Goal: Information Seeking & Learning: Find contact information

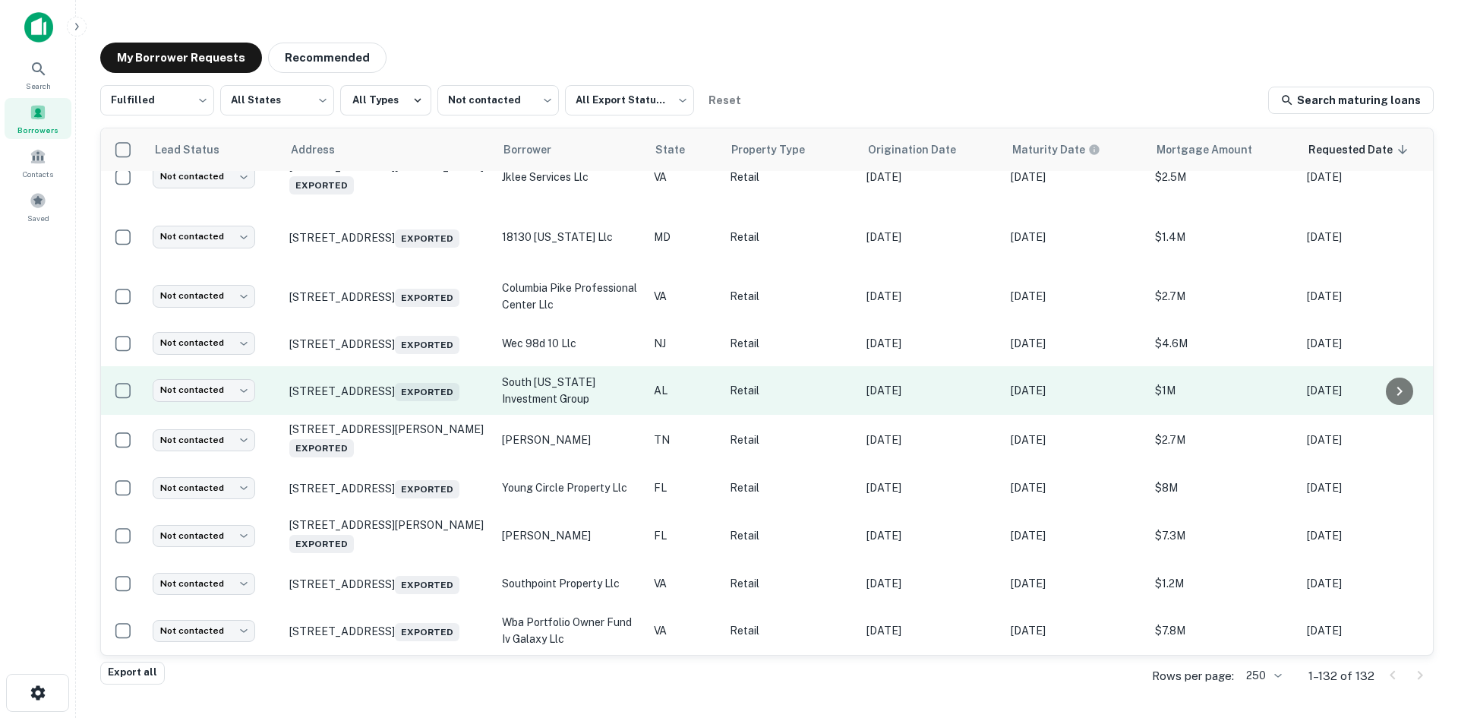
scroll to position [2673, 0]
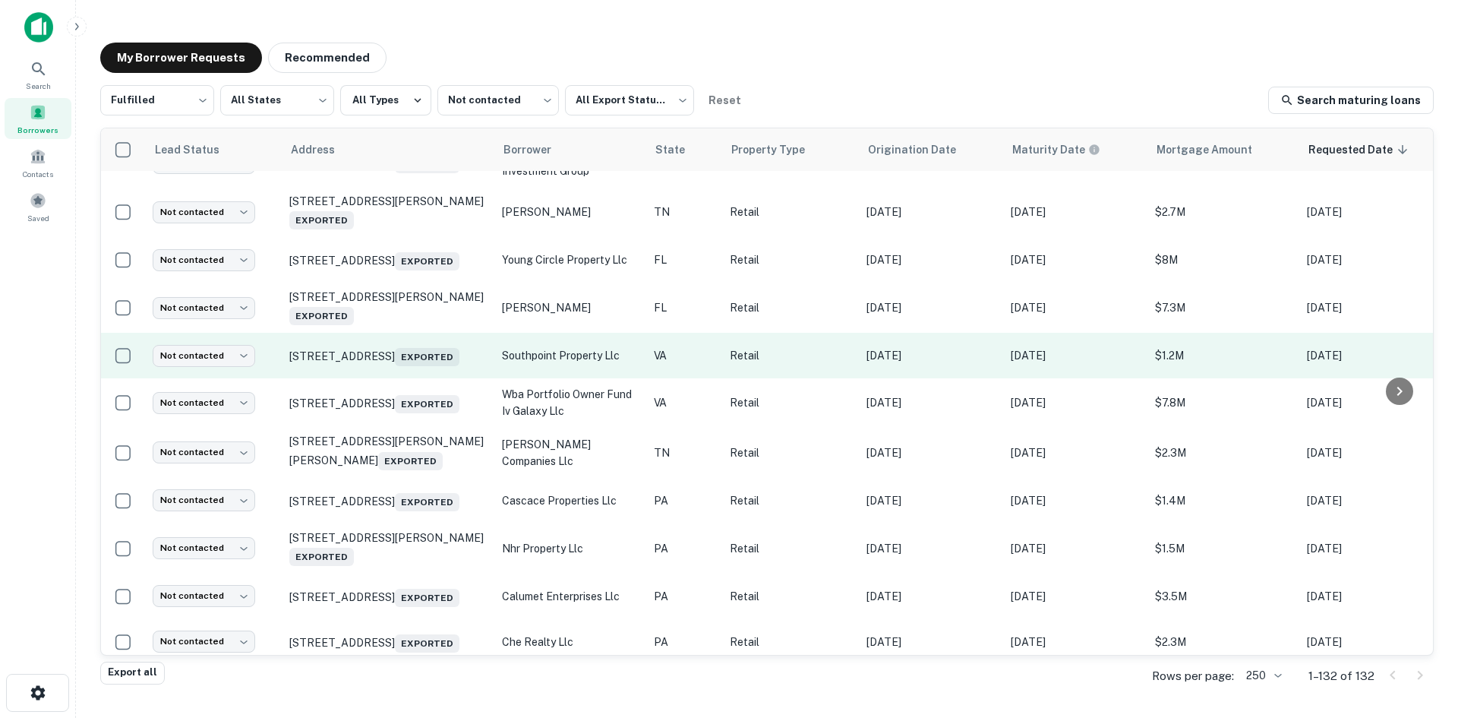
click at [429, 378] on td "9901 Southpoint Pkwy Fredericksburg, VA 22407 Exported" at bounding box center [388, 356] width 213 height 46
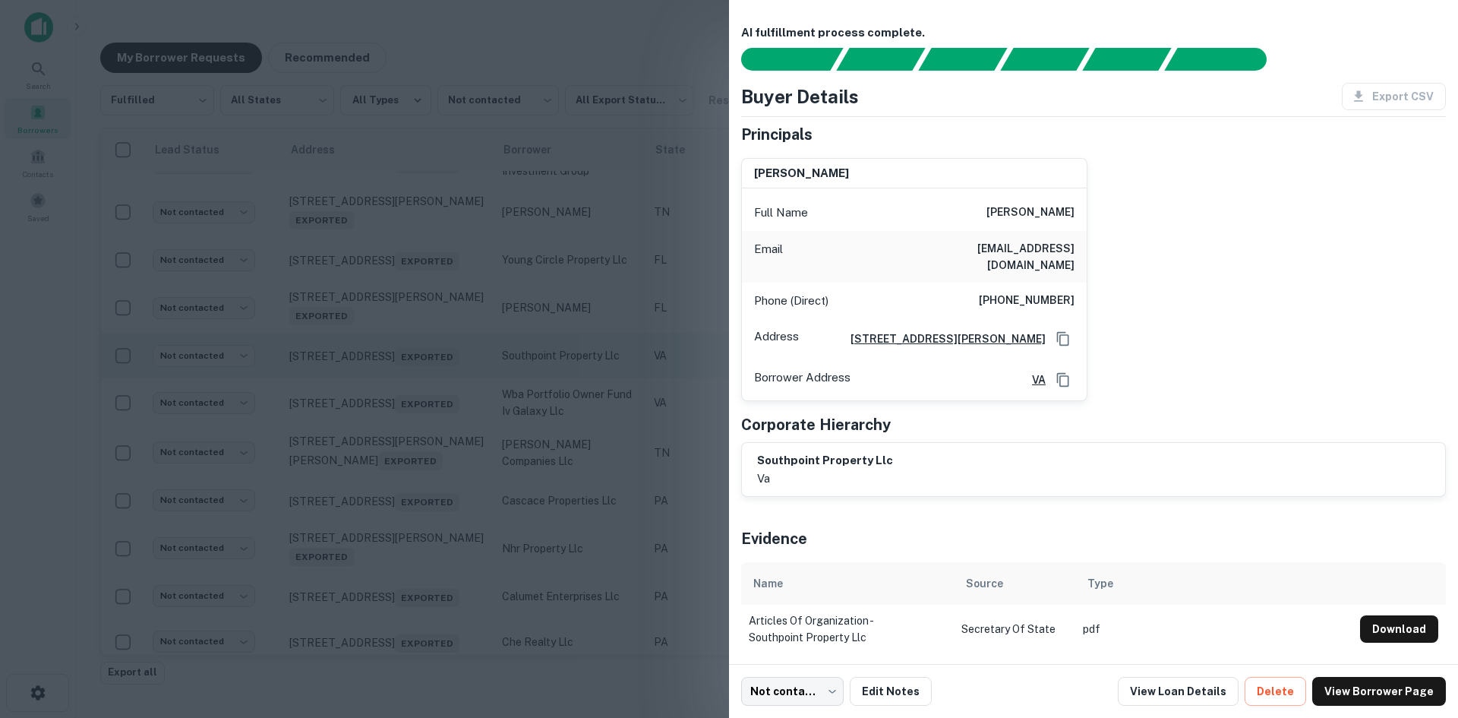
click at [429, 454] on div at bounding box center [729, 359] width 1458 height 718
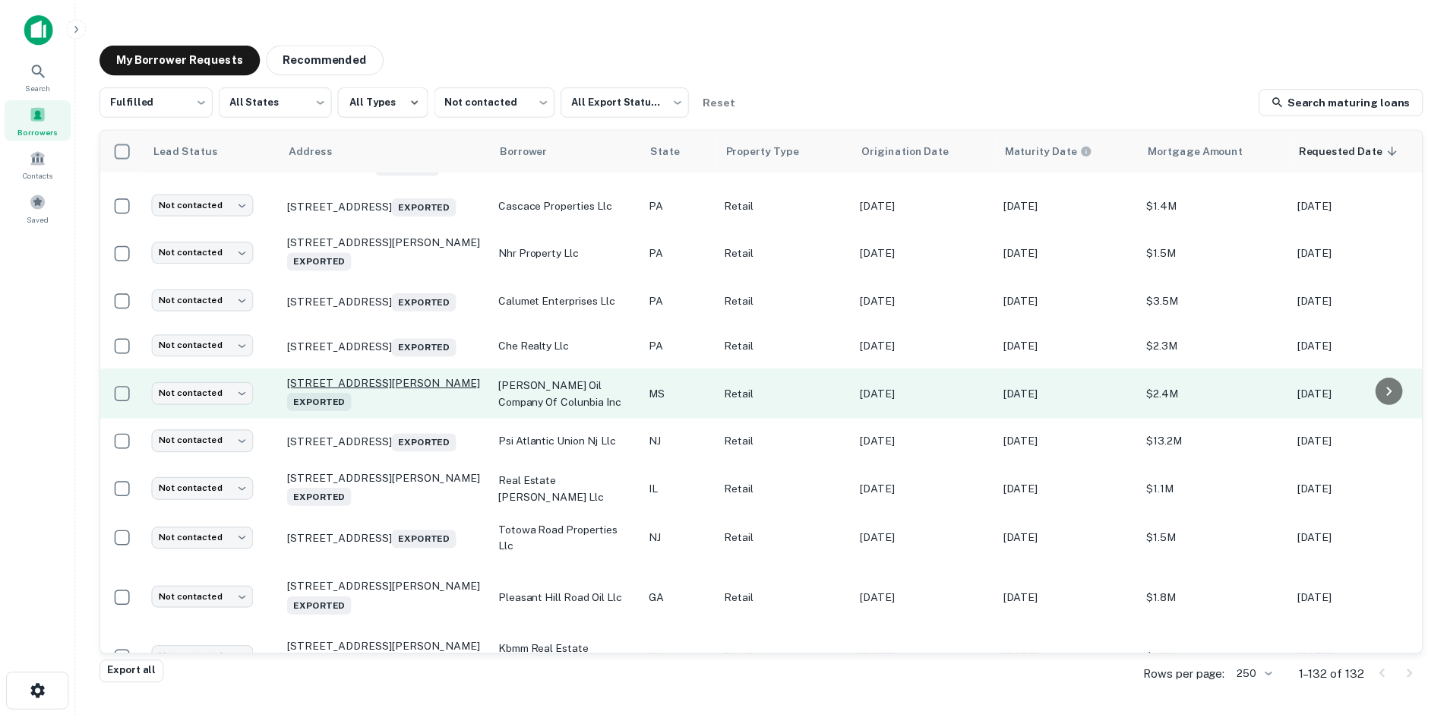
scroll to position [2977, 0]
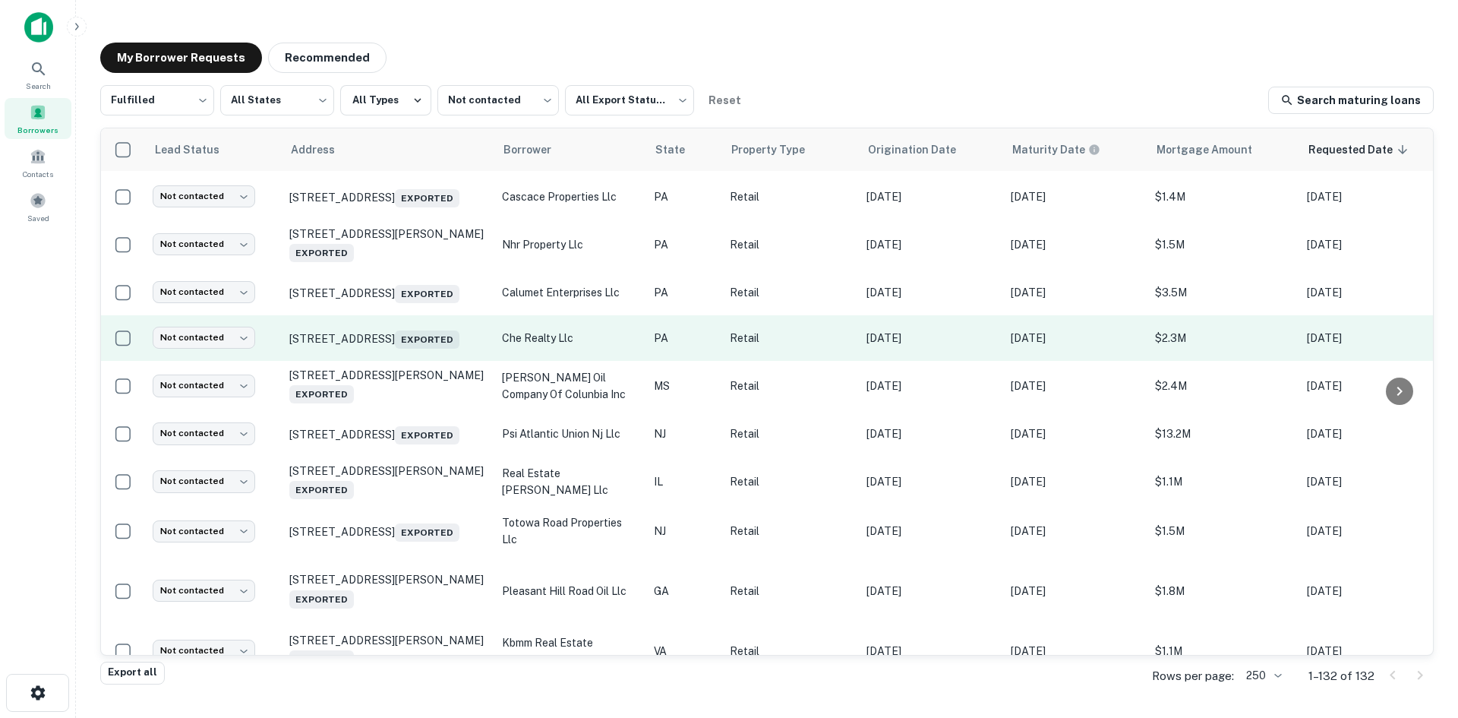
click at [421, 361] on td "8282 State Route 22 New Alexandria, PA 15670 Exported" at bounding box center [388, 338] width 213 height 46
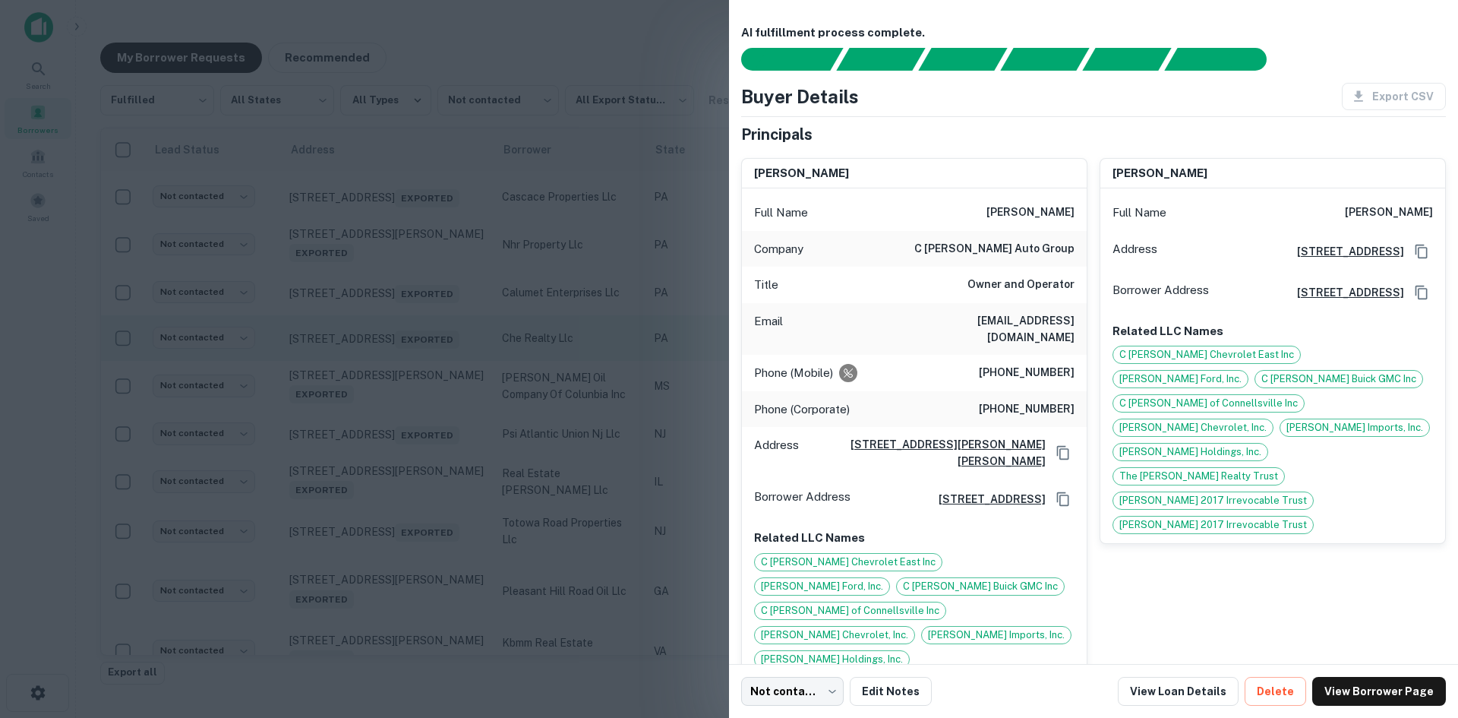
click at [421, 448] on div at bounding box center [729, 359] width 1458 height 718
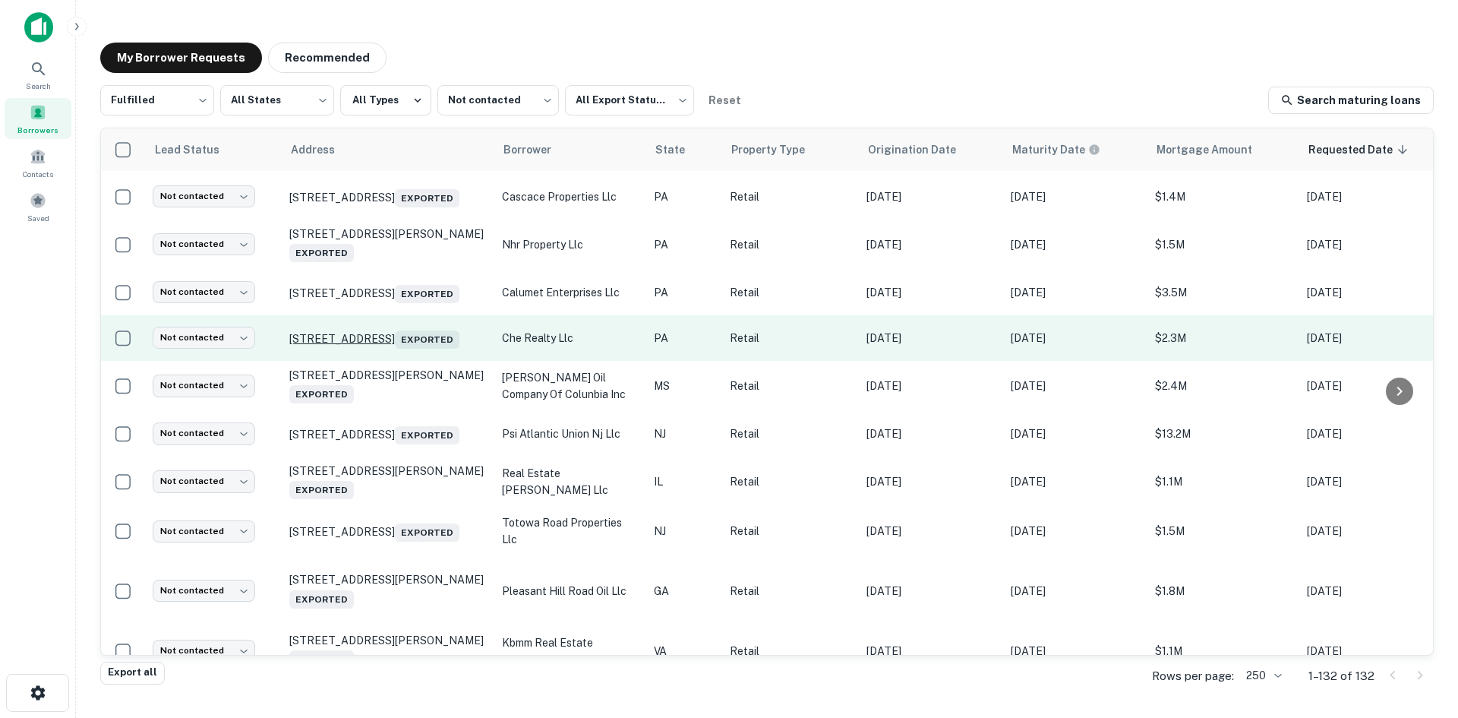
click at [427, 349] on p "8282 State Route 22 New Alexandria, PA 15670 Exported" at bounding box center [387, 337] width 197 height 21
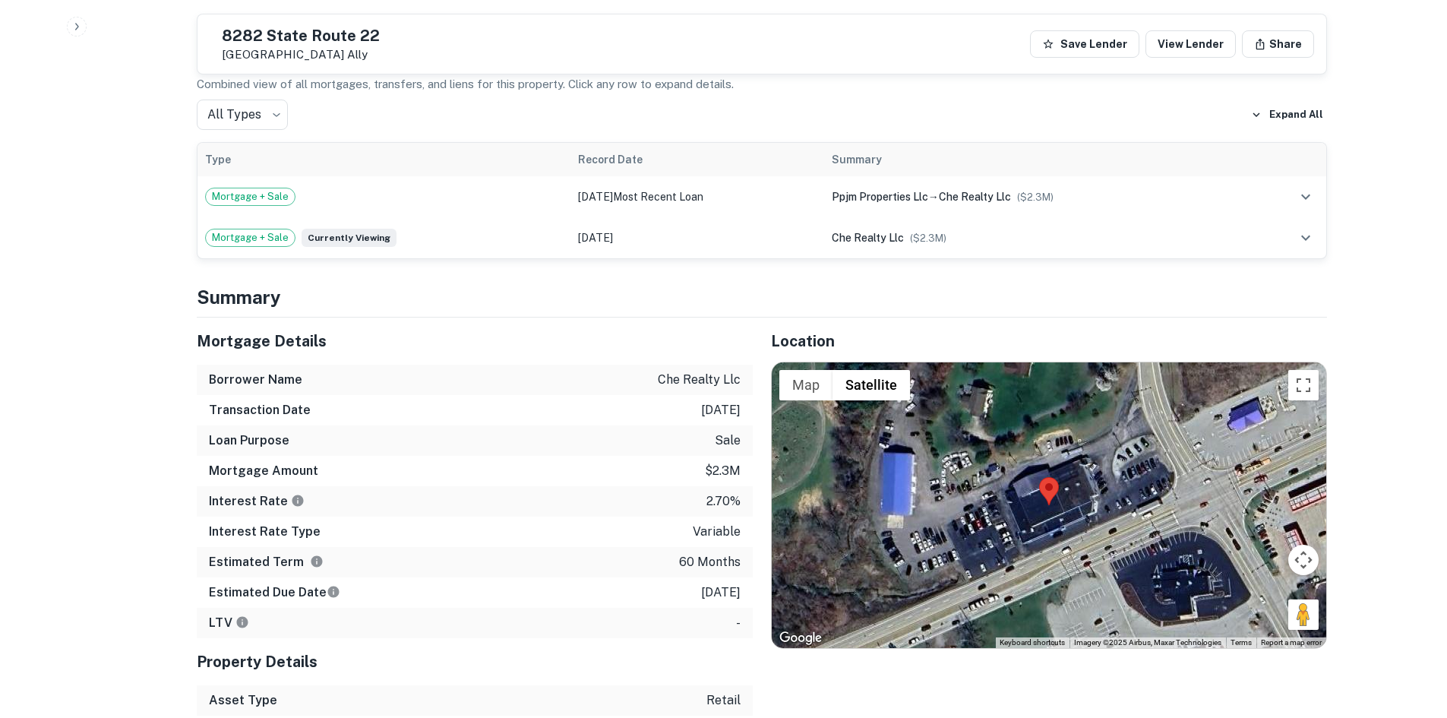
scroll to position [1063, 0]
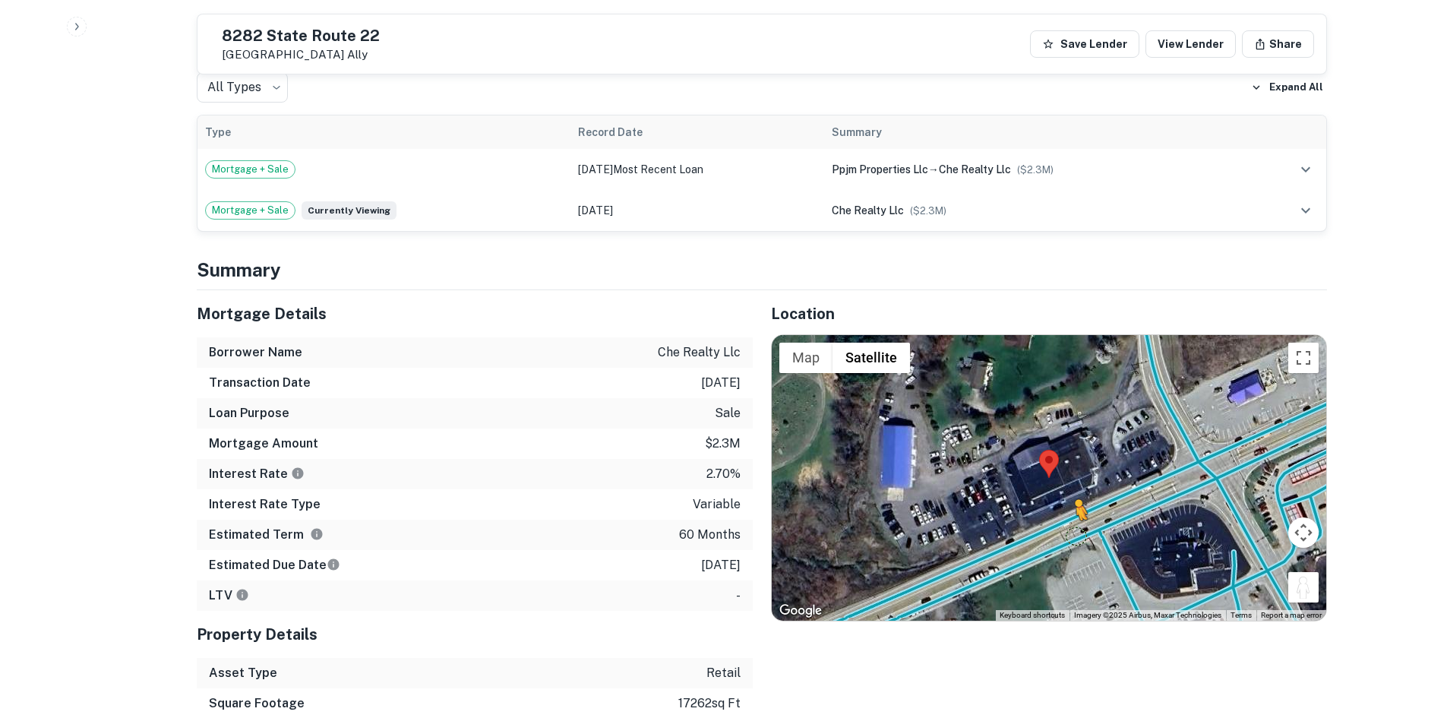
drag, startPoint x: 1297, startPoint y: 547, endPoint x: 1066, endPoint y: 487, distance: 237.8
click at [1066, 489] on div "To activate drag with keyboard, press Alt + Enter. Once in keyboard drag state,…" at bounding box center [1049, 478] width 554 height 286
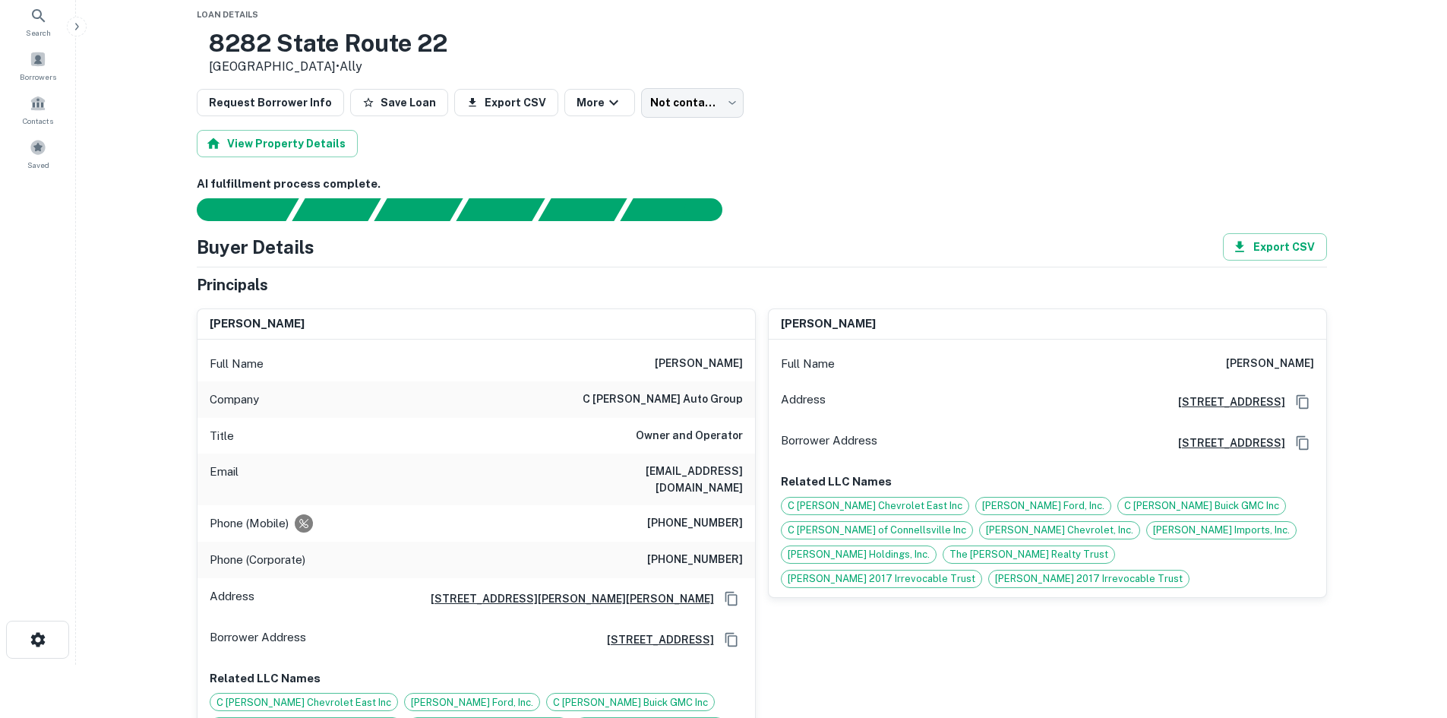
scroll to position [76, 0]
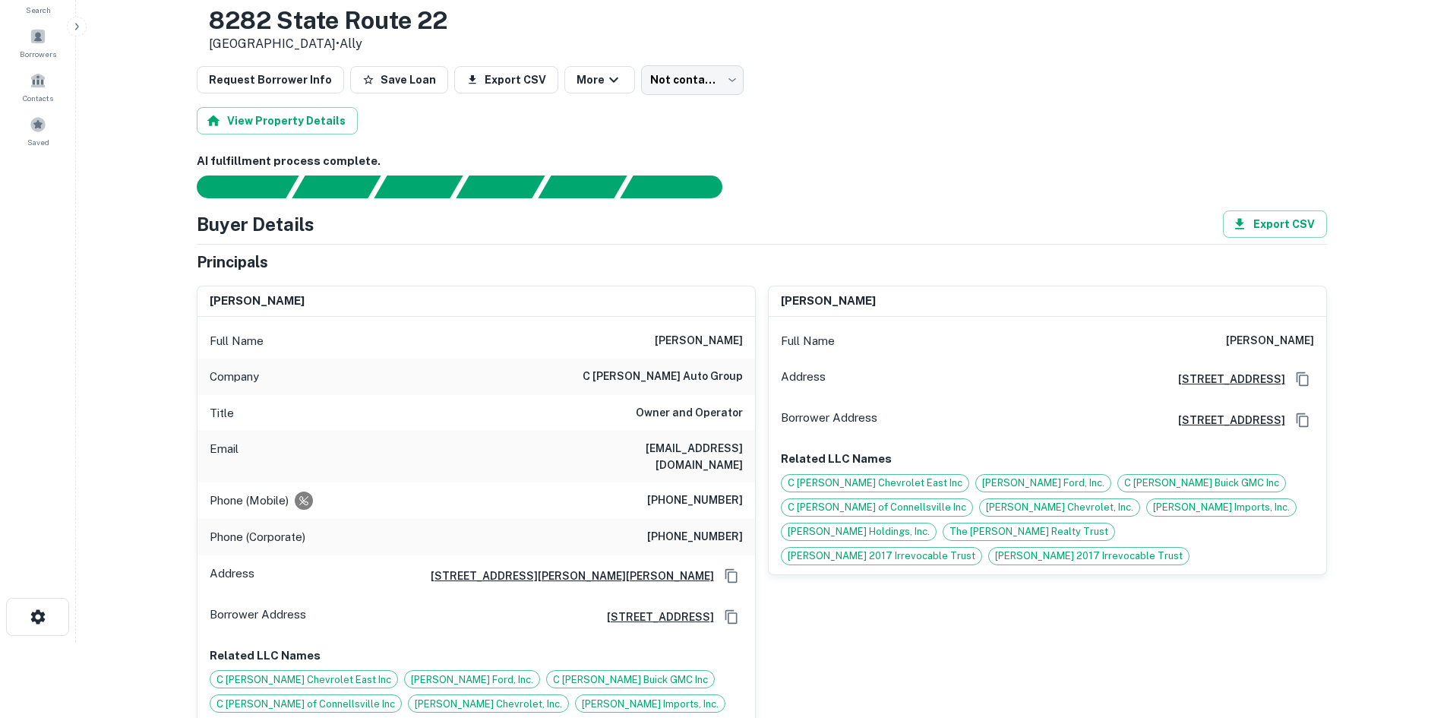
click at [709, 491] on h6 "(412) 915-4011" at bounding box center [695, 500] width 96 height 18
click at [707, 491] on h6 "(412) 915-4011" at bounding box center [695, 500] width 96 height 18
copy h6 "(412) 915-4011"
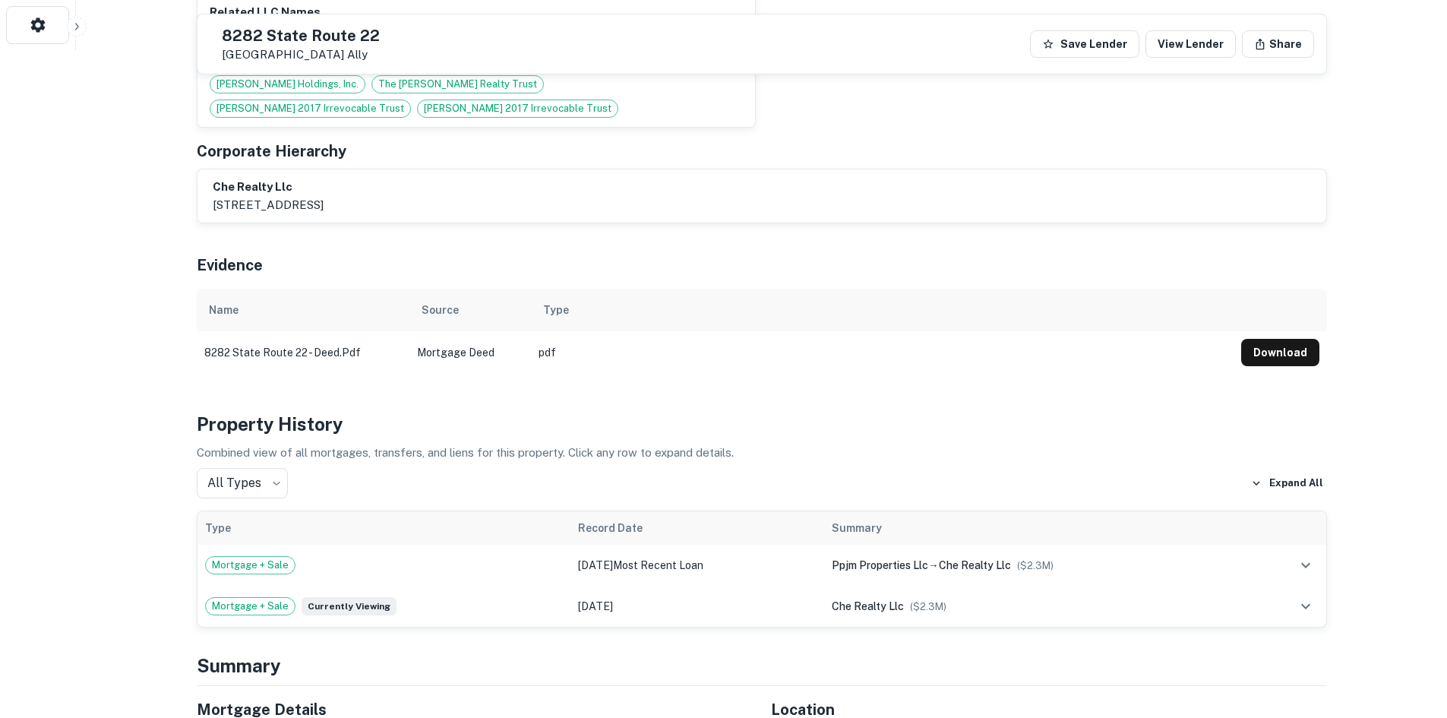
scroll to position [608, 0]
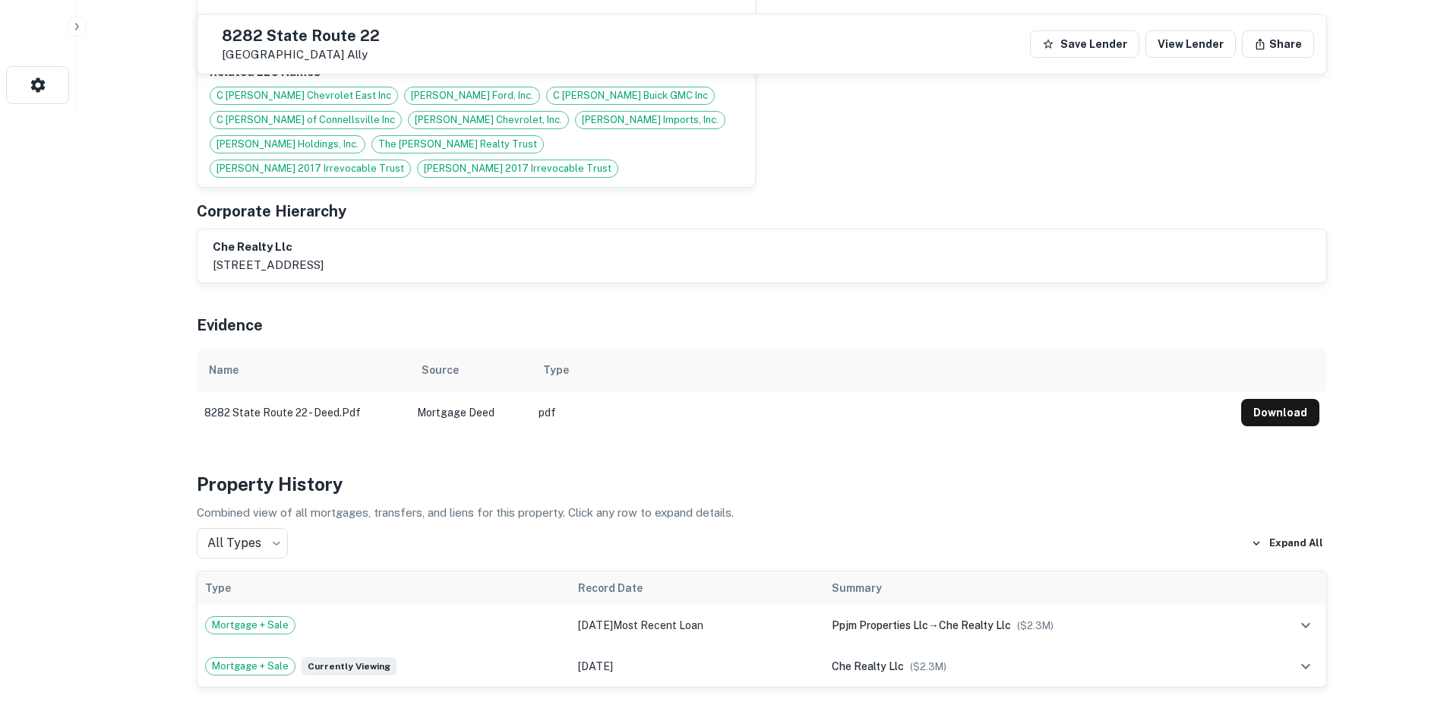
drag, startPoint x: 257, startPoint y: 33, endPoint x: 393, endPoint y: 57, distance: 138.7
click at [380, 57] on div "8282 State Route 22 New Alexandria, PA 15670 Ally" at bounding box center [295, 44] width 170 height 35
copy div "[STREET_ADDRESS]"
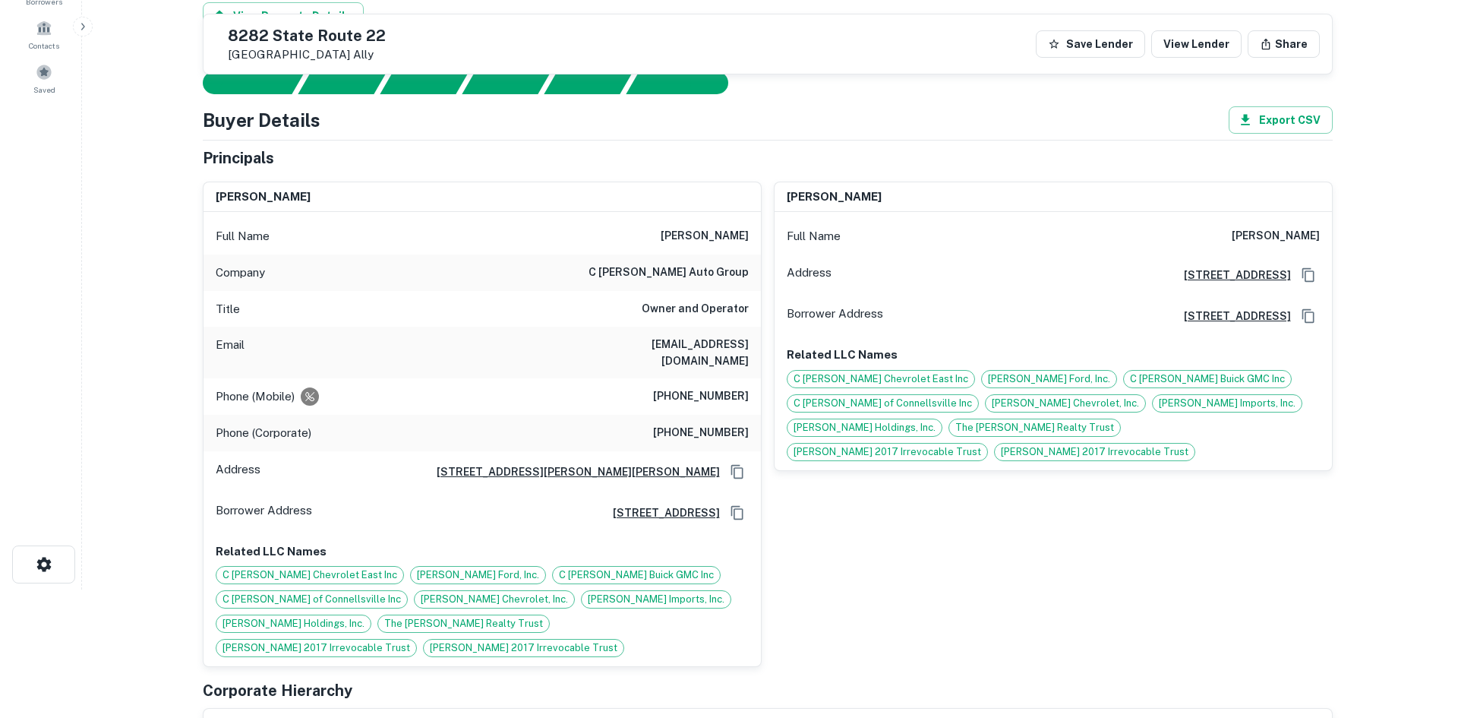
scroll to position [0, 0]
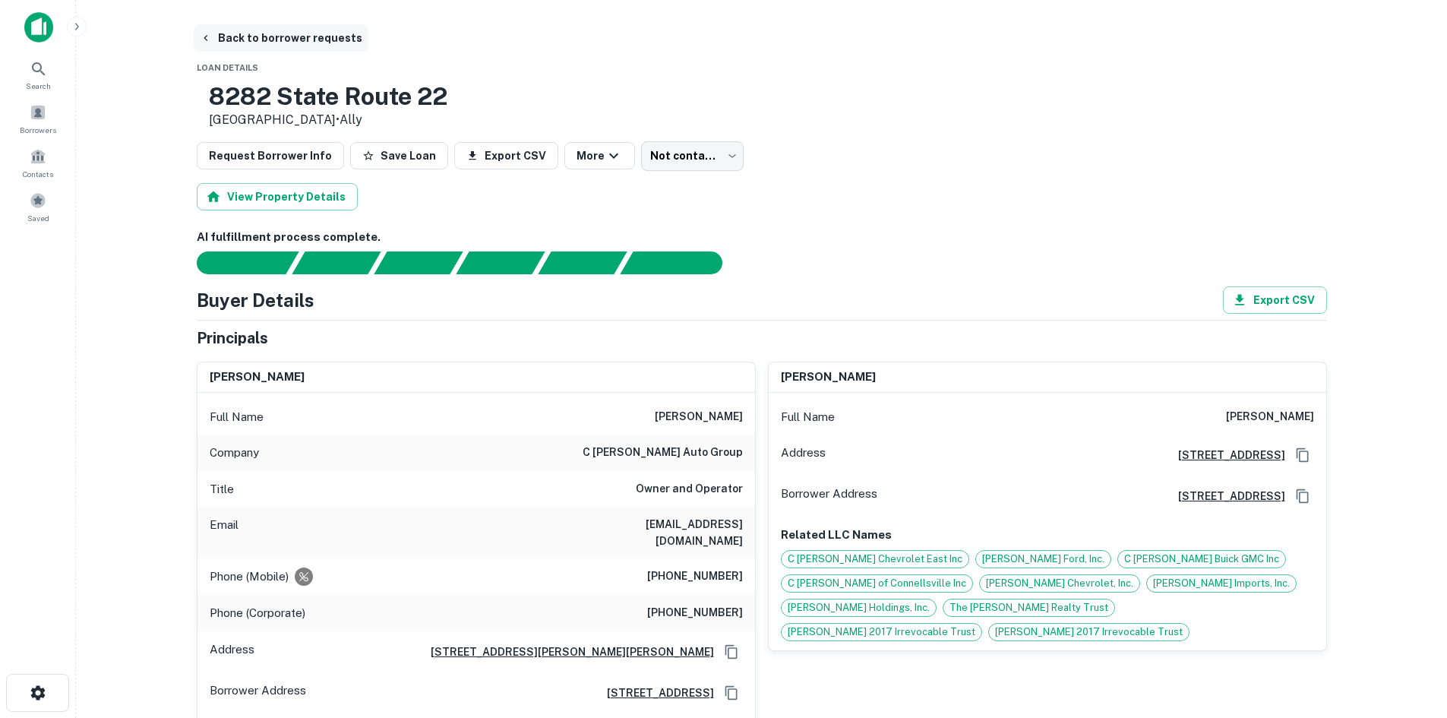
click at [342, 34] on button "Back to borrower requests" at bounding box center [281, 37] width 175 height 27
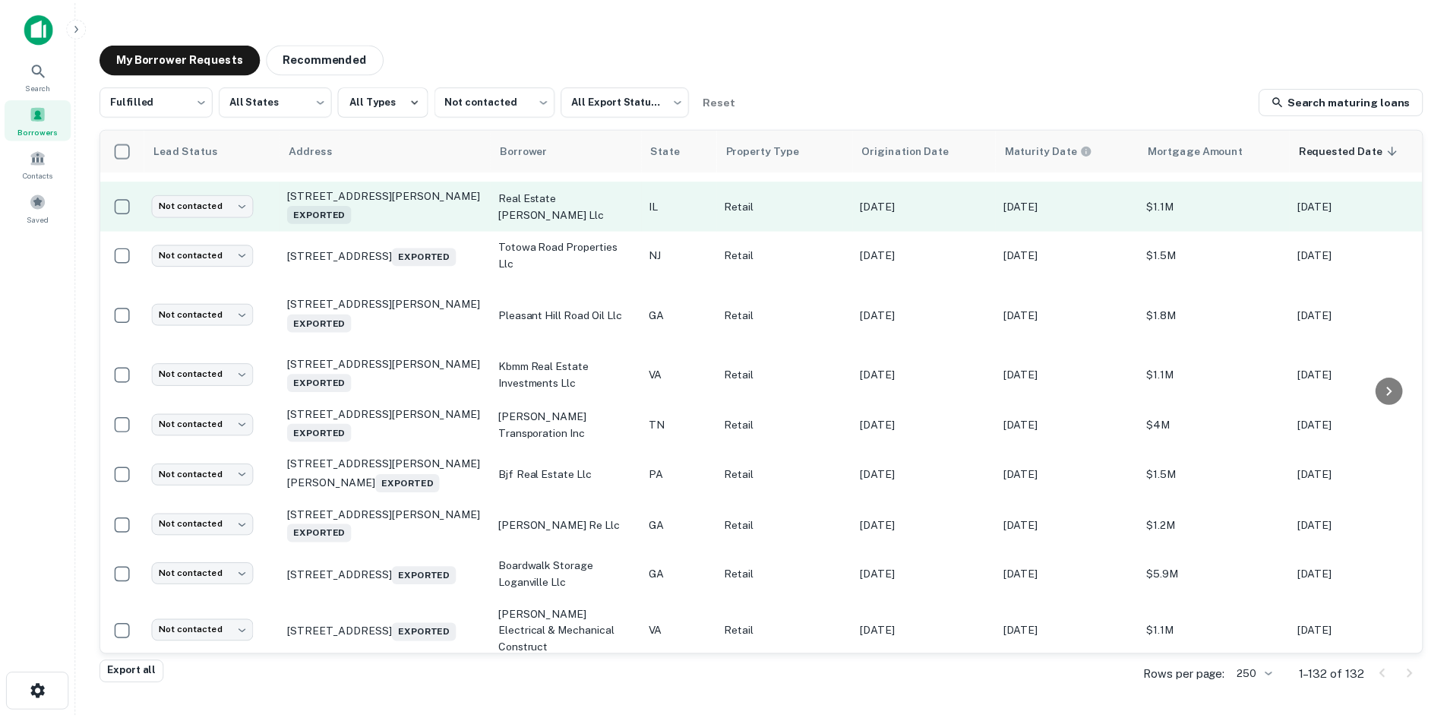
scroll to position [3356, 0]
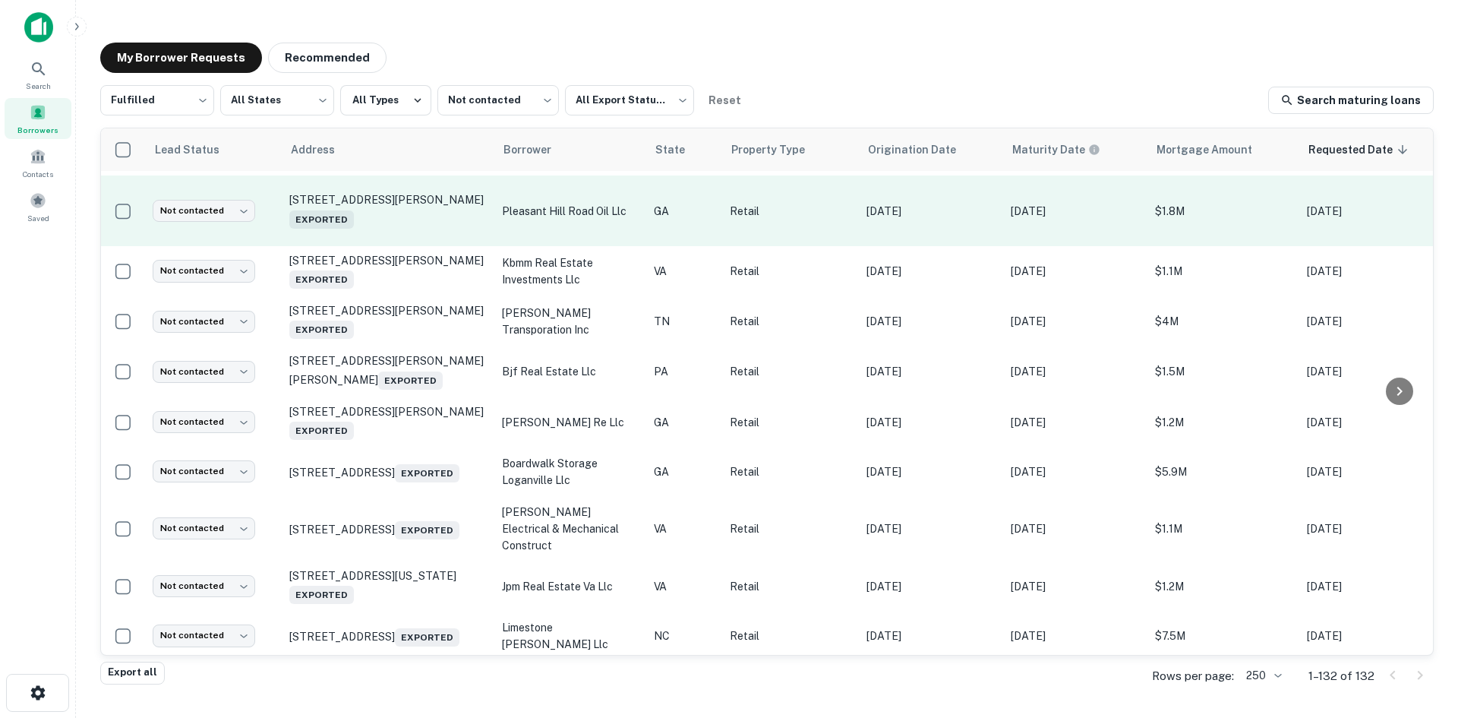
click at [390, 246] on td "2001 Pleasant Hill Rd Duluth, GA 30096 Exported" at bounding box center [388, 210] width 213 height 71
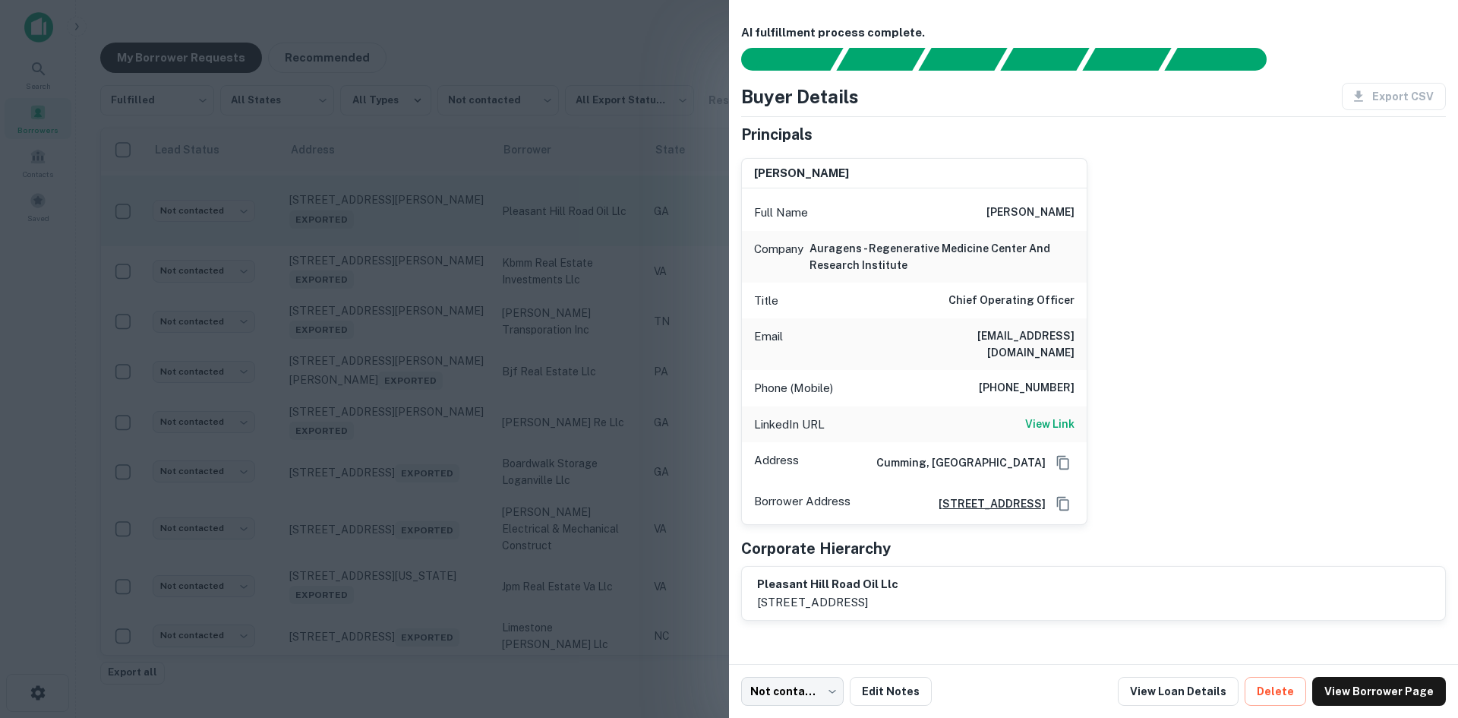
click at [390, 326] on div at bounding box center [729, 359] width 1458 height 718
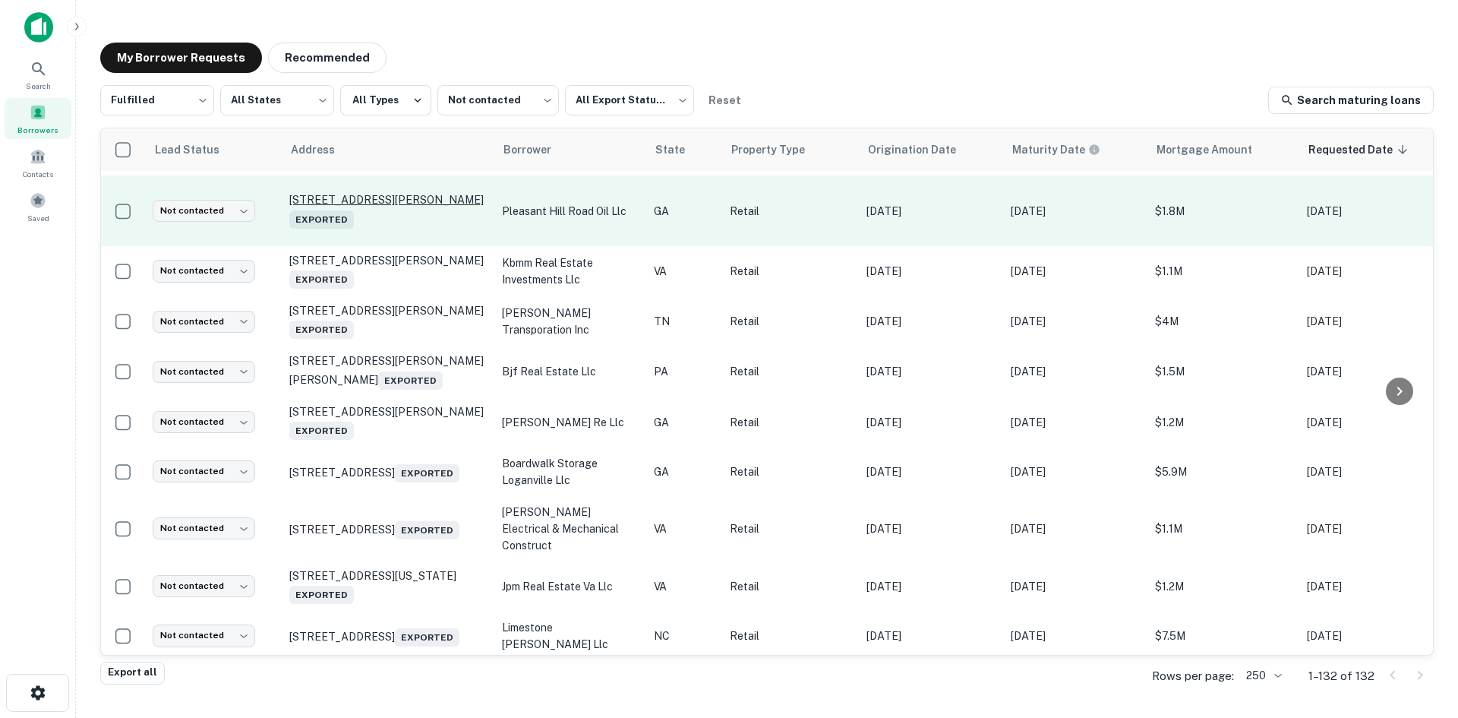
click at [386, 228] on p "2001 Pleasant Hill Rd Duluth, GA 30096 Exported" at bounding box center [387, 210] width 197 height 35
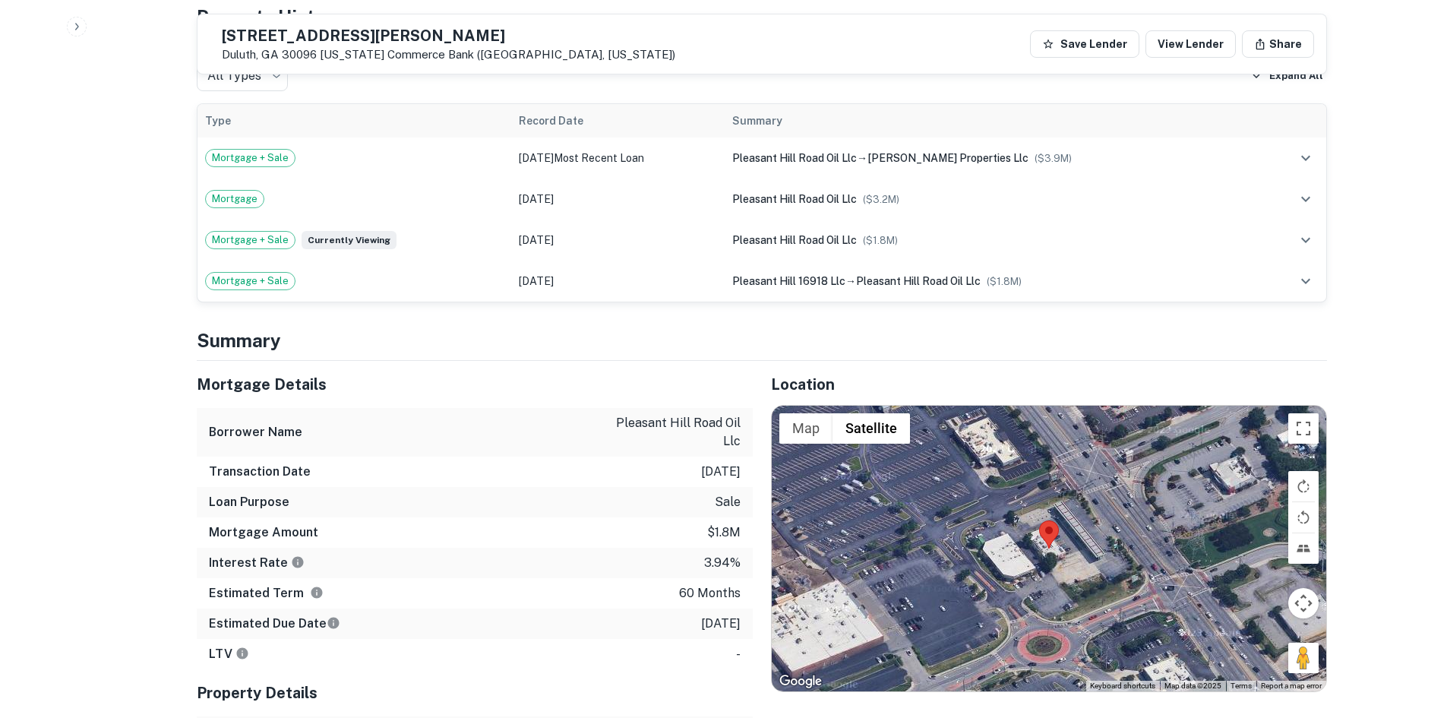
scroll to position [836, 0]
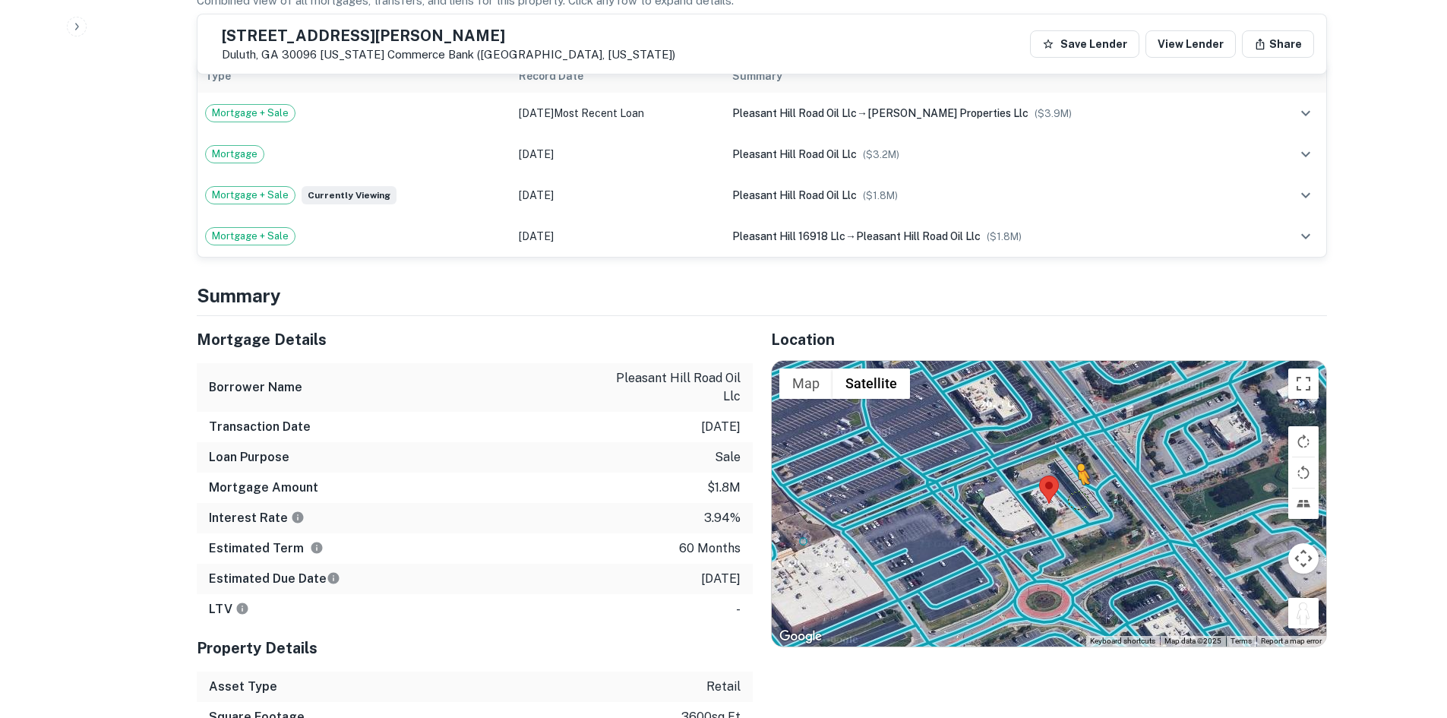
drag, startPoint x: 1297, startPoint y: 593, endPoint x: 1075, endPoint y: 481, distance: 249.3
click at [1075, 481] on div "To activate drag with keyboard, press Alt + Enter. Once in keyboard drag state,…" at bounding box center [1049, 504] width 554 height 286
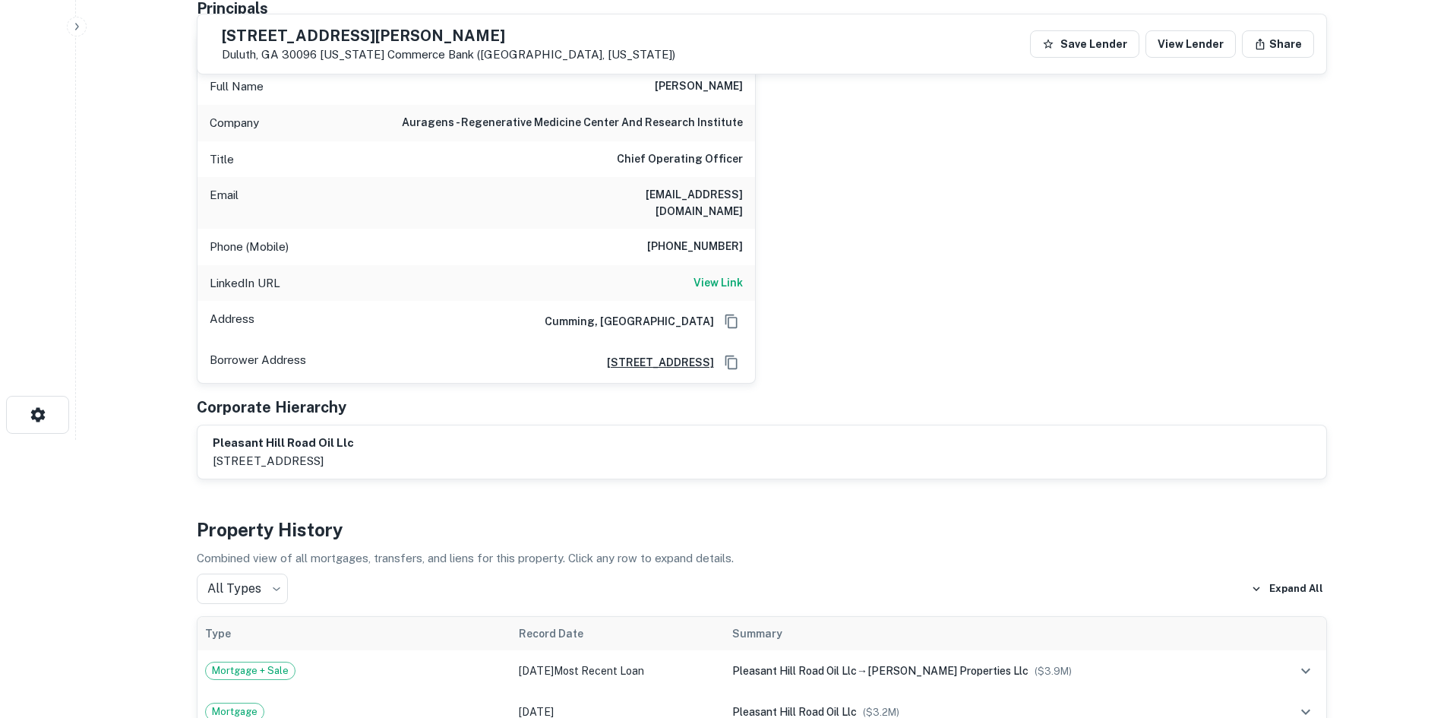
scroll to position [152, 0]
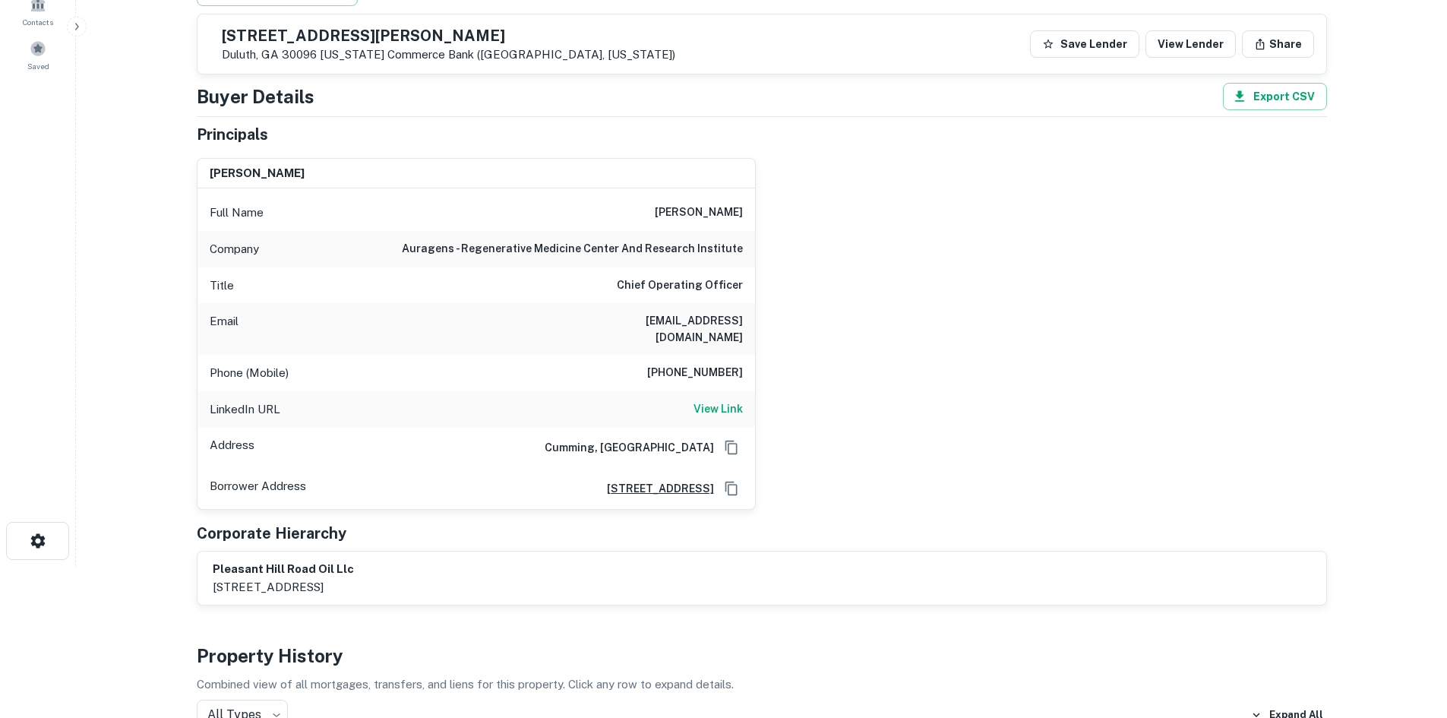
click at [713, 368] on div "Phone (Mobile) 770-403-7277" at bounding box center [476, 373] width 558 height 36
click at [712, 228] on div "Full Name mark murgash" at bounding box center [476, 212] width 558 height 36
click at [707, 217] on h6 "mark murgash" at bounding box center [699, 213] width 88 height 18
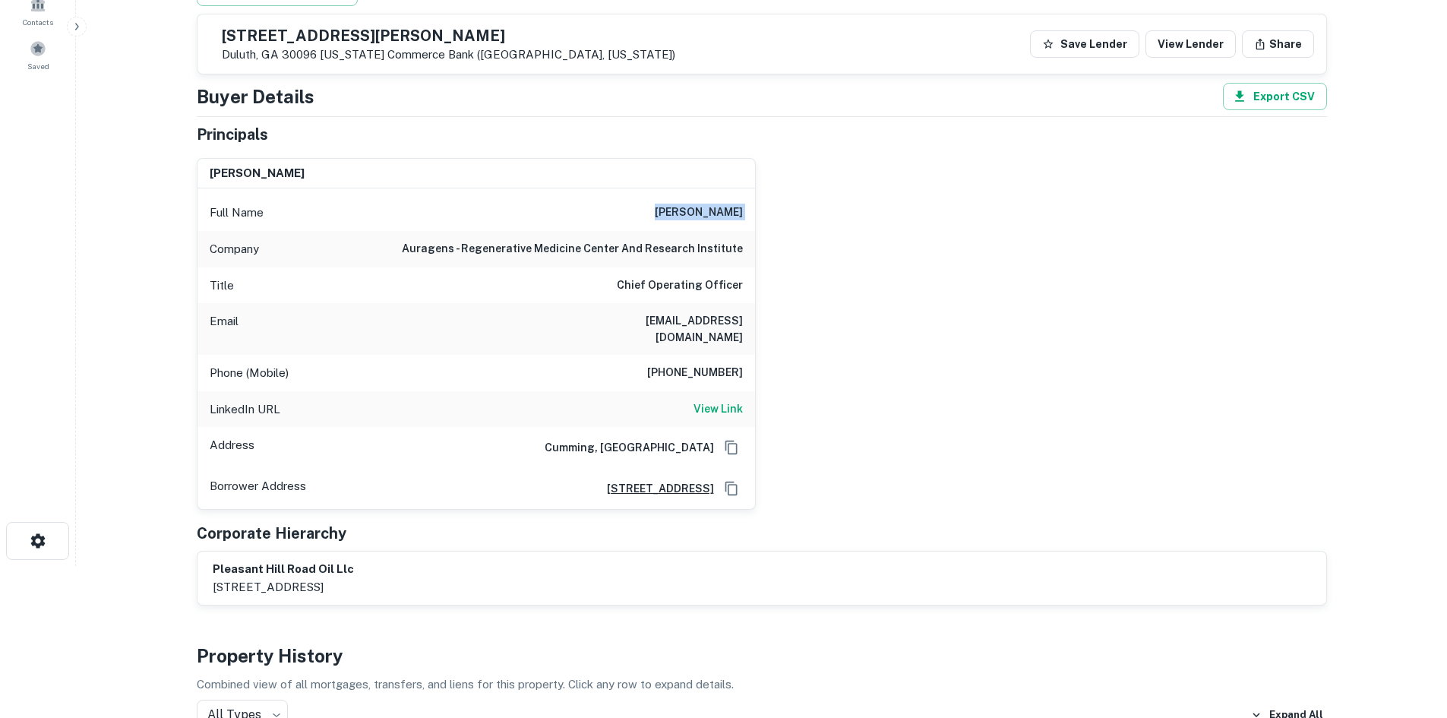
copy h6 "mark murgash"
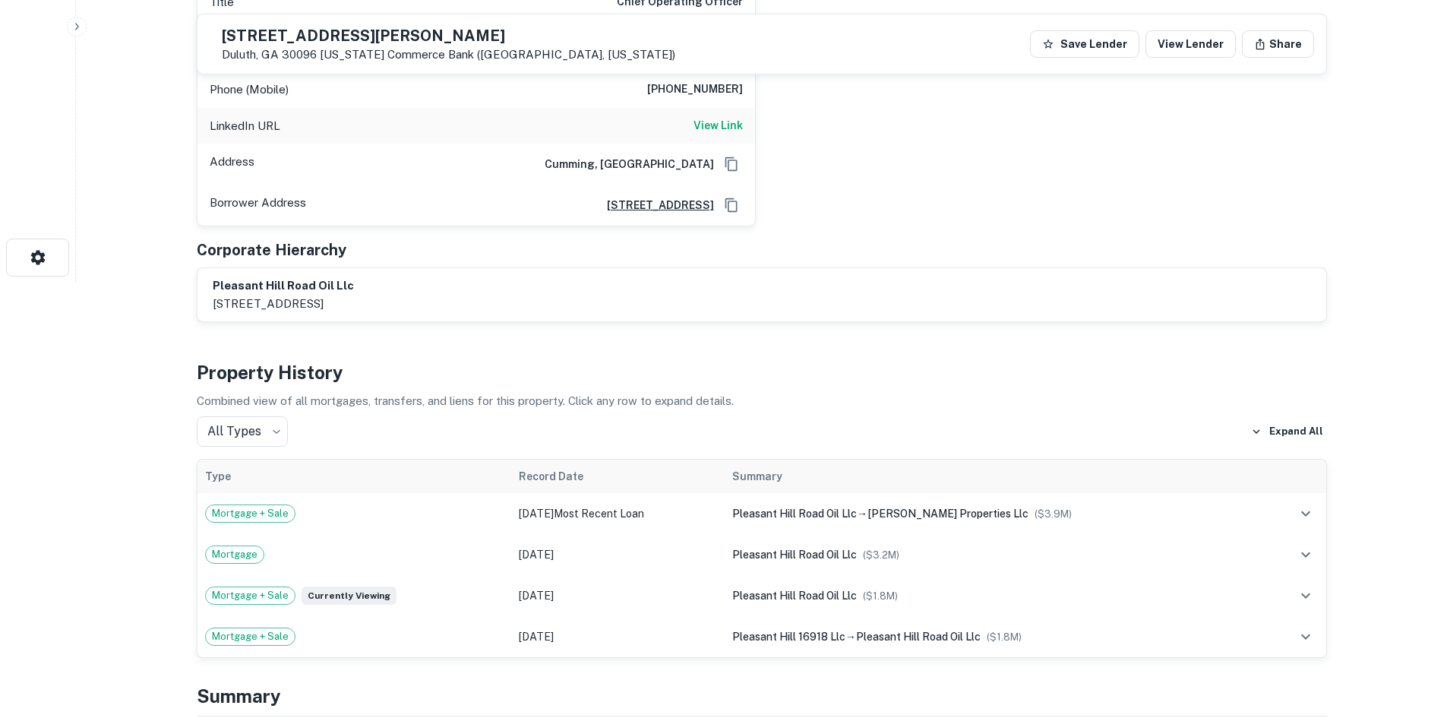
scroll to position [380, 0]
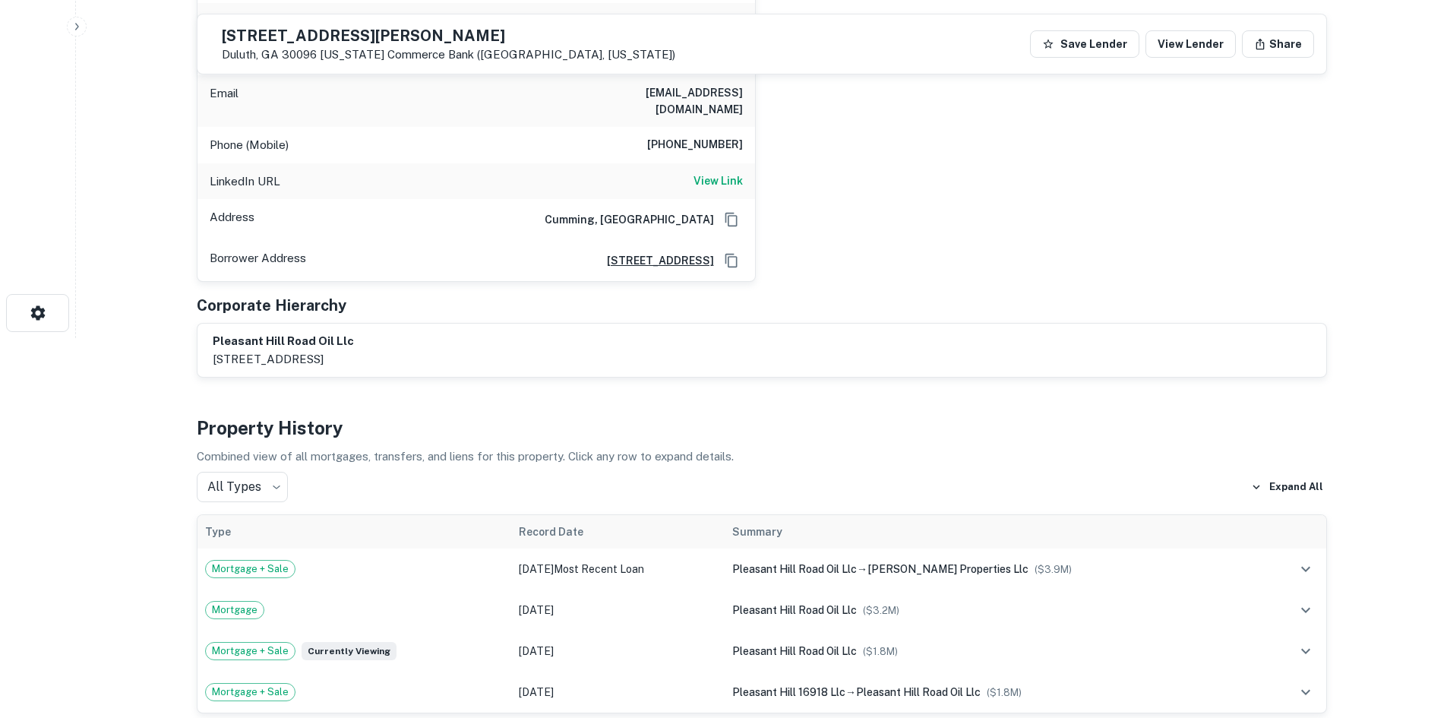
click at [706, 136] on h6 "770-403-7277" at bounding box center [695, 145] width 96 height 18
copy h6 "770-403-7277"
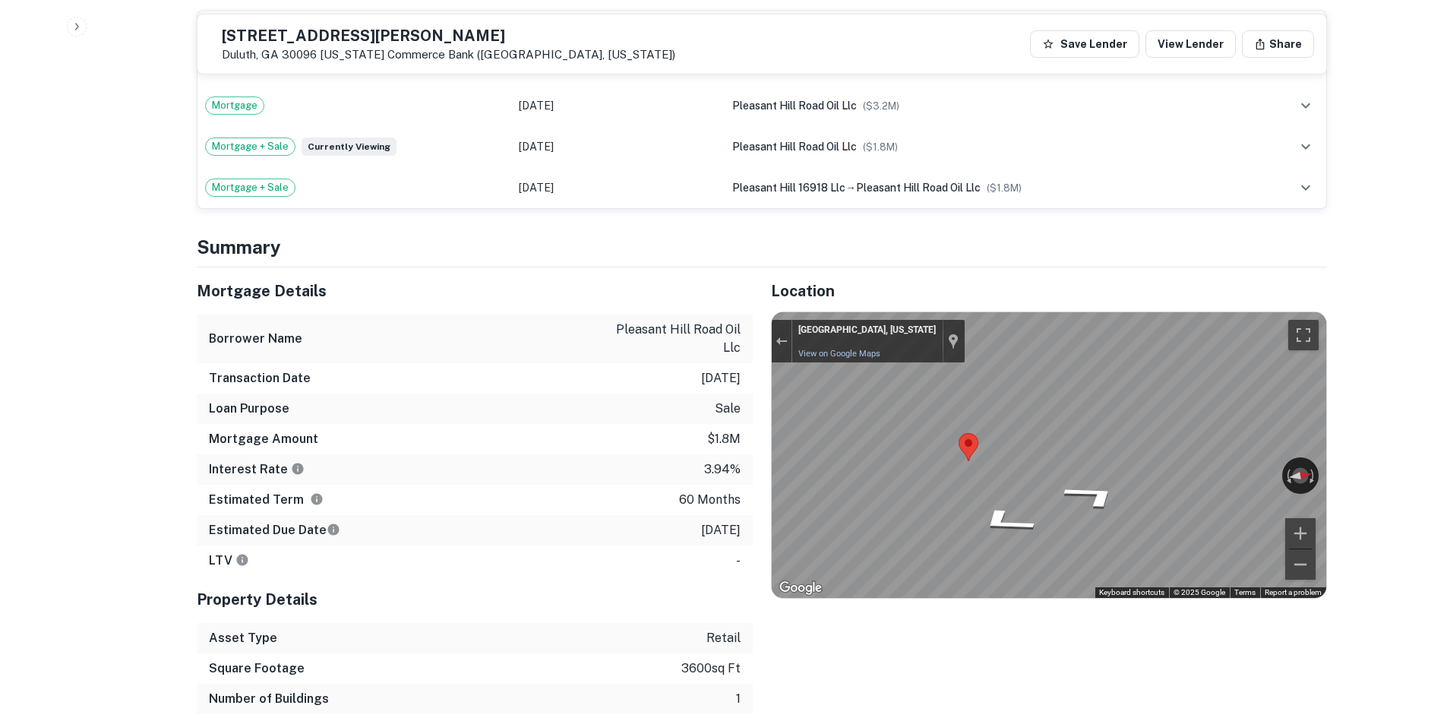
scroll to position [911, 0]
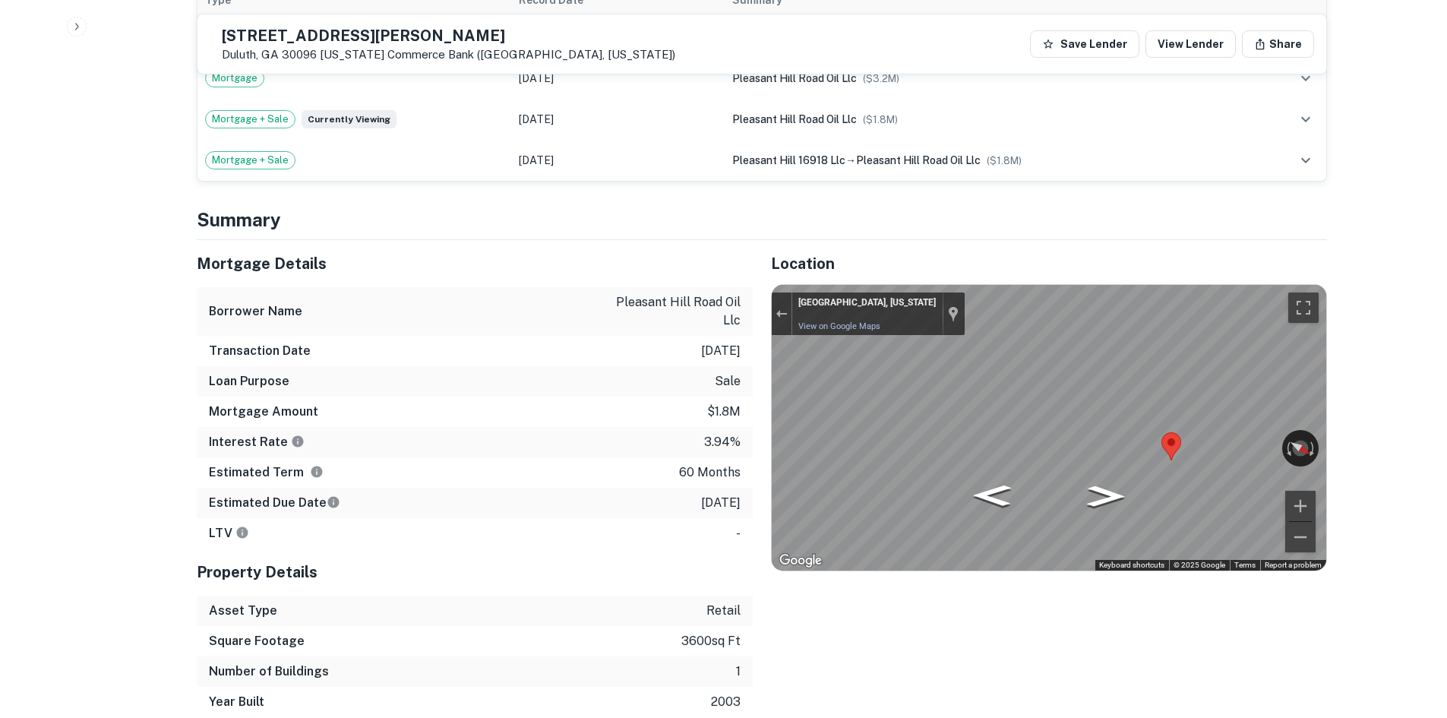
click at [612, 334] on div "Mortgage Details Borrower Name pleasant hill road oil llc Transaction Date 2/2/…" at bounding box center [752, 478] width 1148 height 477
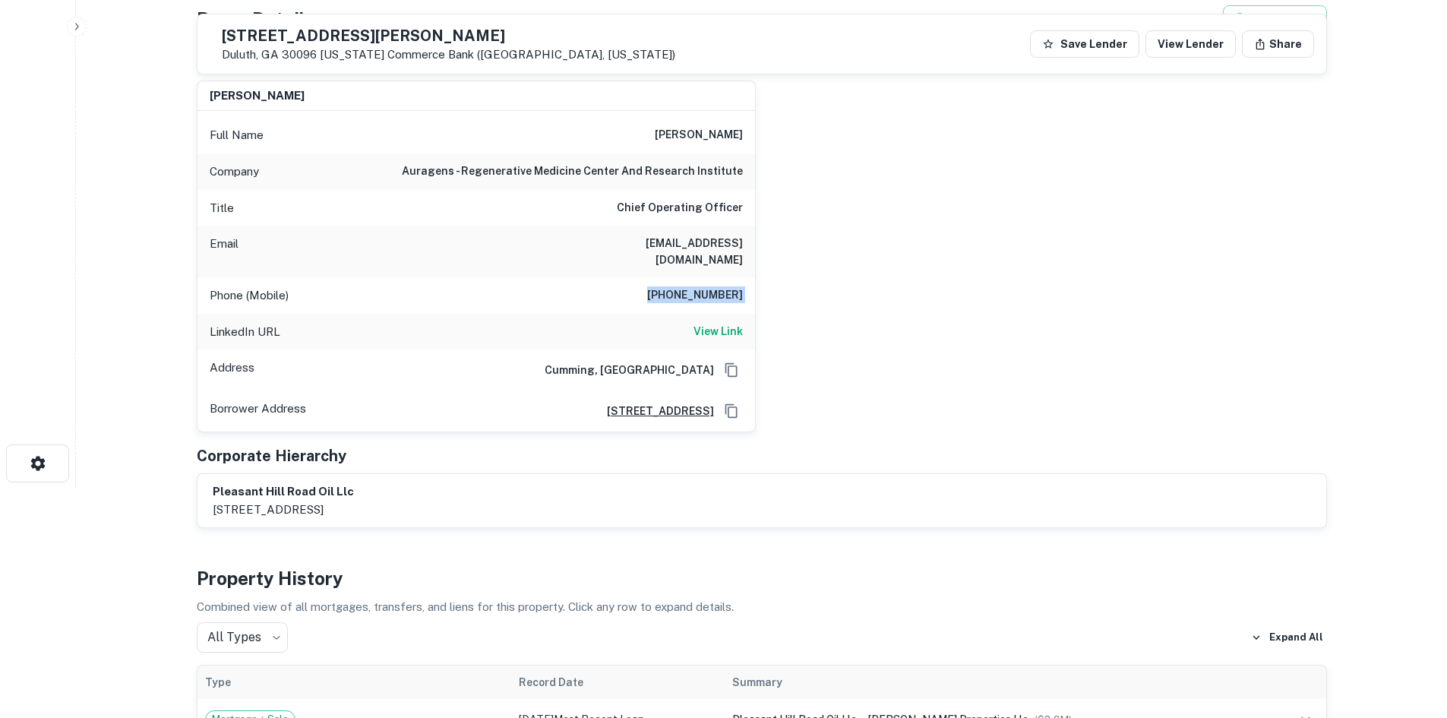
scroll to position [228, 0]
click at [721, 324] on h6 "View Link" at bounding box center [717, 332] width 49 height 17
click at [668, 118] on div "Full Name mark murgash Company auragens - regenerative medicine center and rese…" at bounding box center [476, 272] width 558 height 321
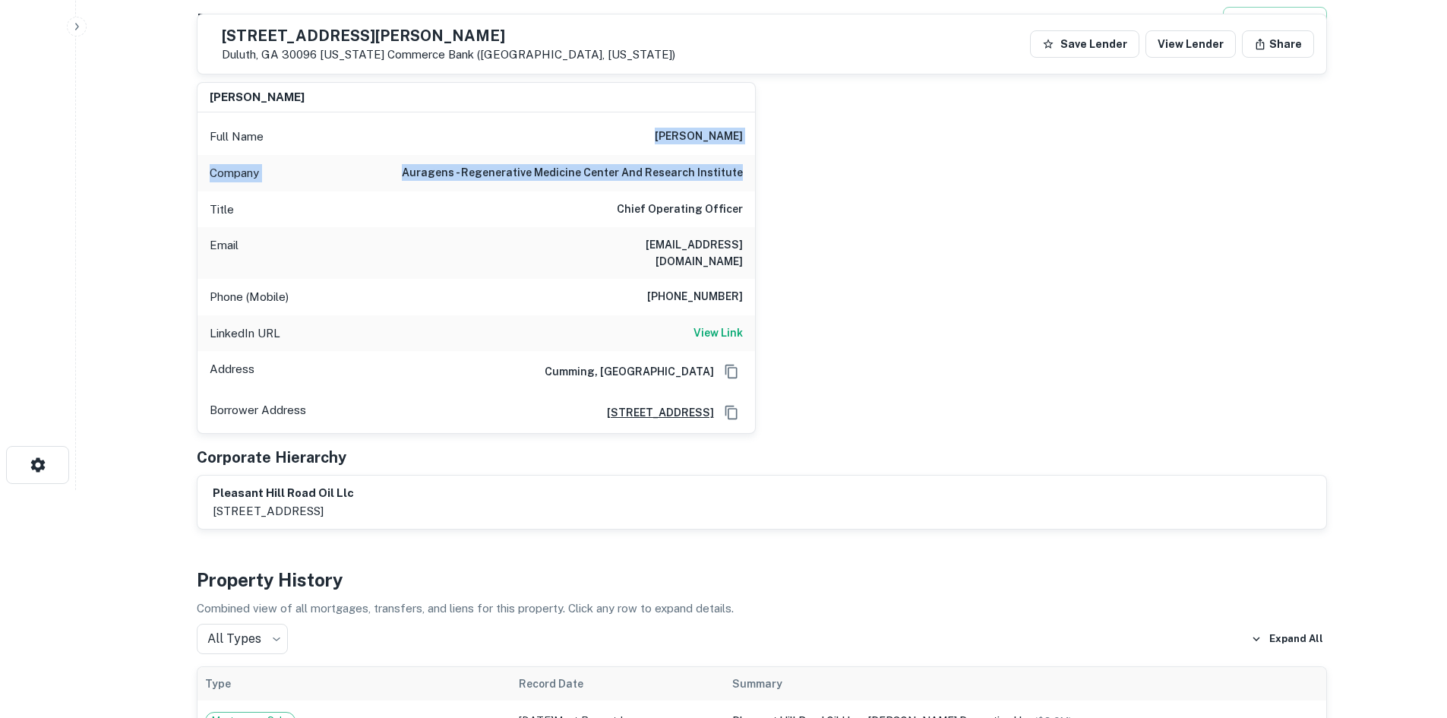
drag, startPoint x: 662, startPoint y: 125, endPoint x: 764, endPoint y: 165, distance: 109.9
click at [764, 165] on div "mark murgash Full Name mark murgash Company auragens - regenerative medicine ce…" at bounding box center [756, 252] width 1142 height 364
copy div "mark murgash Company auragens - regenerative medicine center and research insti…"
click at [577, 177] on h6 "auragens - regenerative medicine center and research institute" at bounding box center [572, 173] width 341 height 18
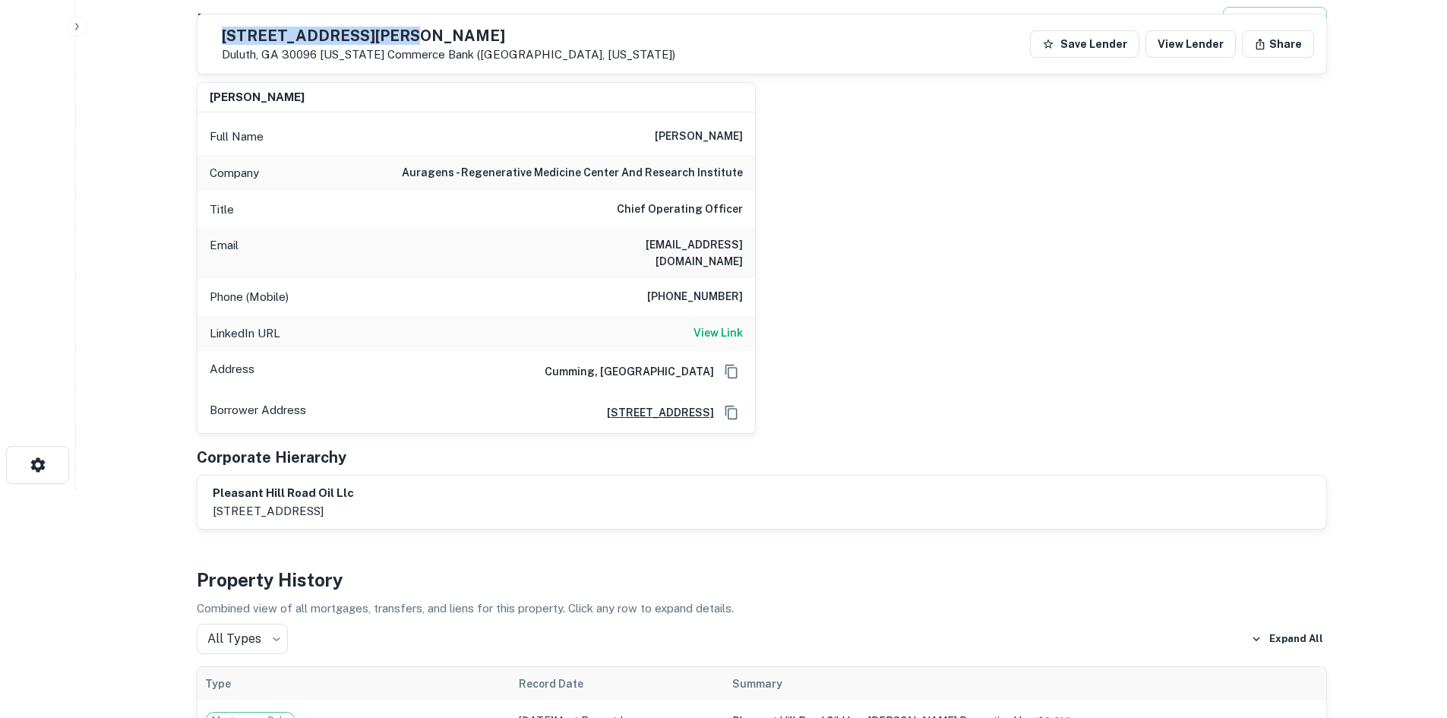
drag, startPoint x: 257, startPoint y: 36, endPoint x: 411, endPoint y: 18, distance: 154.5
click at [411, 18] on div "2001 Pleasant Hill Rd Duluth, GA 30096 Georgia Commerce Bank (atlanta, Georgia)…" at bounding box center [761, 43] width 1129 height 59
copy h5 "2001 Pleasant Hill Rd"
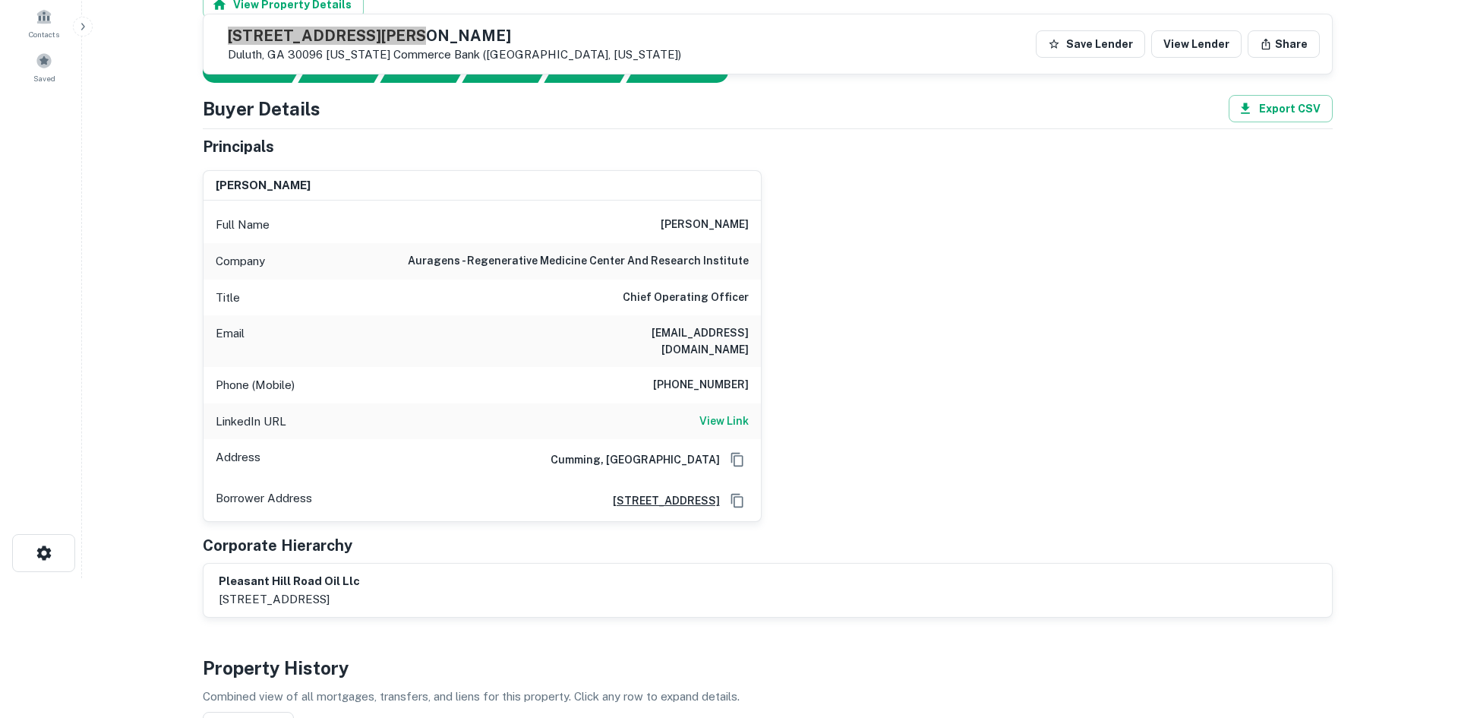
scroll to position [0, 0]
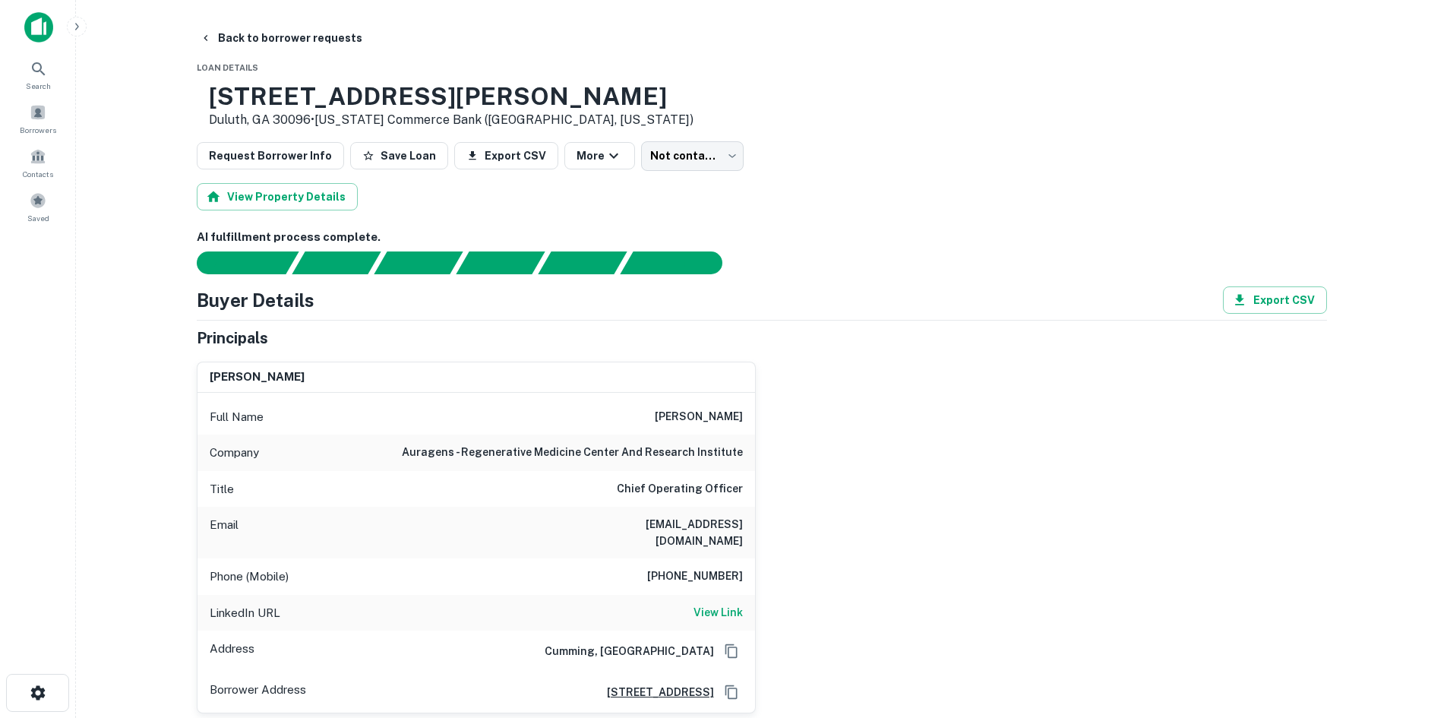
click at [646, 171] on body "Search Borrowers Contacts Saved Back to borrower requests Loan Details 2001 Ple…" at bounding box center [723, 359] width 1447 height 718
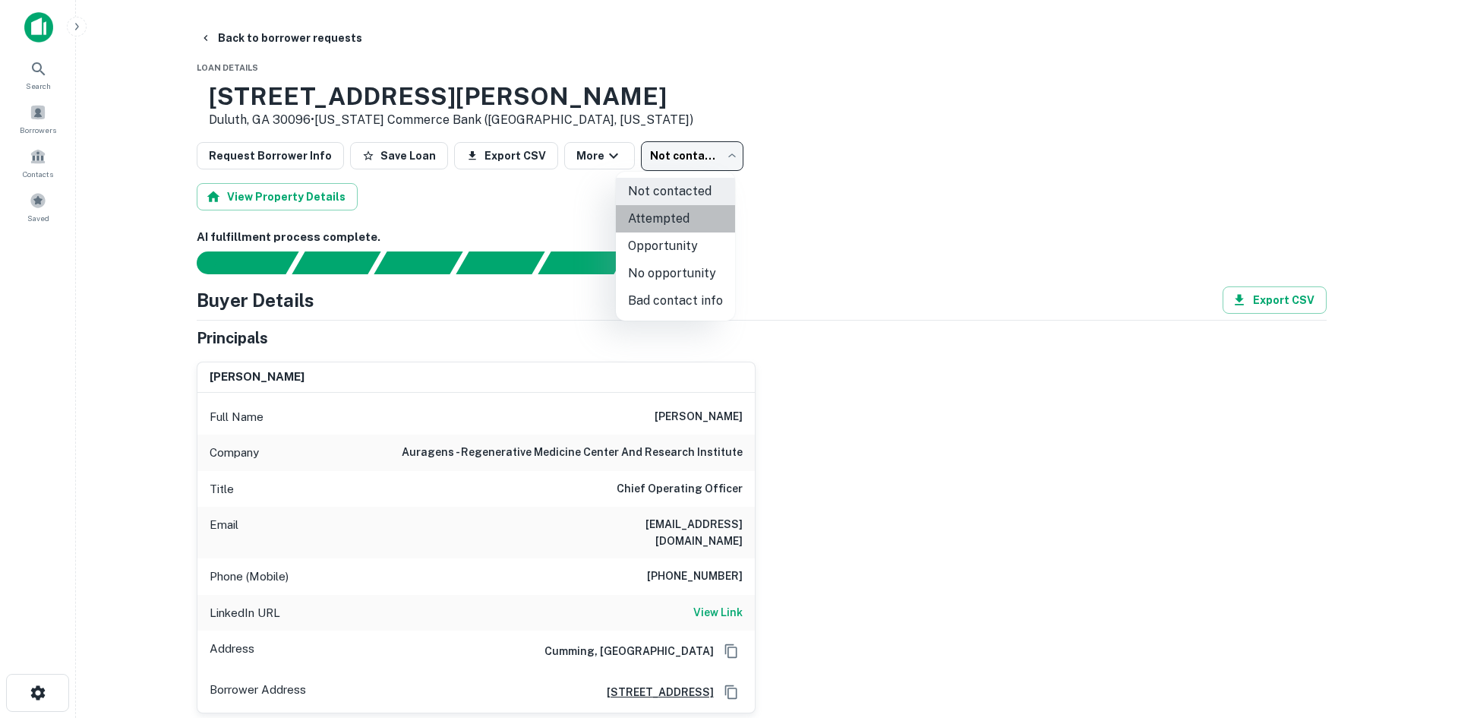
click at [694, 215] on li "Attempted" at bounding box center [675, 218] width 119 height 27
type input "*********"
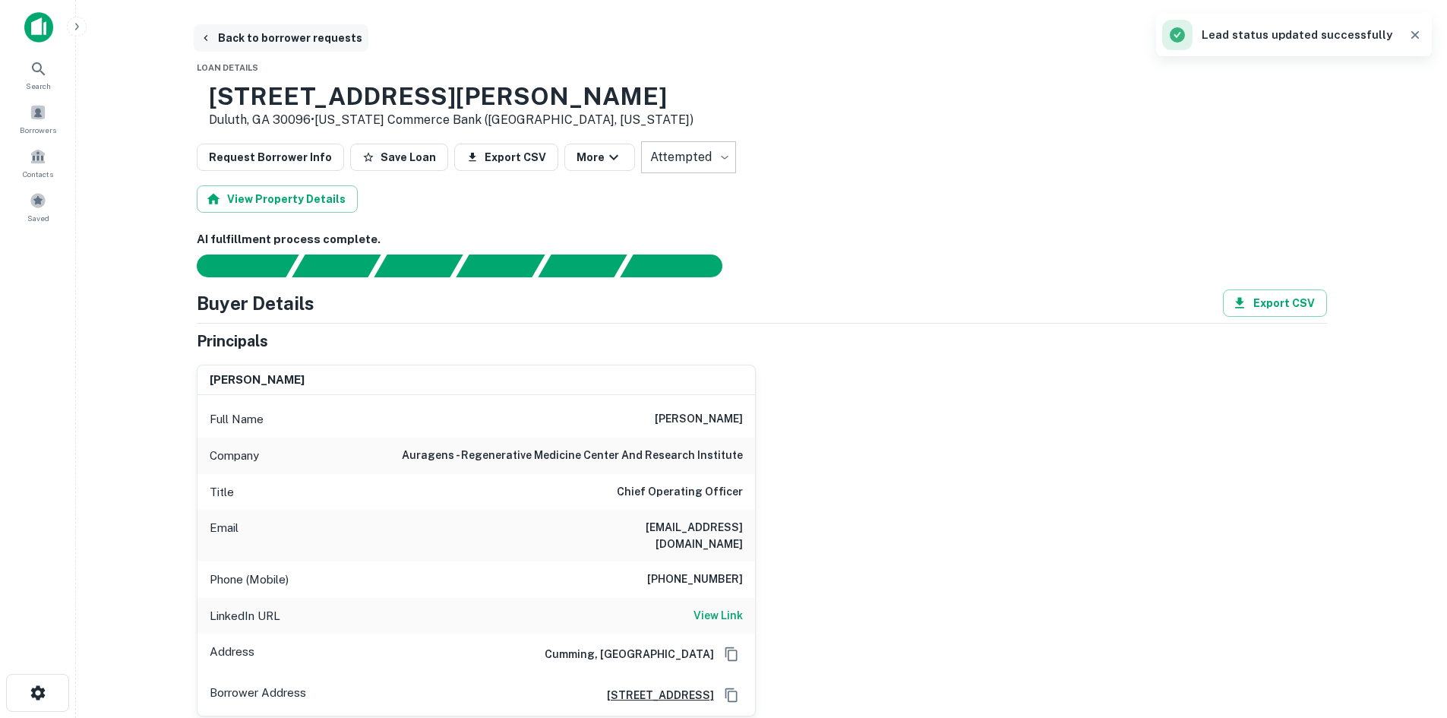
click at [283, 47] on button "Back to borrower requests" at bounding box center [281, 37] width 175 height 27
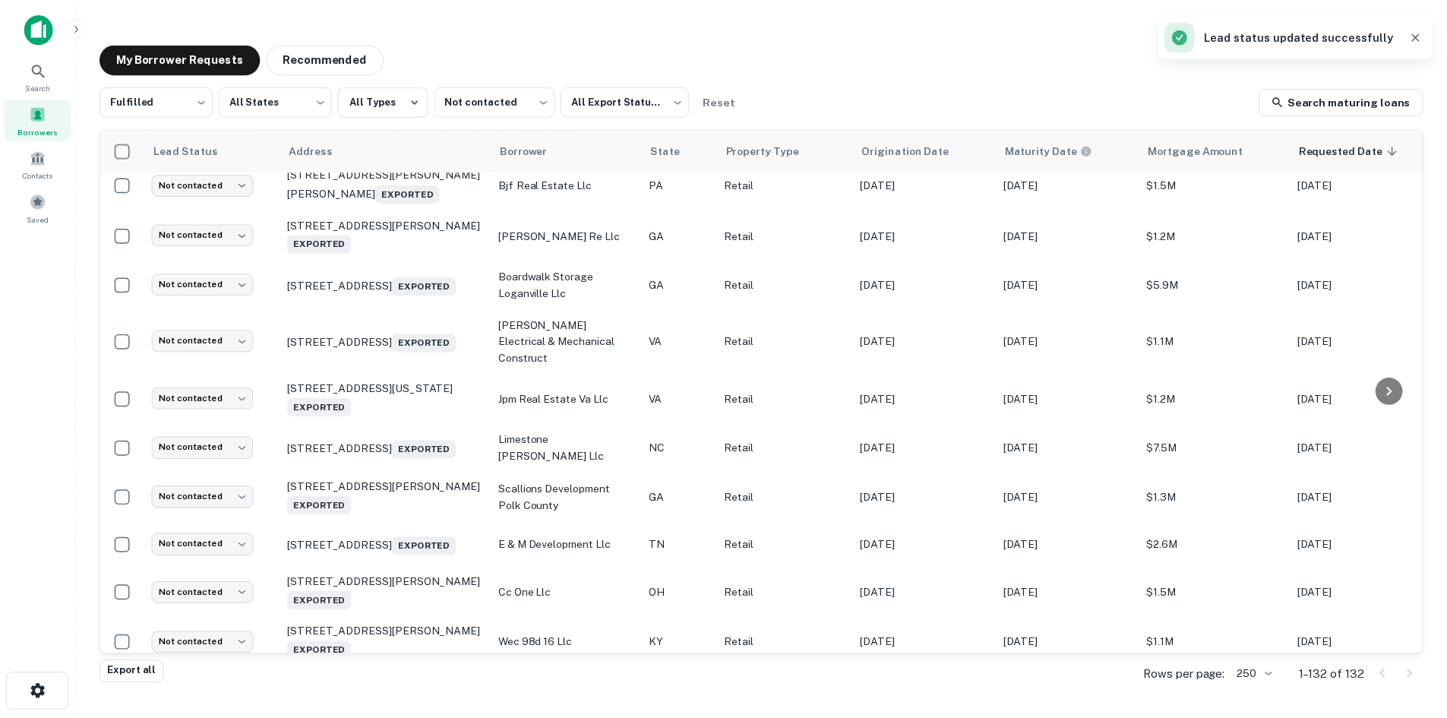
scroll to position [3584, 0]
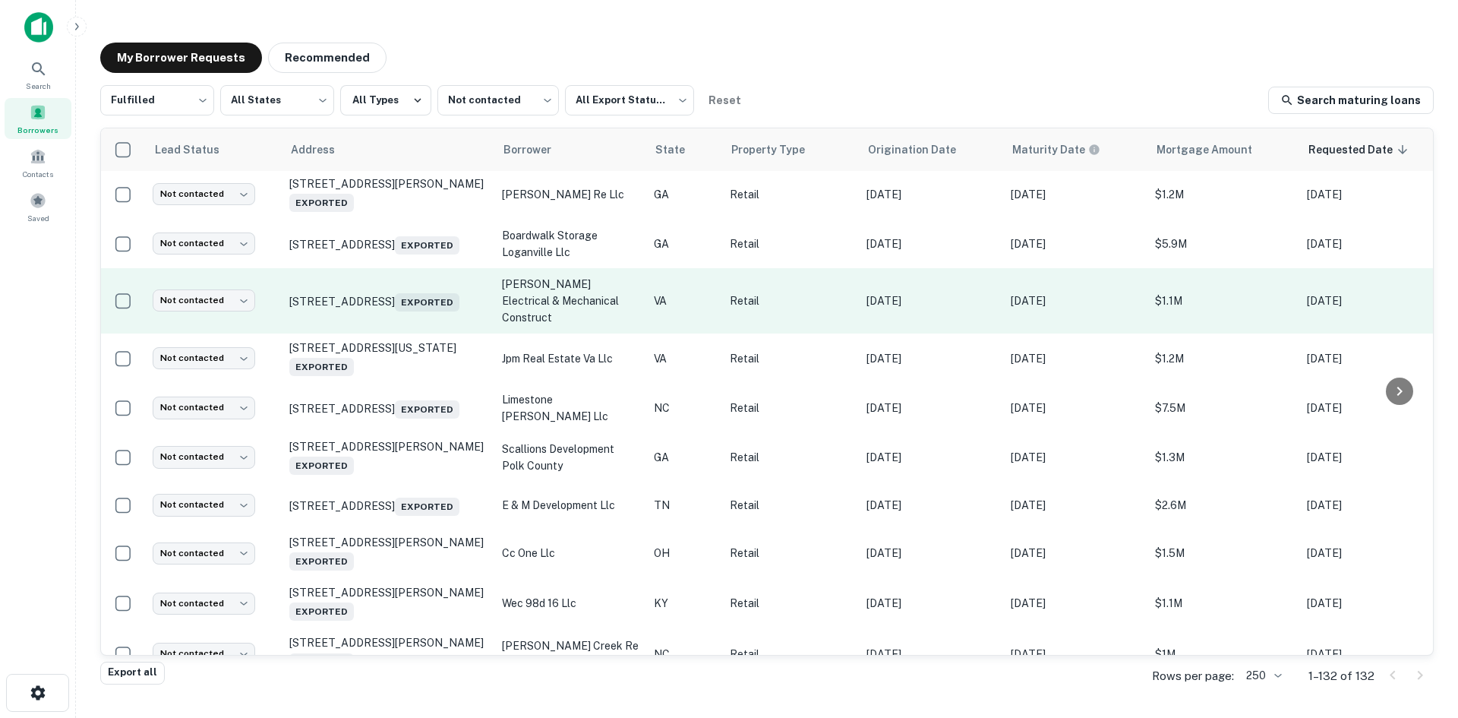
click at [366, 333] on td "1305 Main St Altavista, VA 24517 Exported" at bounding box center [388, 300] width 213 height 65
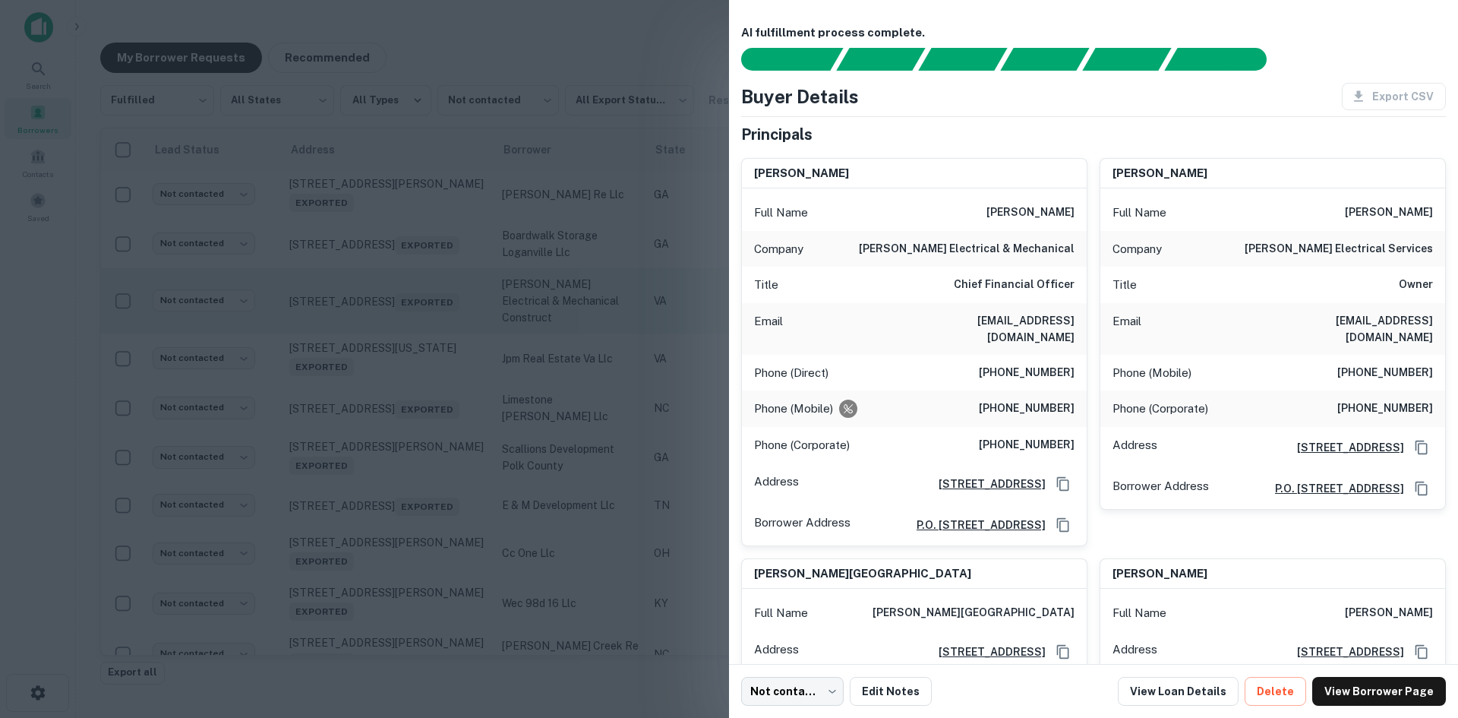
click at [366, 402] on div at bounding box center [729, 359] width 1458 height 718
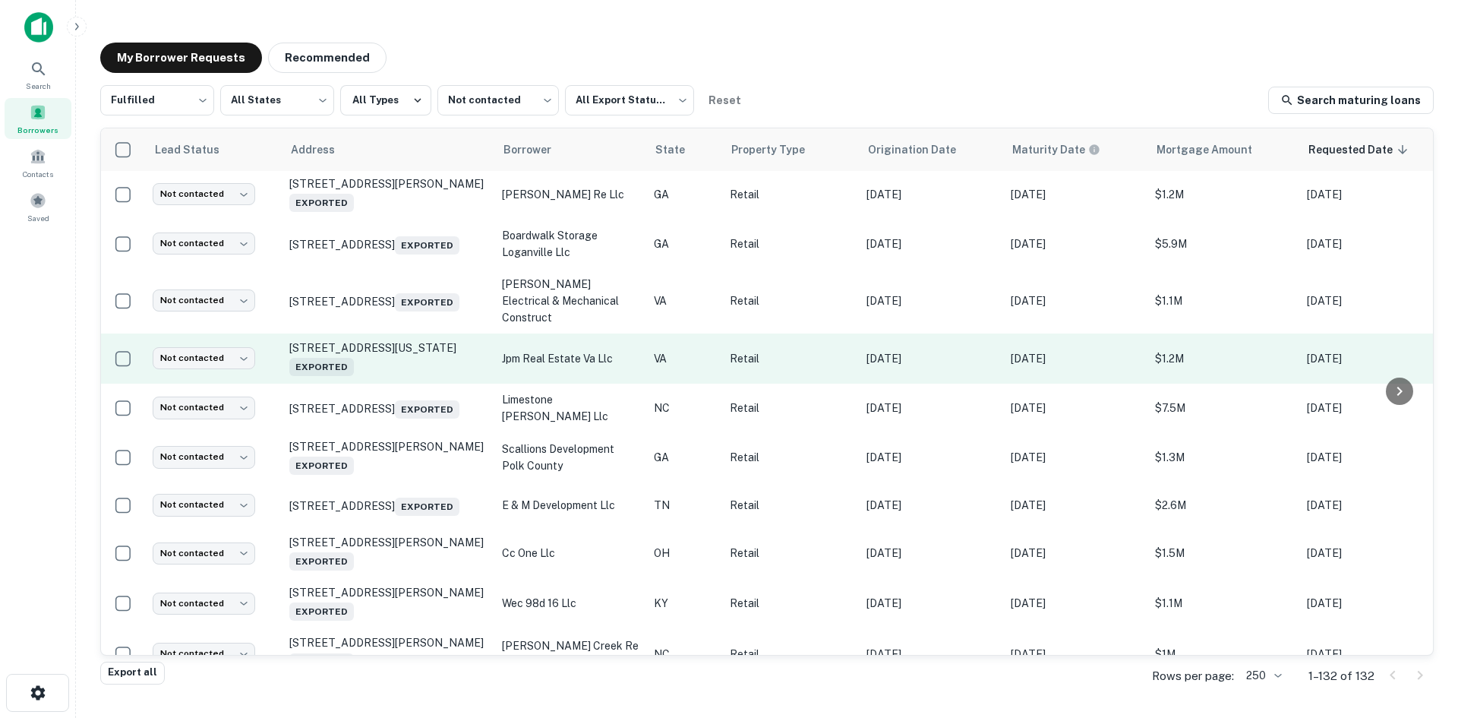
click at [390, 384] on td "208 N Birdneck Rd Virginia Beach, VA 23451 Exported" at bounding box center [388, 358] width 213 height 50
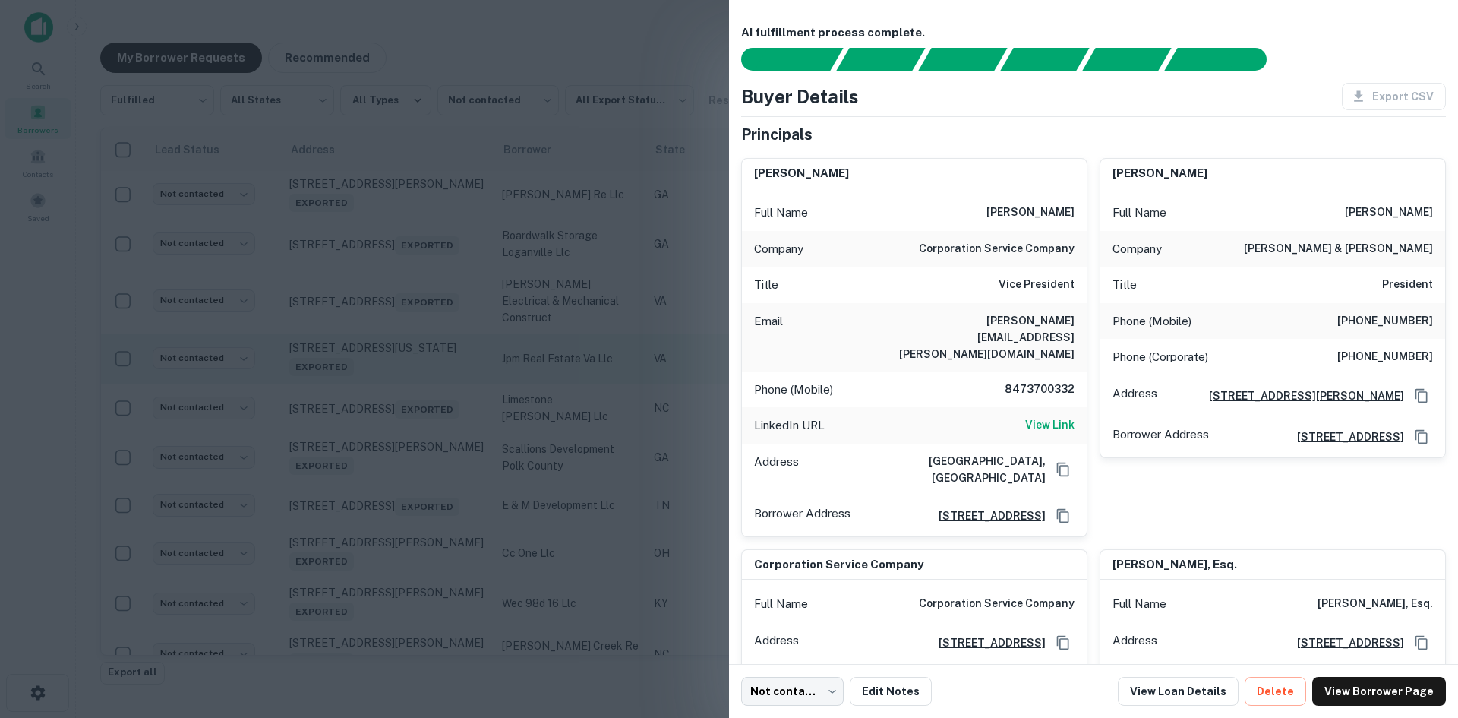
click at [390, 451] on div at bounding box center [729, 359] width 1458 height 718
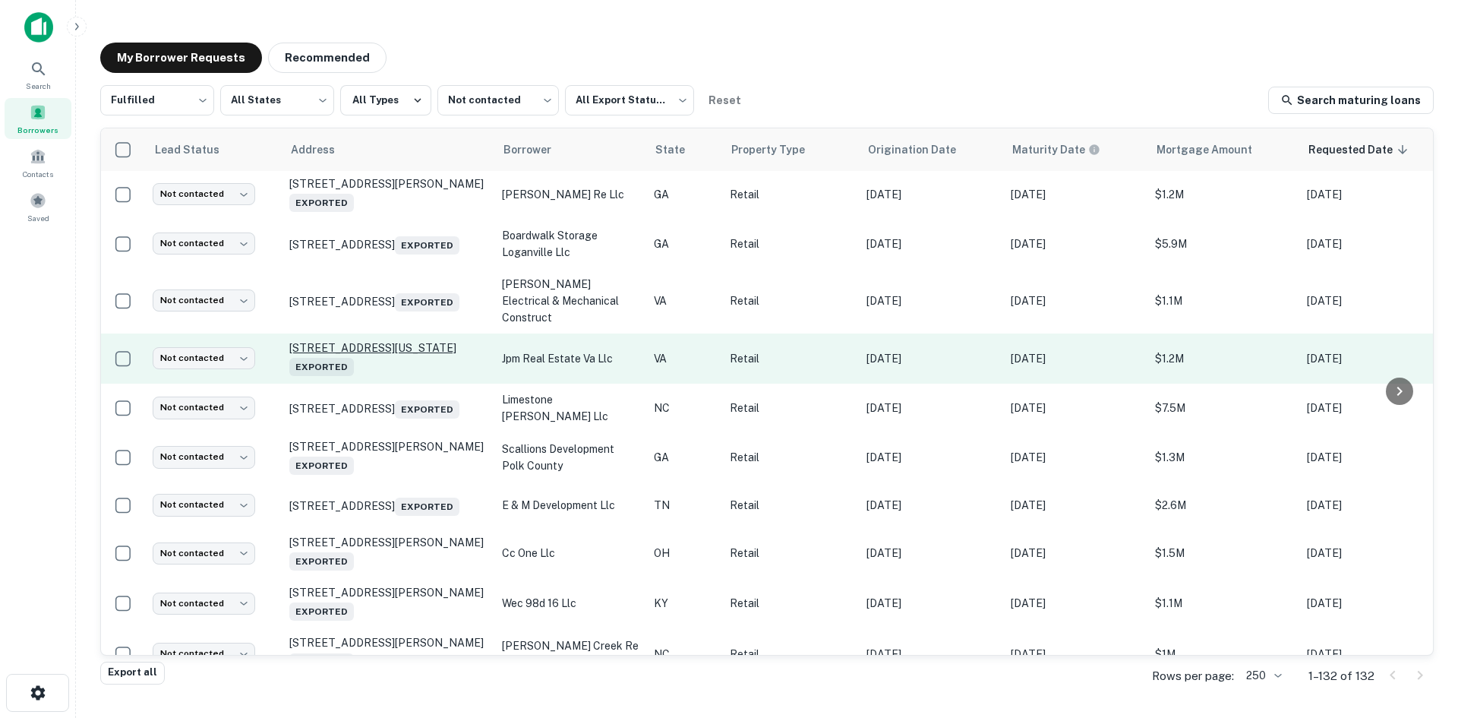
click at [393, 376] on p "208 N Birdneck Rd Virginia Beach, VA 23451 Exported" at bounding box center [387, 358] width 197 height 35
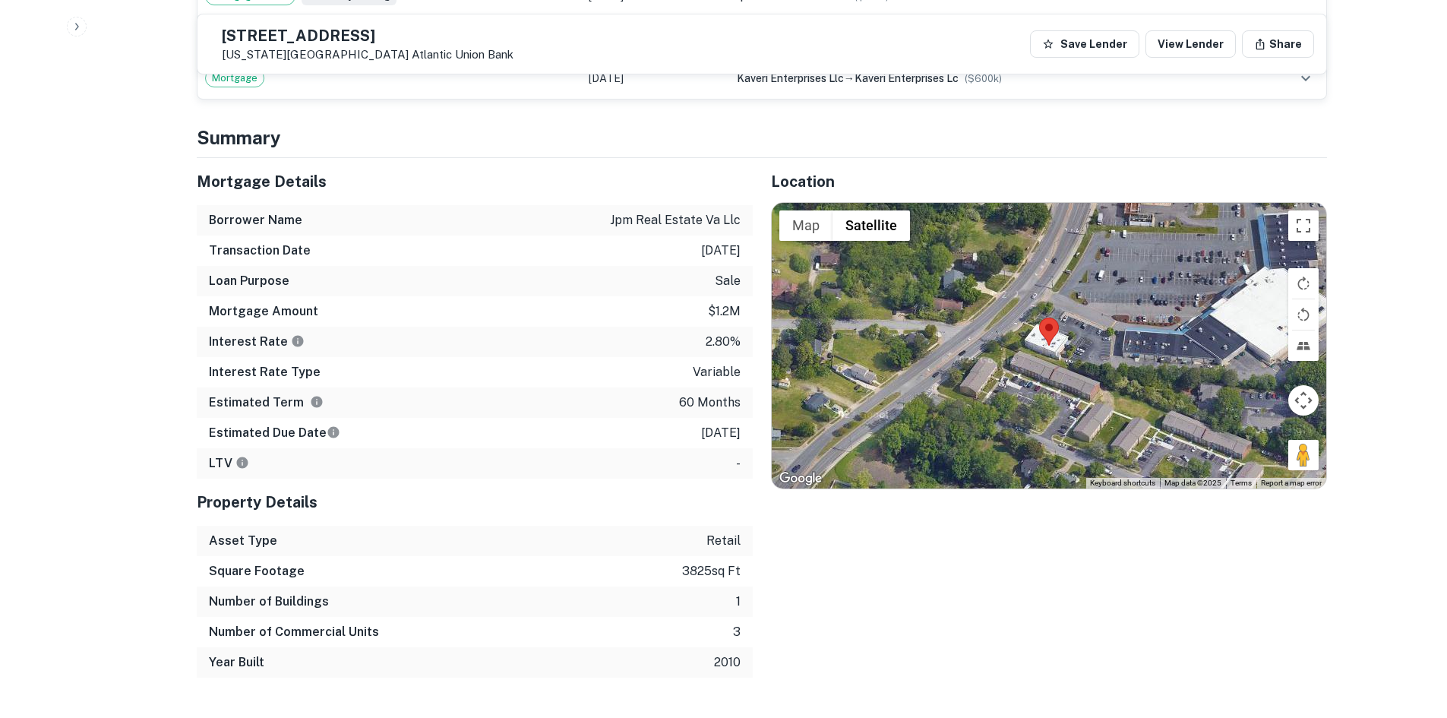
scroll to position [1443, 0]
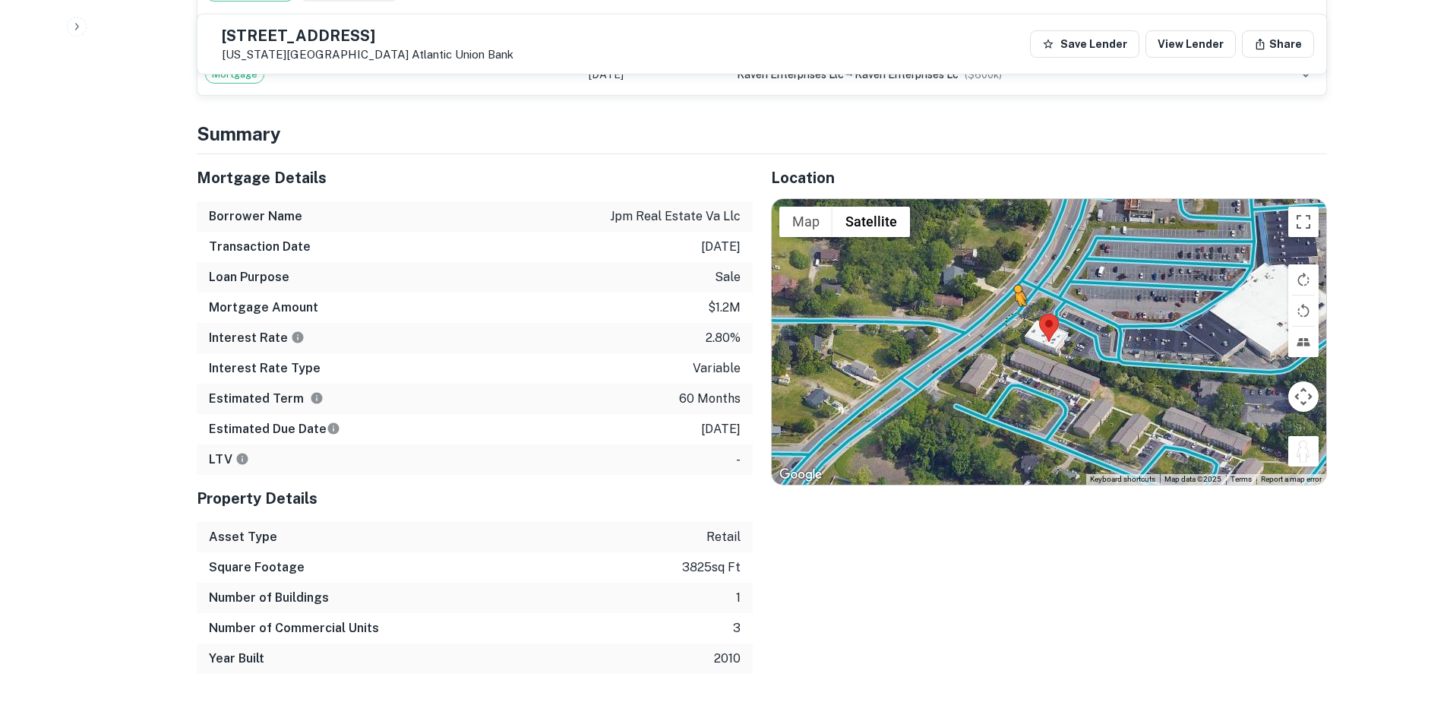
drag, startPoint x: 1312, startPoint y: 433, endPoint x: 1006, endPoint y: 283, distance: 340.4
click at [1006, 283] on div "To activate drag with keyboard, press Alt + Enter. Once in keyboard drag state,…" at bounding box center [1049, 342] width 554 height 286
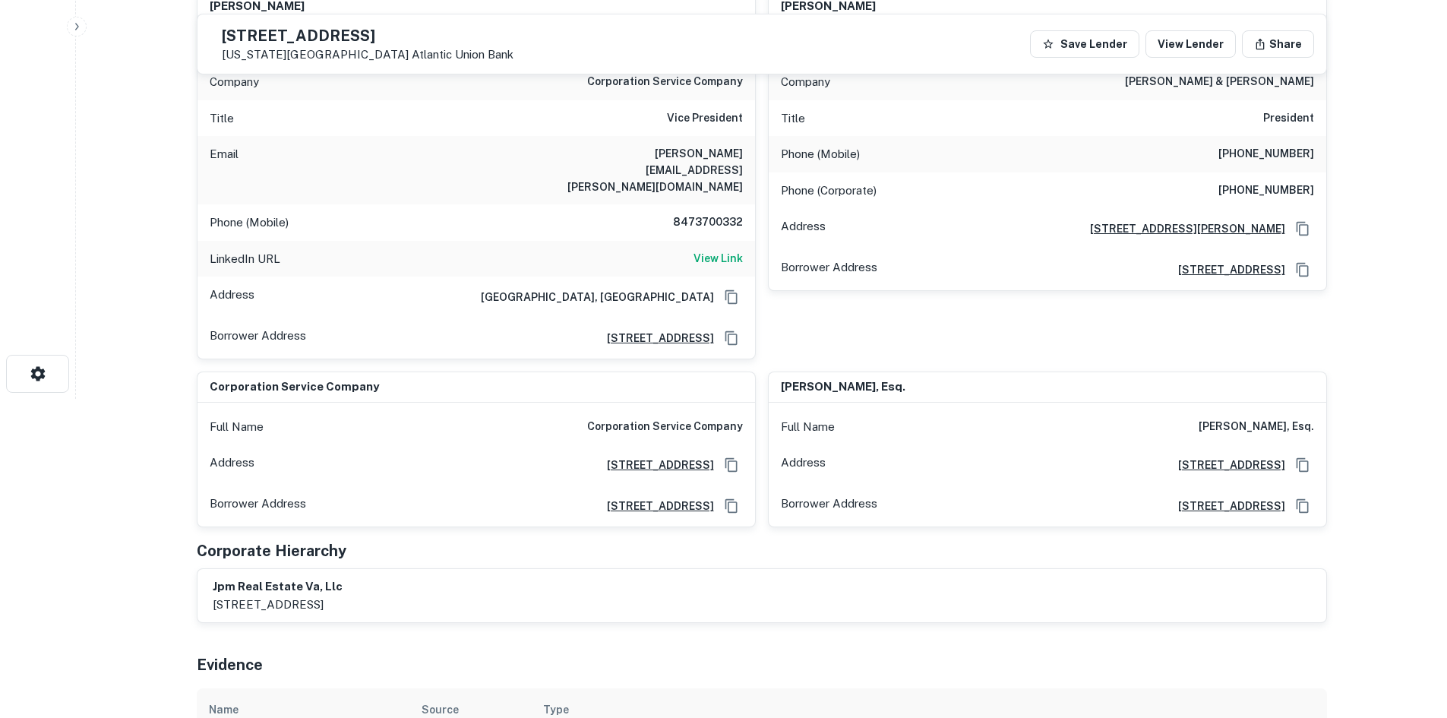
scroll to position [152, 0]
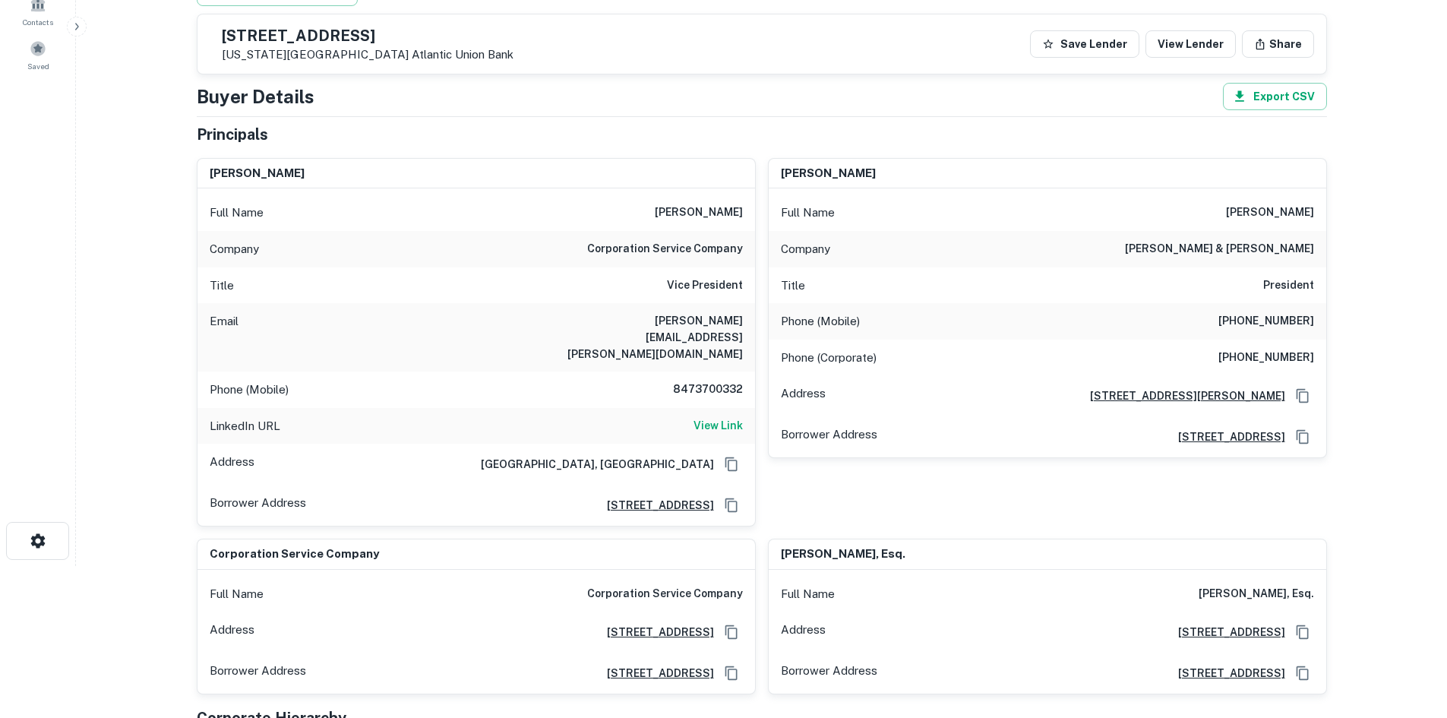
click at [699, 381] on h6 "8473700332" at bounding box center [697, 390] width 91 height 18
copy h6 "8473700332"
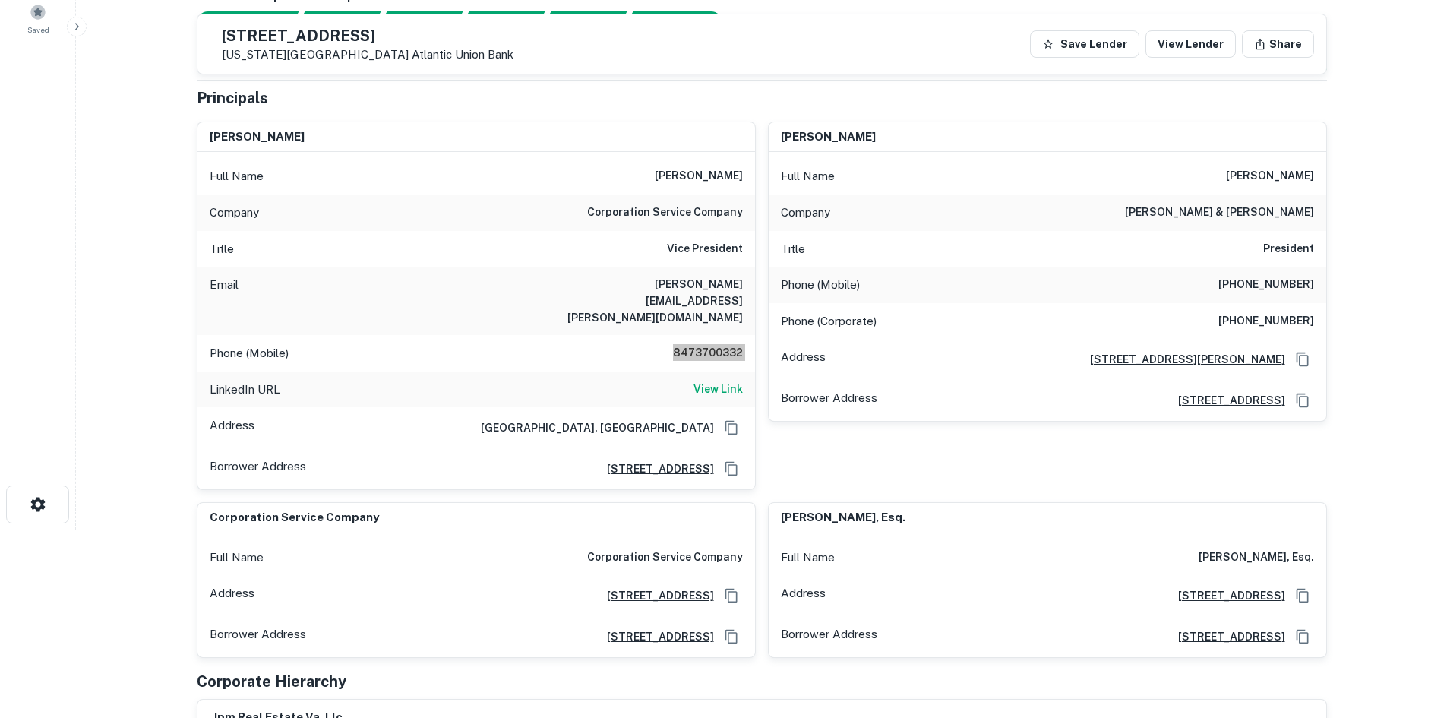
scroll to position [76, 0]
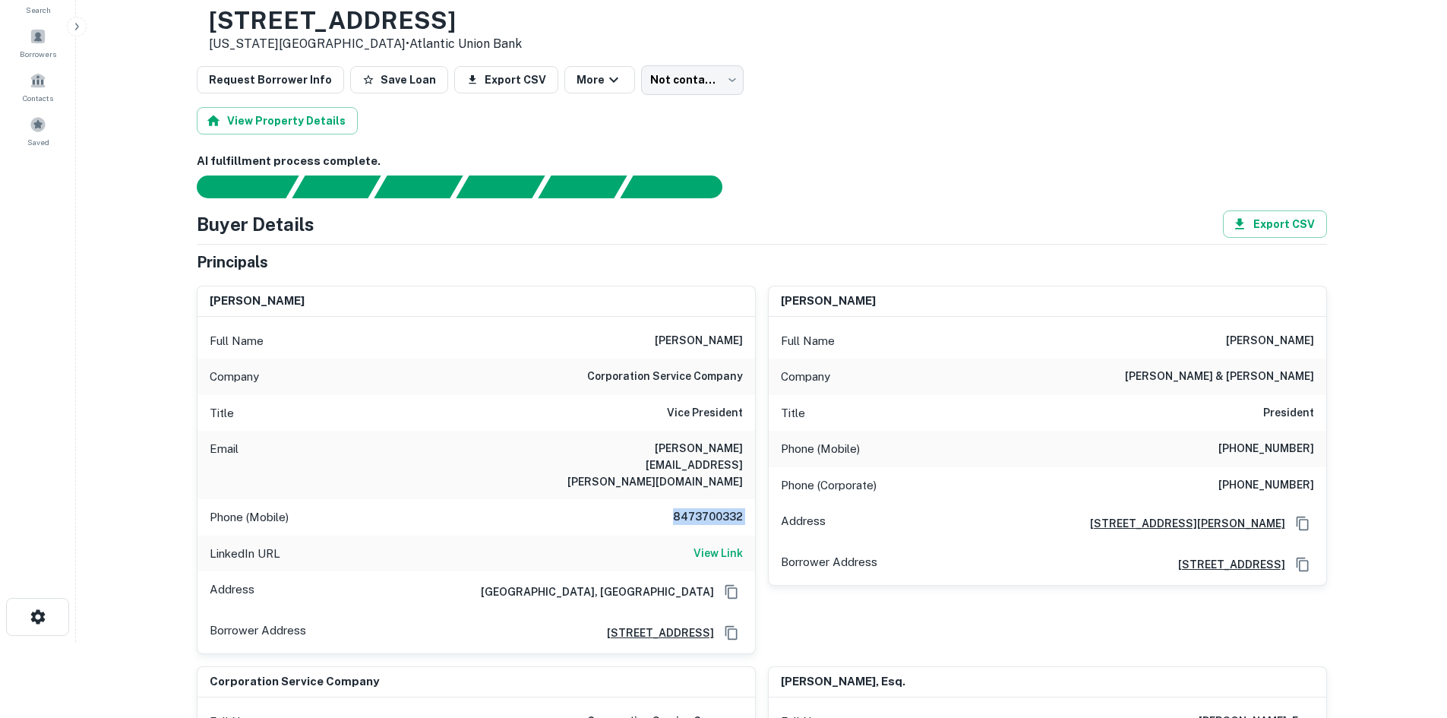
drag, startPoint x: 256, startPoint y: 20, endPoint x: 563, endPoint y: 22, distance: 306.9
click at [563, 22] on div "208 N Birdneck Rd Virginia Beach, VA 23451 • Atlantic Union Bank" at bounding box center [762, 29] width 1130 height 47
copy h3 "208 N Birdneck Rd"
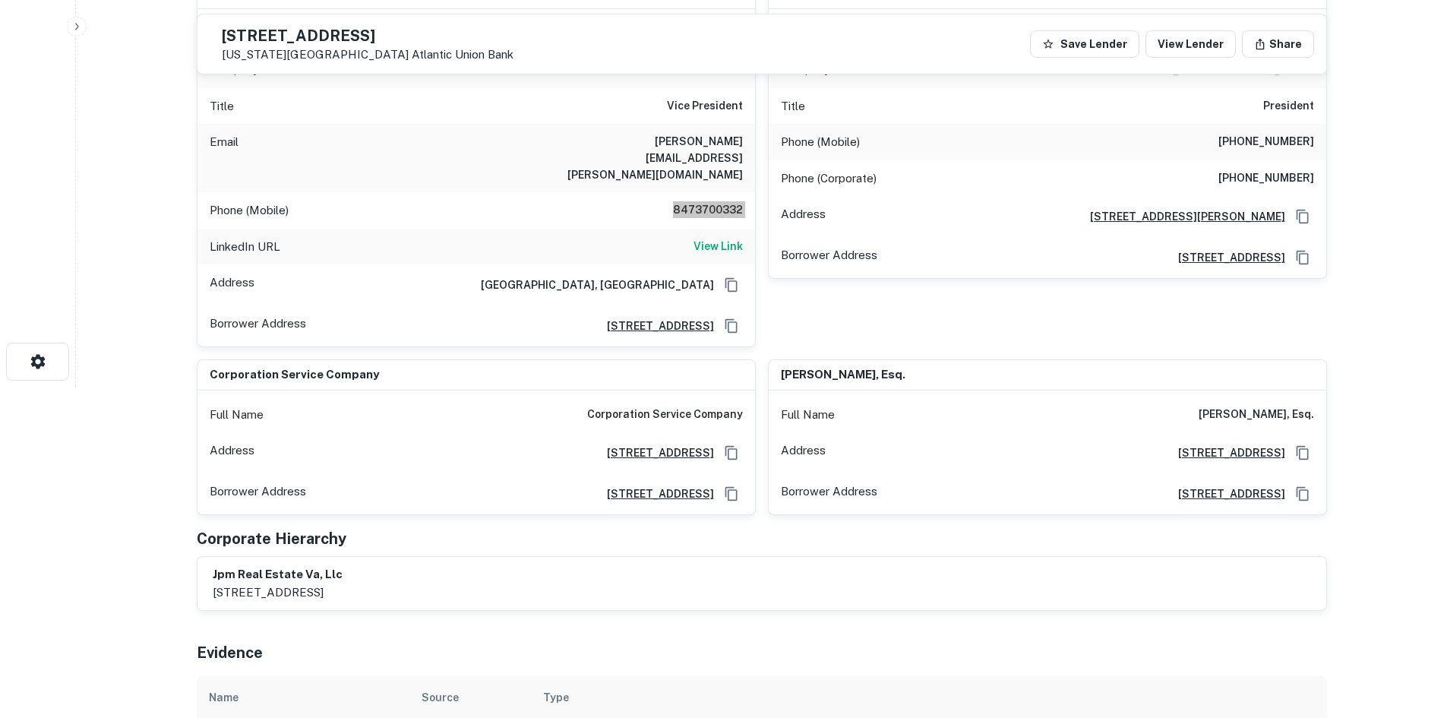
scroll to position [228, 0]
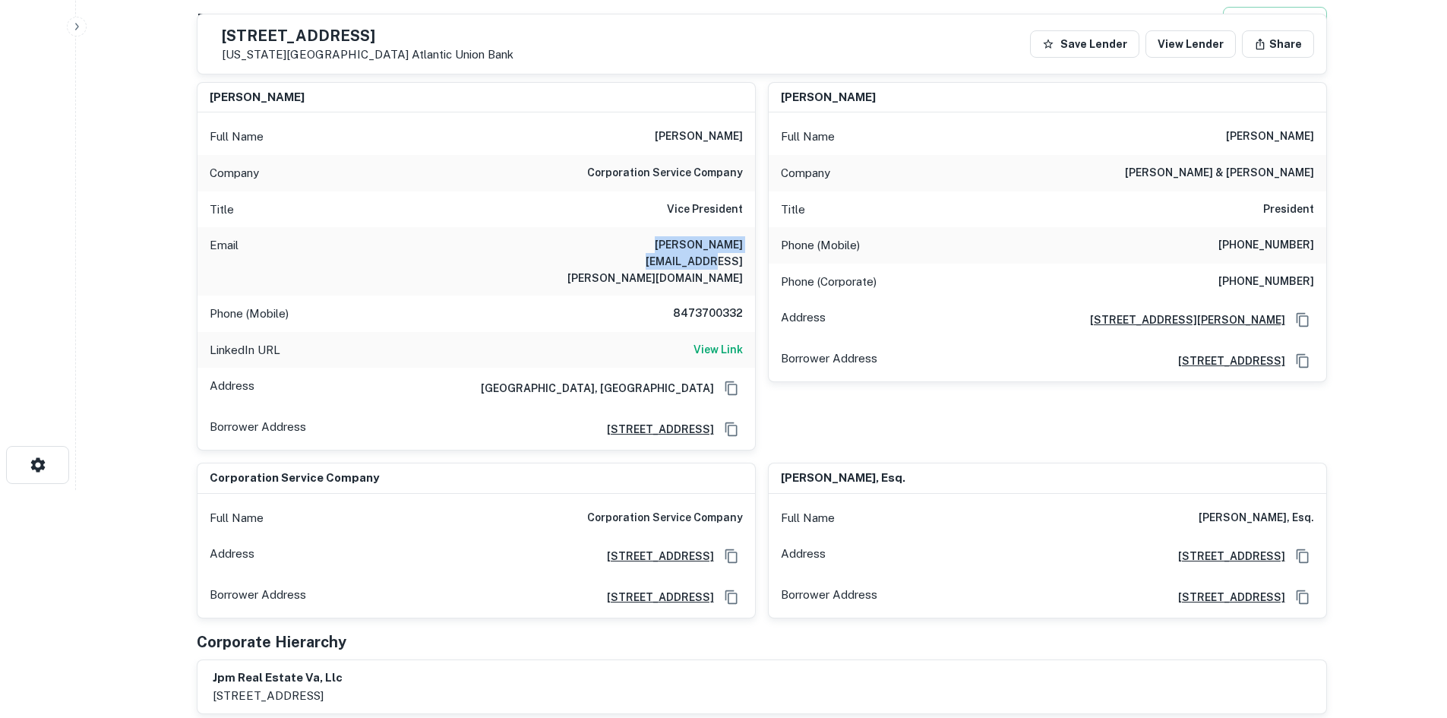
drag, startPoint x: 595, startPoint y: 243, endPoint x: 712, endPoint y: 234, distance: 118.1
click at [729, 245] on div "Email paul.schultz@cscglobal.com" at bounding box center [476, 261] width 558 height 68
click at [639, 139] on div "Full Name paul schultz" at bounding box center [476, 136] width 558 height 36
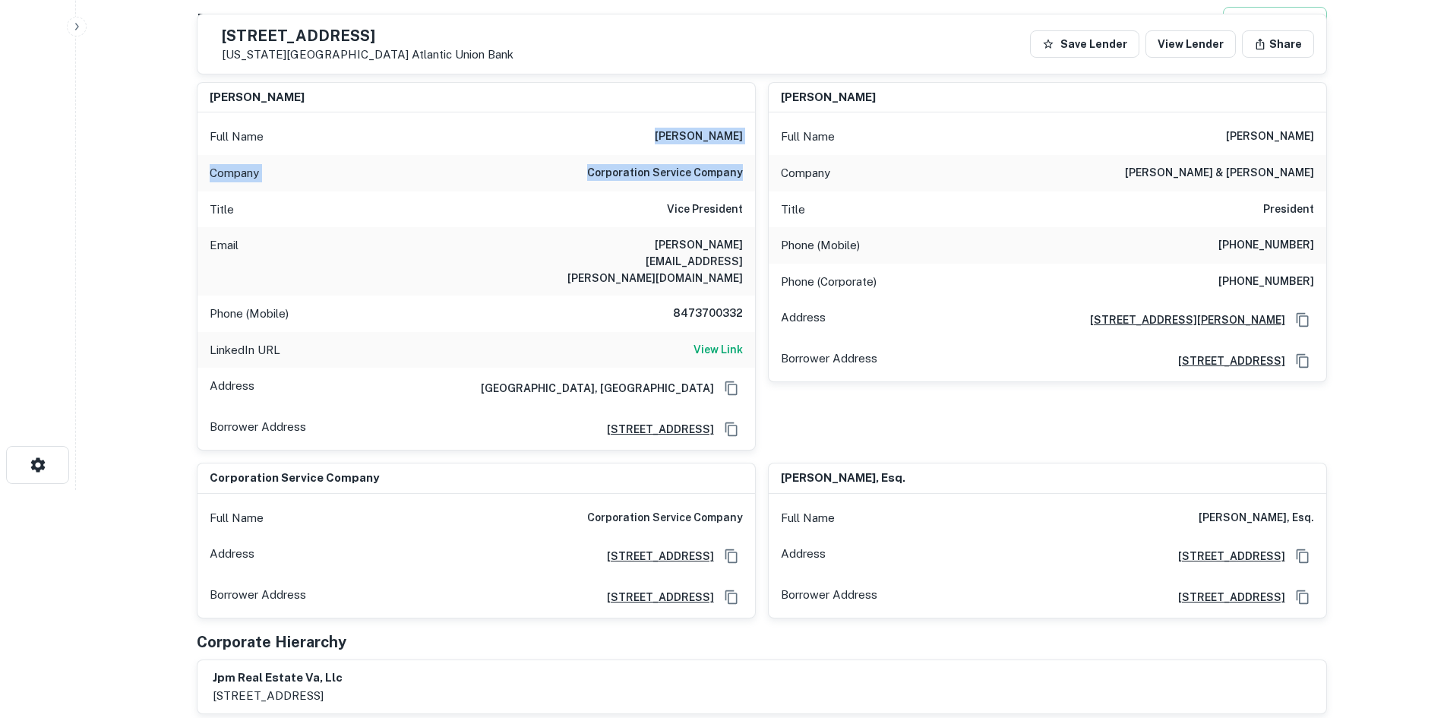
drag, startPoint x: 651, startPoint y: 134, endPoint x: 741, endPoint y: 182, distance: 102.0
click at [741, 182] on div "Full Name paul schultz Company corporation service company Title Vice President…" at bounding box center [476, 280] width 558 height 337
copy div "paul schultz Company corporation service company"
click at [585, 230] on div "Email paul.schultz@cscglobal.com" at bounding box center [476, 261] width 558 height 68
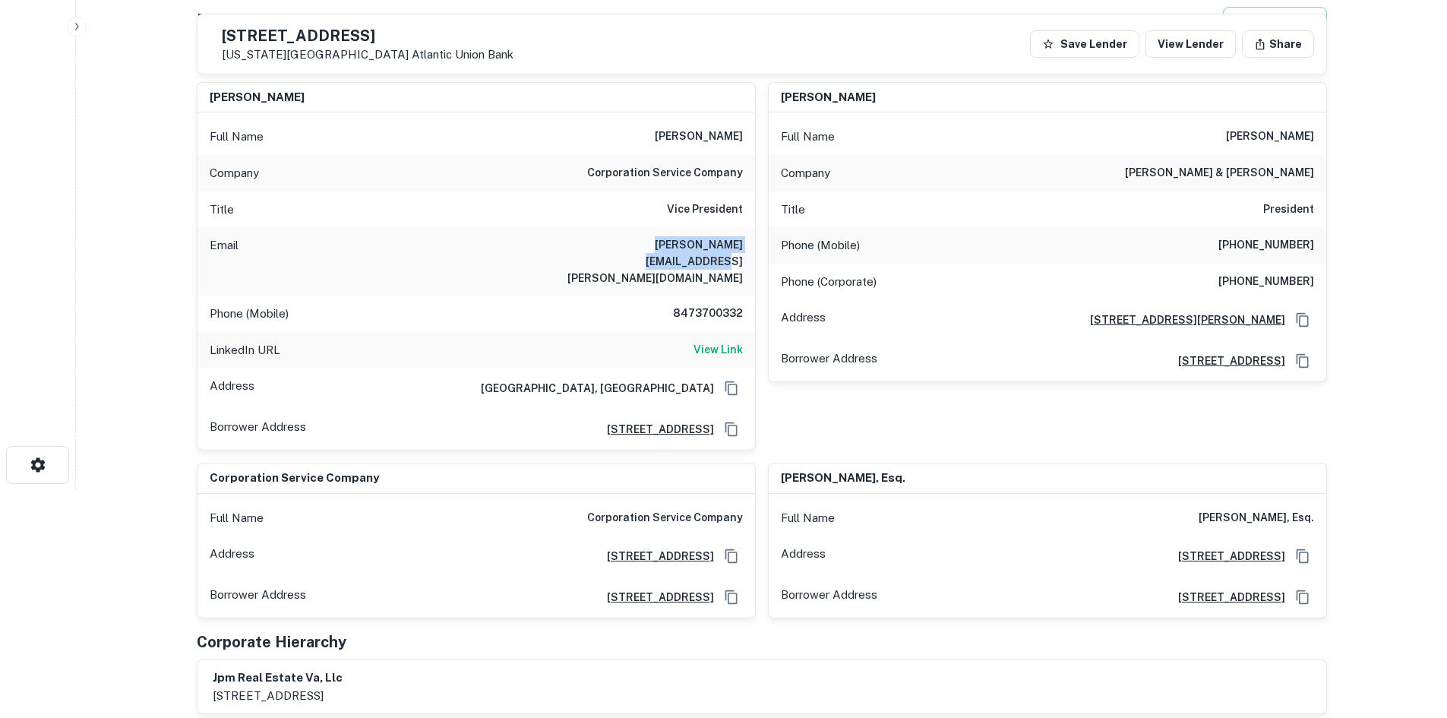
drag, startPoint x: 599, startPoint y: 245, endPoint x: 746, endPoint y: 234, distance: 147.0
click at [746, 234] on div "Email paul.schultz@cscglobal.com" at bounding box center [476, 261] width 558 height 68
copy h6 "paul.schultz@cscglobal.com"
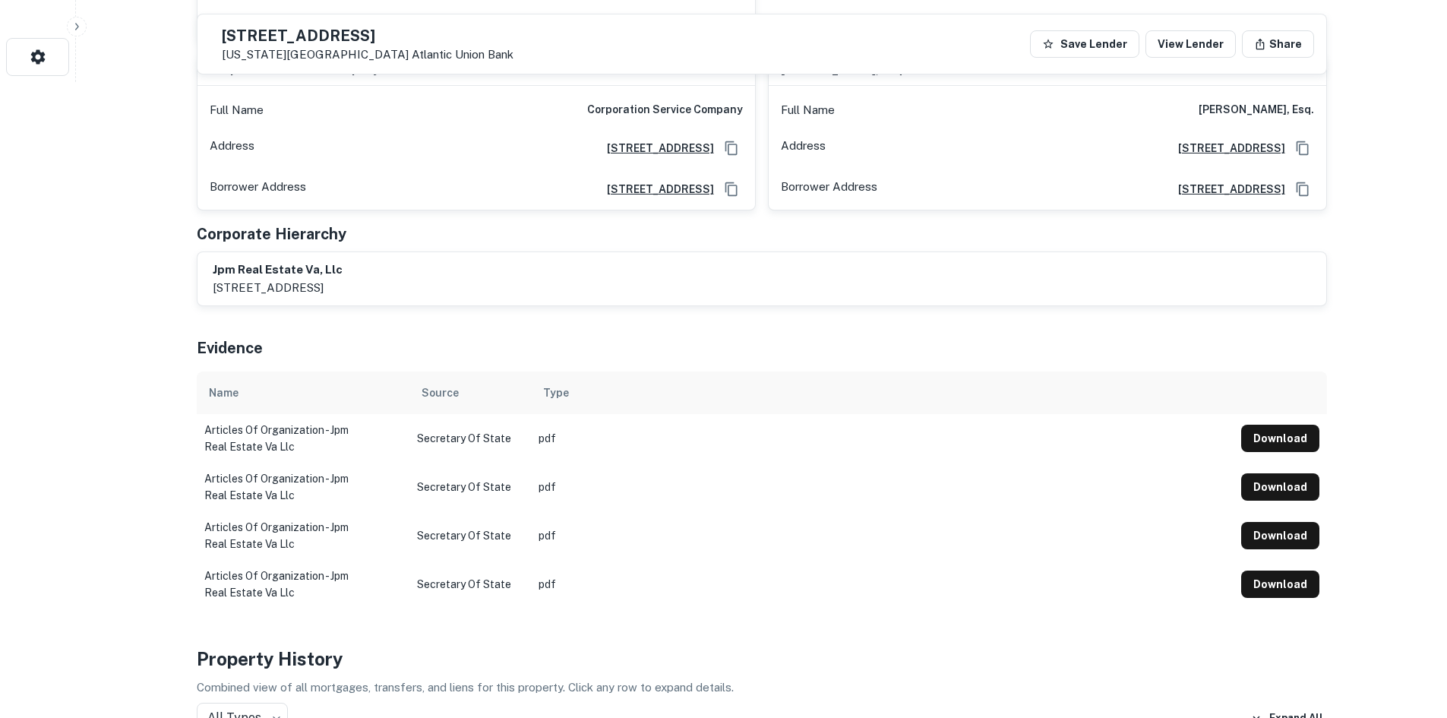
scroll to position [608, 0]
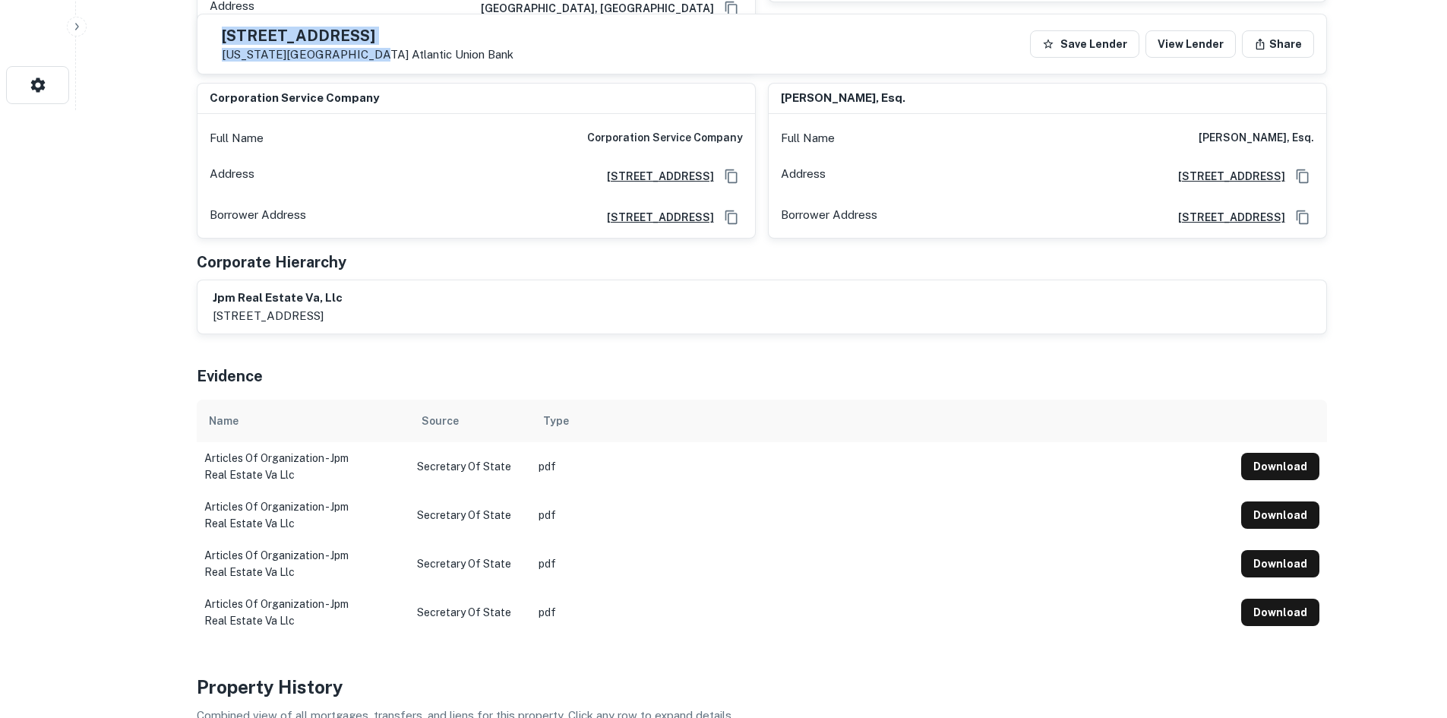
drag, startPoint x: 248, startPoint y: 37, endPoint x: 389, endPoint y: 57, distance: 142.7
click at [389, 57] on div "208 N Birdneck Rd Virginia Beach, VA 23451 Atlantic Union Bank" at bounding box center [362, 44] width 304 height 35
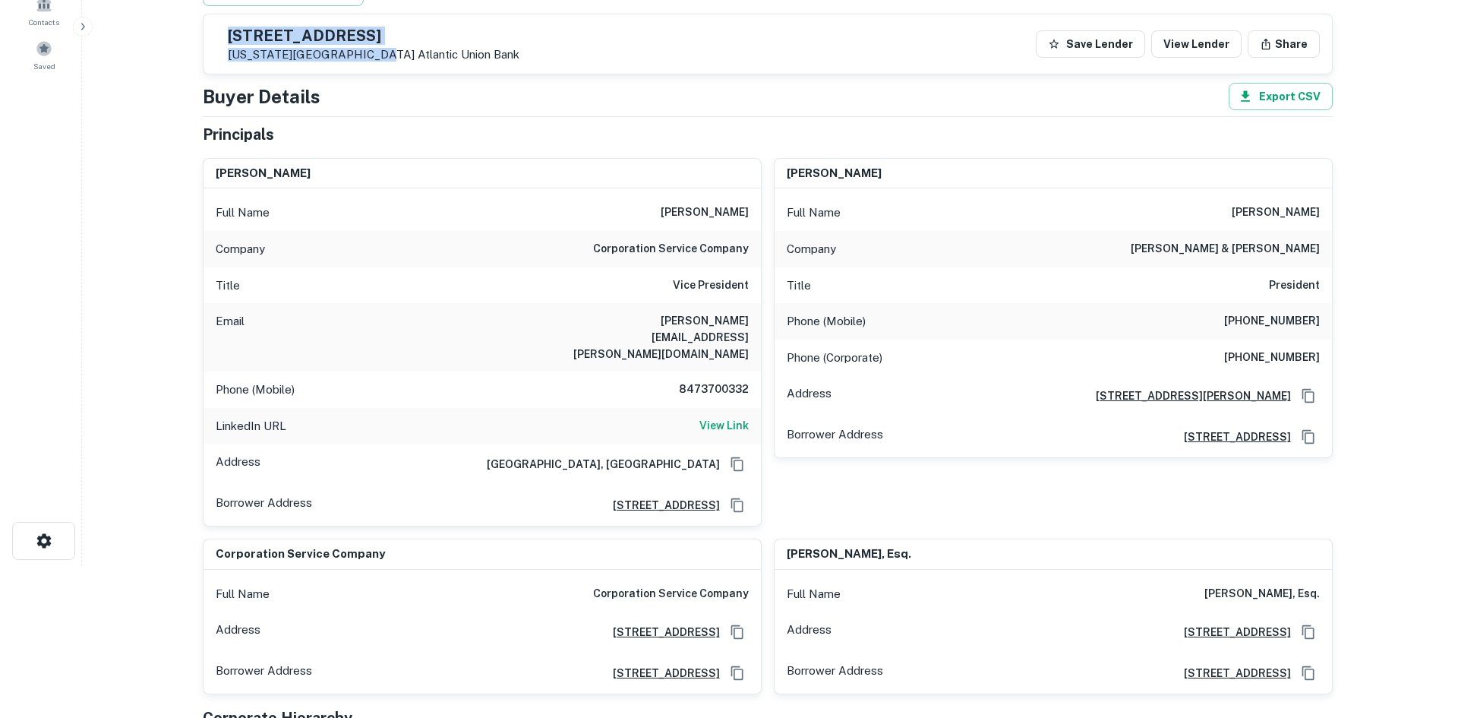
scroll to position [0, 0]
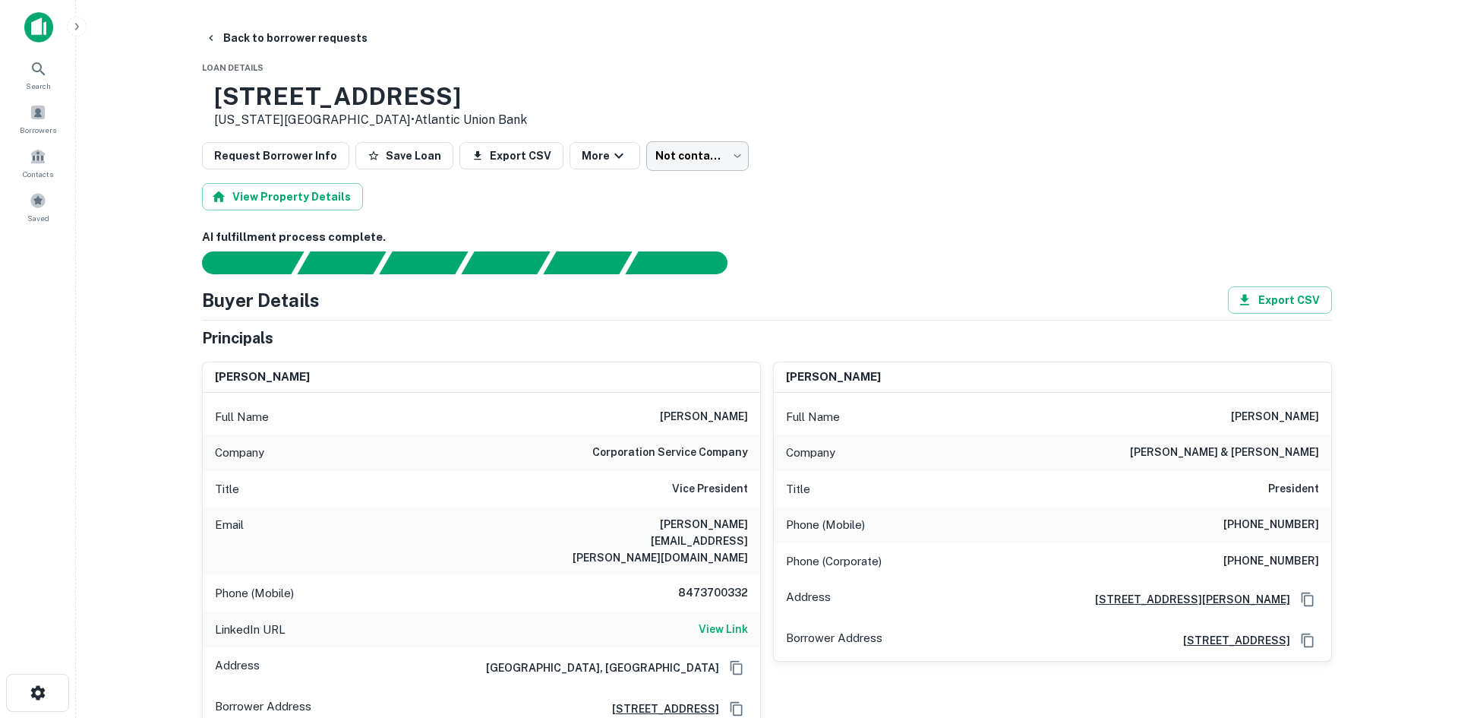
click at [652, 169] on body "Search Borrowers Contacts Saved Back to borrower requests Loan Details 208 N Bi…" at bounding box center [729, 359] width 1458 height 718
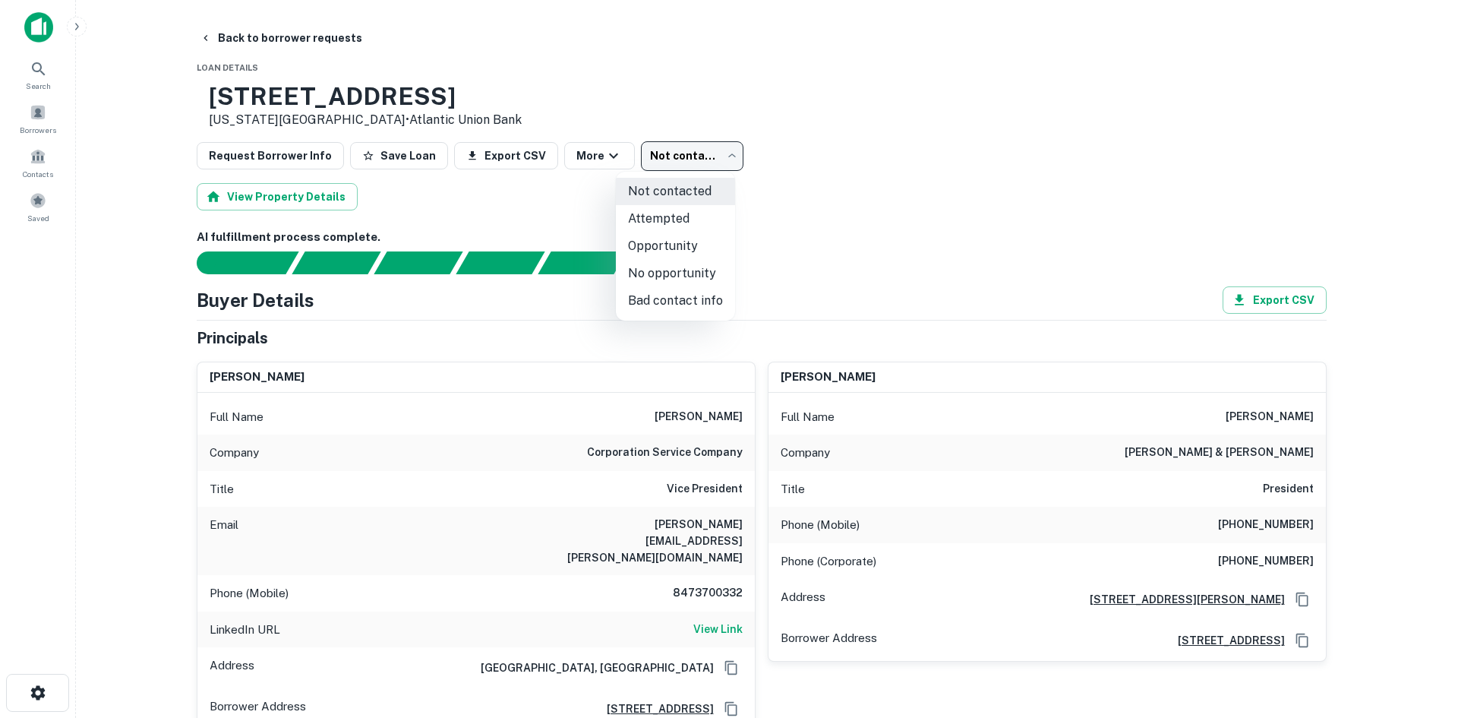
click at [661, 216] on li "Attempted" at bounding box center [675, 218] width 119 height 27
type input "*********"
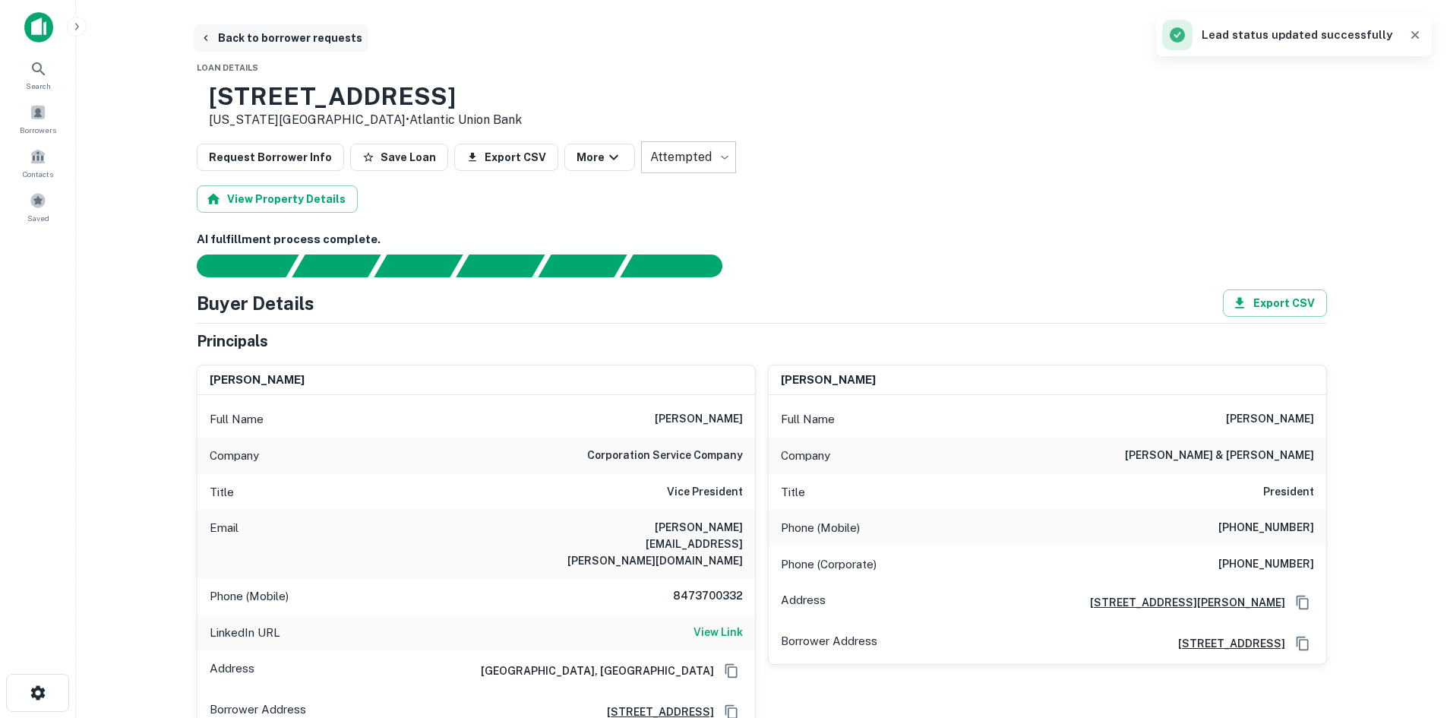
click at [307, 33] on button "Back to borrower requests" at bounding box center [281, 37] width 175 height 27
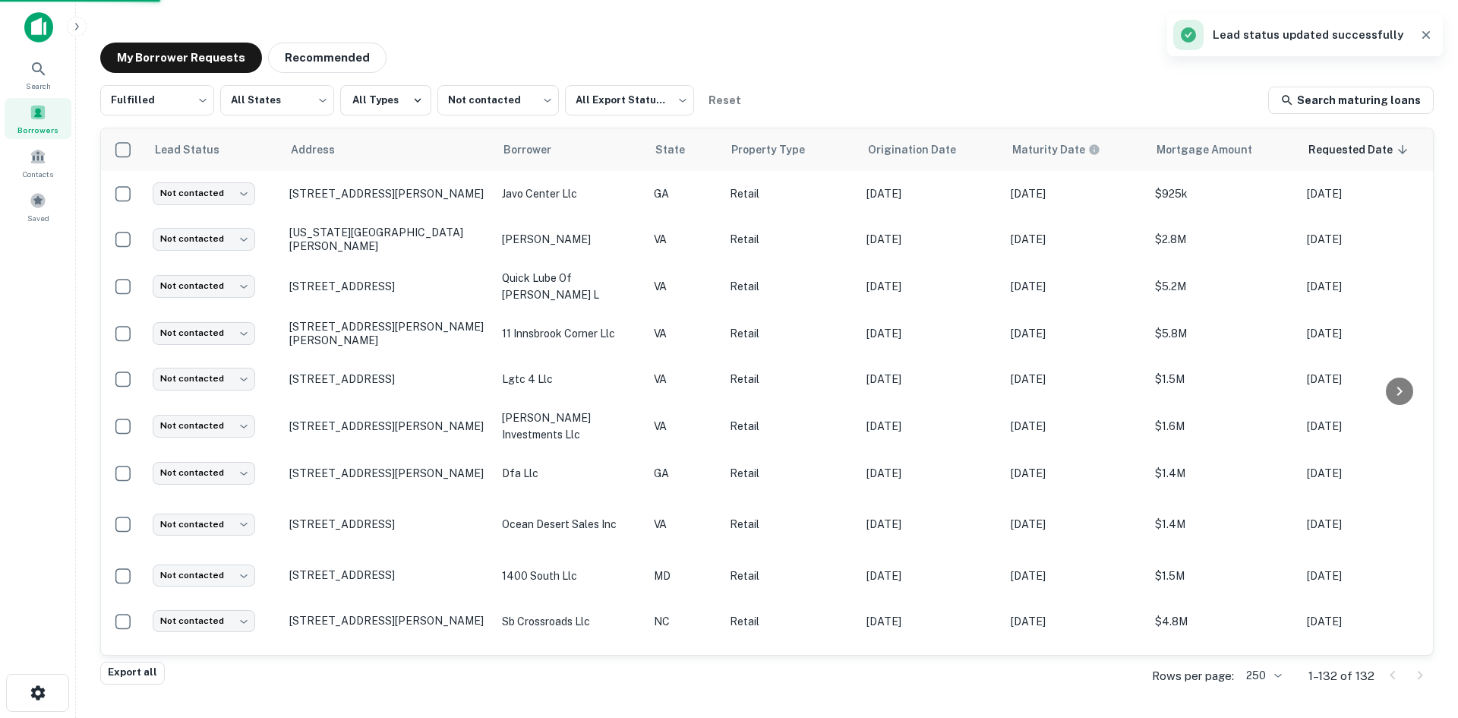
scroll to position [684, 0]
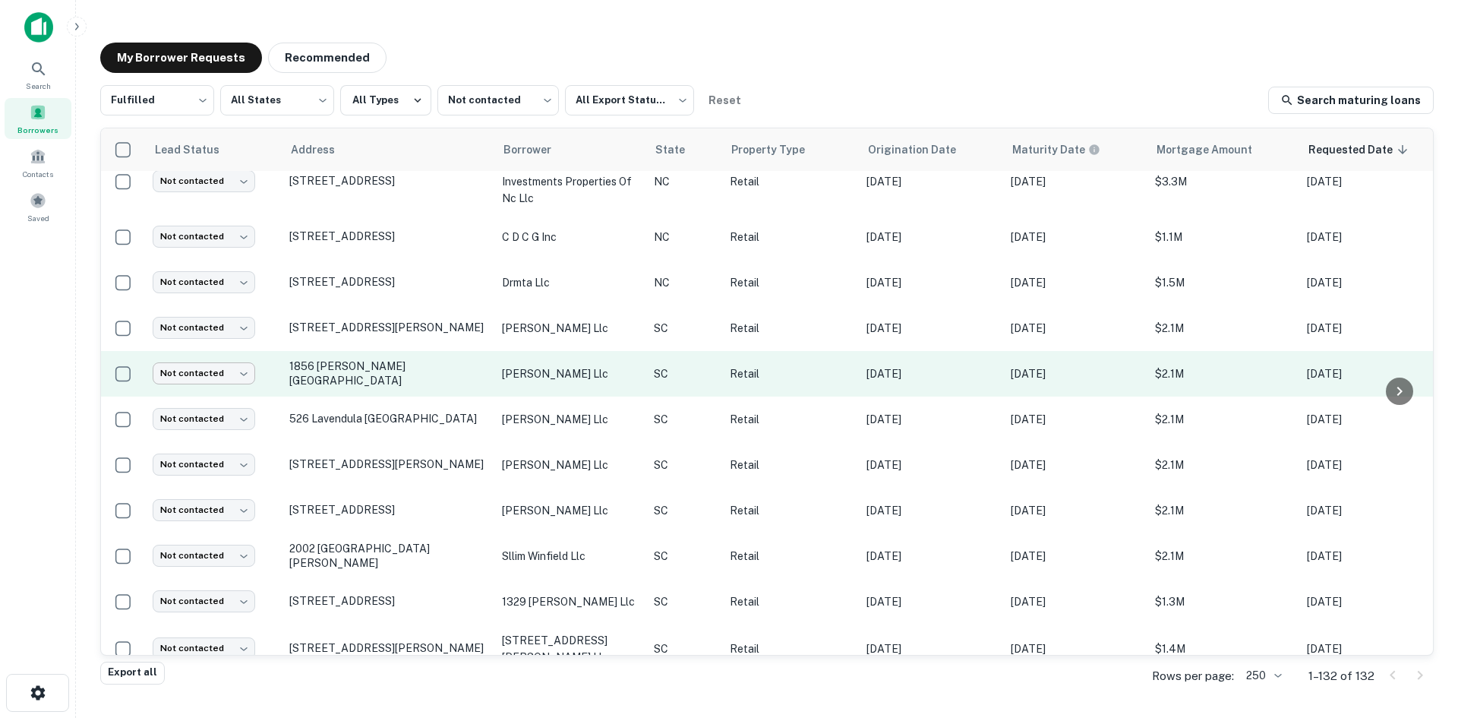
click at [232, 362] on body "Search Borrowers Contacts Saved My Borrower Requests Recommended Fulfilled ****…" at bounding box center [729, 359] width 1458 height 718
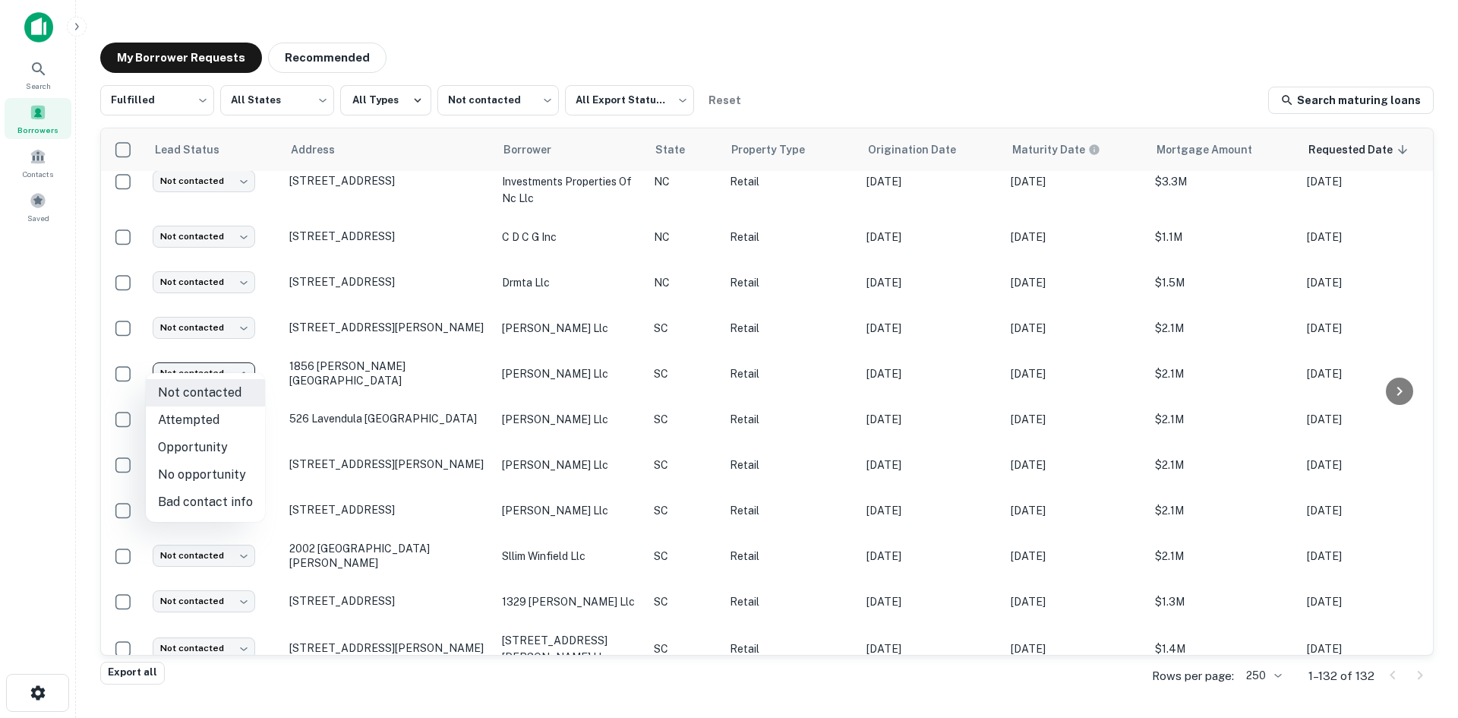
click at [219, 470] on li "No opportunity" at bounding box center [205, 474] width 119 height 27
type input "**********"
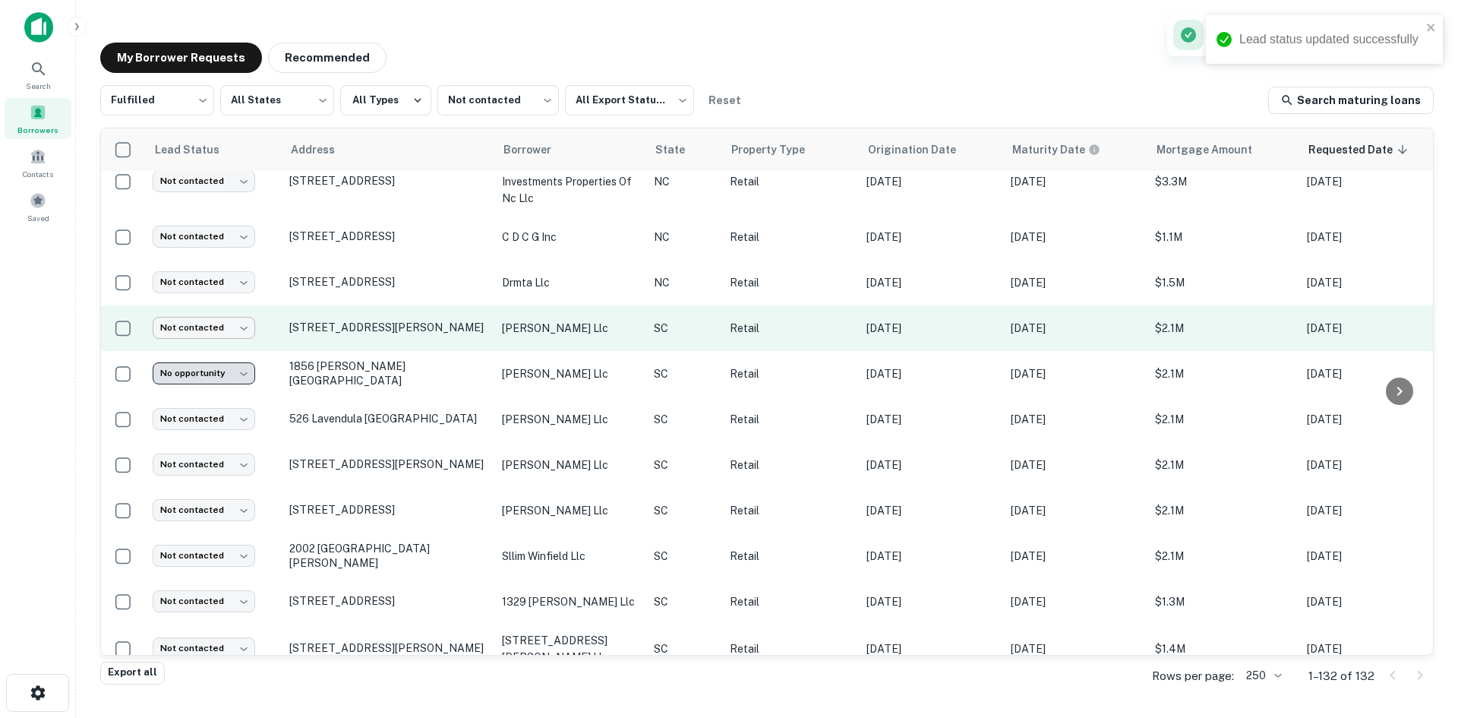
click at [200, 324] on body "Lead status updated successfully Search Borrowers Contacts Saved My Borrower Re…" at bounding box center [729, 359] width 1458 height 718
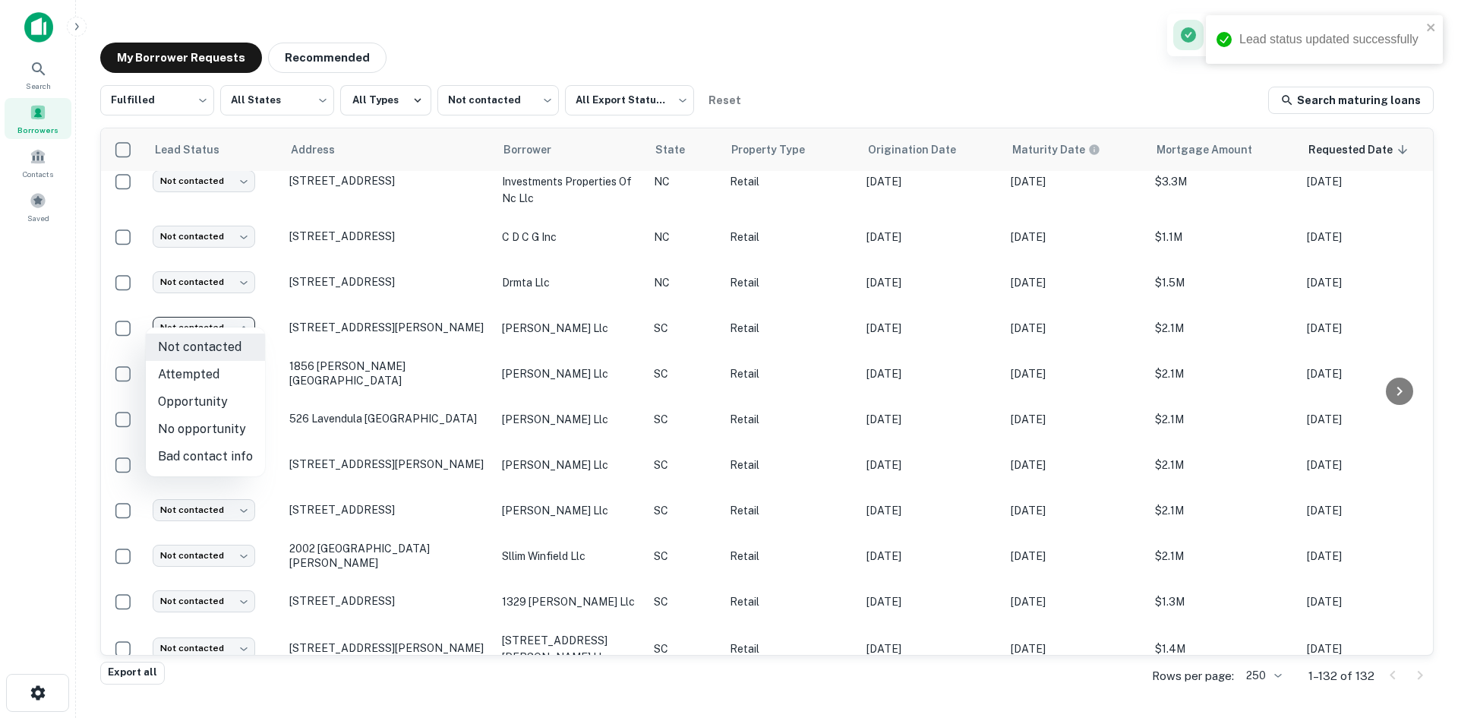
click at [197, 425] on li "No opportunity" at bounding box center [205, 428] width 119 height 27
type input "**********"
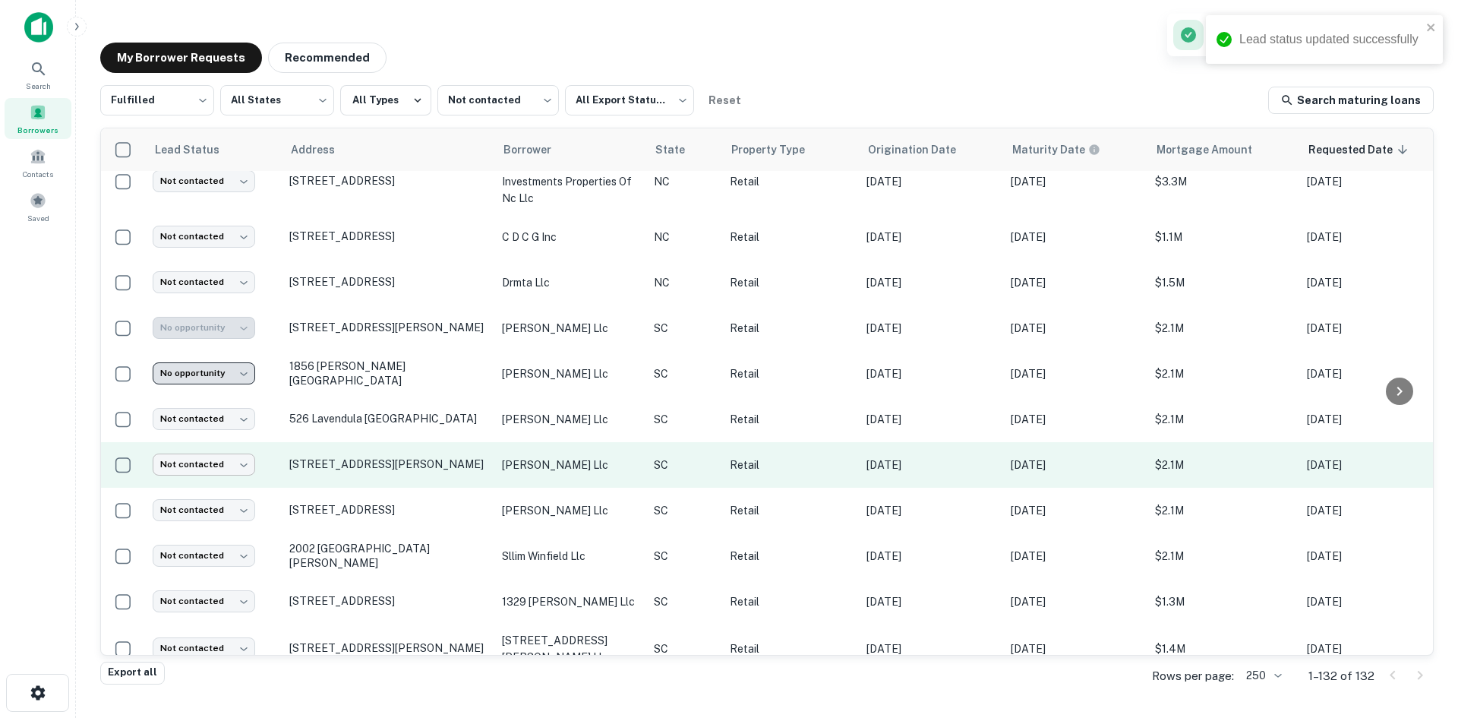
click at [202, 453] on body "Lead status updated successfully Search Borrowers Contacts Saved My Borrower Re…" at bounding box center [729, 359] width 1458 height 718
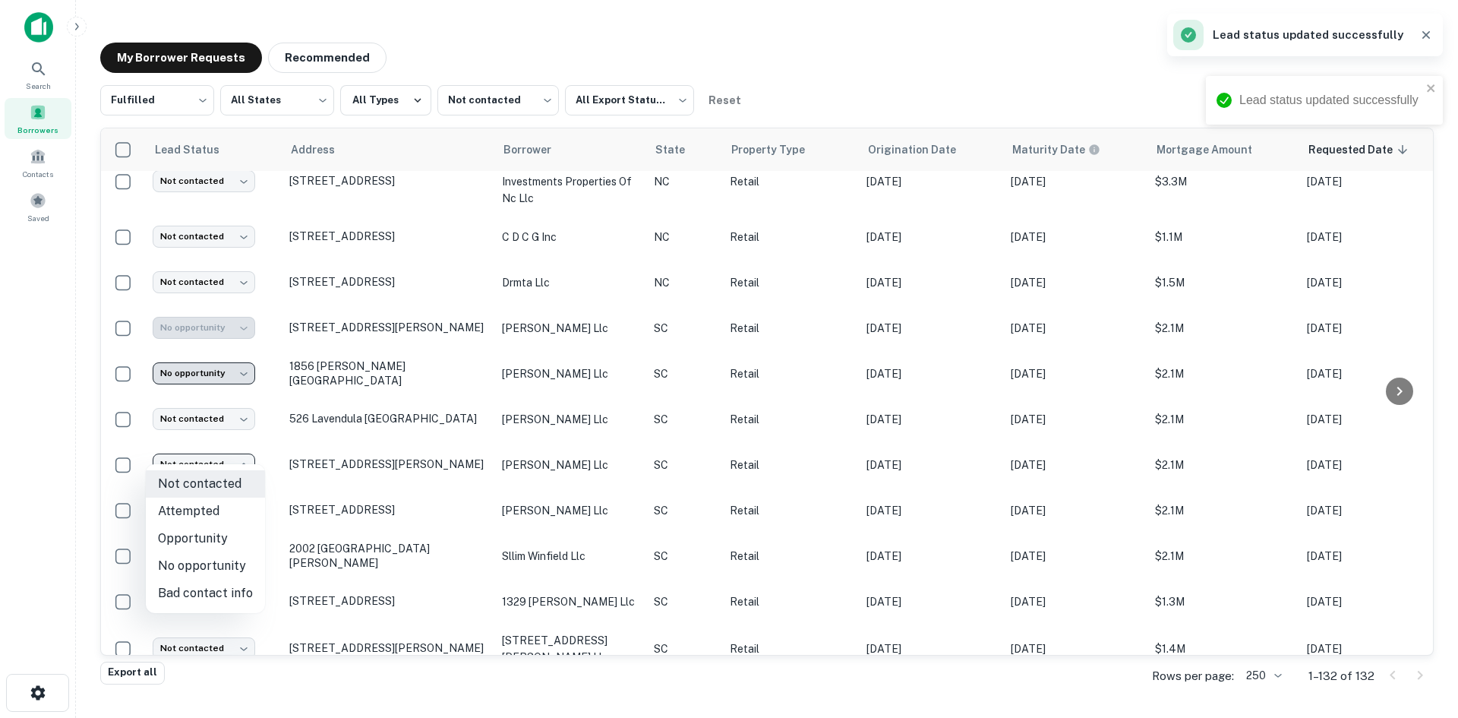
click at [232, 558] on li "No opportunity" at bounding box center [205, 565] width 119 height 27
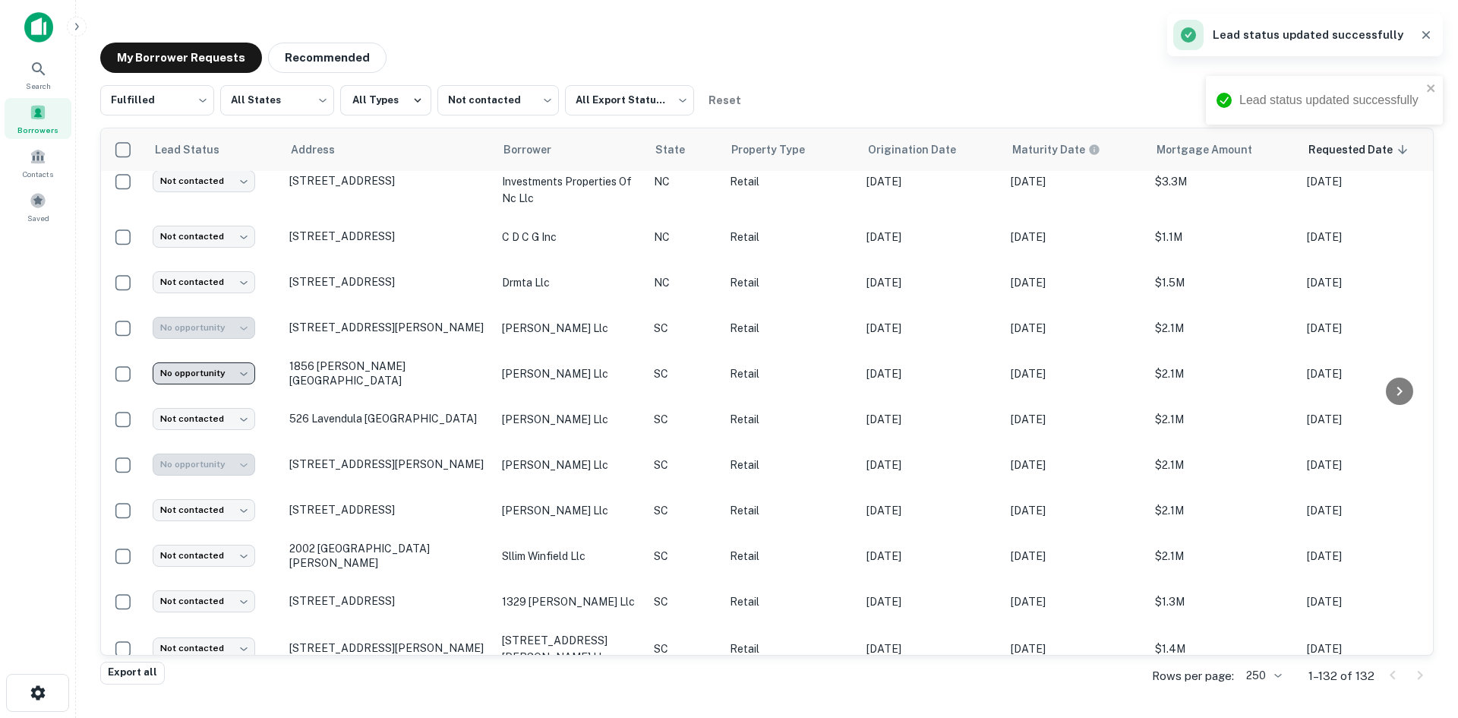
type input "**********"
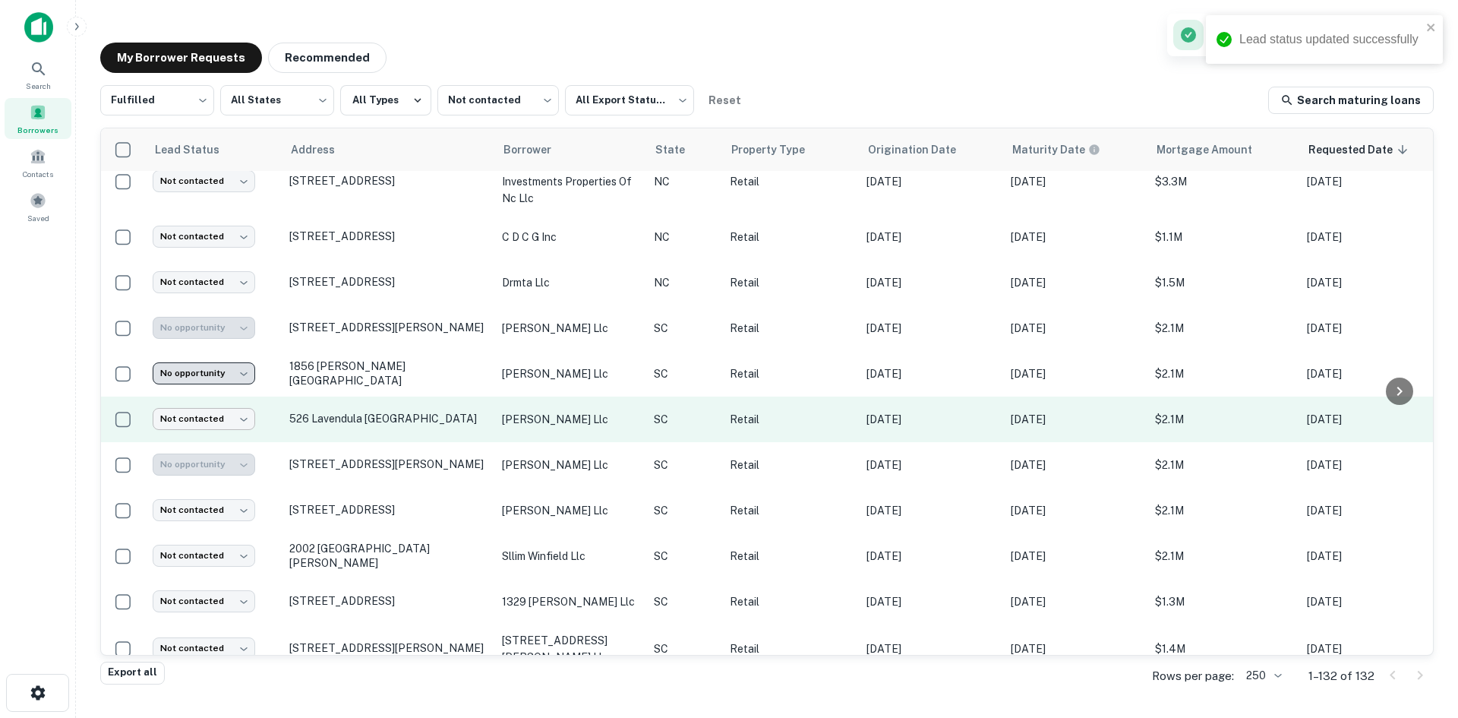
click at [191, 411] on body "Lead status updated successfully Lead status updated successfully Search Borrow…" at bounding box center [729, 359] width 1458 height 718
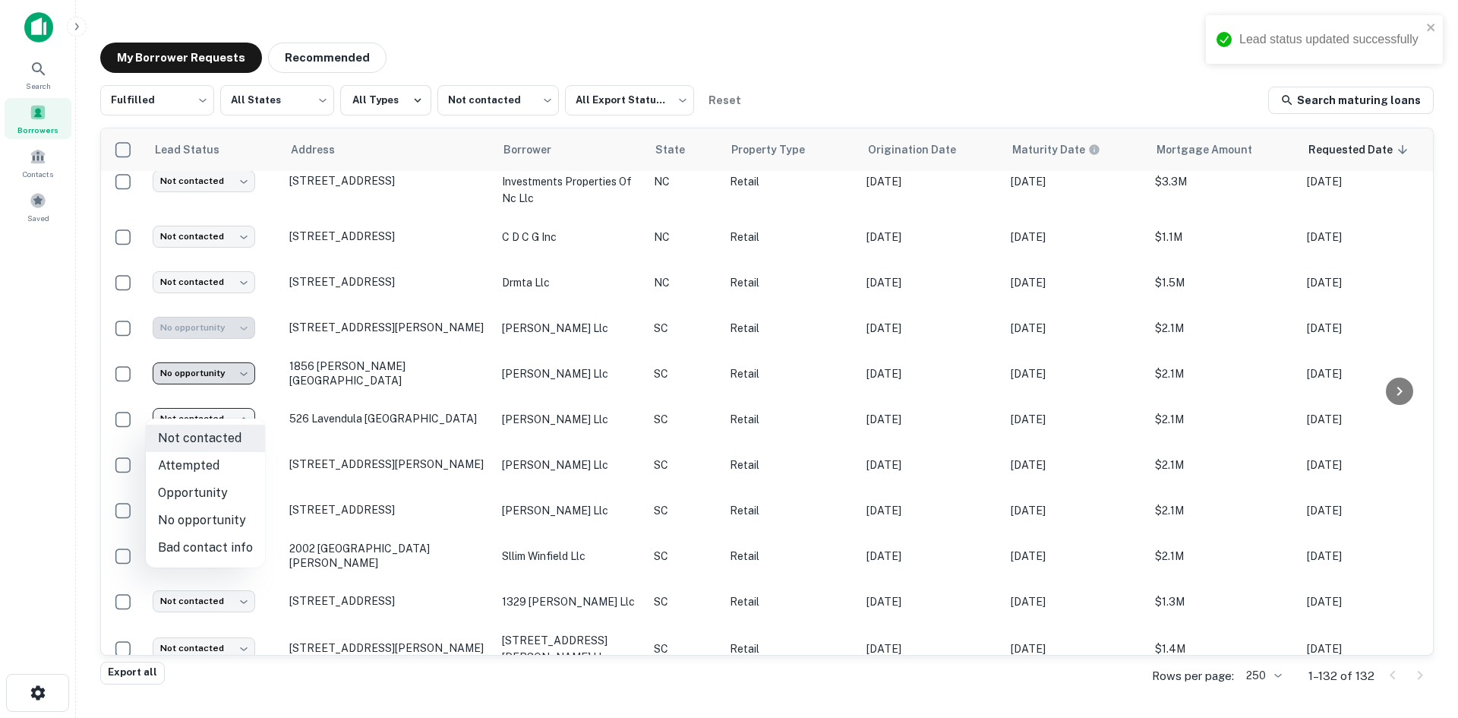
click at [205, 520] on li "No opportunity" at bounding box center [205, 520] width 119 height 27
type input "**********"
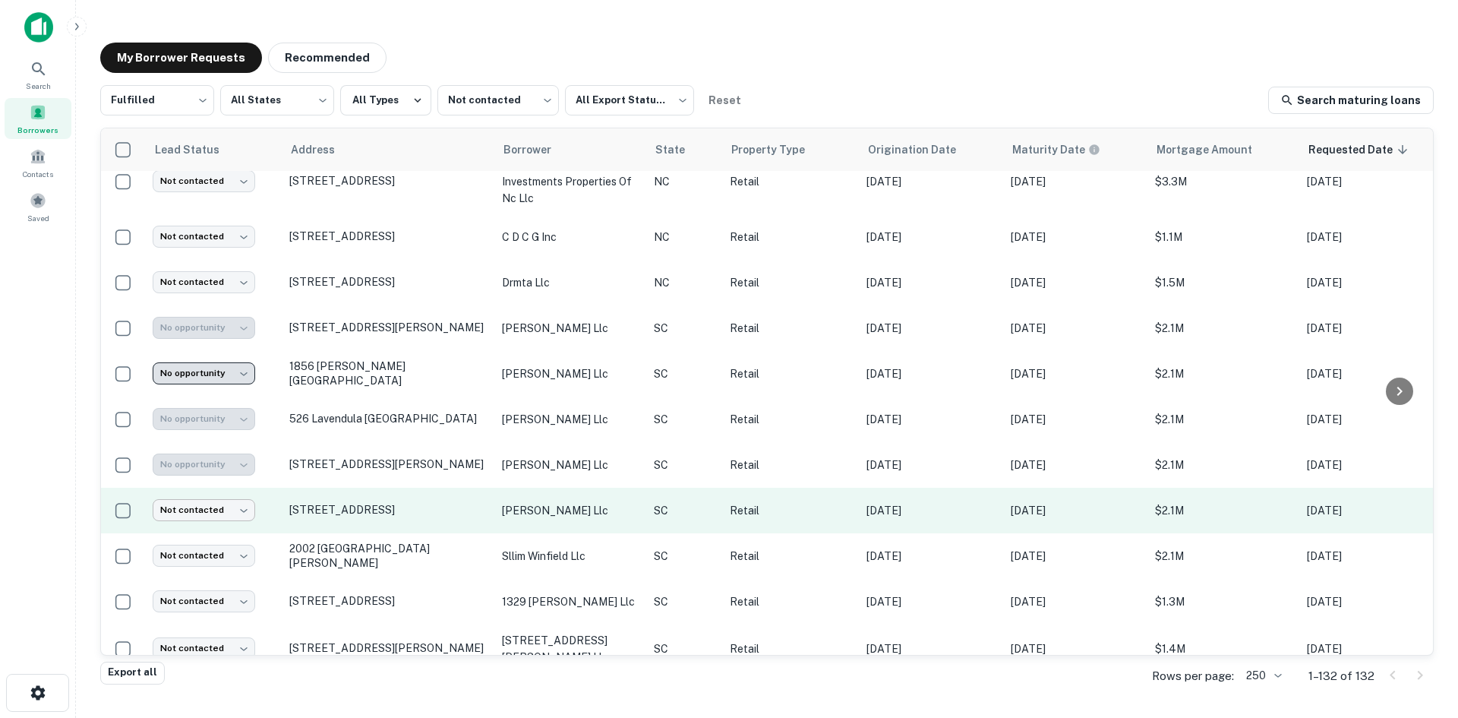
click at [213, 506] on body "Search Borrowers Contacts Saved My Borrower Requests Recommended Fulfilled ****…" at bounding box center [729, 359] width 1458 height 718
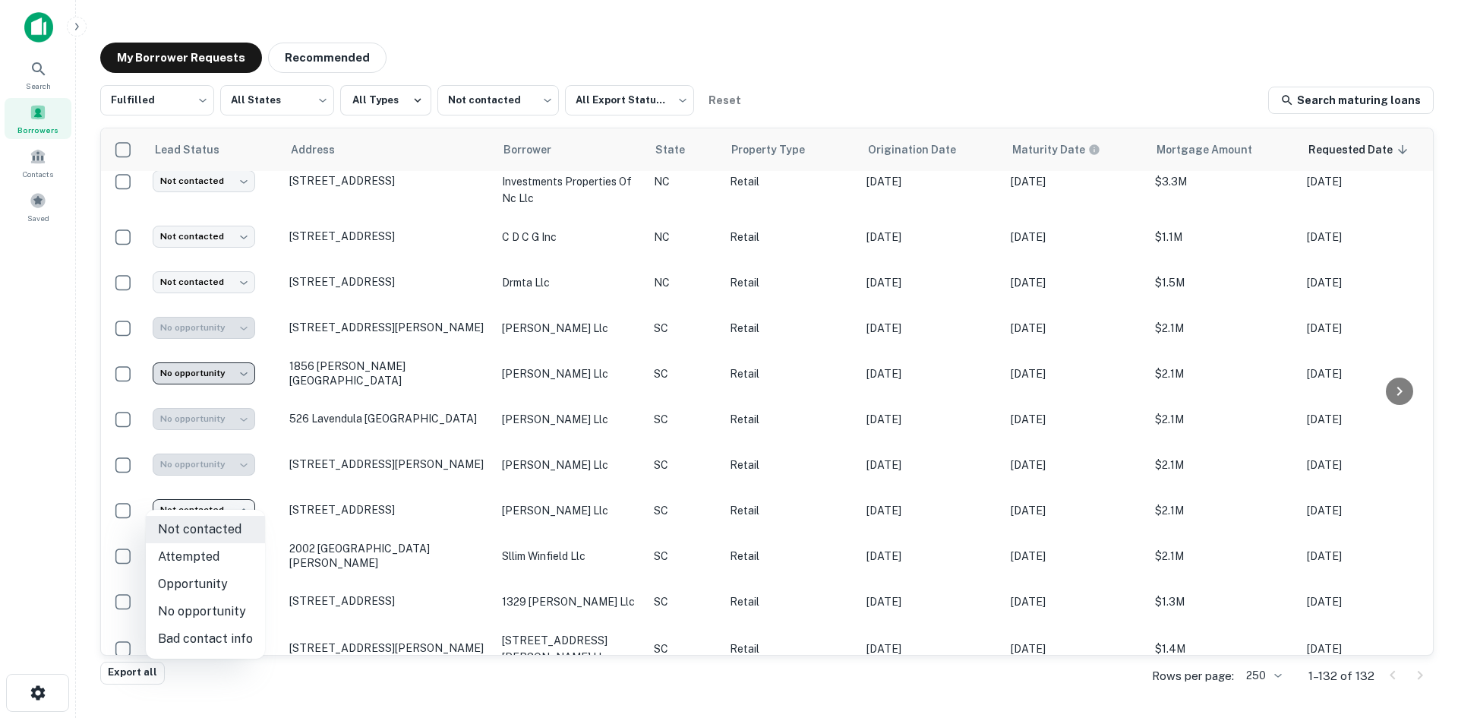
click at [220, 605] on li "No opportunity" at bounding box center [205, 611] width 119 height 27
type input "**********"
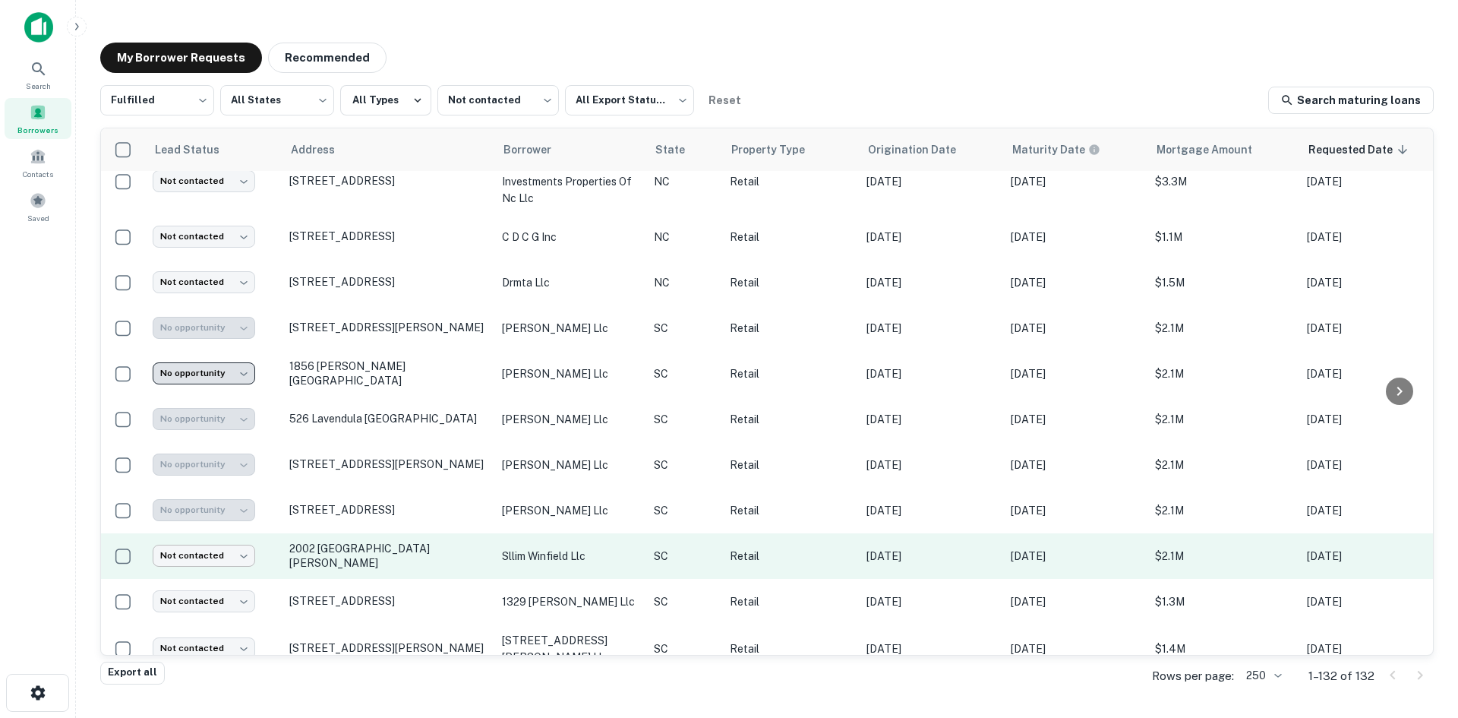
click at [210, 553] on body "Search Borrowers Contacts Saved My Borrower Requests Recommended Fulfilled ****…" at bounding box center [729, 359] width 1458 height 718
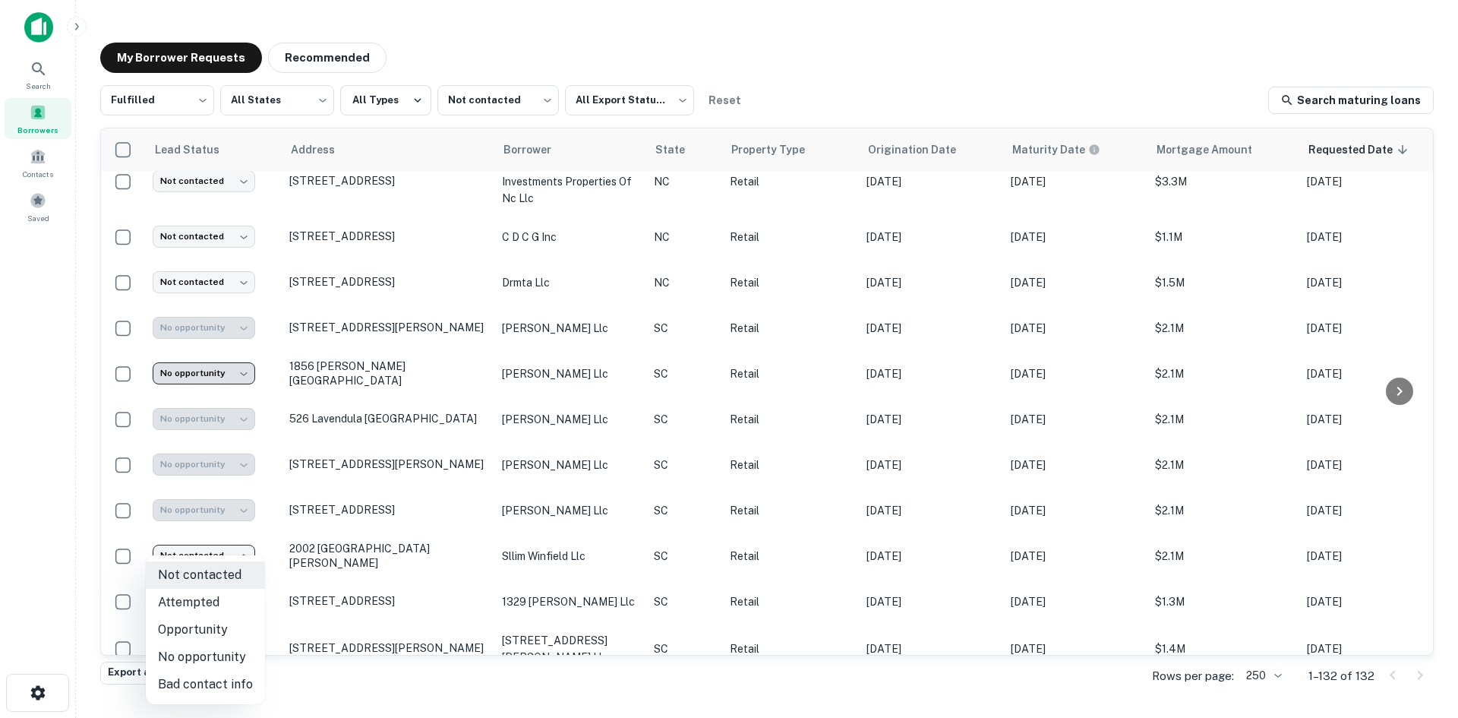
drag, startPoint x: 223, startPoint y: 649, endPoint x: 225, endPoint y: 637, distance: 13.0
click at [224, 649] on li "No opportunity" at bounding box center [205, 656] width 119 height 27
type input "**********"
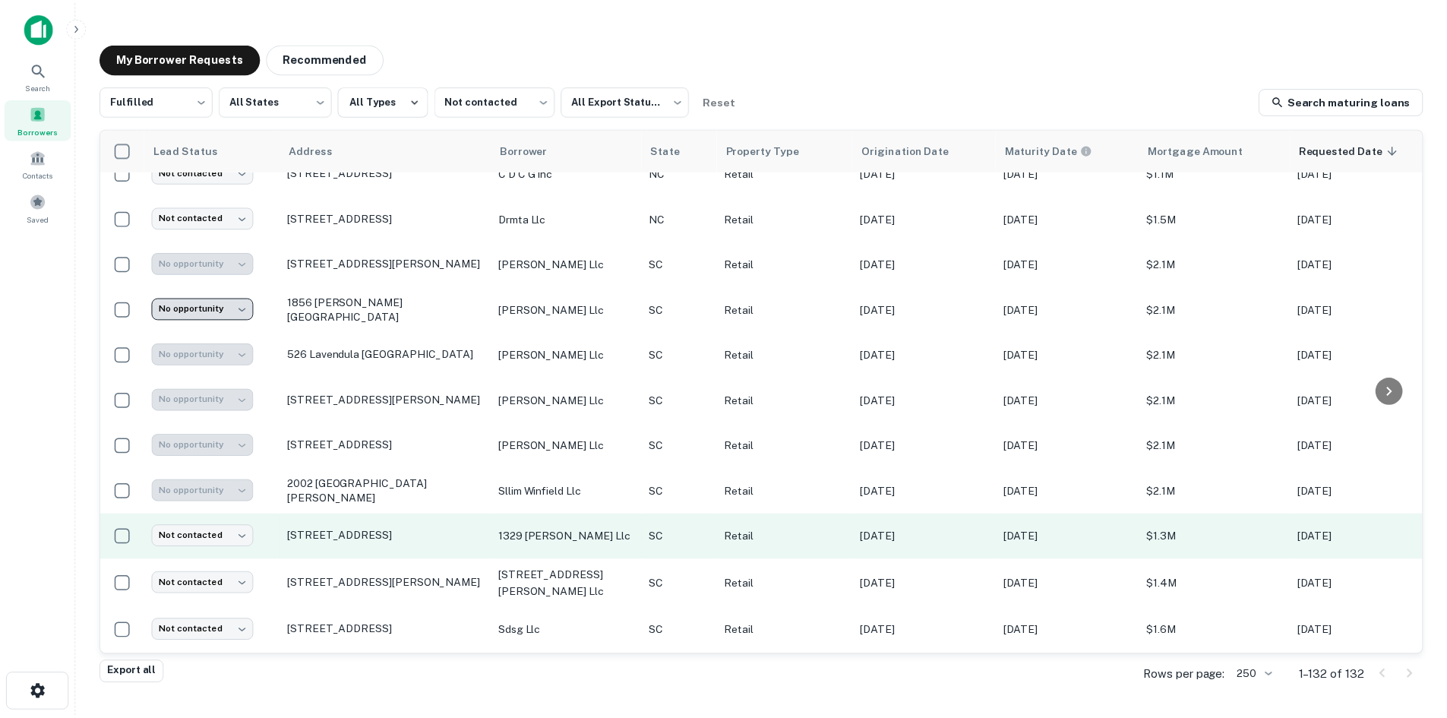
scroll to position [836, 0]
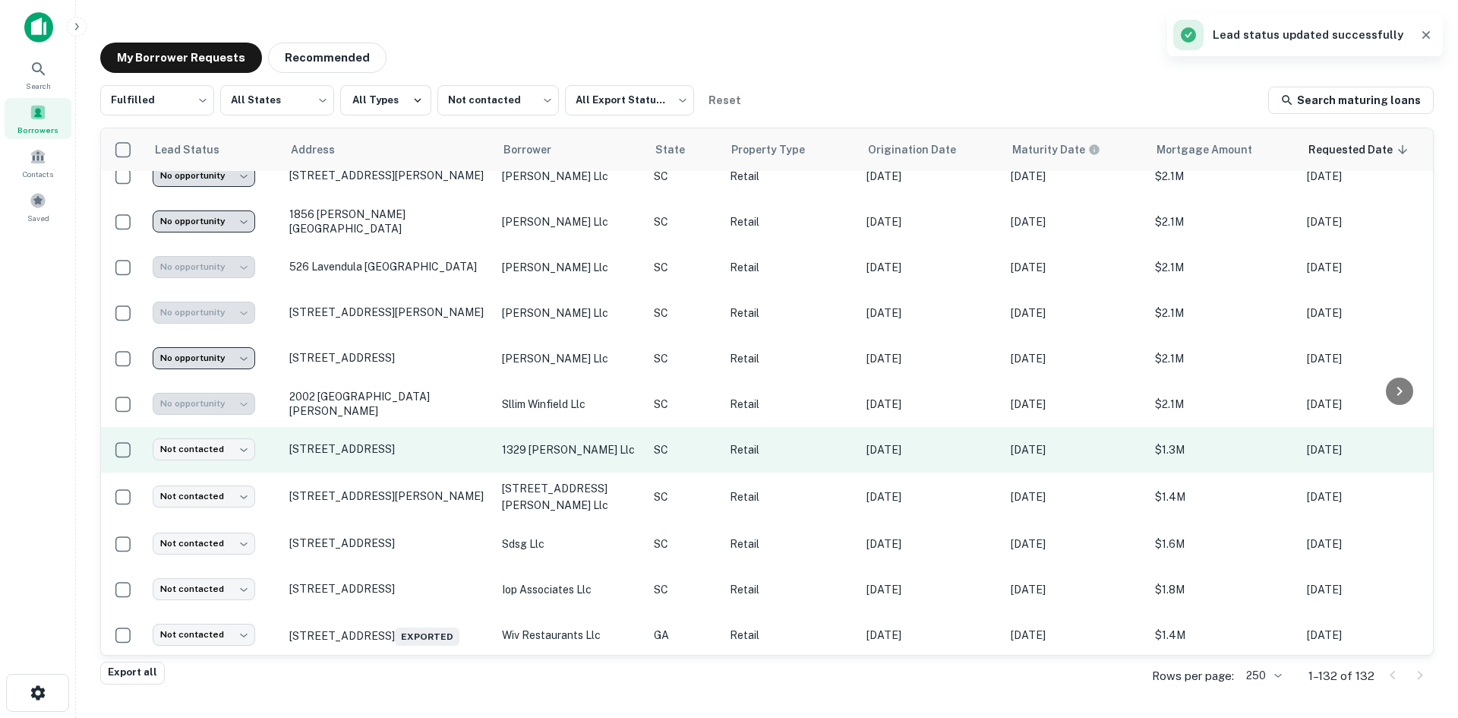
click at [371, 458] on td "[STREET_ADDRESS]" at bounding box center [388, 450] width 213 height 46
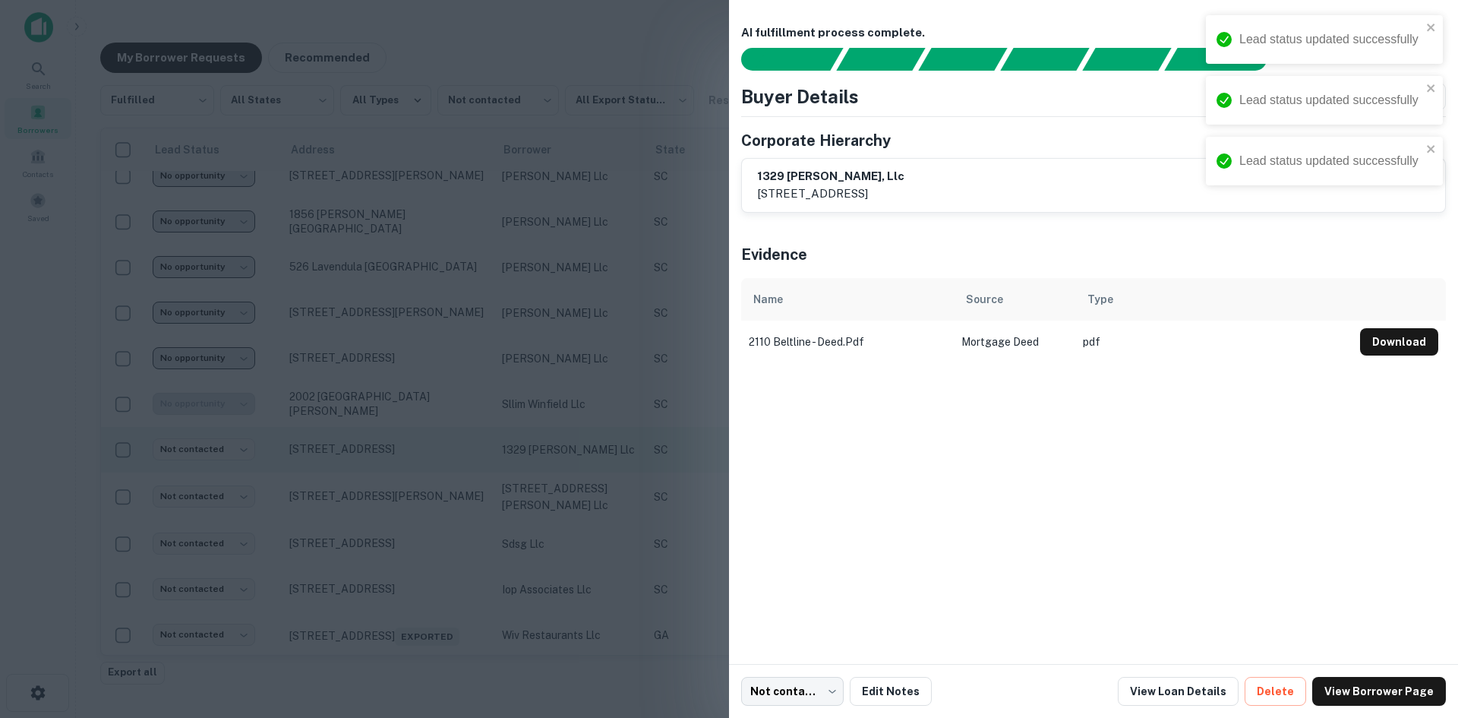
click at [371, 458] on div at bounding box center [729, 359] width 1458 height 718
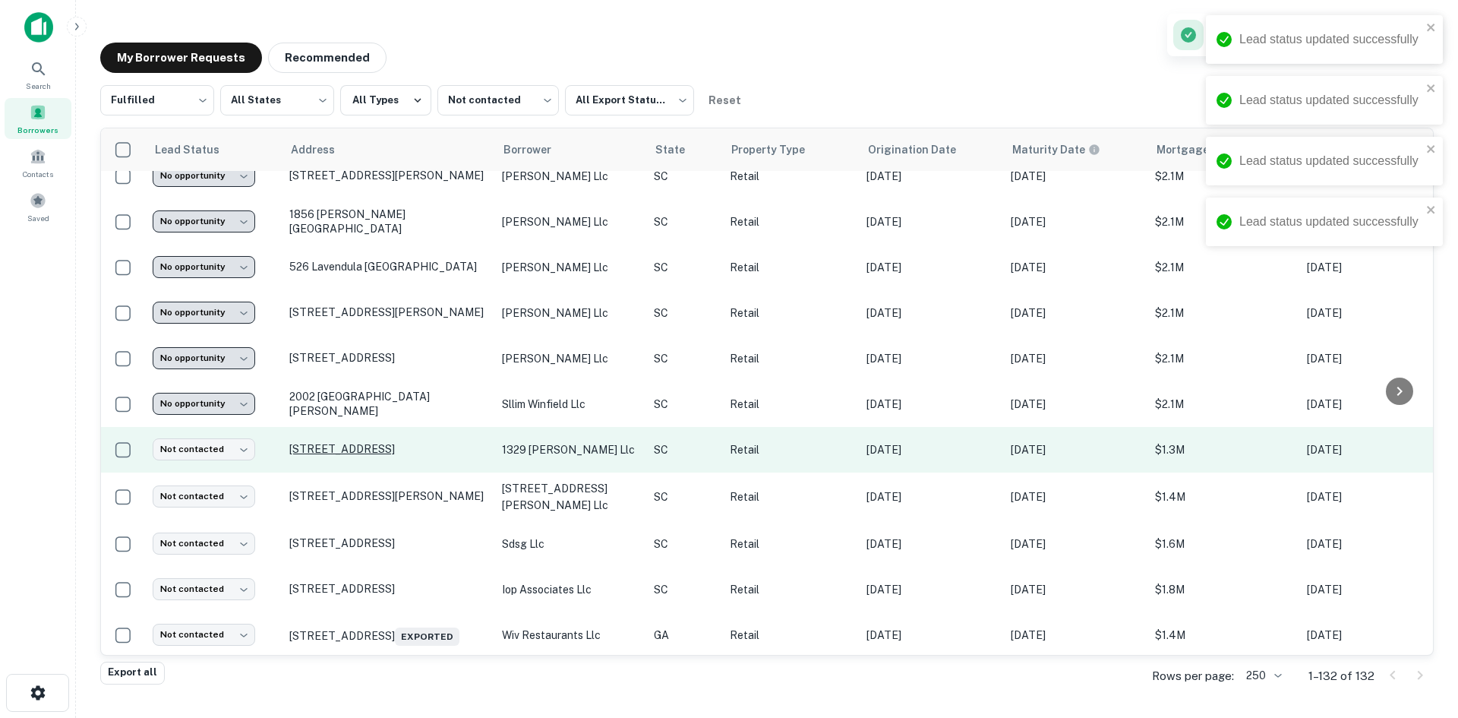
click at [371, 442] on p "[STREET_ADDRESS]" at bounding box center [387, 449] width 197 height 14
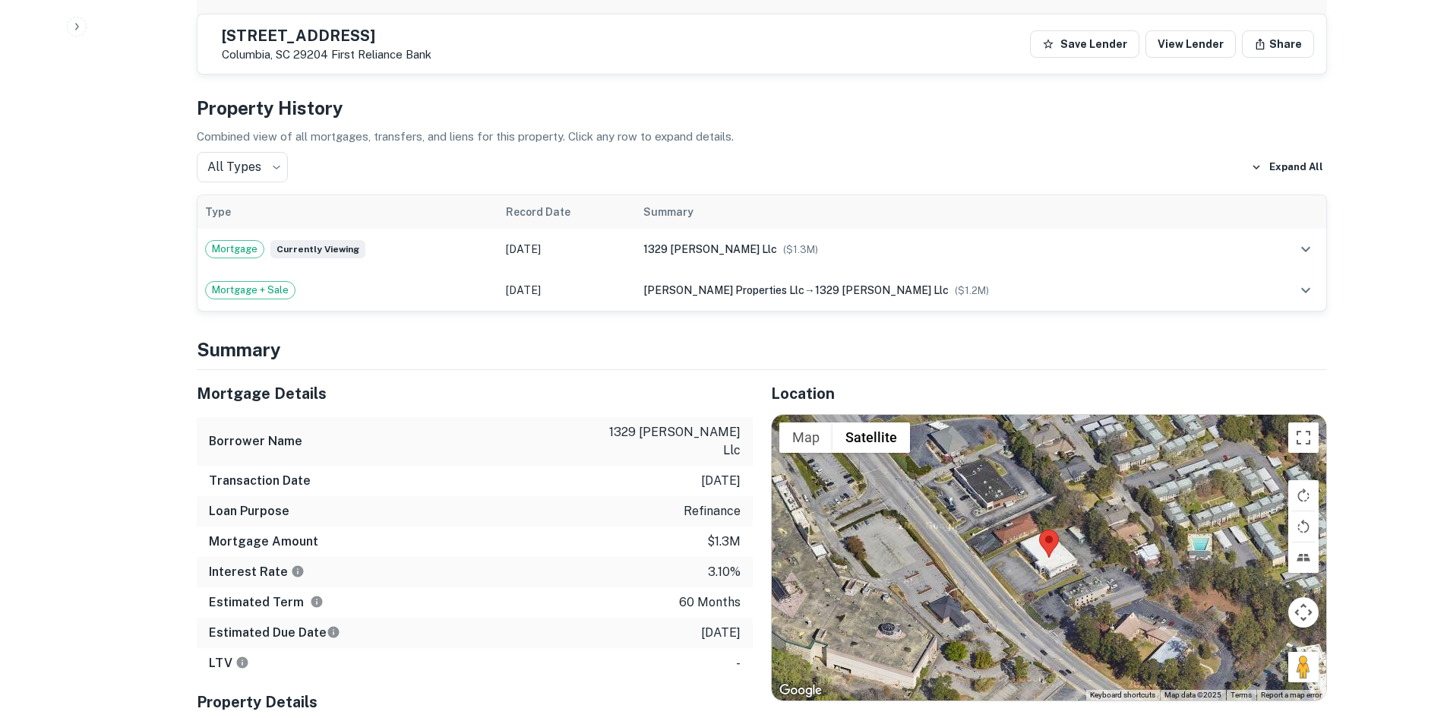
scroll to position [1012, 0]
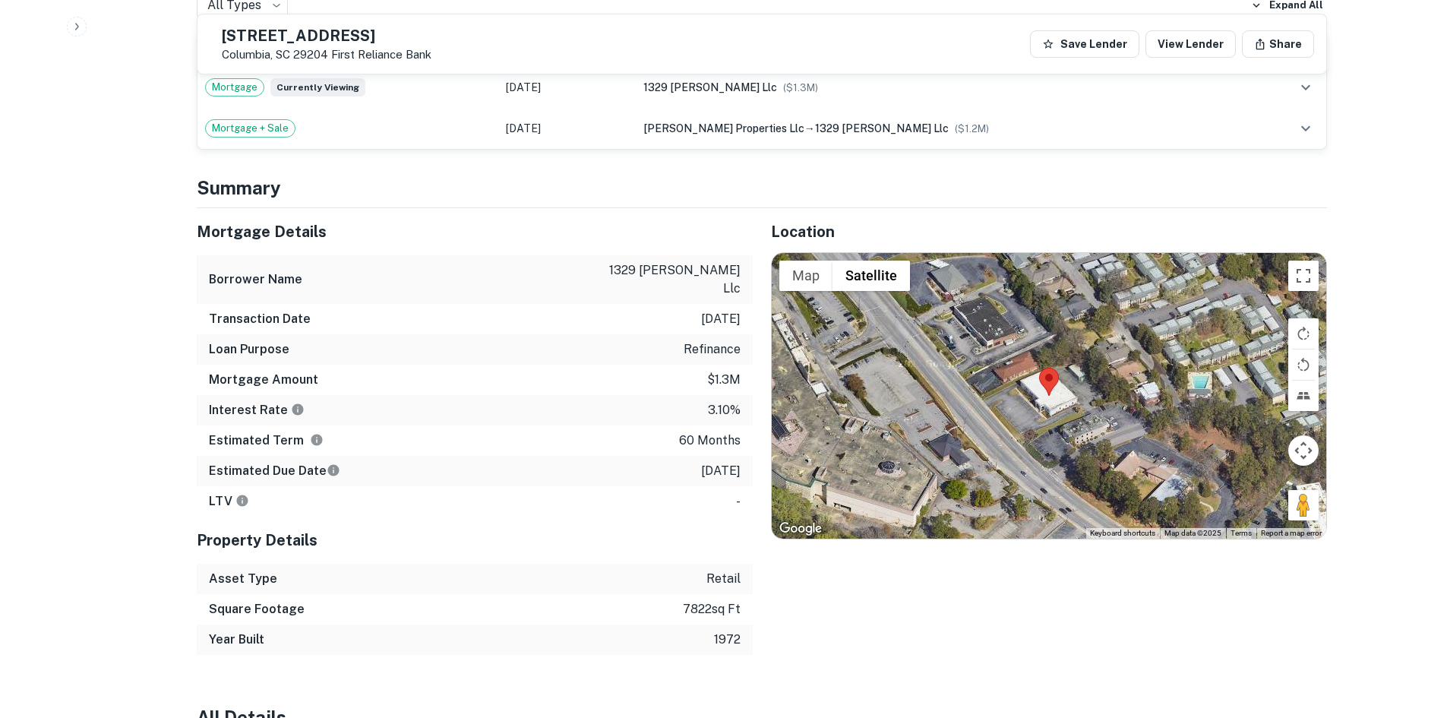
drag, startPoint x: 1291, startPoint y: 486, endPoint x: 1023, endPoint y: 425, distance: 275.1
click at [990, 425] on div "Map Terrain Satellite Labels Keyboard shortcuts Map Data Map data ©2025 Map dat…" at bounding box center [1049, 396] width 554 height 286
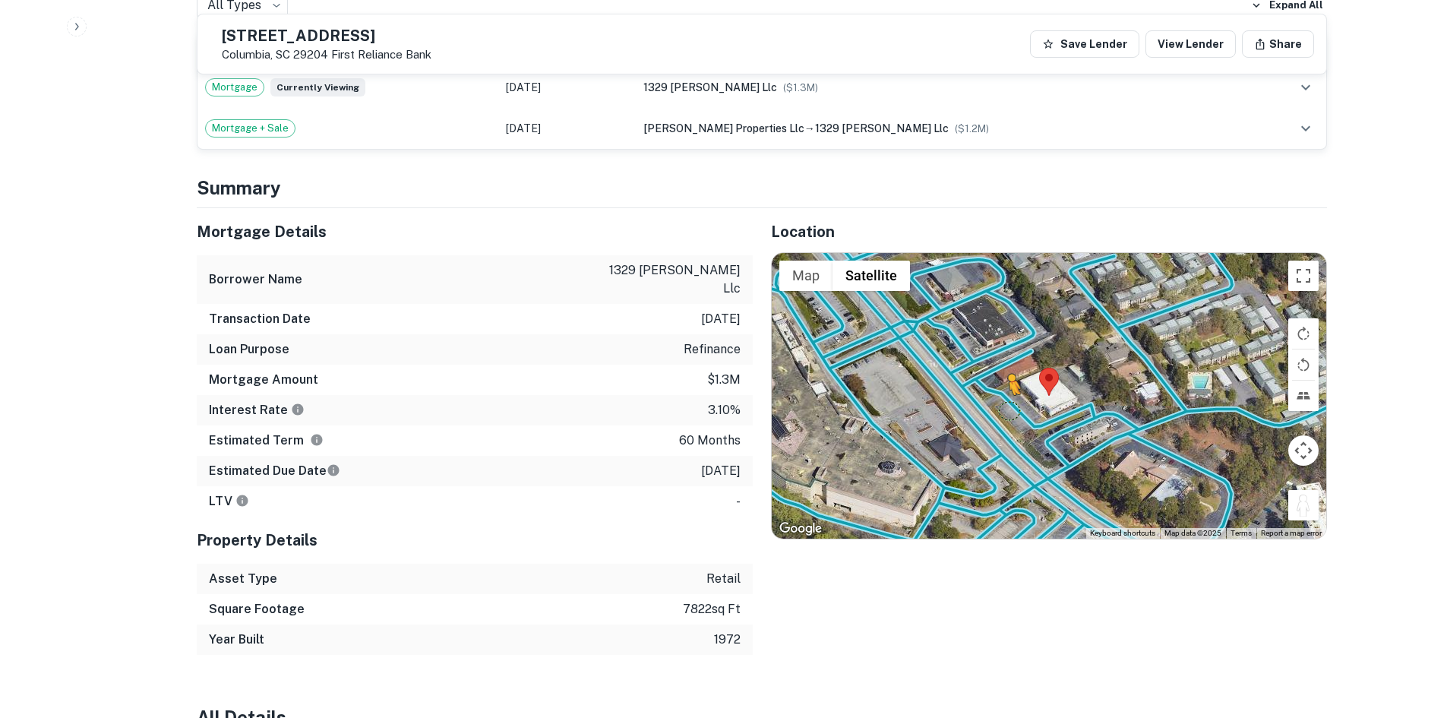
drag, startPoint x: 1296, startPoint y: 490, endPoint x: 1003, endPoint y: 391, distance: 309.4
click at [1003, 391] on div "To activate drag with keyboard, press Alt + Enter. Once in keyboard drag state,…" at bounding box center [1049, 396] width 554 height 286
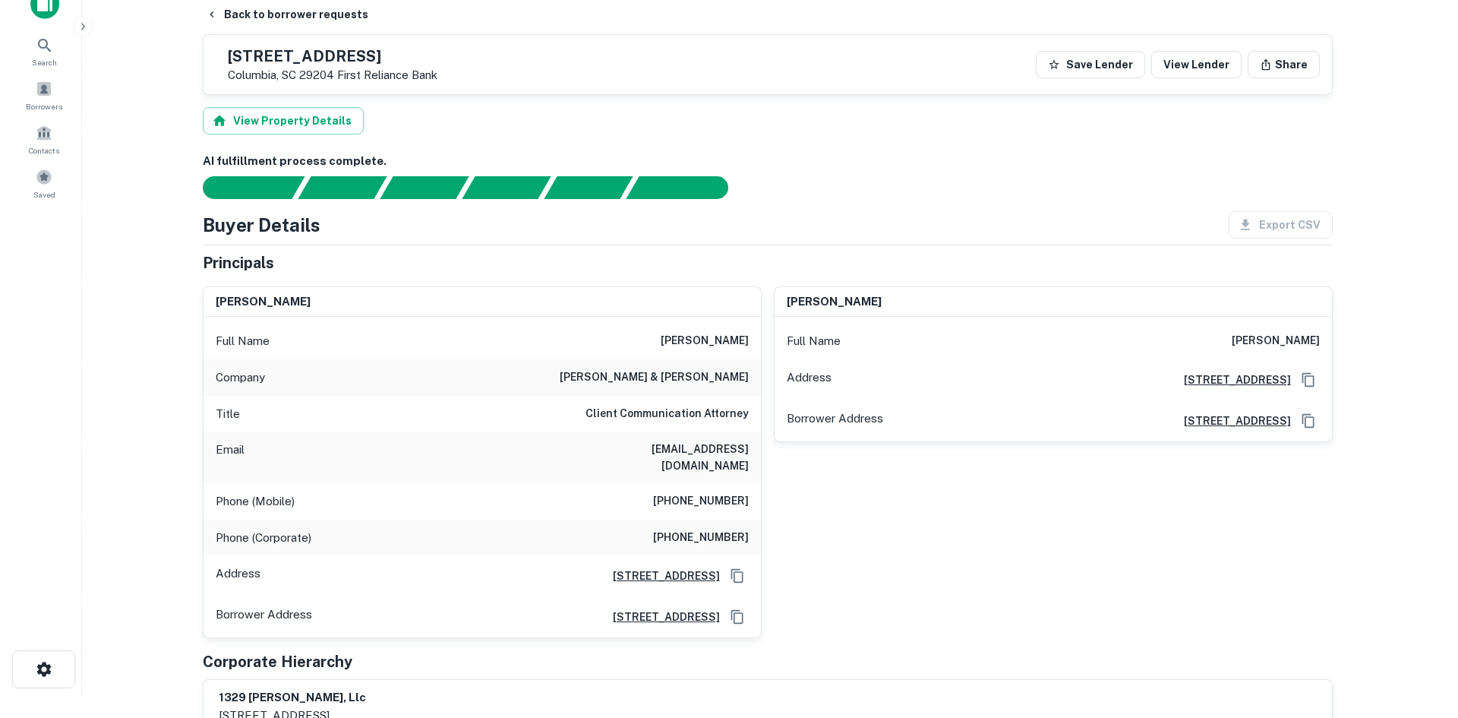
scroll to position [0, 0]
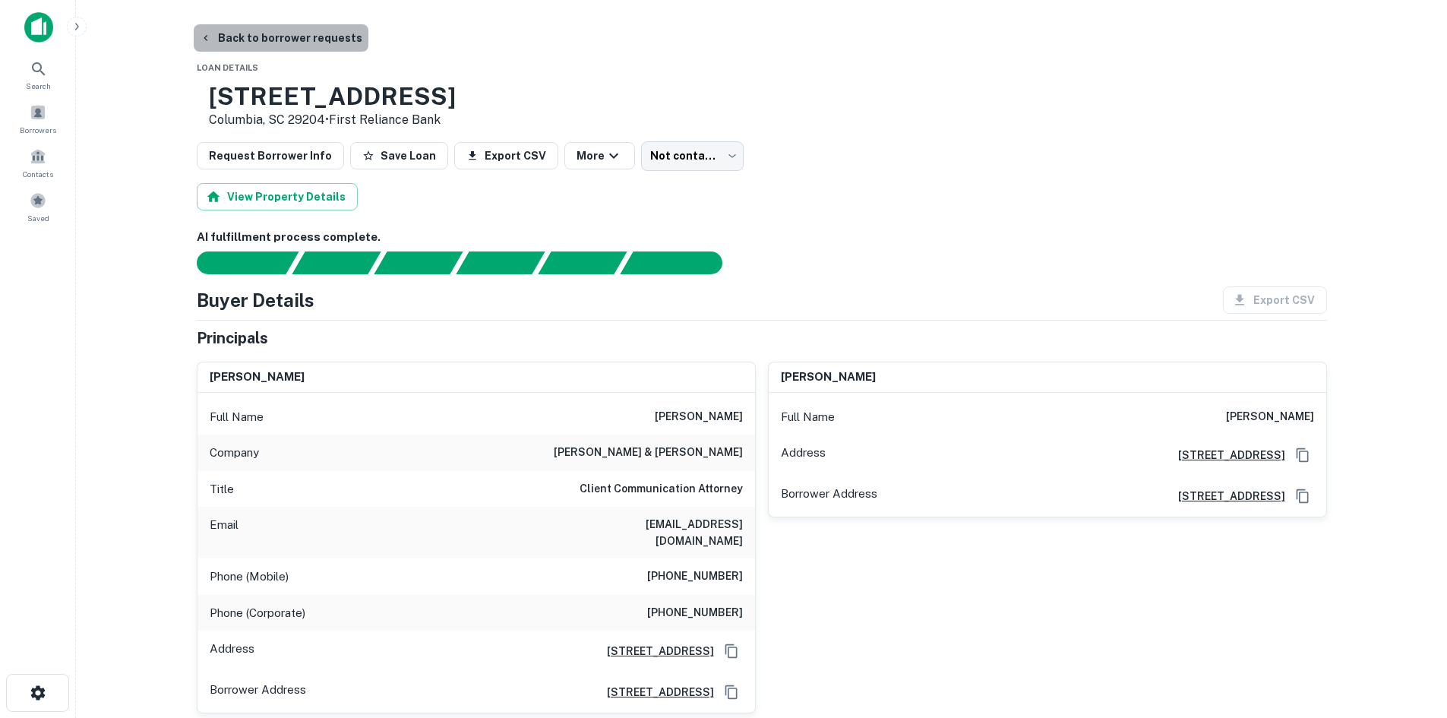
click at [288, 41] on button "Back to borrower requests" at bounding box center [281, 37] width 175 height 27
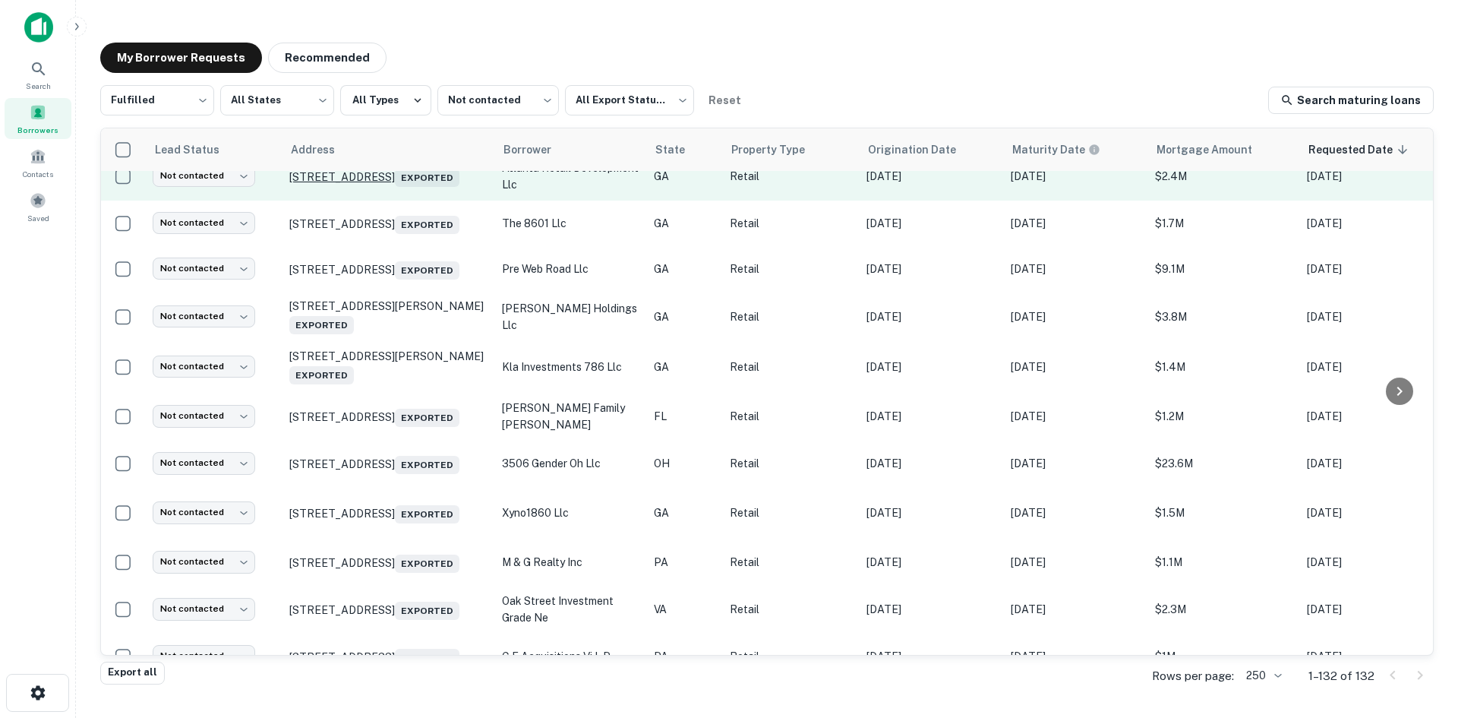
scroll to position [1443, 0]
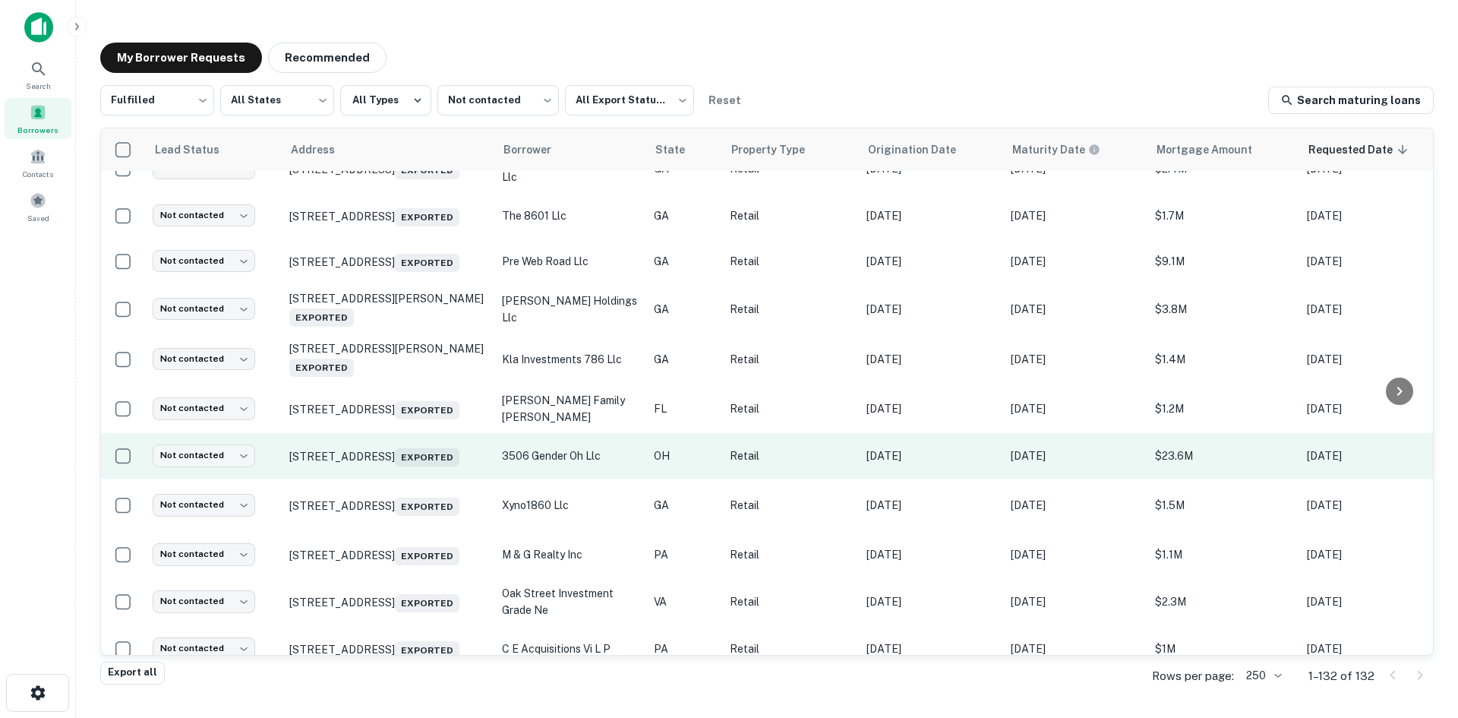
click at [390, 479] on td "[STREET_ADDRESS] Exported" at bounding box center [388, 456] width 213 height 46
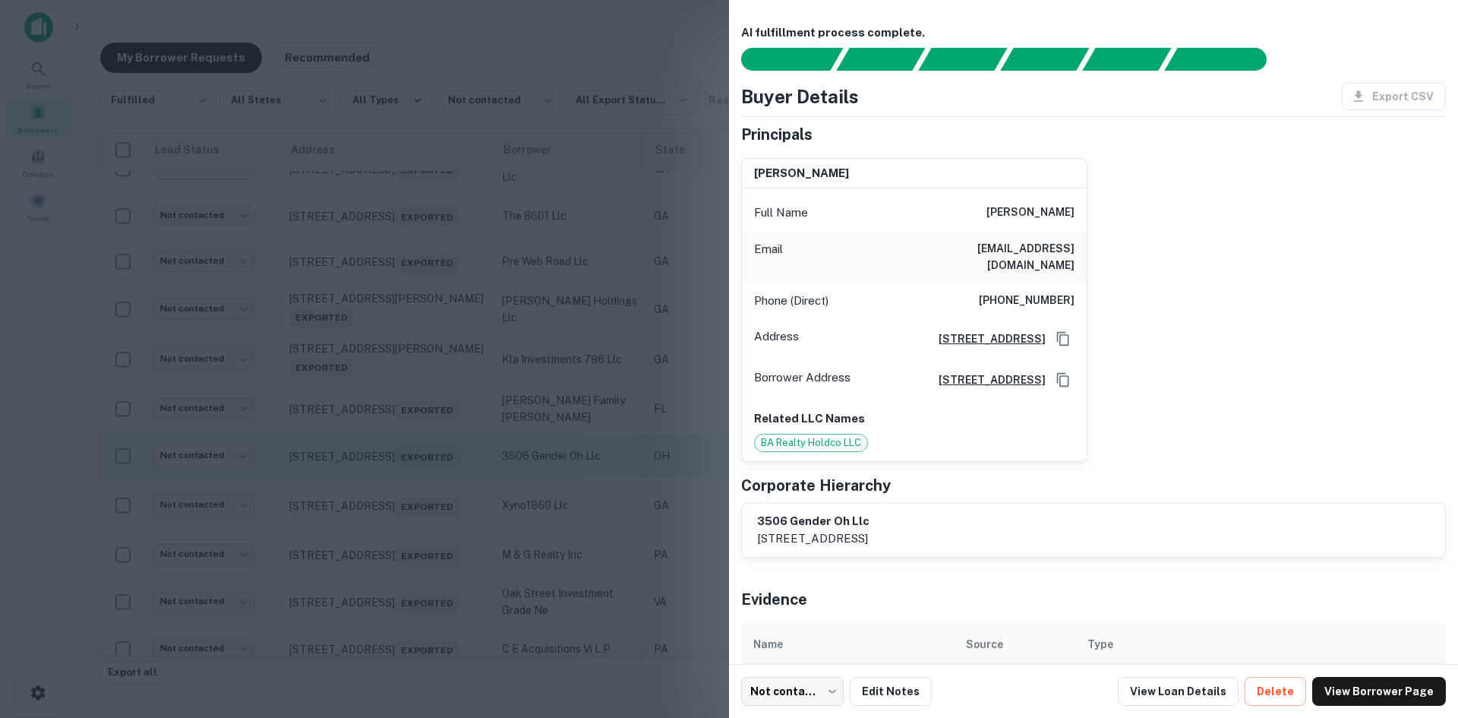
click at [390, 496] on div at bounding box center [729, 359] width 1458 height 718
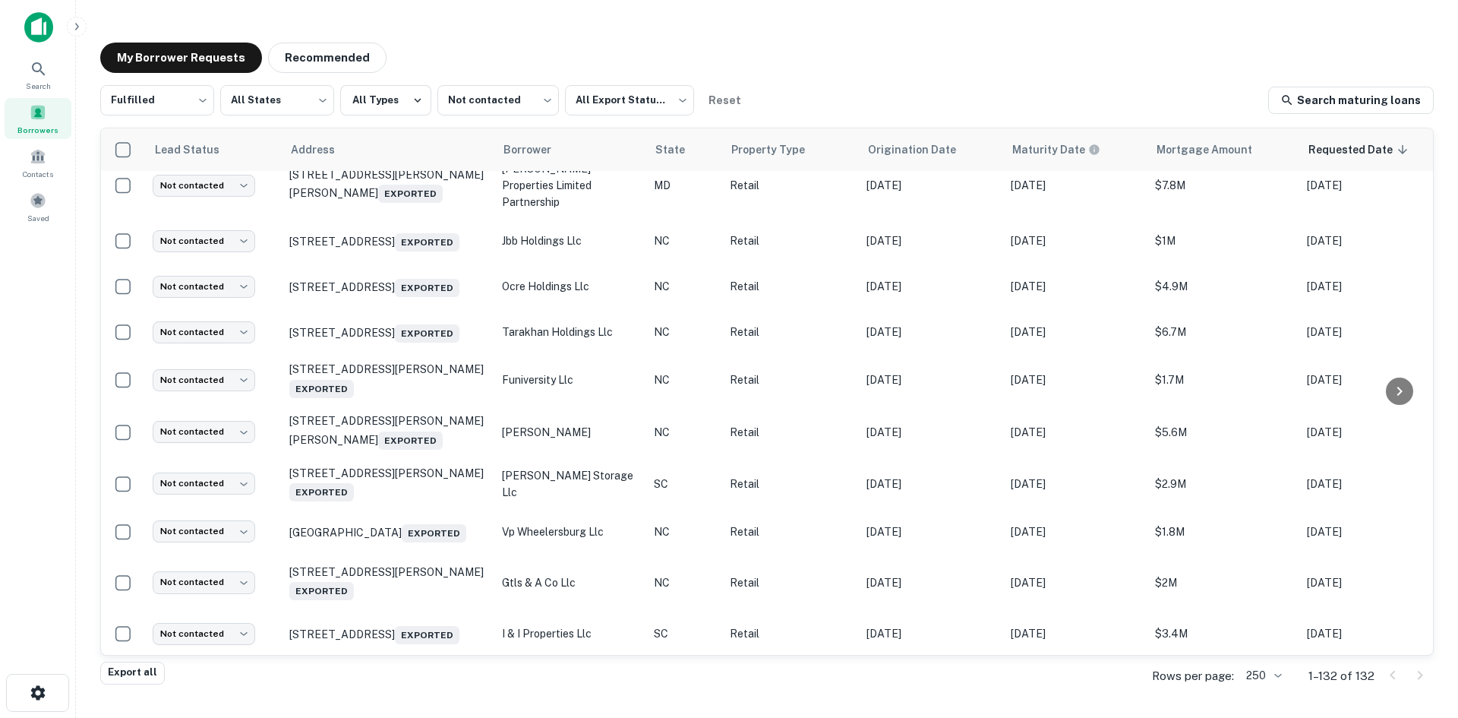
scroll to position [5013, 0]
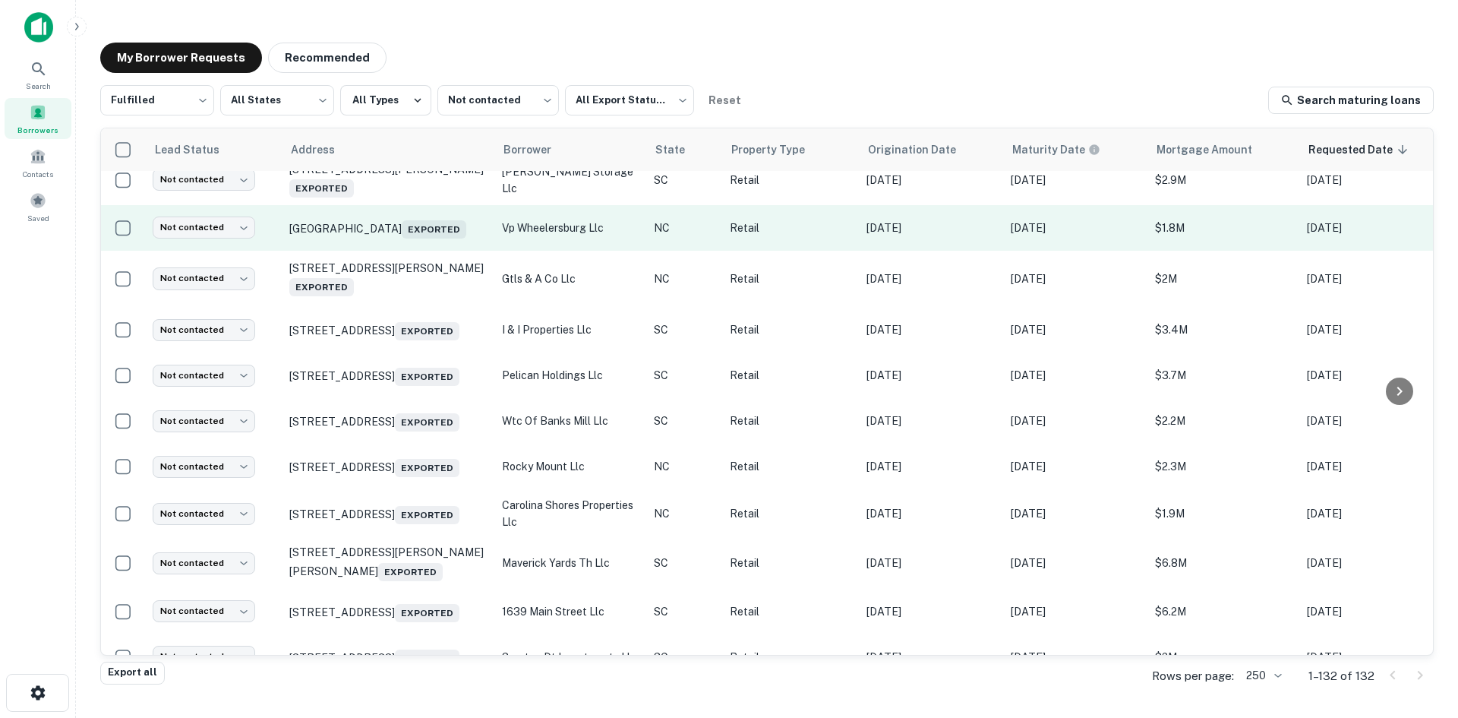
click at [441, 251] on td "Wilkesboro Ave North Wilkesboro, NC 28659 Exported" at bounding box center [388, 228] width 213 height 46
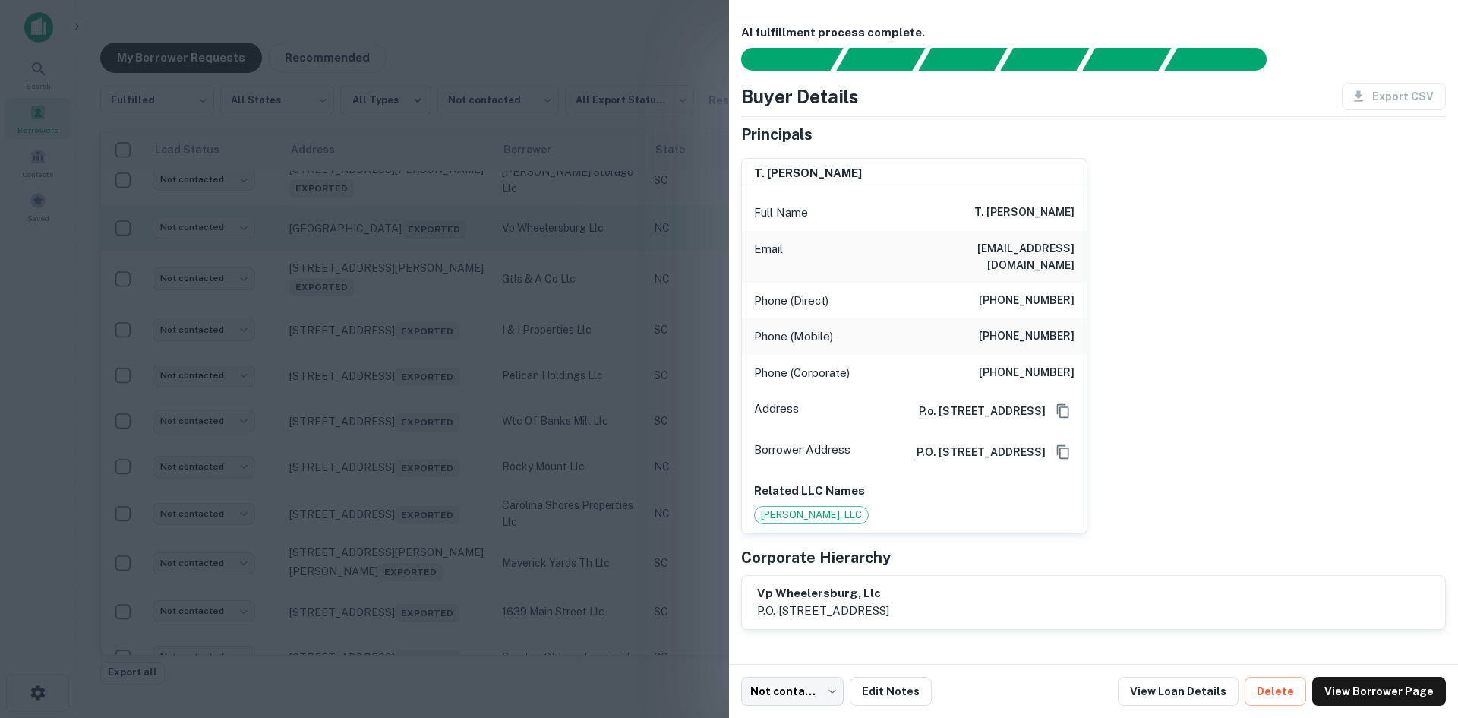
click at [441, 351] on div at bounding box center [729, 359] width 1458 height 718
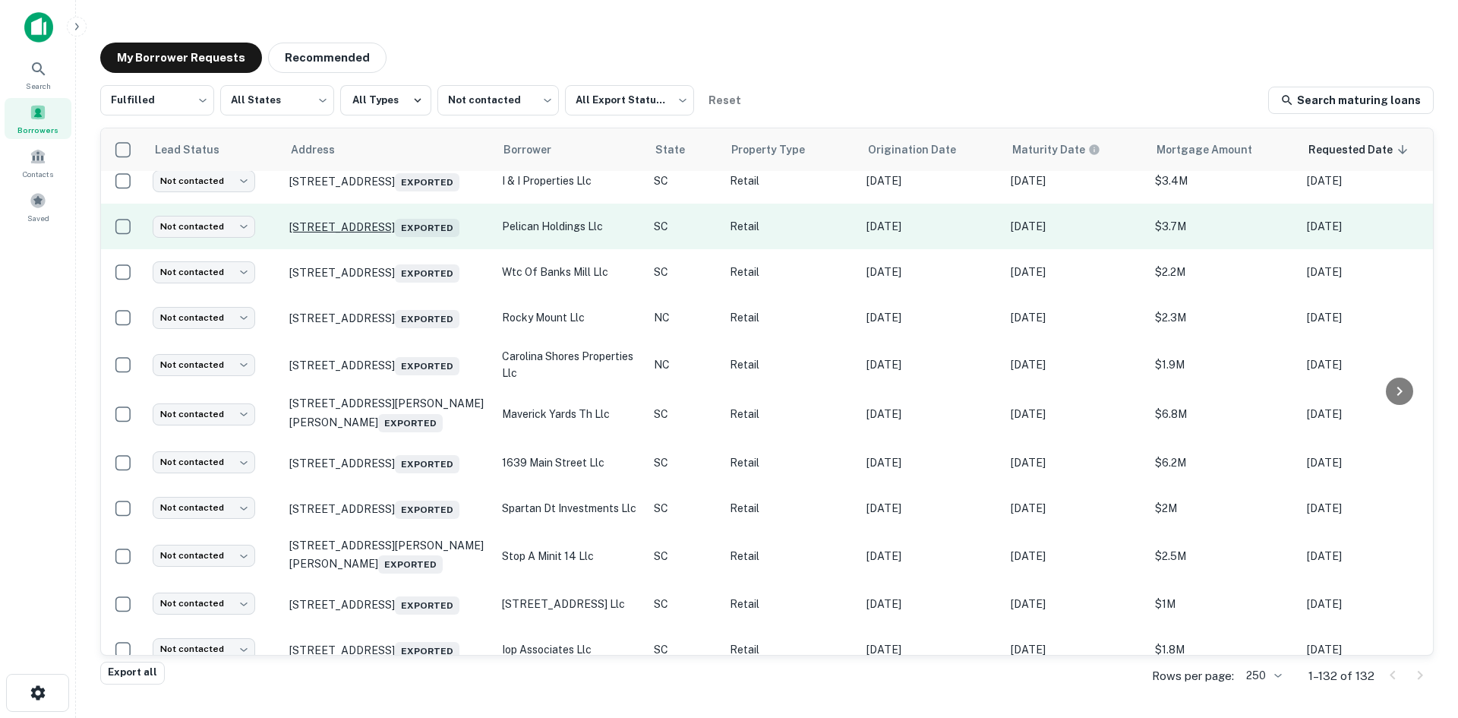
scroll to position [5165, 0]
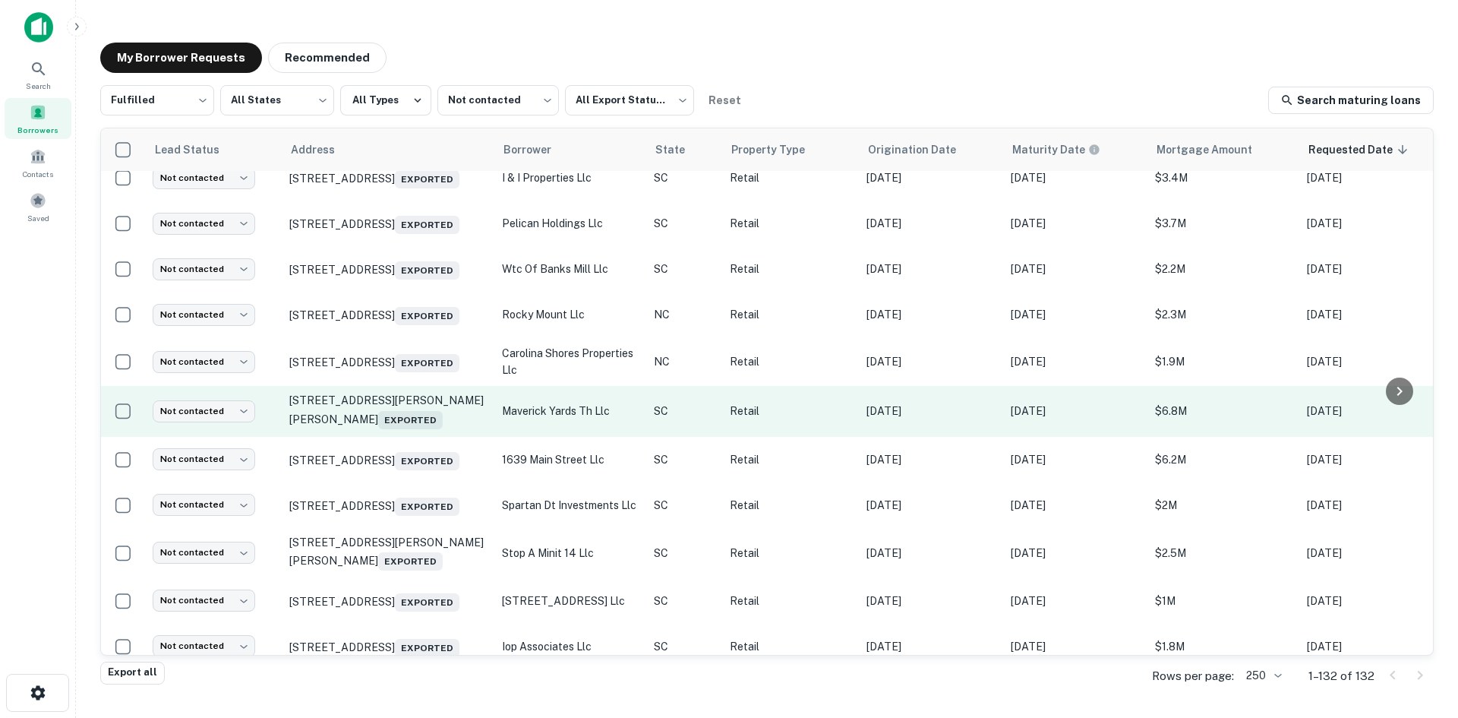
click at [431, 436] on td "13 Jenkins Ct Mauldin, SC 29662 Exported" at bounding box center [388, 411] width 213 height 50
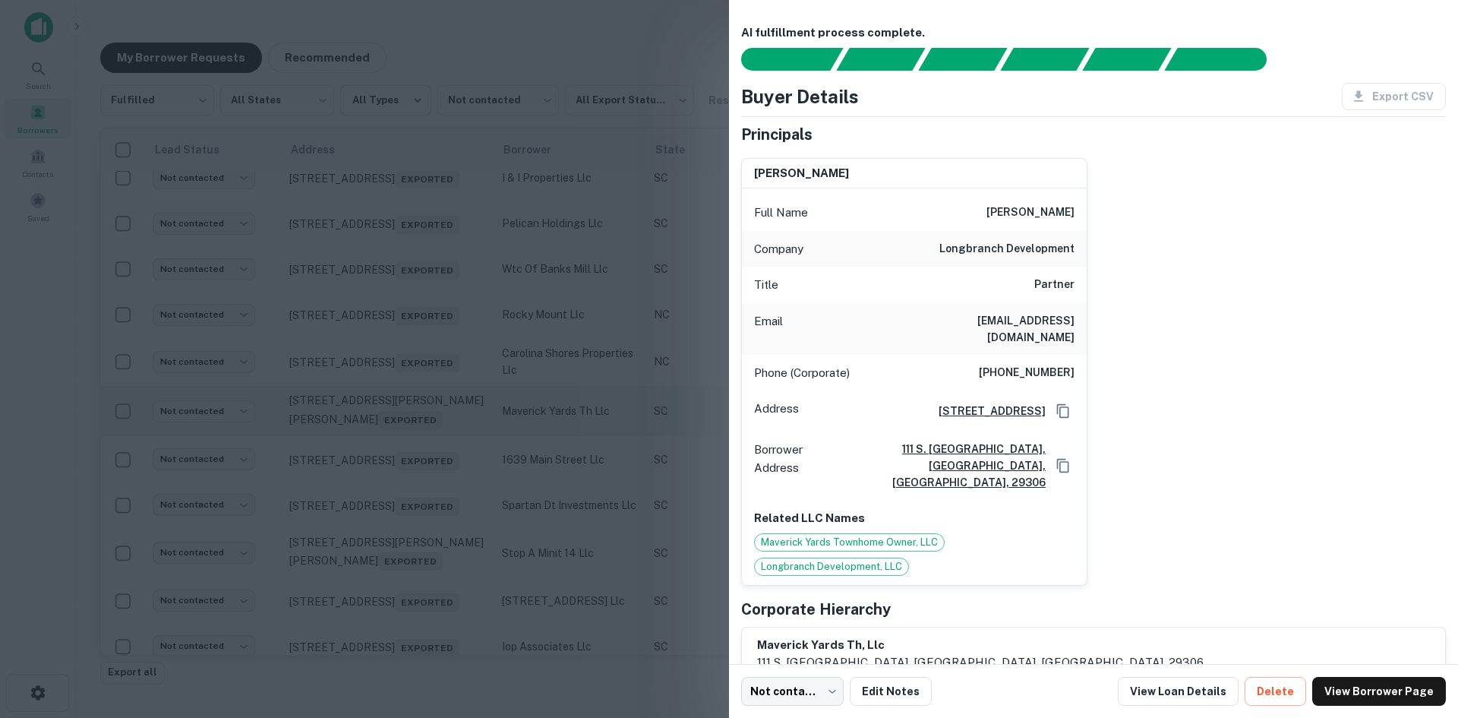
click at [431, 570] on div at bounding box center [729, 359] width 1458 height 718
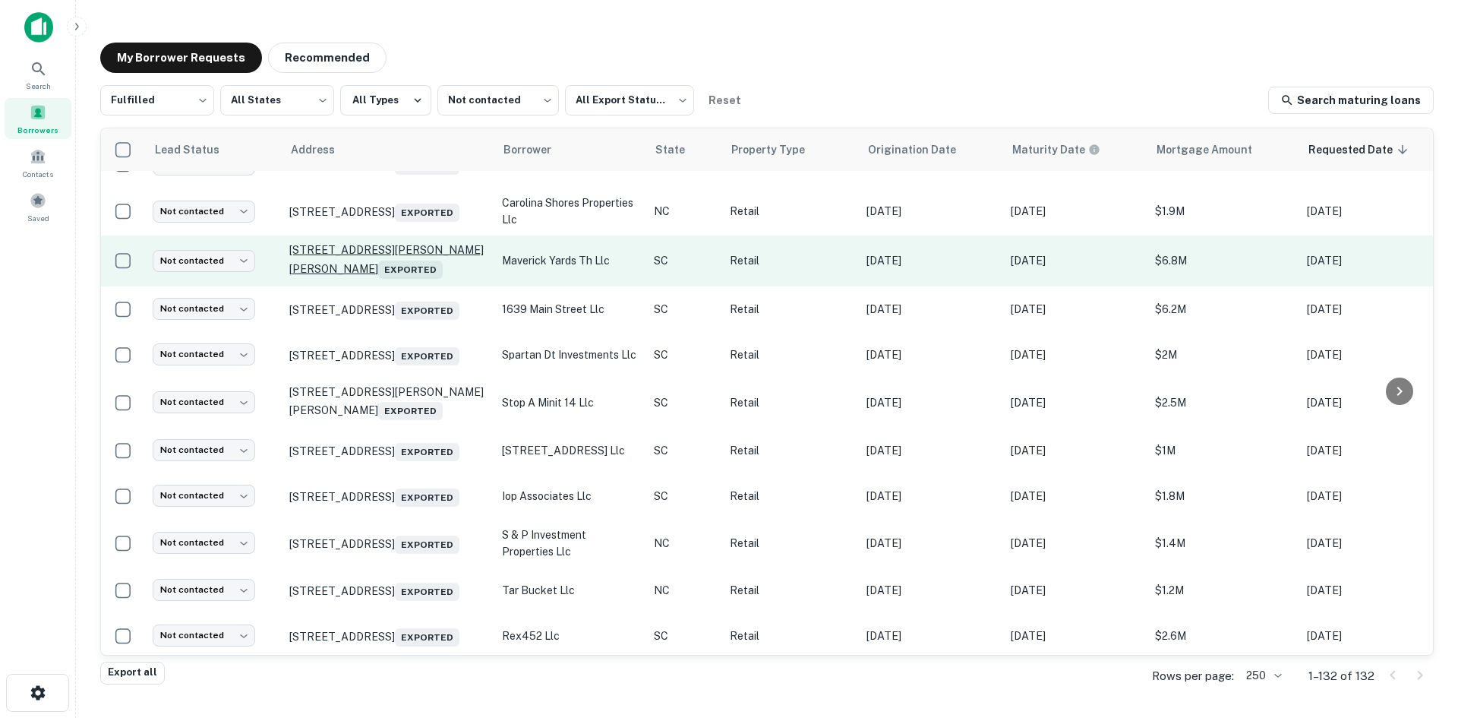
scroll to position [5317, 0]
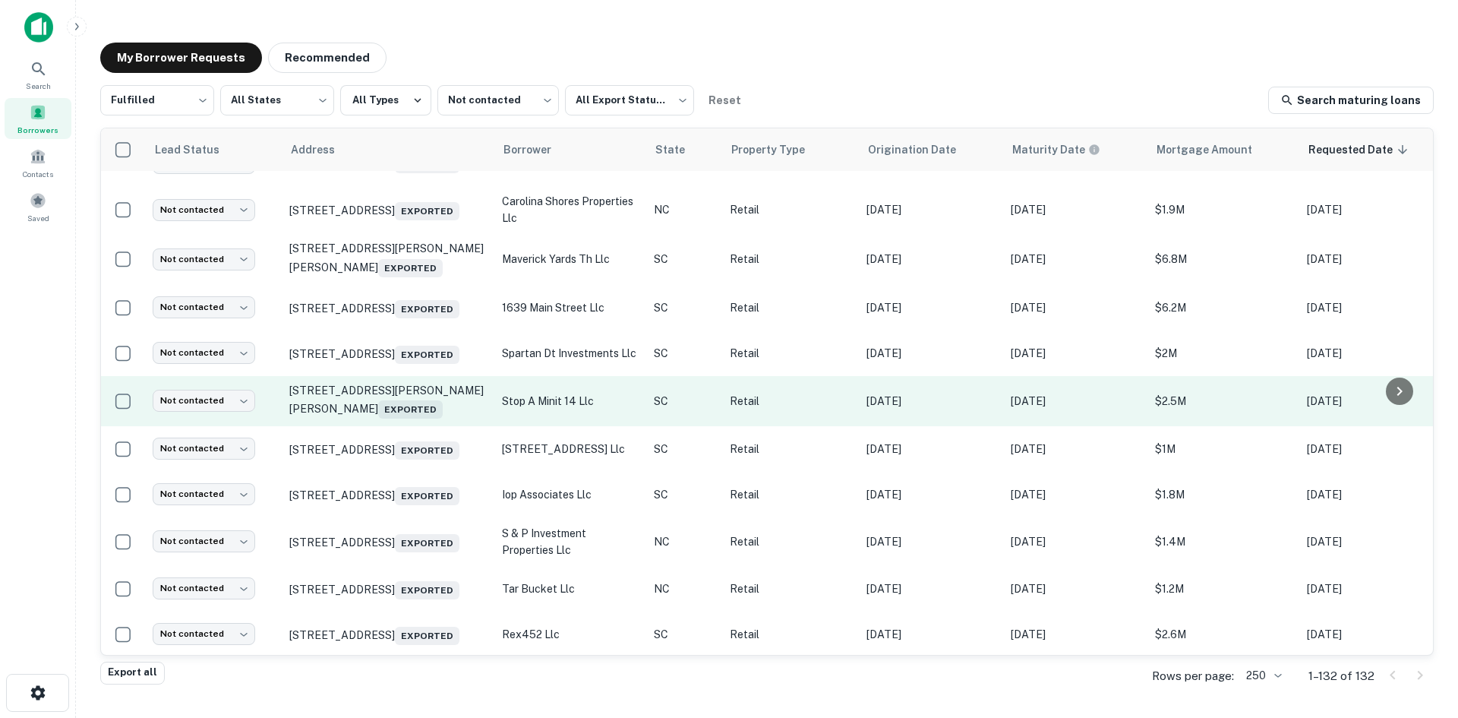
click at [424, 426] on td "301 Pearman Dairy Rd Anderson, SC 29625 Exported" at bounding box center [388, 401] width 213 height 50
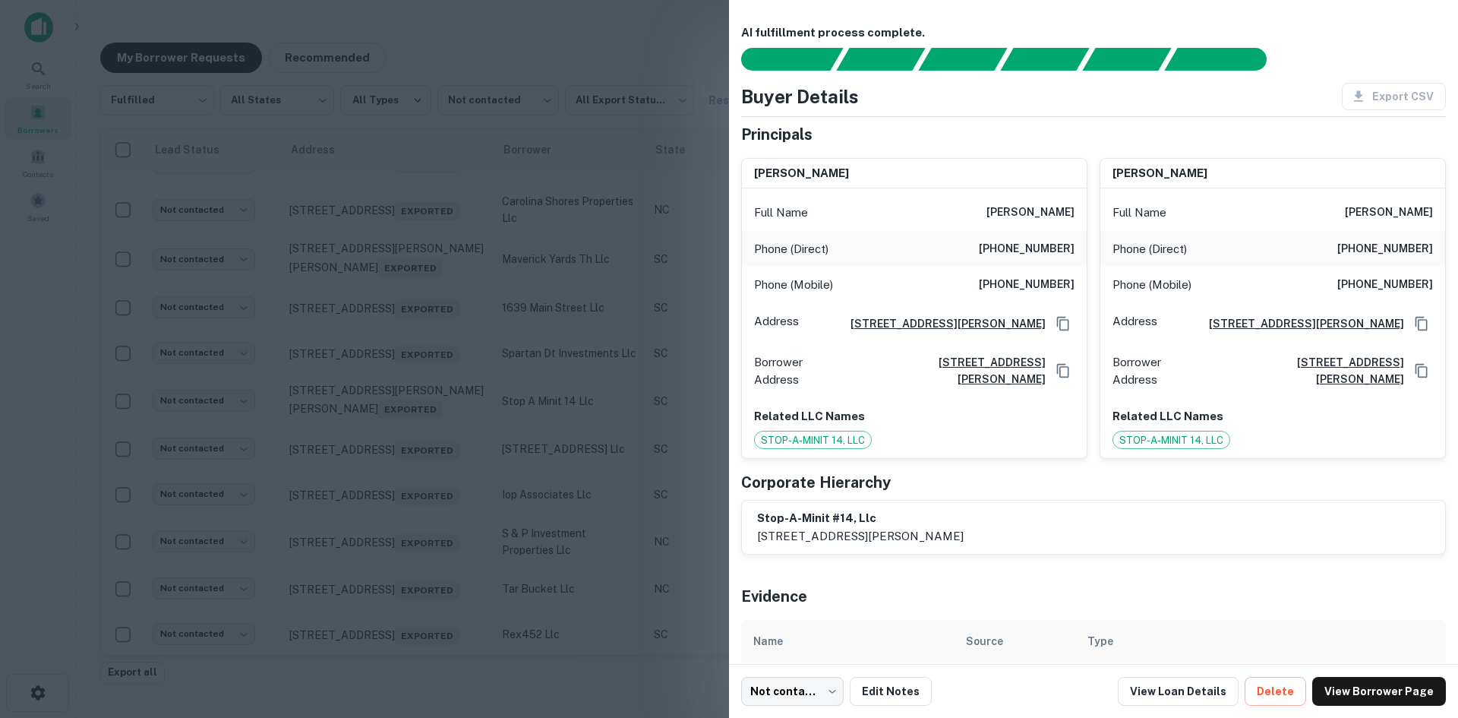
click at [422, 573] on div at bounding box center [729, 359] width 1458 height 718
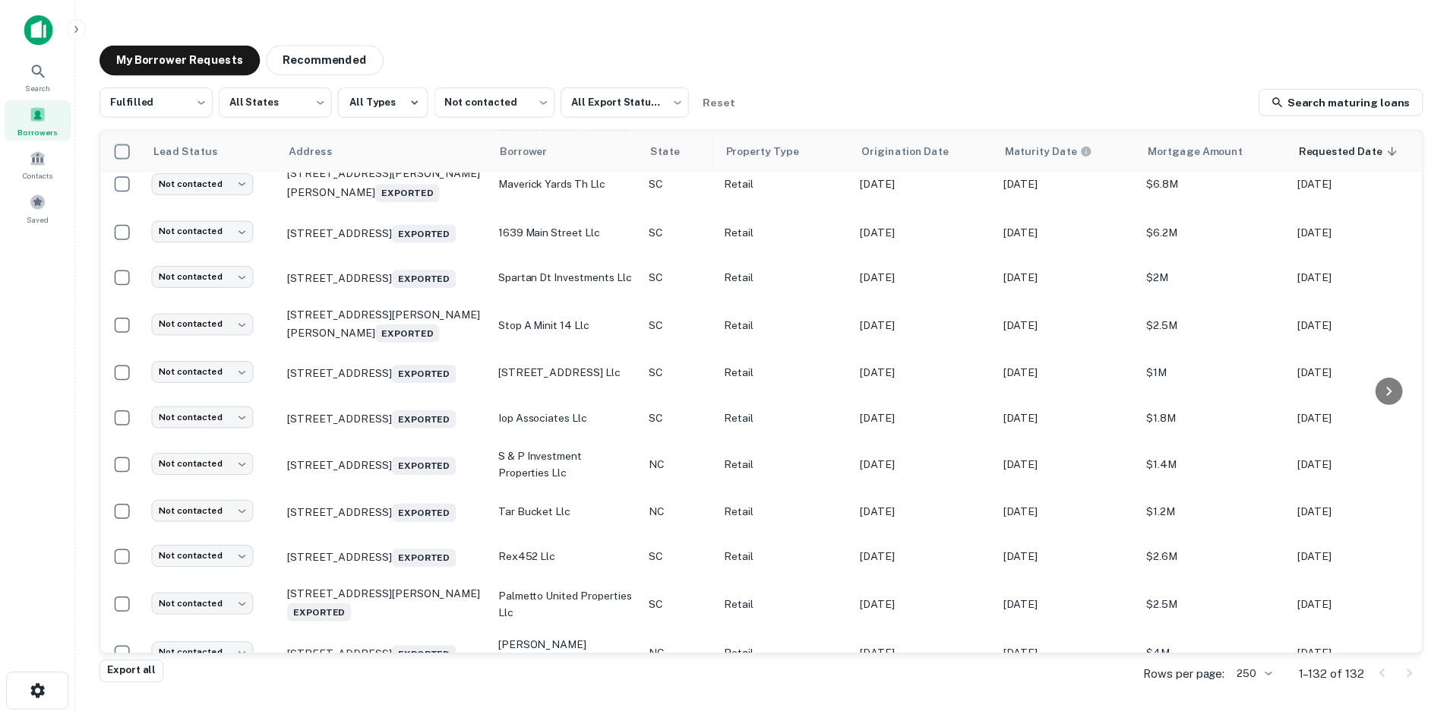
scroll to position [5545, 0]
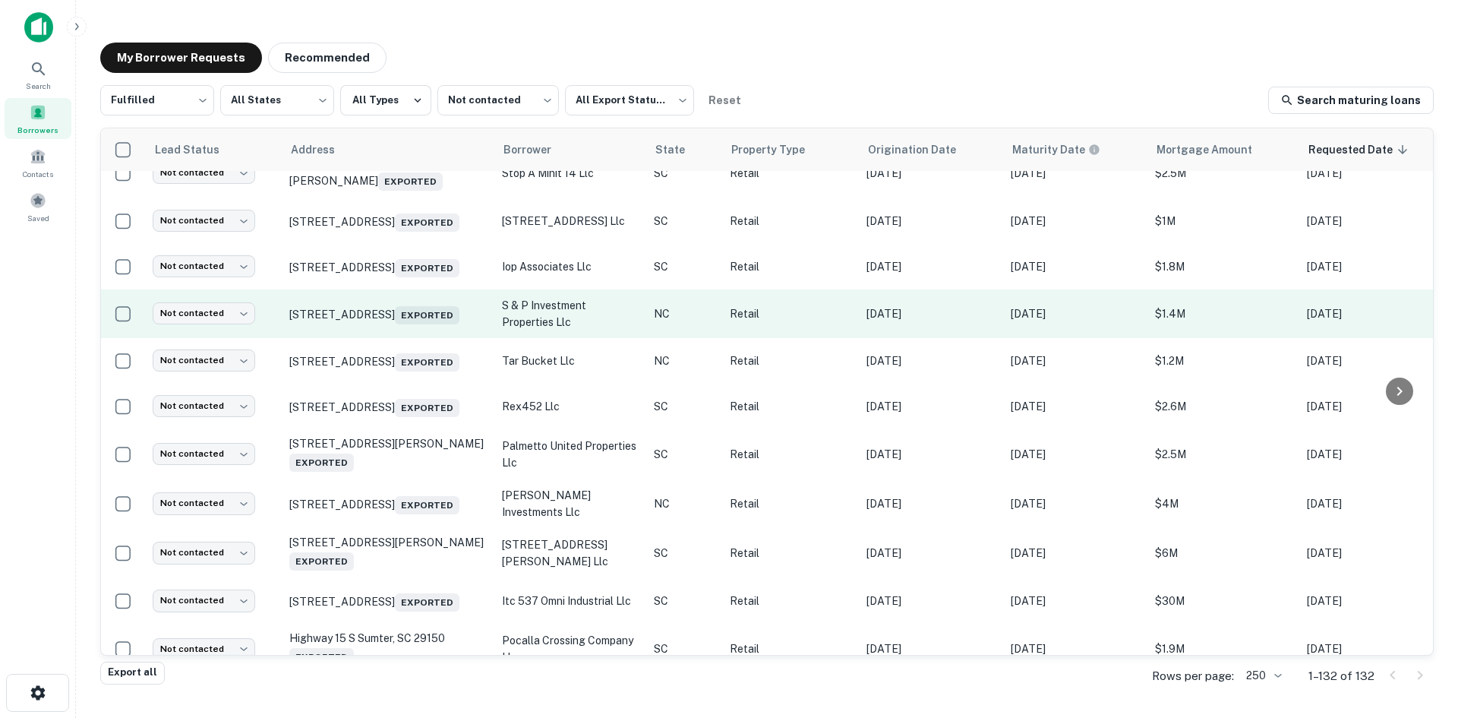
click at [420, 338] on td "3306 W Highway 74 Monroe, NC 28110 Exported" at bounding box center [388, 313] width 213 height 49
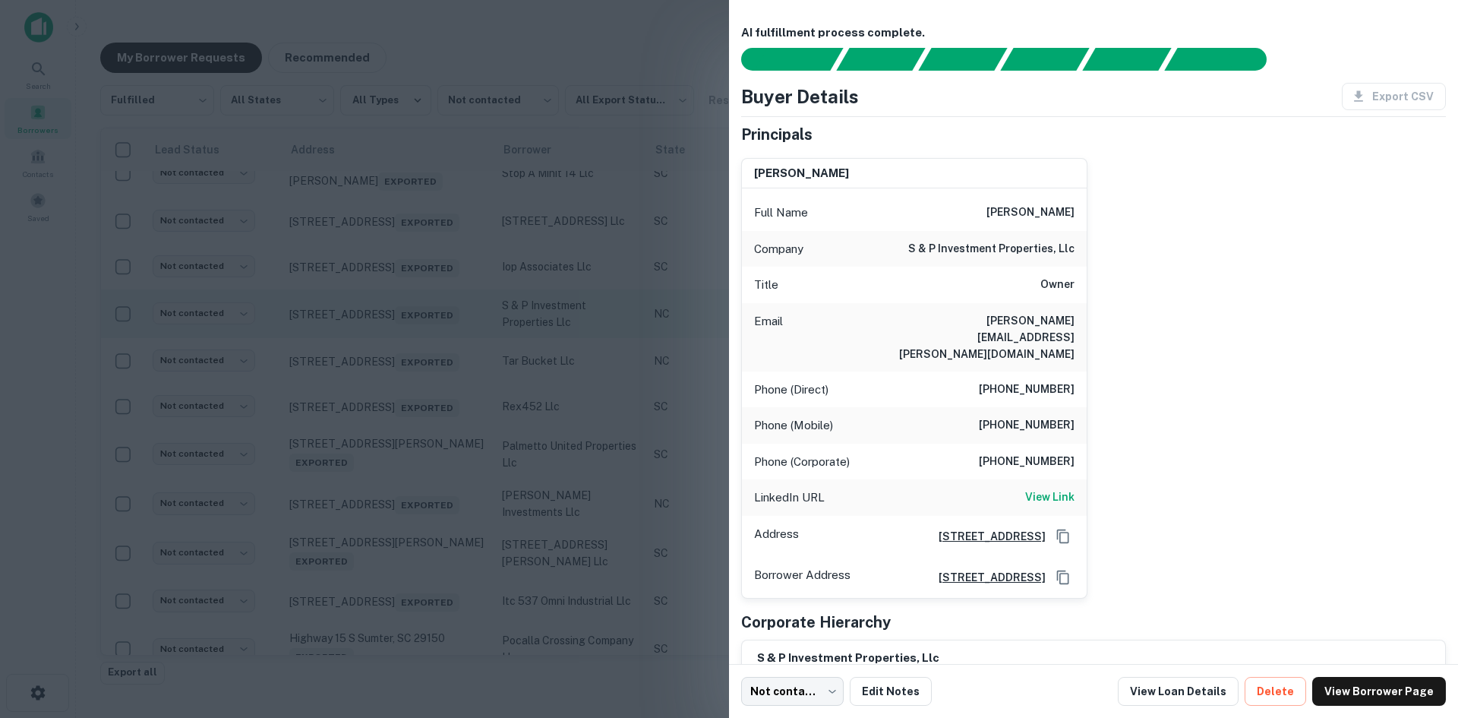
click at [420, 497] on div at bounding box center [729, 359] width 1458 height 718
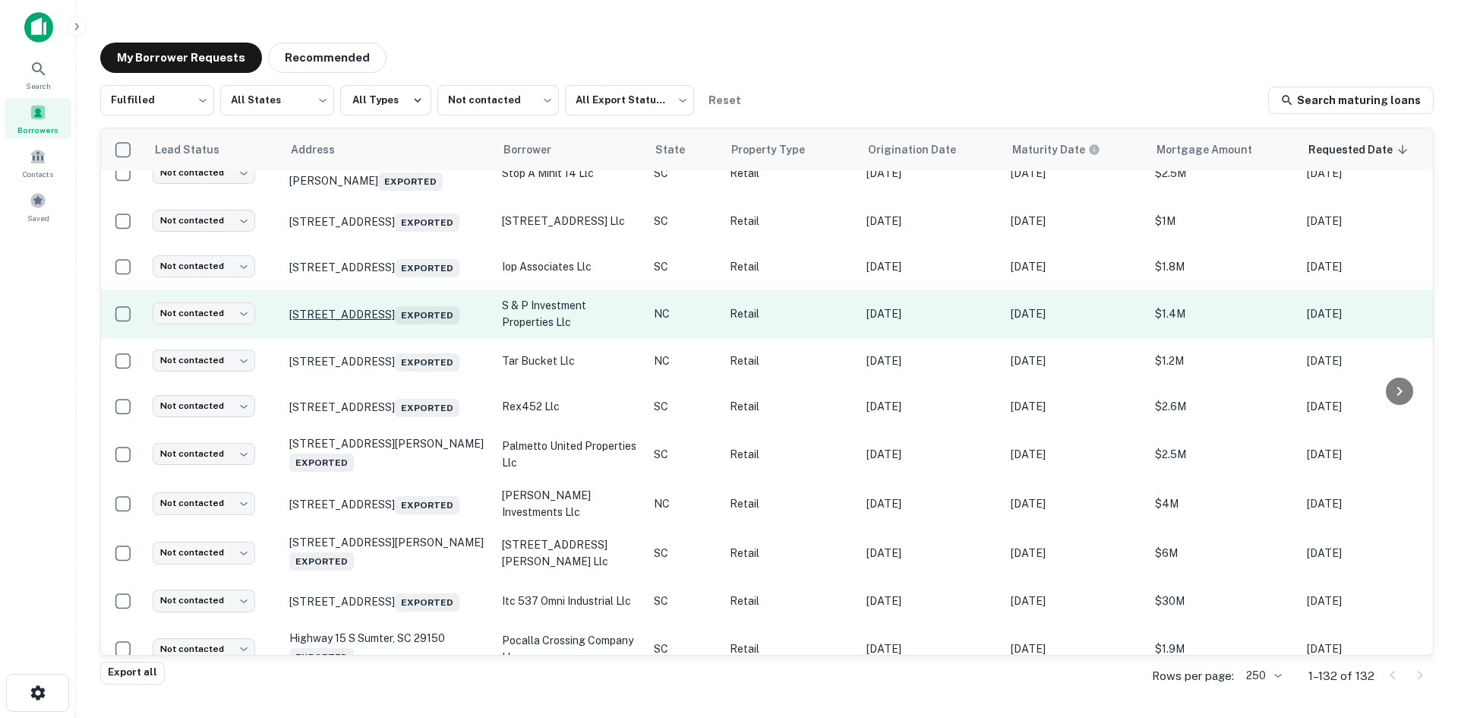
click at [420, 324] on p "3306 W Highway 74 Monroe, NC 28110 Exported" at bounding box center [387, 313] width 197 height 21
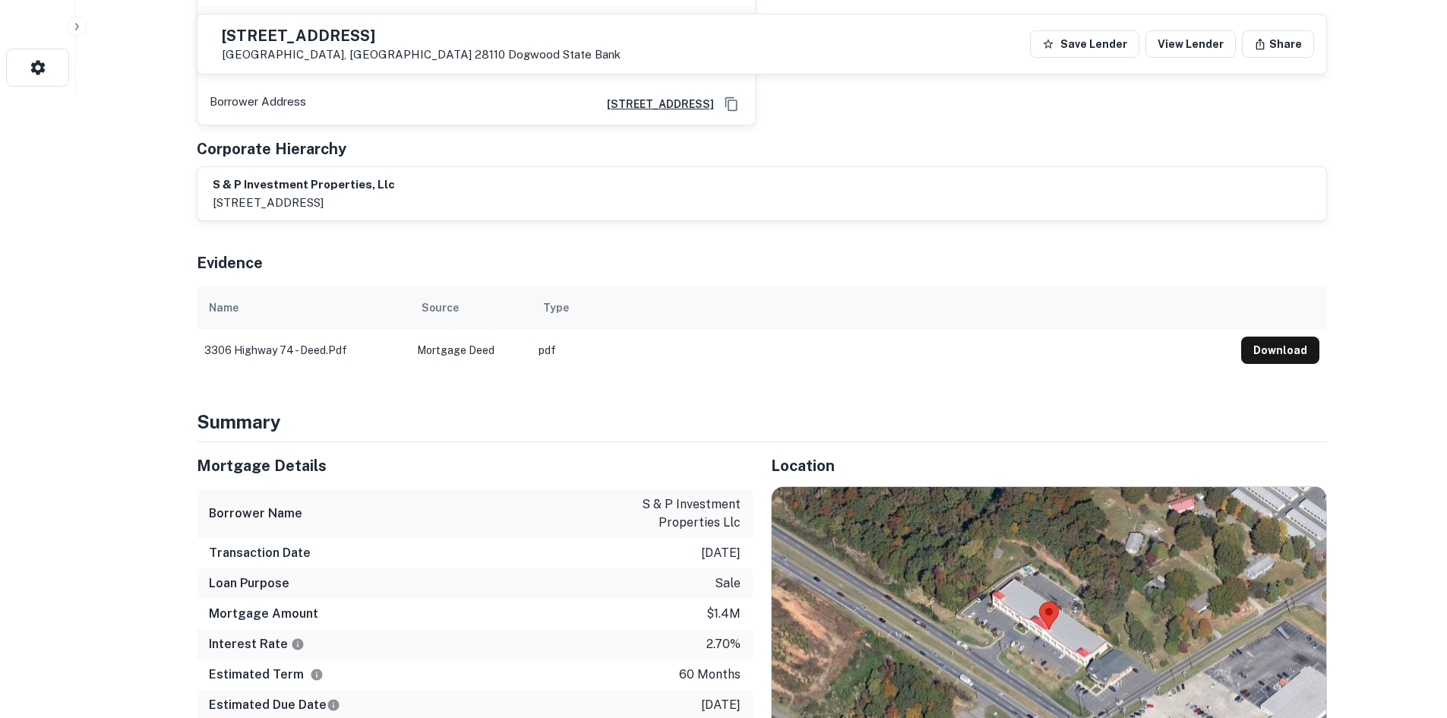
scroll to position [911, 0]
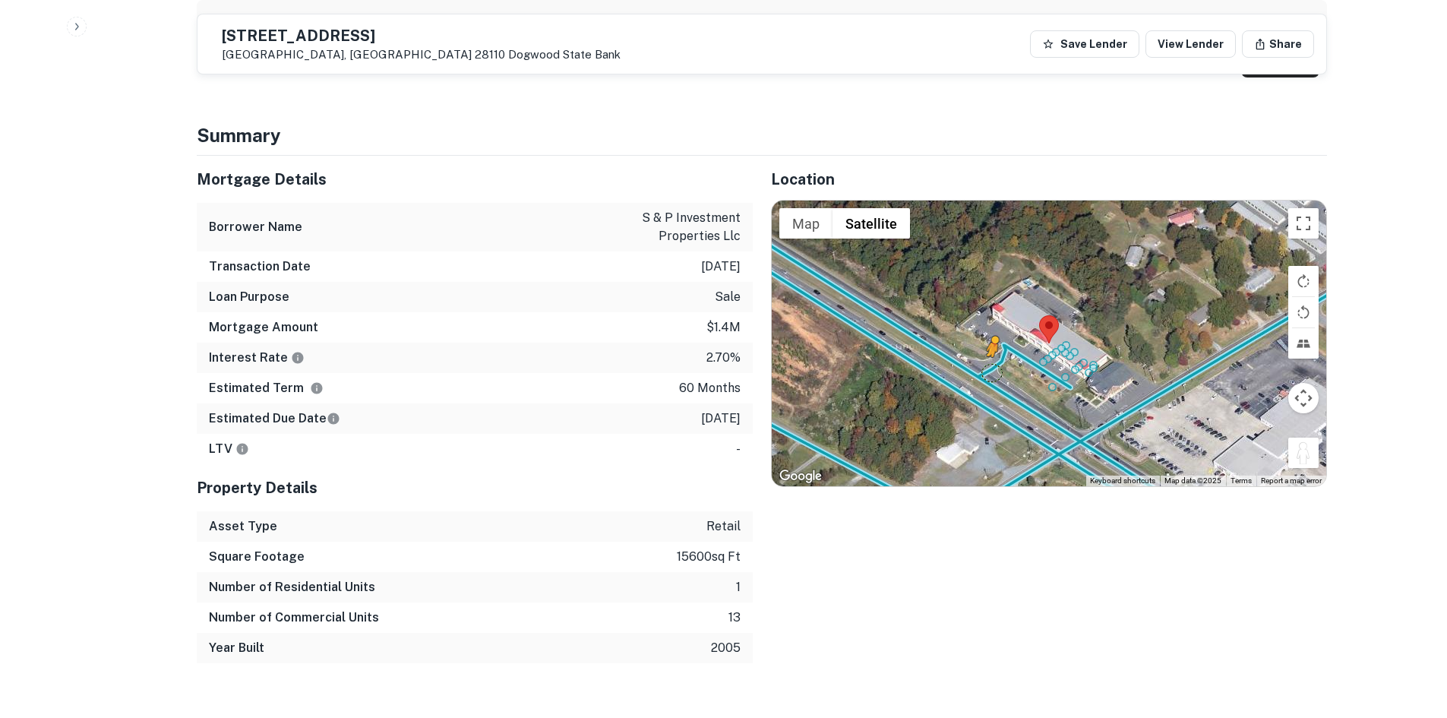
drag, startPoint x: 1297, startPoint y: 421, endPoint x: 990, endPoint y: 339, distance: 317.6
click at [990, 339] on div "To activate drag with keyboard, press Alt + Enter. Once in keyboard drag state,…" at bounding box center [1049, 344] width 554 height 286
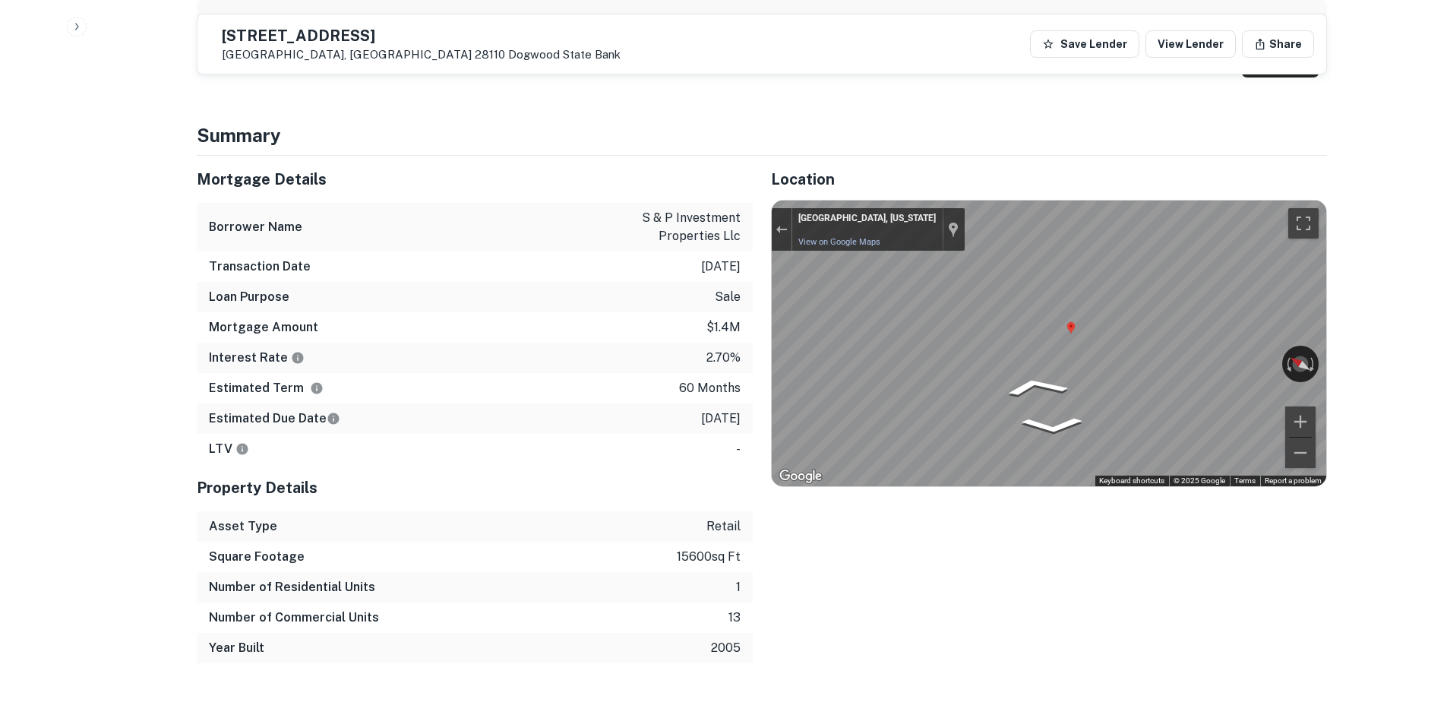
click at [661, 289] on div "Mortgage Details Borrower Name s & p investment properties llc Transaction Date…" at bounding box center [752, 409] width 1148 height 507
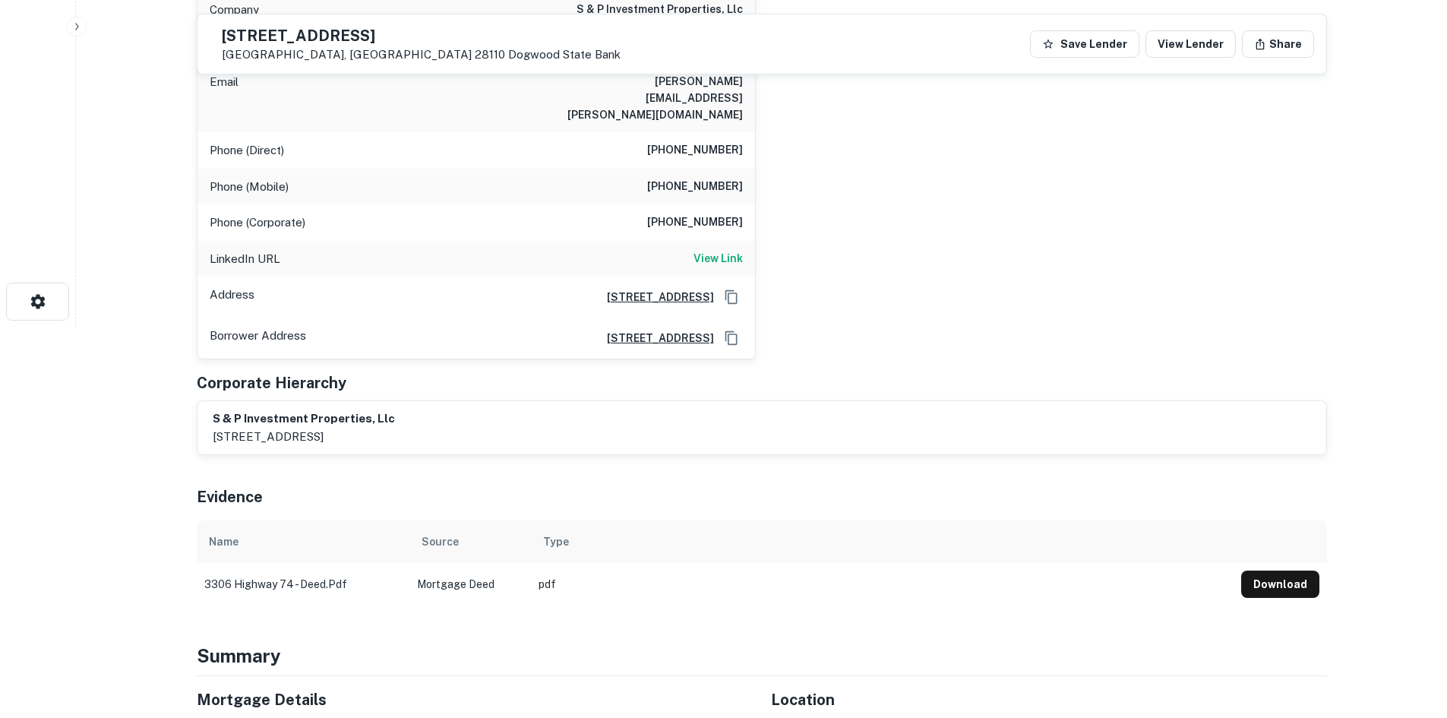
scroll to position [228, 0]
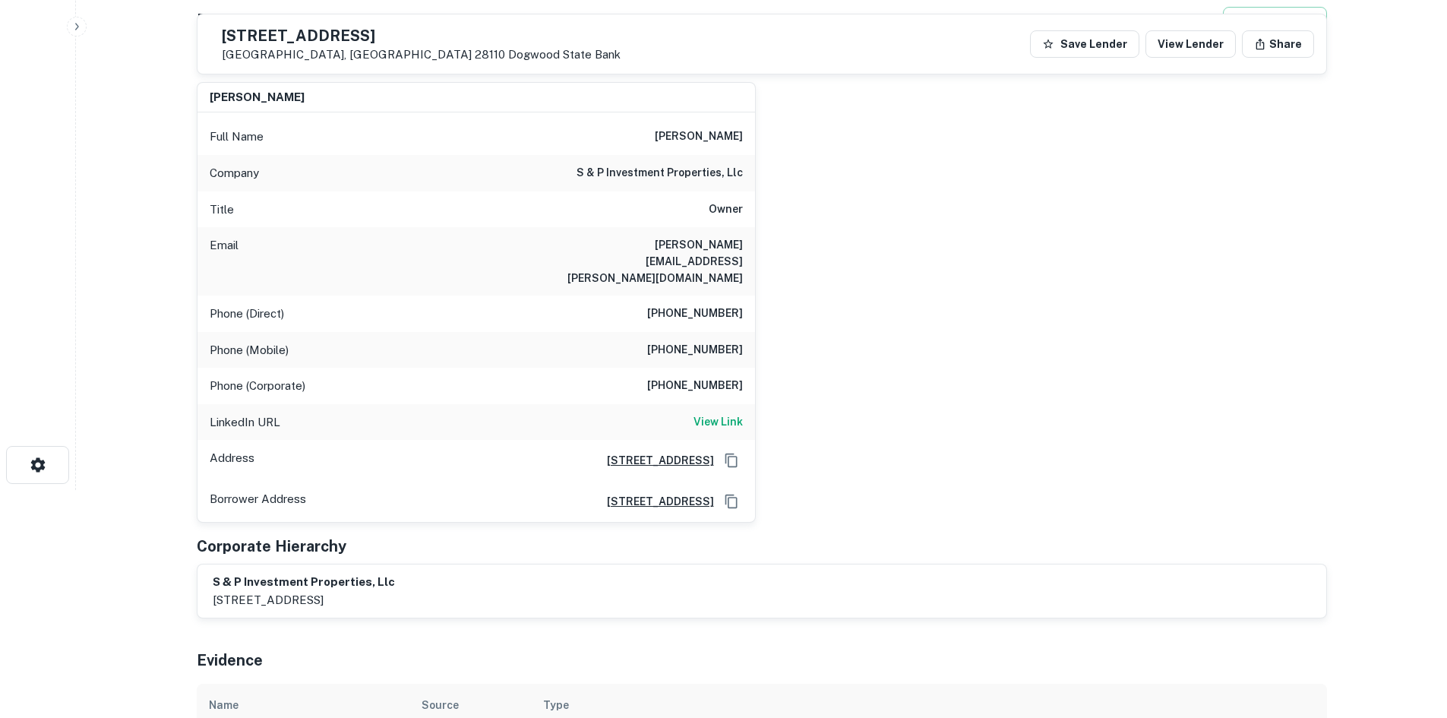
click at [713, 305] on h6 "(704) 333-7200" at bounding box center [695, 314] width 96 height 18
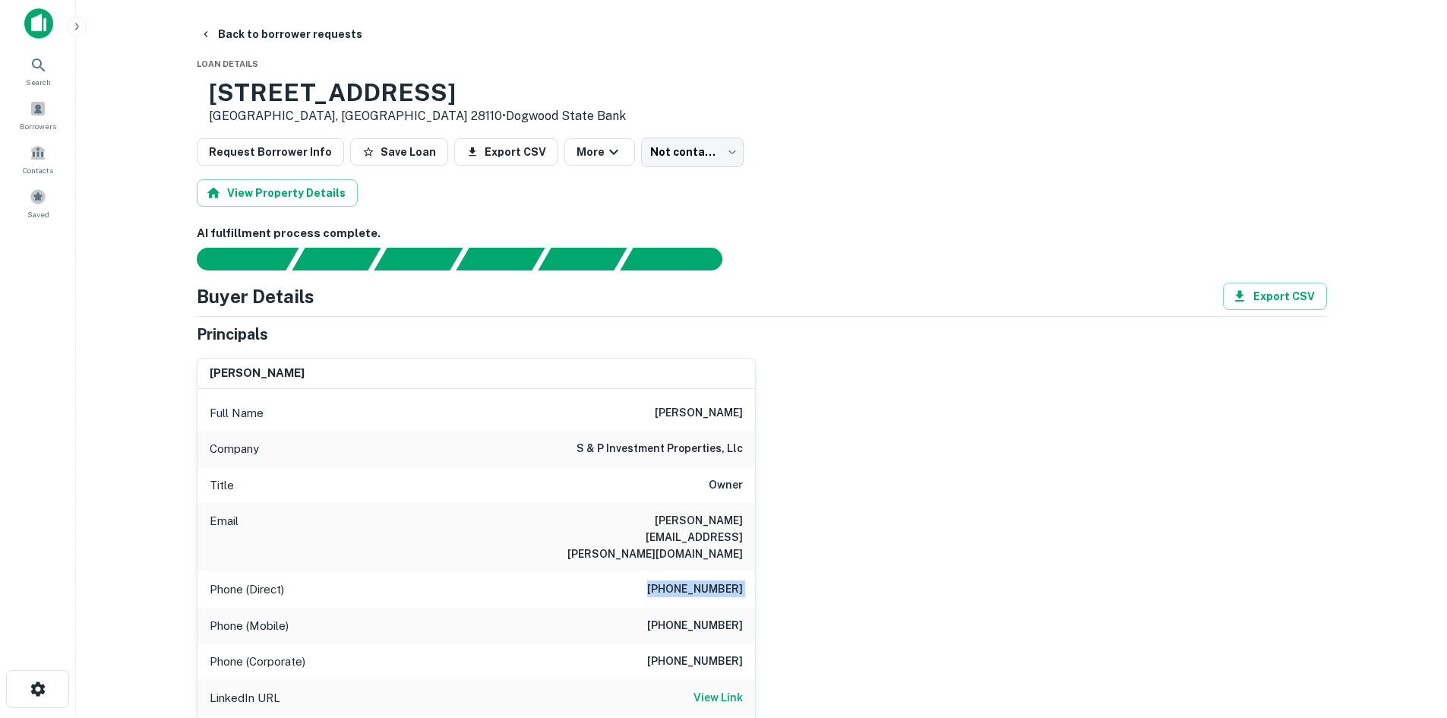
scroll to position [0, 0]
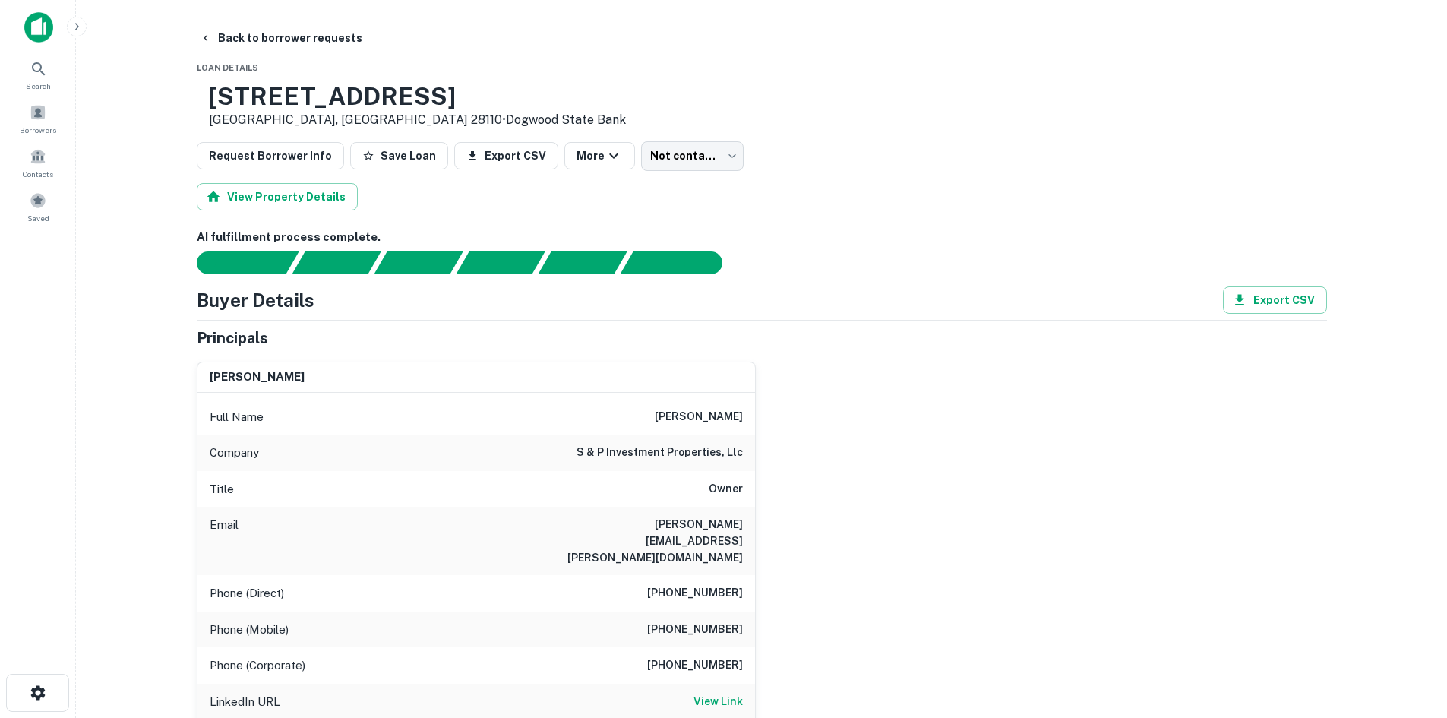
click at [688, 621] on h6 "(704) 737-2211" at bounding box center [695, 630] width 96 height 18
drag, startPoint x: 688, startPoint y: 590, endPoint x: 689, endPoint y: 580, distance: 9.9
click at [689, 611] on div "Phone (Mobile) (704) 737-2211" at bounding box center [476, 629] width 558 height 36
click at [703, 693] on h6 "View Link" at bounding box center [717, 701] width 49 height 17
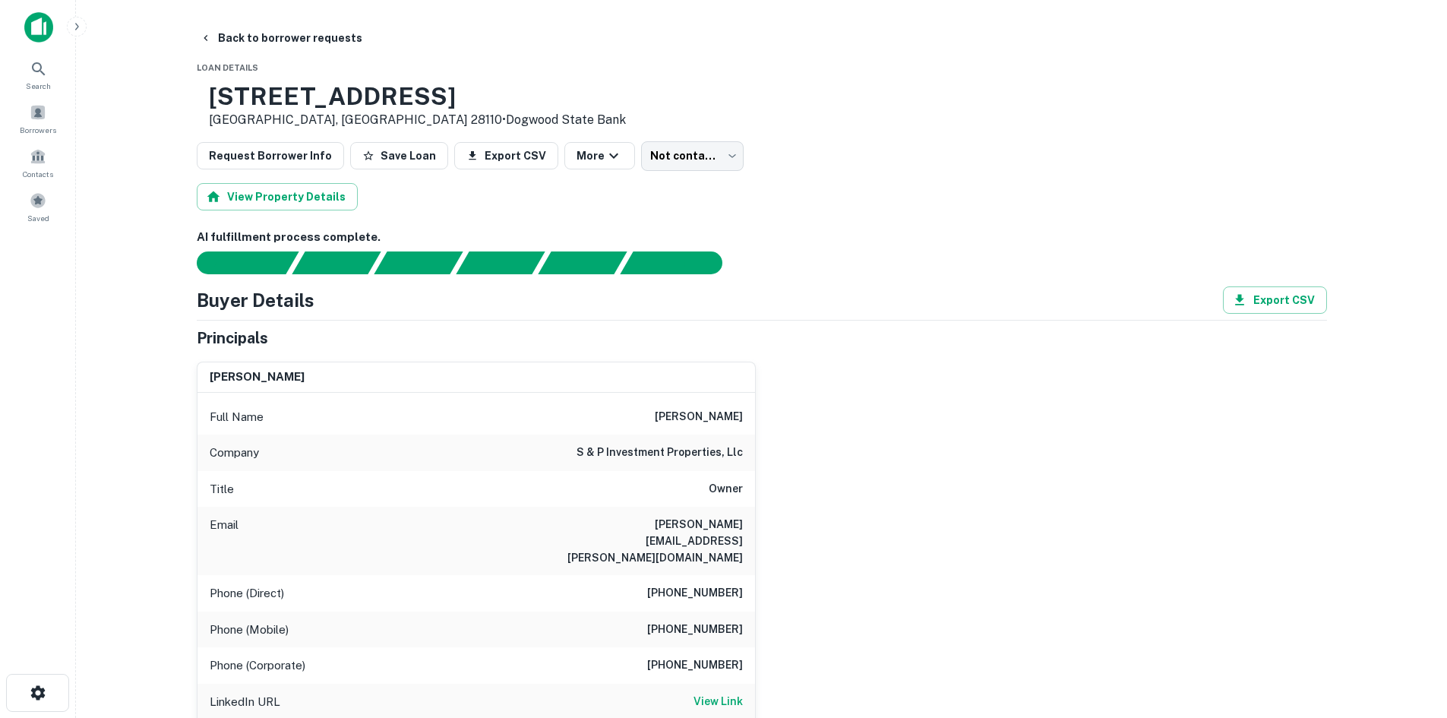
click at [709, 656] on h6 "(704) 256-4434" at bounding box center [695, 665] width 96 height 18
drag, startPoint x: 666, startPoint y: 405, endPoint x: 750, endPoint y: 467, distance: 104.2
click at [750, 467] on div "Full Name siroos amiri Company s & p investment properties, llc Title Owner Ema…" at bounding box center [476, 597] width 558 height 409
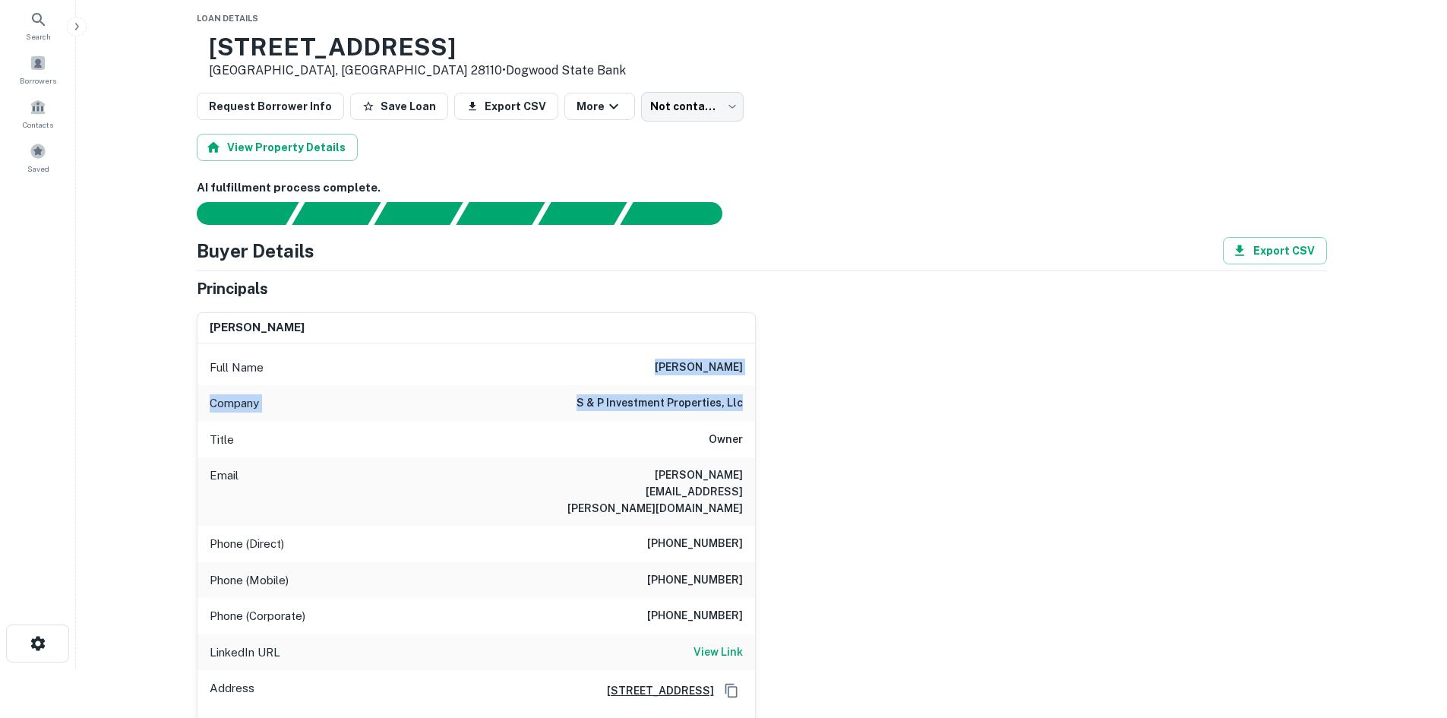
scroll to position [76, 0]
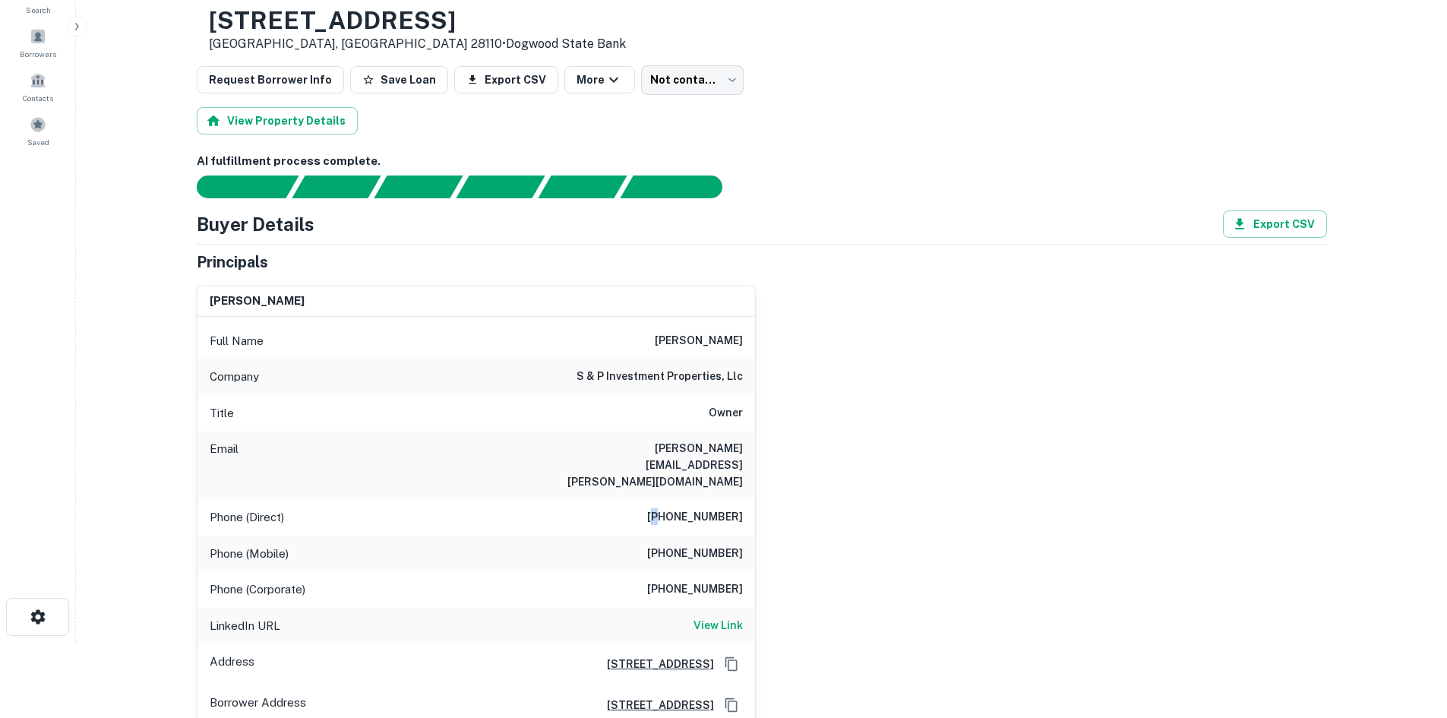
click at [670, 508] on h6 "(704) 333-7200" at bounding box center [695, 517] width 96 height 18
click at [671, 508] on h6 "(704) 333-7200" at bounding box center [695, 517] width 96 height 18
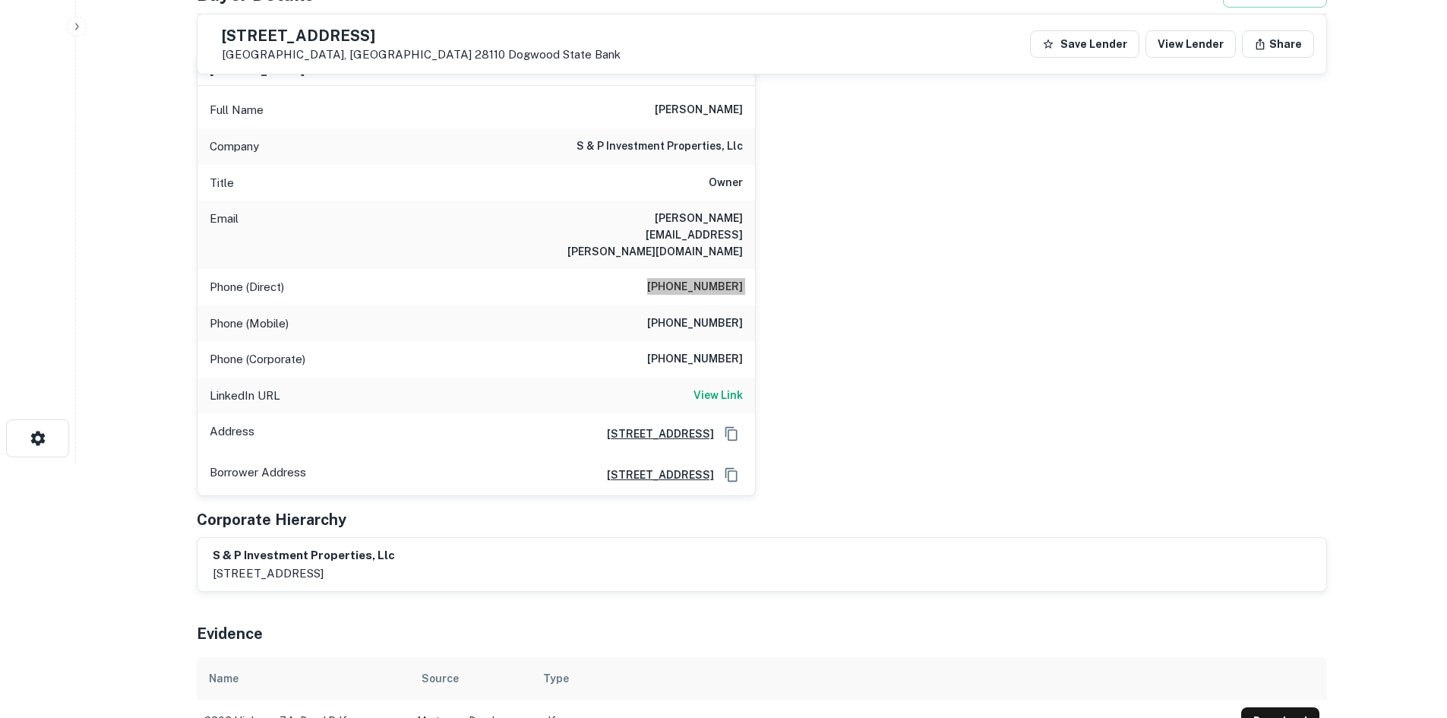
scroll to position [228, 0]
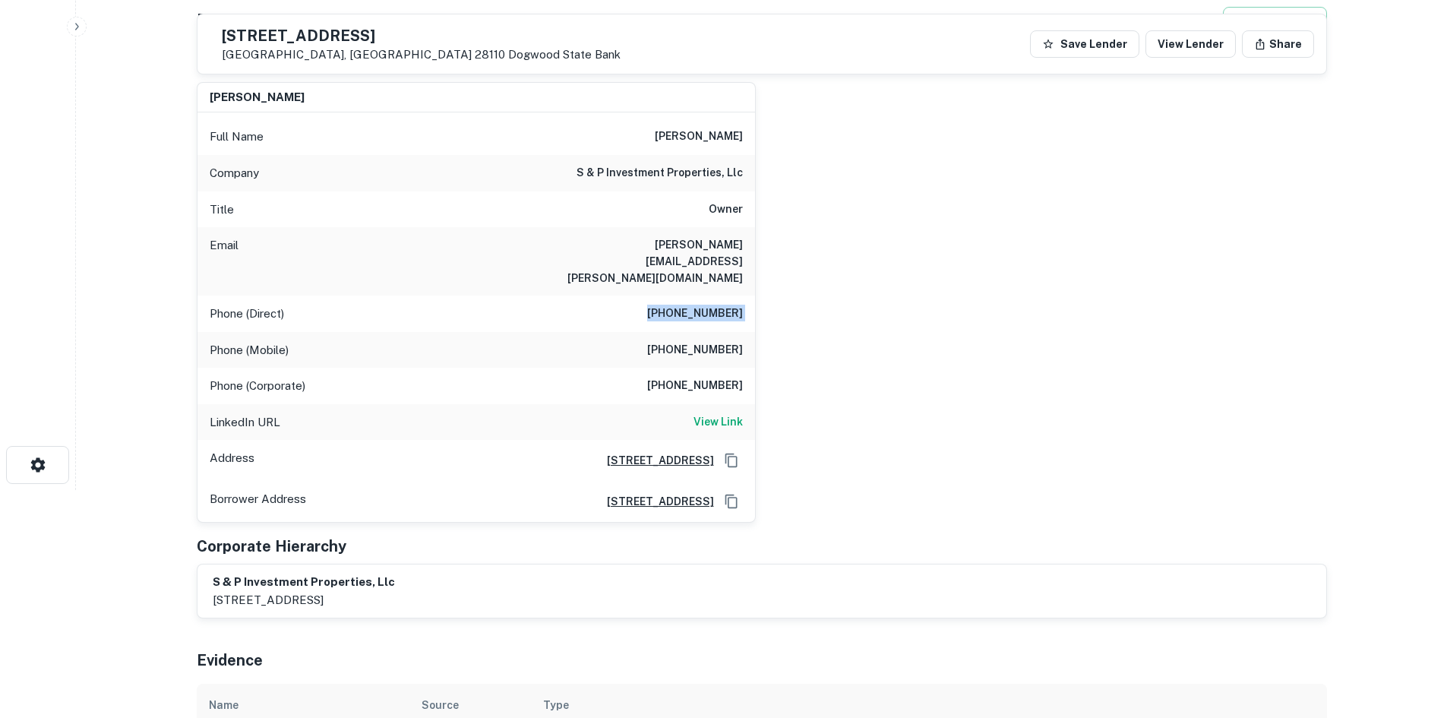
click at [690, 341] on h6 "(704) 737-2211" at bounding box center [695, 350] width 96 height 18
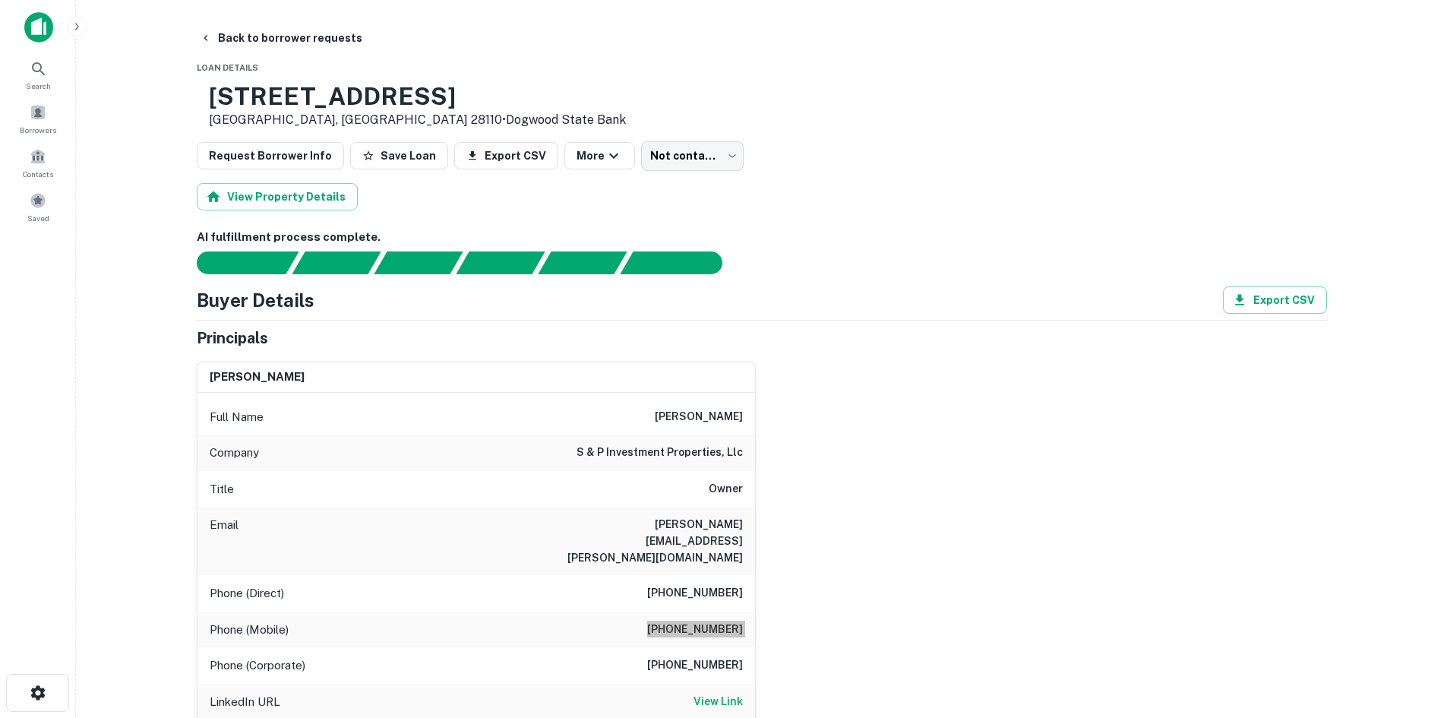
scroll to position [76, 0]
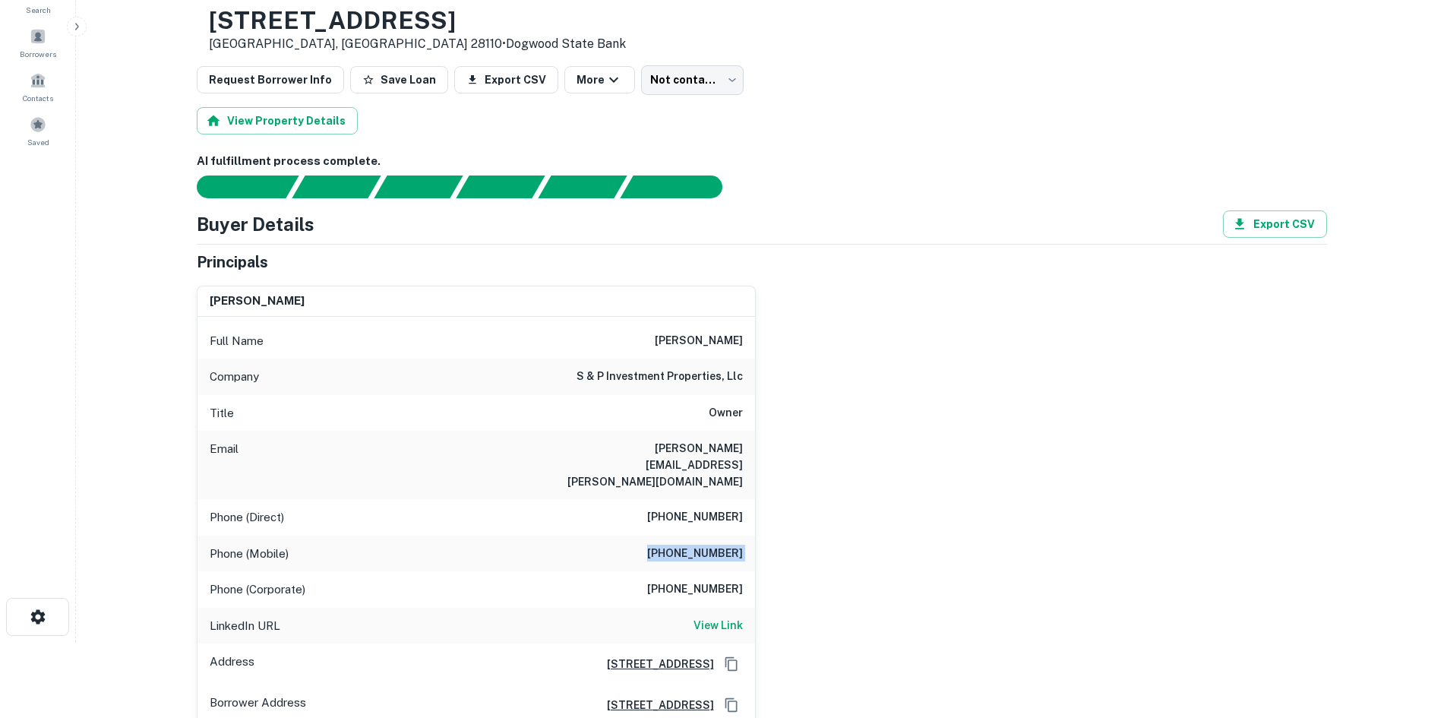
click at [705, 450] on h6 "siroos.amiri@gmail.com" at bounding box center [652, 465] width 182 height 50
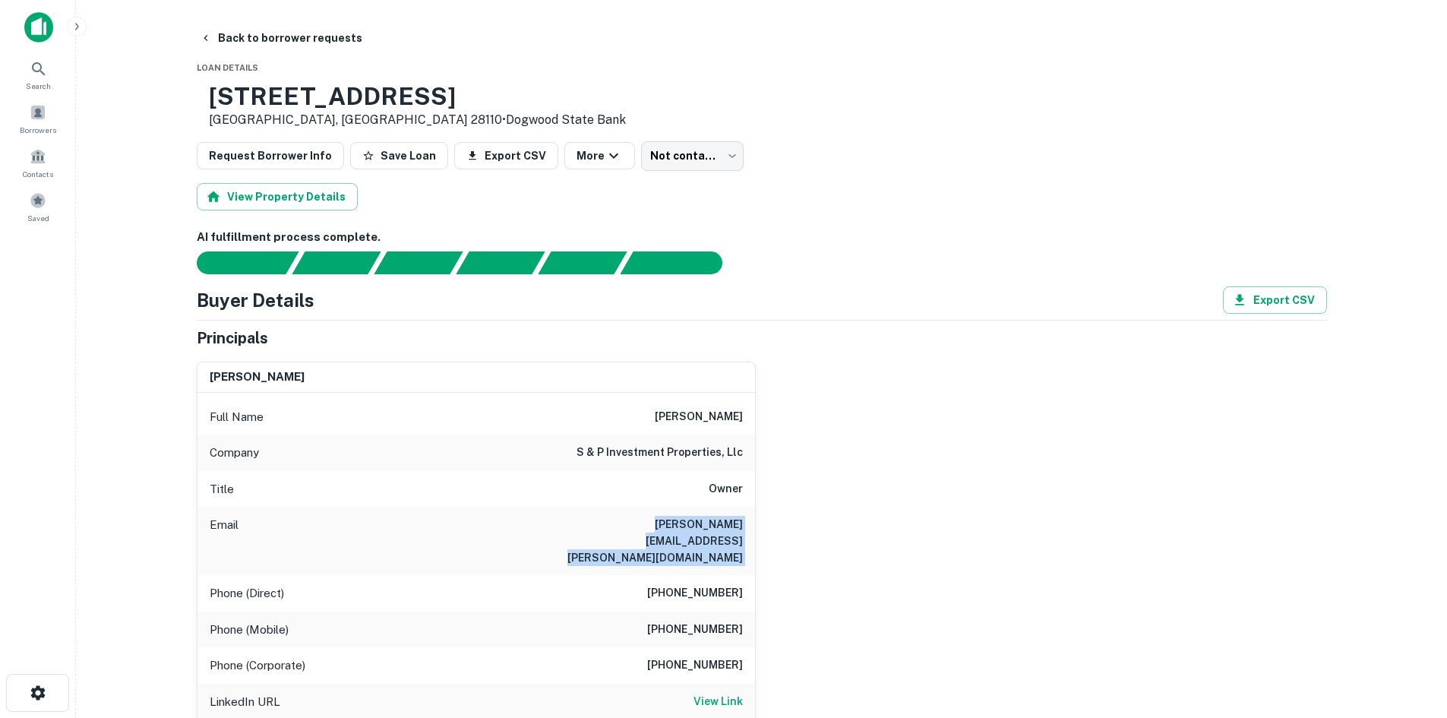
drag, startPoint x: 257, startPoint y: 101, endPoint x: 493, endPoint y: 91, distance: 235.7
click at [493, 91] on div "3306 W Highway 74 Monroe, NC 28110 • Dogwood State Bank" at bounding box center [762, 105] width 1130 height 47
click at [678, 150] on body "Search Borrowers Contacts Saved Back to borrower requests Loan Details 3306 W H…" at bounding box center [723, 359] width 1447 height 718
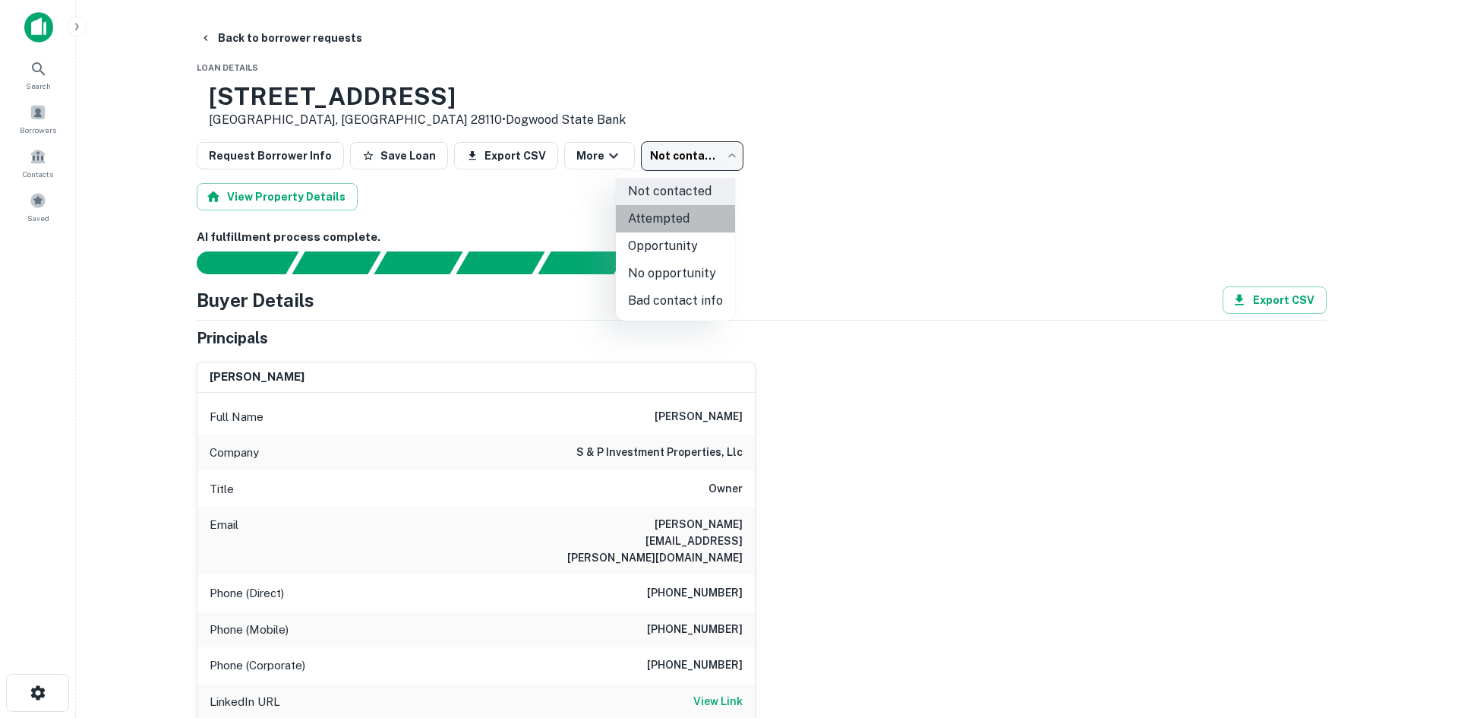
click at [681, 214] on li "Attempted" at bounding box center [675, 218] width 119 height 27
type input "*********"
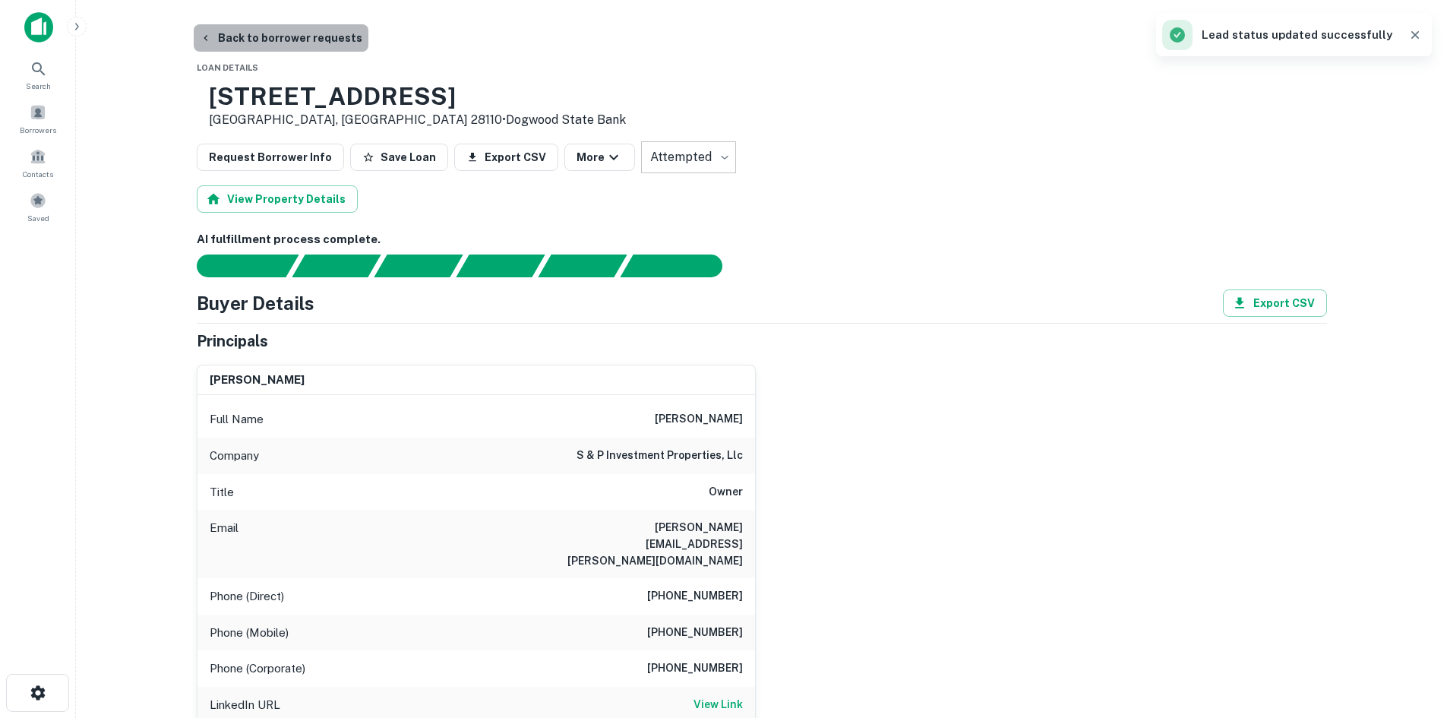
click at [298, 42] on button "Back to borrower requests" at bounding box center [281, 37] width 175 height 27
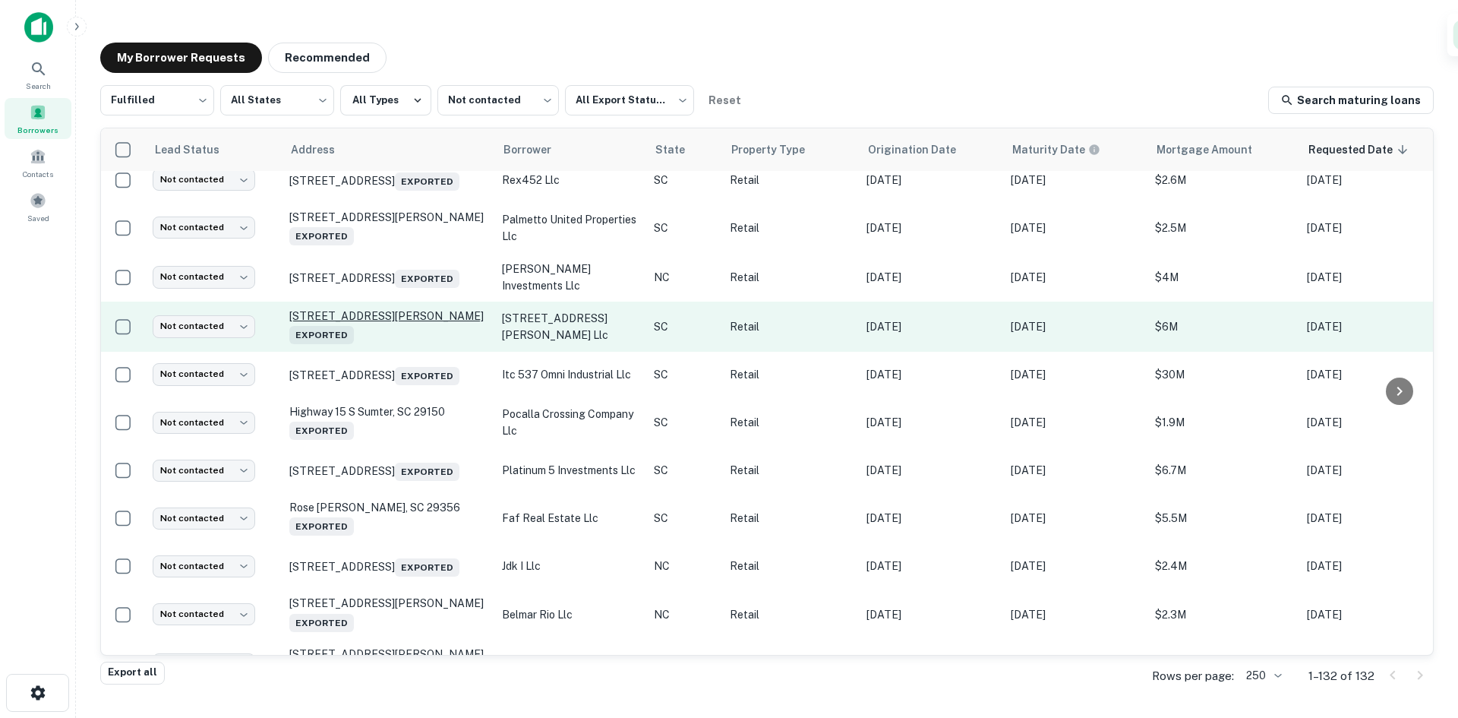
scroll to position [5695, 0]
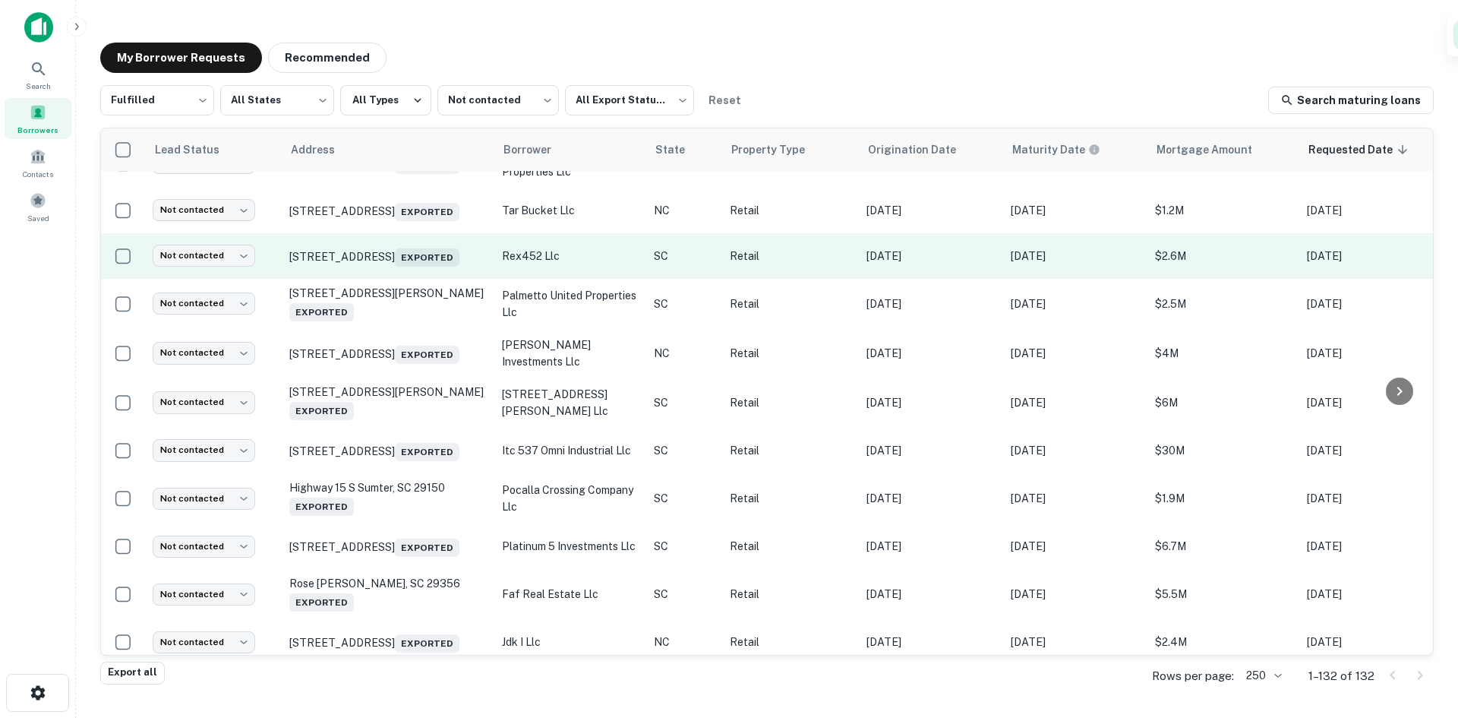
click at [421, 279] on td "354 Hyatt St Gaffney, SC 29341 Exported" at bounding box center [388, 256] width 213 height 46
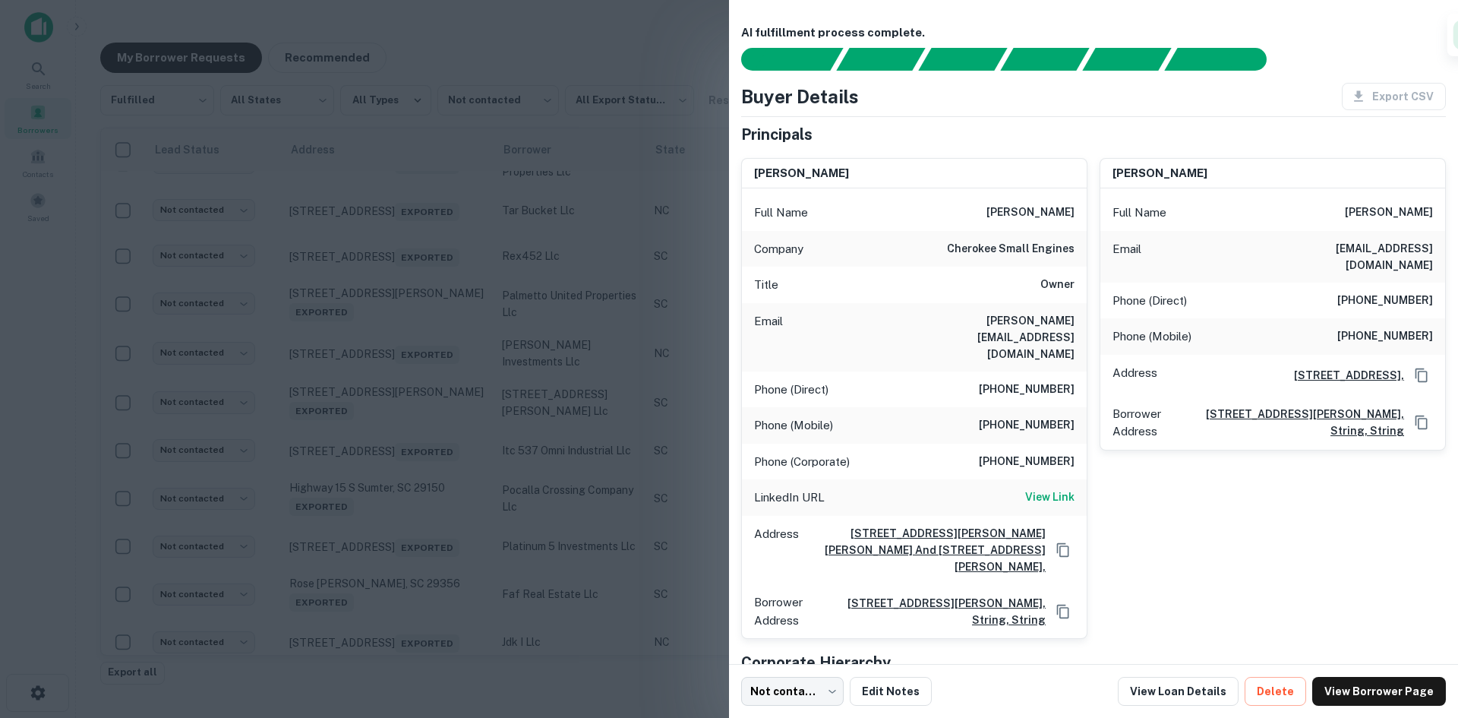
click at [420, 456] on div at bounding box center [729, 359] width 1458 height 718
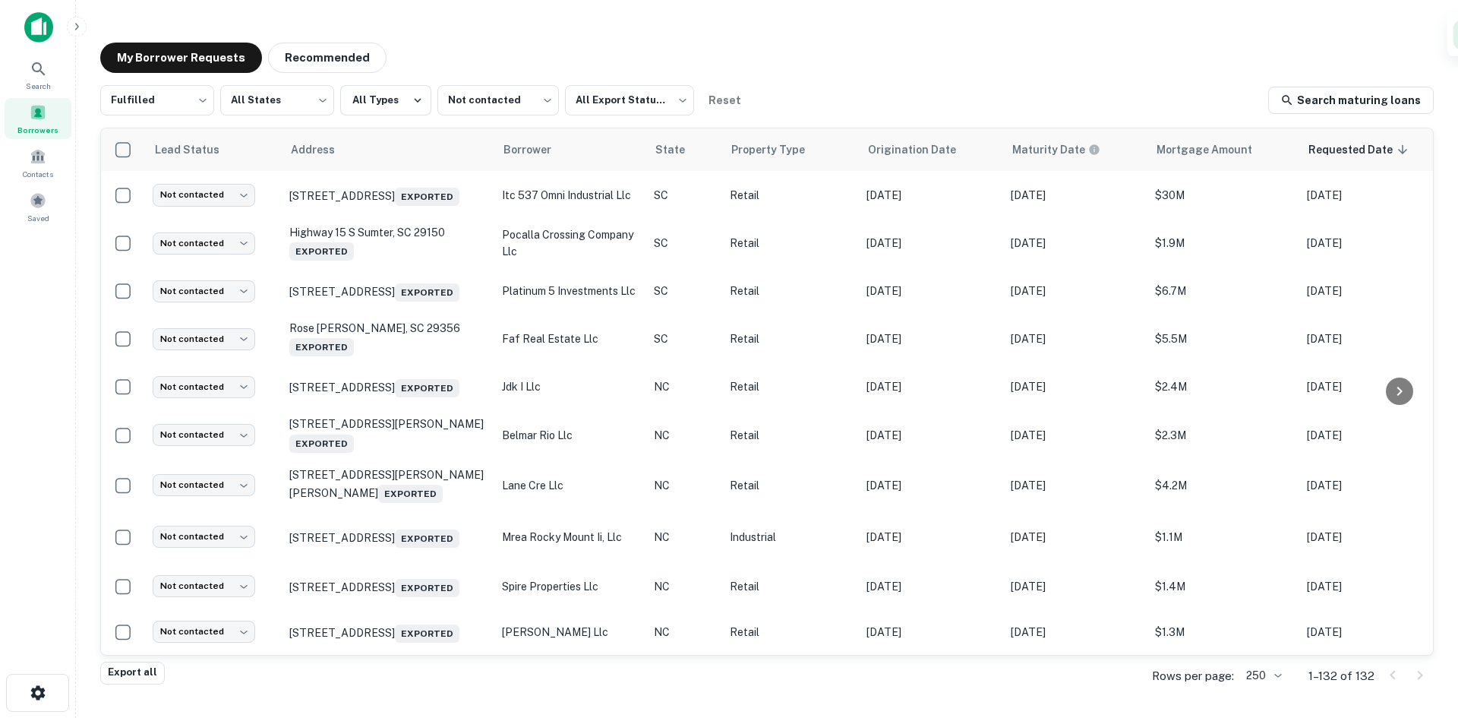
scroll to position [6167, 0]
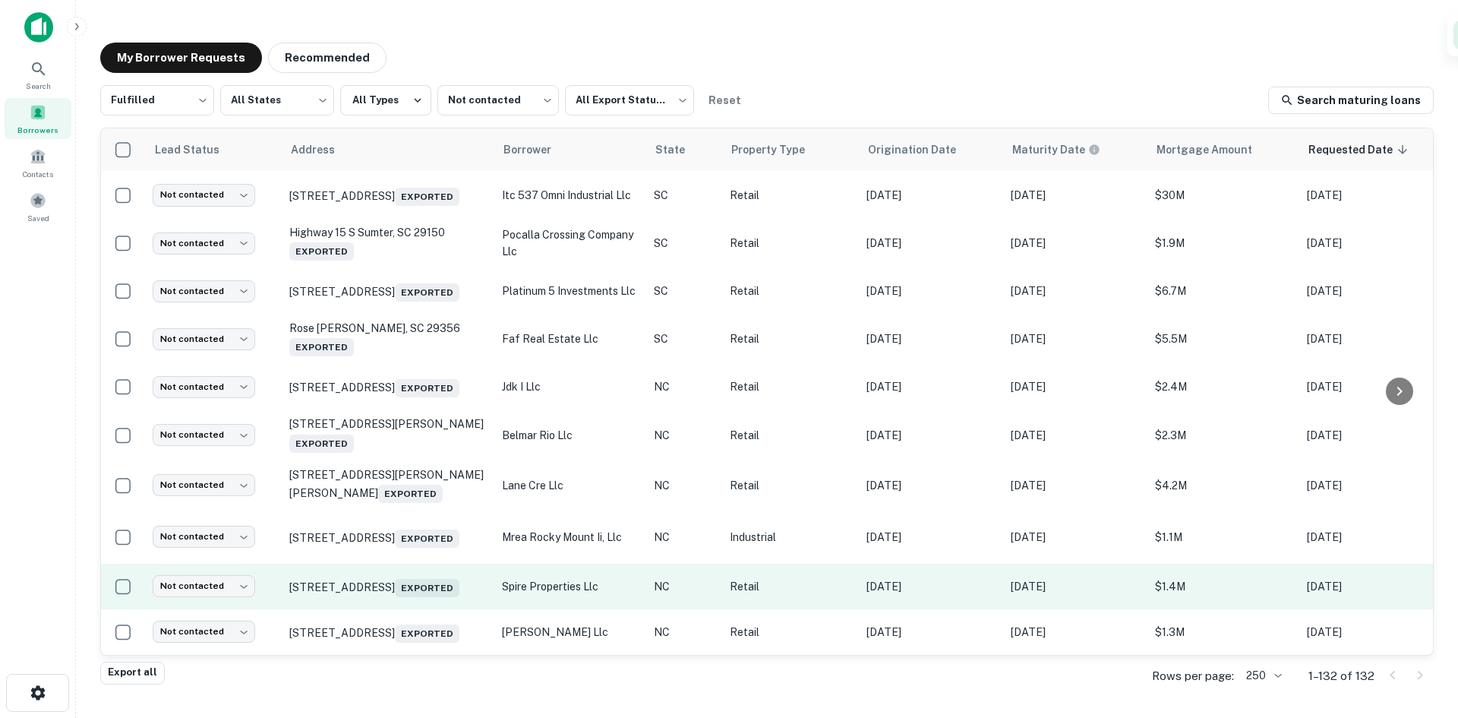
click at [376, 587] on td "[STREET_ADDRESS] Exported" at bounding box center [388, 587] width 213 height 46
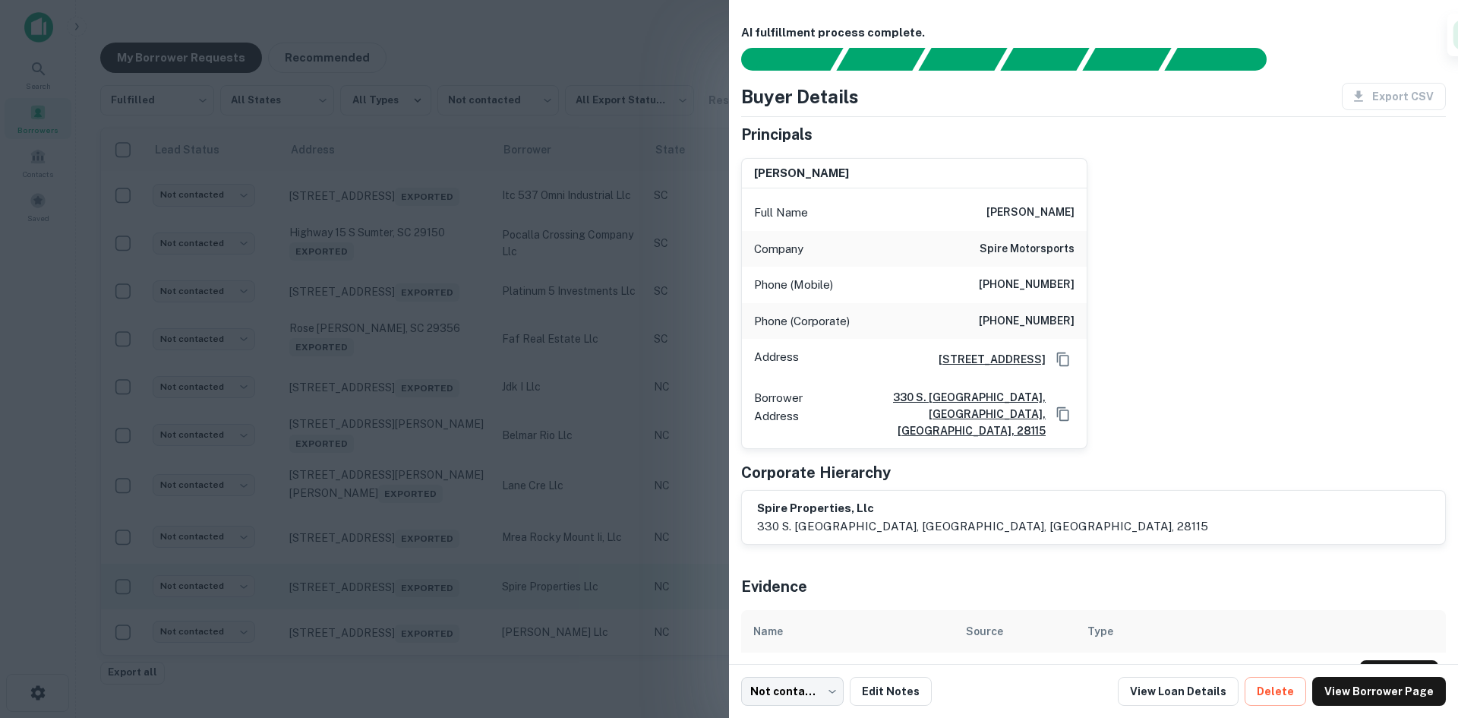
click at [376, 587] on div at bounding box center [729, 359] width 1458 height 718
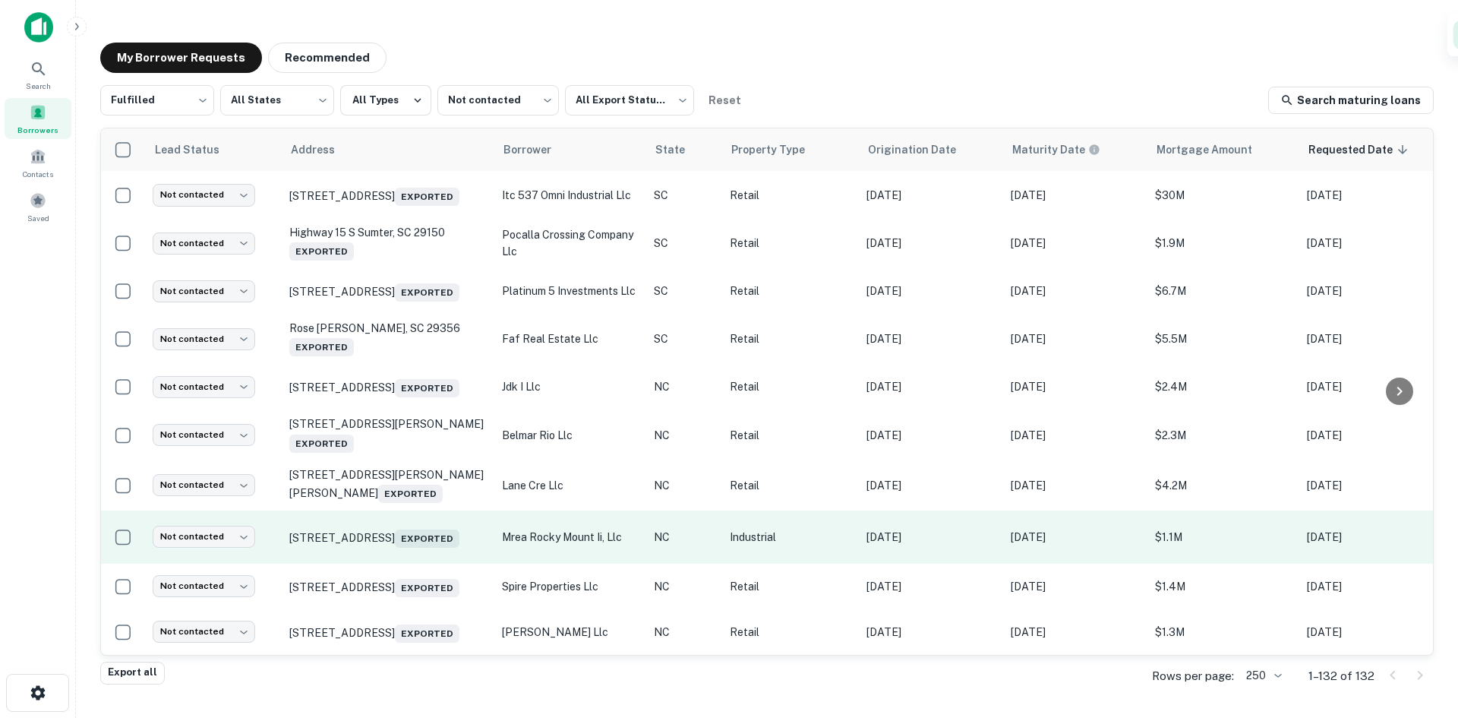
drag, startPoint x: 387, startPoint y: 567, endPoint x: 445, endPoint y: 496, distance: 91.2
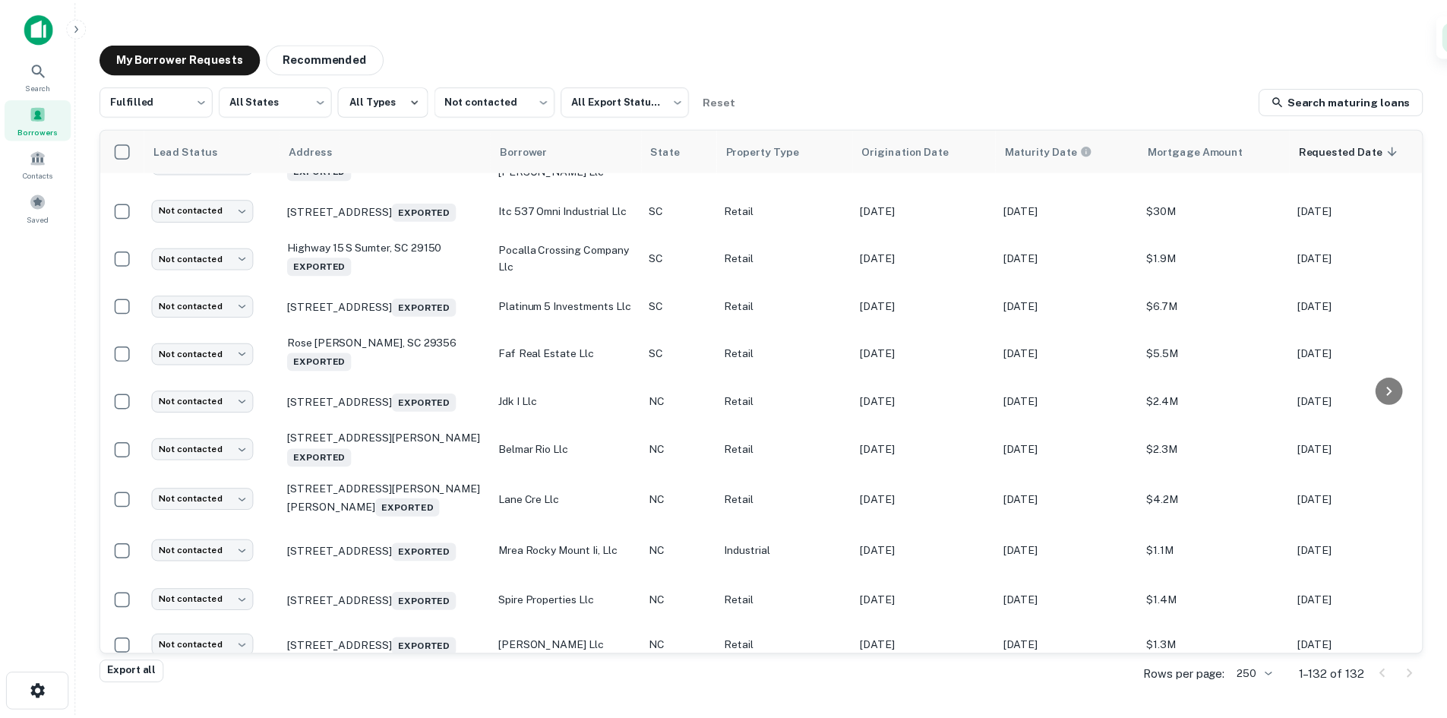
scroll to position [5939, 0]
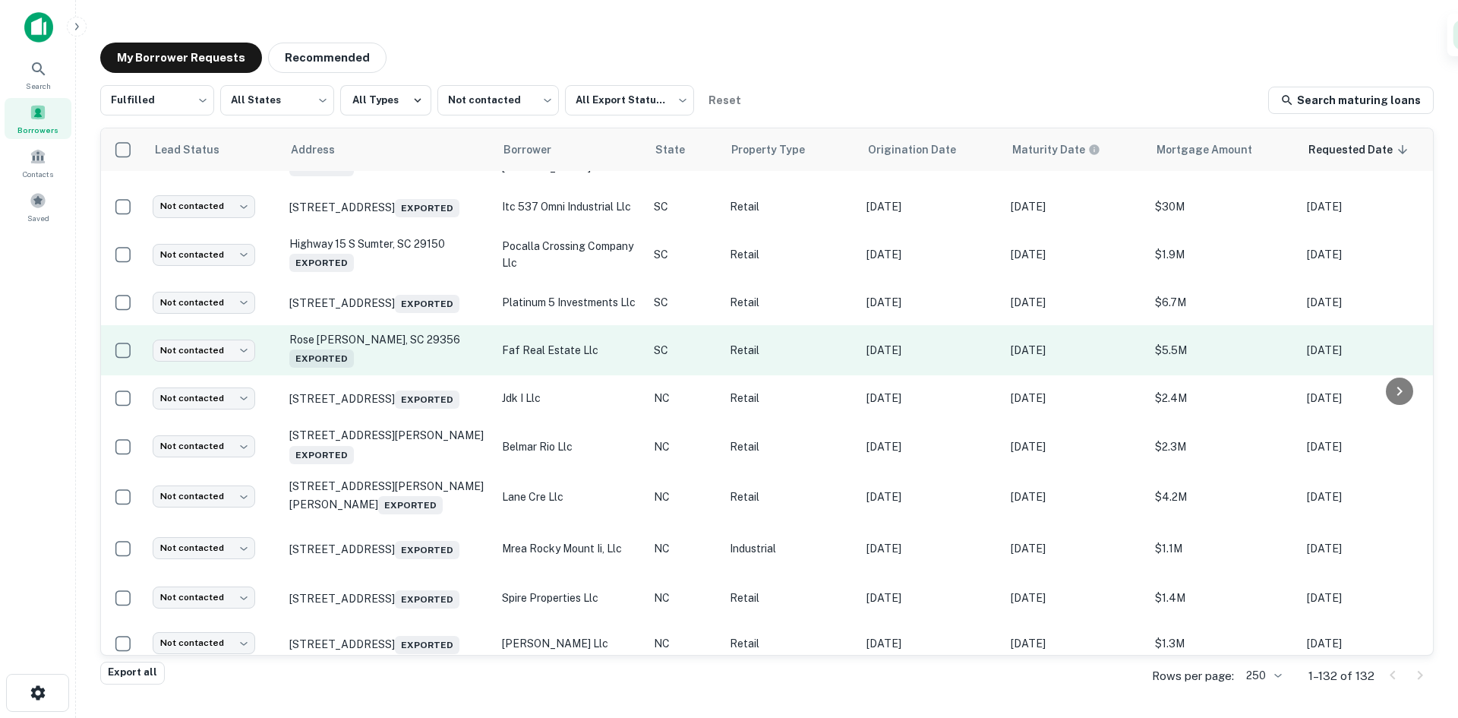
click at [410, 375] on td "Rose Ln Landrum, SC 29356 Exported" at bounding box center [388, 350] width 213 height 50
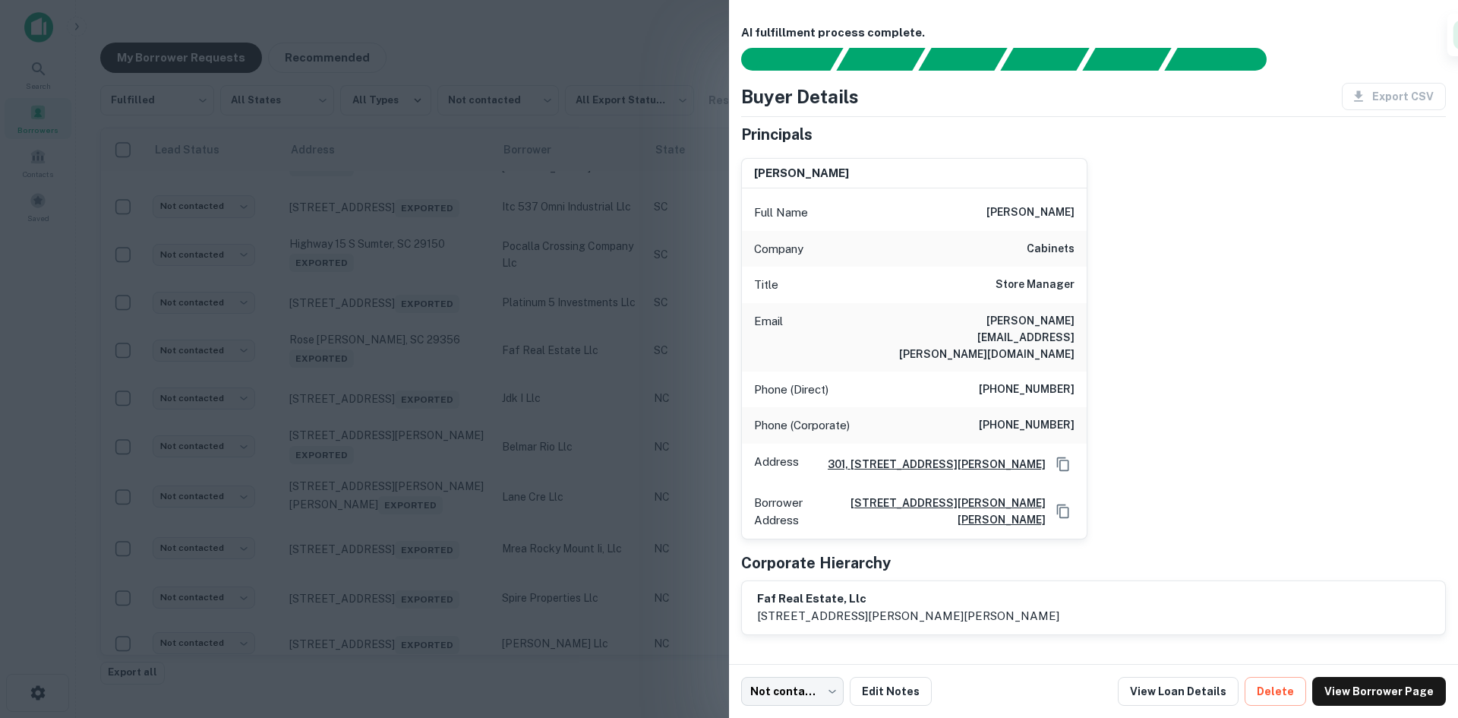
click at [410, 560] on div at bounding box center [729, 359] width 1458 height 718
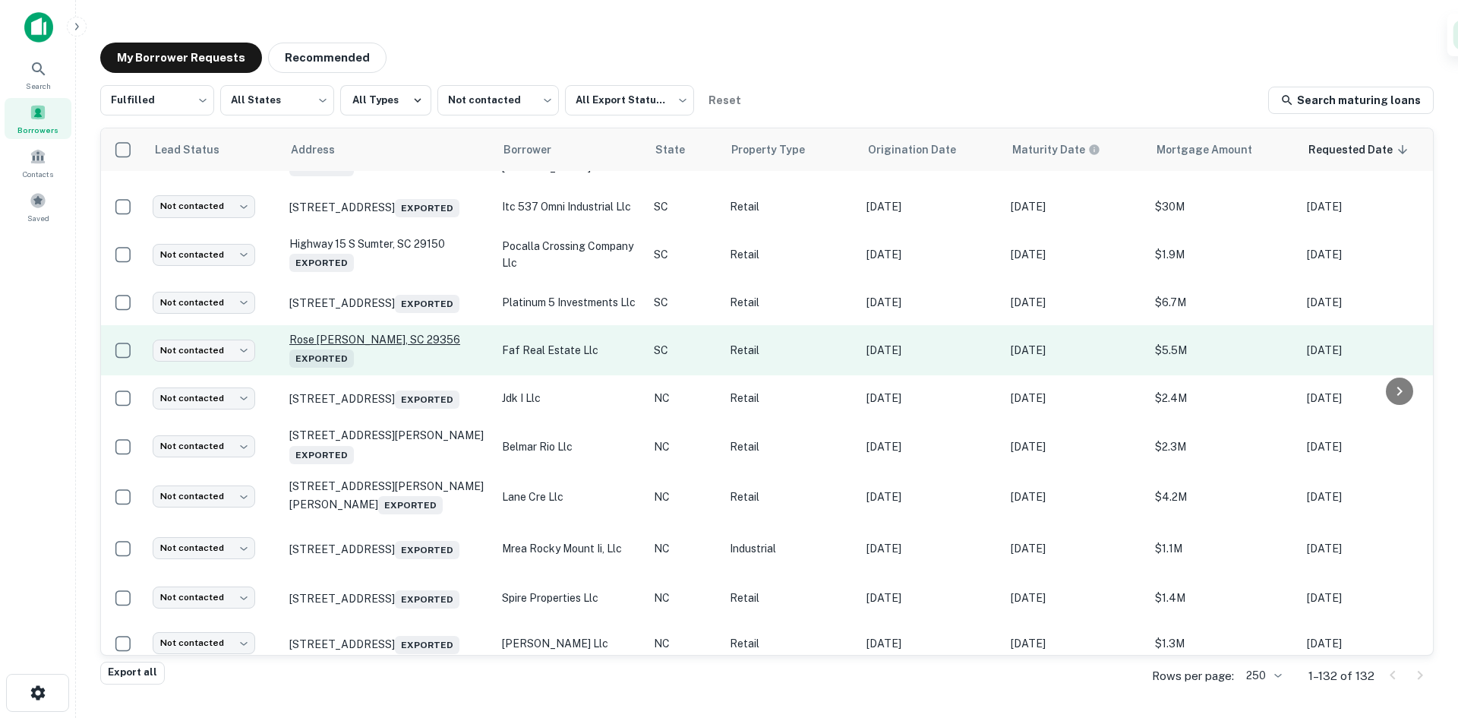
click at [404, 368] on p "Rose Ln Landrum, SC 29356 Exported" at bounding box center [387, 350] width 197 height 35
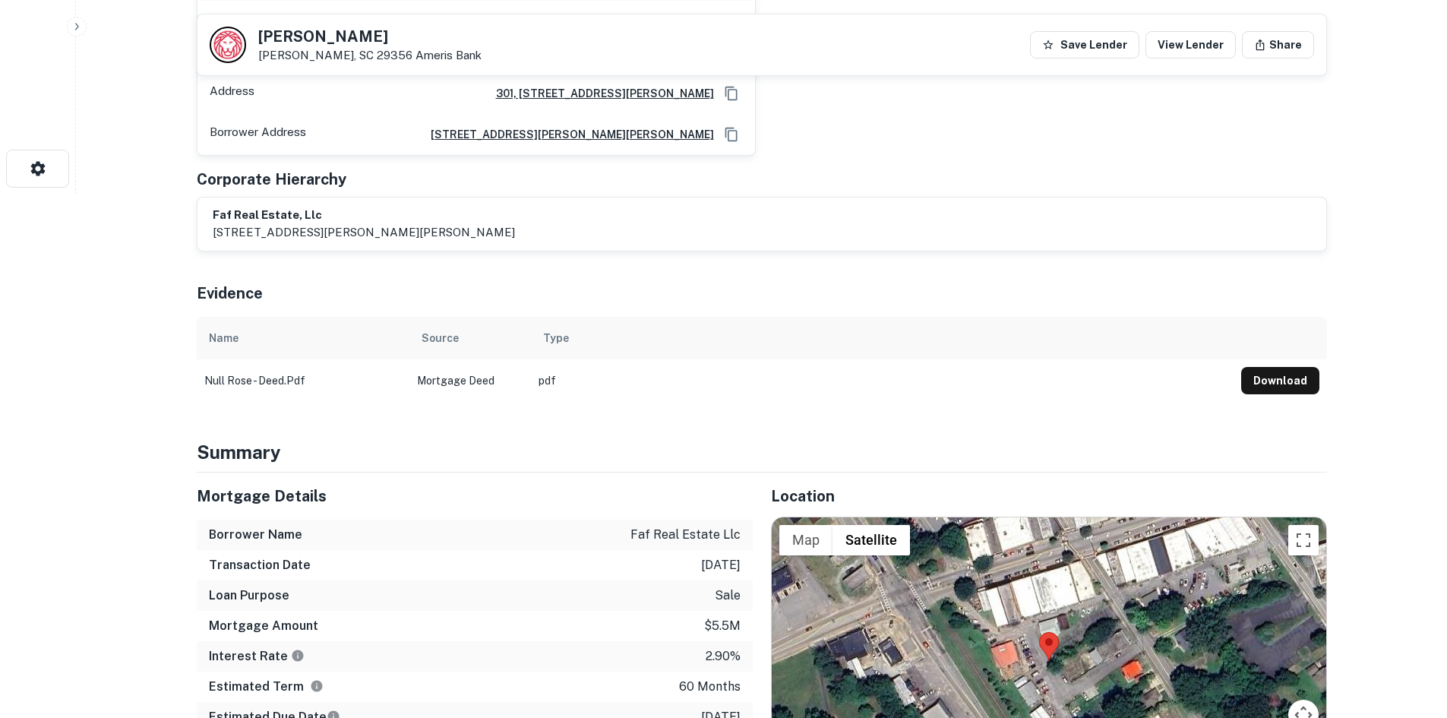
scroll to position [760, 0]
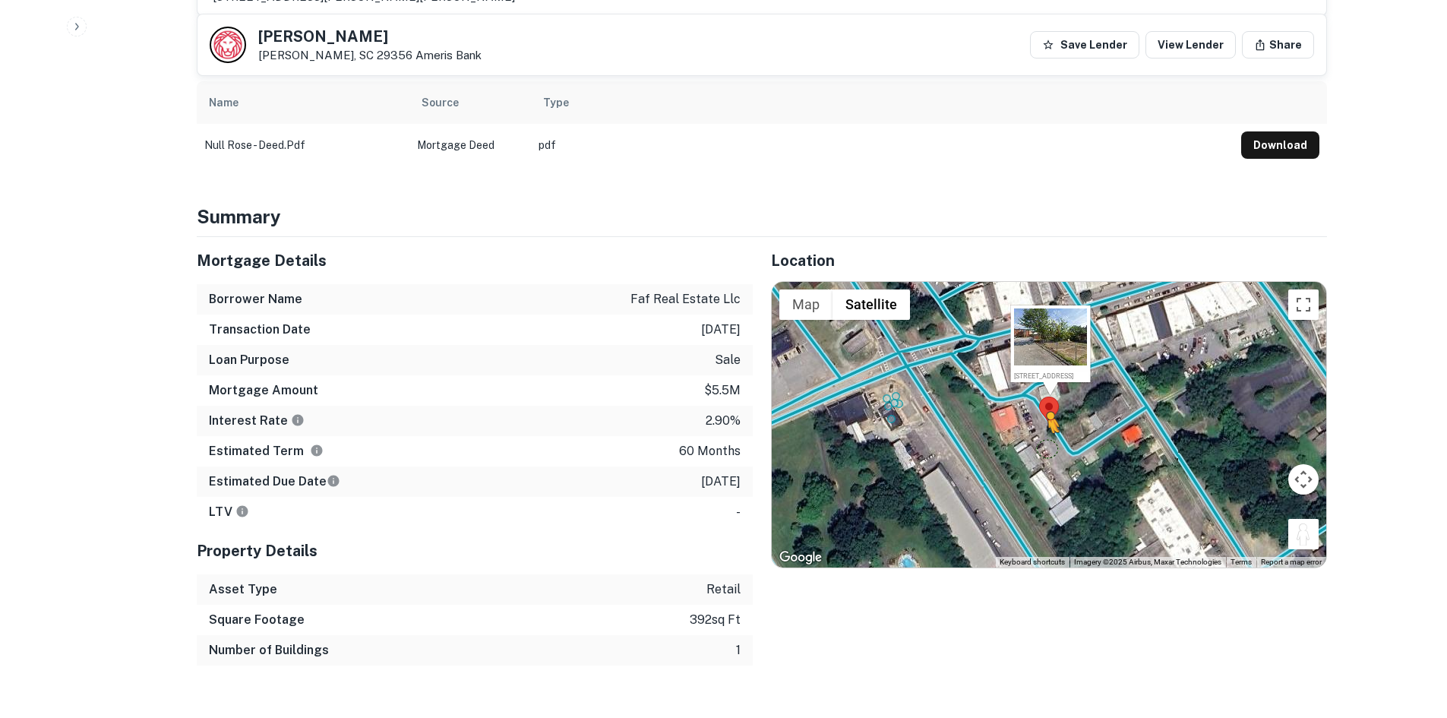
drag, startPoint x: 1299, startPoint y: 496, endPoint x: 1044, endPoint y: 408, distance: 269.3
click at [1044, 408] on div "To activate drag with keyboard, press Alt + Enter. Once in keyboard drag state,…" at bounding box center [1049, 425] width 554 height 286
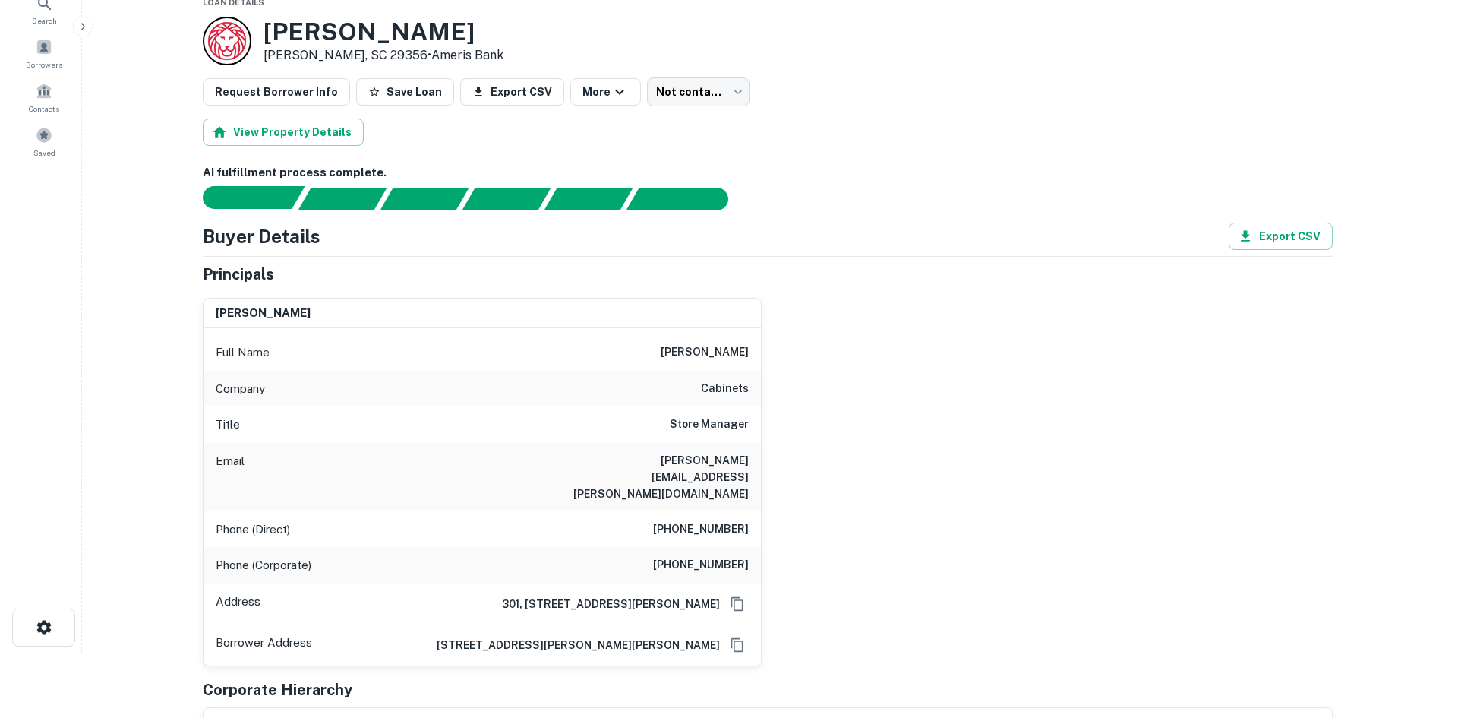
scroll to position [0, 0]
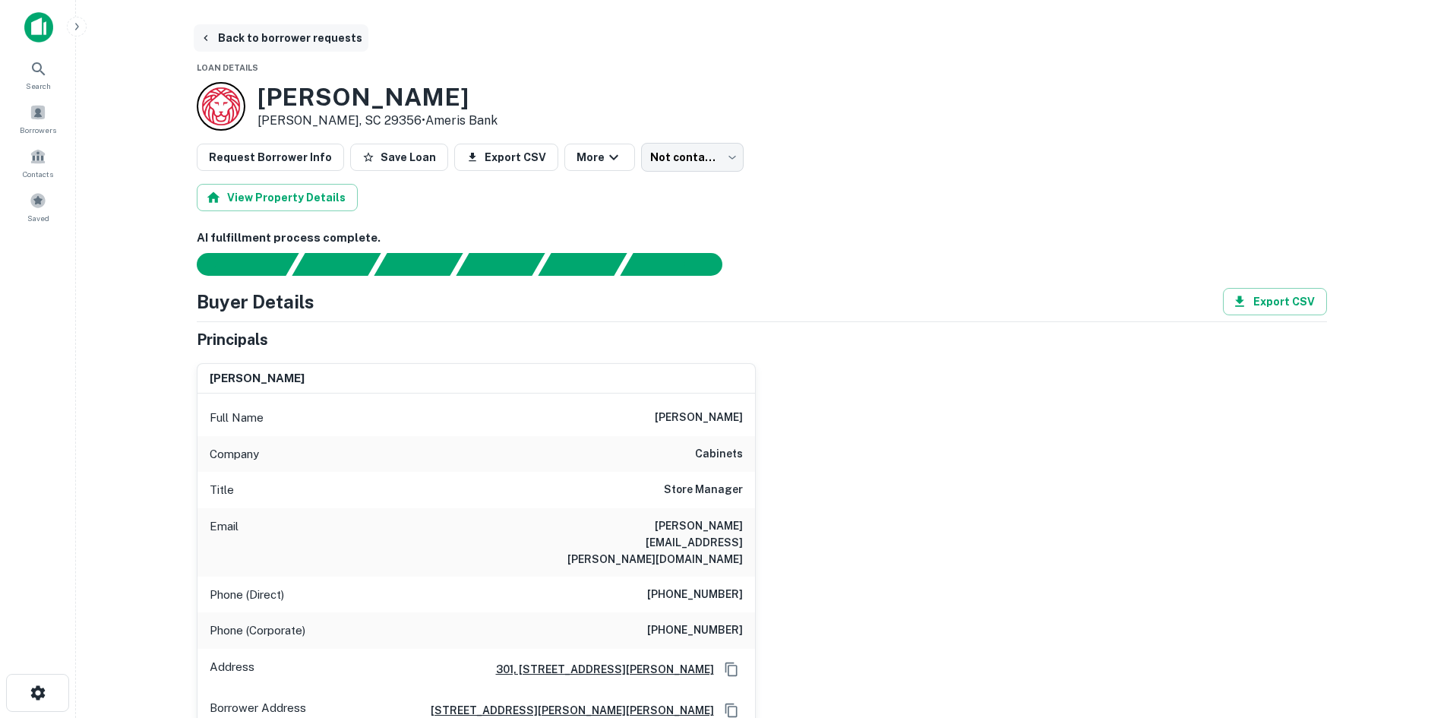
click at [292, 46] on button "Back to borrower requests" at bounding box center [281, 37] width 175 height 27
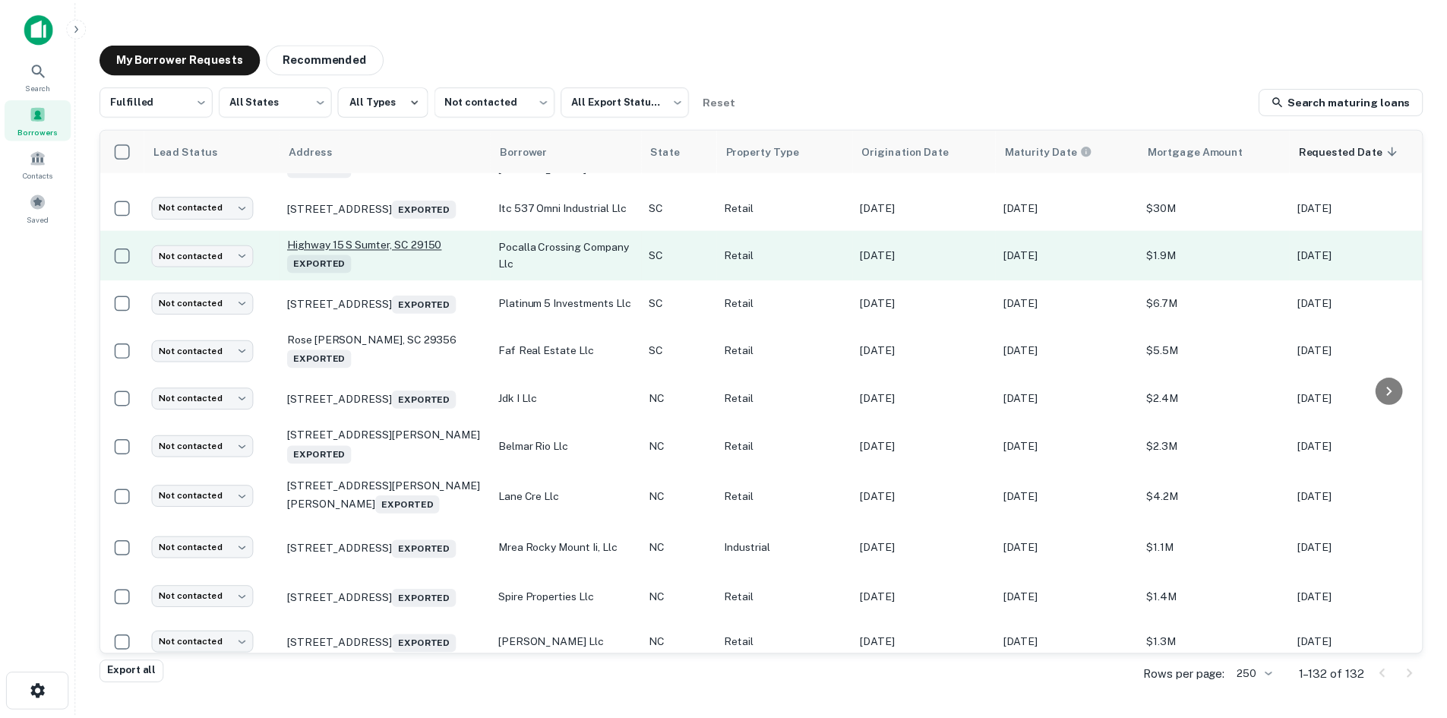
scroll to position [5863, 0]
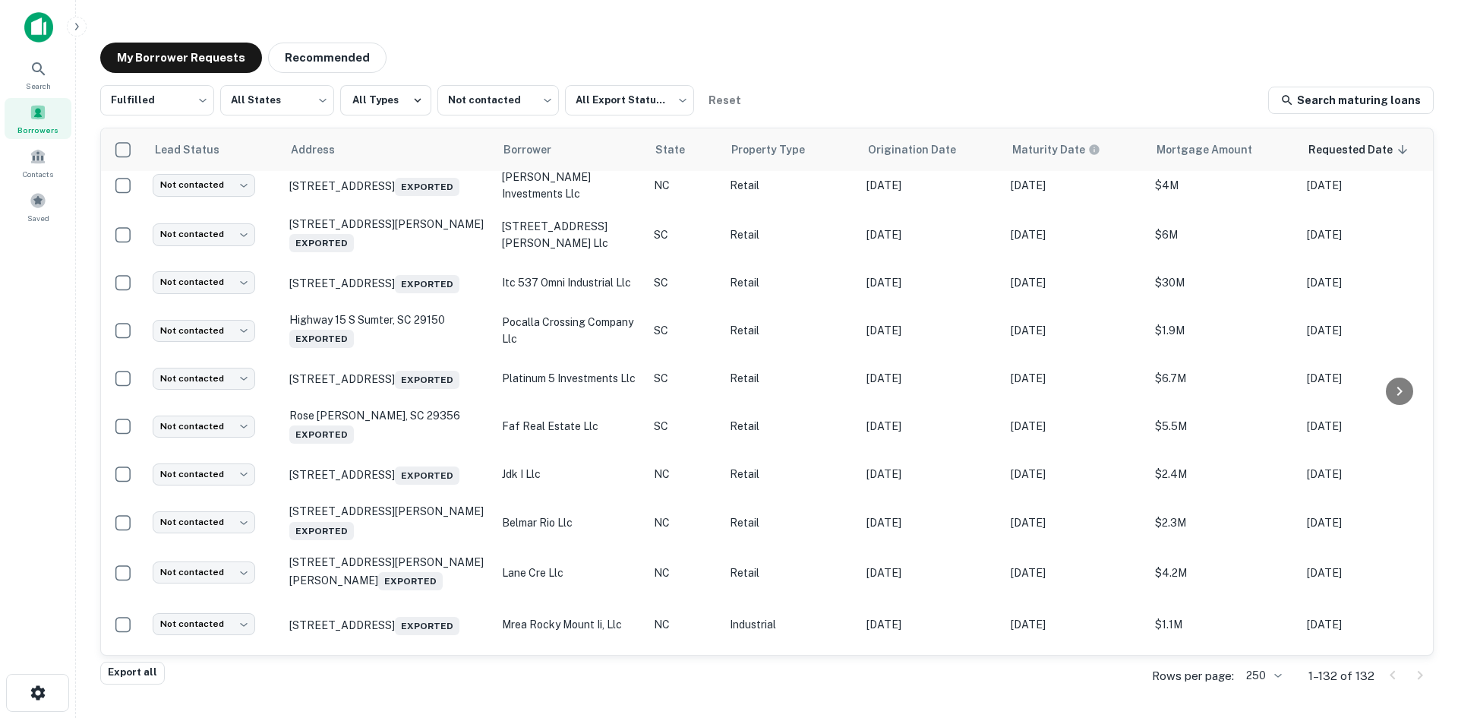
click at [413, 161] on td "13093 Highway 221 Woodruff, SC 29388 Exported" at bounding box center [388, 136] width 213 height 50
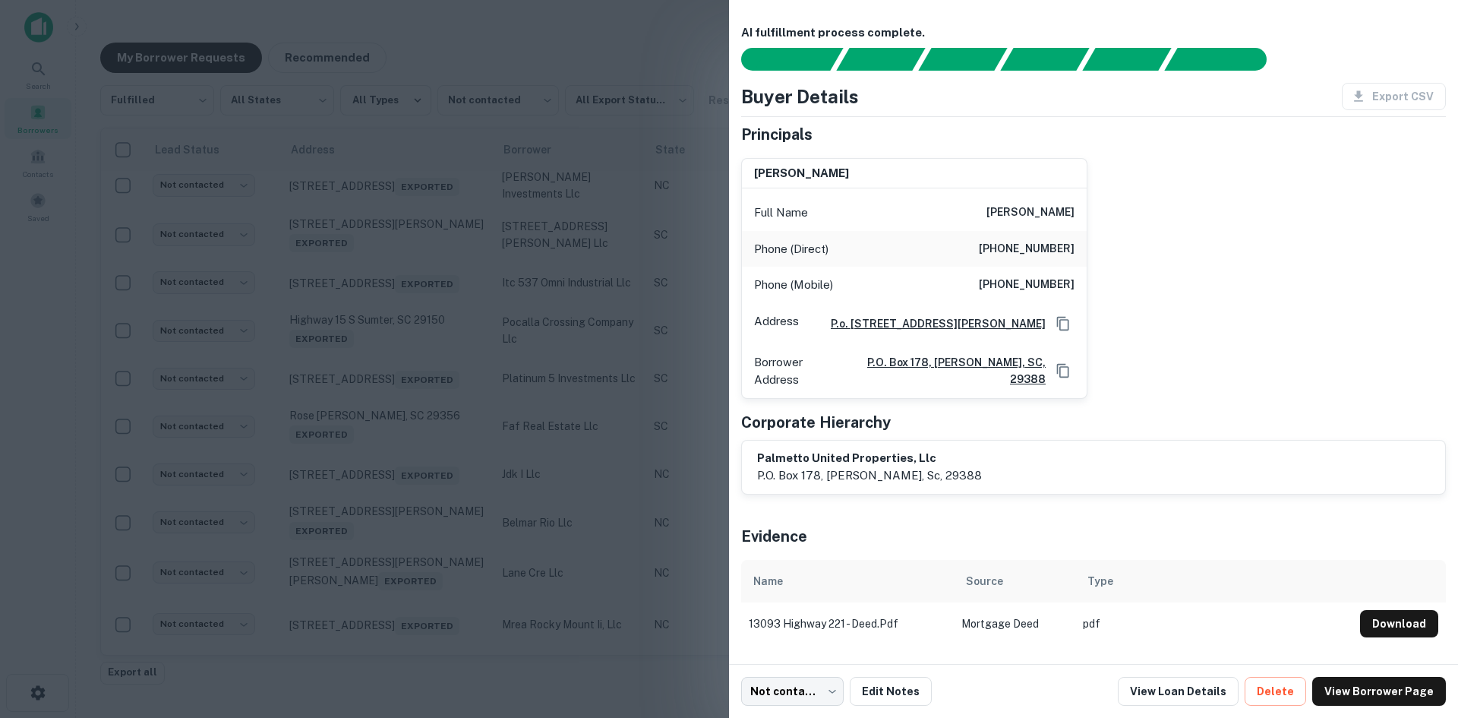
click at [405, 294] on div at bounding box center [729, 359] width 1458 height 718
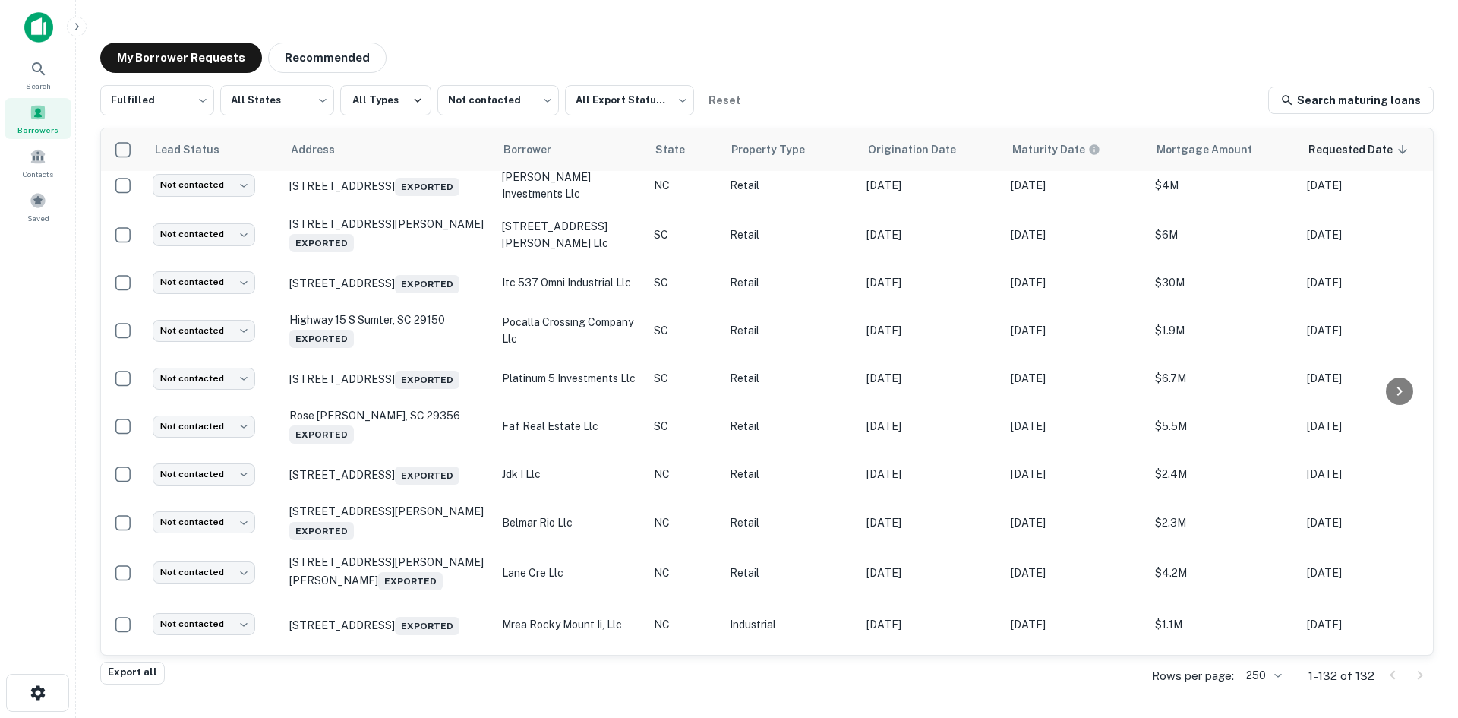
click at [409, 161] on td "13093 Highway 221 Woodruff, SC 29388 Exported" at bounding box center [388, 136] width 213 height 50
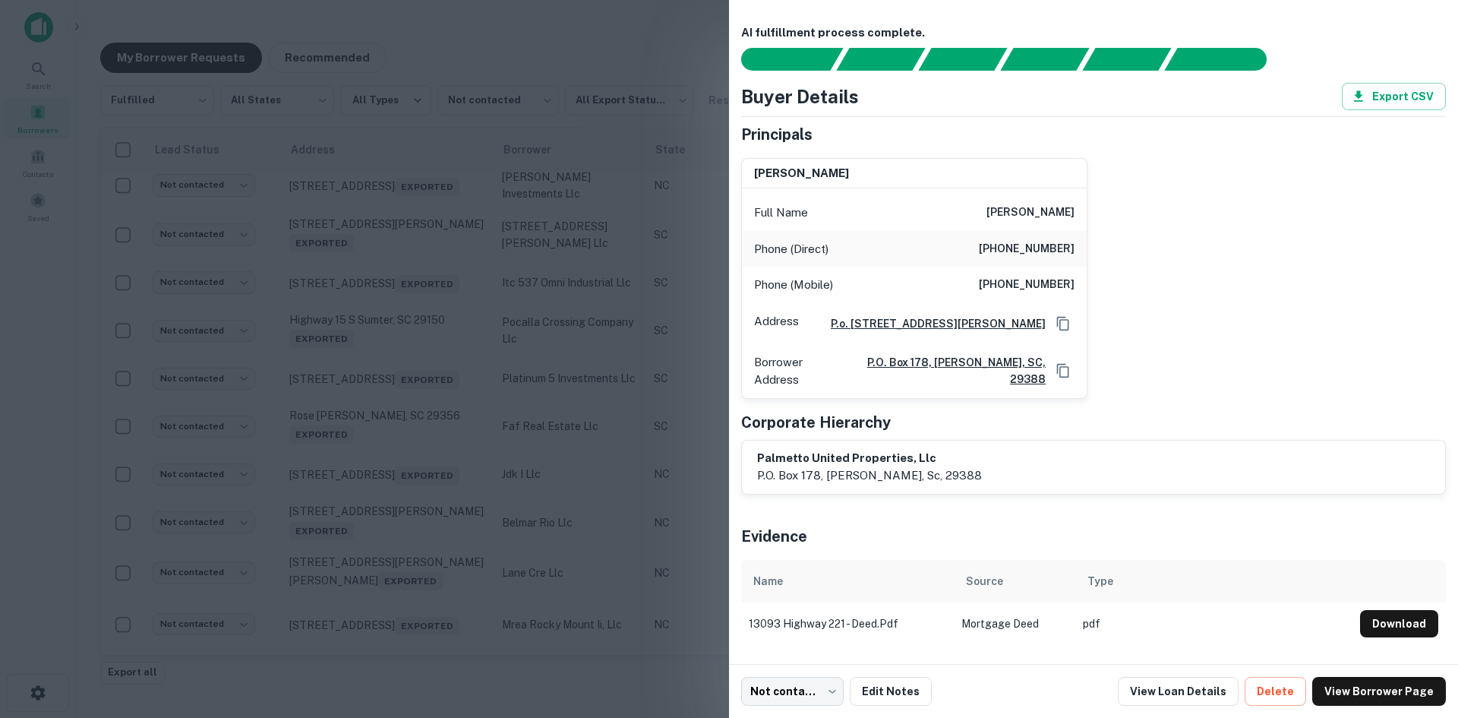
click at [409, 340] on div at bounding box center [729, 359] width 1458 height 718
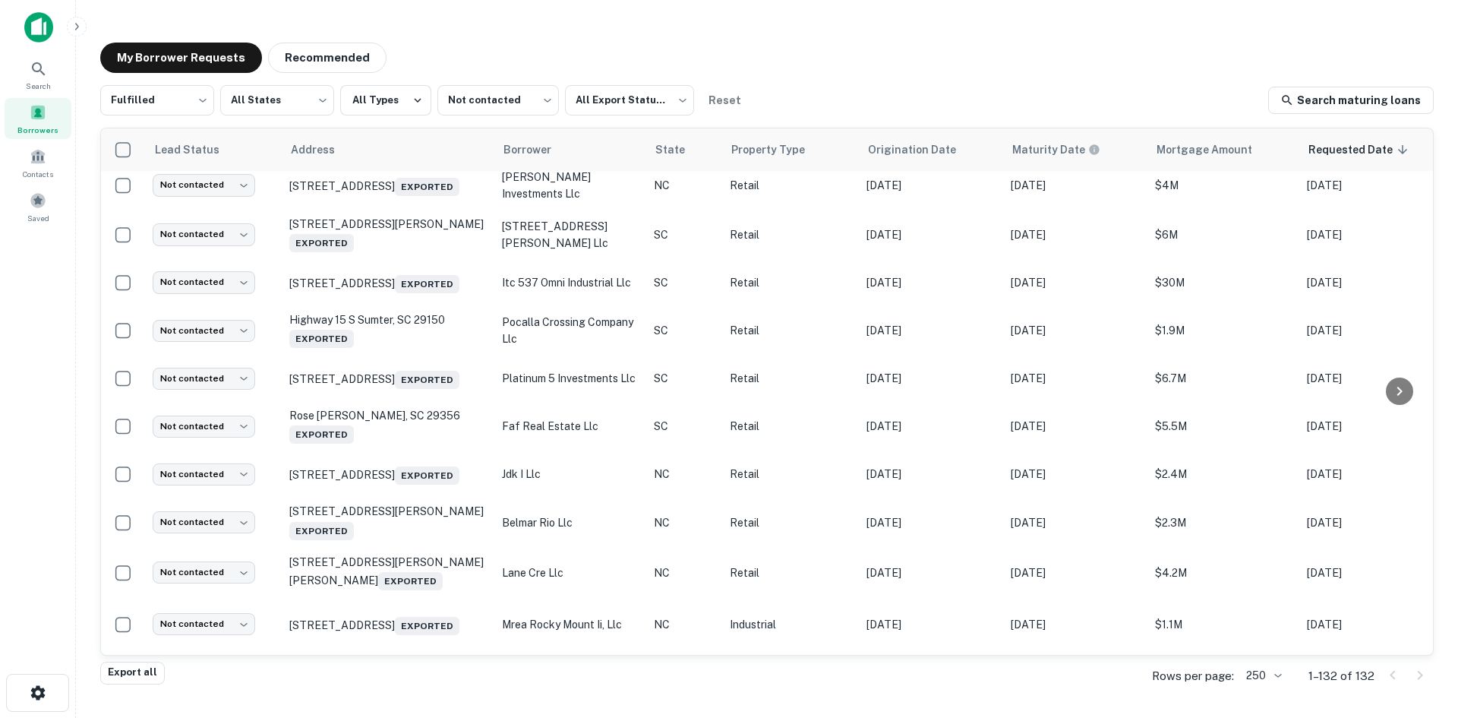
click at [410, 153] on p "13093 Highway 221 Woodruff, SC 29388 Exported" at bounding box center [387, 135] width 197 height 35
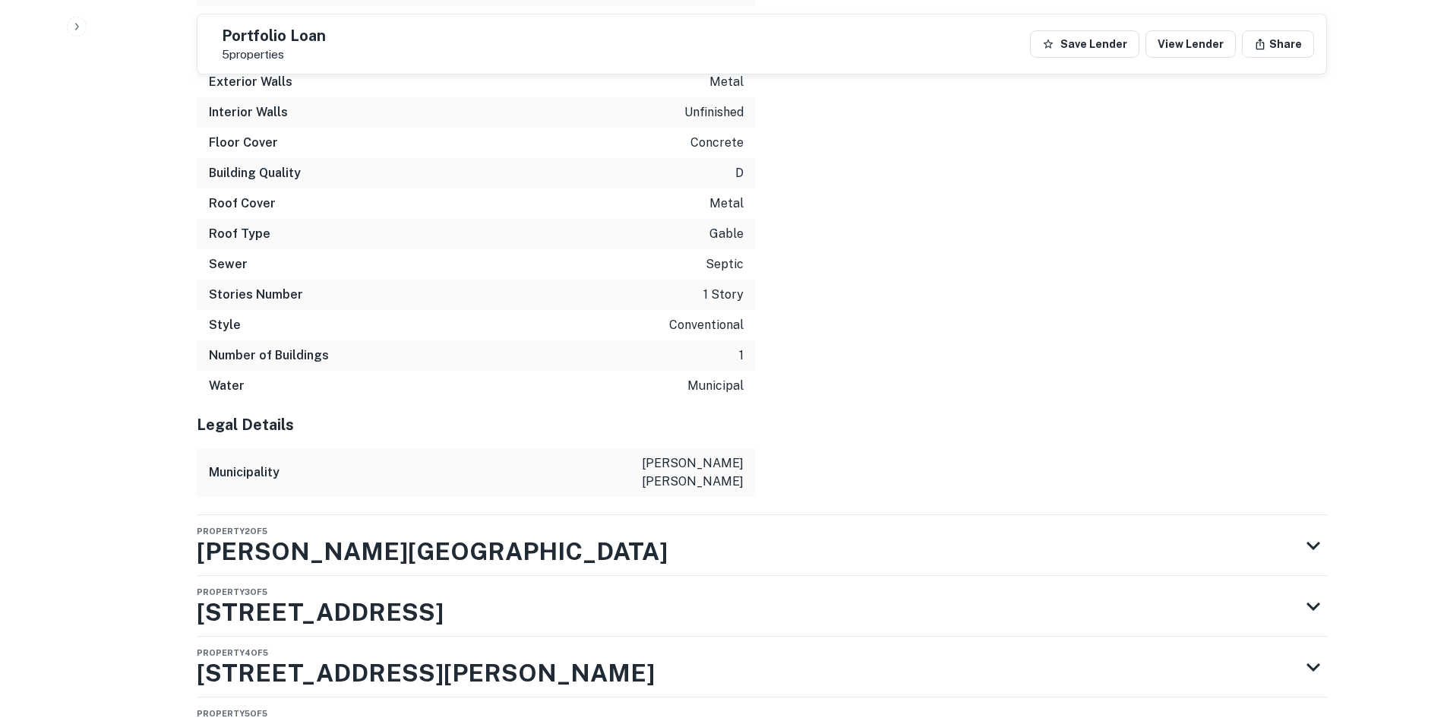
scroll to position [2707, 0]
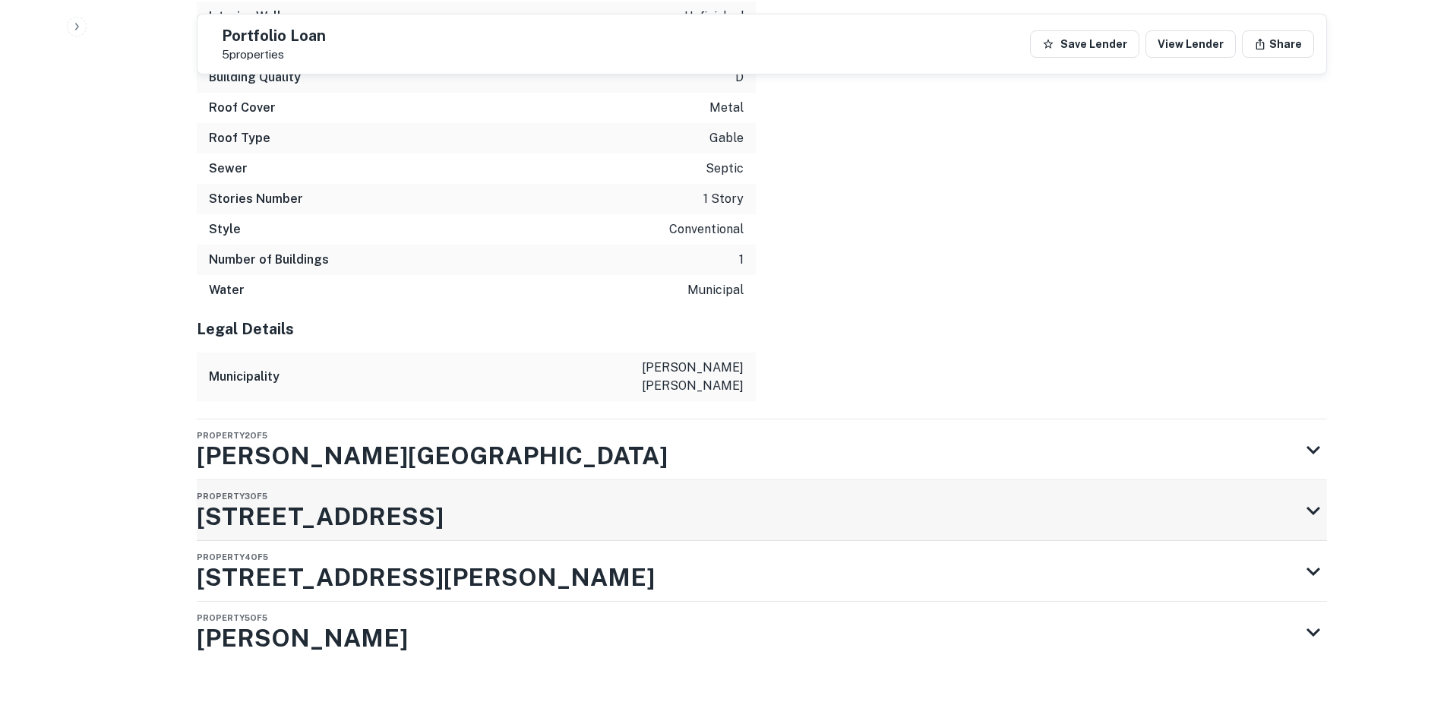
click at [1010, 480] on div "Property 3 of 5 13093 Highway 221" at bounding box center [748, 510] width 1103 height 61
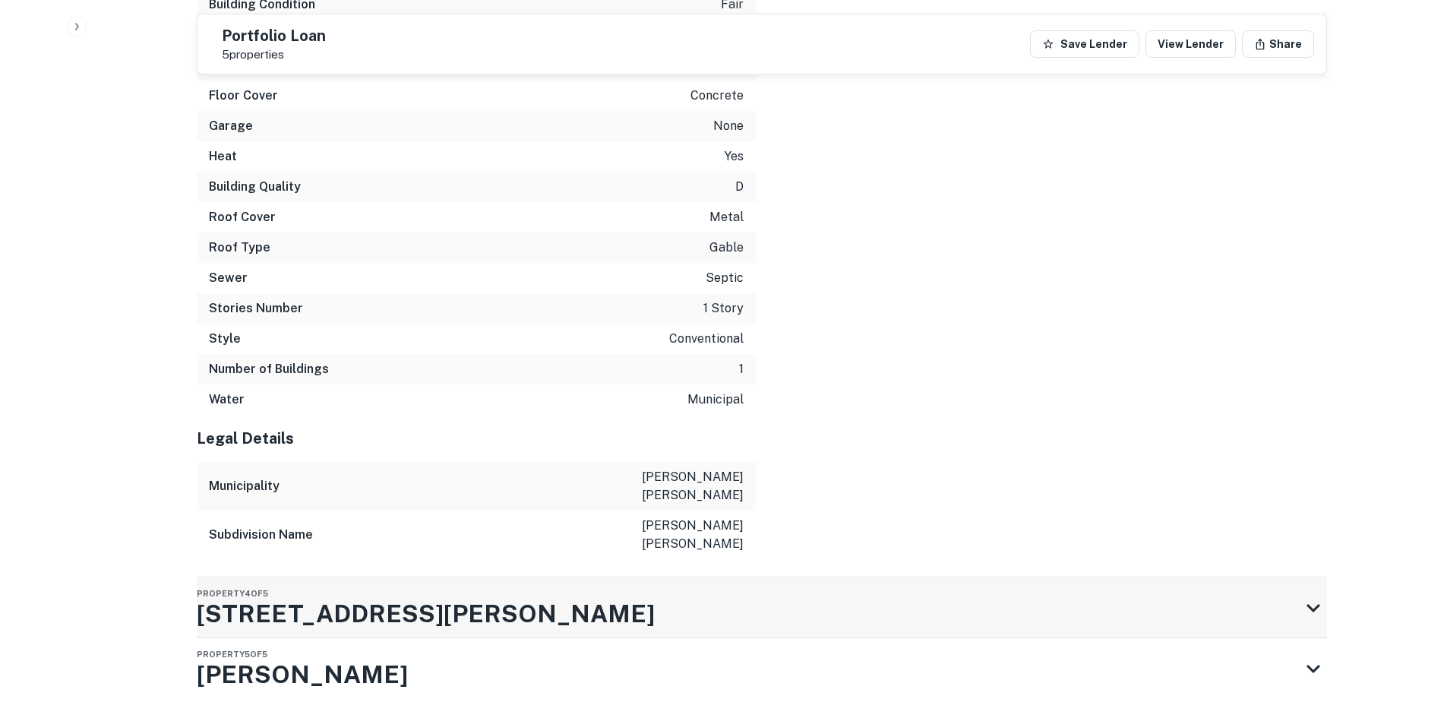
click at [852, 577] on div "Property 4 of 5 211 Elijah Simmons Rd" at bounding box center [748, 607] width 1103 height 61
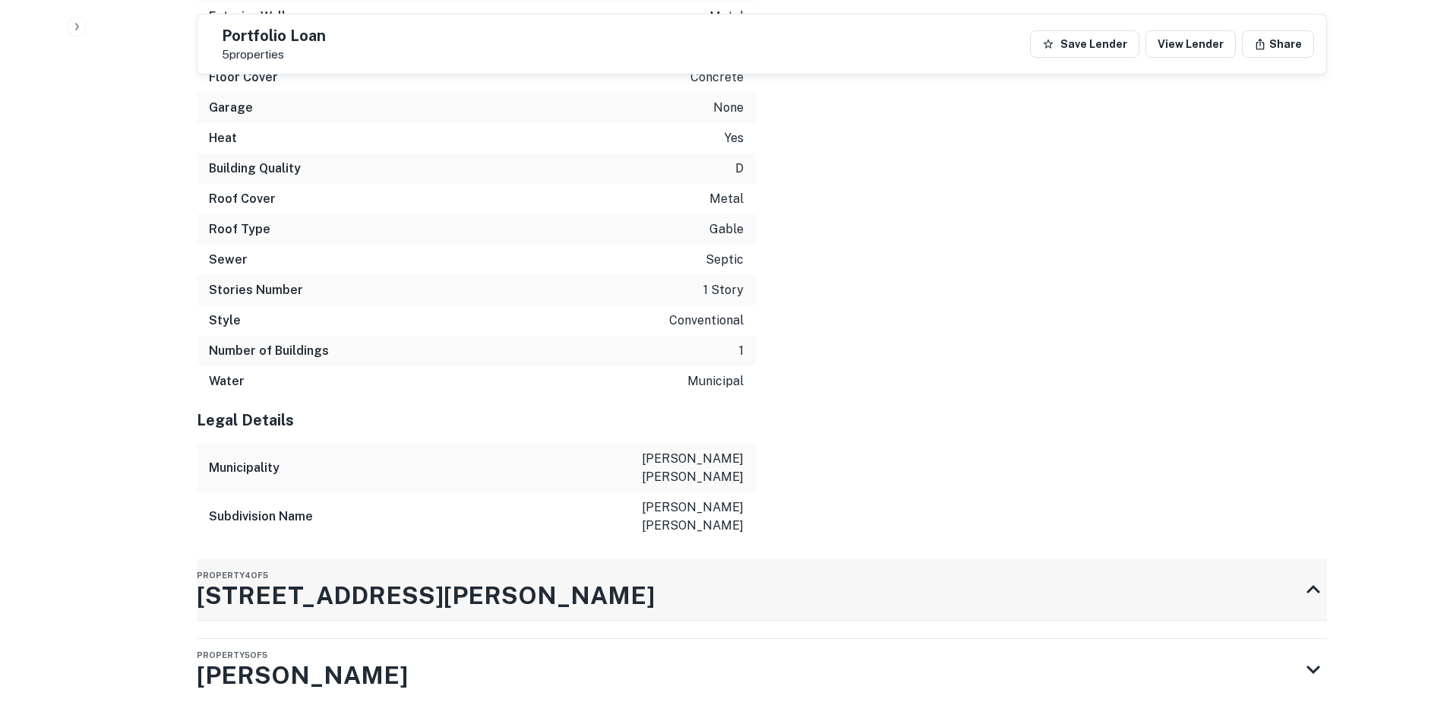
scroll to position [4187, 0]
click at [782, 638] on div "Property 5 of 5 Mary Hanna Rd" at bounding box center [748, 668] width 1103 height 61
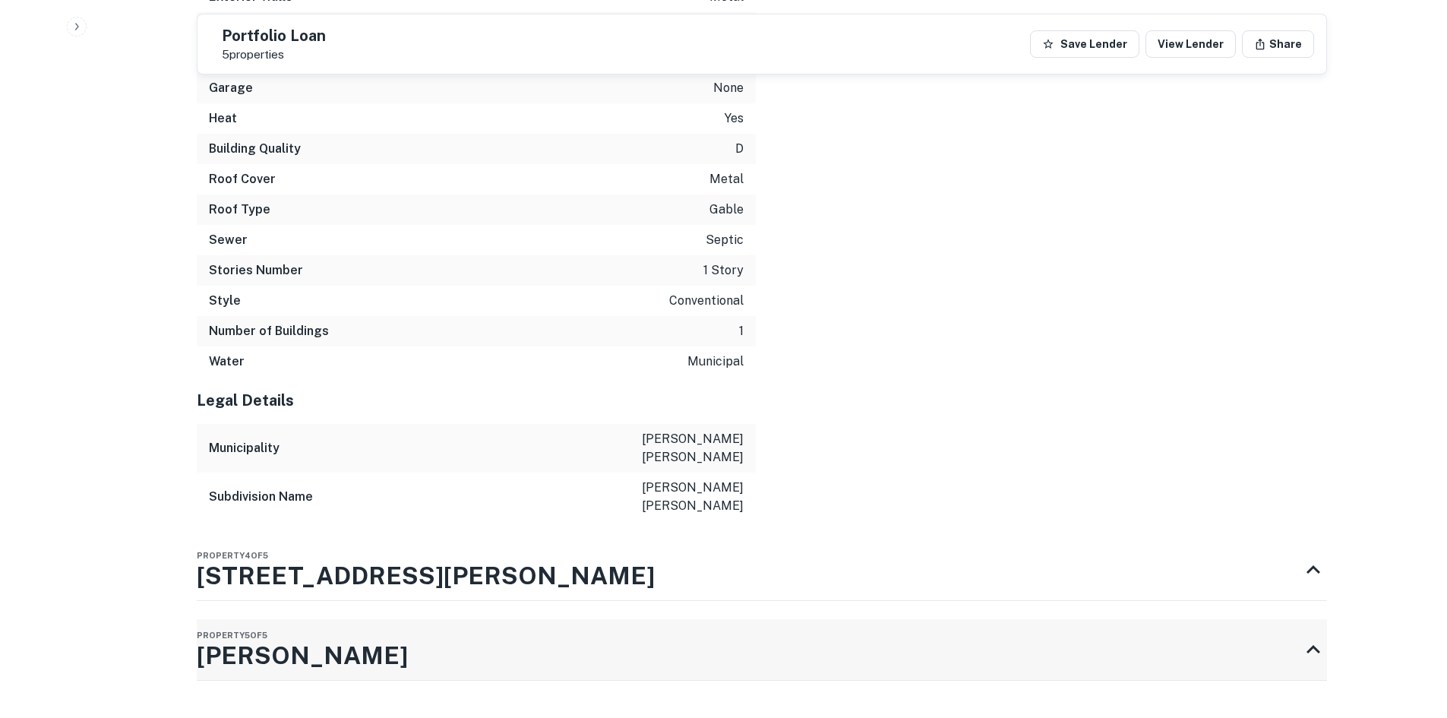
click at [788, 619] on div "Property 5 of 5 Mary Hanna Rd" at bounding box center [748, 649] width 1103 height 61
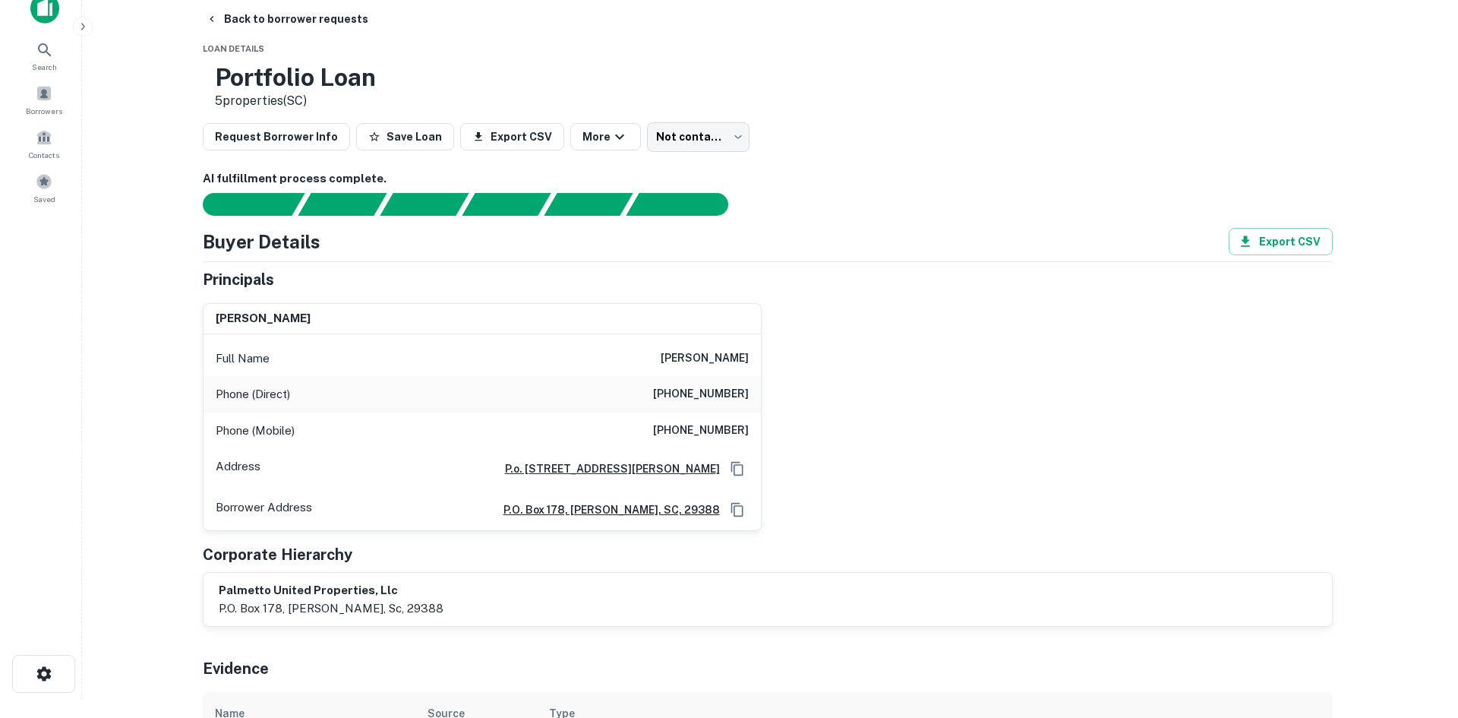
scroll to position [0, 0]
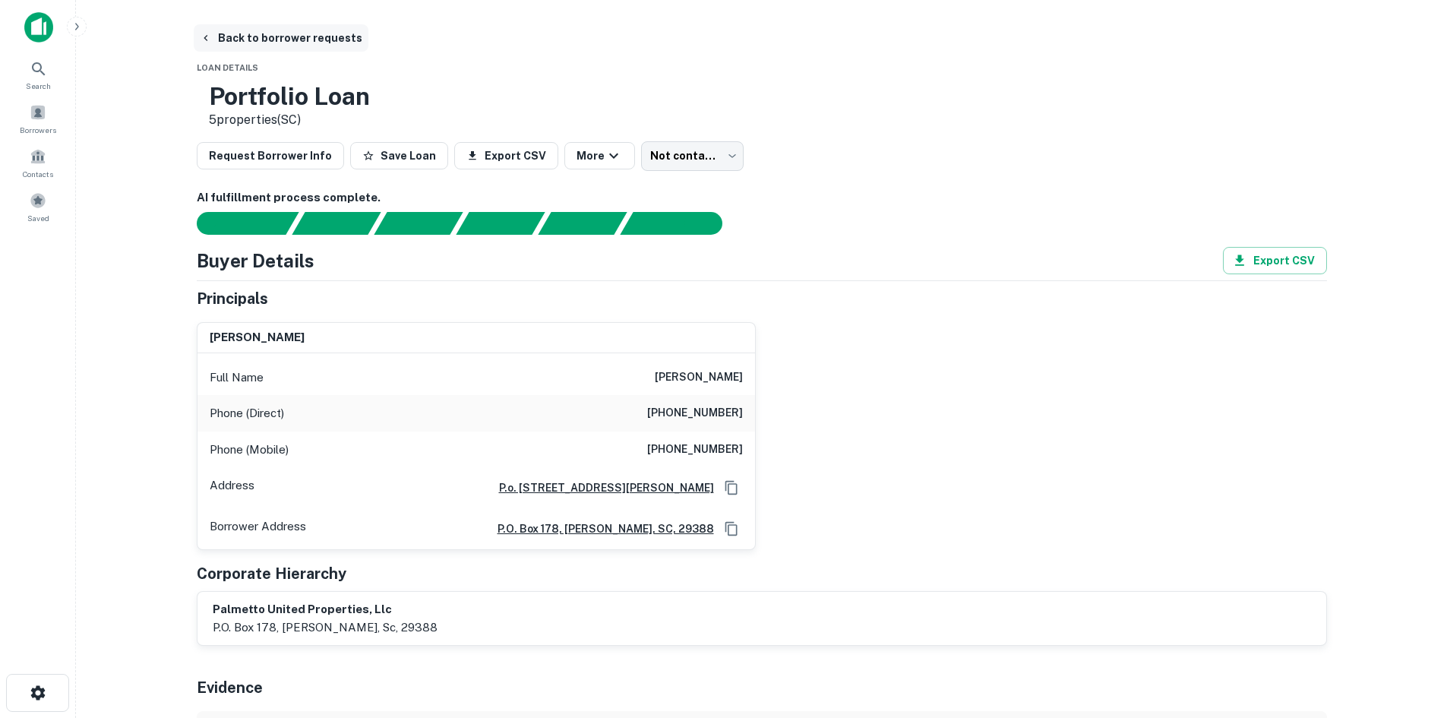
click at [336, 26] on button "Back to borrower requests" at bounding box center [281, 37] width 175 height 27
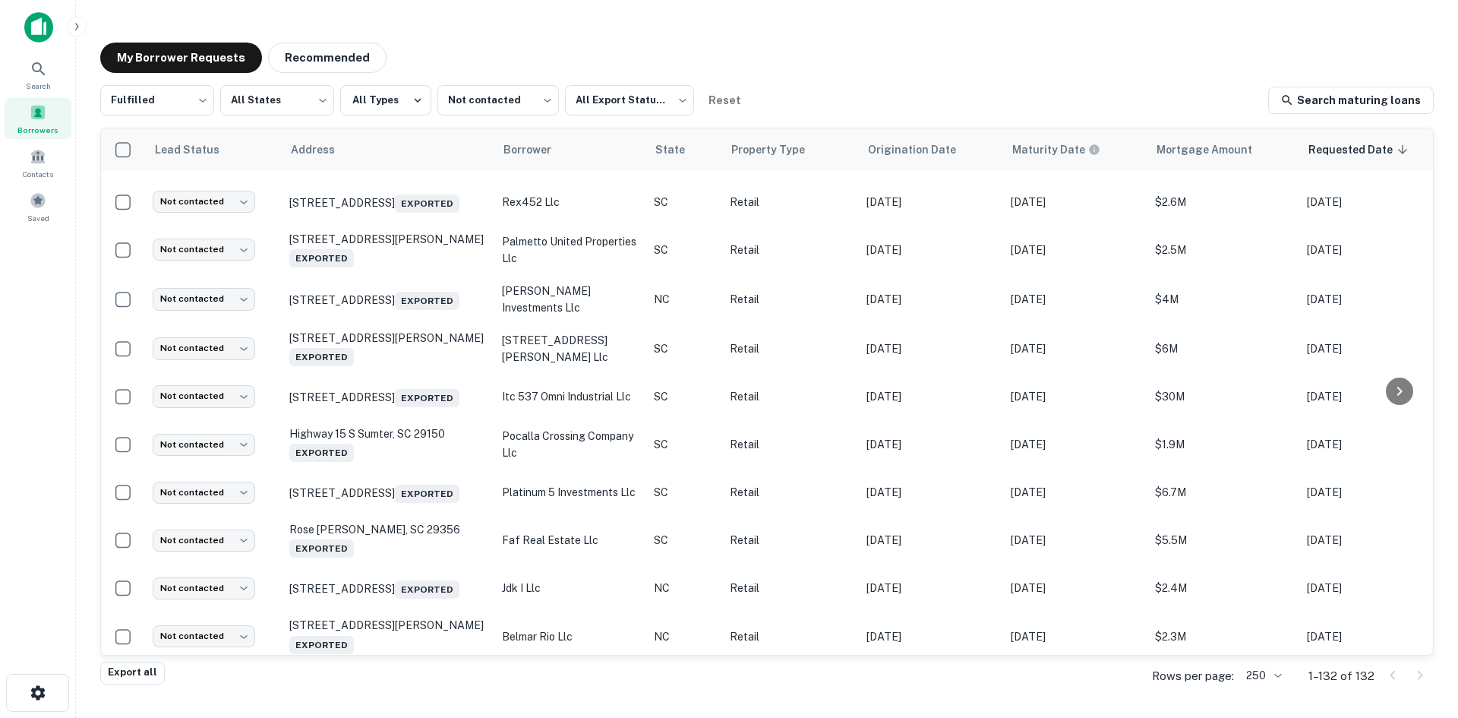
scroll to position [5559, 0]
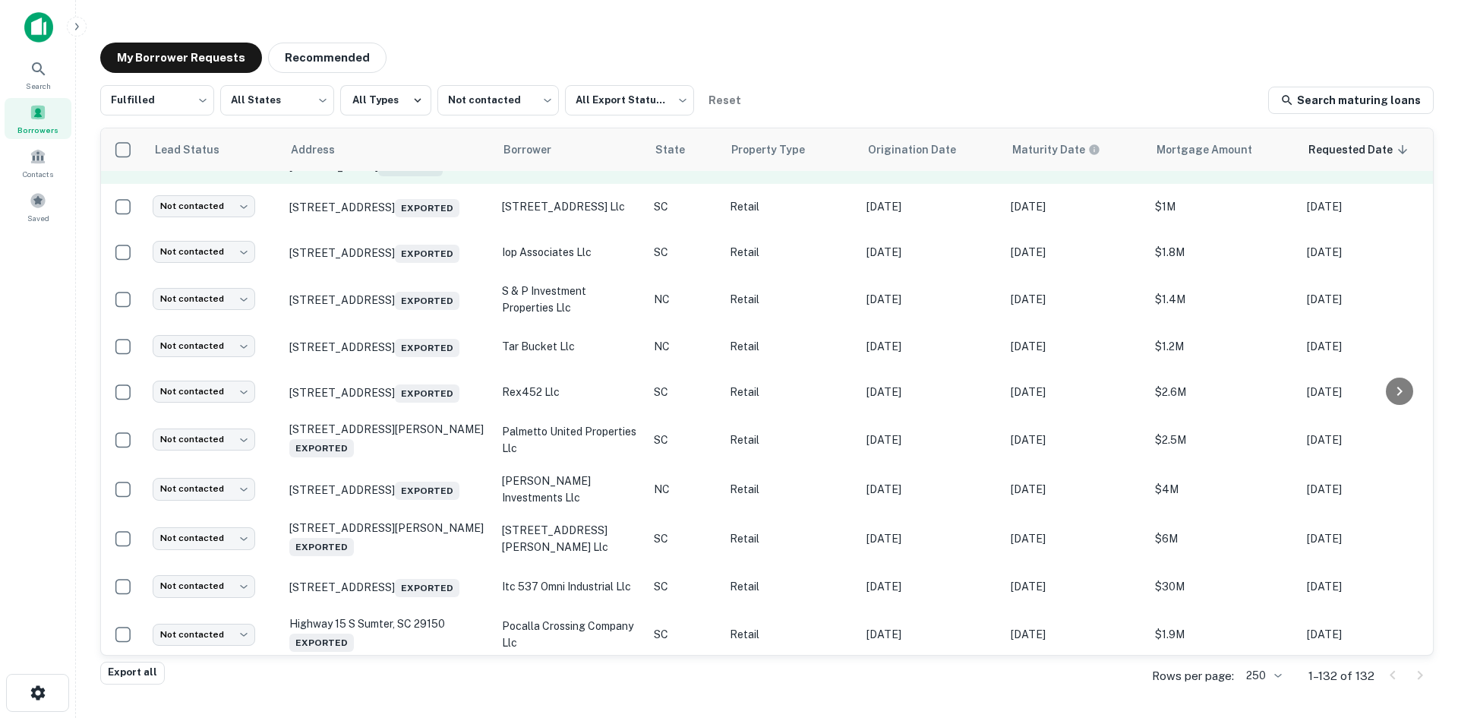
click at [407, 184] on td "301 Pearman Dairy Rd Anderson, SC 29625 Exported" at bounding box center [388, 159] width 213 height 50
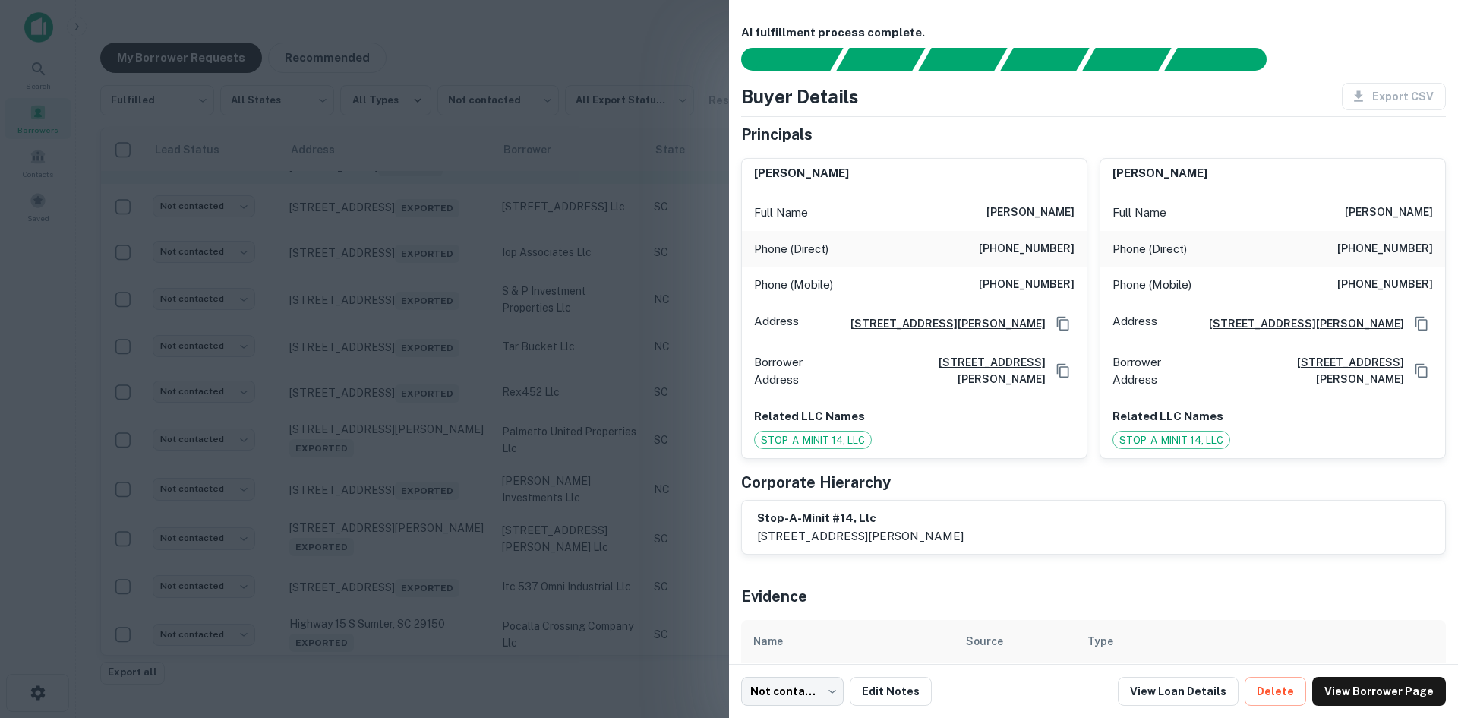
click at [407, 332] on div at bounding box center [729, 359] width 1458 height 718
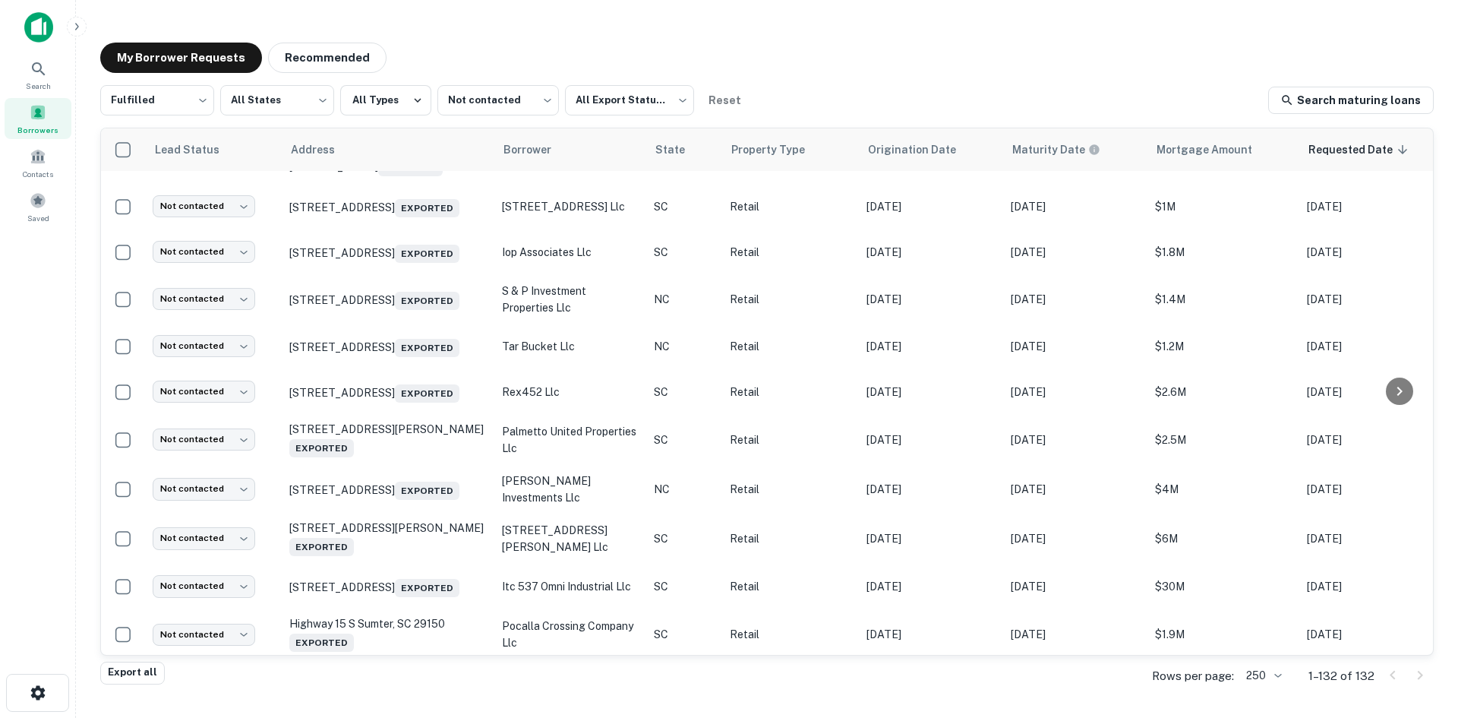
click at [379, 134] on td "[STREET_ADDRESS] Exported" at bounding box center [388, 111] width 213 height 46
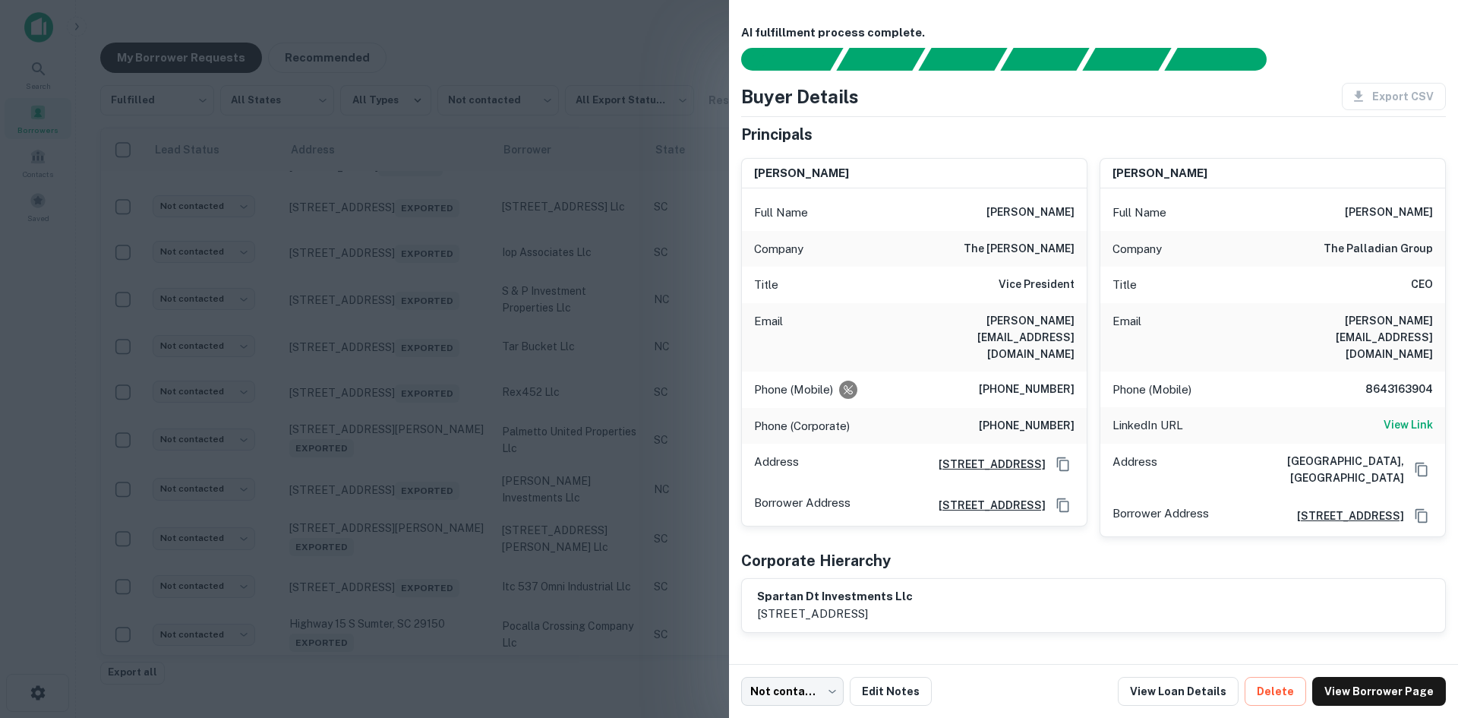
click at [85, 218] on div at bounding box center [729, 359] width 1458 height 718
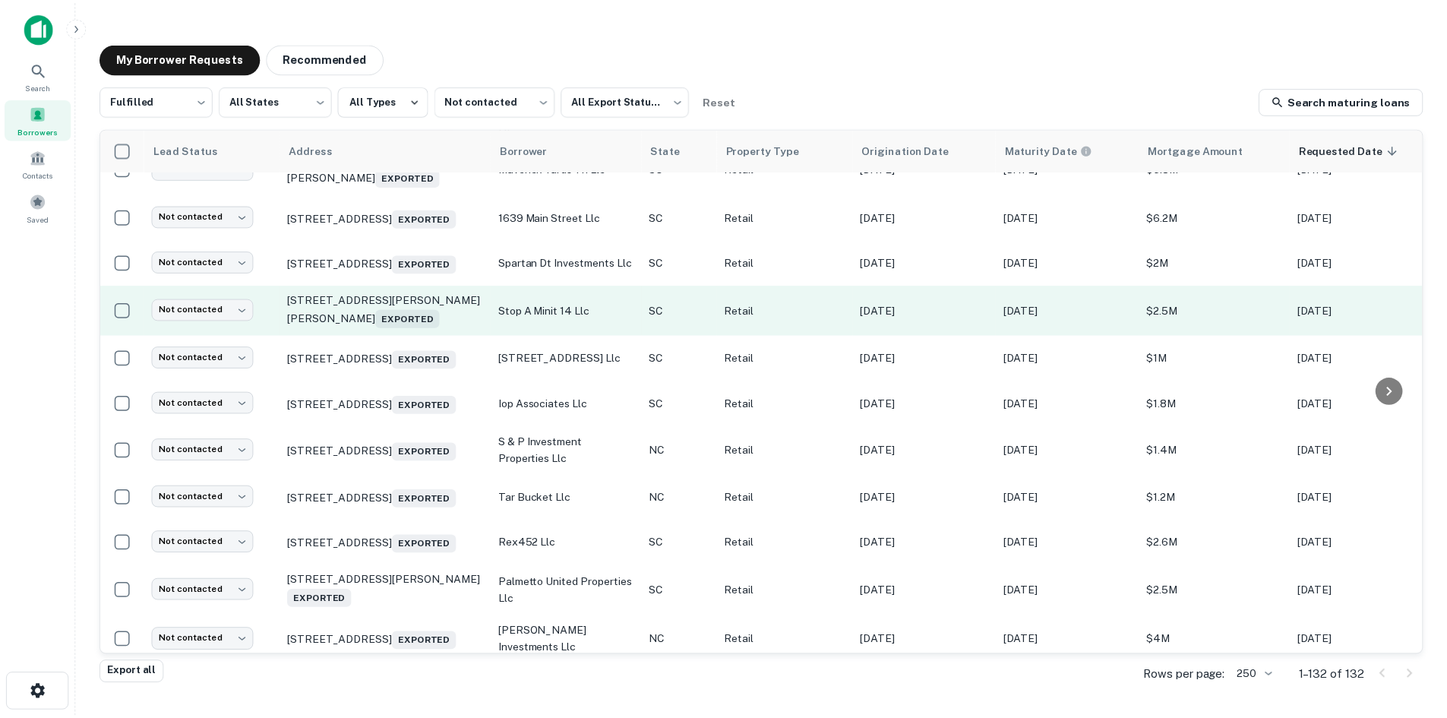
scroll to position [5407, 0]
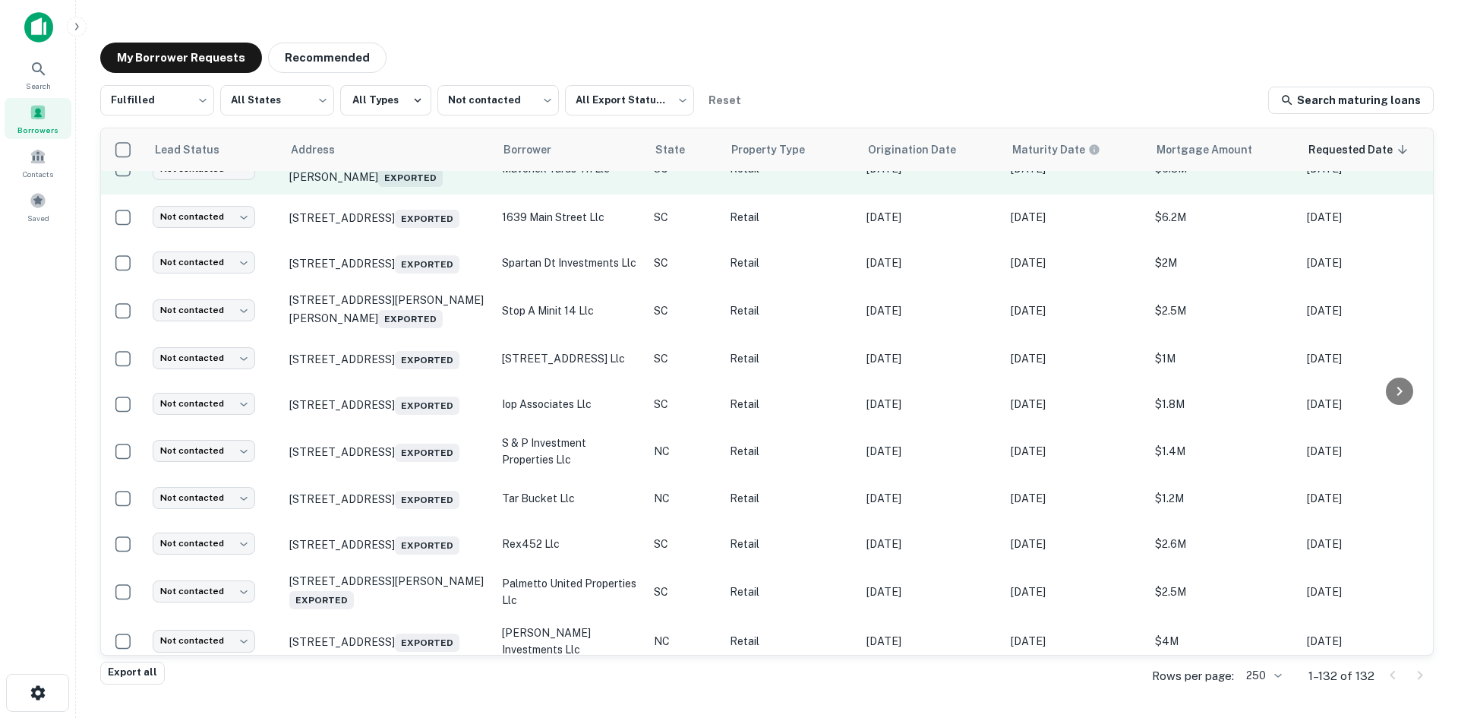
click at [403, 194] on td "13 Jenkins Ct Mauldin, SC 29662 Exported" at bounding box center [388, 169] width 213 height 50
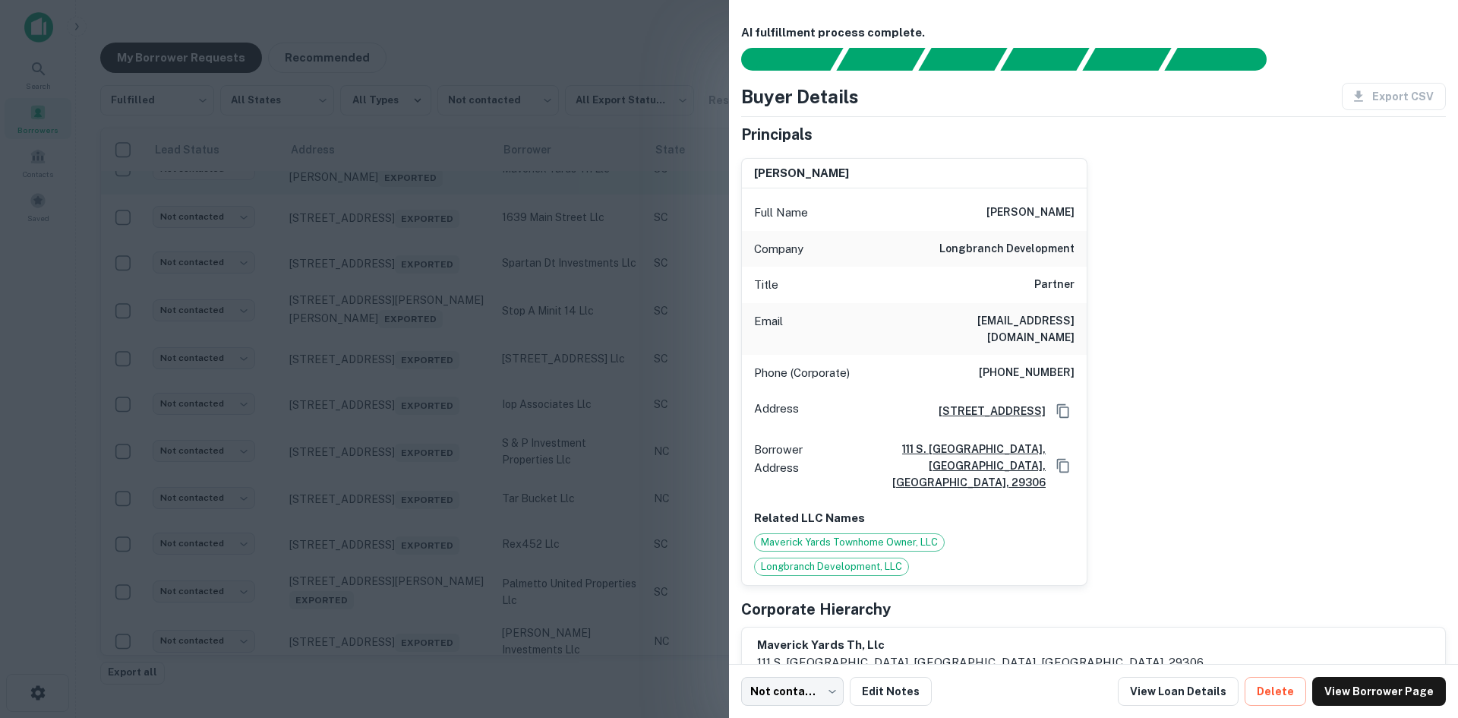
click at [403, 326] on div at bounding box center [729, 359] width 1458 height 718
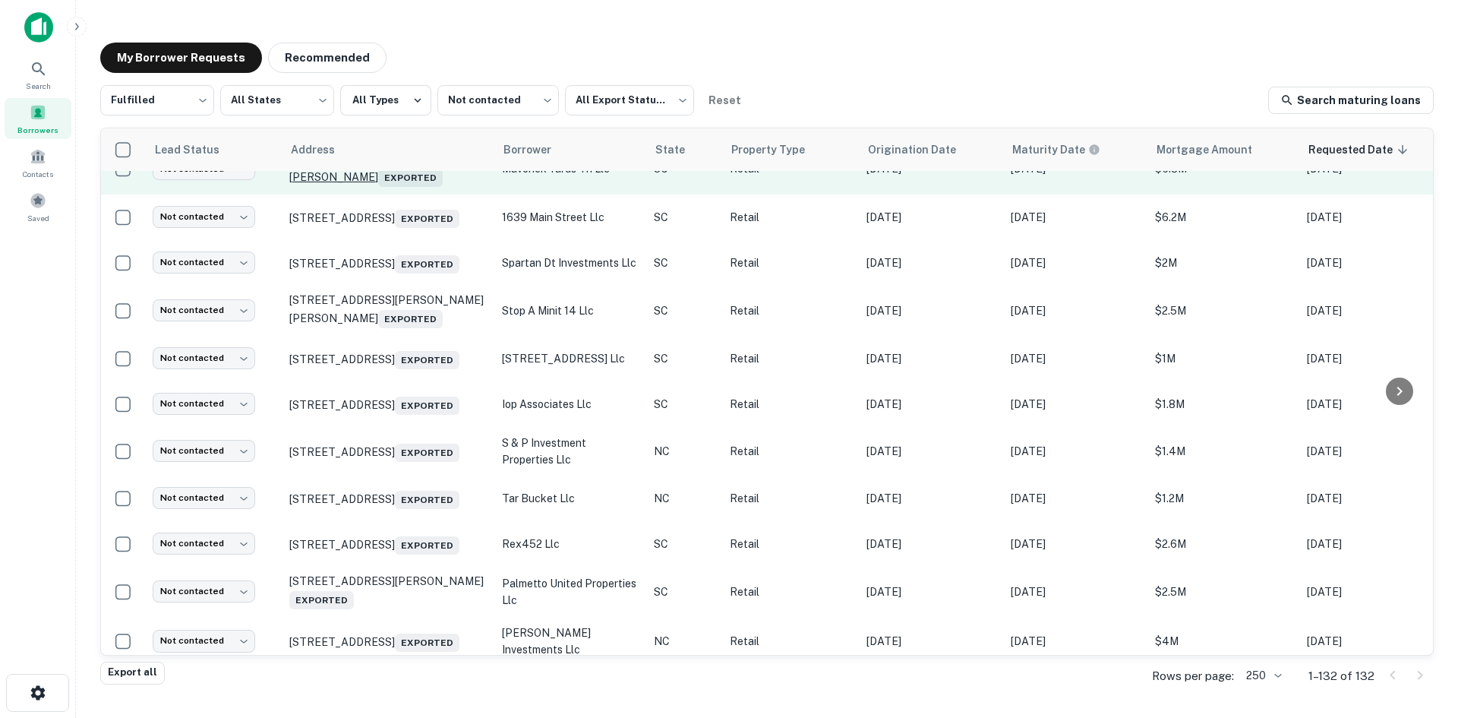
click at [388, 186] on p "13 Jenkins Ct Mauldin, SC 29662 Exported" at bounding box center [387, 168] width 197 height 35
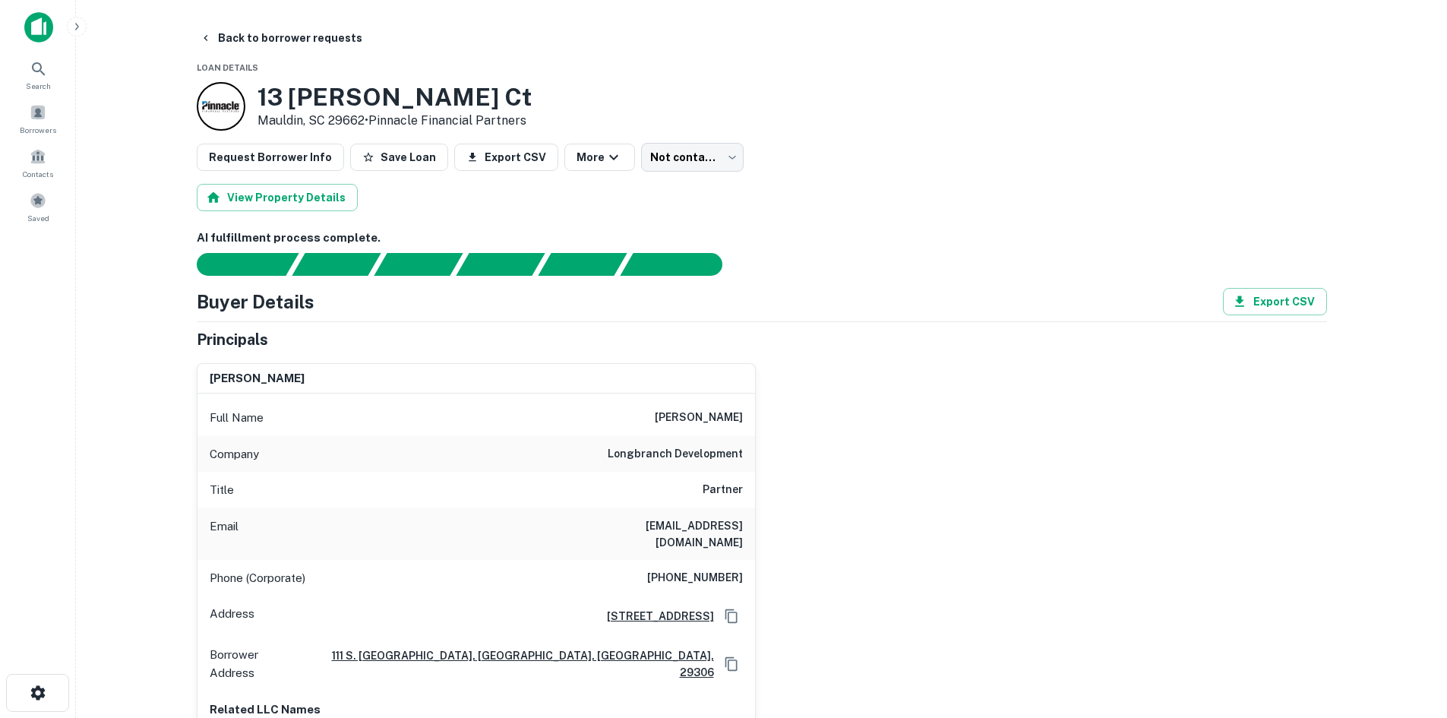
click at [253, 43] on button "Back to borrower requests" at bounding box center [281, 37] width 175 height 27
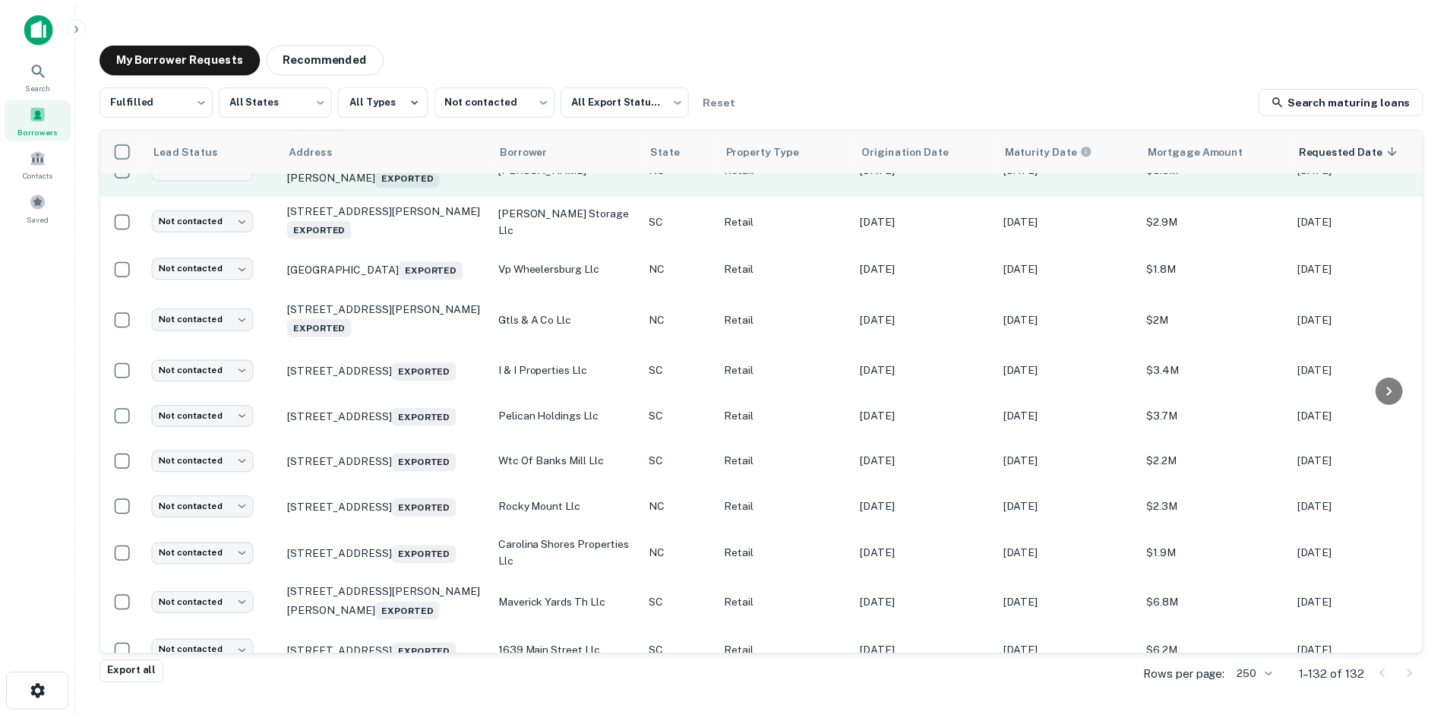
scroll to position [4952, 0]
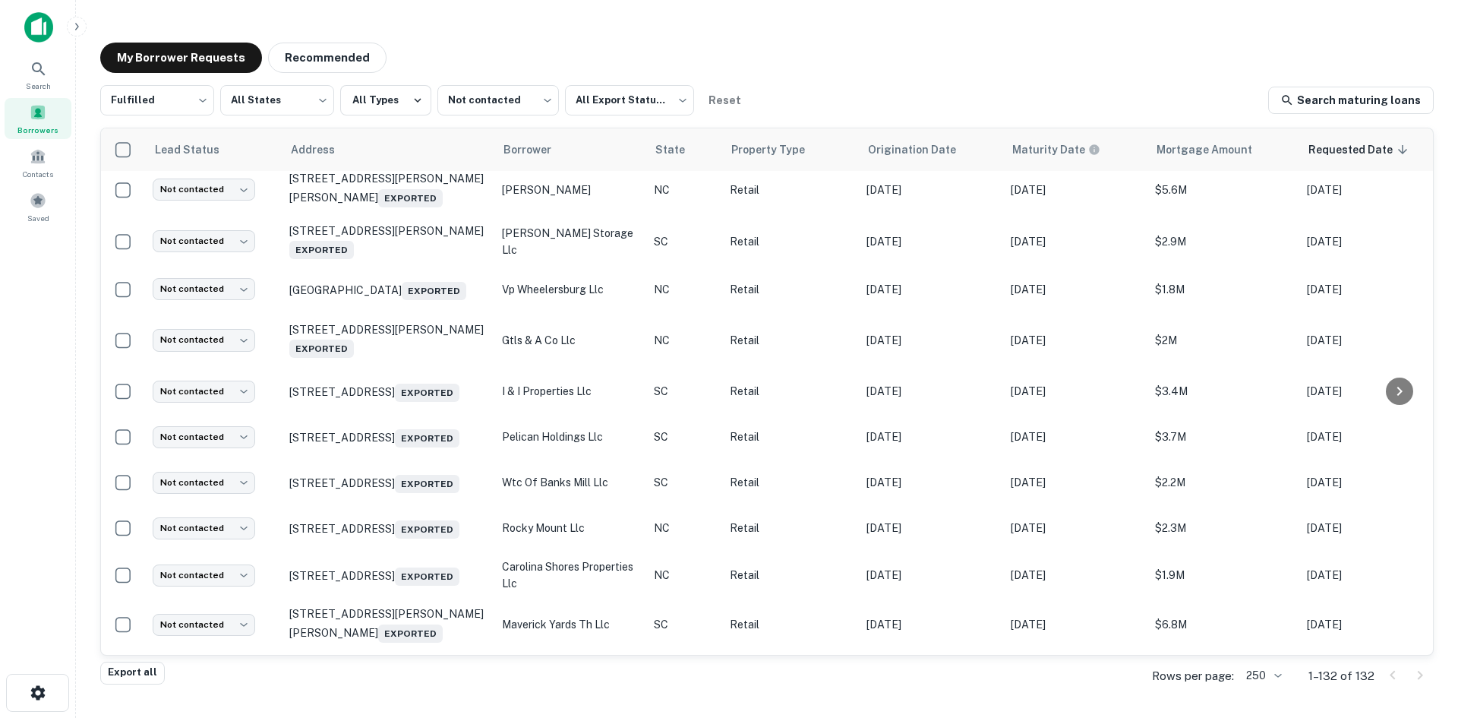
click at [432, 163] on td "22 Walden Ridge Dr Asheville, NC 28803 Exported" at bounding box center [388, 137] width 213 height 50
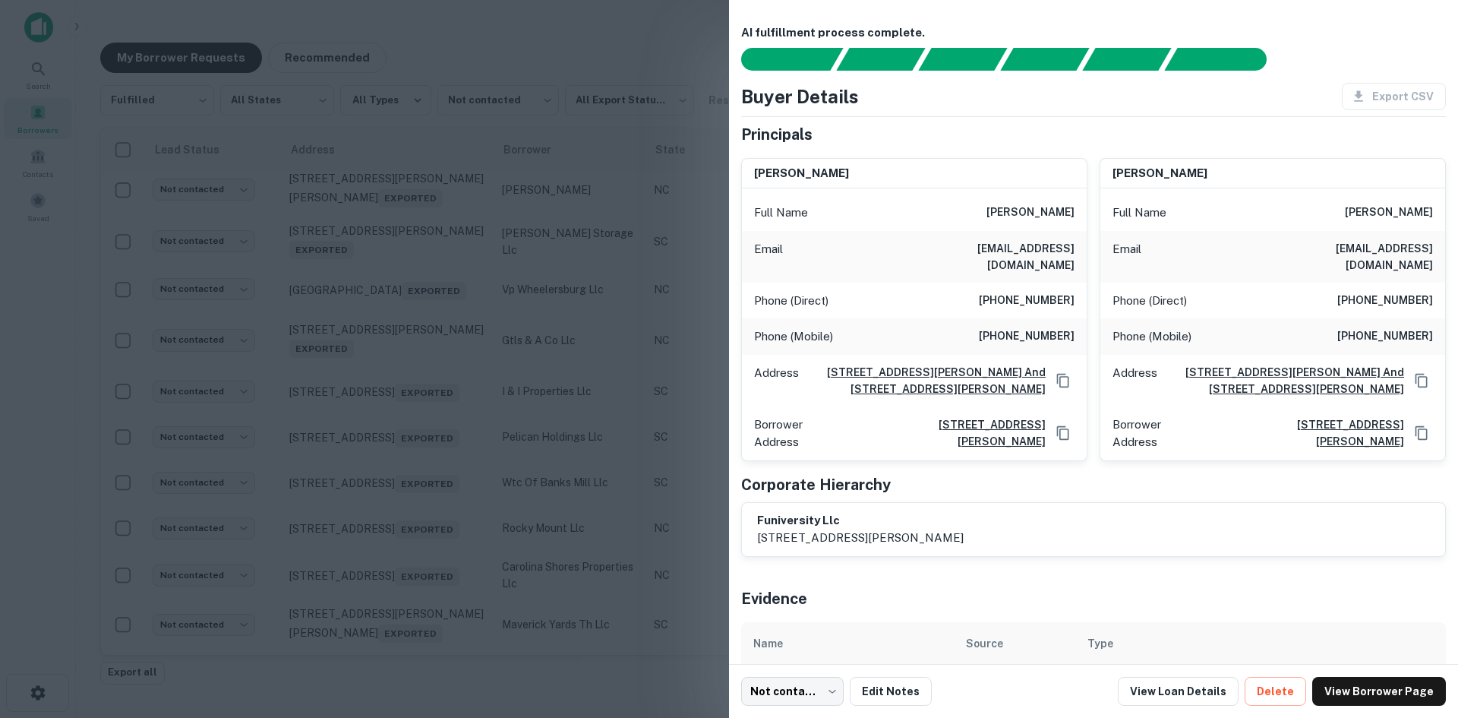
click at [380, 226] on div at bounding box center [729, 359] width 1458 height 718
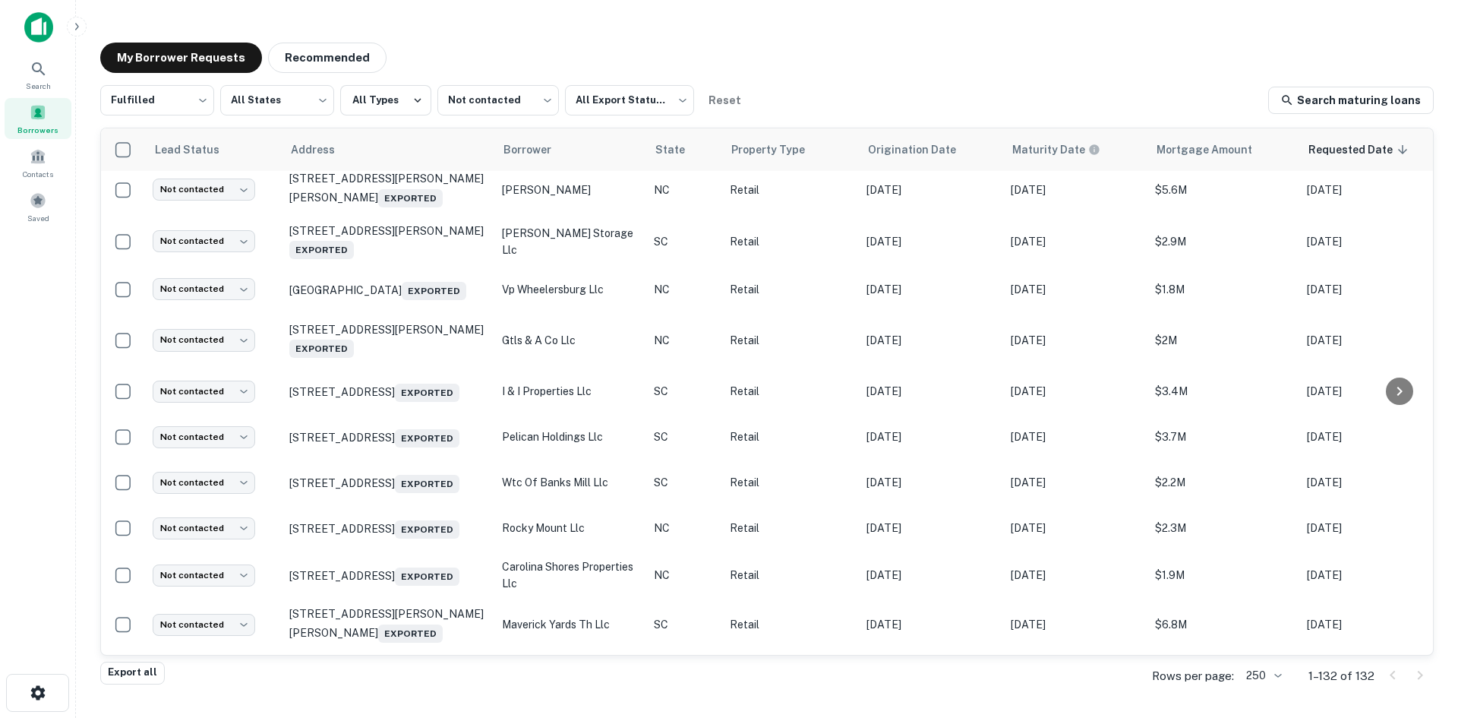
click at [380, 155] on p "22 Walden Ridge Dr Asheville, NC 28803 Exported" at bounding box center [387, 137] width 197 height 35
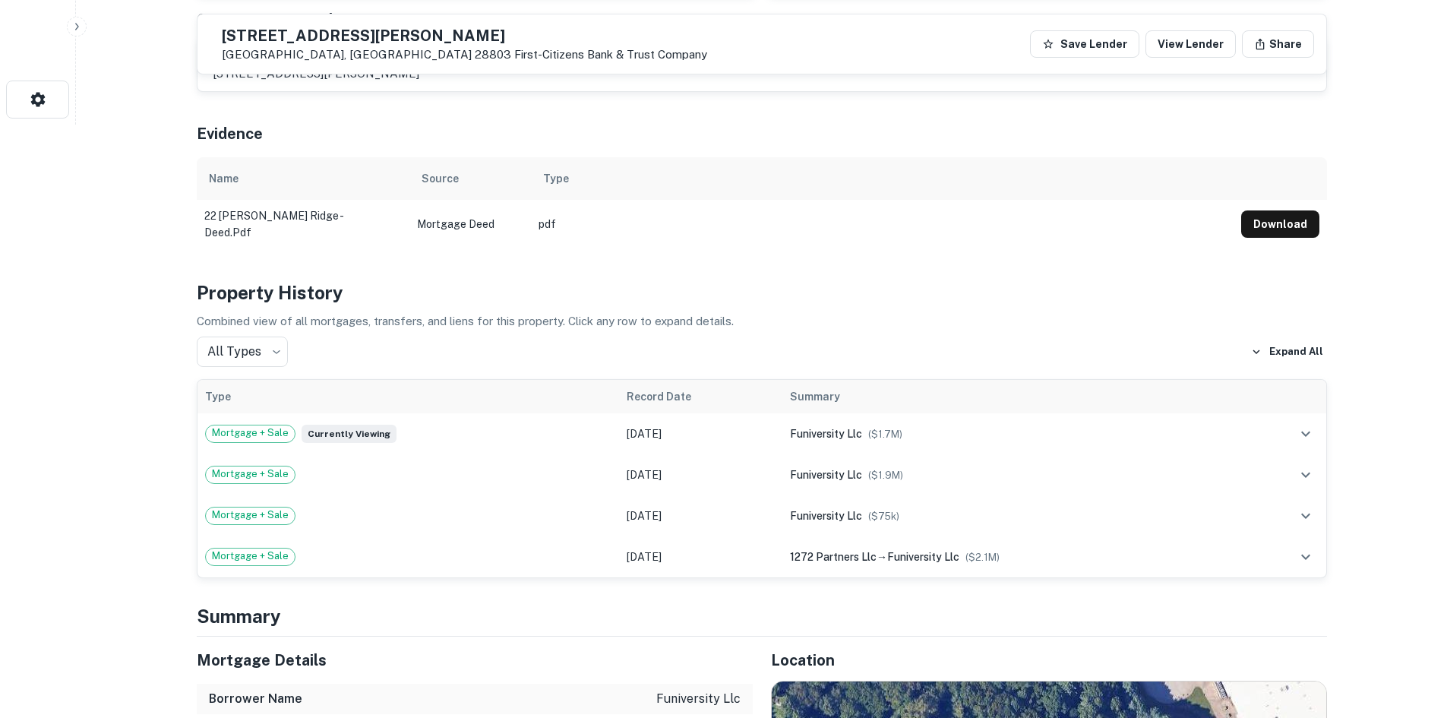
scroll to position [987, 0]
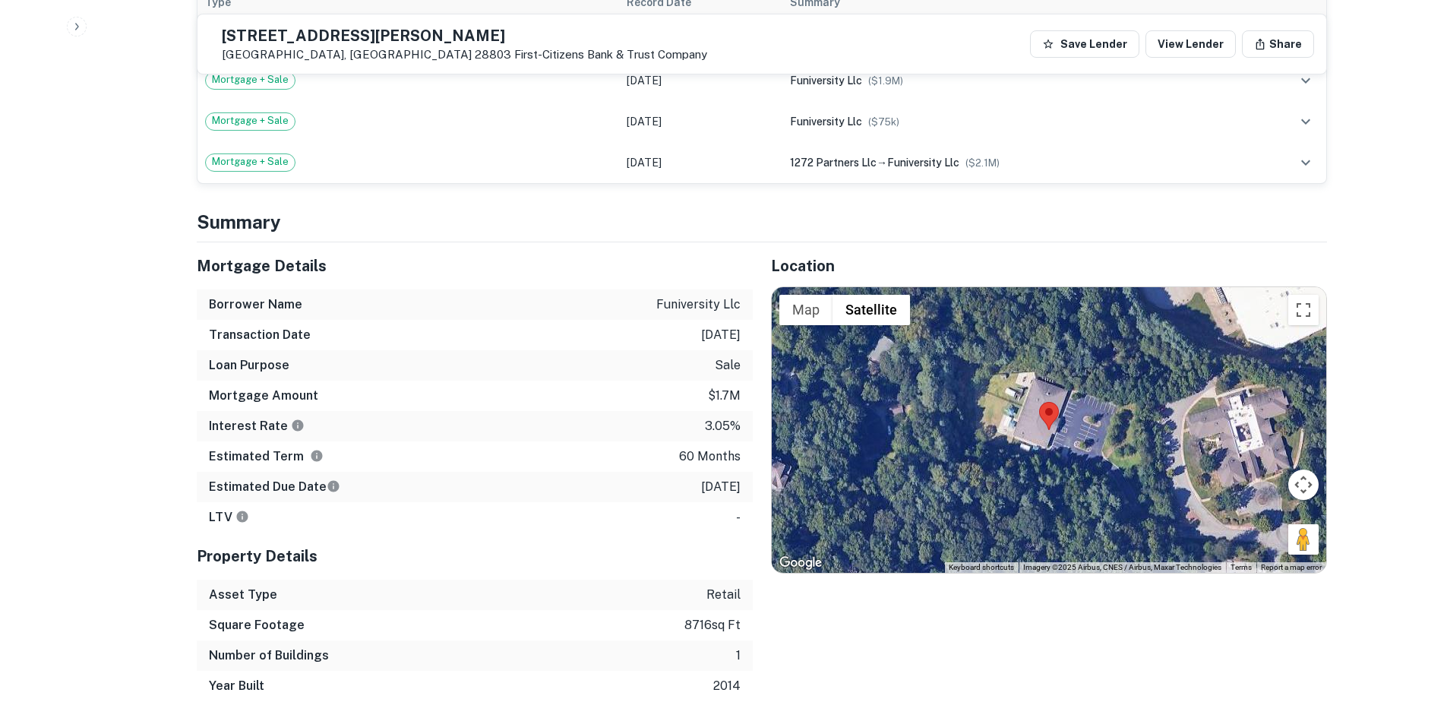
drag, startPoint x: 1297, startPoint y: 525, endPoint x: 1133, endPoint y: 438, distance: 185.5
click at [1133, 438] on div "Map Terrain Satellite Labels Keyboard shortcuts Map Data Imagery ©2025 Airbus, …" at bounding box center [1049, 430] width 554 height 286
drag, startPoint x: 1161, startPoint y: 450, endPoint x: 1100, endPoint y: 433, distance: 64.0
click at [1101, 434] on div "To activate drag with keyboard, press Alt + Enter. Once in keyboard drag state,…" at bounding box center [1049, 430] width 554 height 286
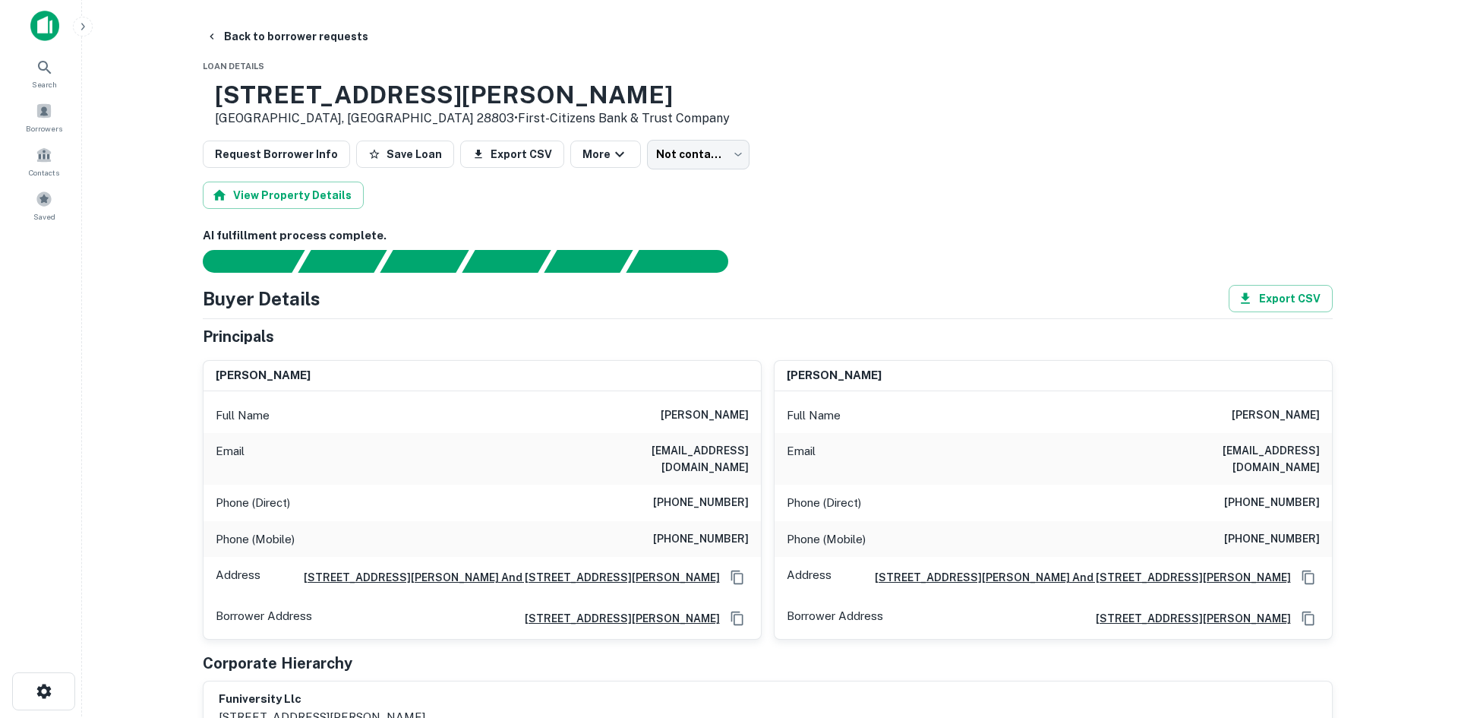
scroll to position [0, 0]
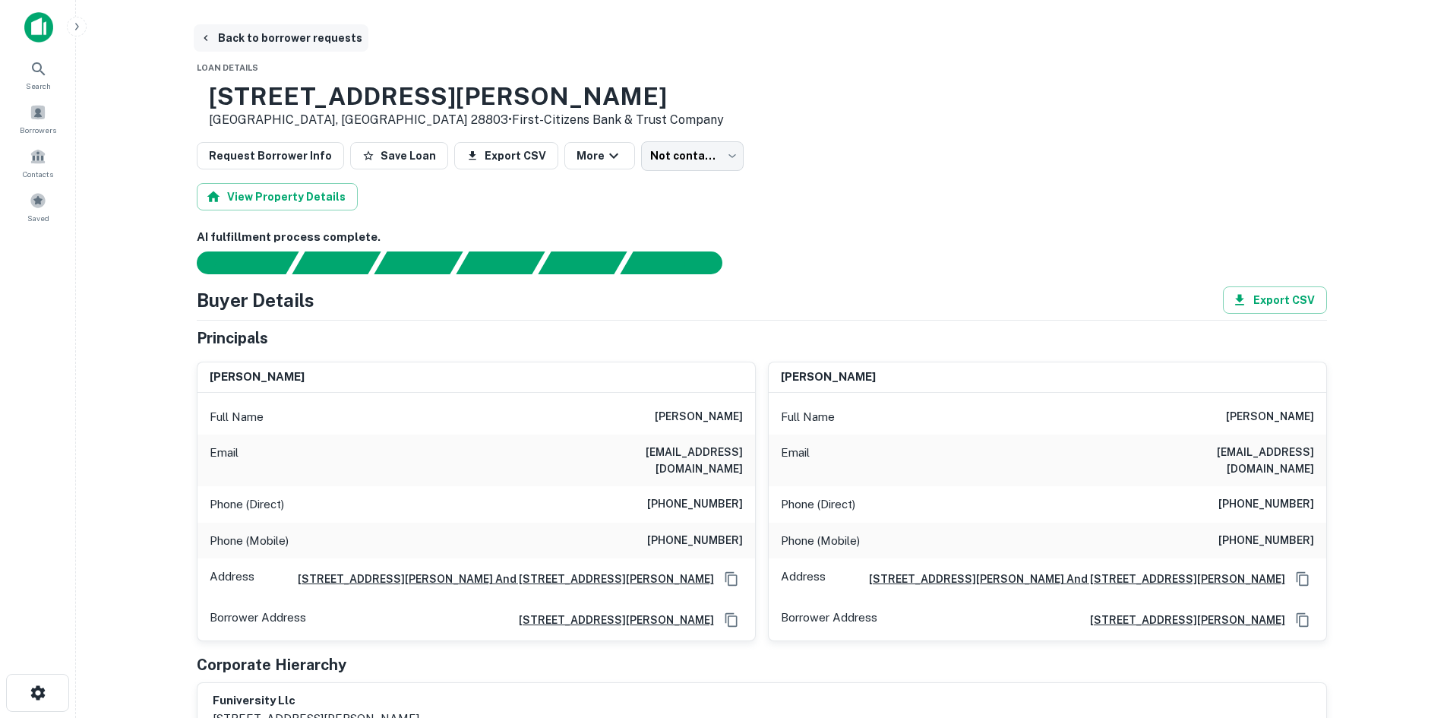
click at [284, 45] on button "Back to borrower requests" at bounding box center [281, 37] width 175 height 27
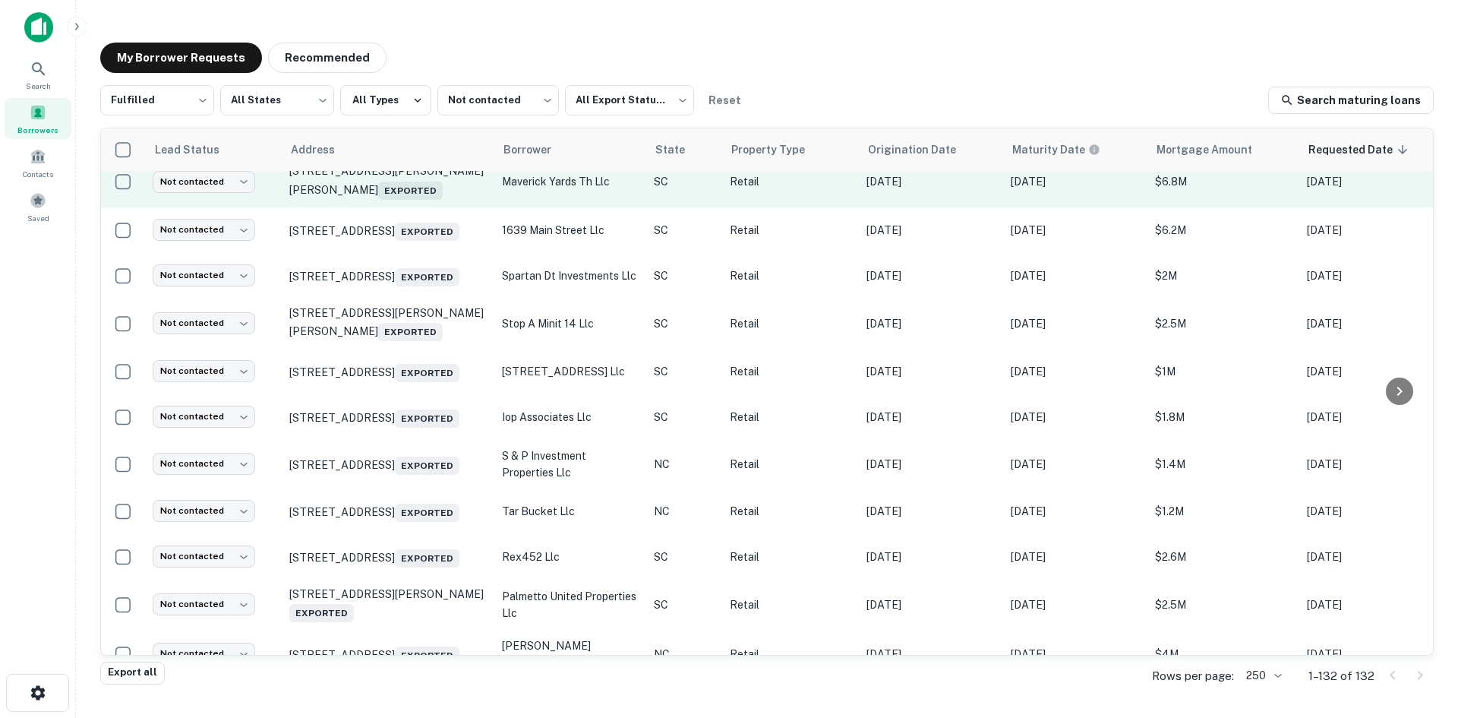
scroll to position [5483, 0]
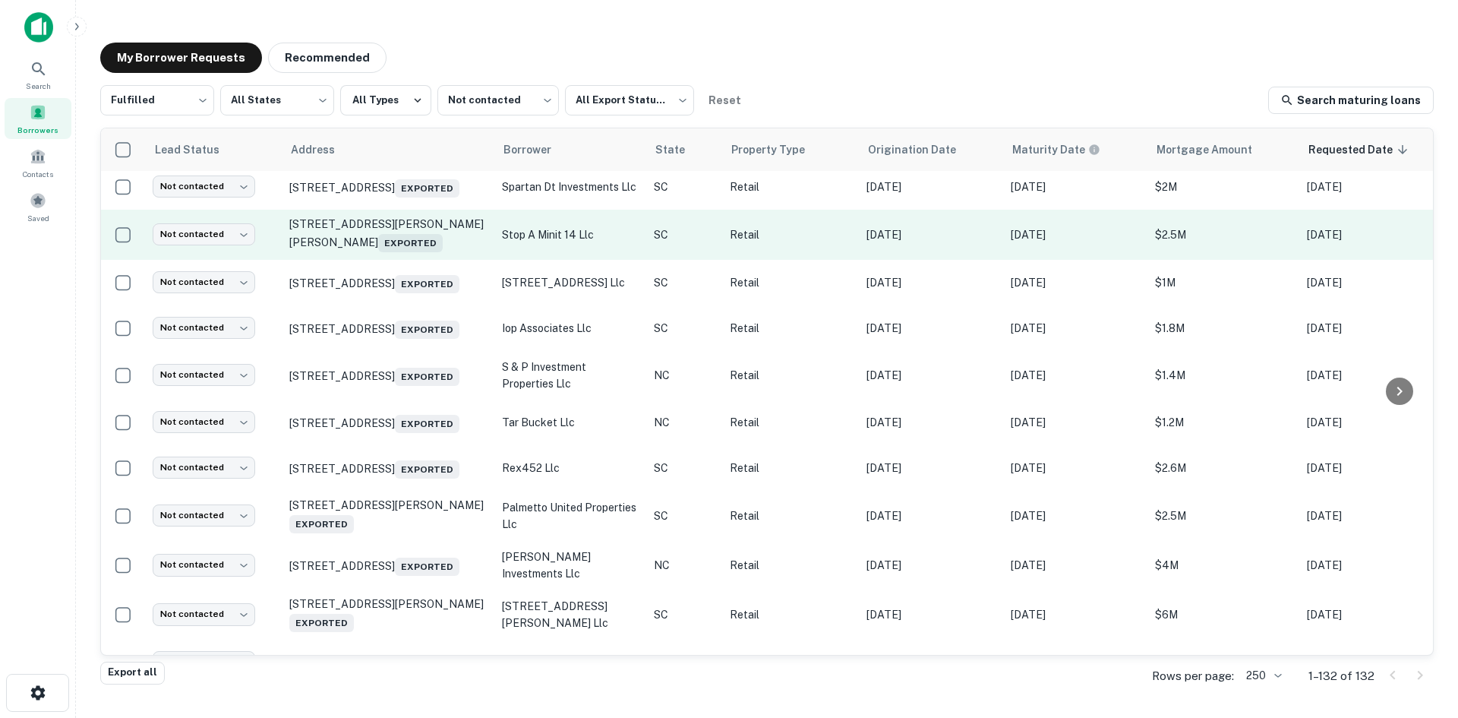
click at [415, 260] on td "301 Pearman Dairy Rd Anderson, SC 29625 Exported" at bounding box center [388, 235] width 213 height 50
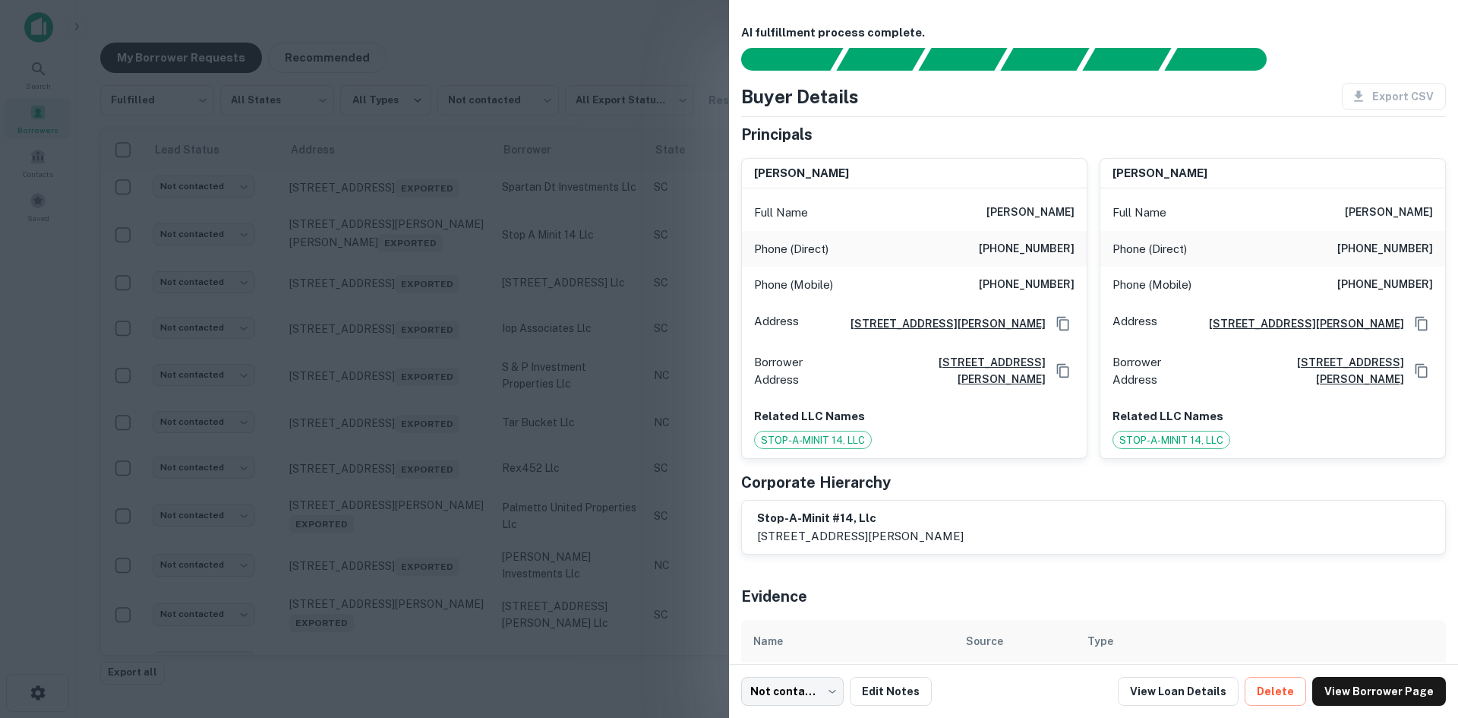
click at [415, 409] on div at bounding box center [729, 359] width 1458 height 718
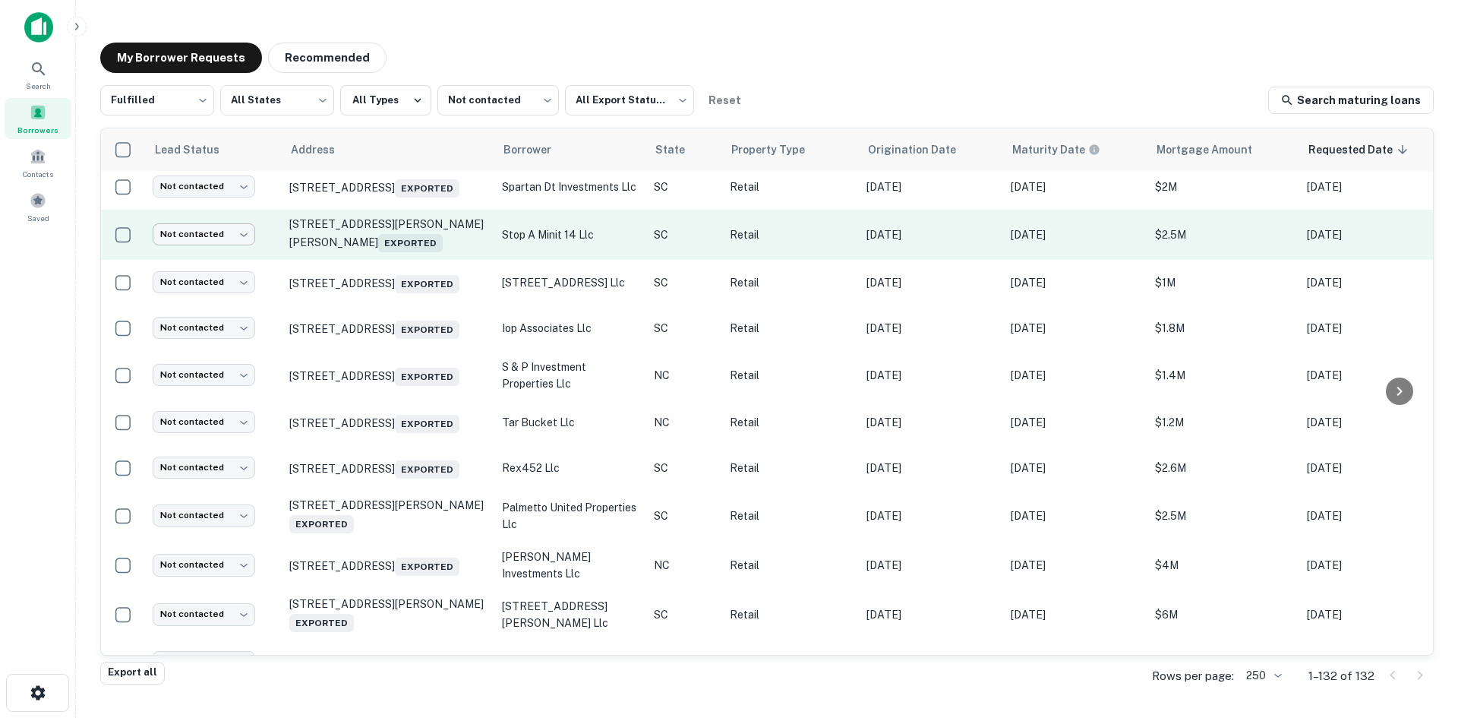
click at [234, 390] on body "Search Borrowers Contacts Saved My Borrower Requests Recommended Fulfilled ****…" at bounding box center [729, 359] width 1458 height 718
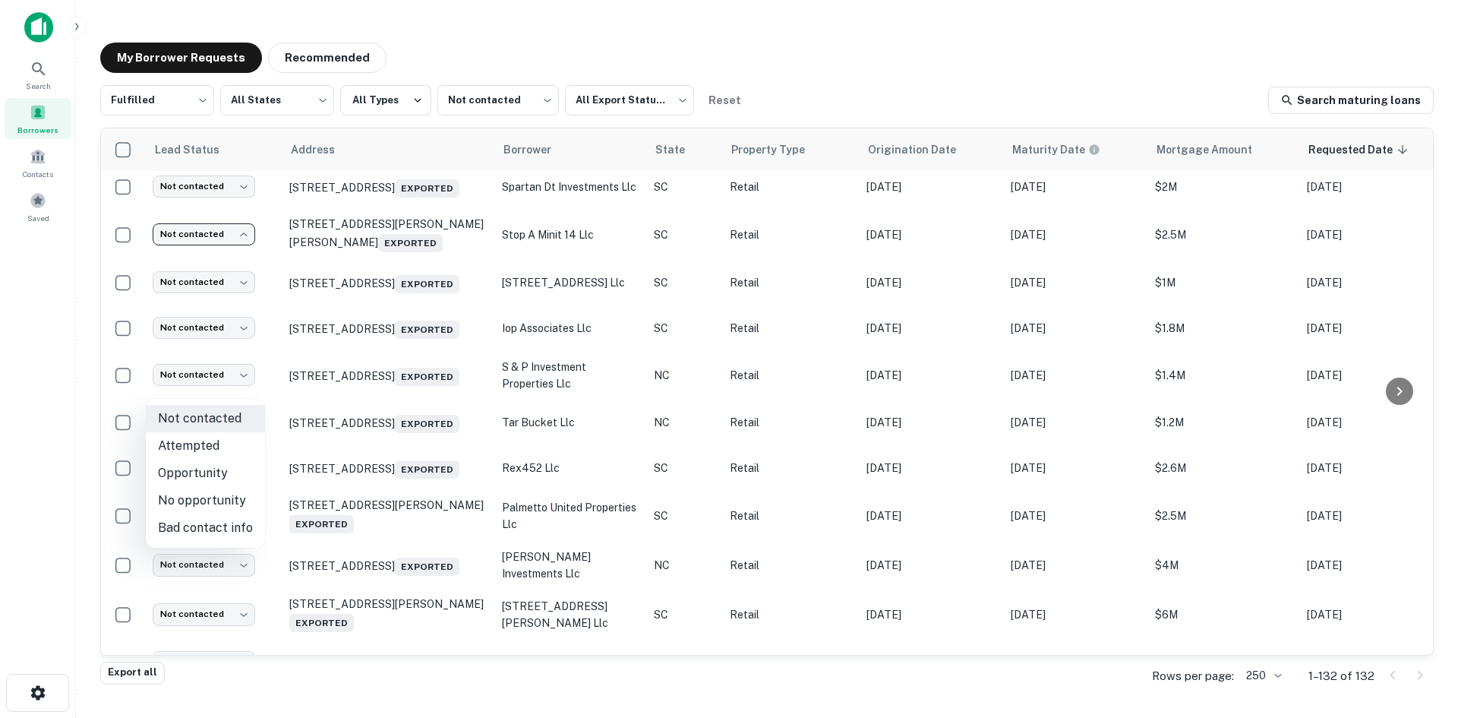
click at [225, 445] on li "Attempted" at bounding box center [205, 445] width 119 height 27
type input "*********"
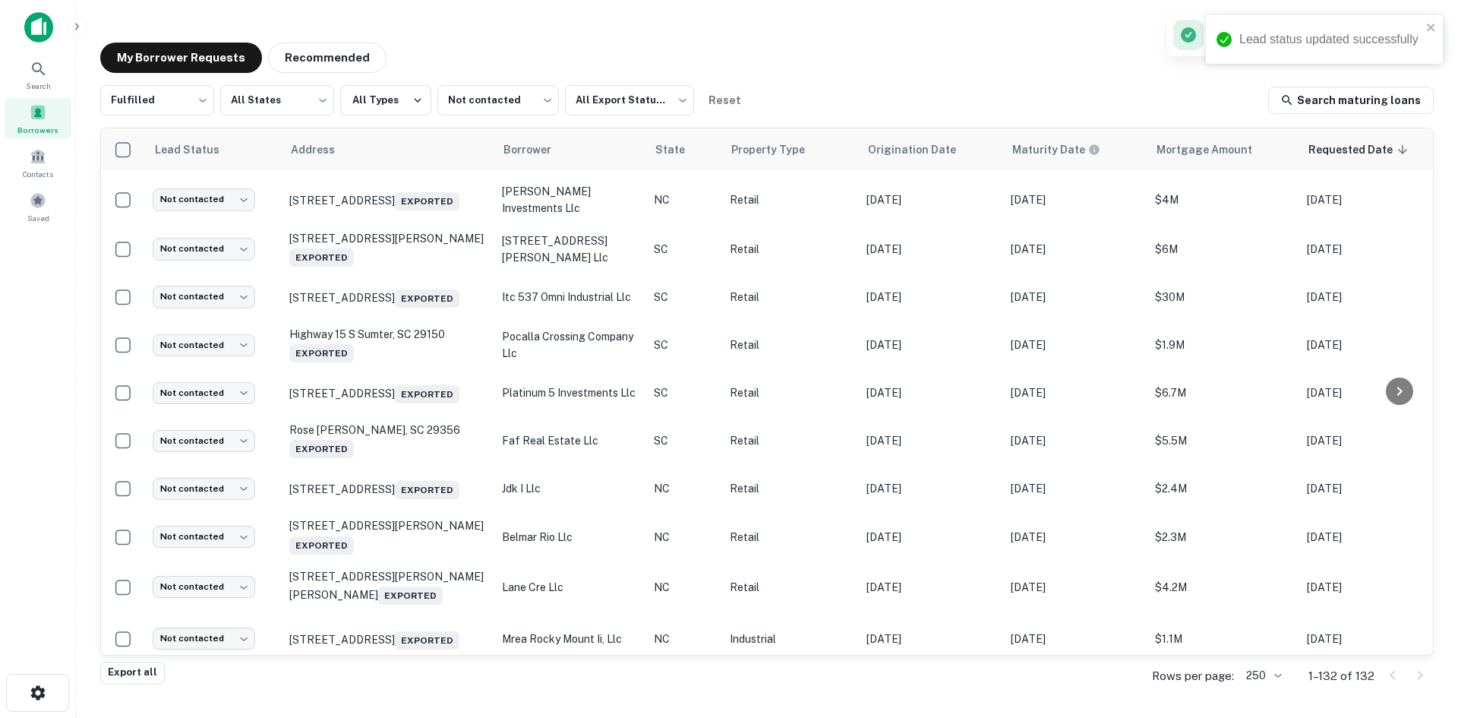
scroll to position [5863, 0]
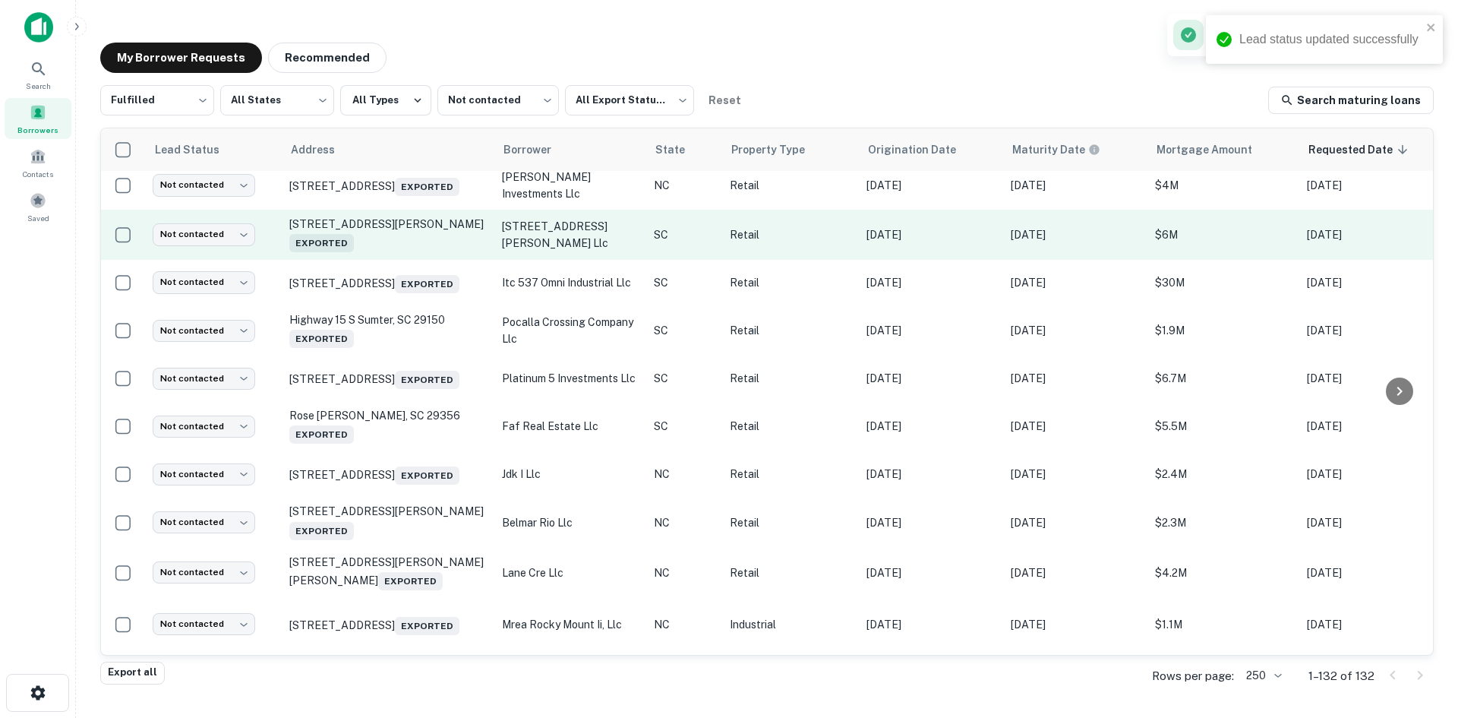
click at [393, 260] on td "51 George St Charleston, SC 29401 Exported" at bounding box center [388, 235] width 213 height 50
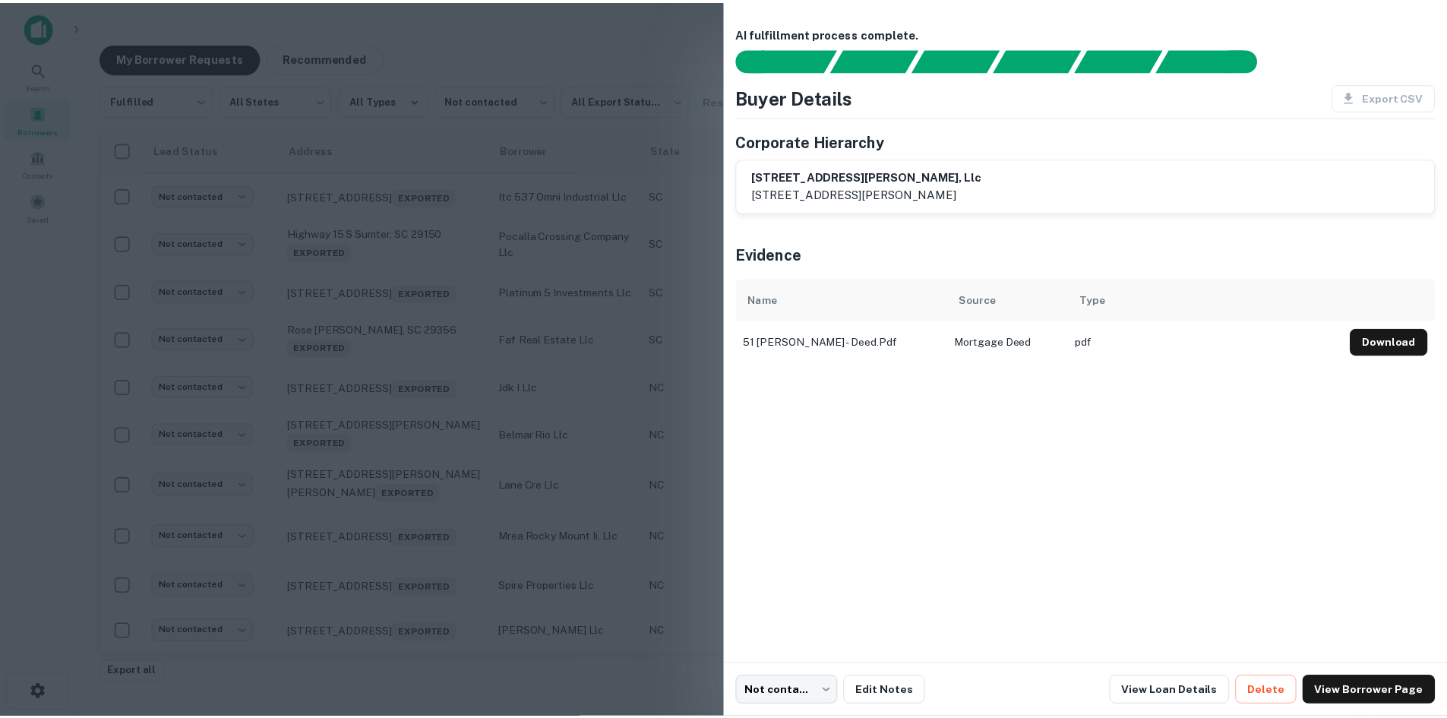
scroll to position [5583, 0]
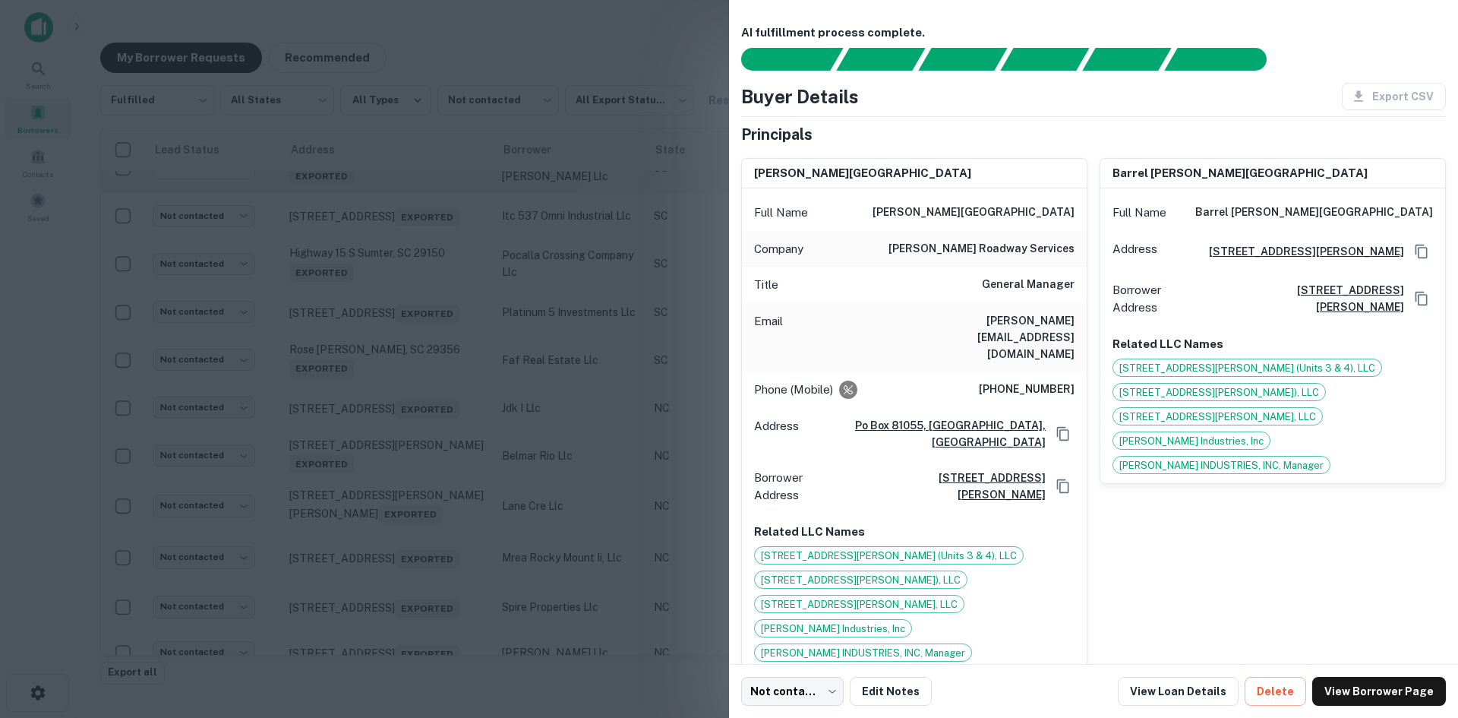
click at [393, 438] on div at bounding box center [729, 359] width 1458 height 718
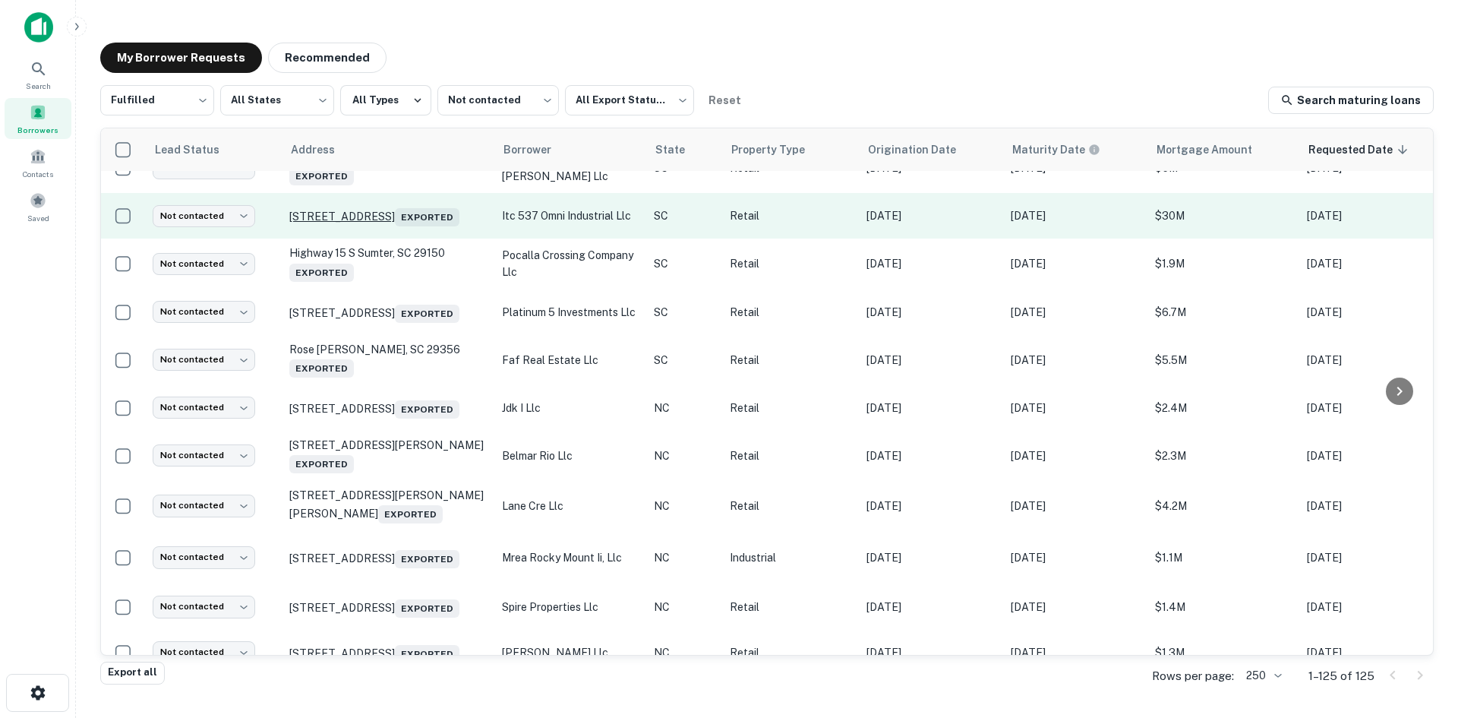
click at [408, 226] on p "537 Omni Industrial Blvd Summerville, SC 29486 Exported" at bounding box center [387, 215] width 197 height 21
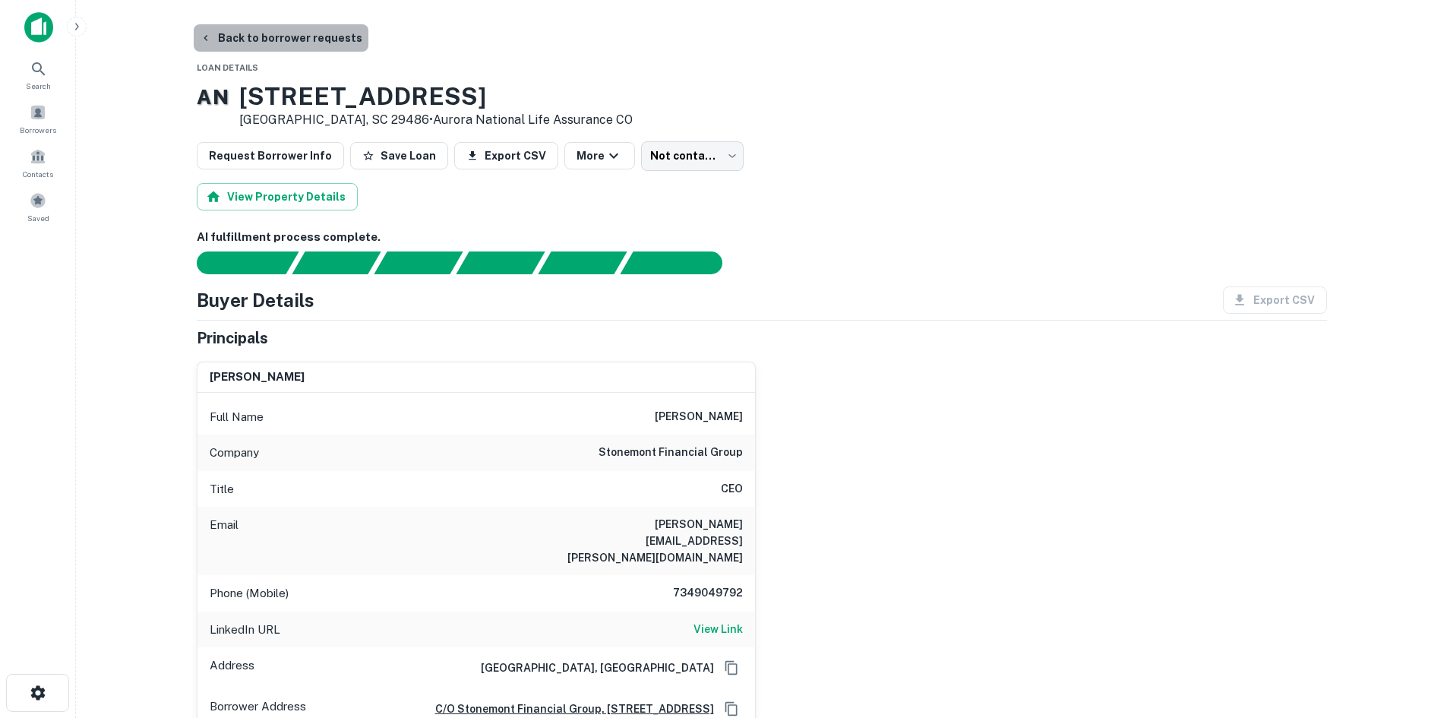
click at [327, 43] on button "Back to borrower requests" at bounding box center [281, 37] width 175 height 27
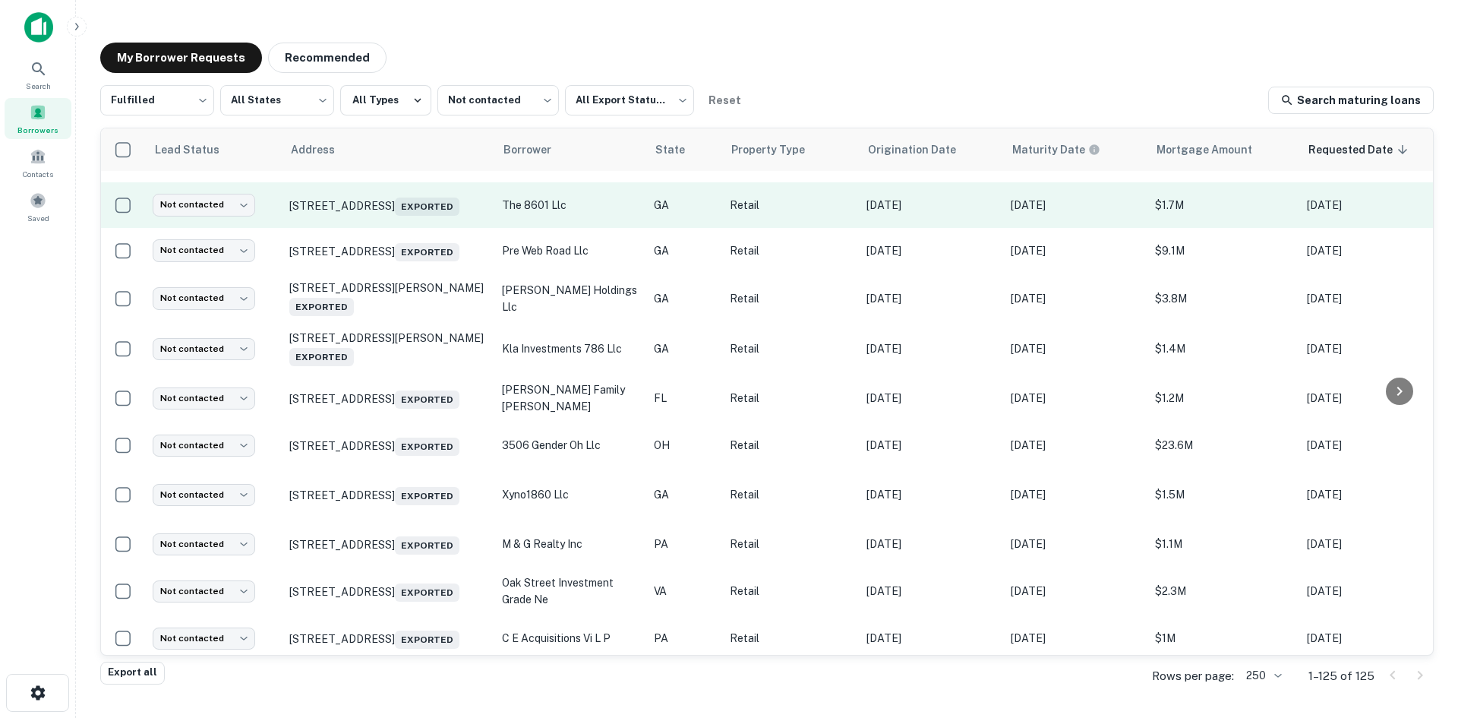
scroll to position [1350, 0]
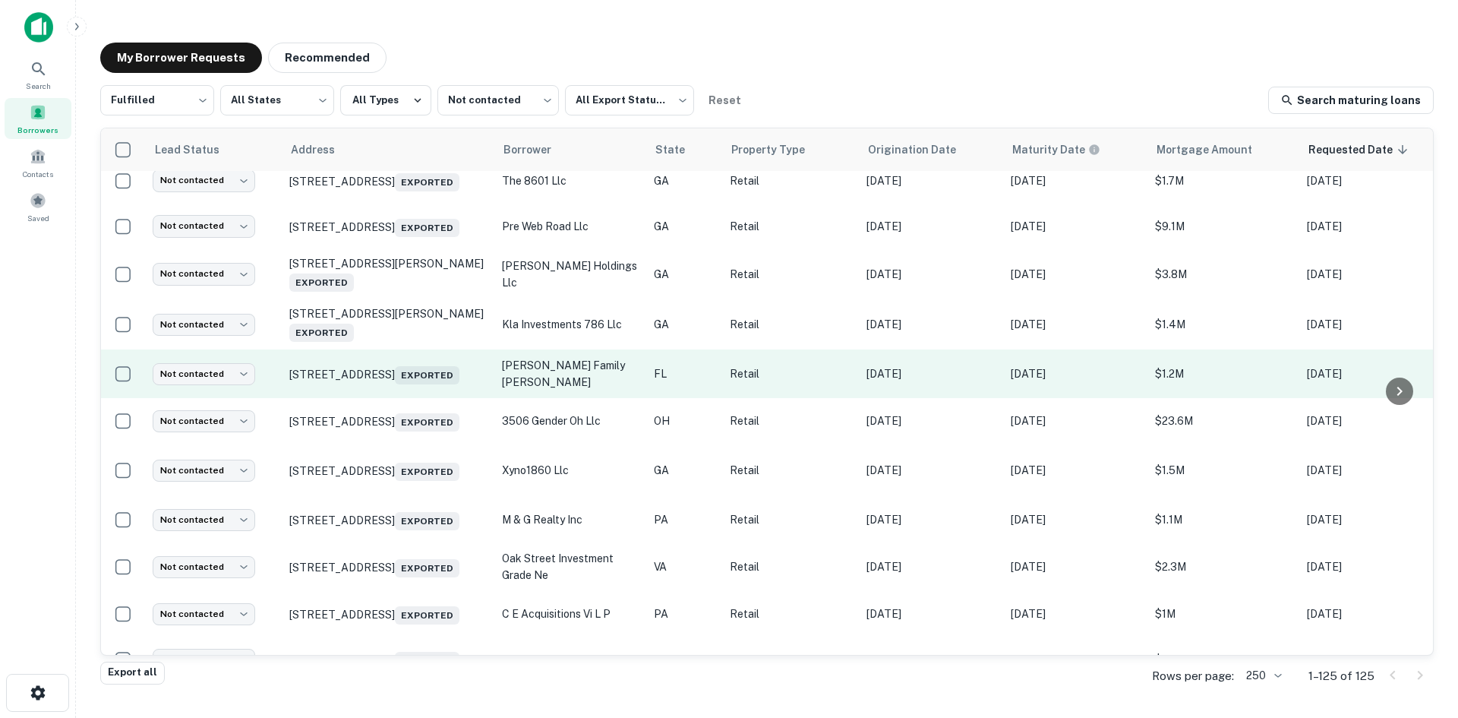
click at [411, 398] on td "[STREET_ADDRESS] Exported" at bounding box center [388, 373] width 213 height 49
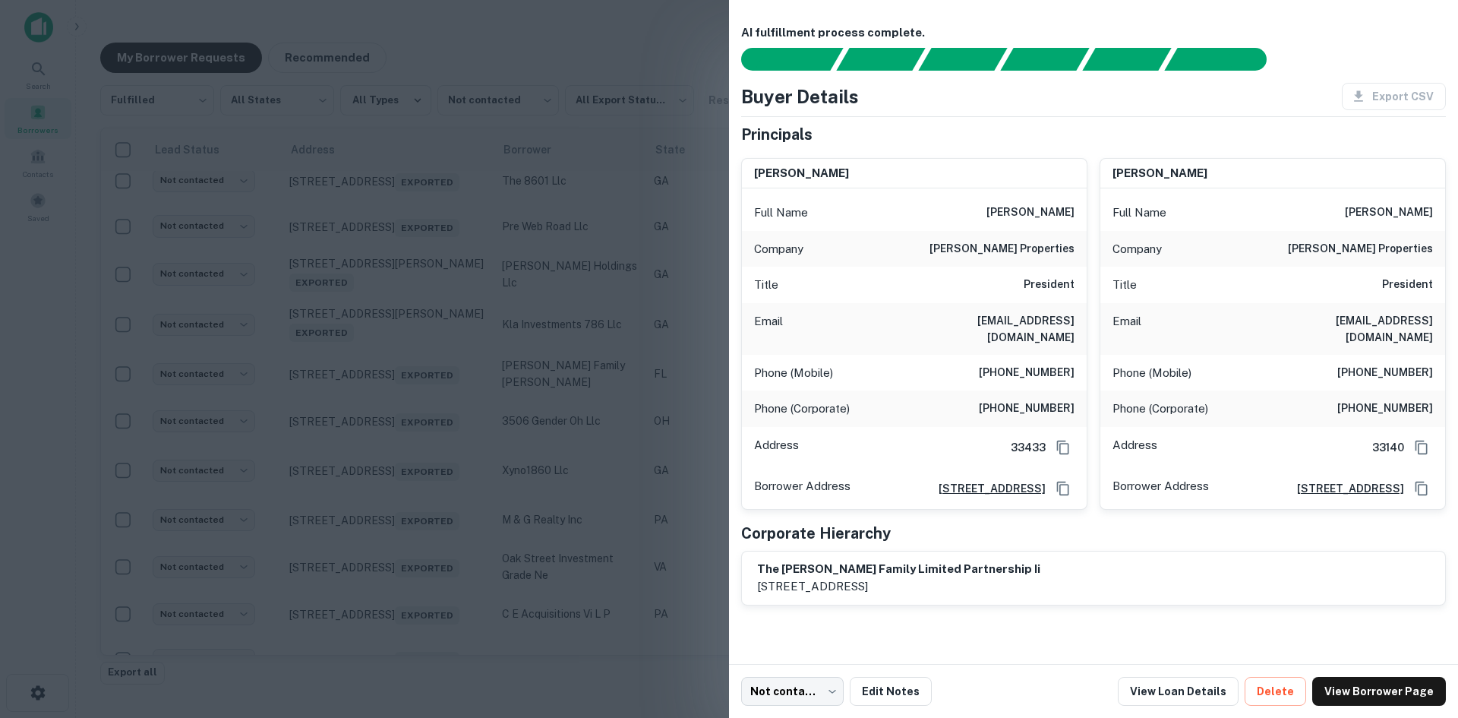
click at [543, 69] on div at bounding box center [729, 359] width 1458 height 718
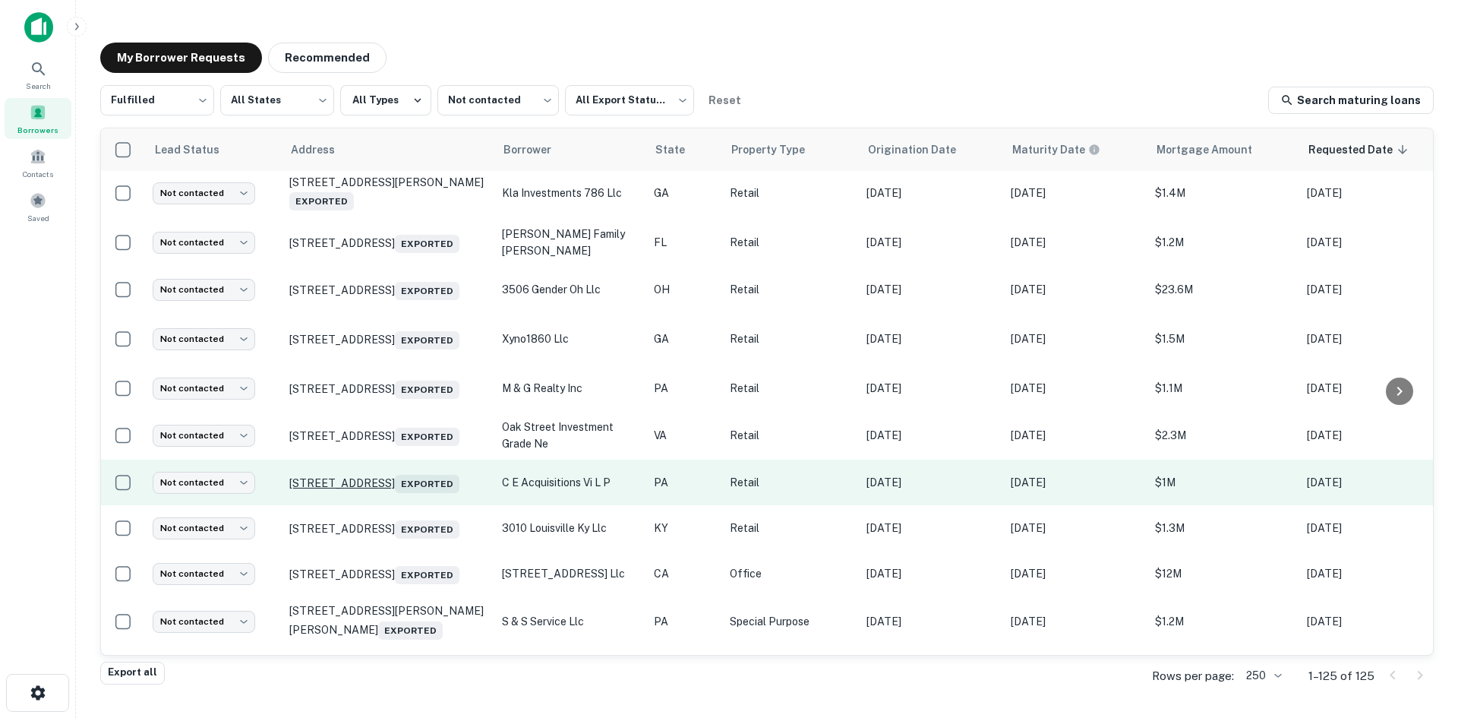
scroll to position [1502, 0]
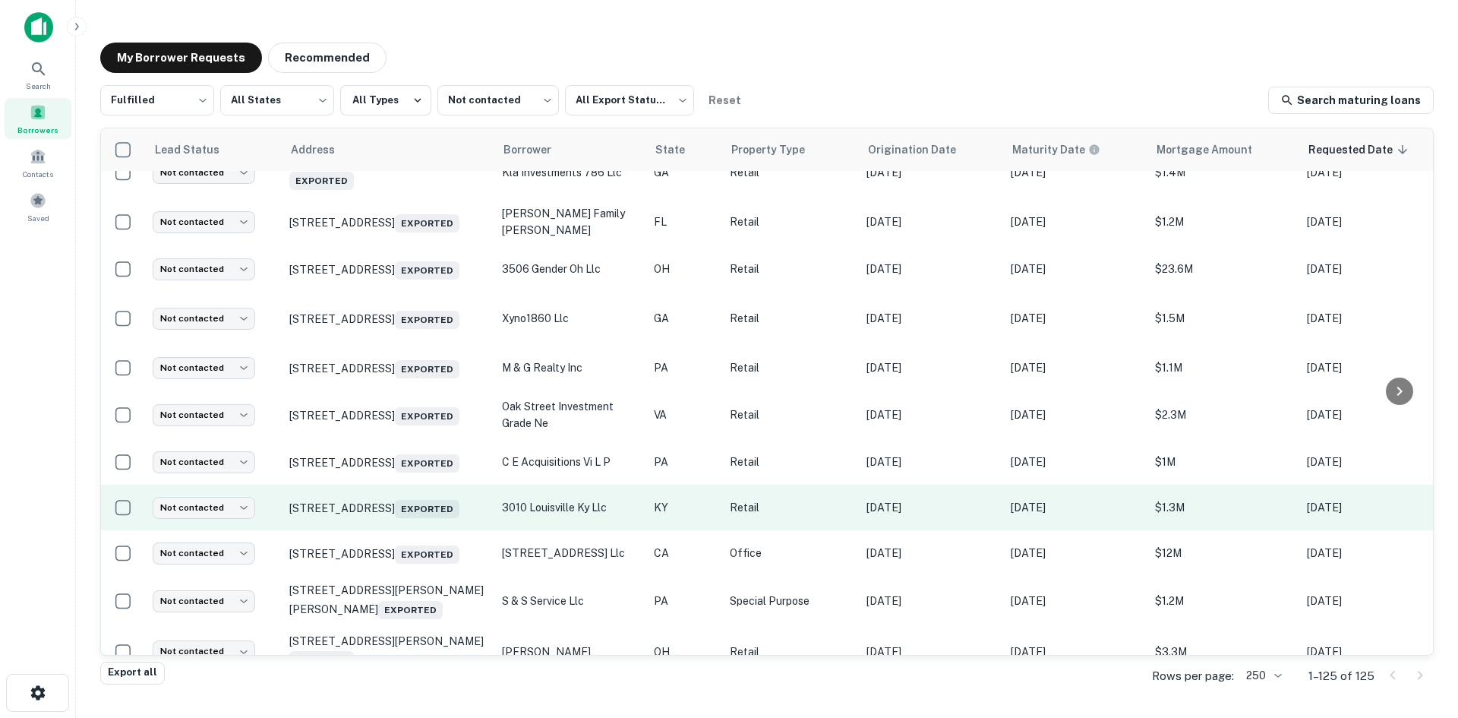
click at [422, 530] on td "3010 Preston Hwy Louisville, KY 40217 Exported" at bounding box center [388, 508] width 213 height 46
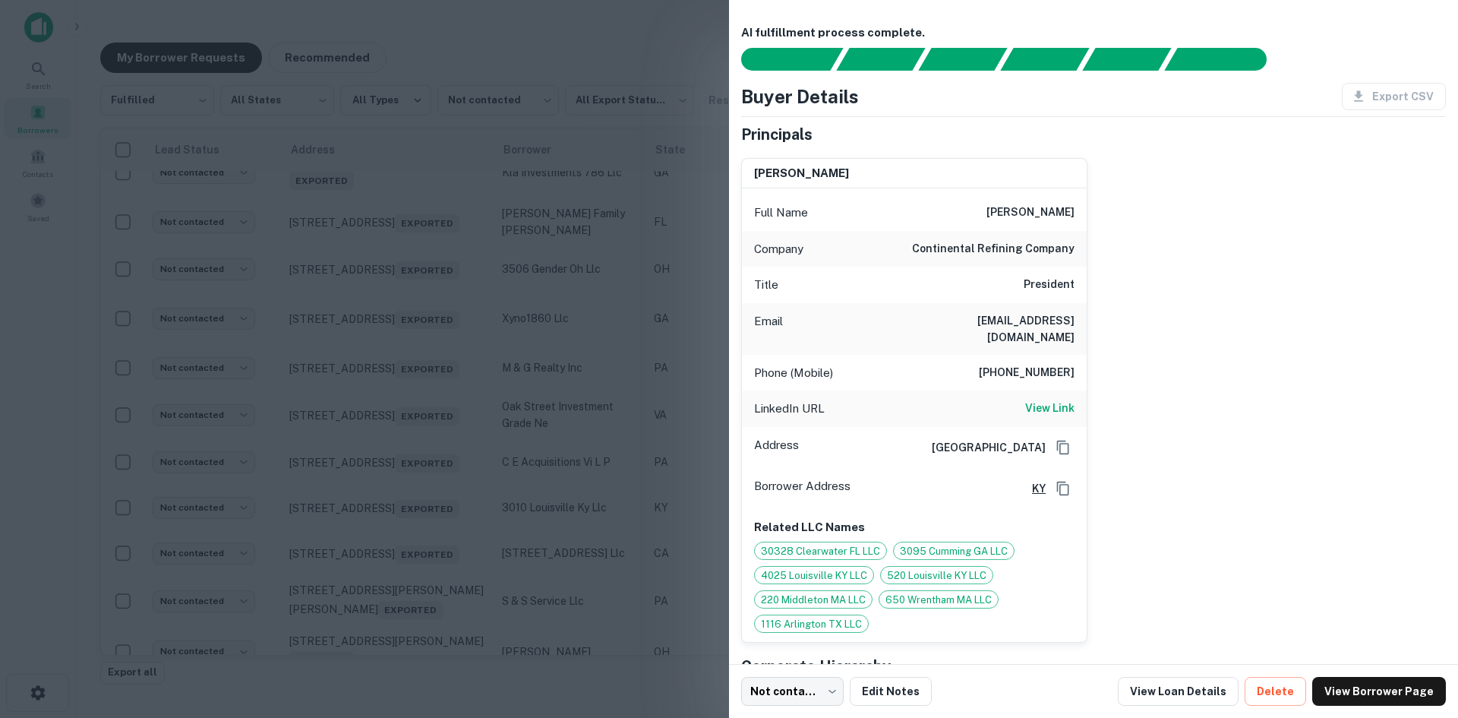
click at [511, 79] on div at bounding box center [729, 359] width 1458 height 718
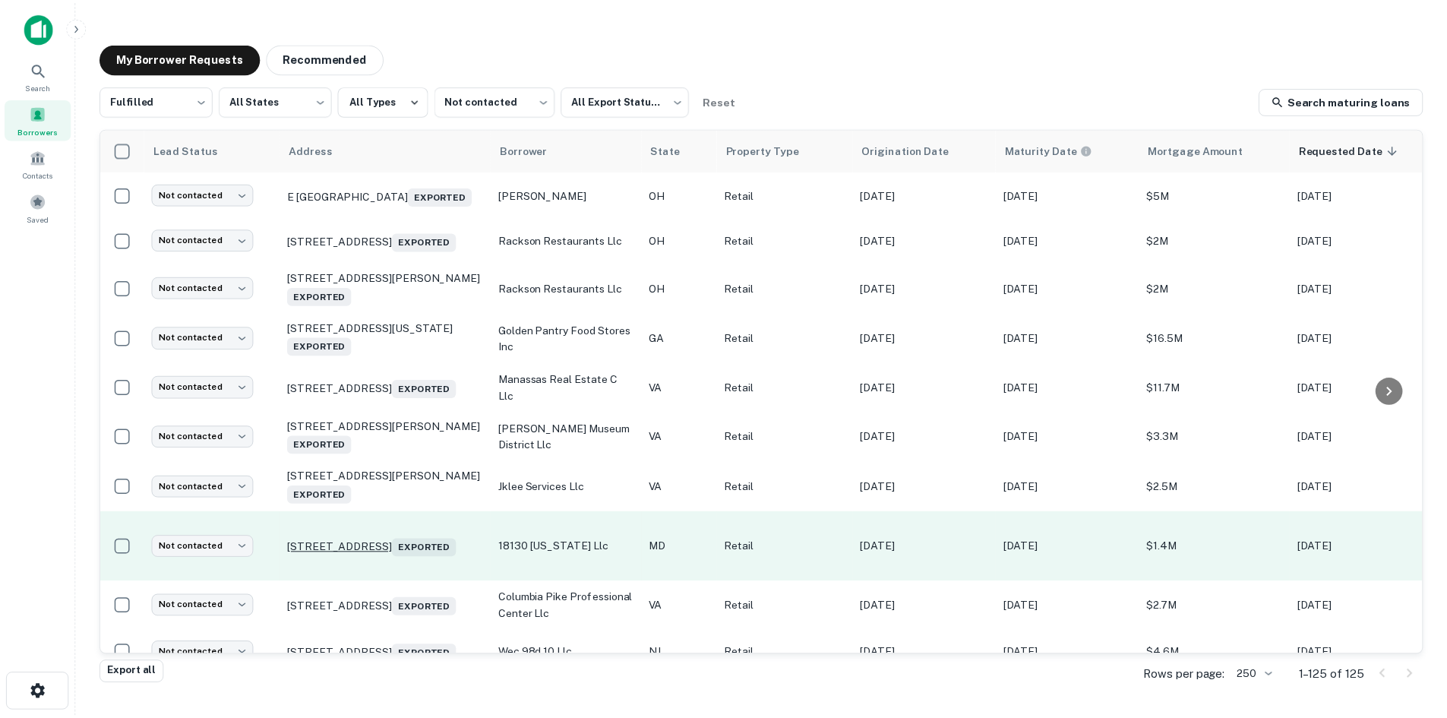
scroll to position [2110, 0]
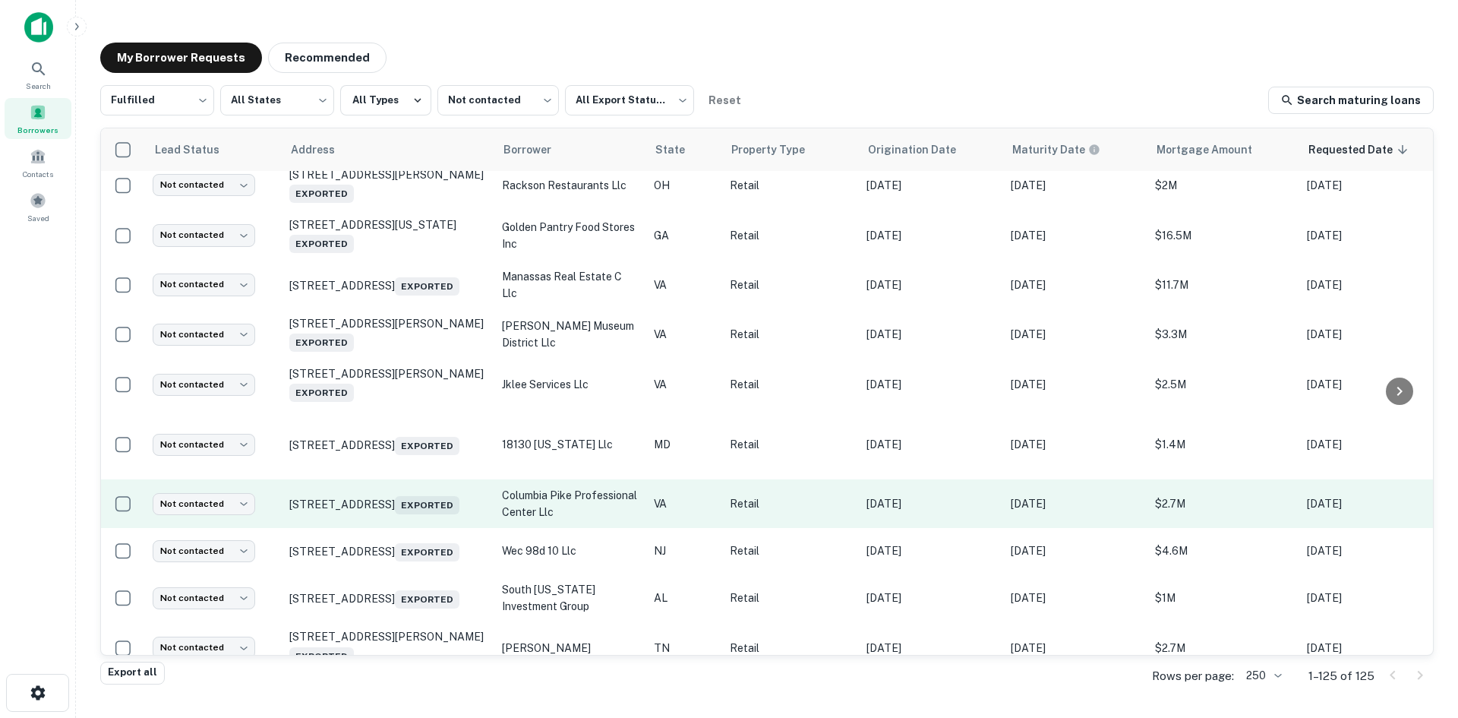
click at [415, 528] on td "3205 Columbia Pike Arlington, VA 22204 Exported" at bounding box center [388, 503] width 213 height 49
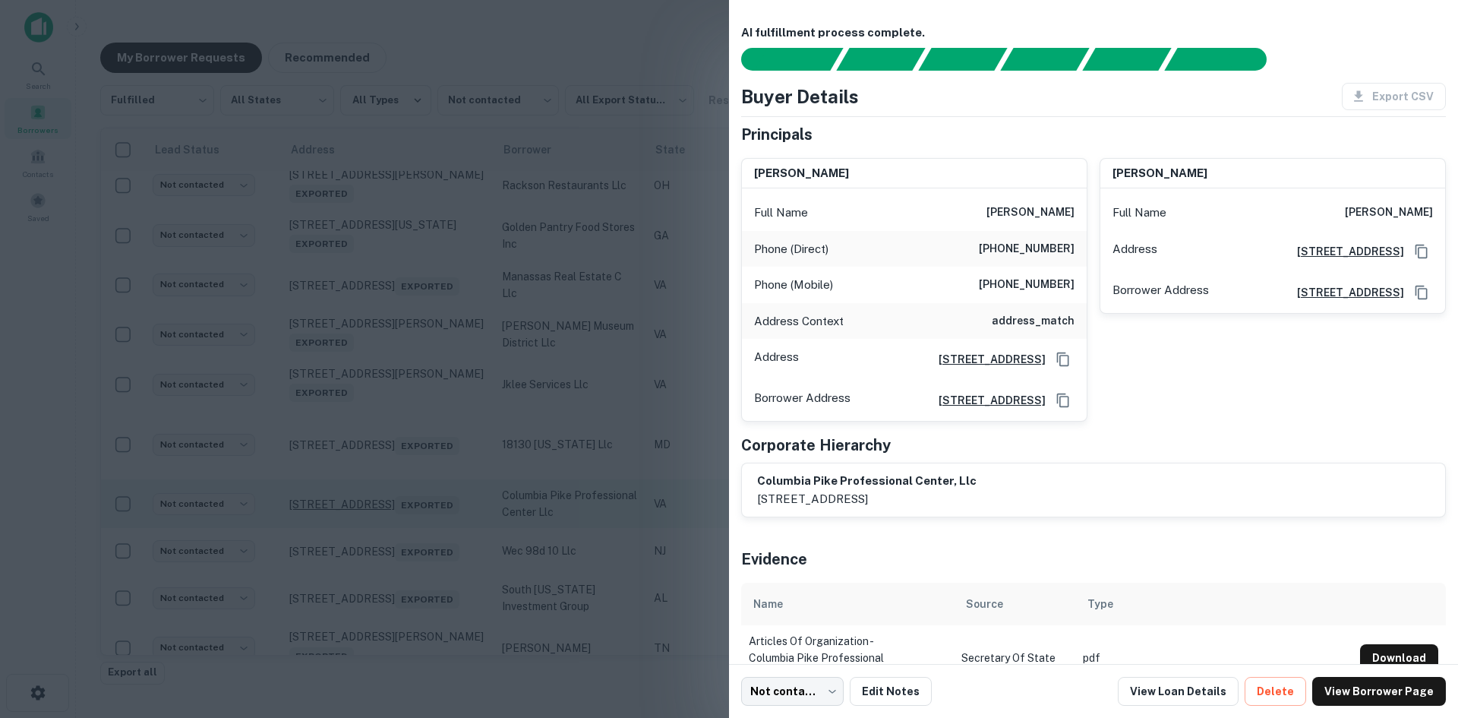
click at [419, 564] on div at bounding box center [729, 359] width 1458 height 718
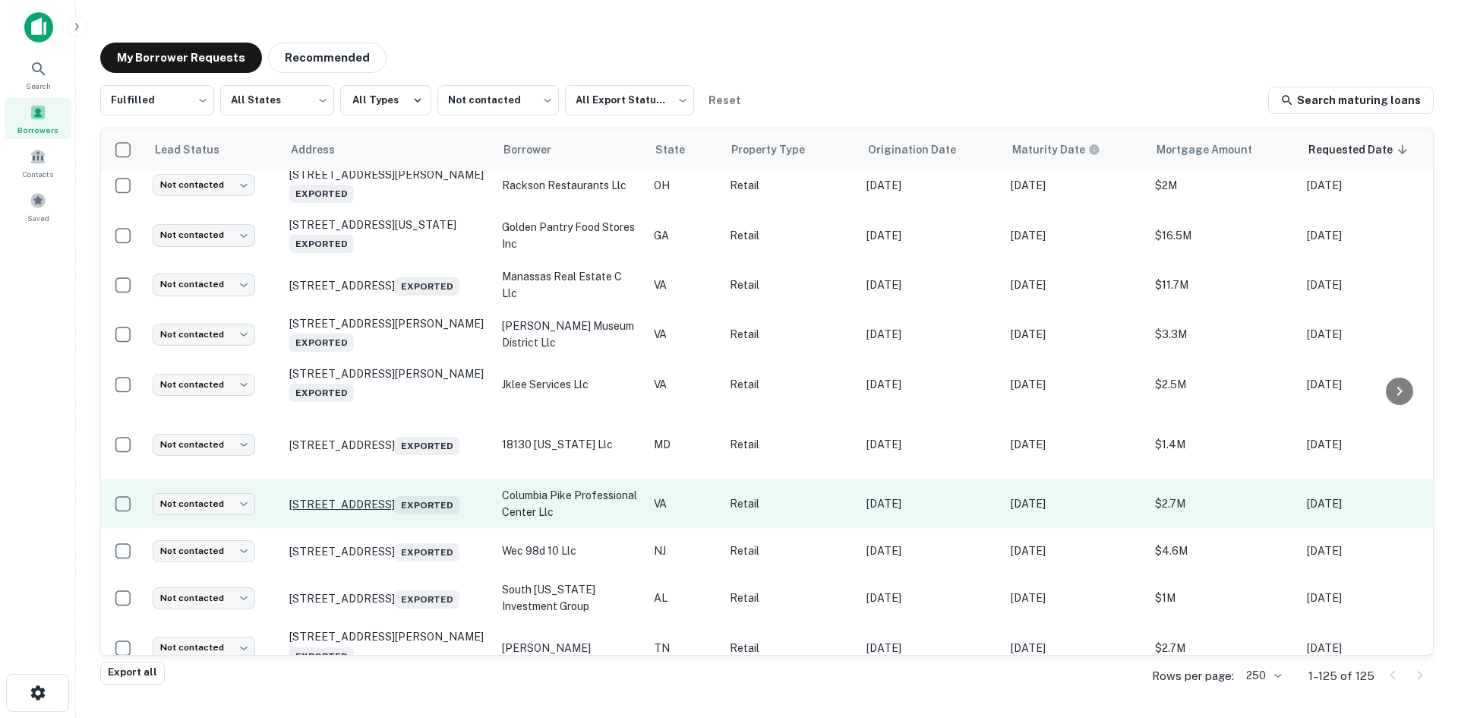
click at [413, 514] on p "3205 Columbia Pike Arlington, VA 22204 Exported" at bounding box center [387, 503] width 197 height 21
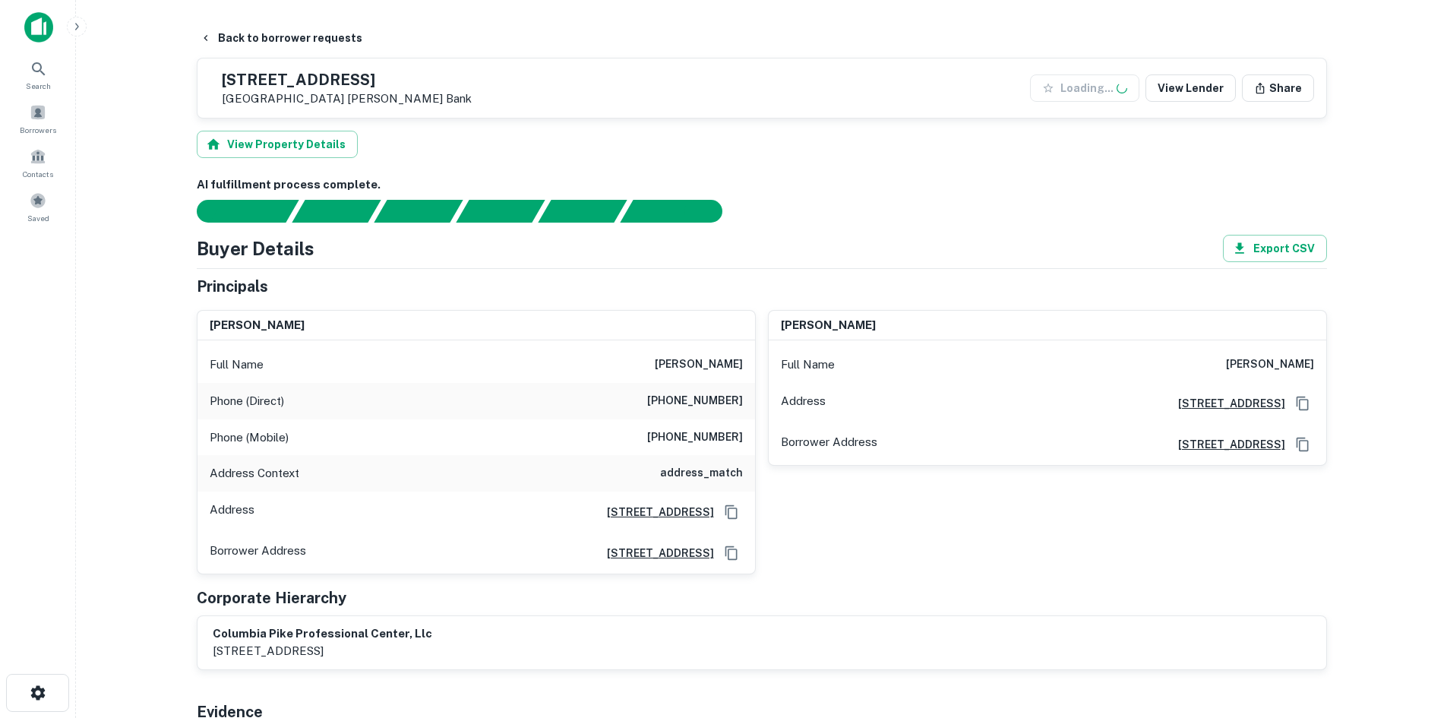
scroll to position [684, 0]
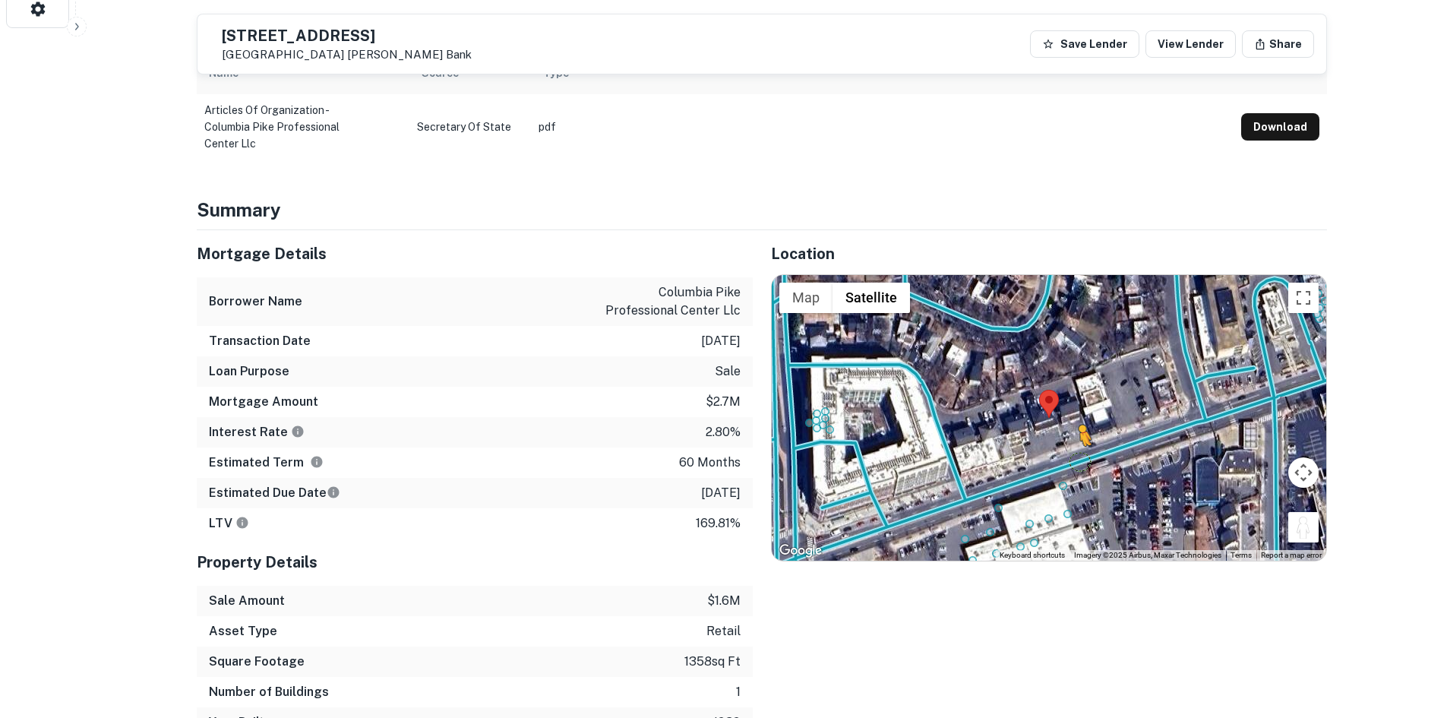
drag, startPoint x: 1297, startPoint y: 530, endPoint x: 1081, endPoint y: 462, distance: 227.0
click at [1081, 462] on div "To activate drag with keyboard, press Alt + Enter. Once in keyboard drag state,…" at bounding box center [1049, 418] width 554 height 286
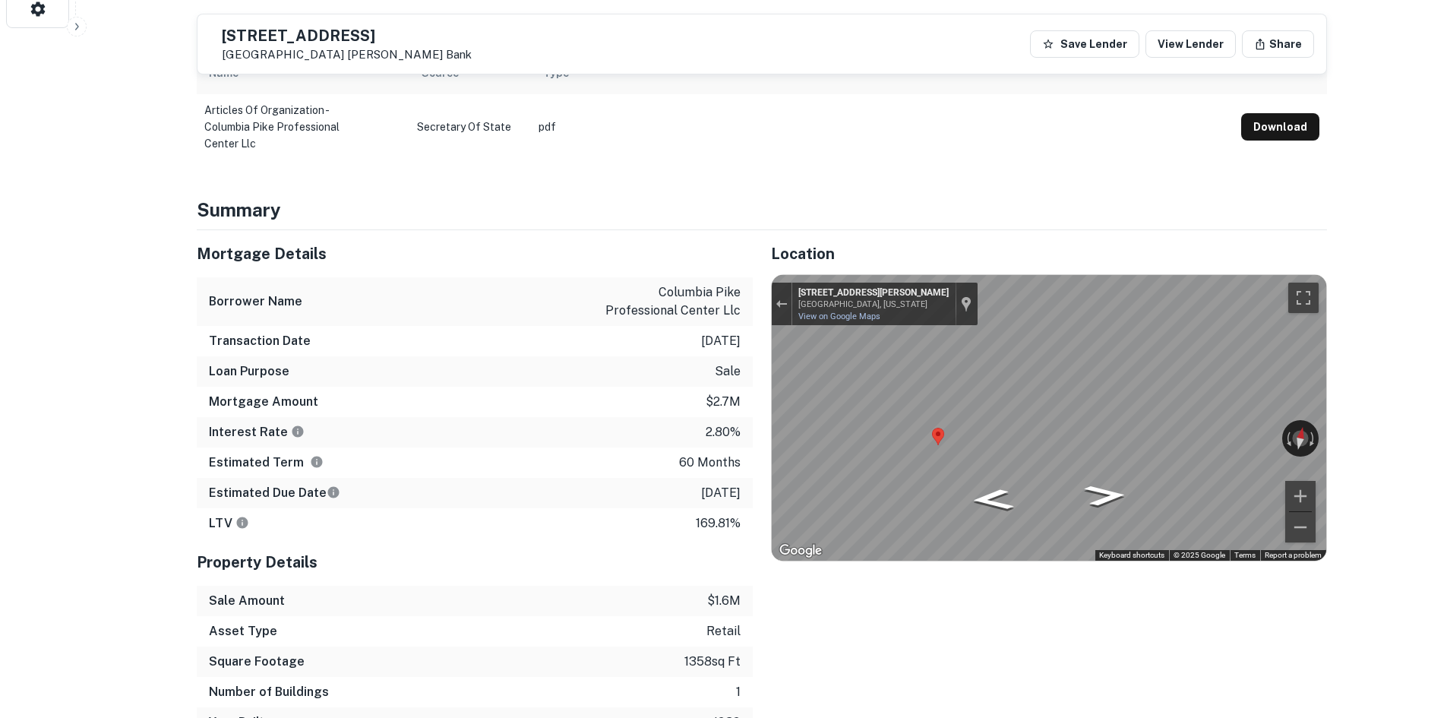
drag, startPoint x: 253, startPoint y: 30, endPoint x: 365, endPoint y: 47, distance: 112.9
click at [365, 47] on div "3205 Columbia Pike Arlington, VA 22204 John Marshall Bank" at bounding box center [341, 44] width 262 height 35
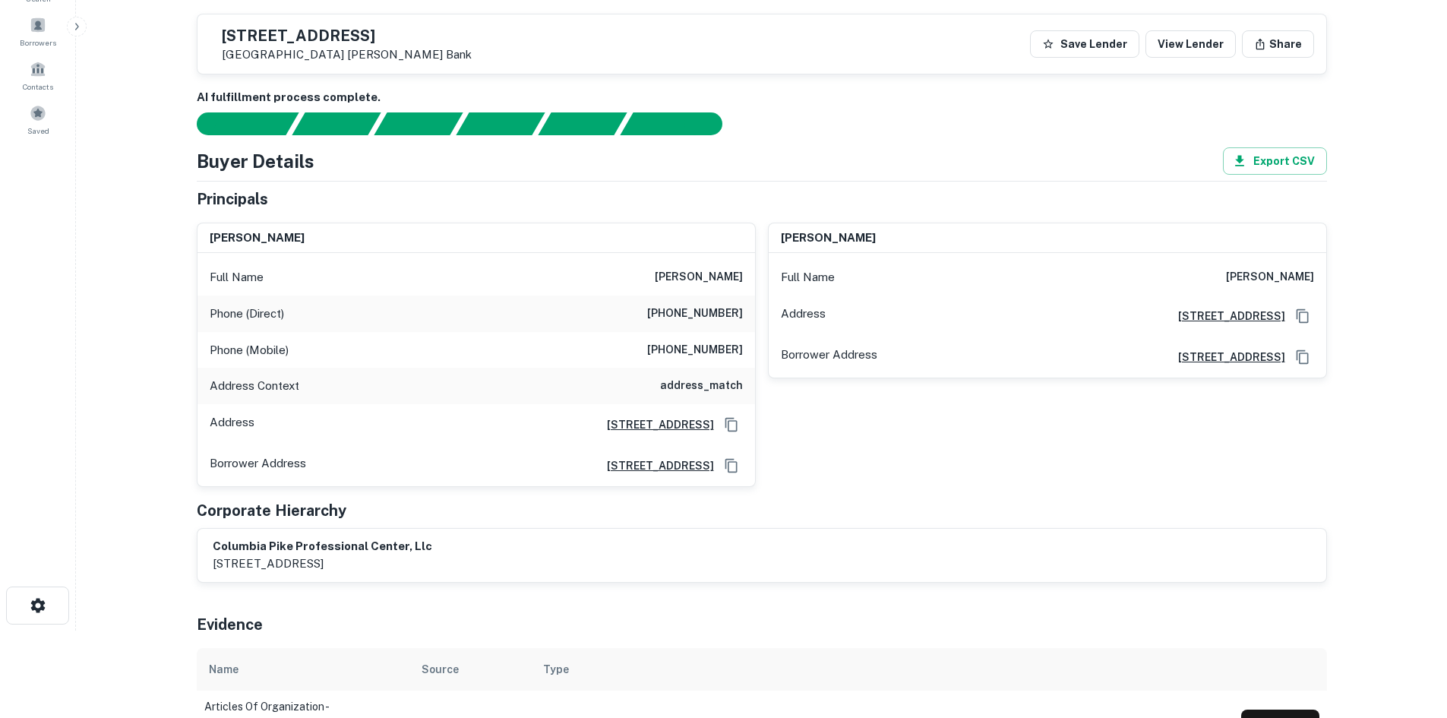
scroll to position [76, 0]
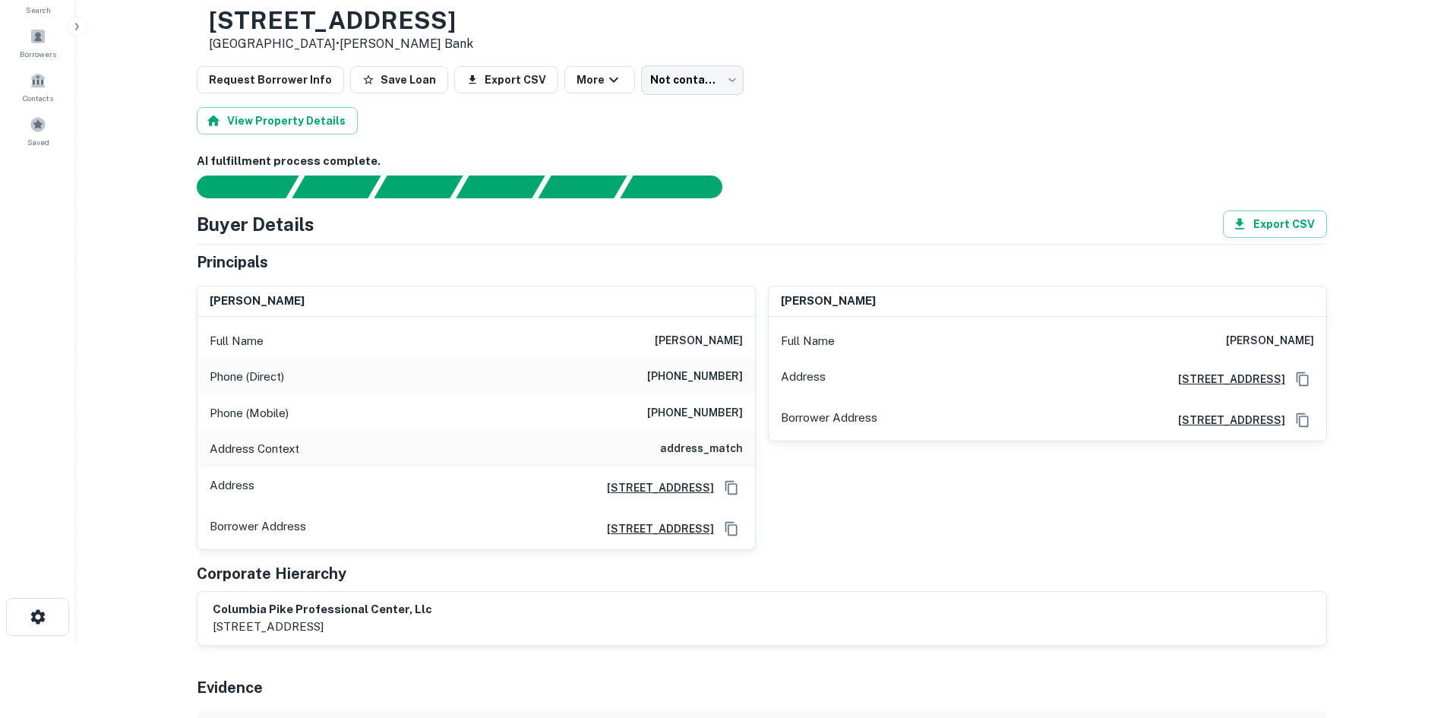
click at [703, 361] on div "Phone (Direct) (703) 440-8862" at bounding box center [476, 377] width 558 height 36
click at [706, 365] on div "Phone (Direct) (703) 440-8862" at bounding box center [476, 377] width 558 height 36
click at [706, 369] on h6 "(703) 440-8862" at bounding box center [695, 377] width 96 height 18
click at [706, 370] on h6 "(703) 440-8862" at bounding box center [695, 377] width 96 height 18
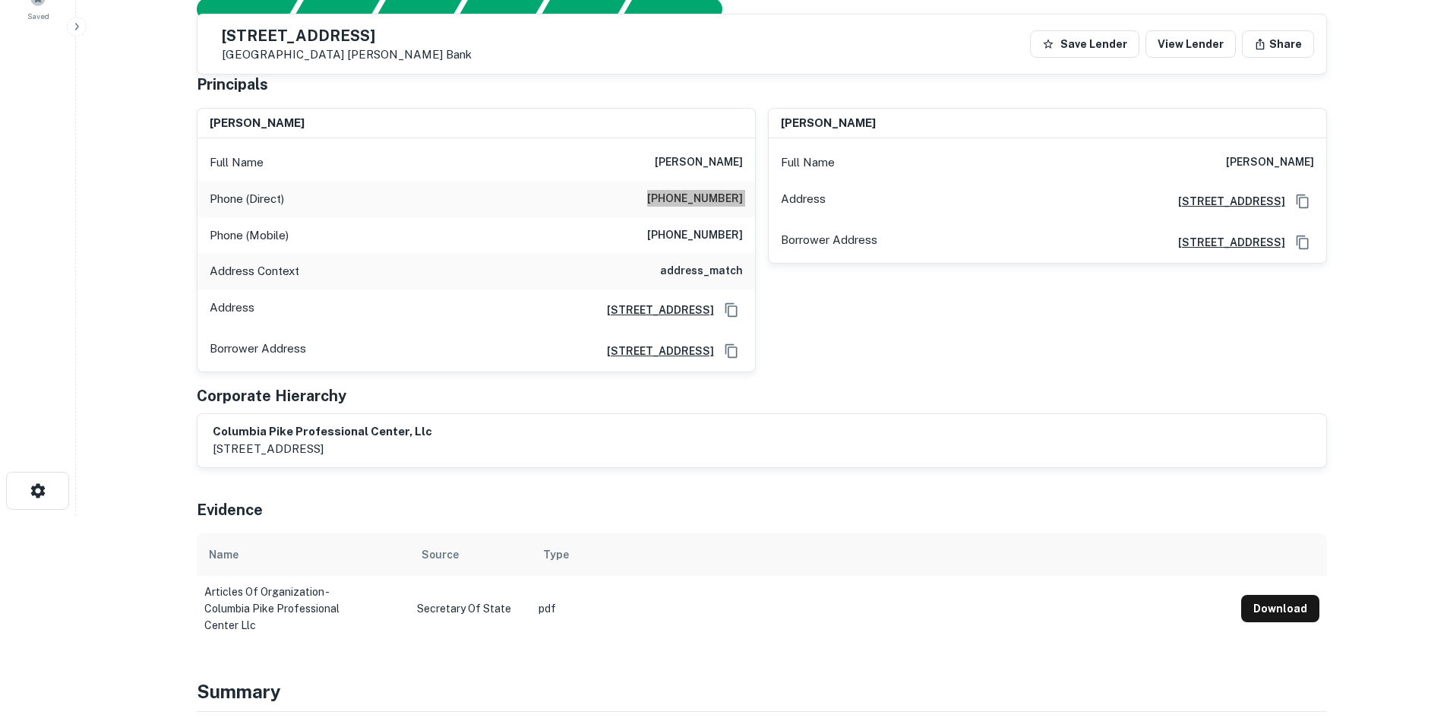
scroll to position [152, 0]
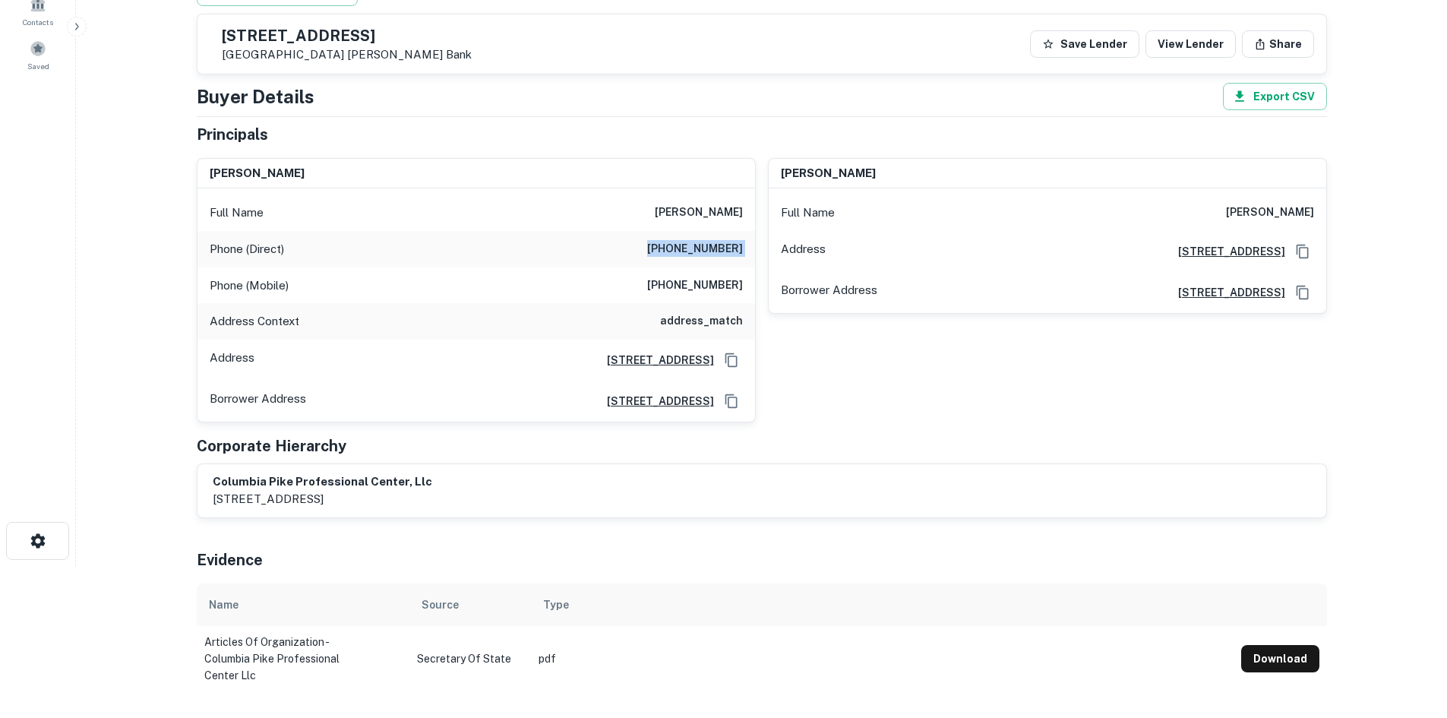
click at [697, 286] on h6 "(318) 223-4562" at bounding box center [695, 285] width 96 height 18
click at [718, 248] on h6 "(703) 440-8862" at bounding box center [695, 249] width 96 height 18
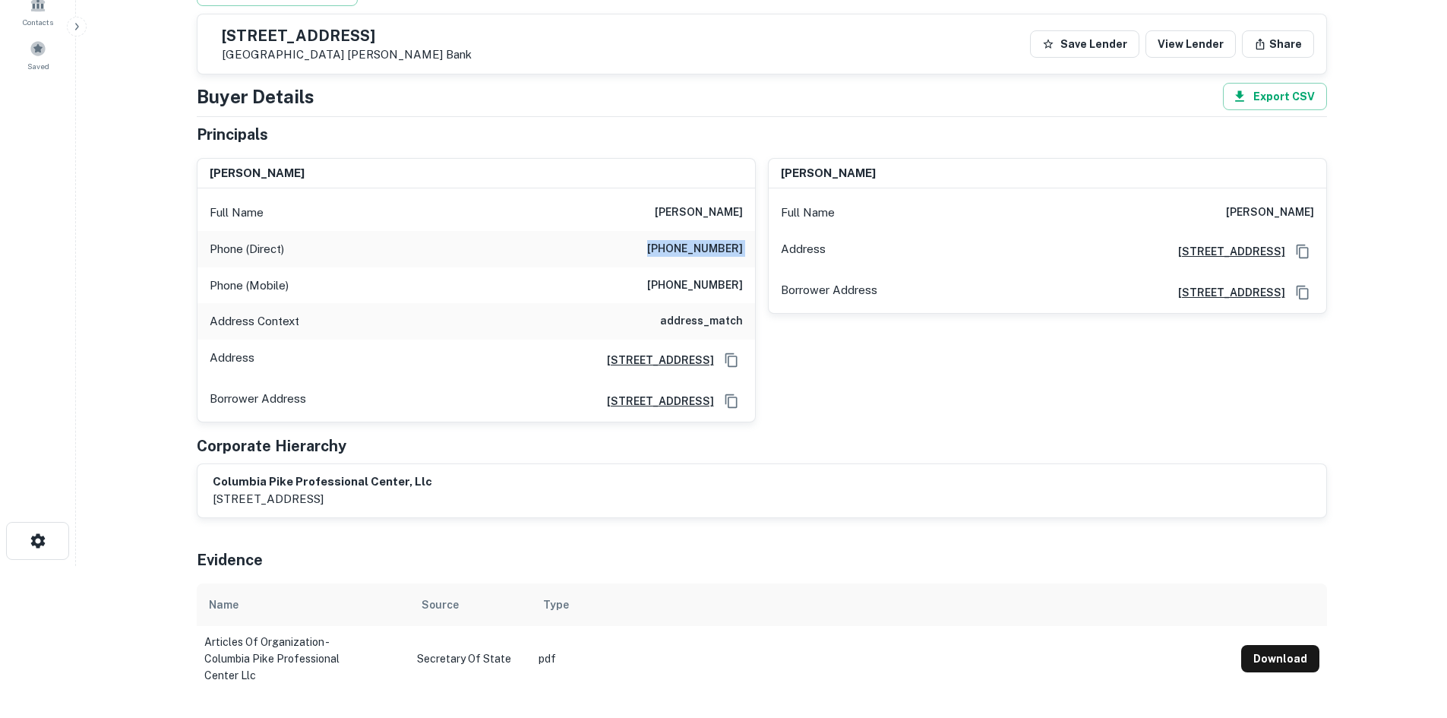
click at [718, 248] on h6 "(703) 440-8862" at bounding box center [695, 249] width 96 height 18
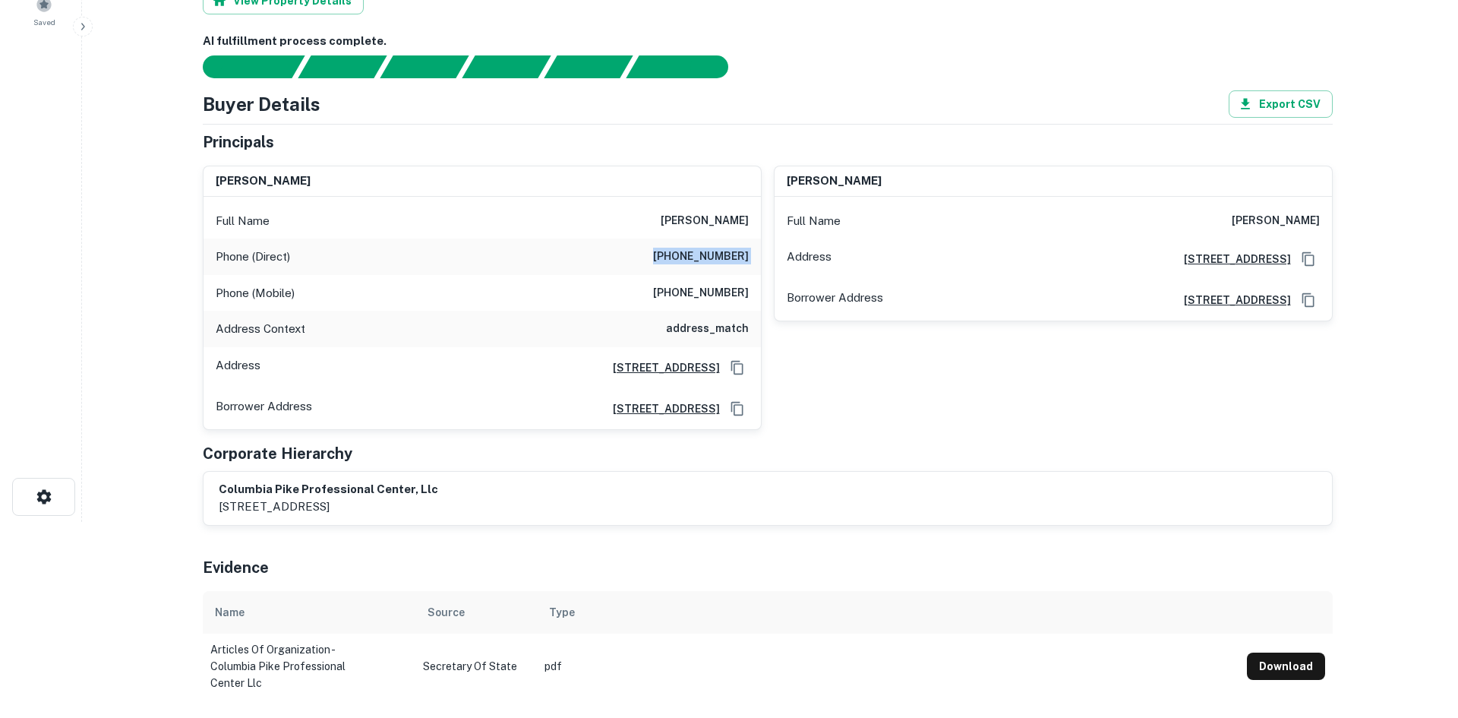
scroll to position [0, 0]
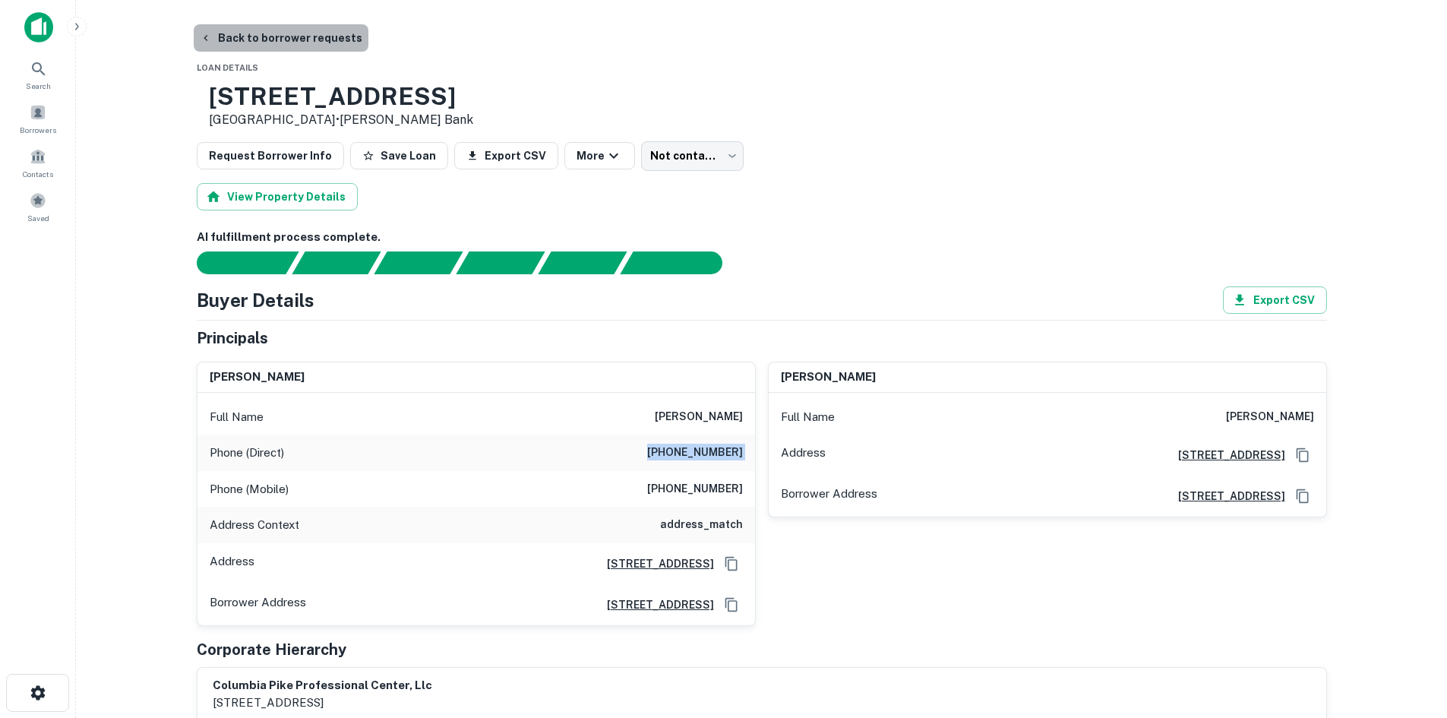
click at [333, 43] on button "Back to borrower requests" at bounding box center [281, 37] width 175 height 27
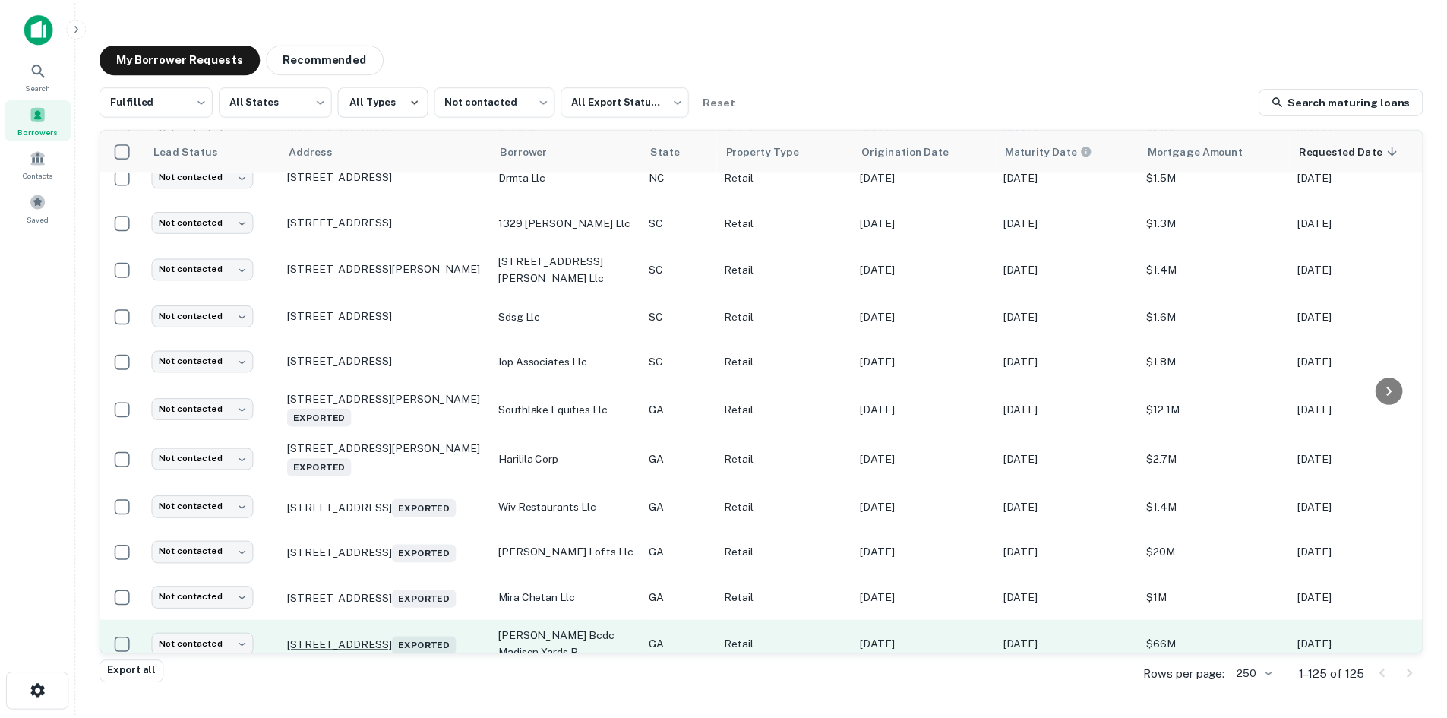
scroll to position [895, 0]
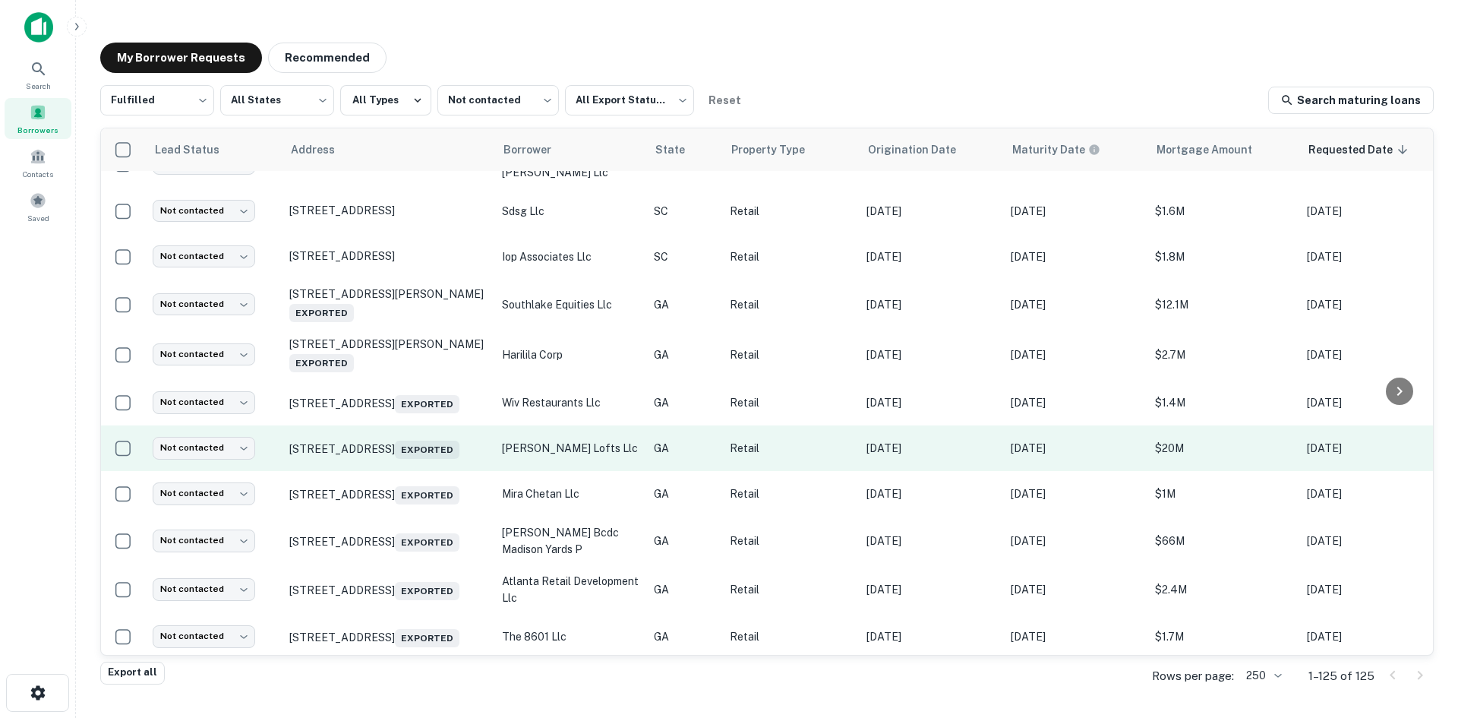
click at [383, 465] on td "418 3rd St Macon, GA 31201 Exported" at bounding box center [388, 448] width 213 height 46
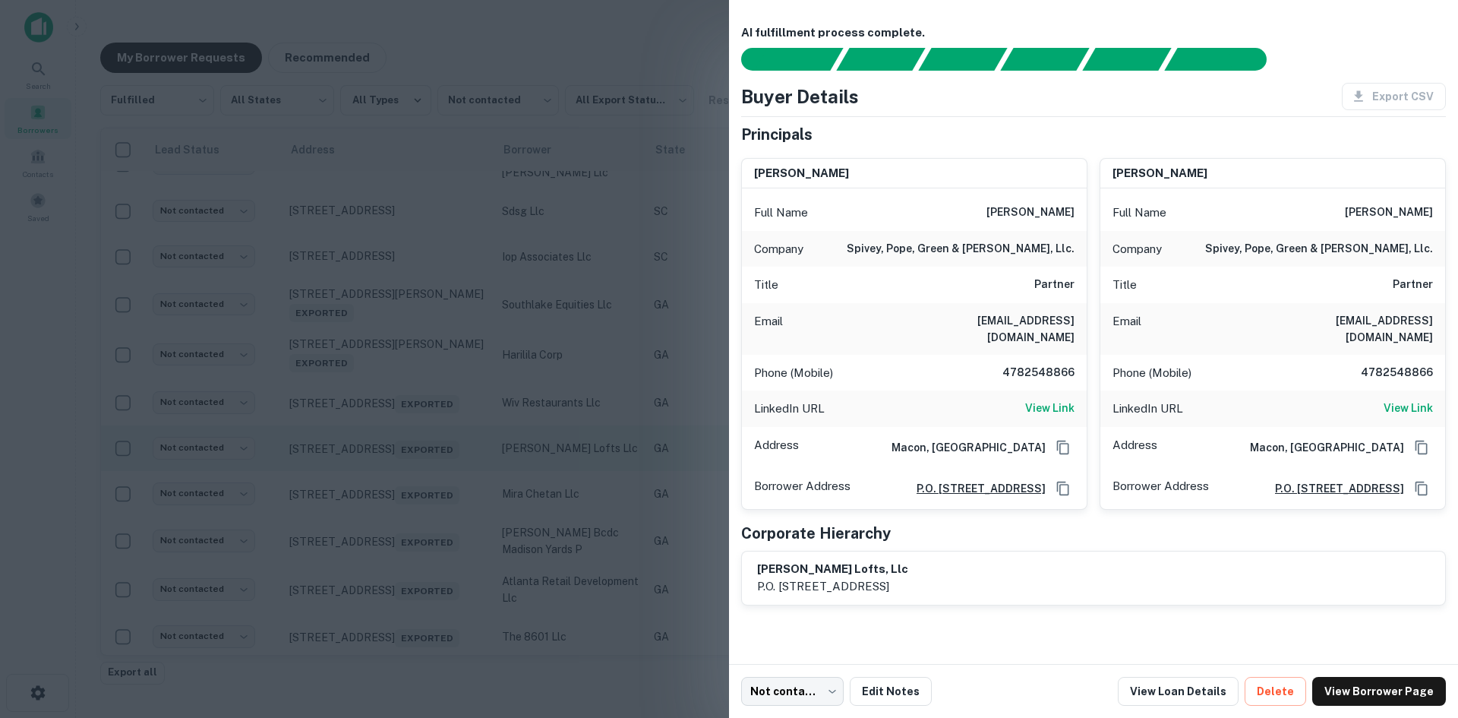
click at [383, 465] on div at bounding box center [729, 359] width 1458 height 718
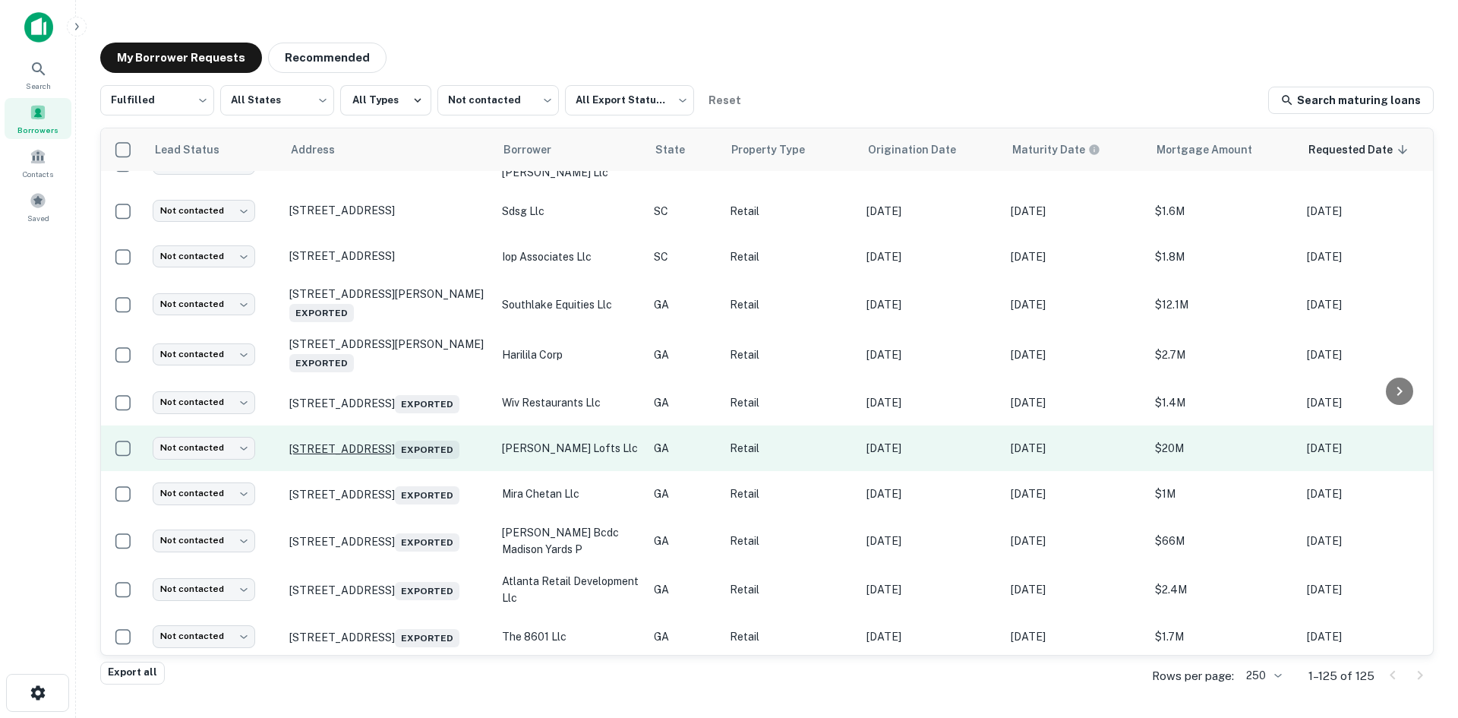
click at [383, 444] on p "418 3rd St Macon, GA 31201 Exported" at bounding box center [387, 448] width 197 height 21
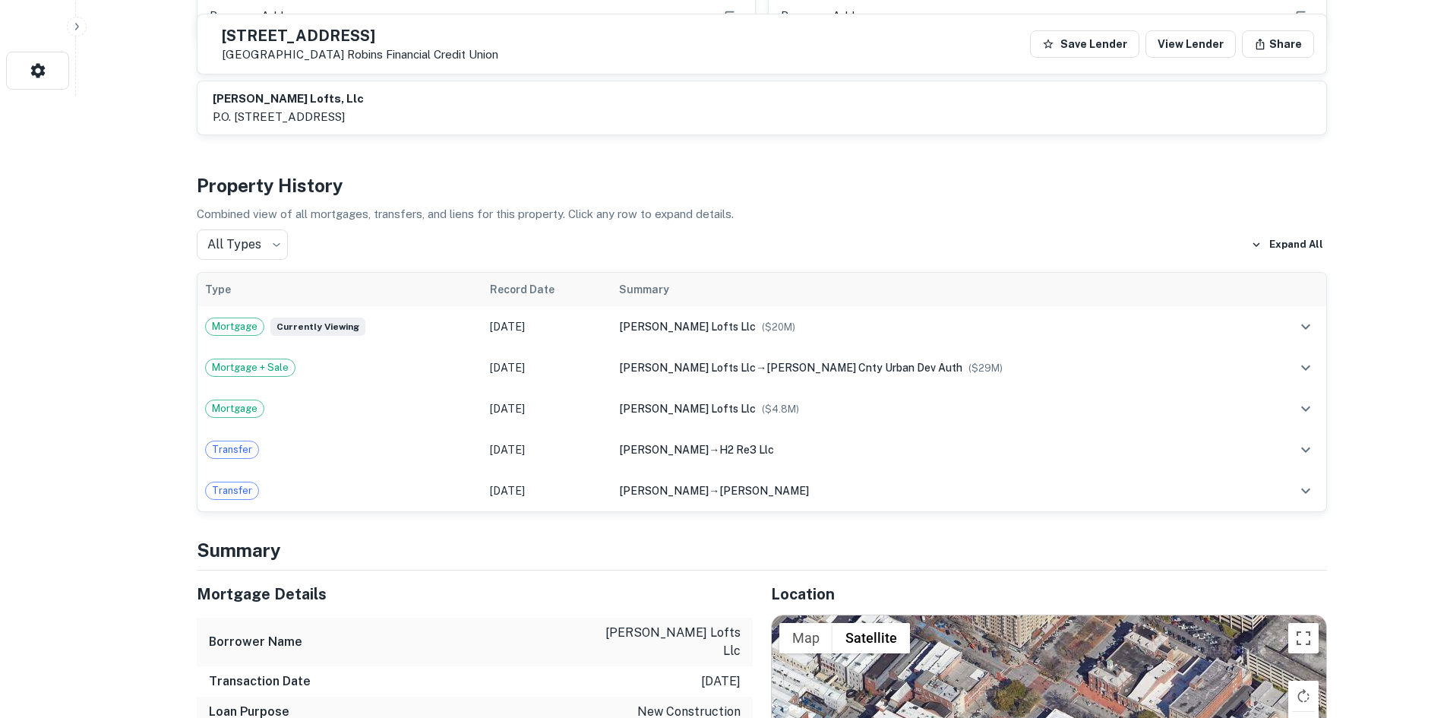
scroll to position [911, 0]
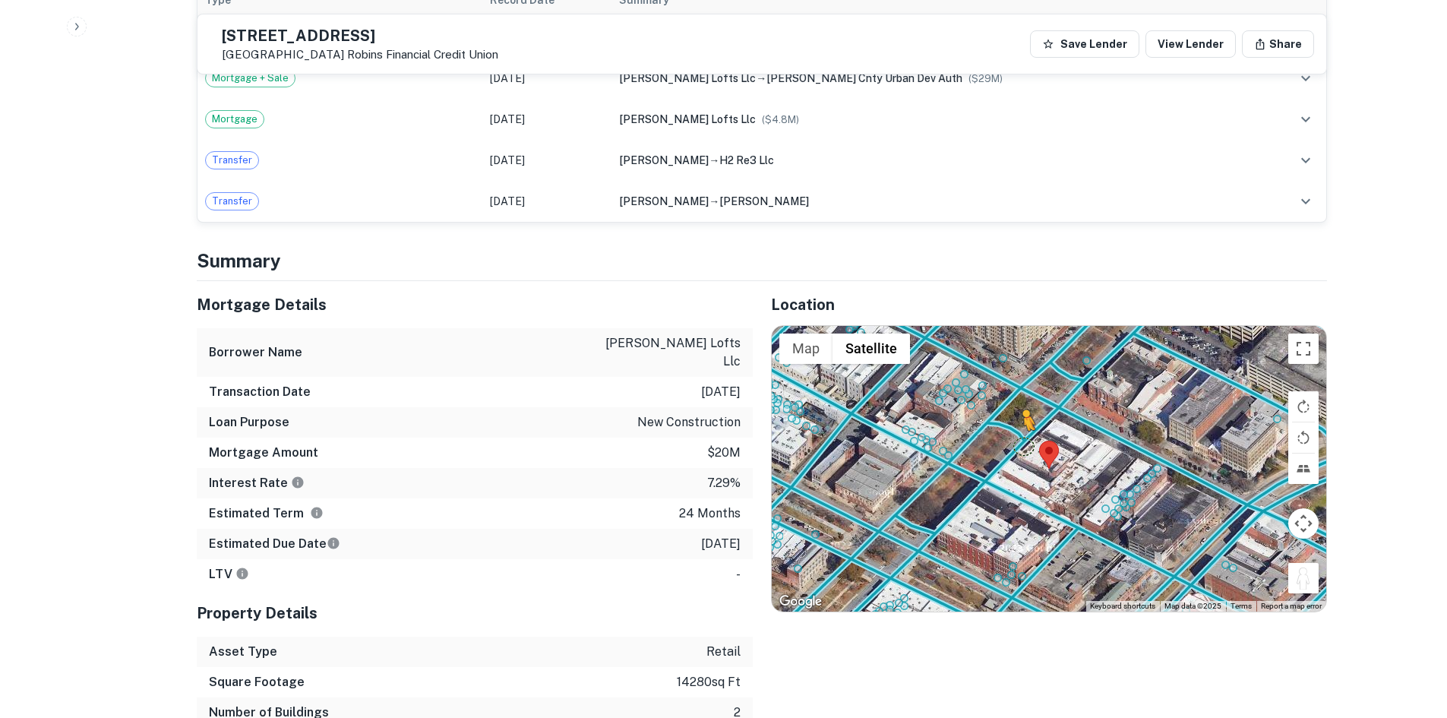
drag, startPoint x: 1309, startPoint y: 569, endPoint x: 1012, endPoint y: 413, distance: 335.3
click at [1012, 413] on div "To activate drag with keyboard, press Alt + Enter. Once in keyboard drag state,…" at bounding box center [1049, 469] width 554 height 286
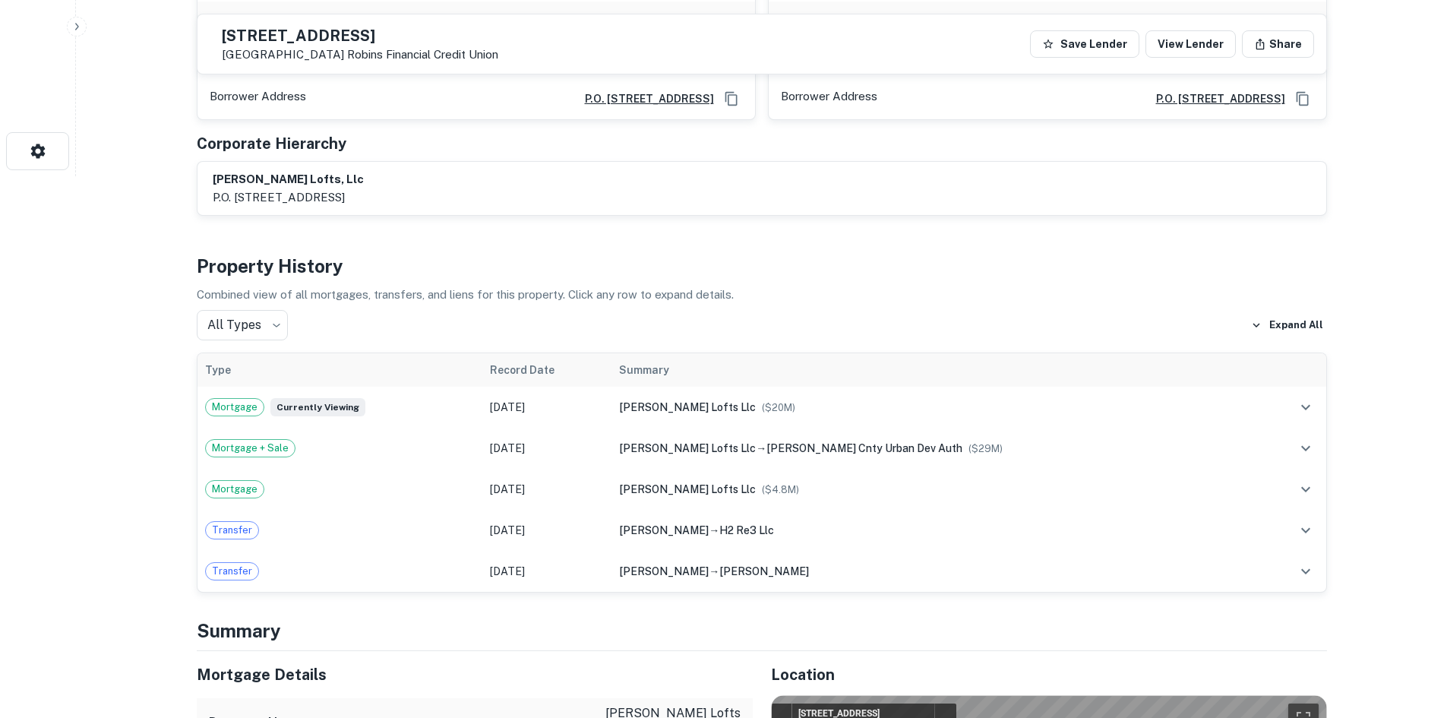
scroll to position [532, 0]
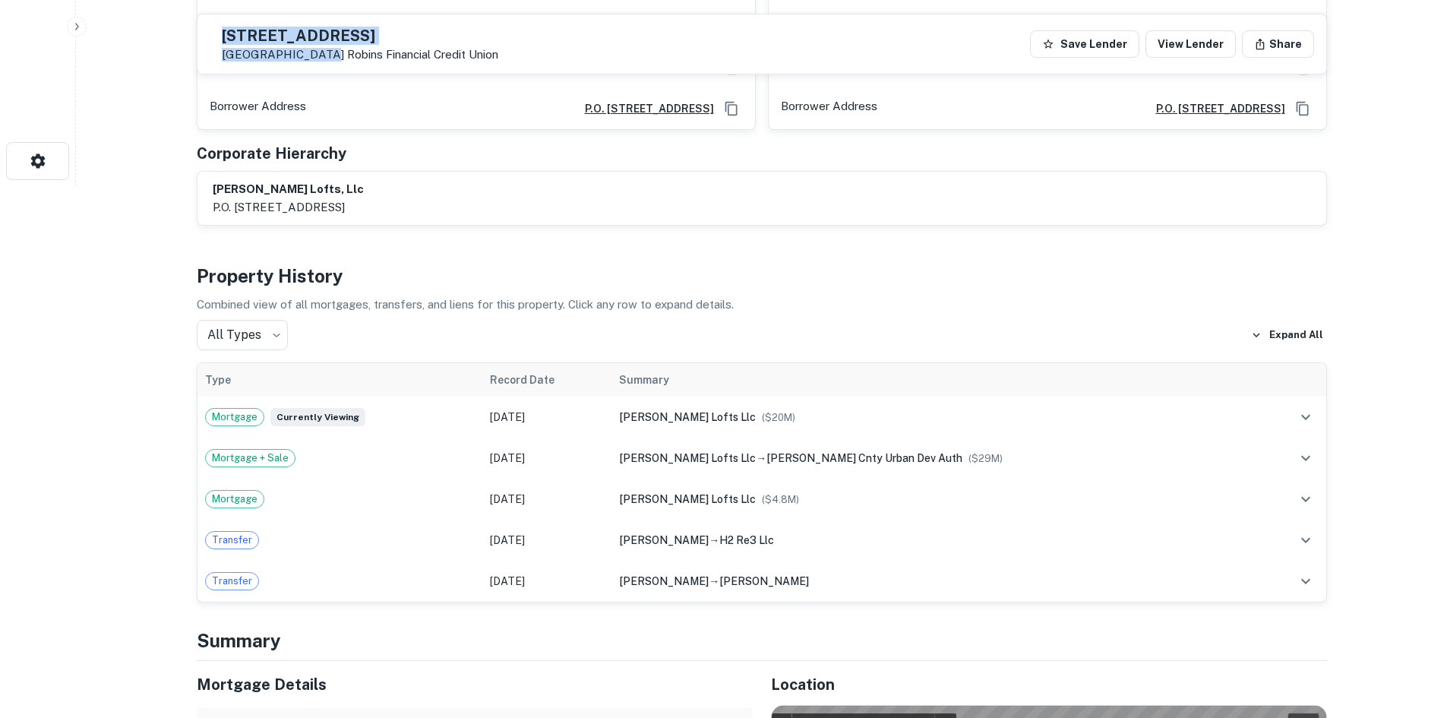
drag, startPoint x: 252, startPoint y: 29, endPoint x: 355, endPoint y: 63, distance: 108.1
click at [355, 63] on div "418 3rd St Macon, GA 31201 Robins Financial Credit Union Save Lender View Lende…" at bounding box center [761, 43] width 1129 height 59
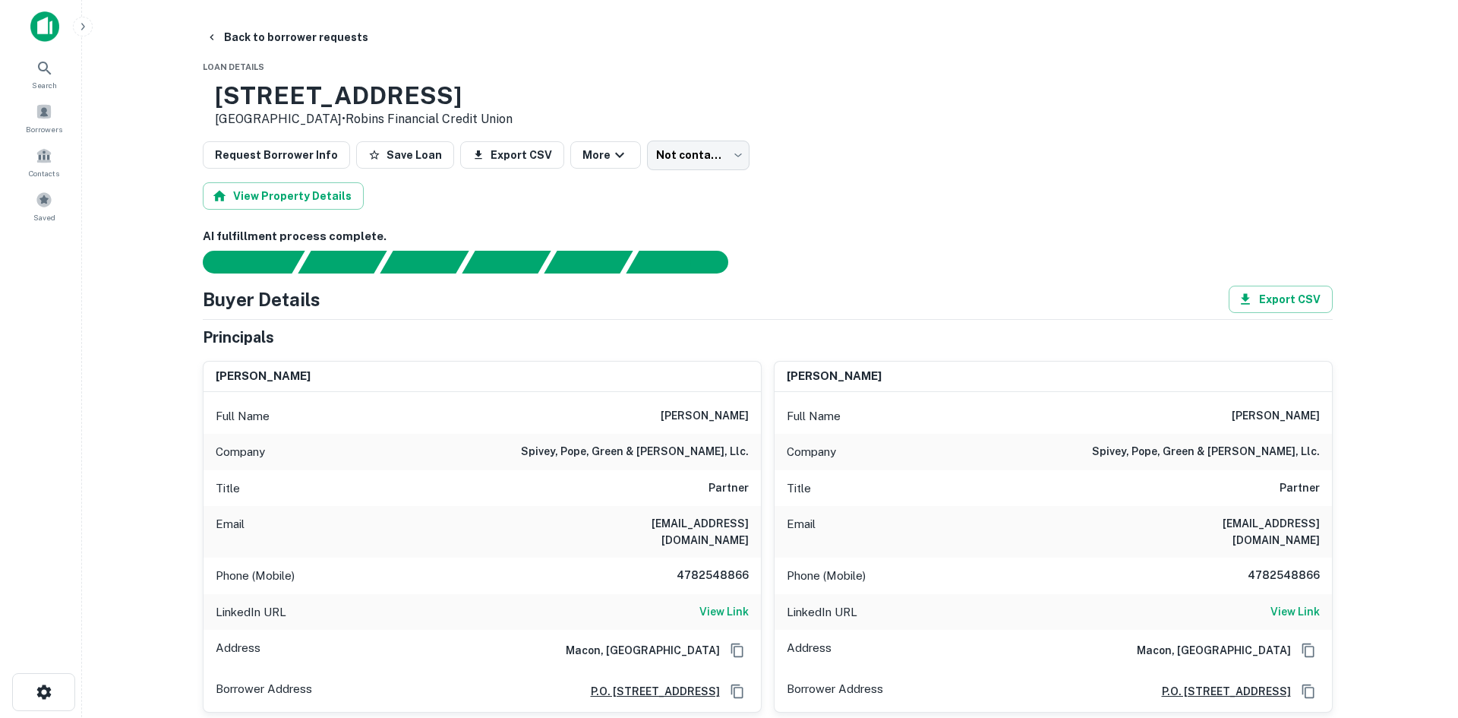
scroll to position [0, 0]
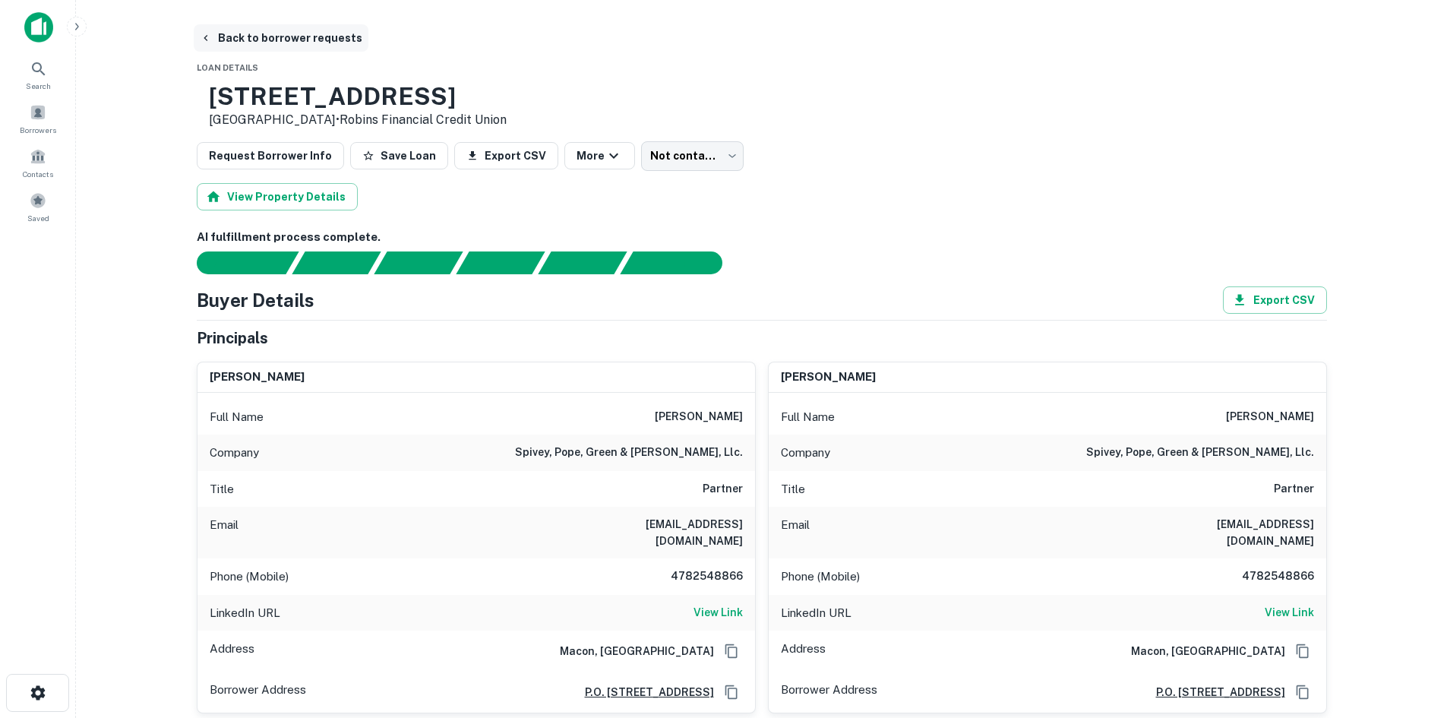
click at [235, 39] on button "Back to borrower requests" at bounding box center [281, 37] width 175 height 27
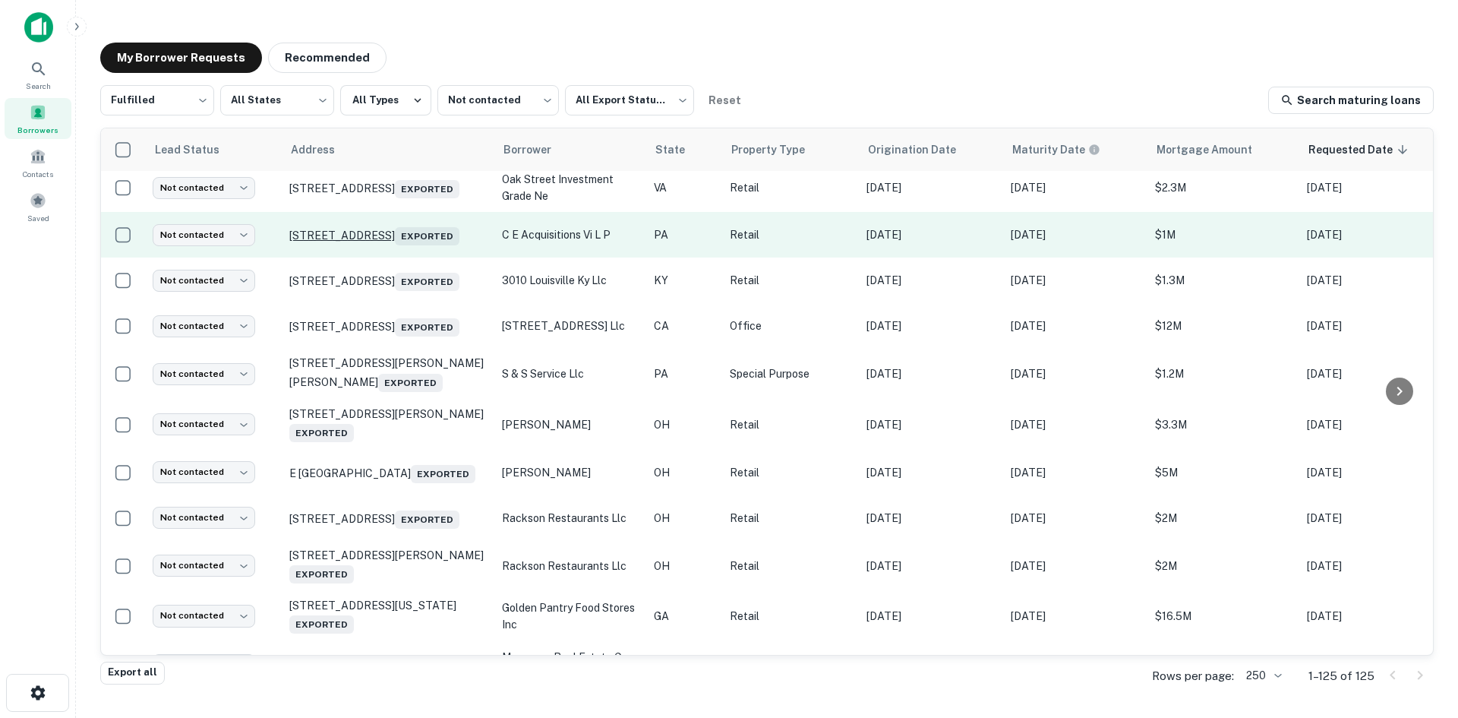
scroll to position [1730, 0]
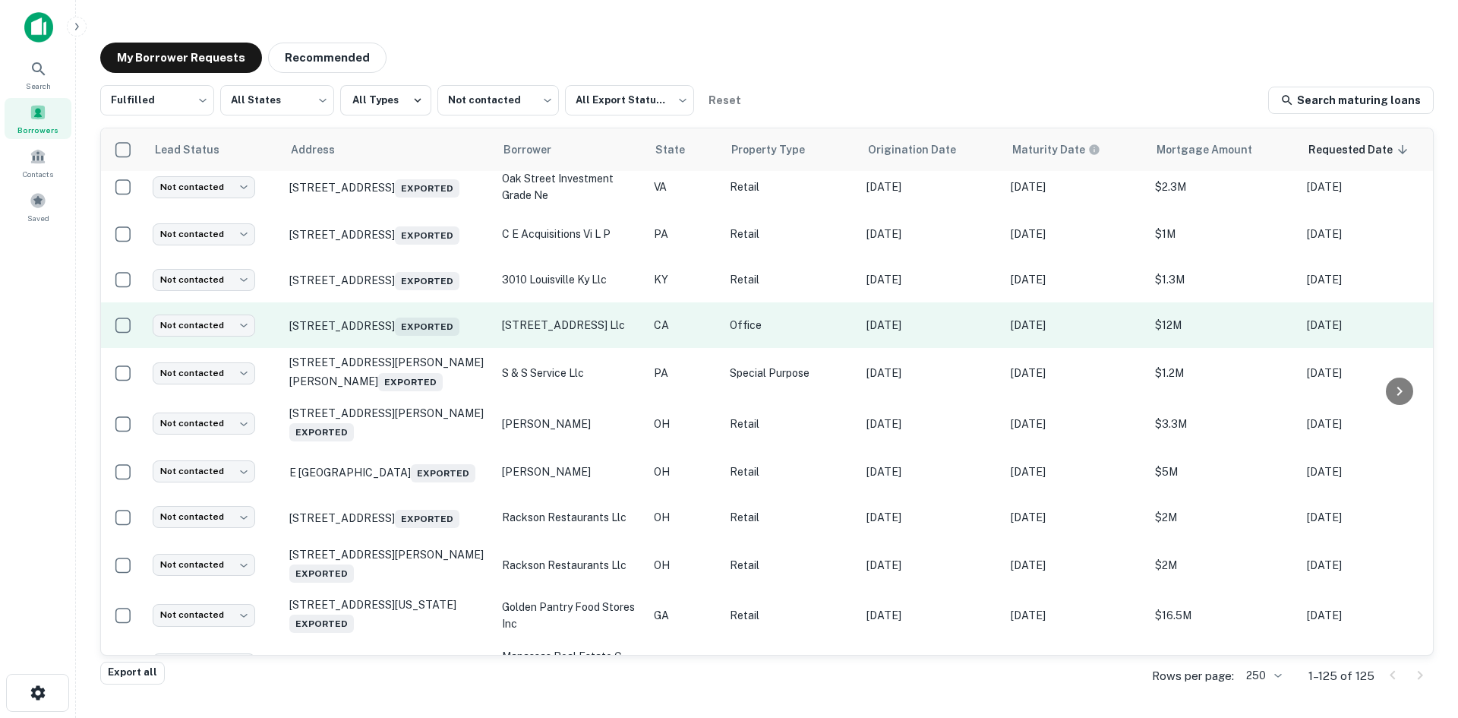
click at [407, 348] on td "7001 East Pkwy Sacramento, CA 95823 Exported" at bounding box center [388, 325] width 213 height 46
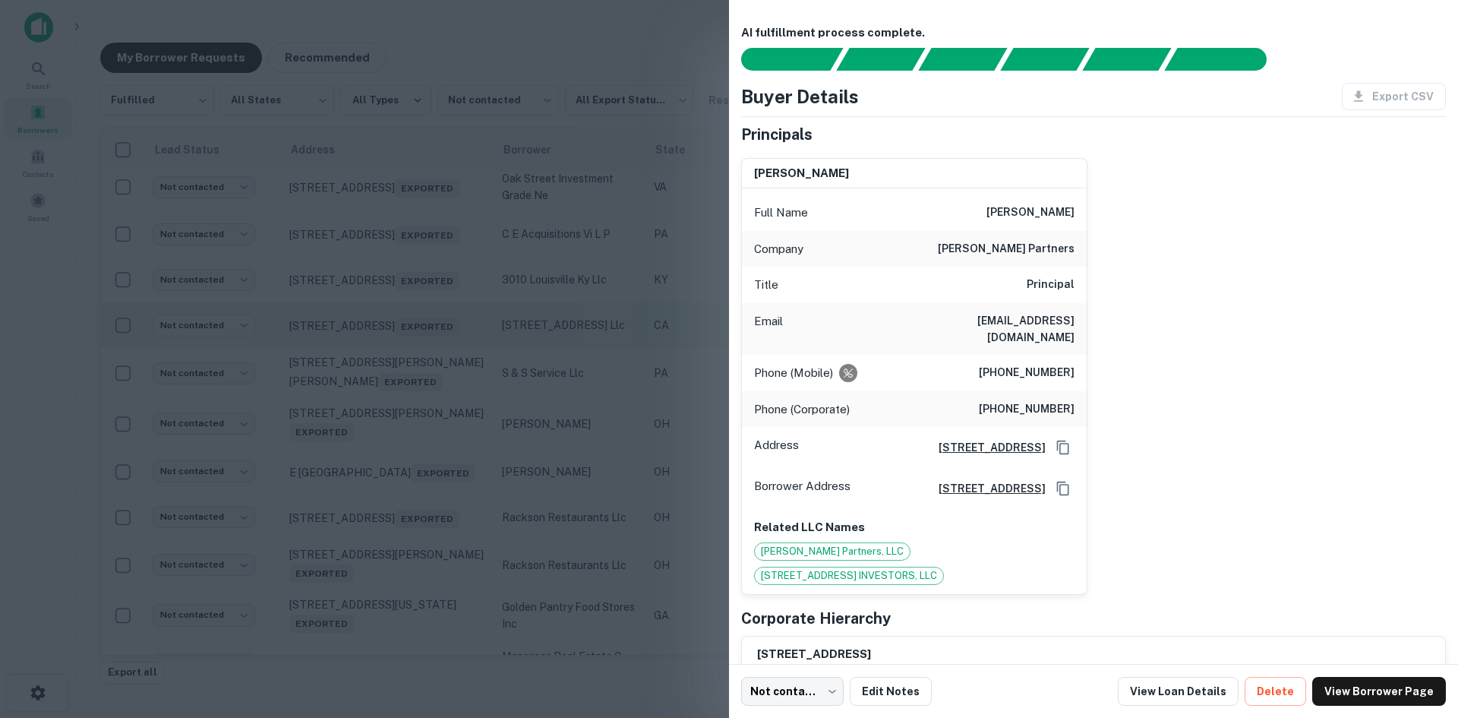
click at [407, 392] on div at bounding box center [729, 359] width 1458 height 718
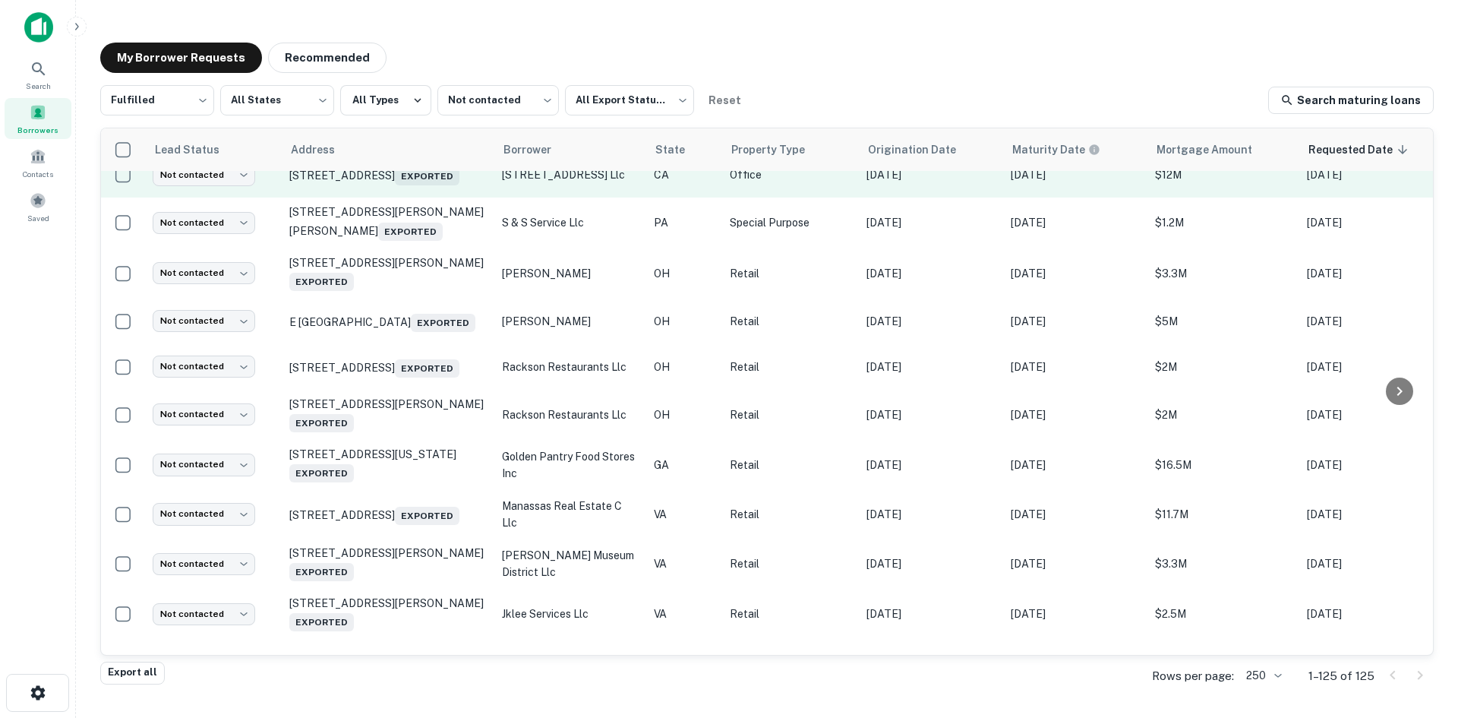
scroll to position [1882, 0]
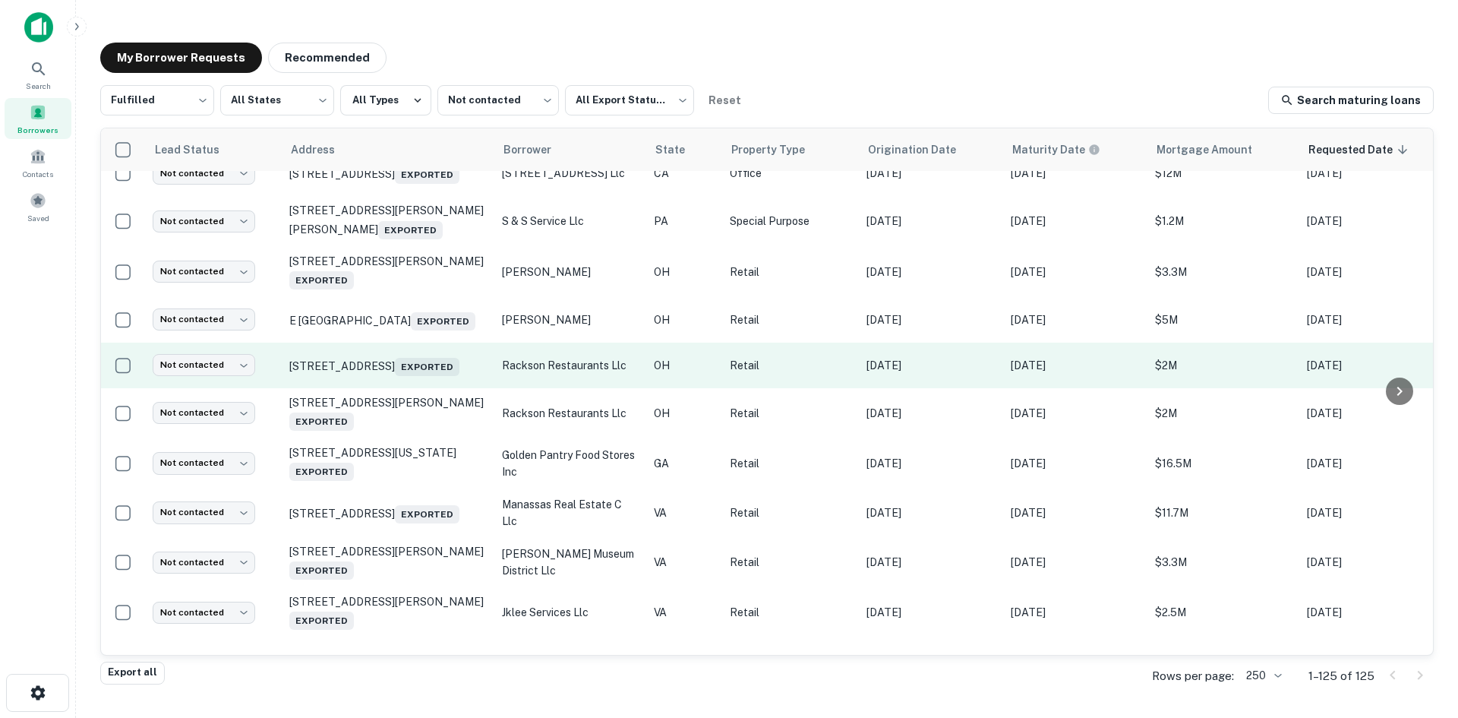
click at [388, 388] on td "4123 Pearl Rd Cleveland, OH 44109 Exported" at bounding box center [388, 366] width 213 height 46
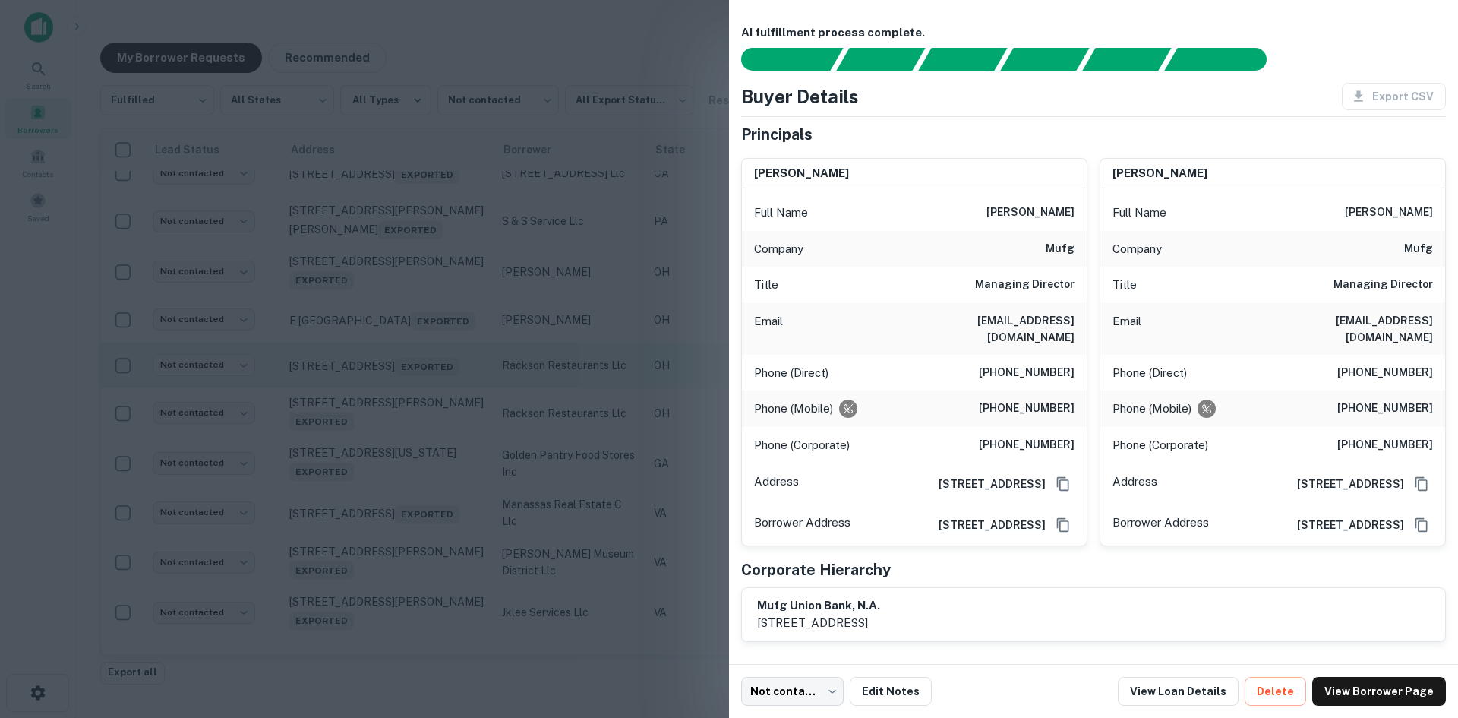
click at [388, 444] on div at bounding box center [729, 359] width 1458 height 718
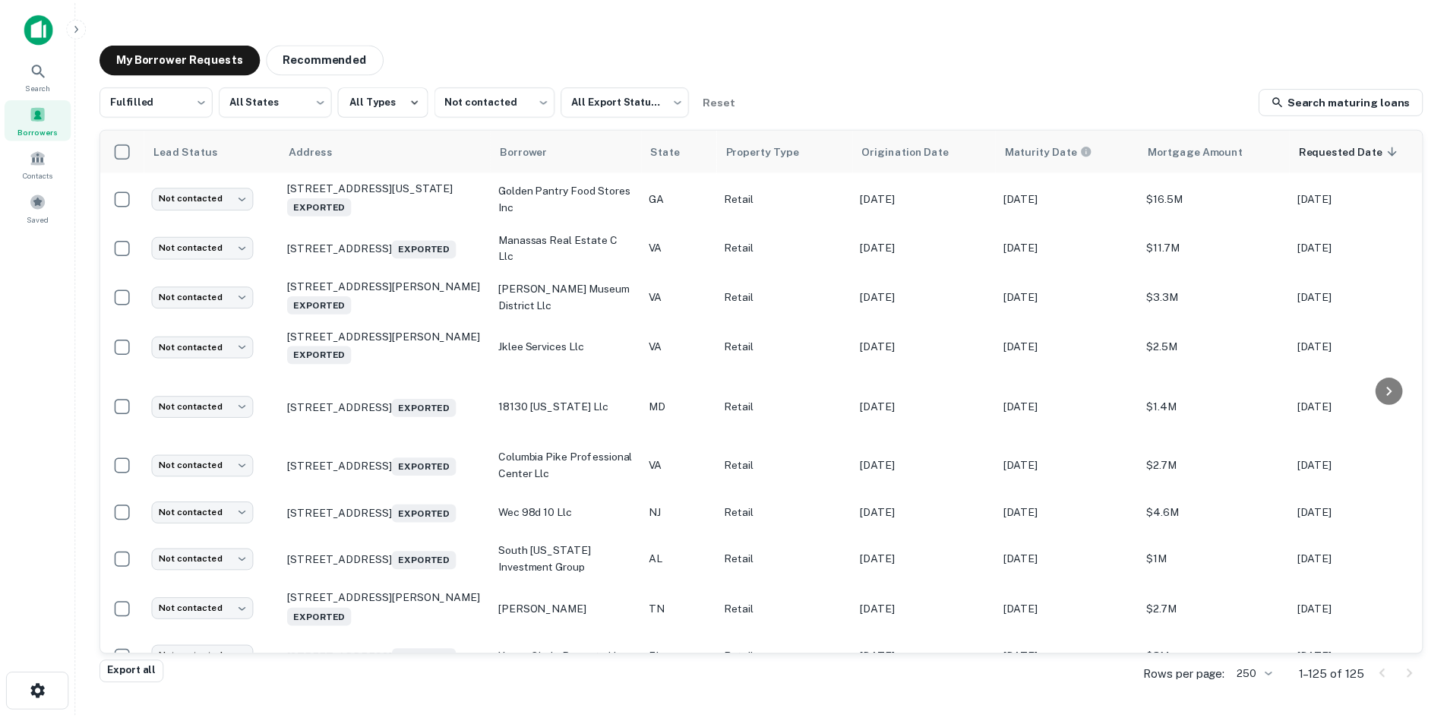
scroll to position [2186, 0]
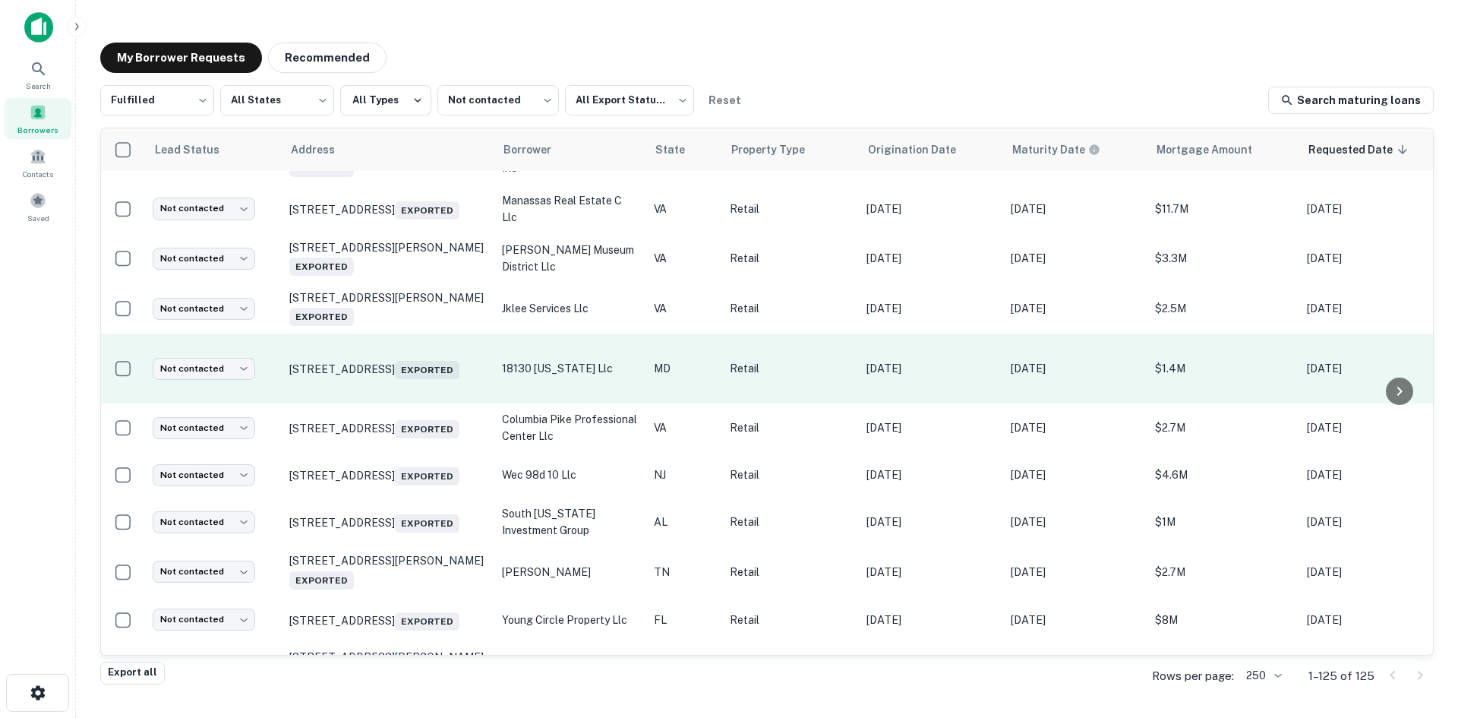
click at [382, 403] on td "3415 Olney Laytonsville Rd MD Exported" at bounding box center [388, 368] width 213 height 70
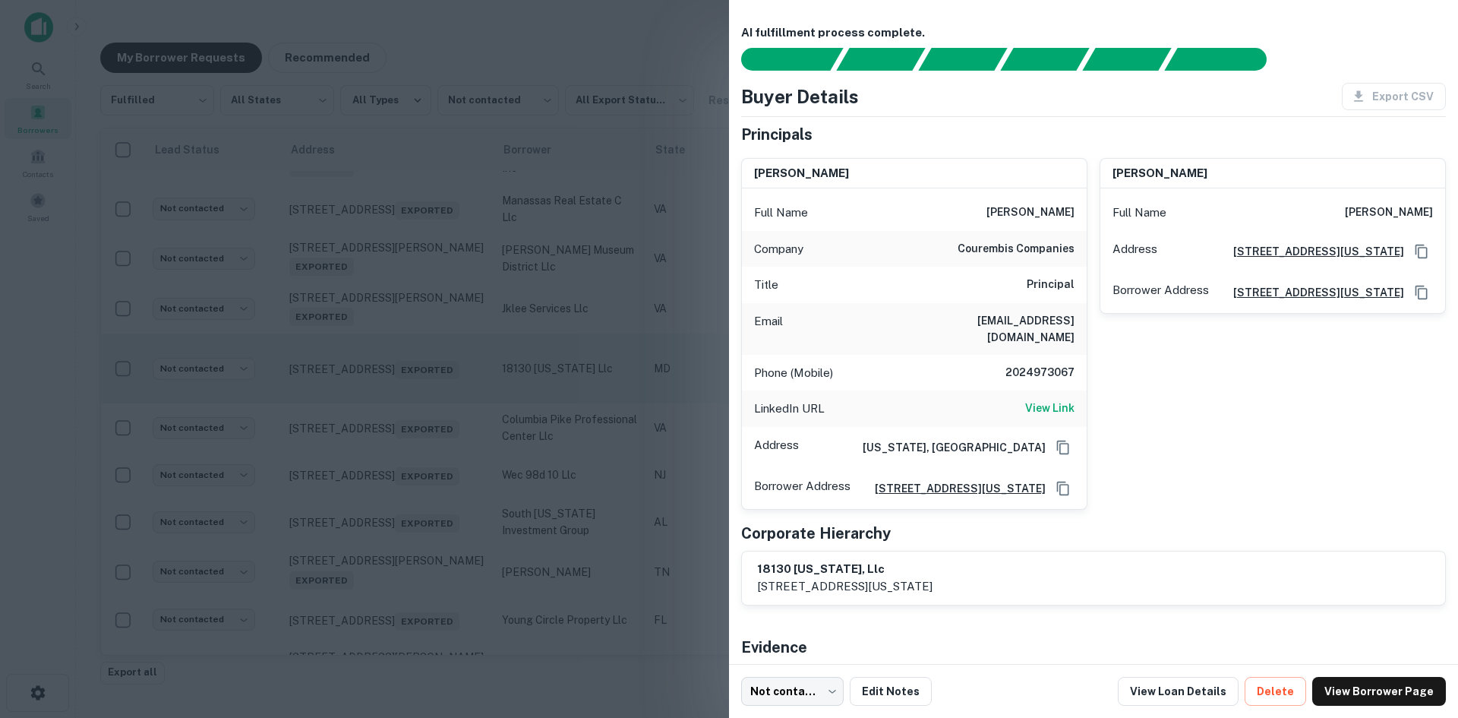
click at [382, 453] on div at bounding box center [729, 359] width 1458 height 718
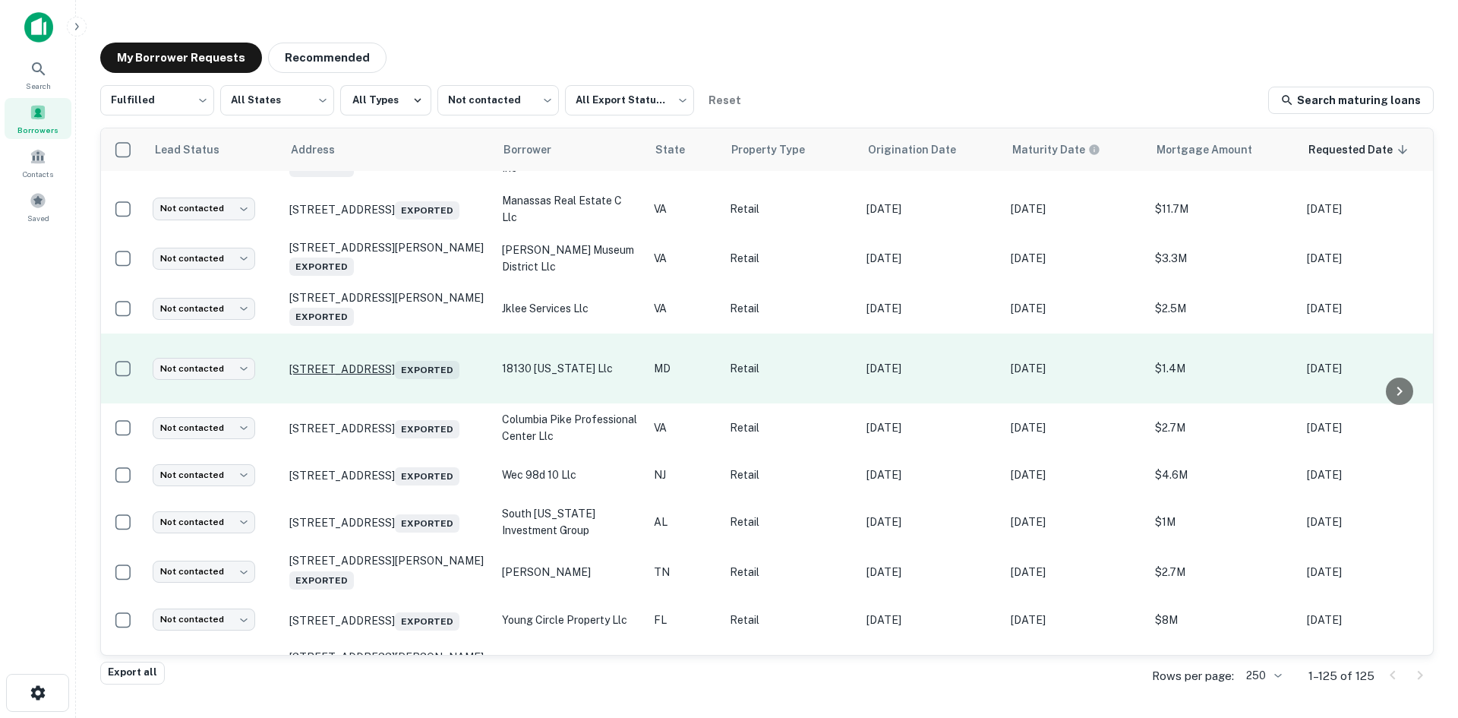
click at [382, 379] on p "3415 Olney Laytonsville Rd MD Exported" at bounding box center [387, 368] width 197 height 21
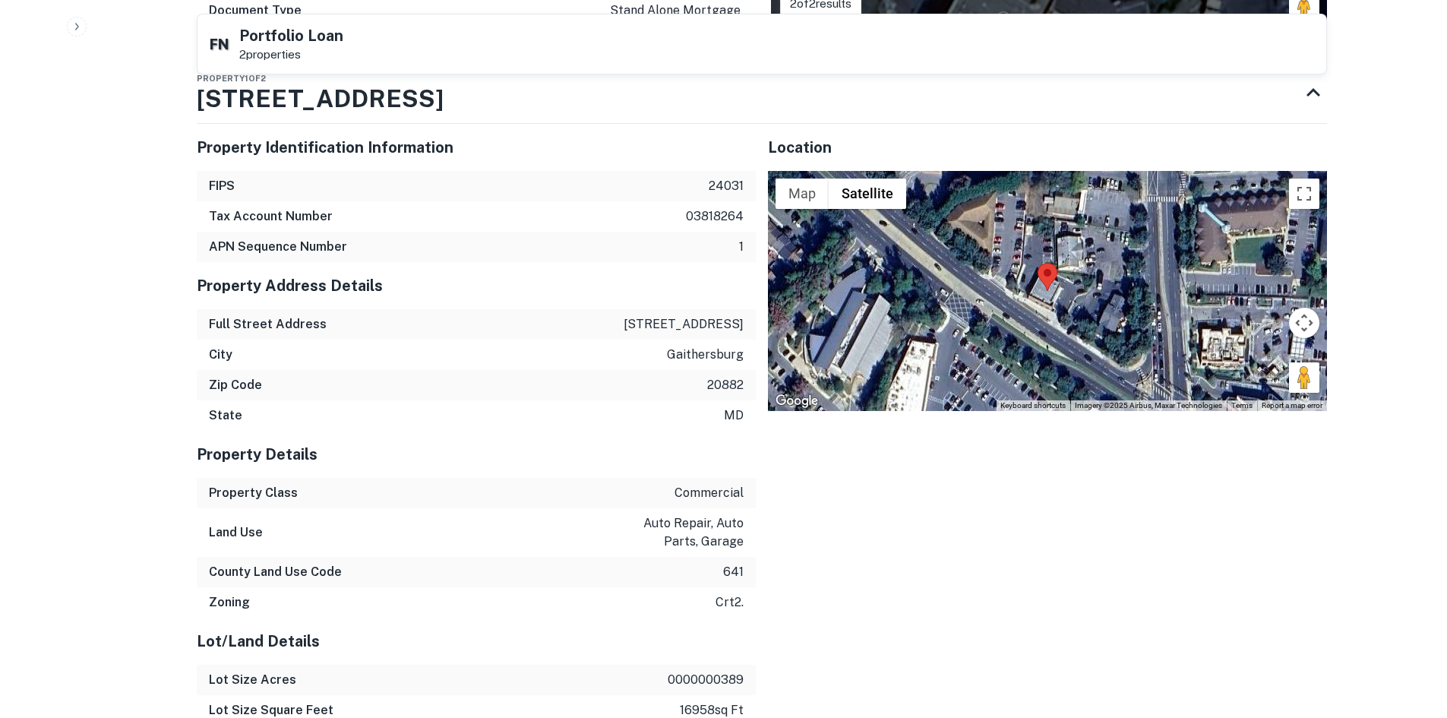
scroll to position [1443, 0]
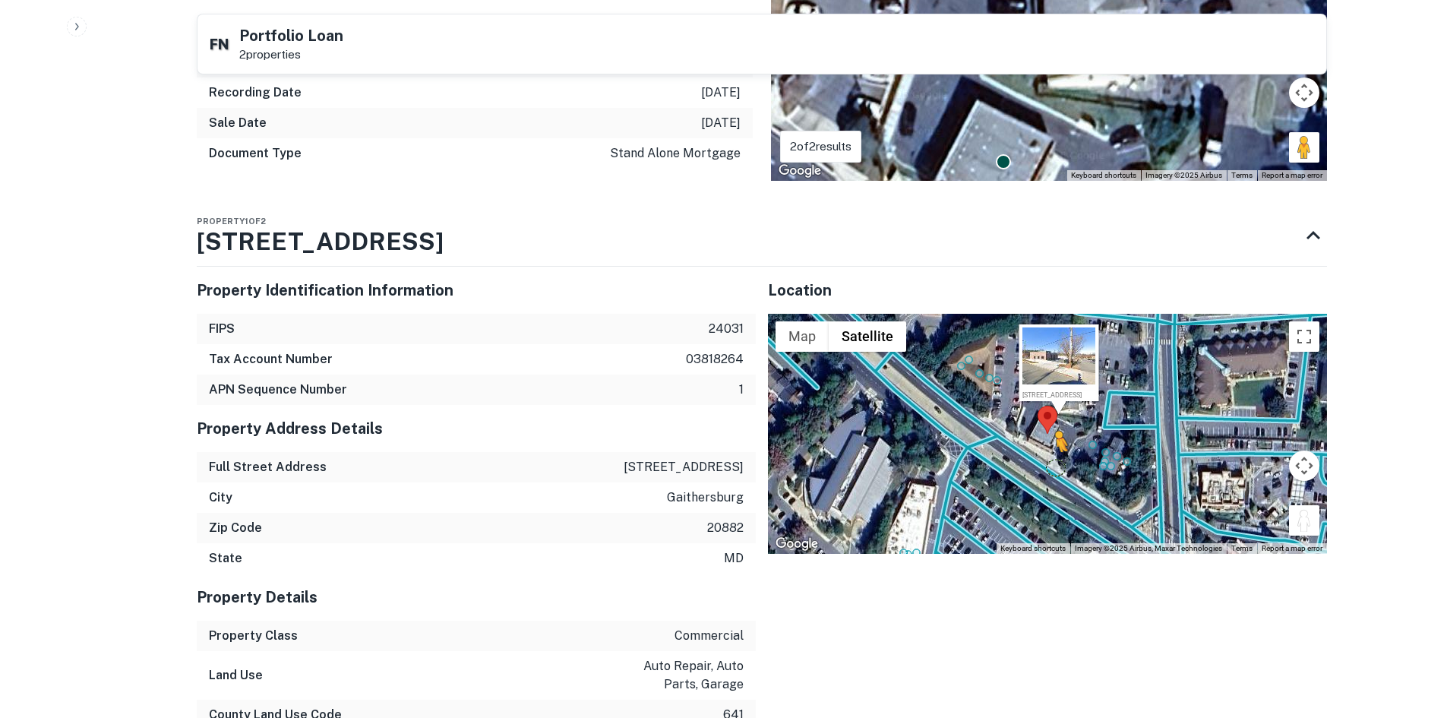
drag, startPoint x: 1300, startPoint y: 501, endPoint x: 1048, endPoint y: 452, distance: 256.2
click at [1048, 452] on div "To activate drag with keyboard, press Alt + Enter. Once in keyboard drag state,…" at bounding box center [1047, 434] width 559 height 240
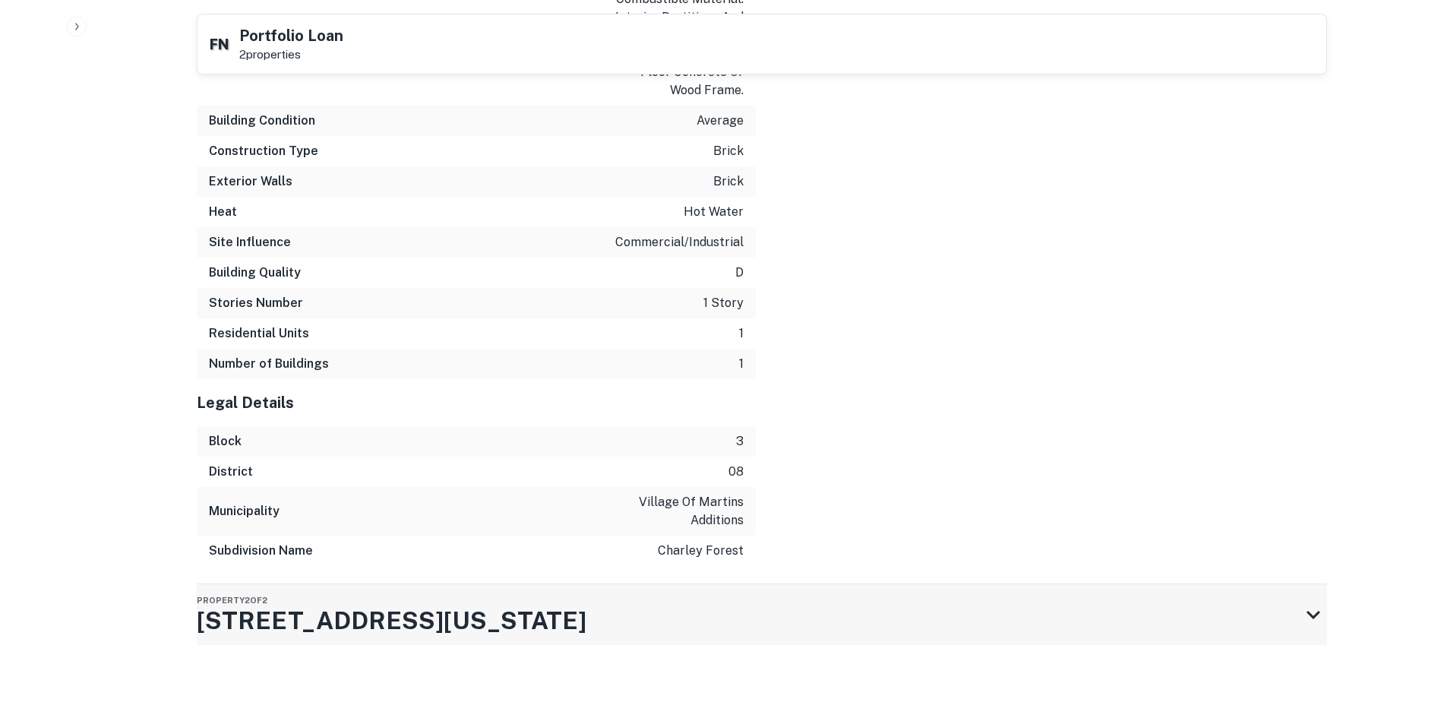
click at [520, 633] on div "Property 2 of 2 18130 Georgia Ave" at bounding box center [748, 614] width 1103 height 61
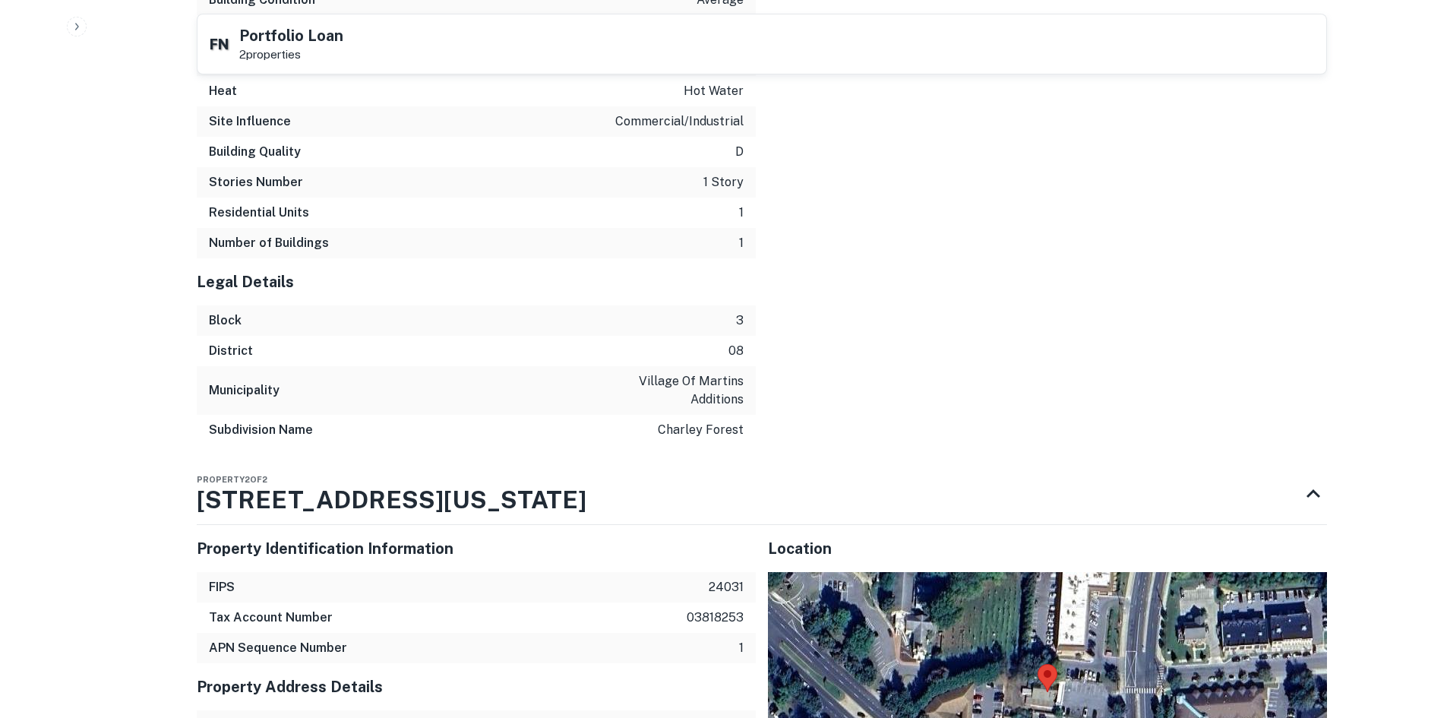
scroll to position [3006, 0]
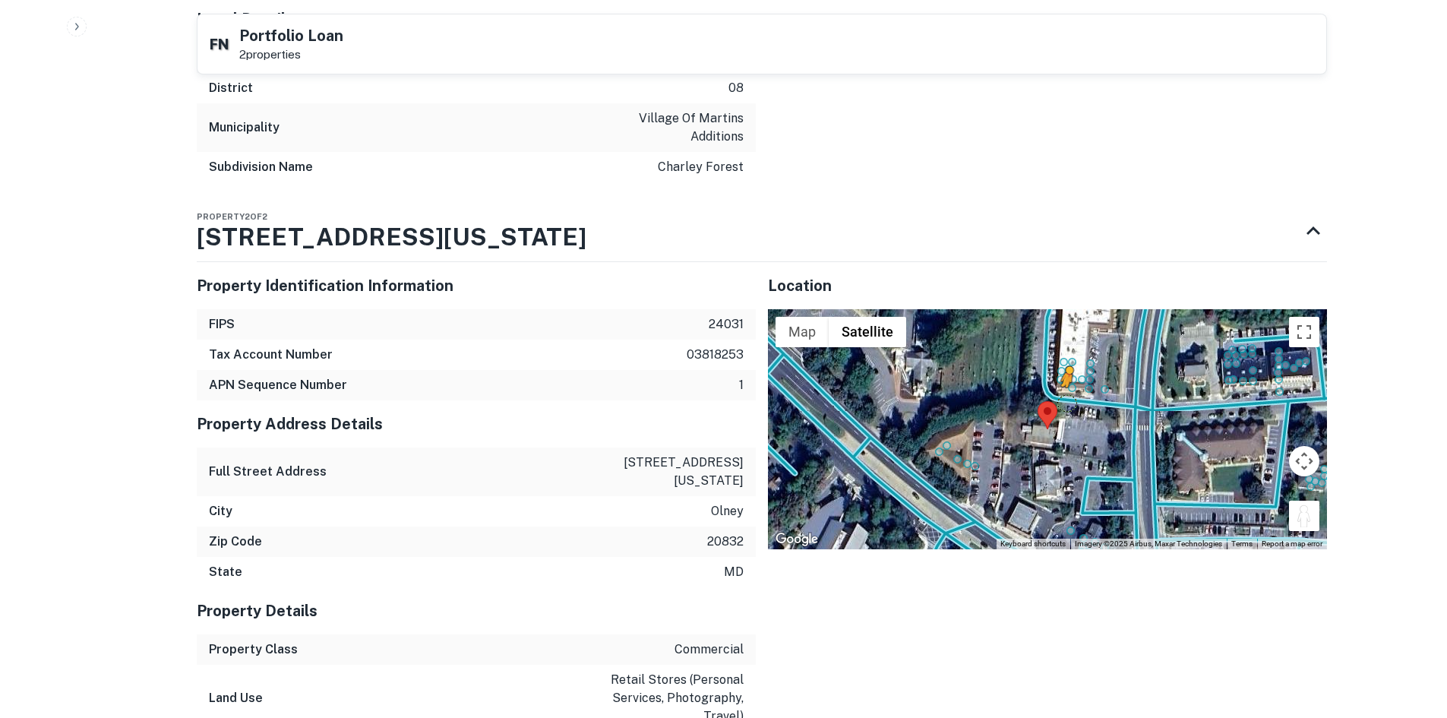
drag, startPoint x: 1296, startPoint y: 525, endPoint x: 1061, endPoint y: 402, distance: 265.0
click at [1061, 403] on div "To activate drag with keyboard, press Alt + Enter. Once in keyboard drag state,…" at bounding box center [1047, 429] width 559 height 240
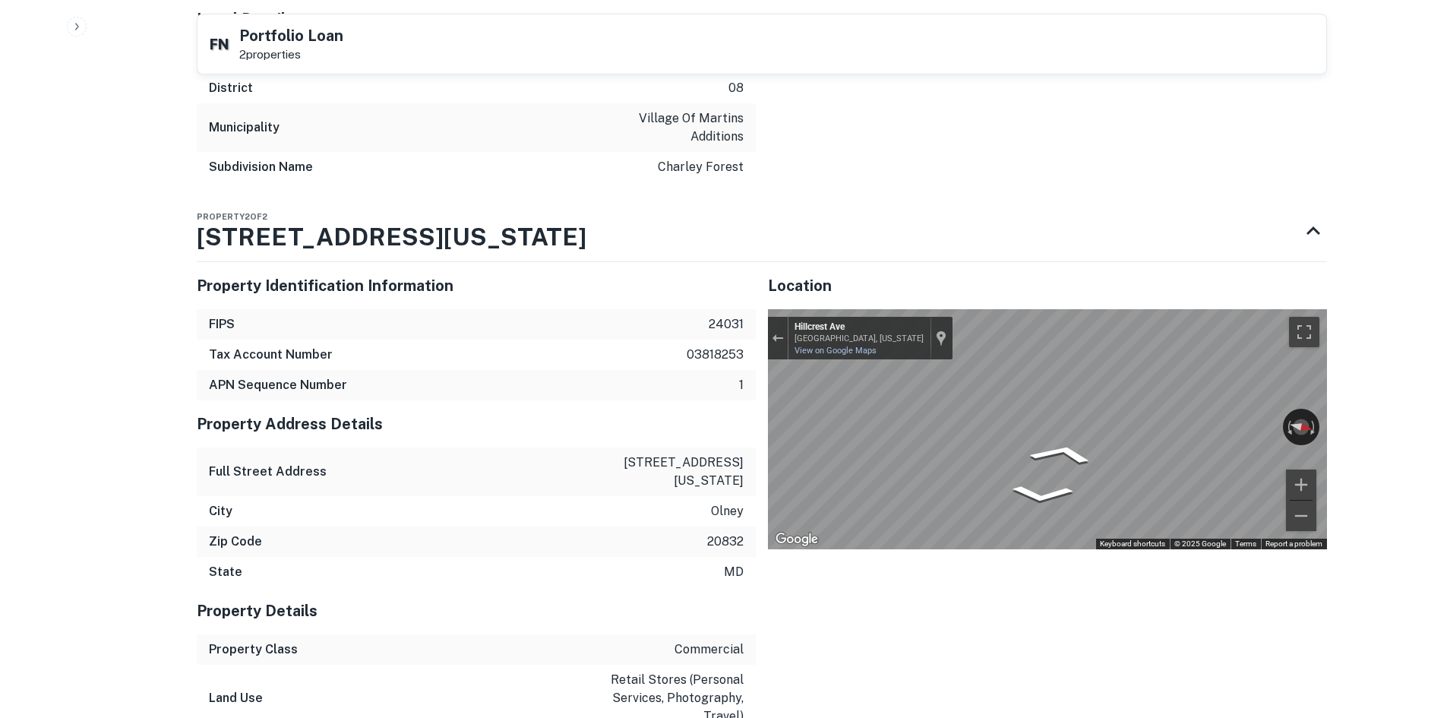
click at [782, 337] on div "← Move left → Move right ↑ Move up ↓ Move down + Zoom in - Zoom out Olney, Mary…" at bounding box center [1047, 429] width 559 height 240
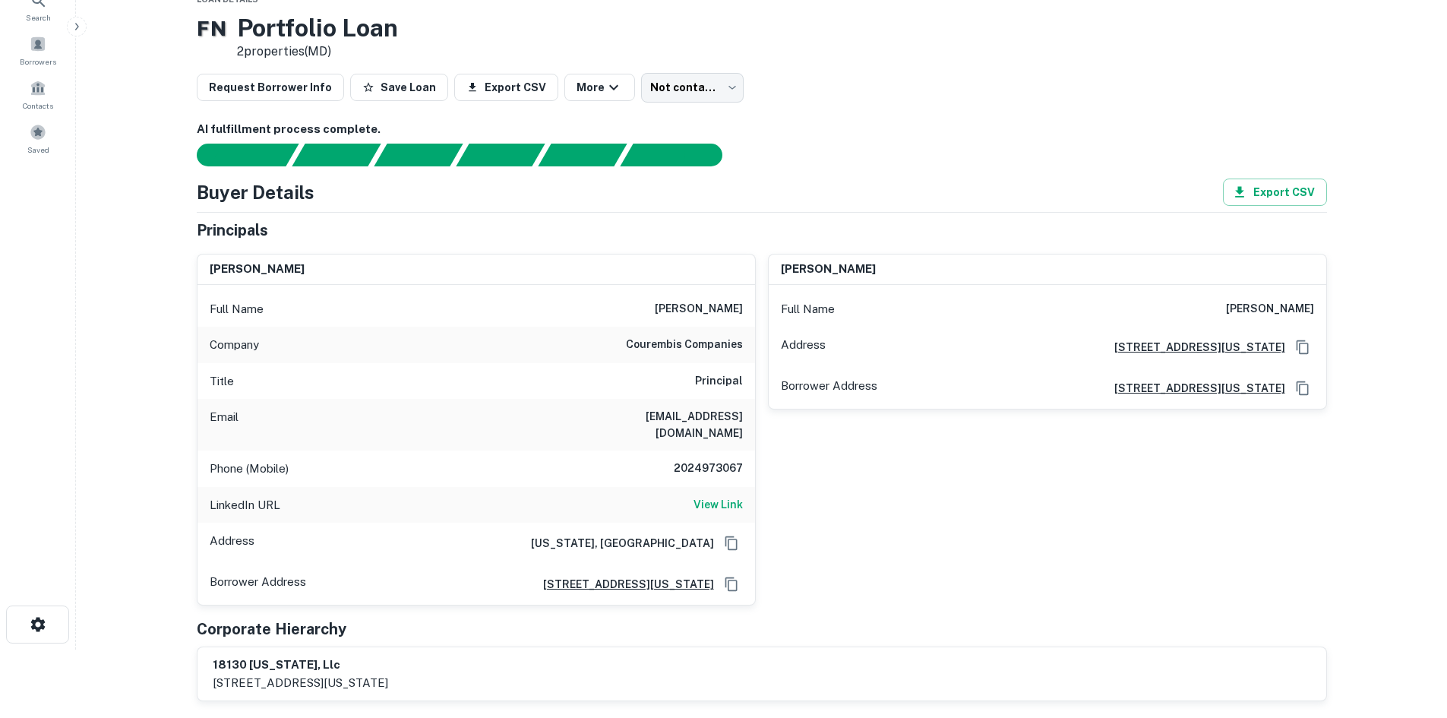
scroll to position [0, 0]
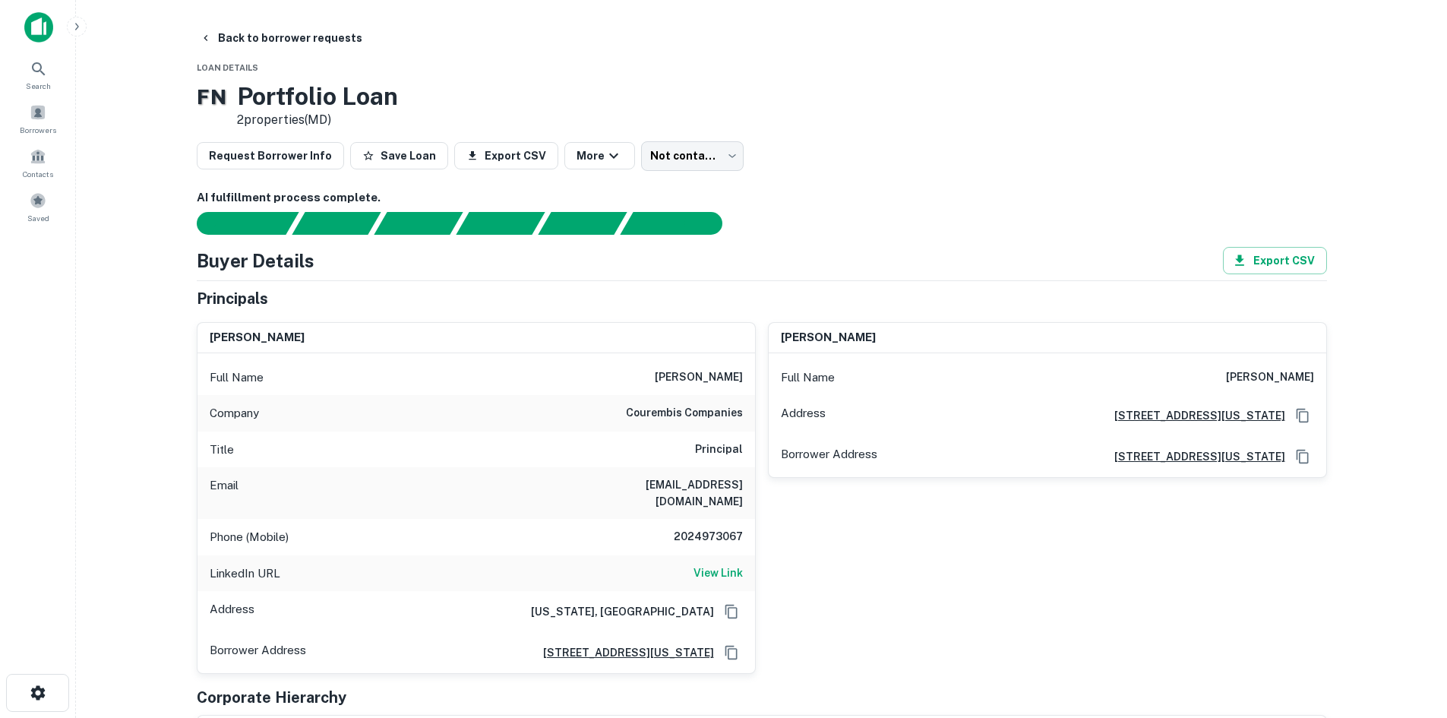
click at [704, 528] on h6 "2024973067" at bounding box center [697, 537] width 91 height 18
click at [666, 381] on h6 "louis courembis" at bounding box center [699, 377] width 88 height 18
drag, startPoint x: 657, startPoint y: 377, endPoint x: 753, endPoint y: 419, distance: 105.1
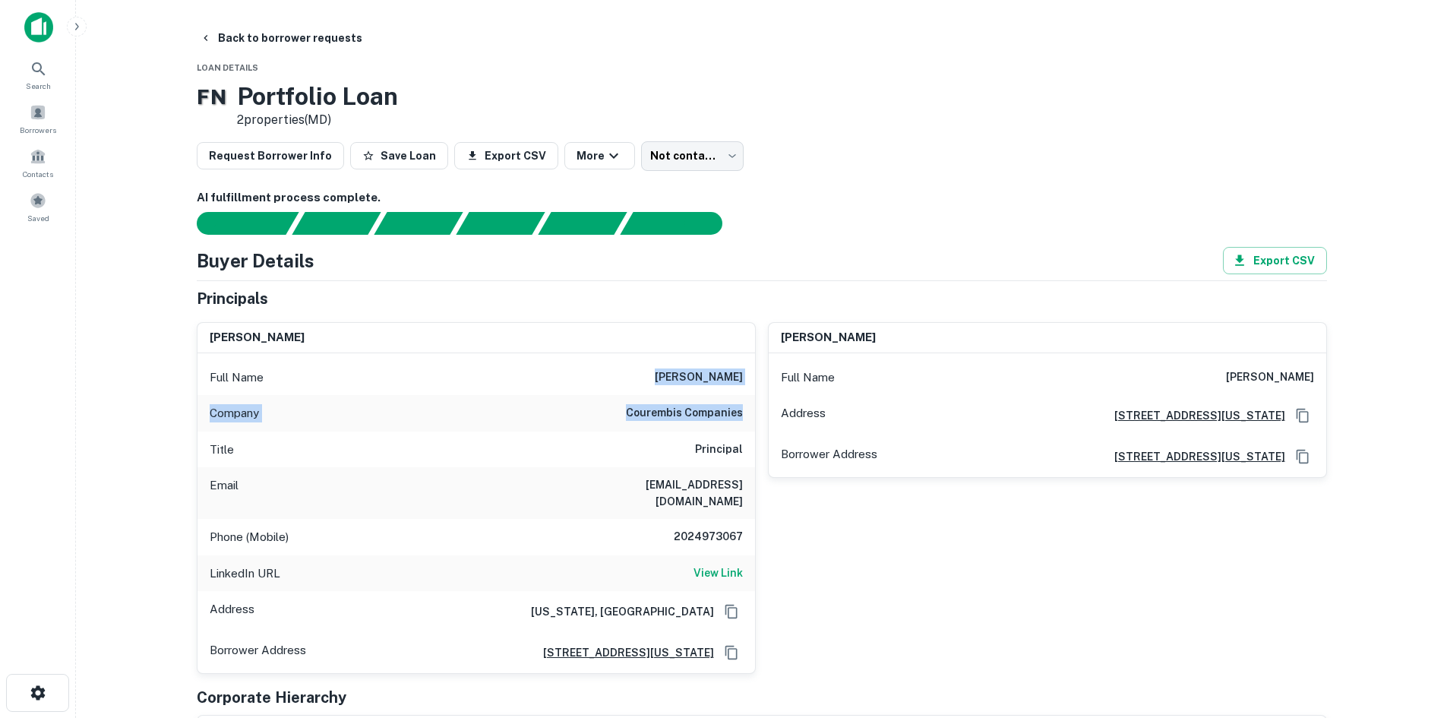
click at [753, 419] on div "Full Name louis courembis Company courembis companies Title Principal Email lco…" at bounding box center [476, 513] width 558 height 321
click at [690, 528] on h6 "2024973067" at bounding box center [697, 537] width 91 height 18
drag, startPoint x: 643, startPoint y: 372, endPoint x: 744, endPoint y: 408, distance: 106.4
click at [744, 408] on div "Full Name louis courembis Company courembis companies Title Principal Email lco…" at bounding box center [476, 513] width 558 height 321
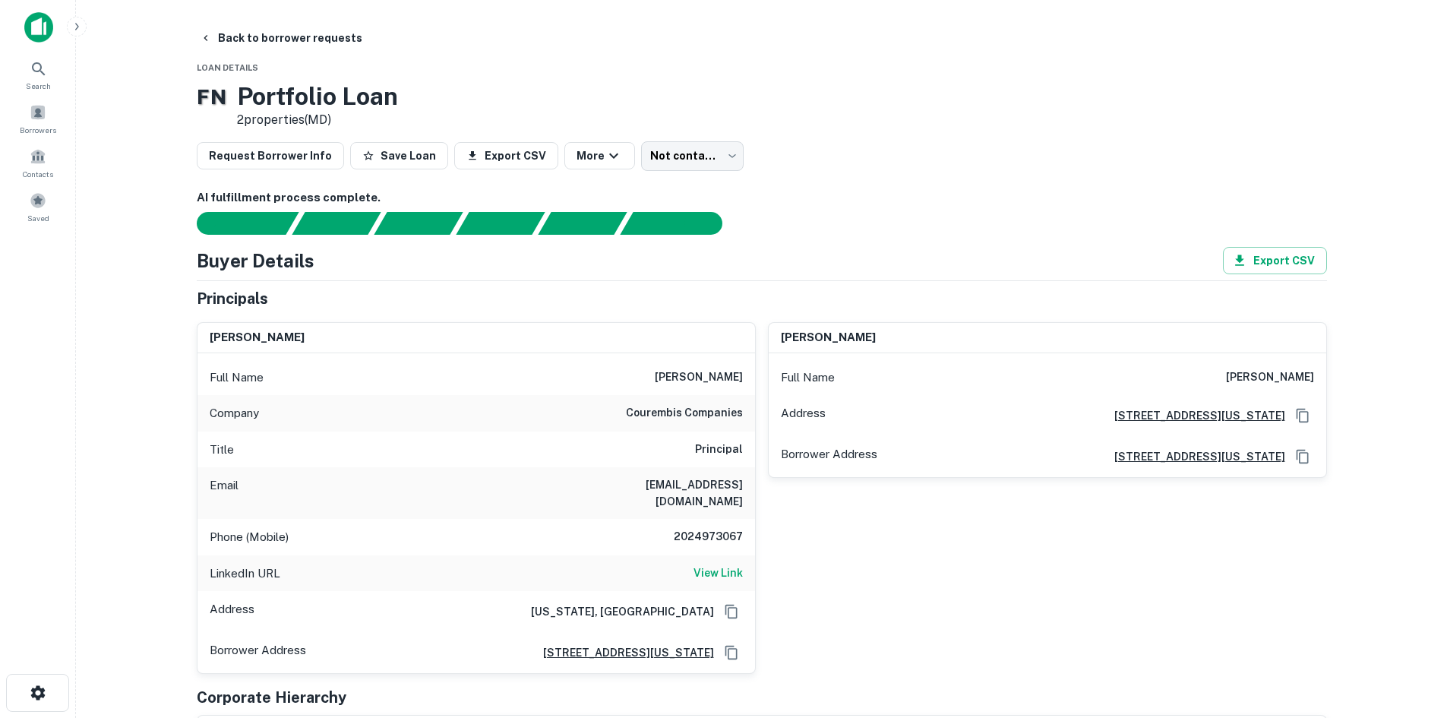
drag, startPoint x: 582, startPoint y: 441, endPoint x: 592, endPoint y: 448, distance: 12.5
click at [590, 447] on div "Title Principal" at bounding box center [476, 449] width 558 height 36
drag, startPoint x: 611, startPoint y: 482, endPoint x: 743, endPoint y: 487, distance: 131.5
click at [743, 487] on div "Email lcourembis@hotmail.com" at bounding box center [476, 493] width 558 height 52
click at [664, 153] on body "Search Borrowers Contacts Saved Back to borrower requests Loan Details F N Port…" at bounding box center [723, 359] width 1447 height 718
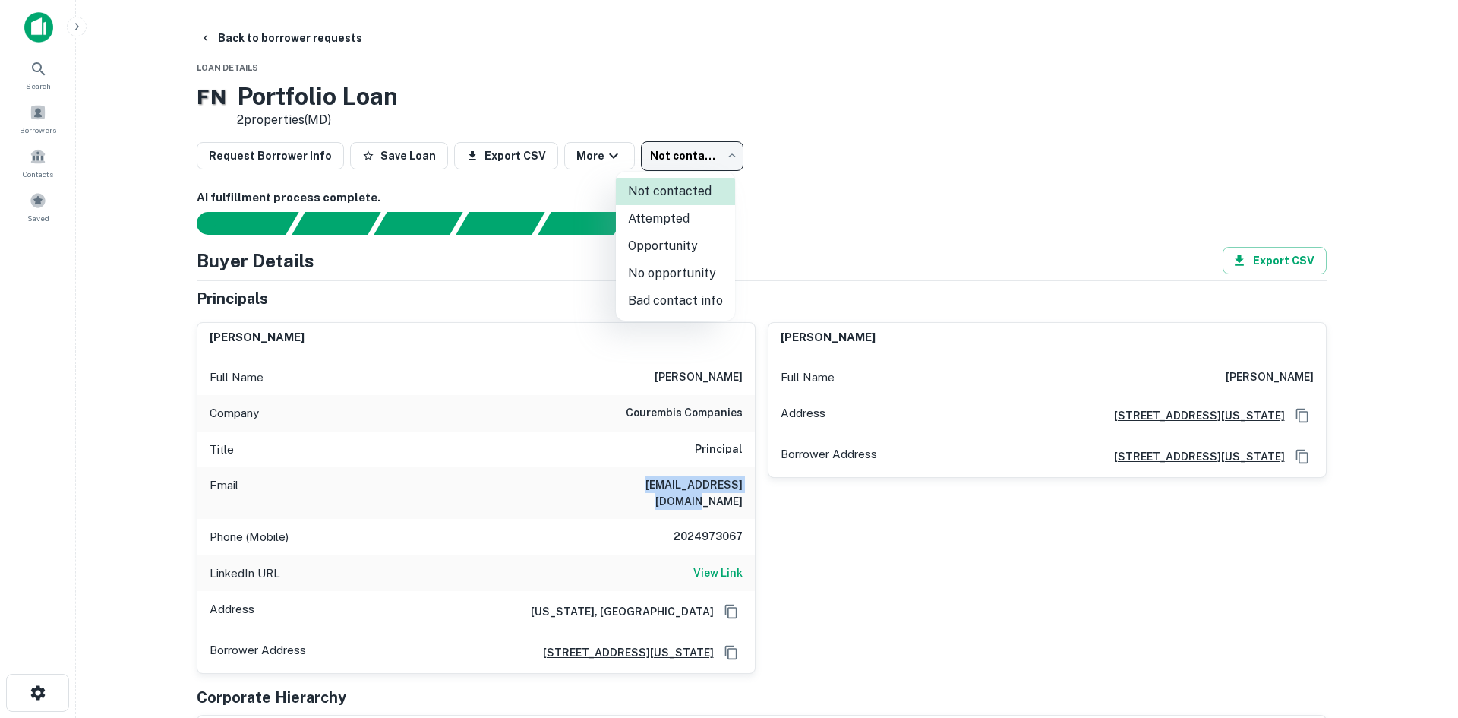
click at [674, 209] on li "Attempted" at bounding box center [675, 218] width 119 height 27
type input "*********"
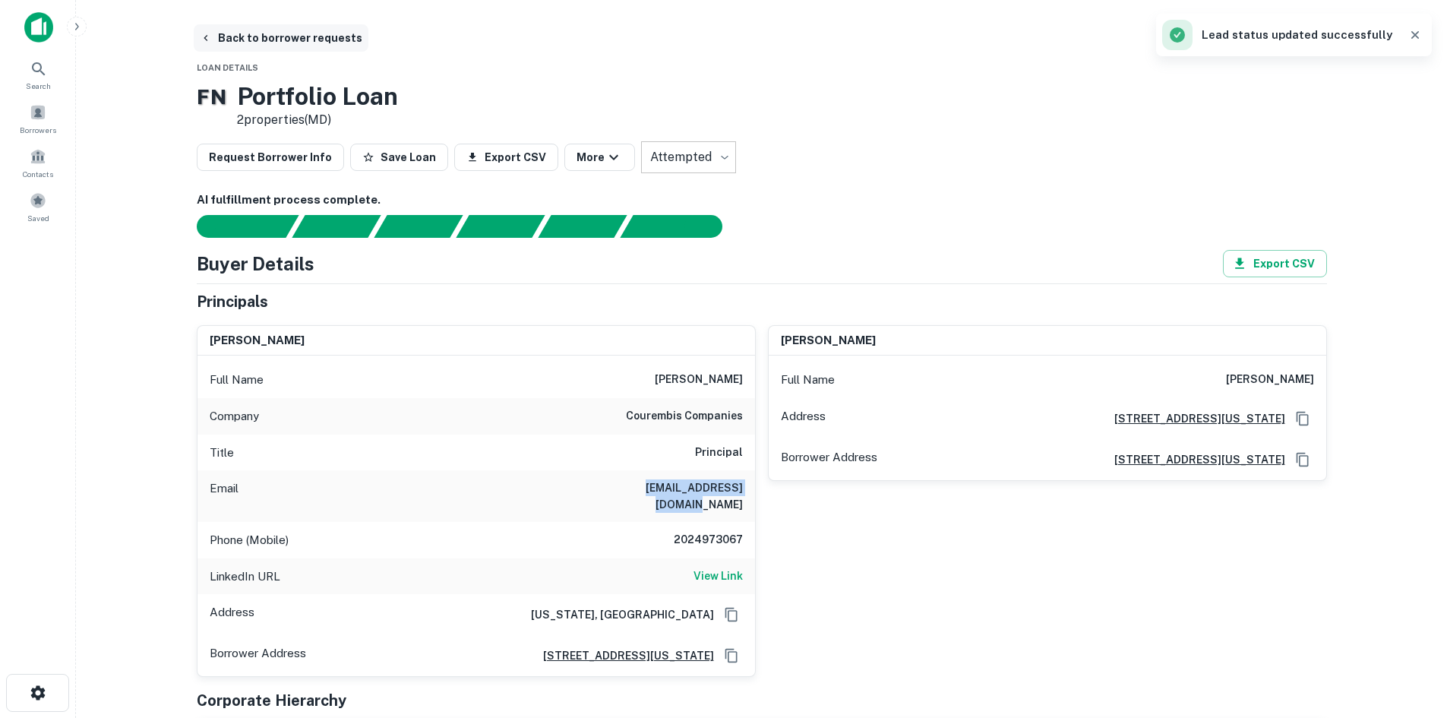
click at [287, 44] on button "Back to borrower requests" at bounding box center [281, 37] width 175 height 27
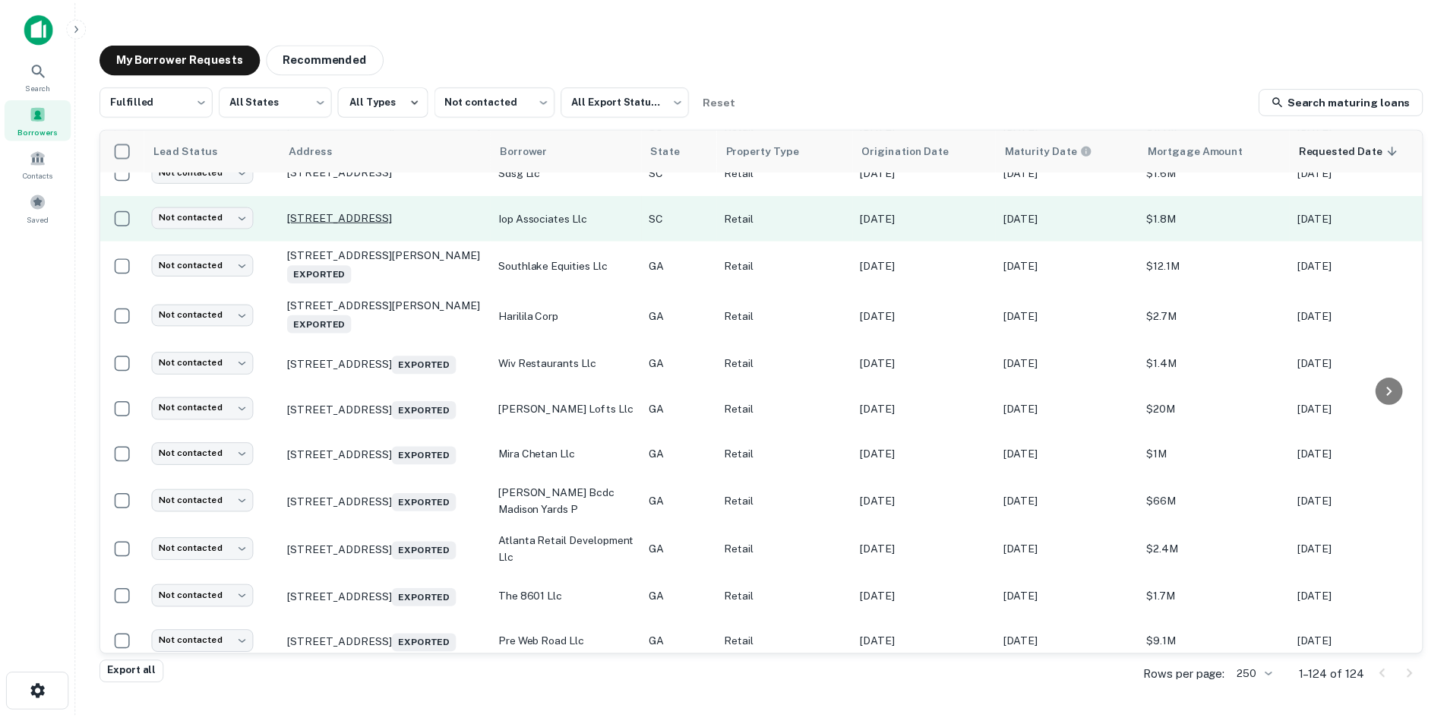
scroll to position [1047, 0]
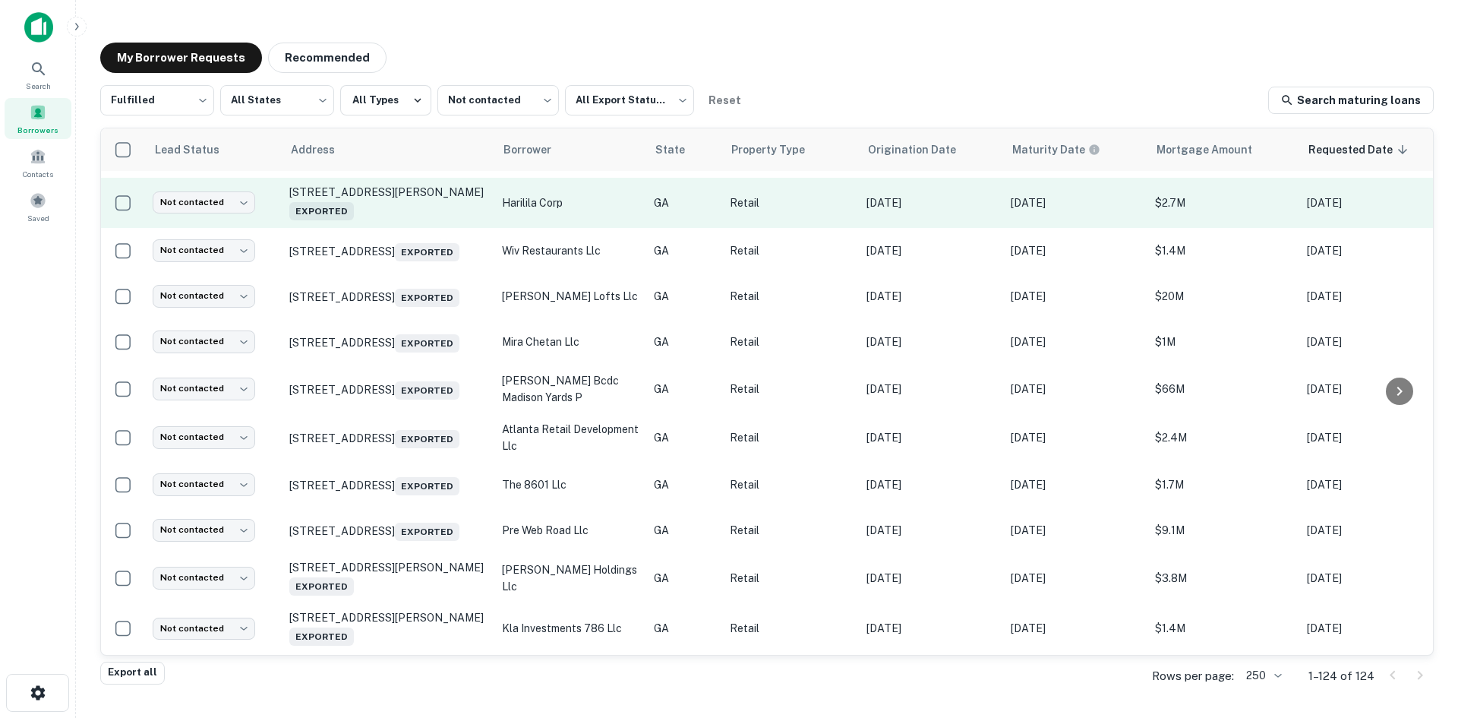
click at [386, 211] on td "507 Church St Guyton, GA 31312 Exported" at bounding box center [388, 203] width 213 height 50
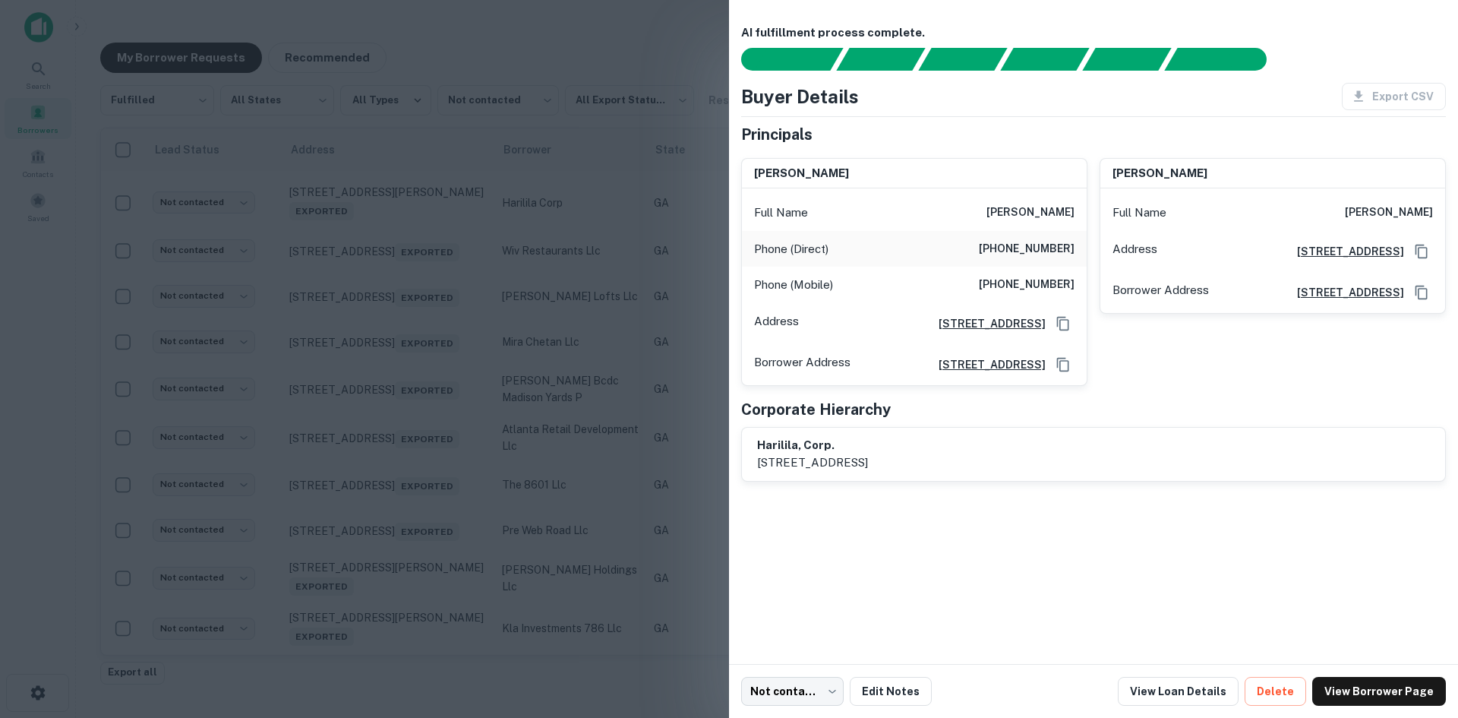
click at [384, 213] on div at bounding box center [729, 359] width 1458 height 718
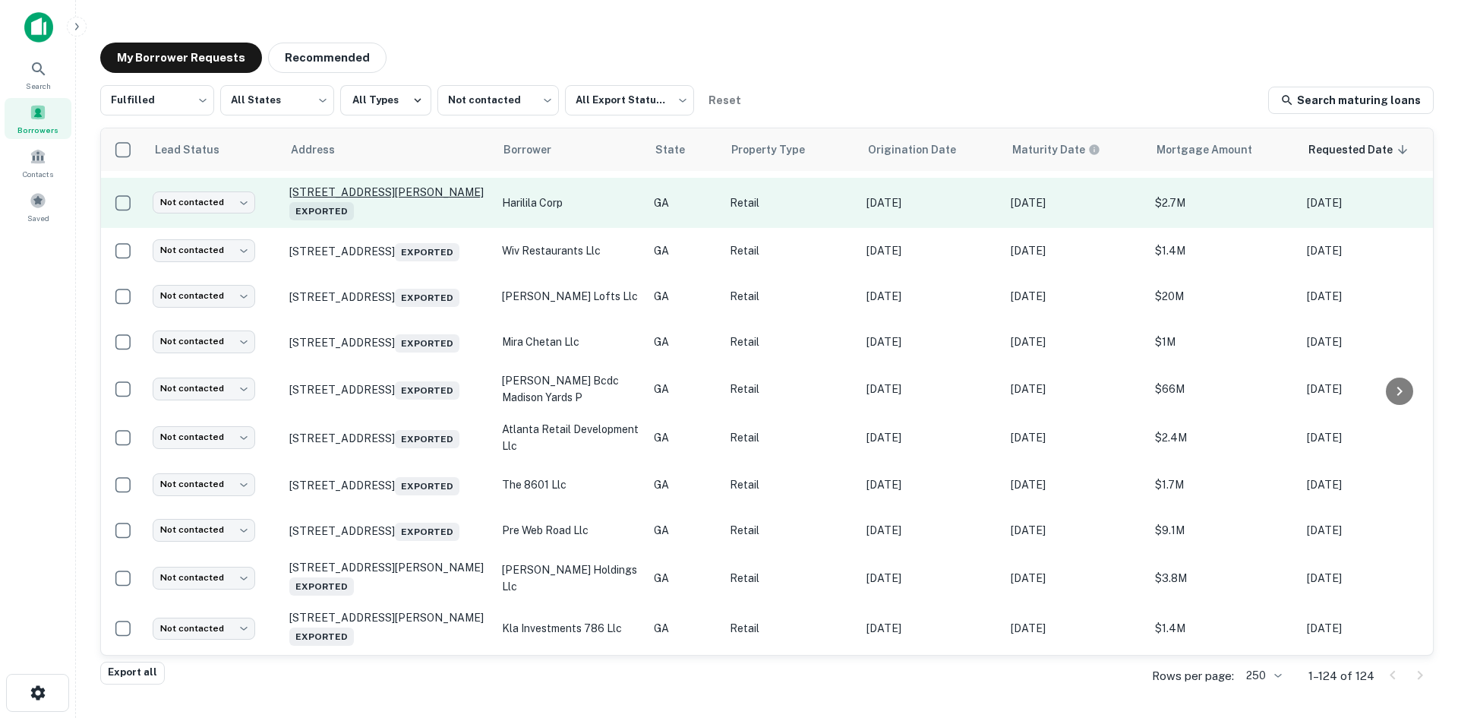
click at [381, 188] on p "507 Church St Guyton, GA 31312 Exported" at bounding box center [387, 202] width 197 height 35
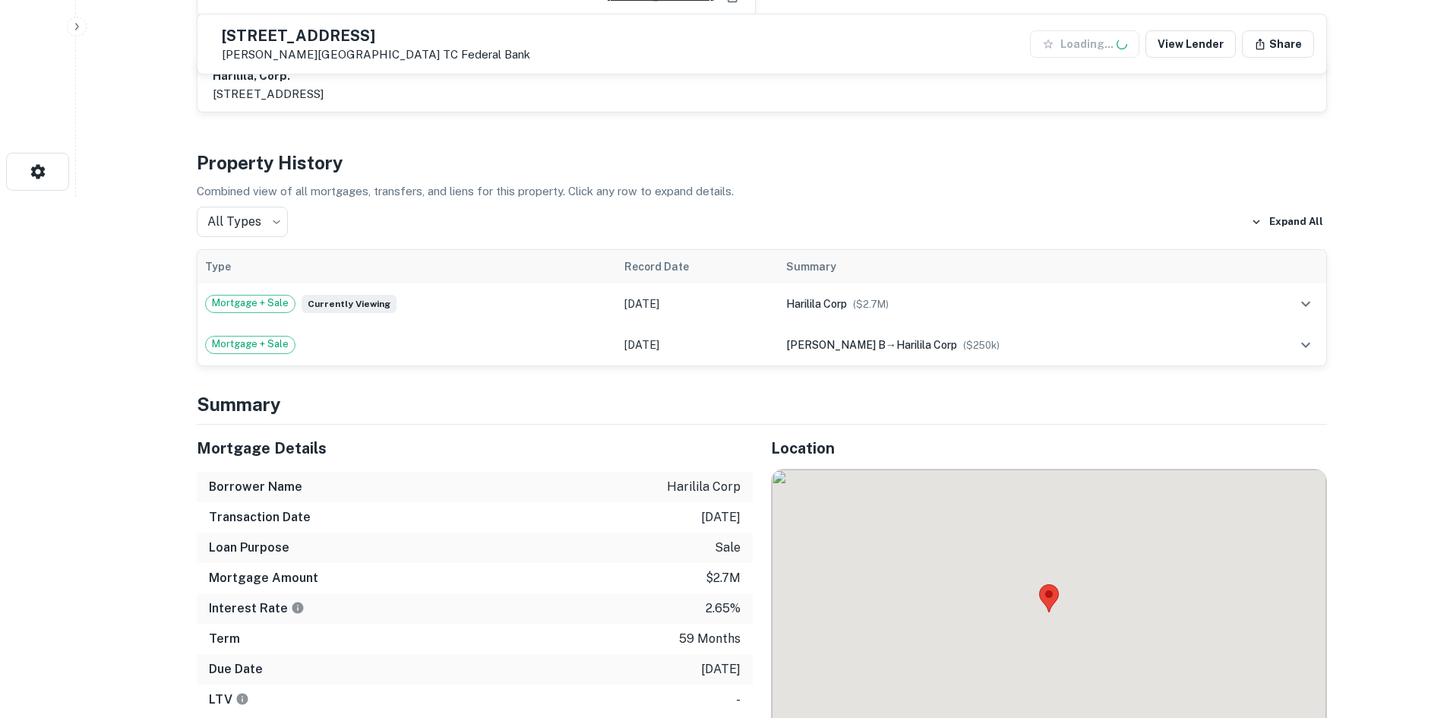
scroll to position [684, 0]
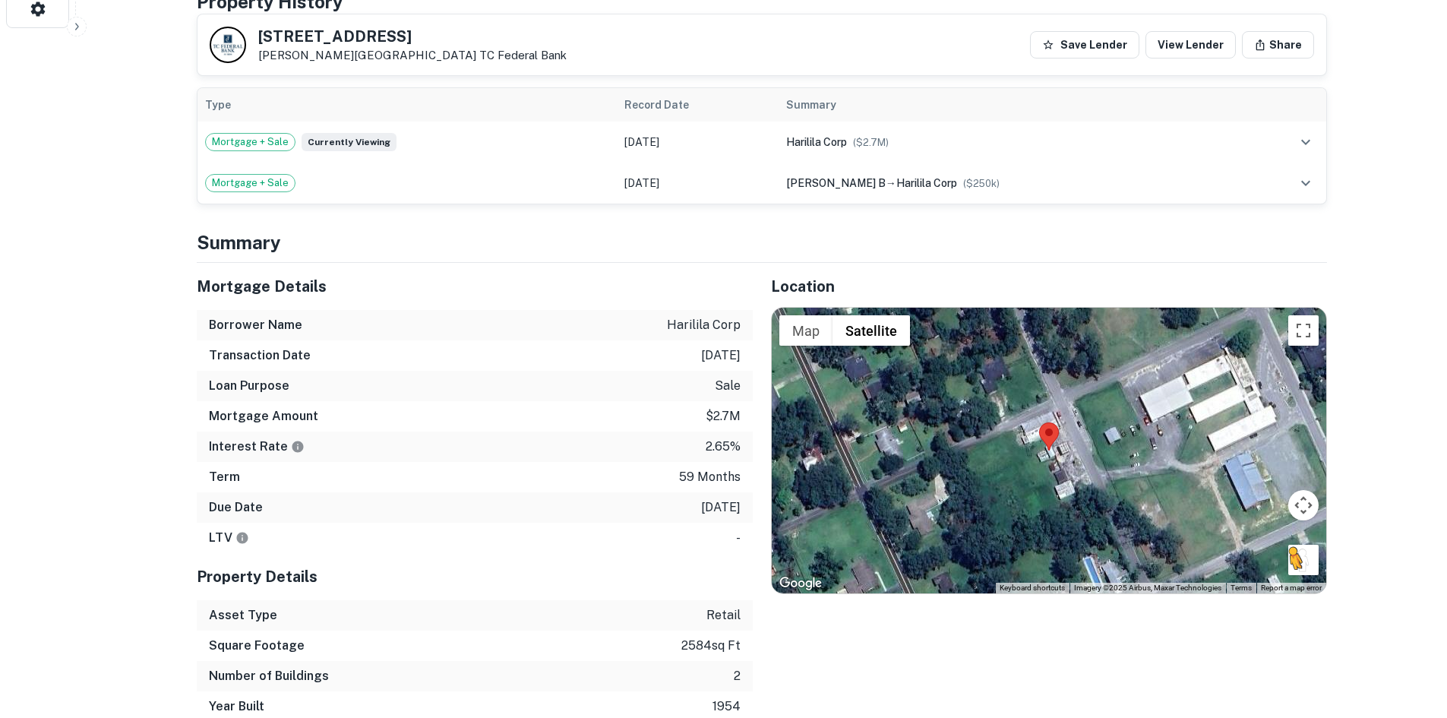
click at [1169, 480] on div "To activate drag with keyboard, press Alt + Enter. Once in keyboard drag state,…" at bounding box center [1049, 451] width 554 height 286
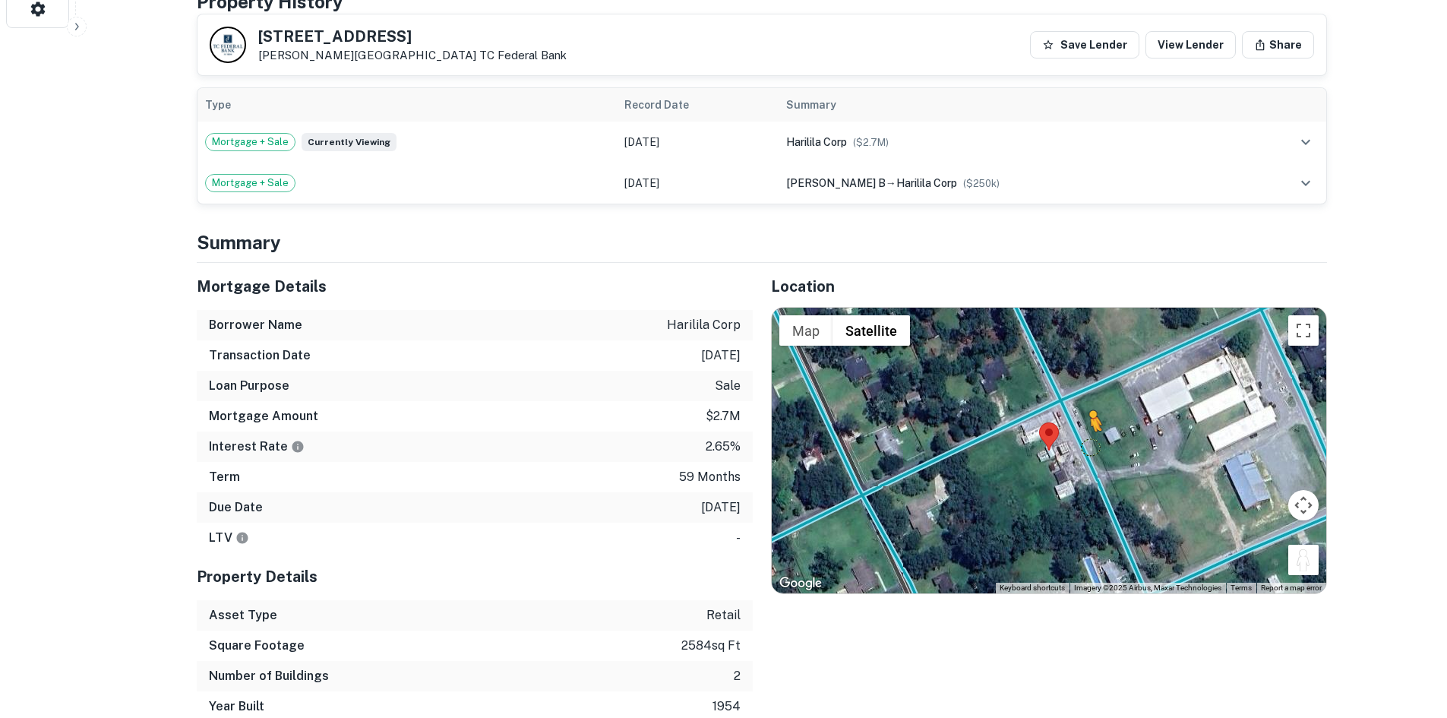
drag, startPoint x: 1316, startPoint y: 558, endPoint x: 1080, endPoint y: 444, distance: 261.9
click at [1080, 444] on div "To activate drag with keyboard, press Alt + Enter. Once in keyboard drag state,…" at bounding box center [1049, 451] width 554 height 286
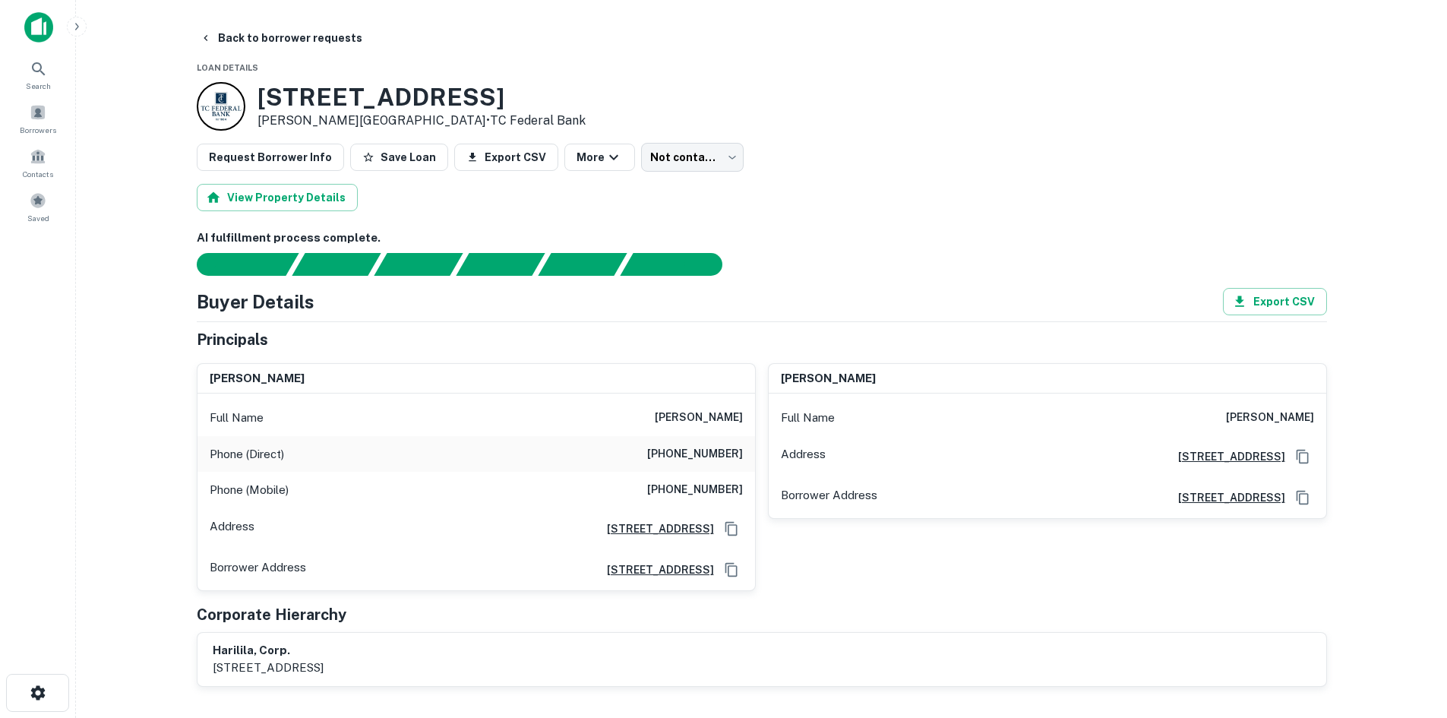
click at [716, 449] on h6 "[PHONE_NUMBER]" at bounding box center [695, 454] width 96 height 18
copy h6 "[PHONE_NUMBER]"
click at [720, 475] on div "Phone (Mobile) [PHONE_NUMBER]" at bounding box center [476, 490] width 558 height 36
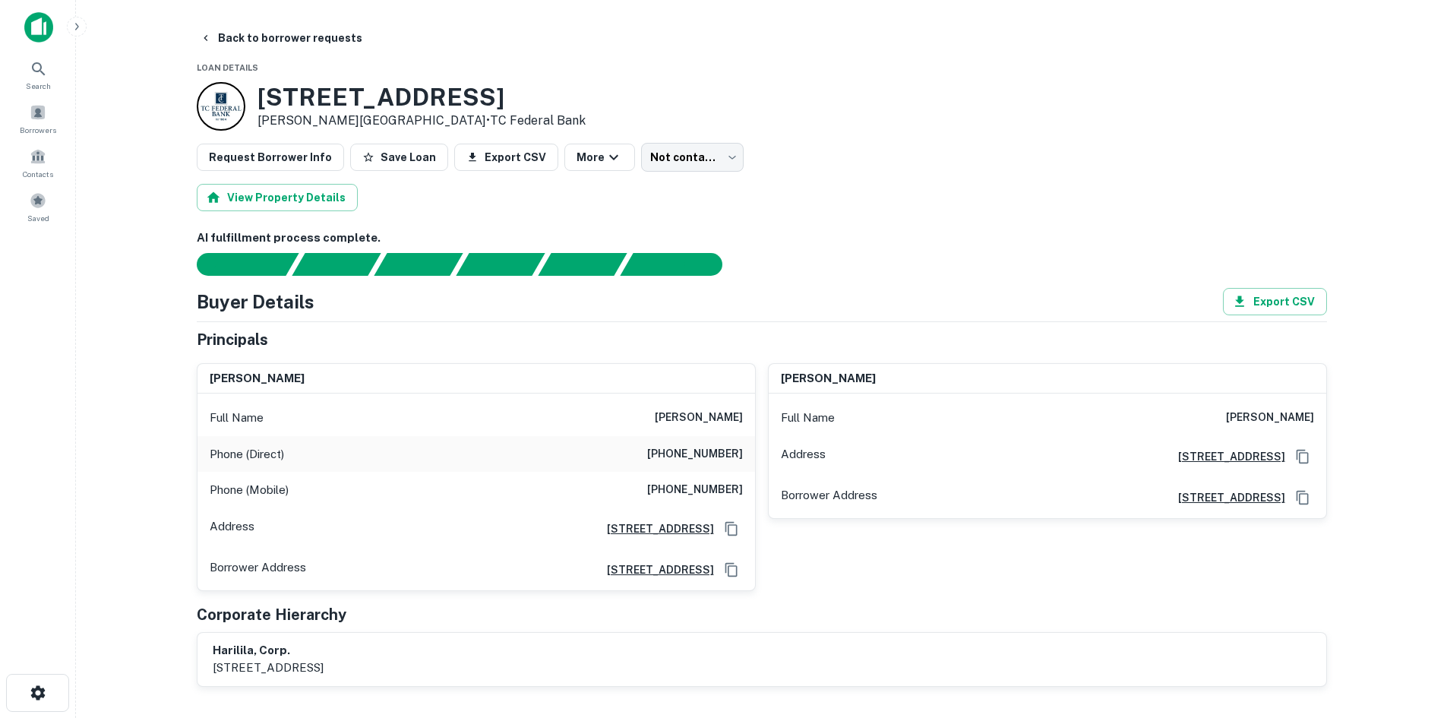
click at [718, 482] on h6 "[PHONE_NUMBER]" at bounding box center [695, 490] width 96 height 18
copy h6 "[PHONE_NUMBER]"
click at [658, 162] on body "Search Borrowers Contacts Saved Back to borrower requests Loan Details [STREET_…" at bounding box center [723, 359] width 1447 height 718
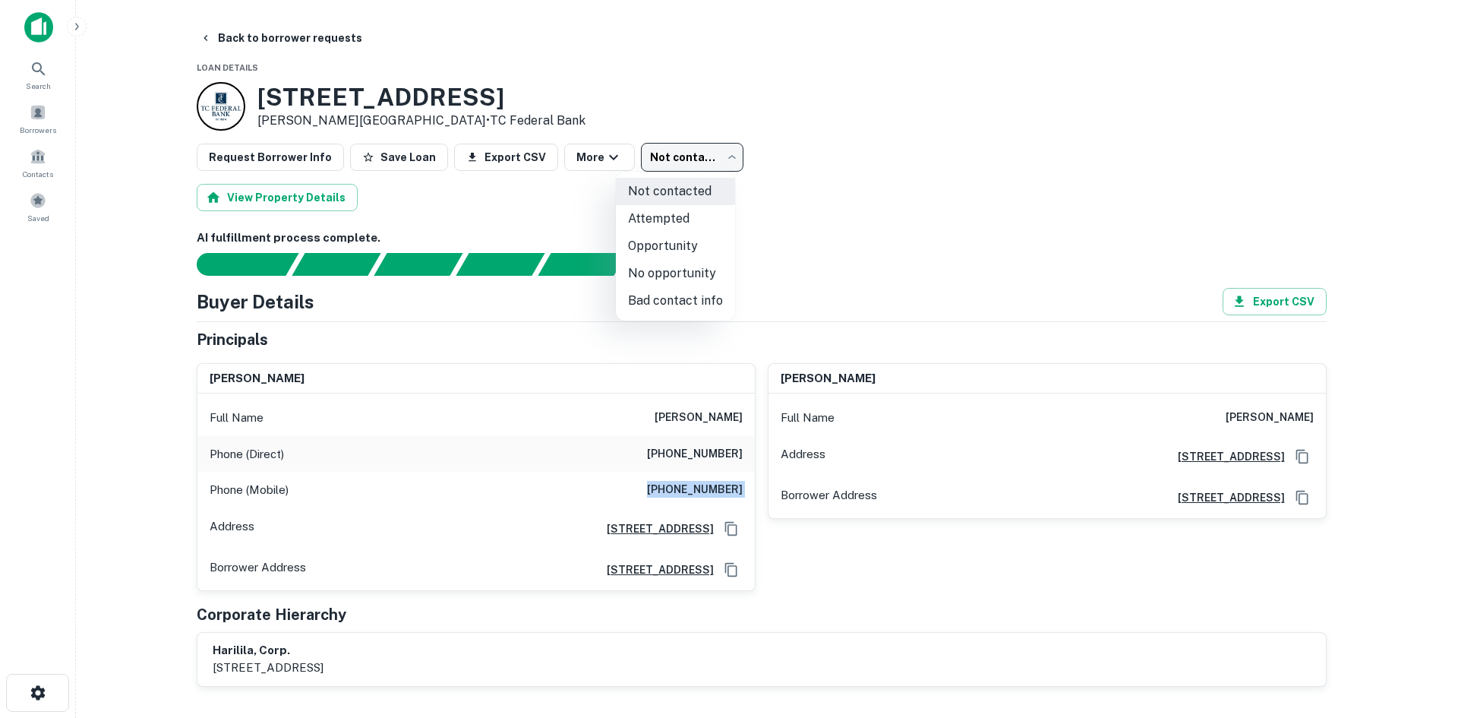
click at [664, 220] on li "Attempted" at bounding box center [675, 218] width 119 height 27
type input "*********"
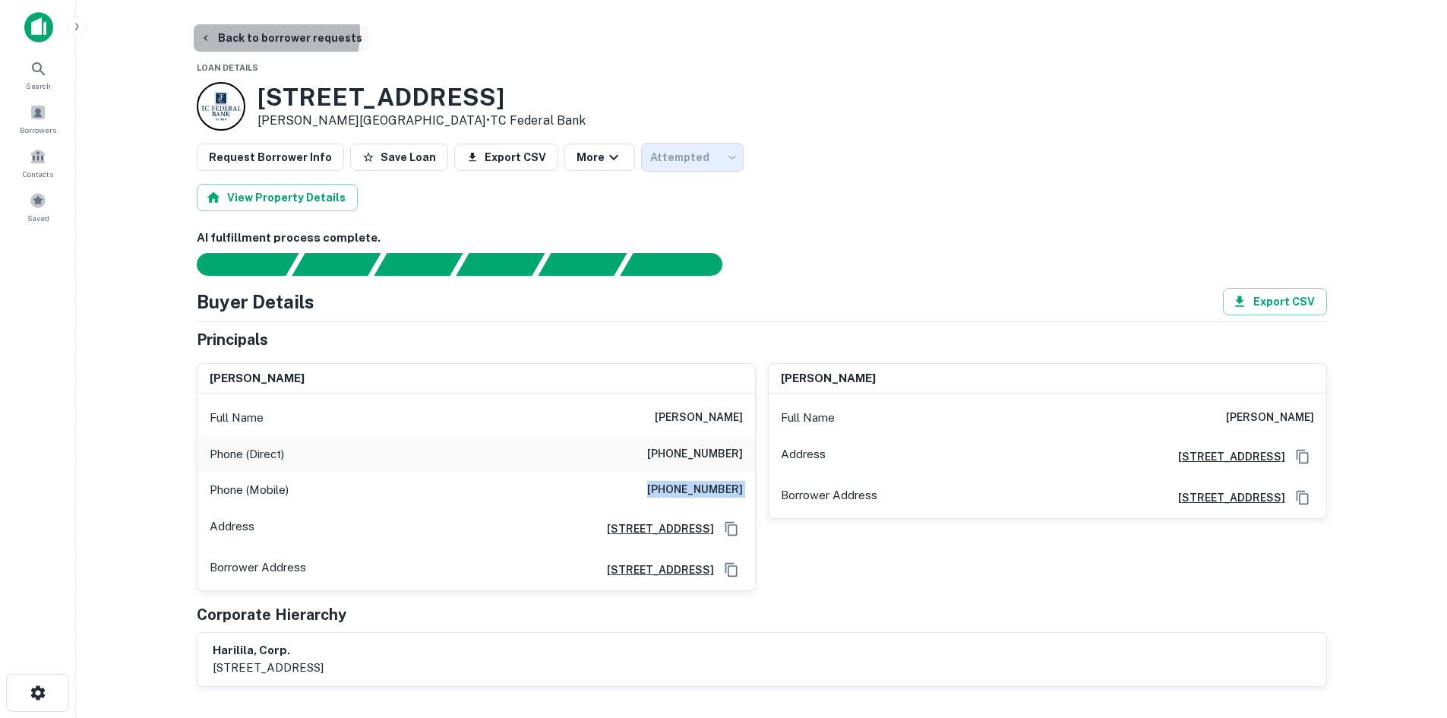
click at [271, 33] on button "Back to borrower requests" at bounding box center [281, 37] width 175 height 27
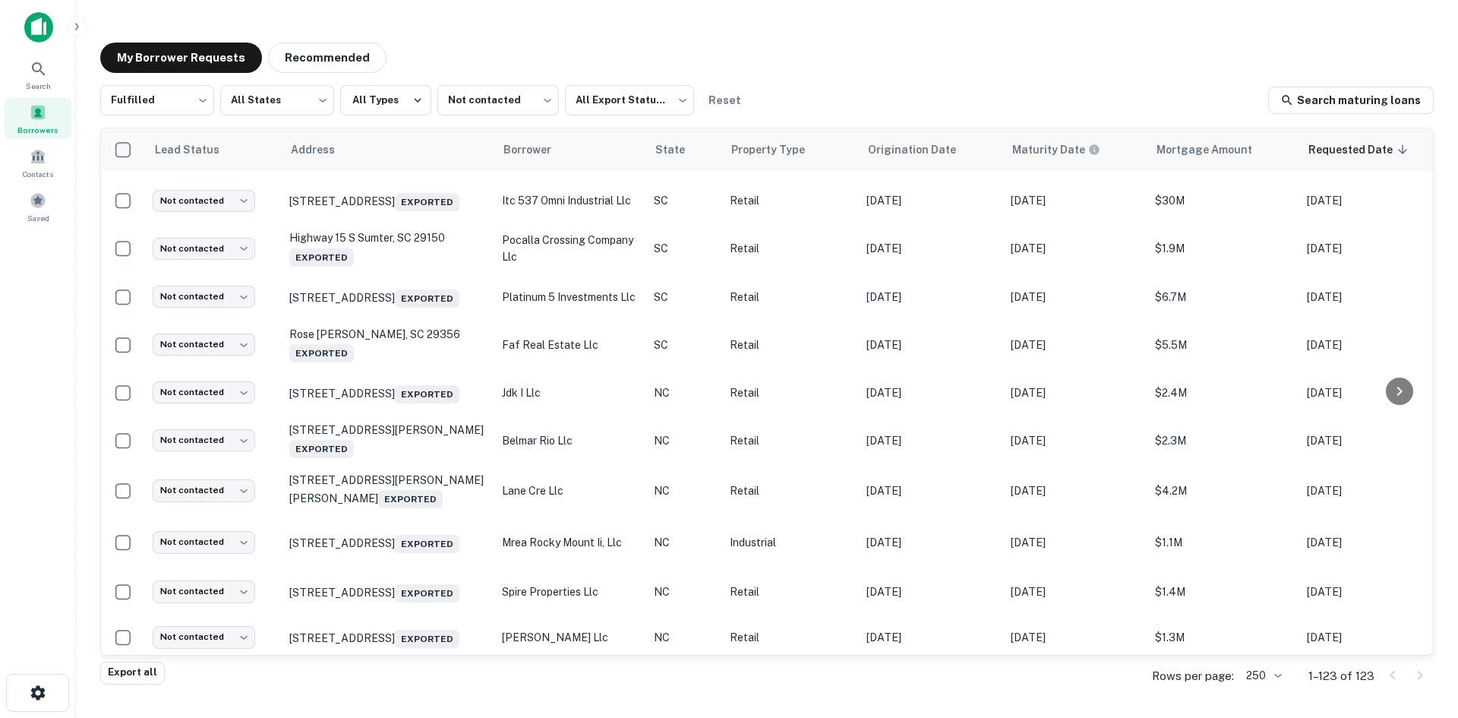
scroll to position [5767, 0]
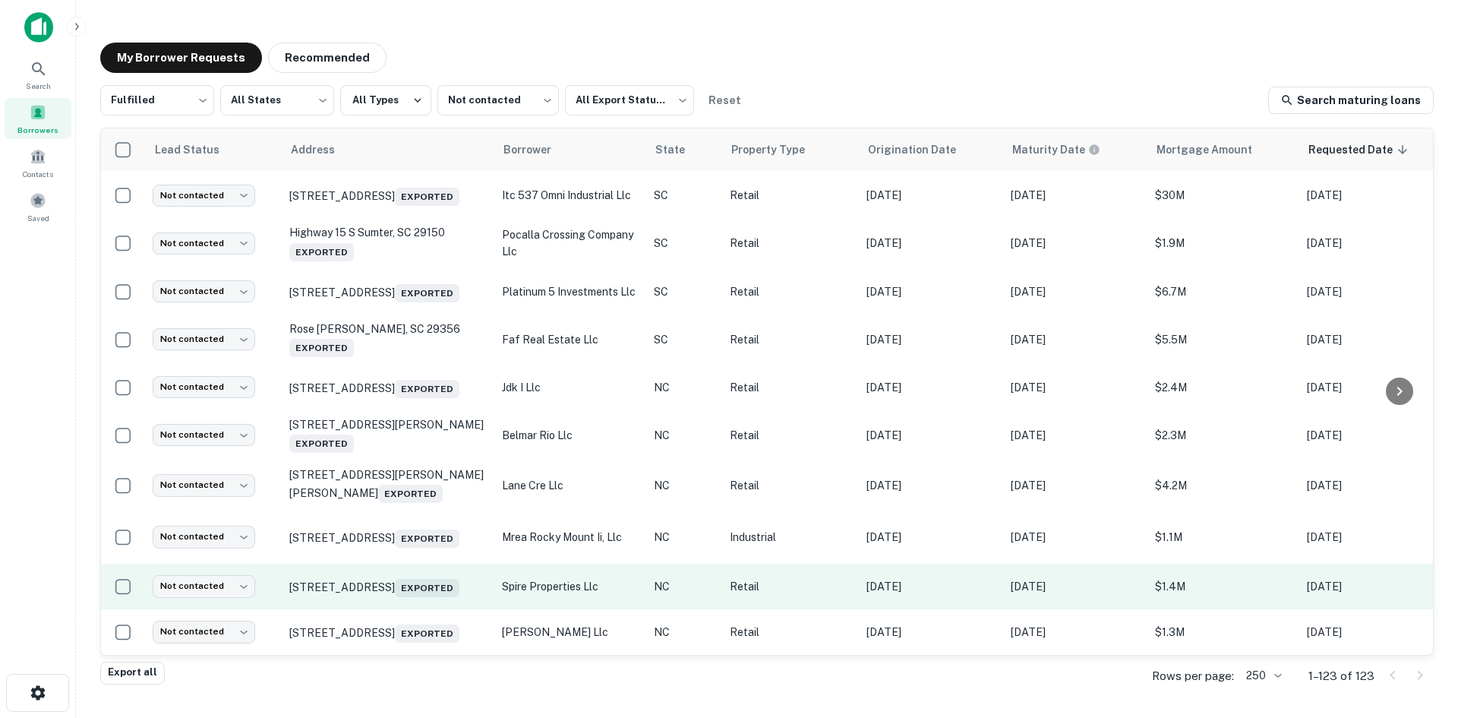
click at [384, 586] on td "[STREET_ADDRESS] Exported" at bounding box center [388, 587] width 213 height 46
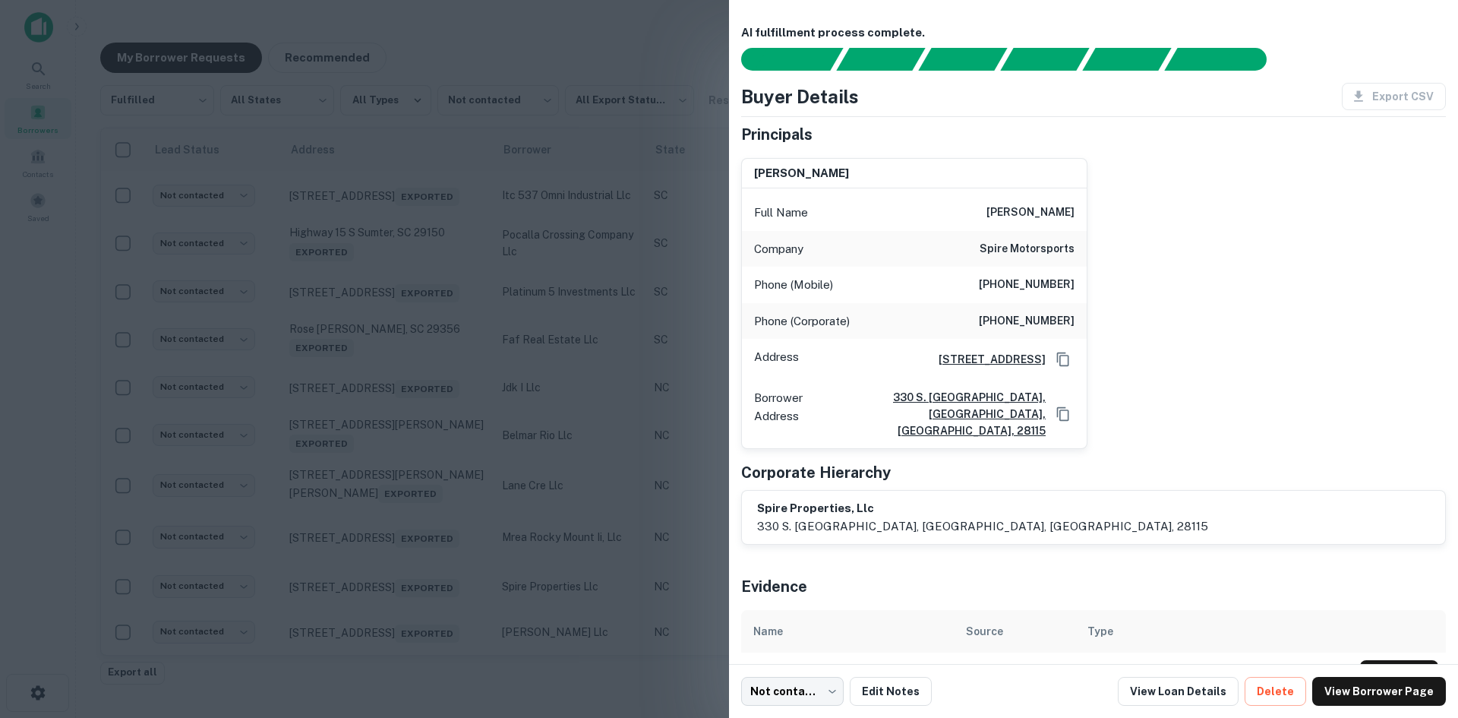
click at [545, 42] on div at bounding box center [729, 359] width 1458 height 718
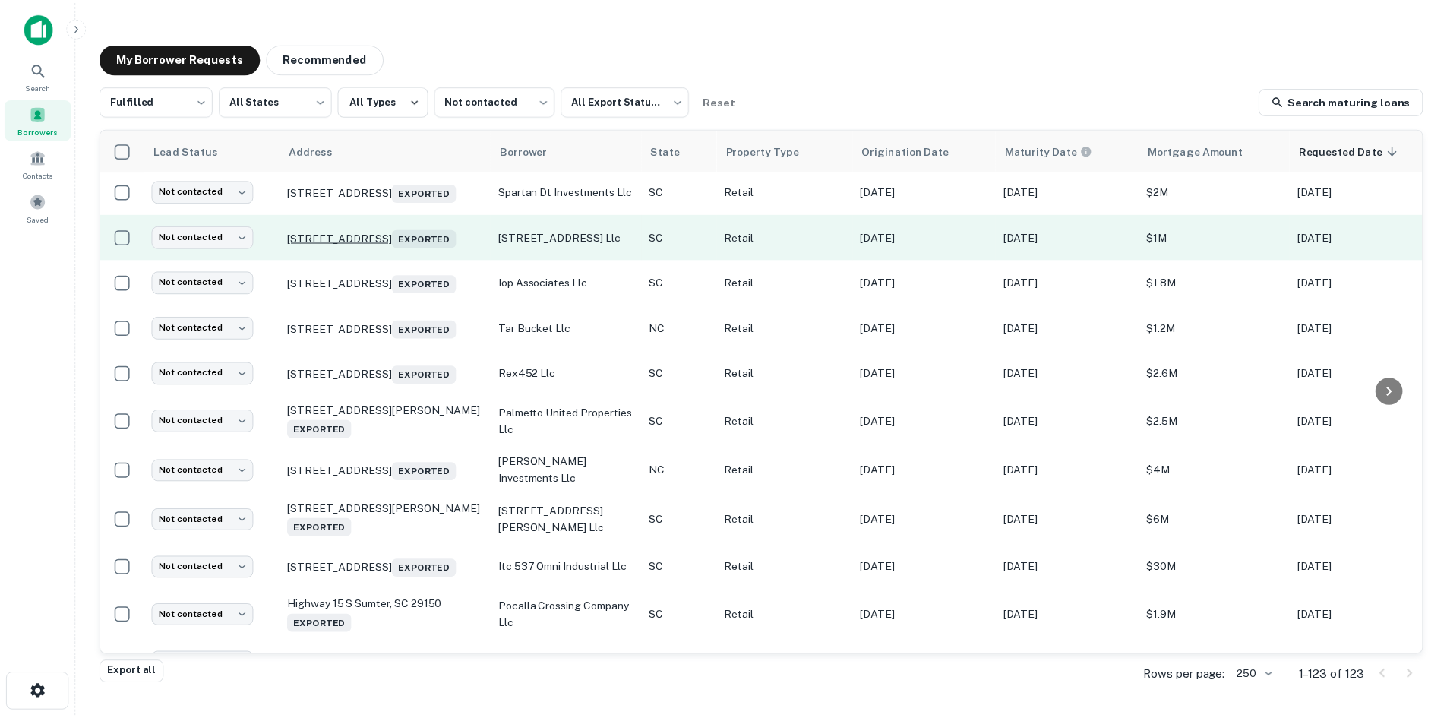
scroll to position [5160, 0]
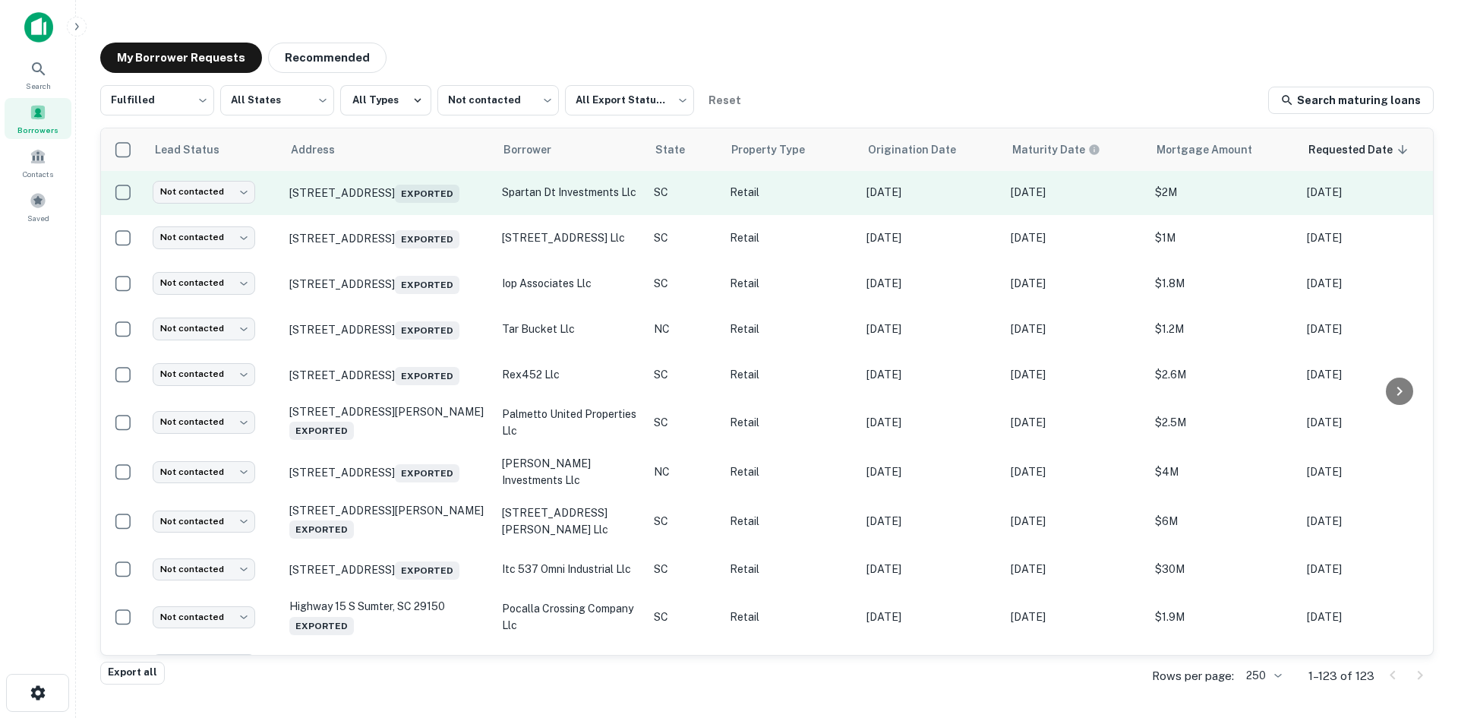
click at [426, 215] on td "[STREET_ADDRESS] Exported" at bounding box center [388, 192] width 213 height 46
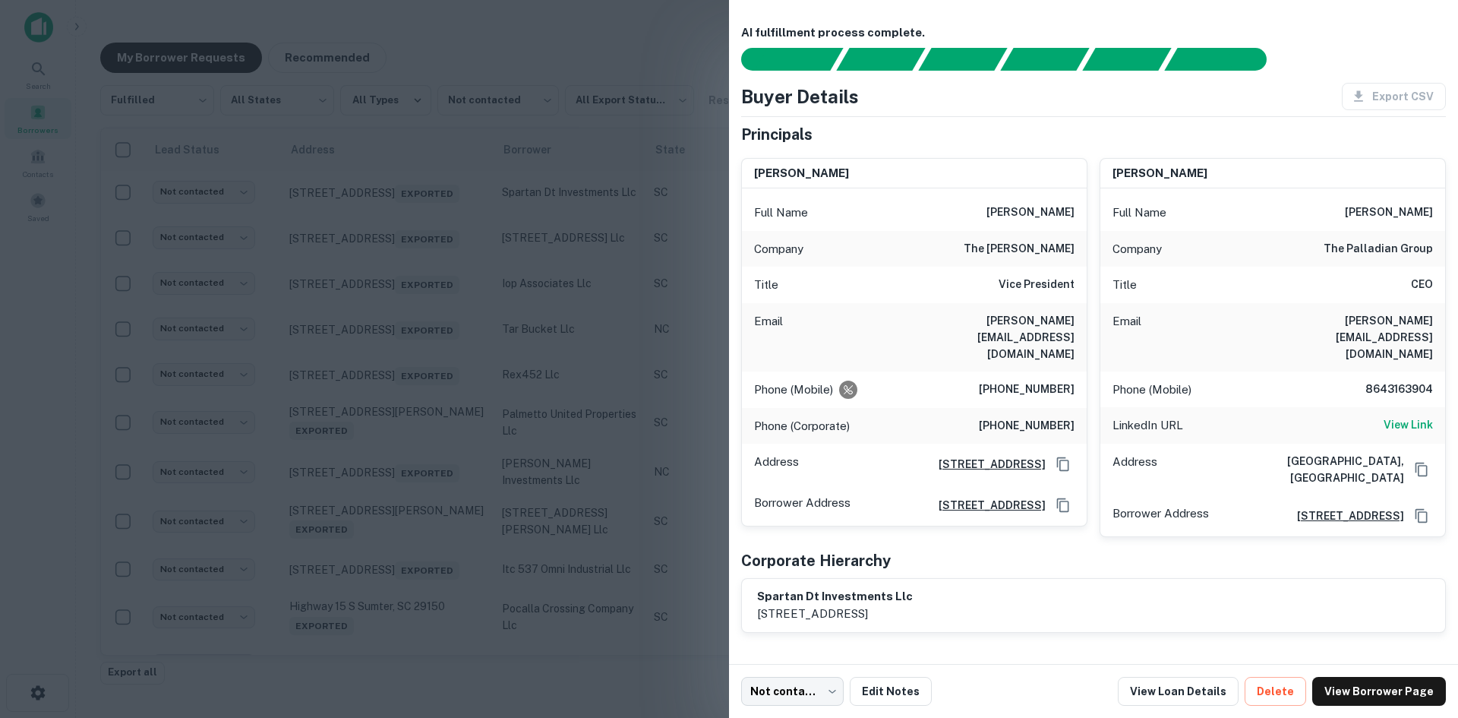
click at [424, 380] on div at bounding box center [729, 359] width 1458 height 718
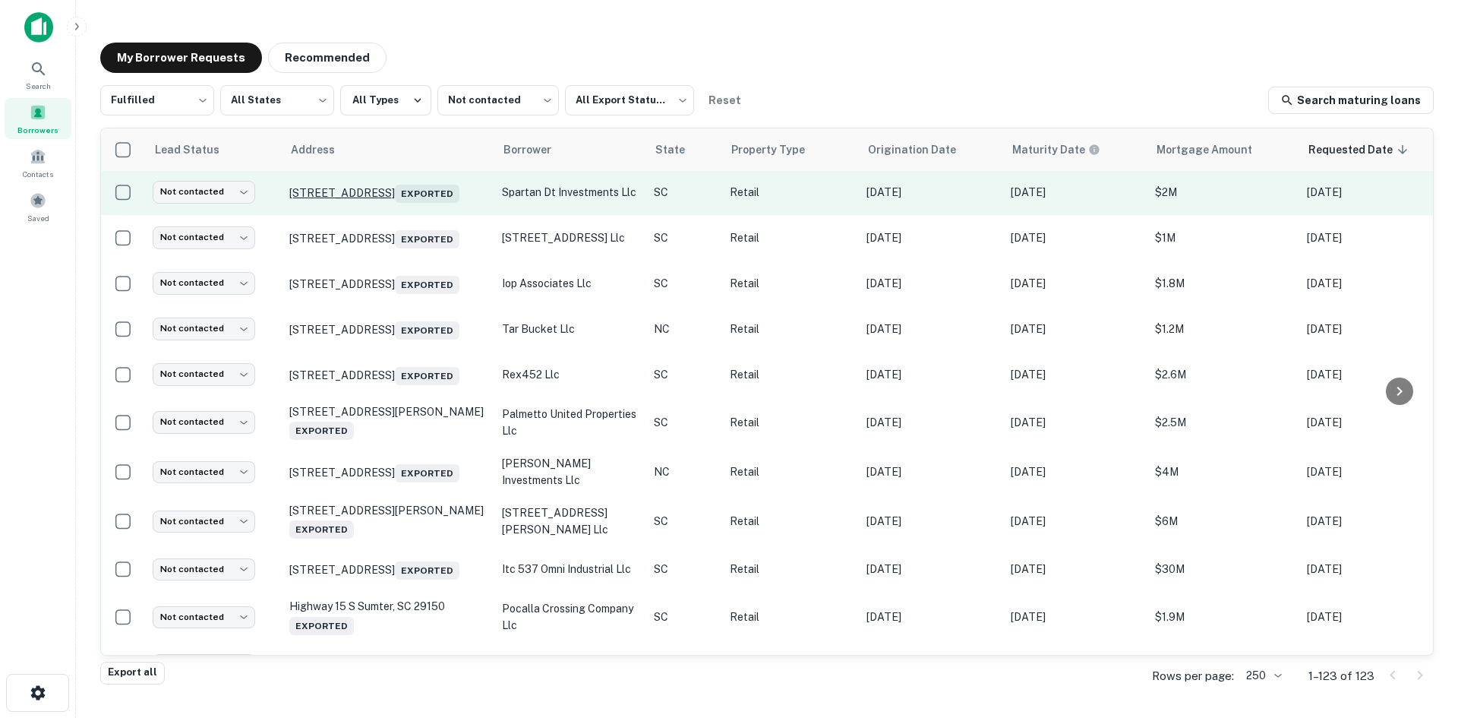
click at [425, 203] on p "[STREET_ADDRESS] Exported" at bounding box center [387, 192] width 197 height 21
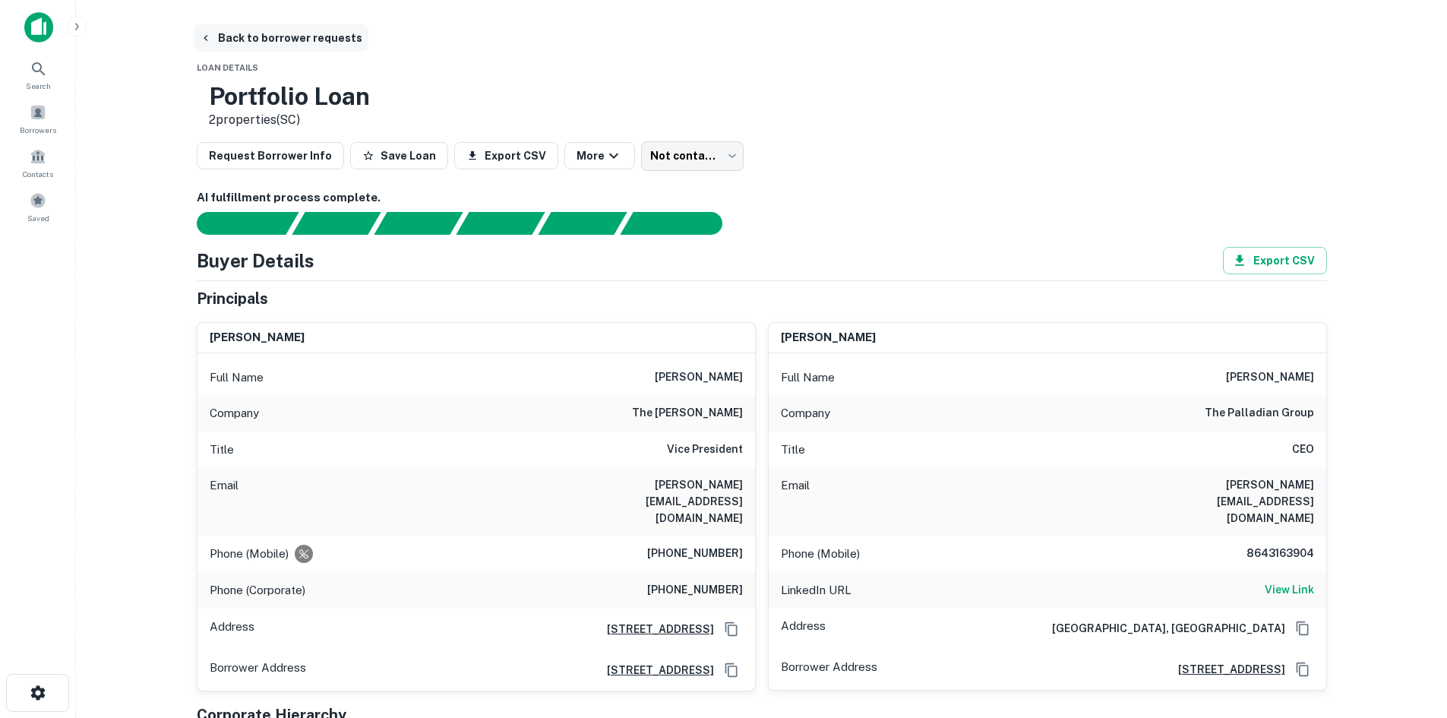
click at [274, 34] on button "Back to borrower requests" at bounding box center [281, 37] width 175 height 27
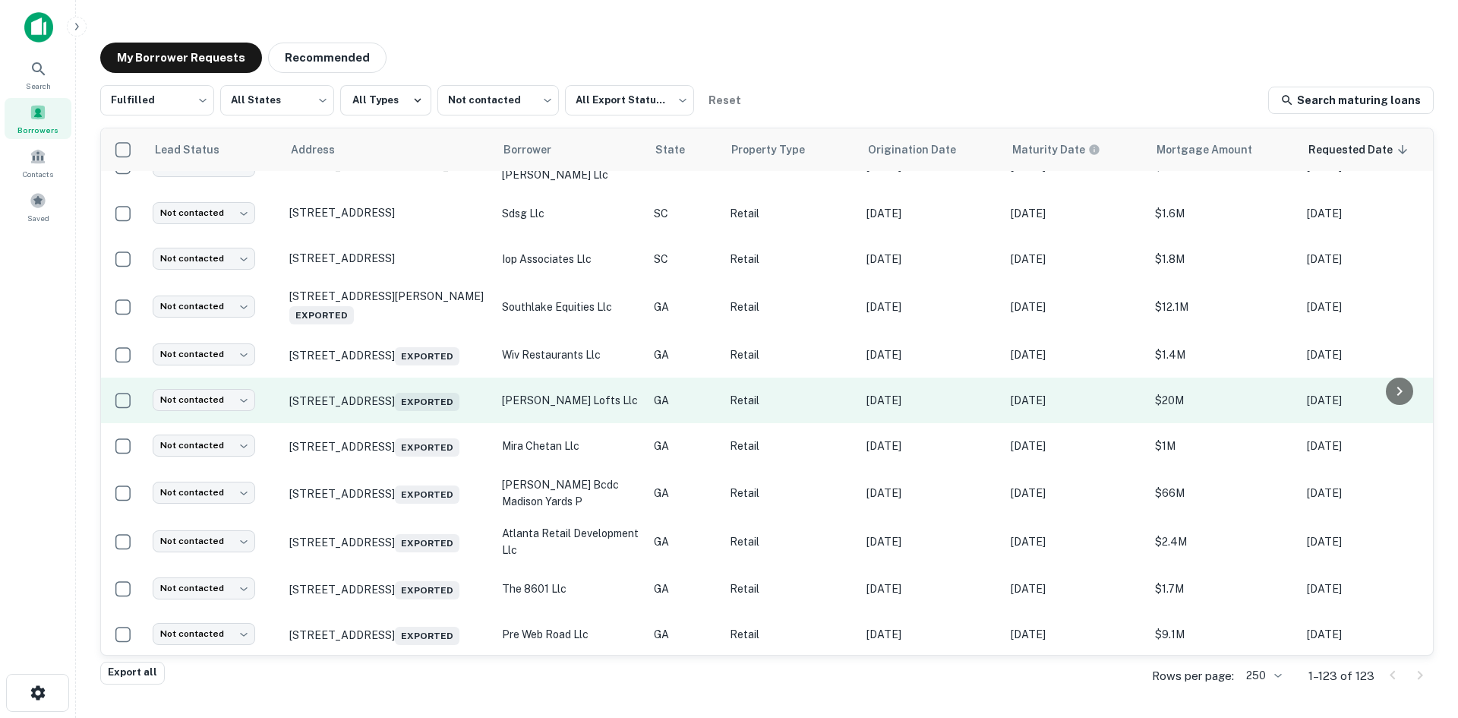
scroll to position [895, 0]
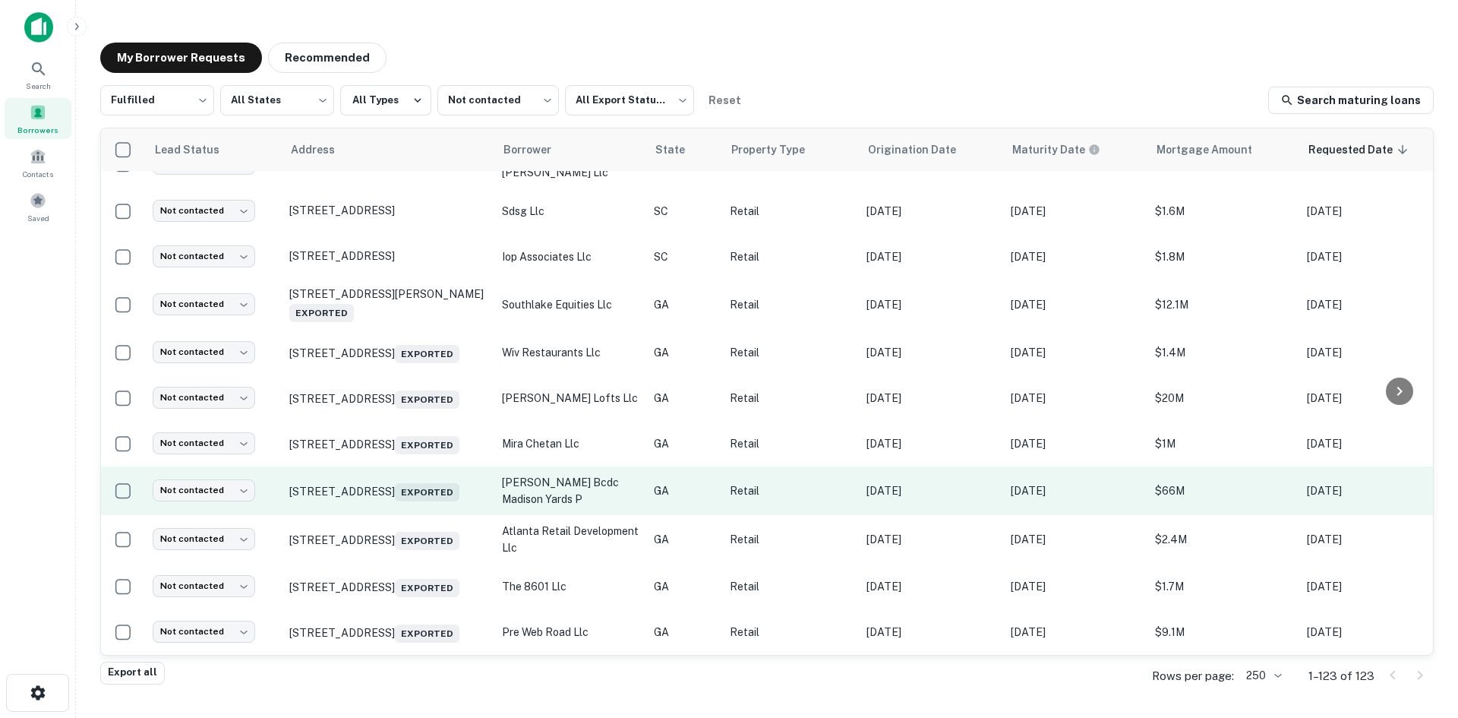
click at [404, 513] on td "[STREET_ADDRESS] Exported" at bounding box center [388, 490] width 213 height 49
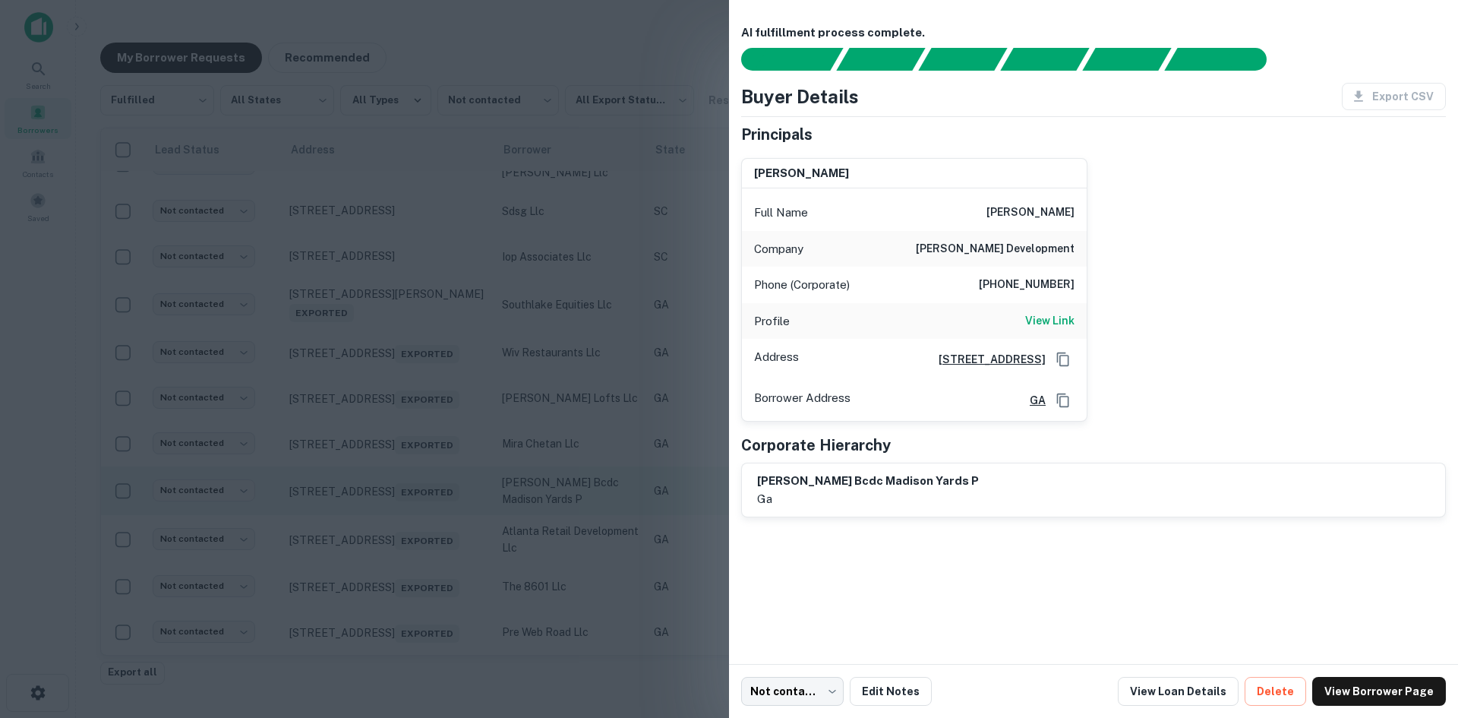
click at [404, 513] on div at bounding box center [729, 359] width 1458 height 718
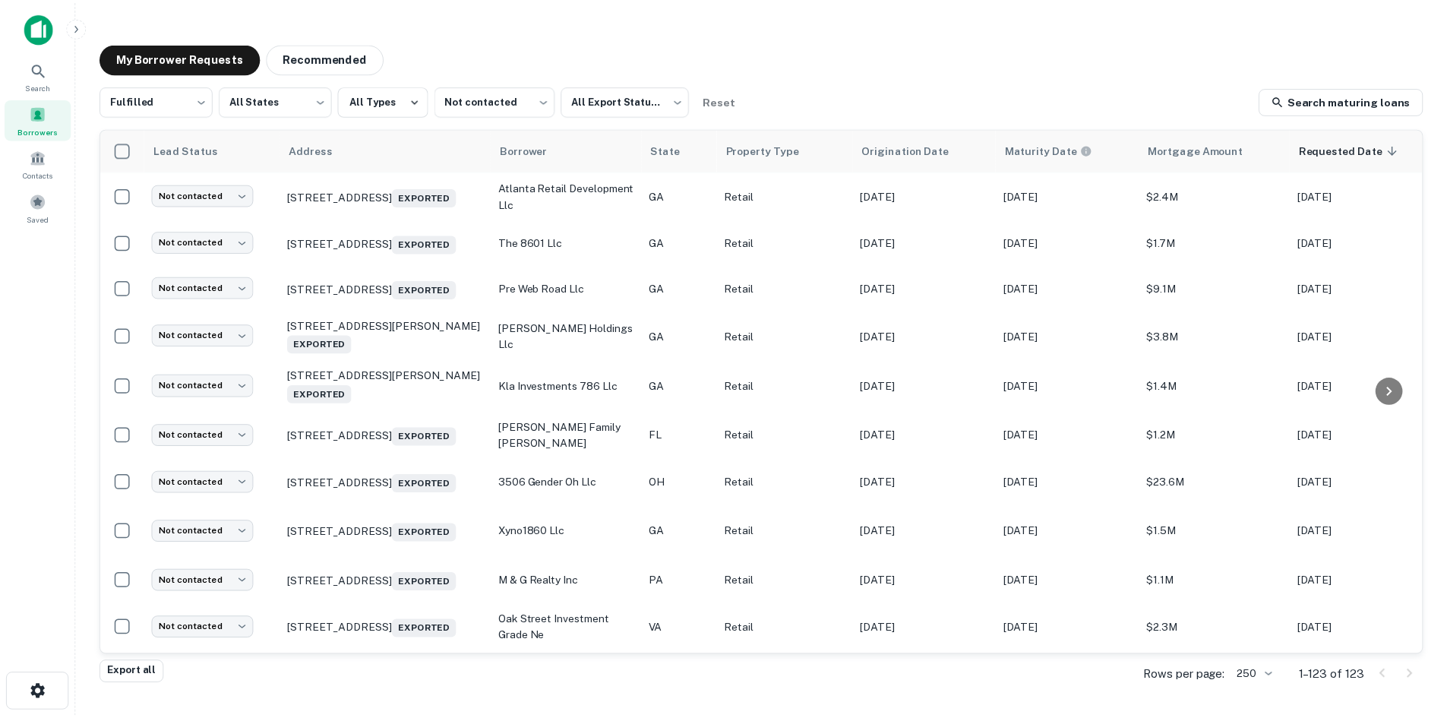
scroll to position [1275, 0]
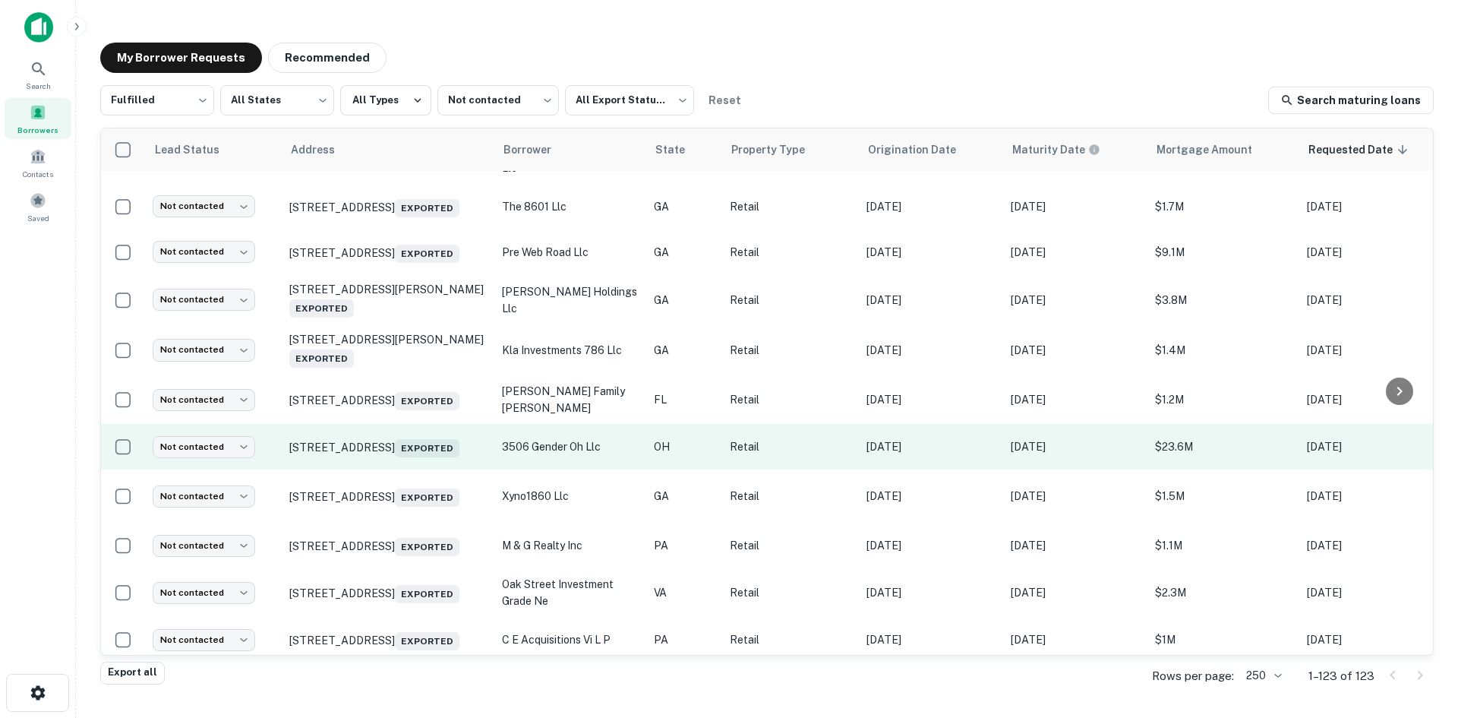
click at [393, 469] on td "[STREET_ADDRESS] Exported" at bounding box center [388, 447] width 213 height 46
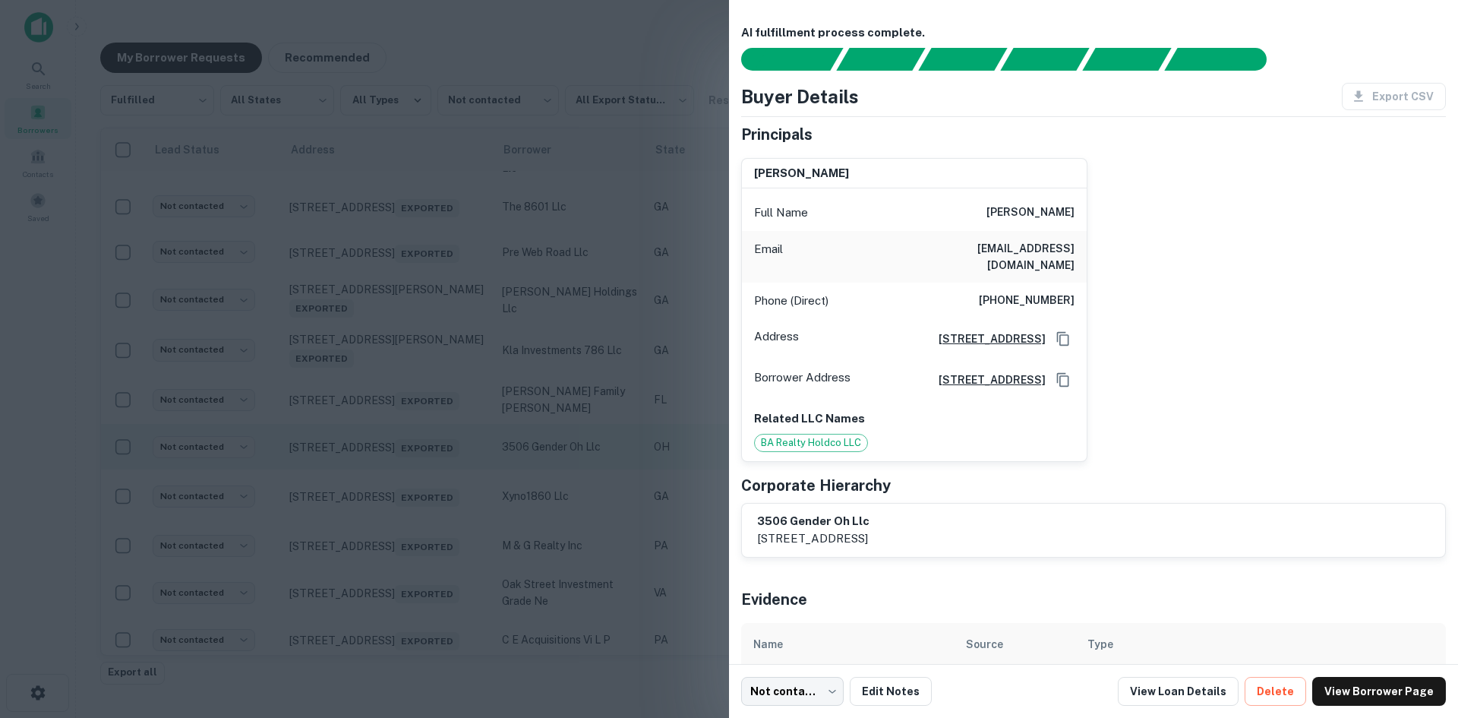
click at [393, 494] on div at bounding box center [729, 359] width 1458 height 718
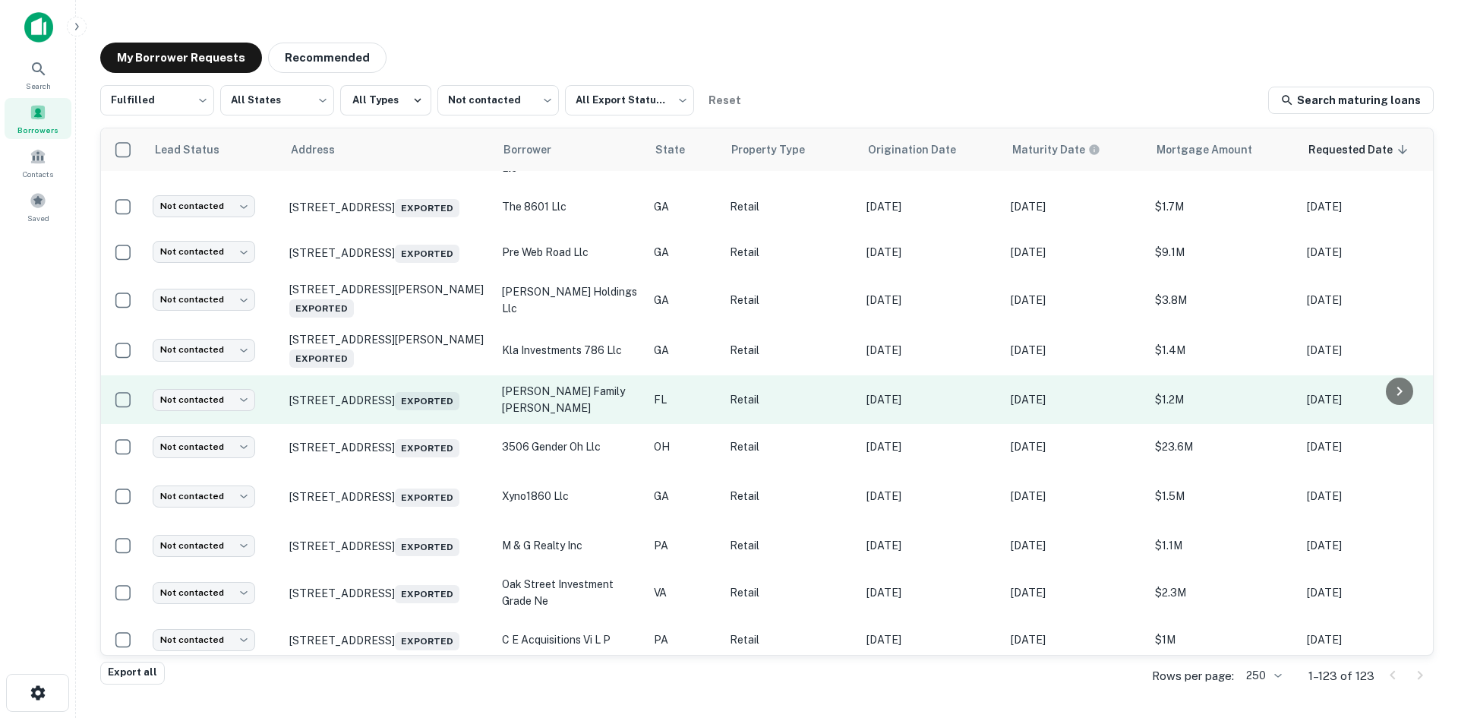
click at [402, 424] on td "[STREET_ADDRESS] Exported" at bounding box center [388, 399] width 213 height 49
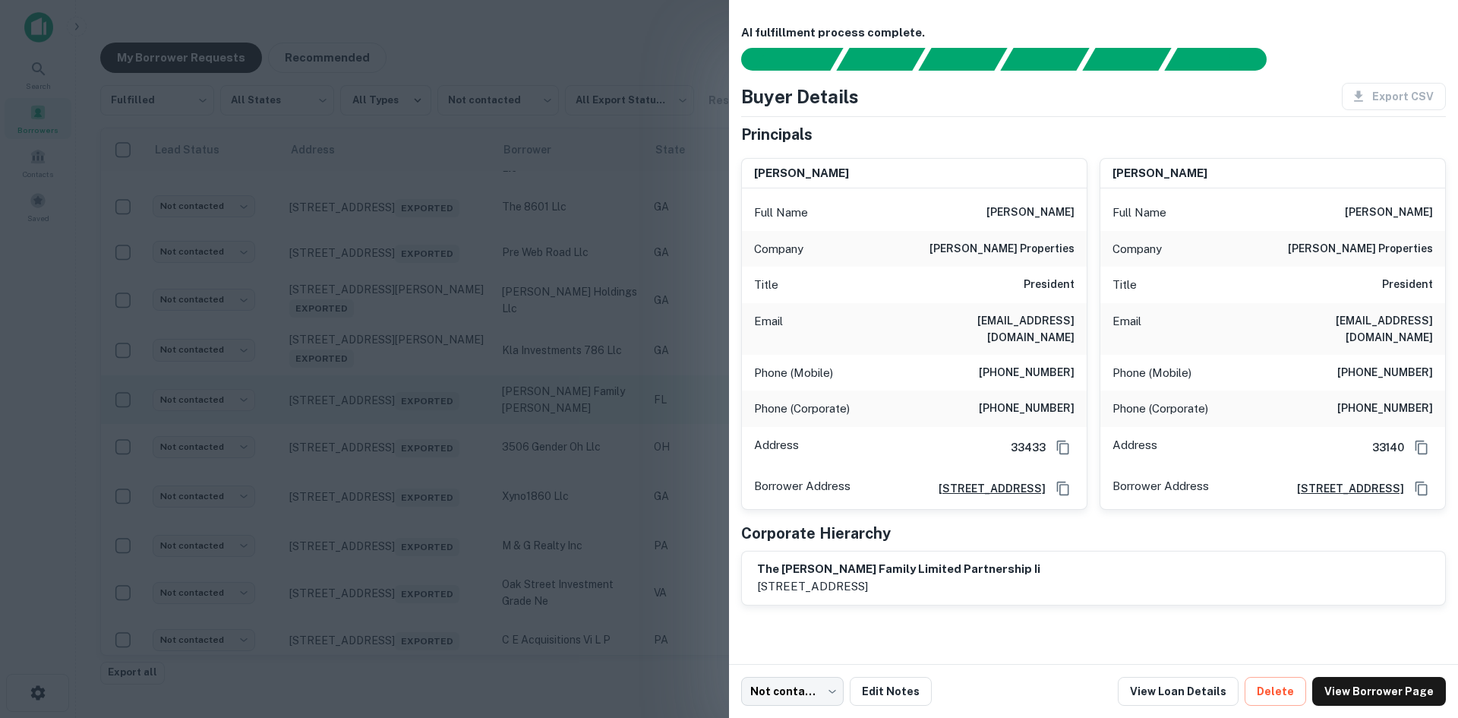
click at [402, 440] on div at bounding box center [729, 359] width 1458 height 718
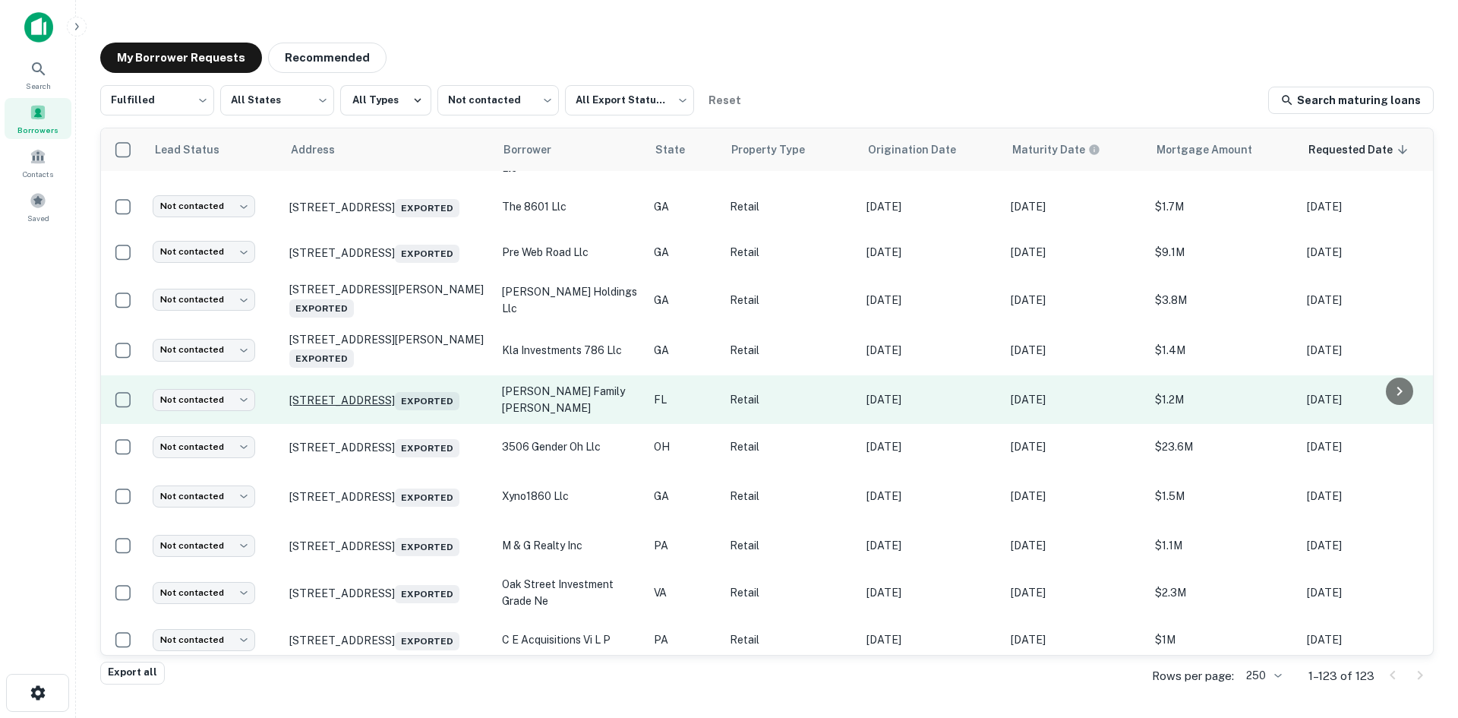
click at [402, 410] on p "[STREET_ADDRESS] Exported" at bounding box center [387, 399] width 197 height 21
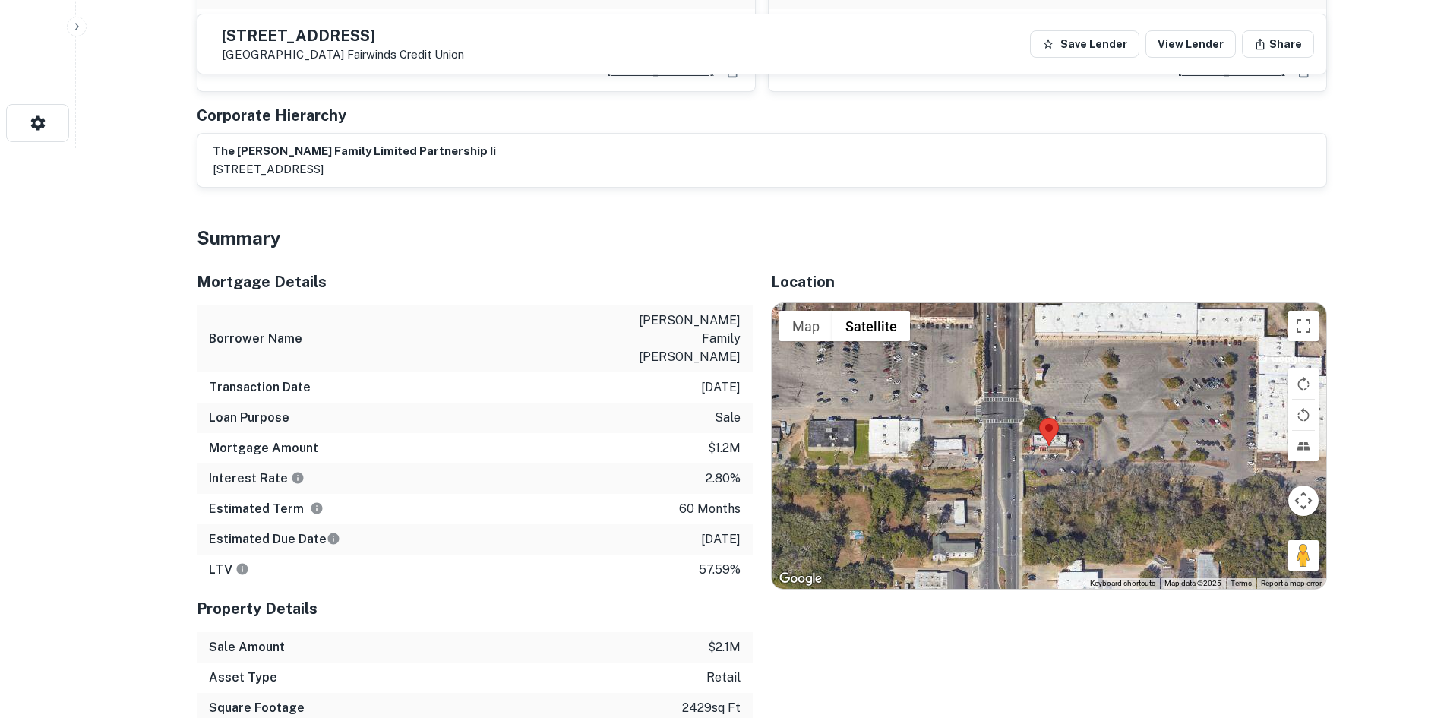
scroll to position [608, 0]
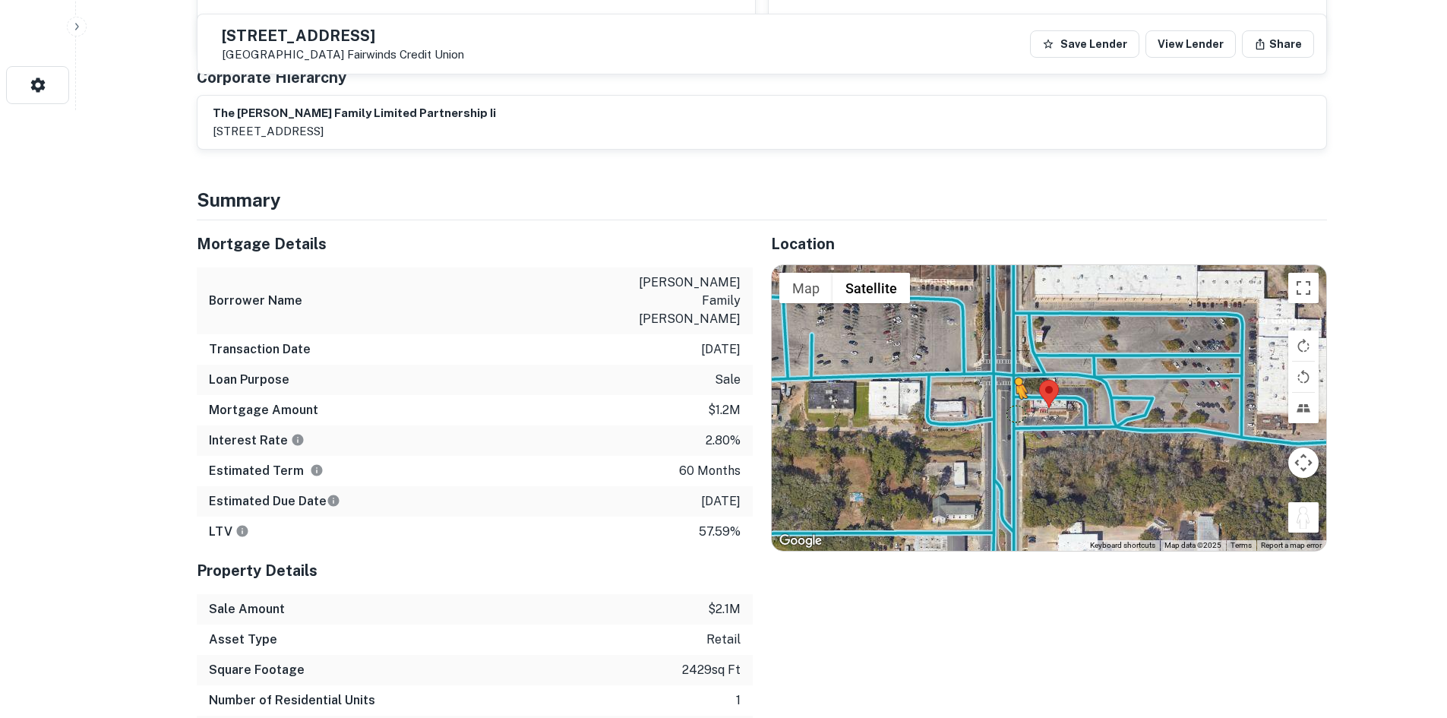
drag, startPoint x: 1308, startPoint y: 504, endPoint x: 1012, endPoint y: 400, distance: 313.3
click at [1012, 400] on div "To activate drag with keyboard, press Alt + Enter. Once in keyboard drag state,…" at bounding box center [1049, 408] width 554 height 286
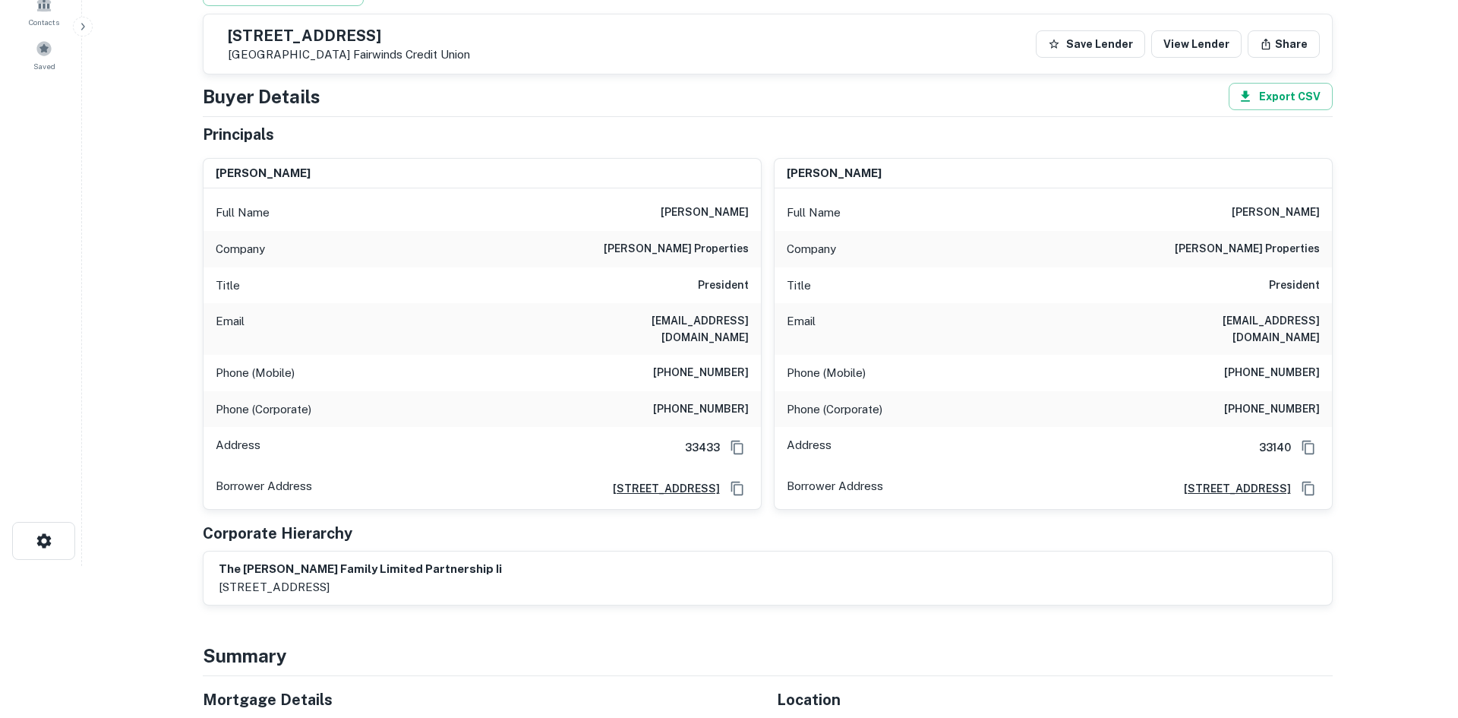
scroll to position [0, 0]
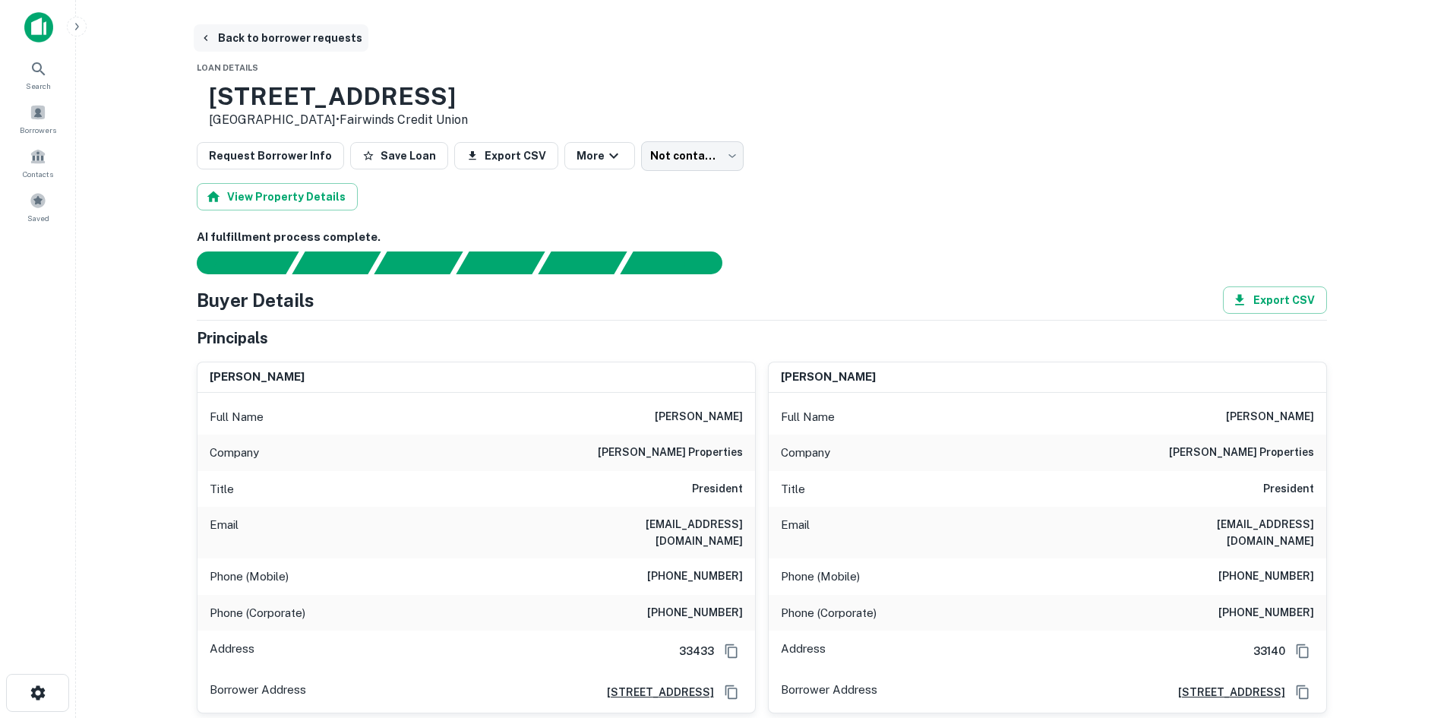
click at [289, 41] on button "Back to borrower requests" at bounding box center [281, 37] width 175 height 27
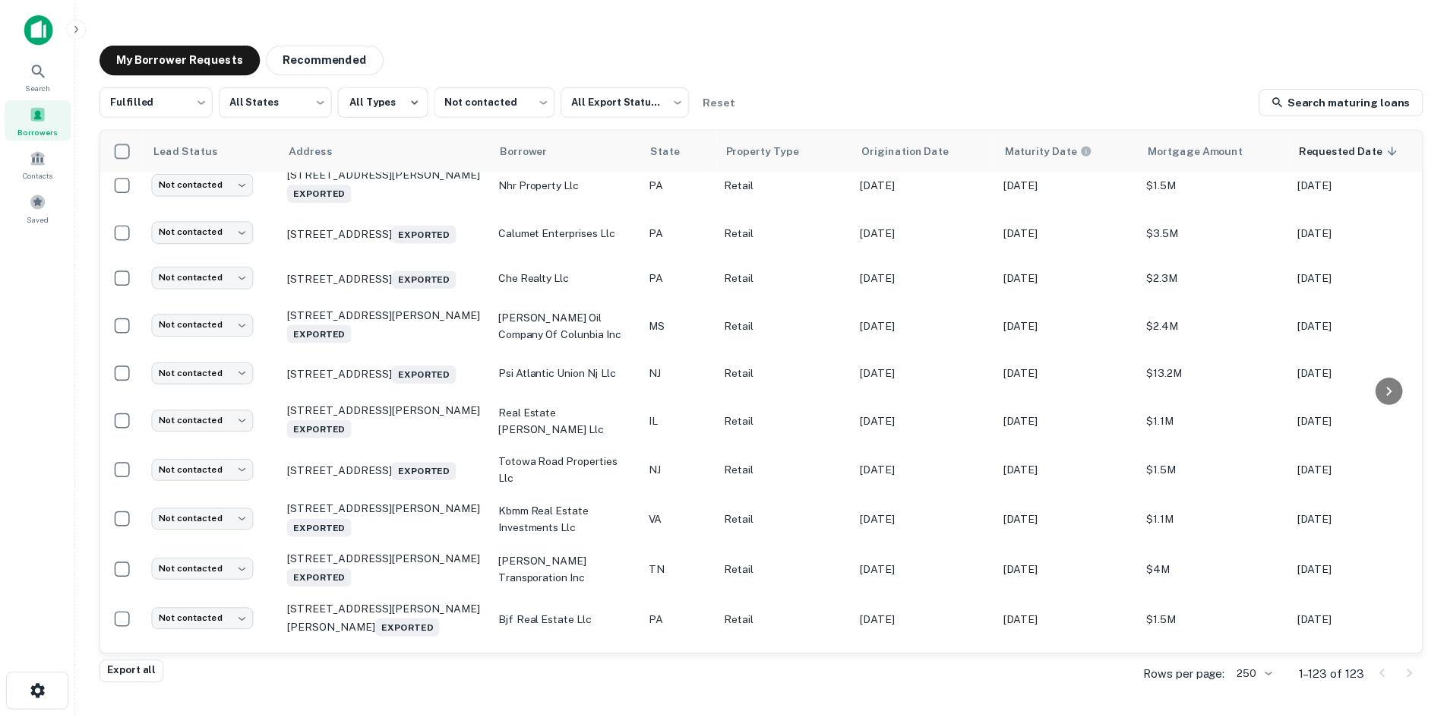
scroll to position [2794, 0]
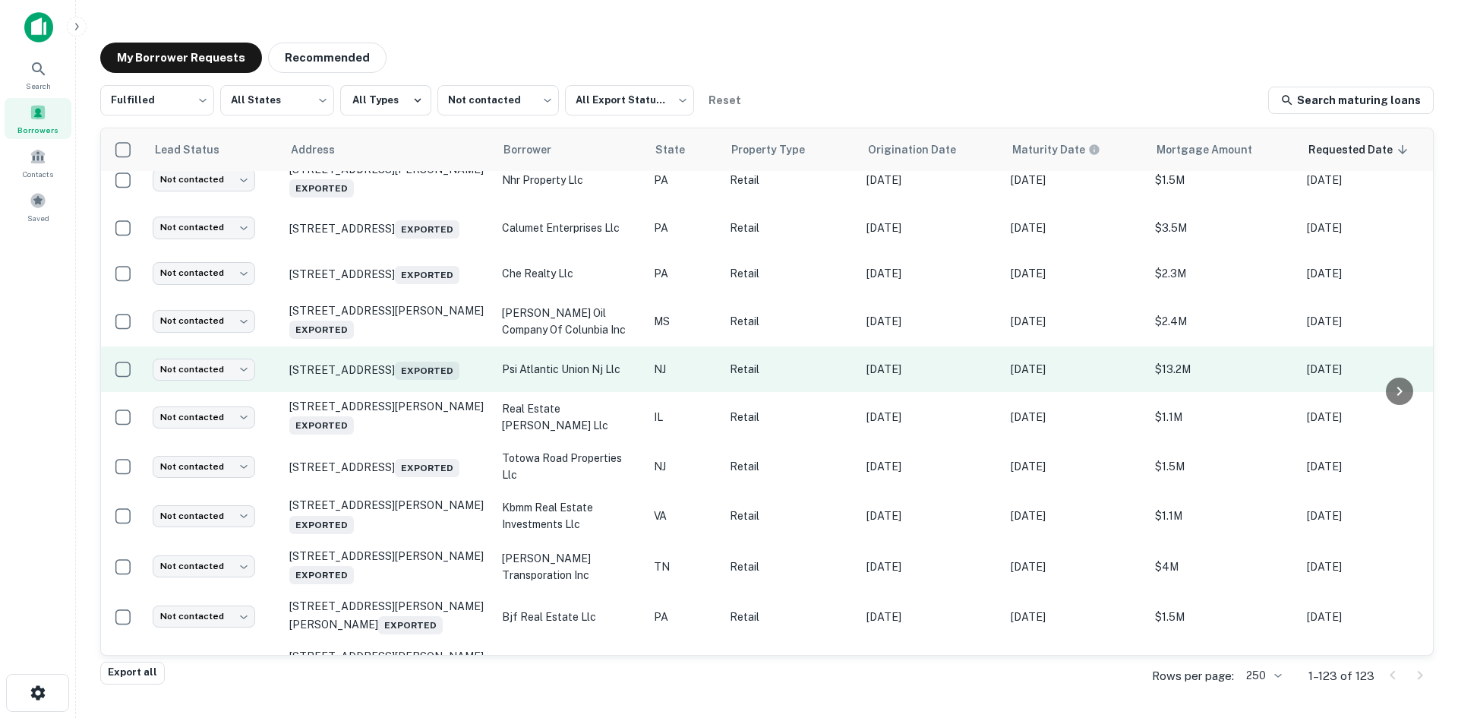
click at [378, 392] on td "[STREET_ADDRESS] Exported" at bounding box center [388, 369] width 213 height 46
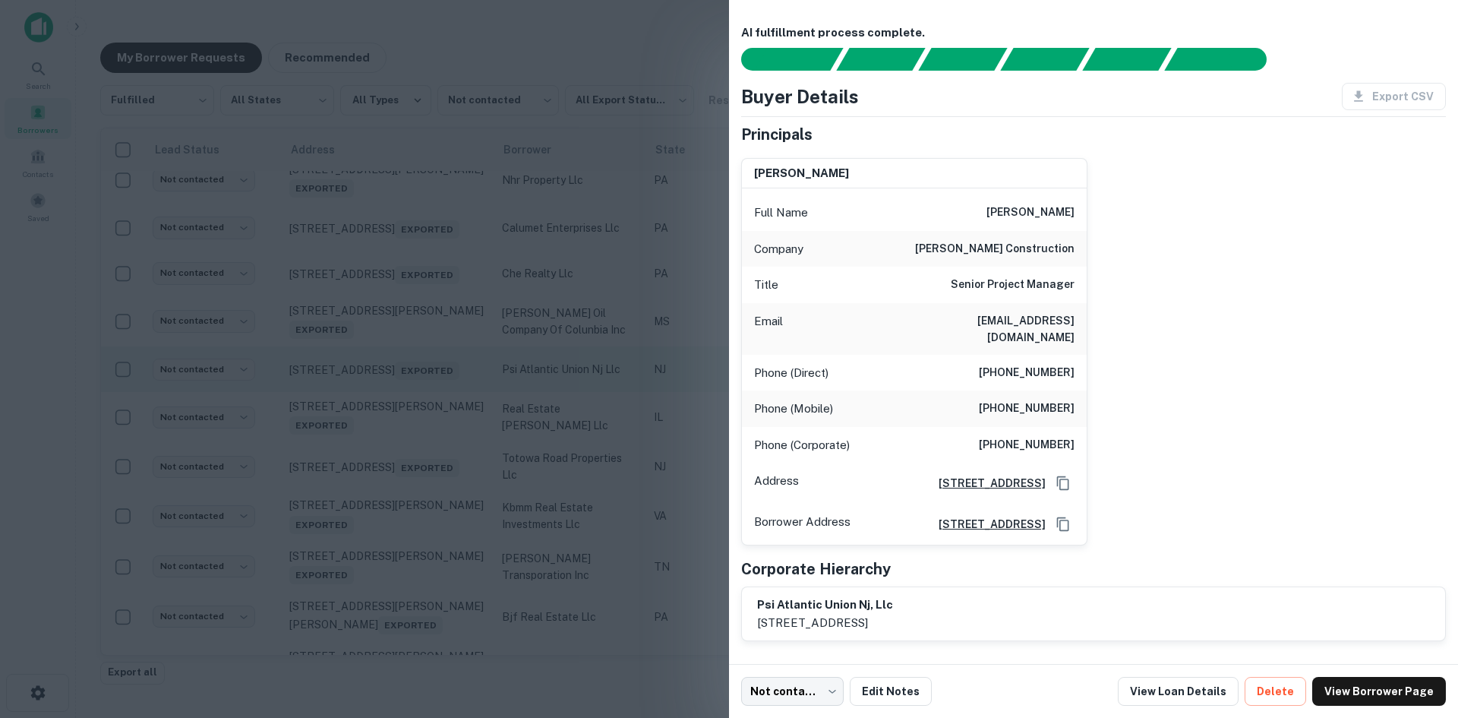
click at [378, 493] on div at bounding box center [729, 359] width 1458 height 718
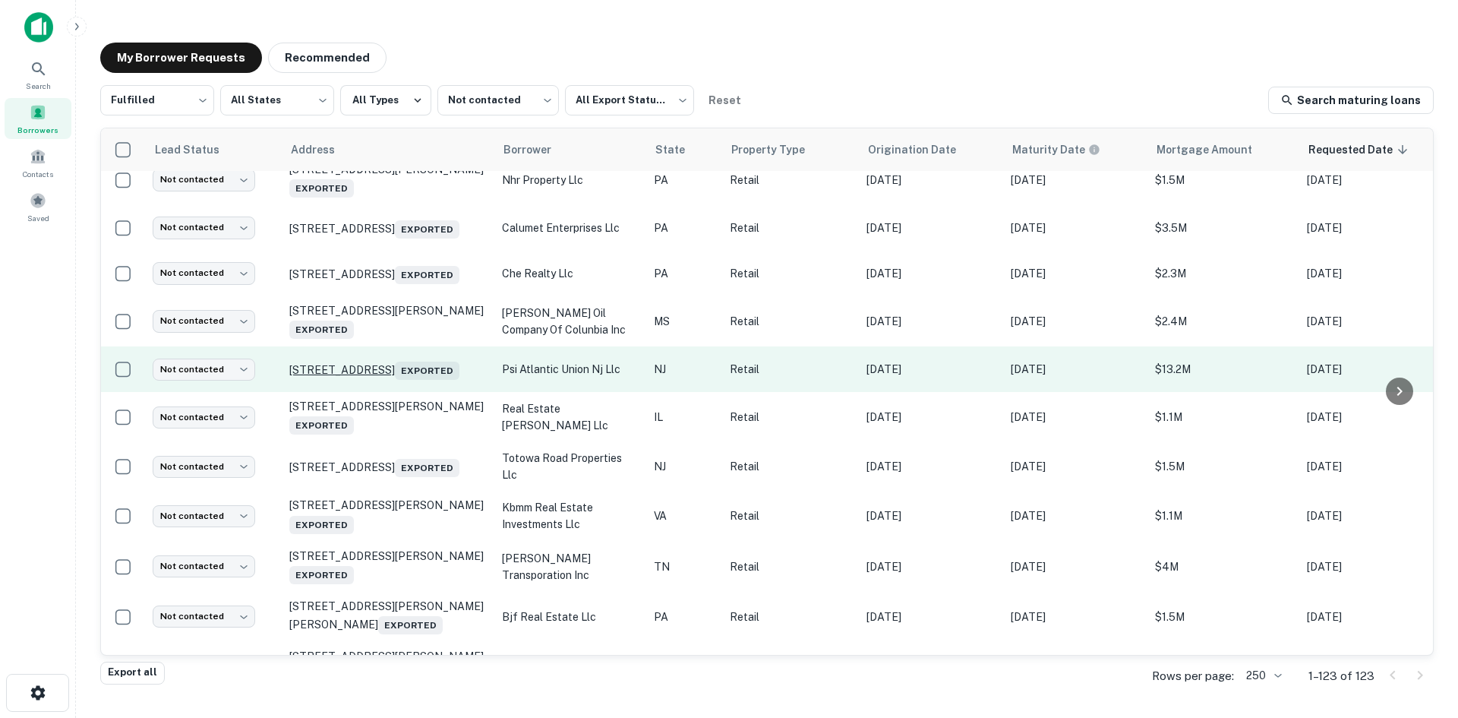
click at [374, 380] on p "[STREET_ADDRESS] Exported" at bounding box center [387, 369] width 197 height 21
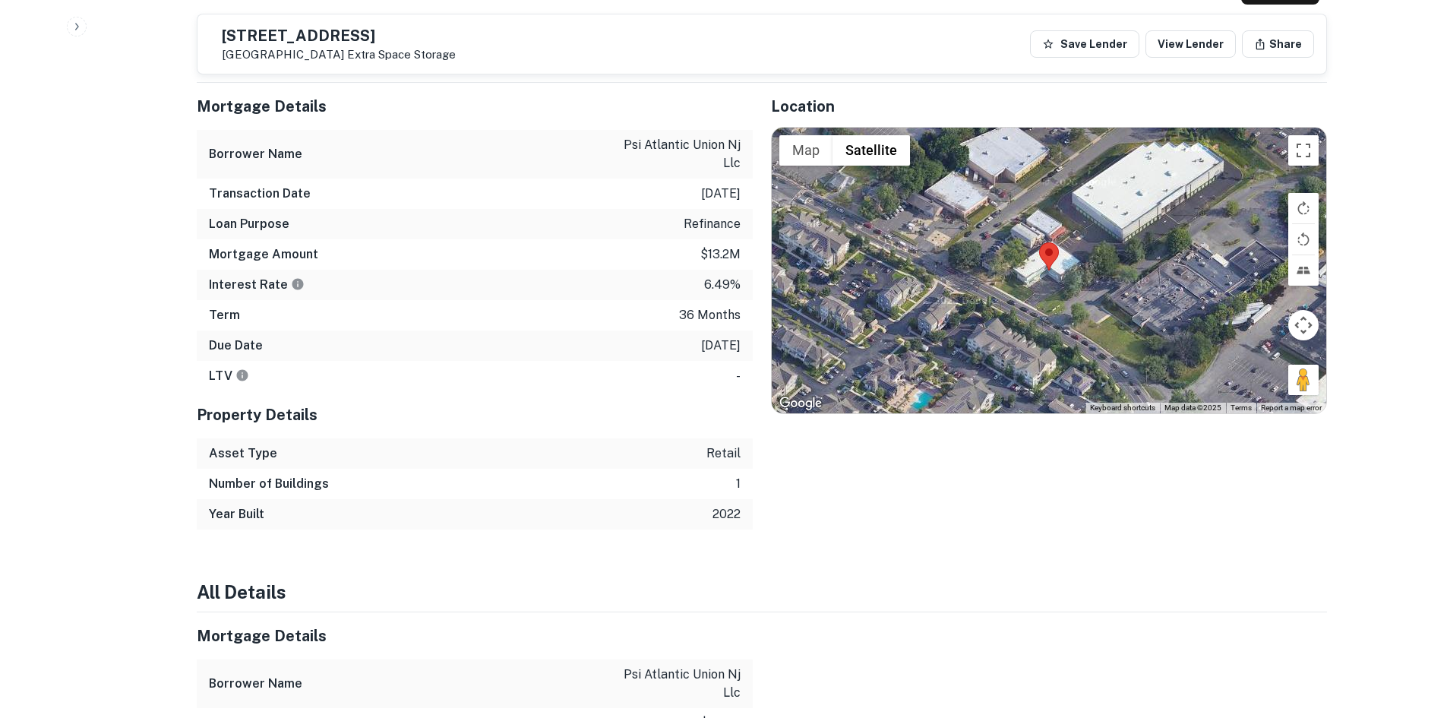
scroll to position [760, 0]
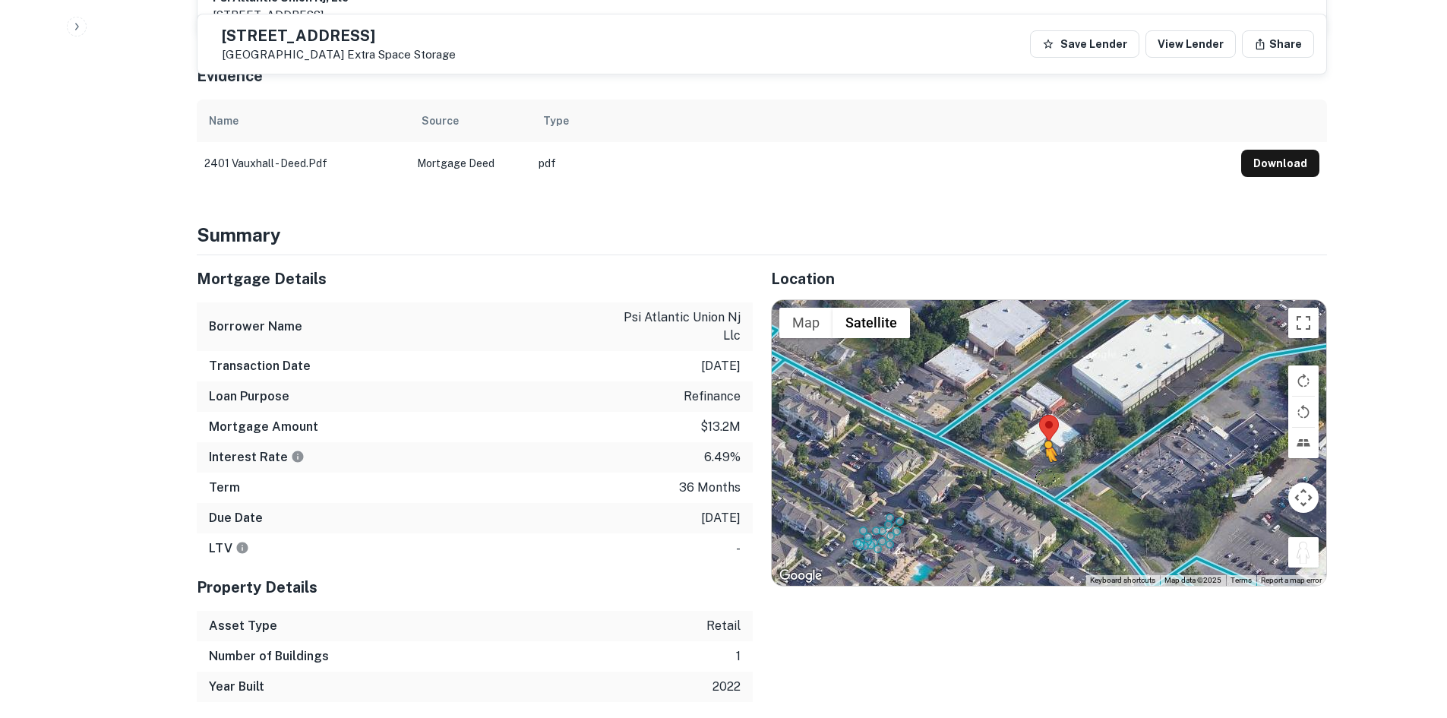
drag, startPoint x: 1293, startPoint y: 527, endPoint x: 1043, endPoint y: 466, distance: 257.4
click at [1043, 466] on div "To activate drag with keyboard, press Alt + Enter. Once in keyboard drag state,…" at bounding box center [1049, 443] width 554 height 286
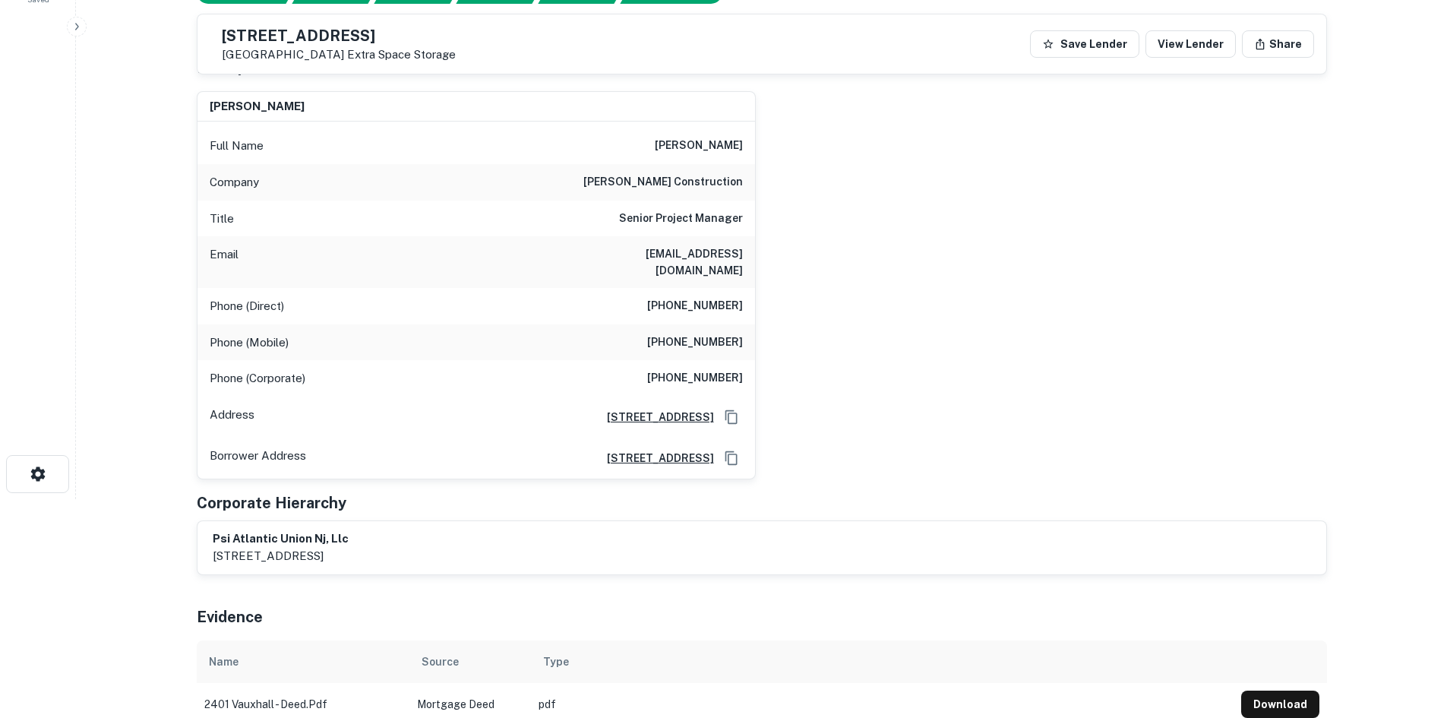
scroll to position [152, 0]
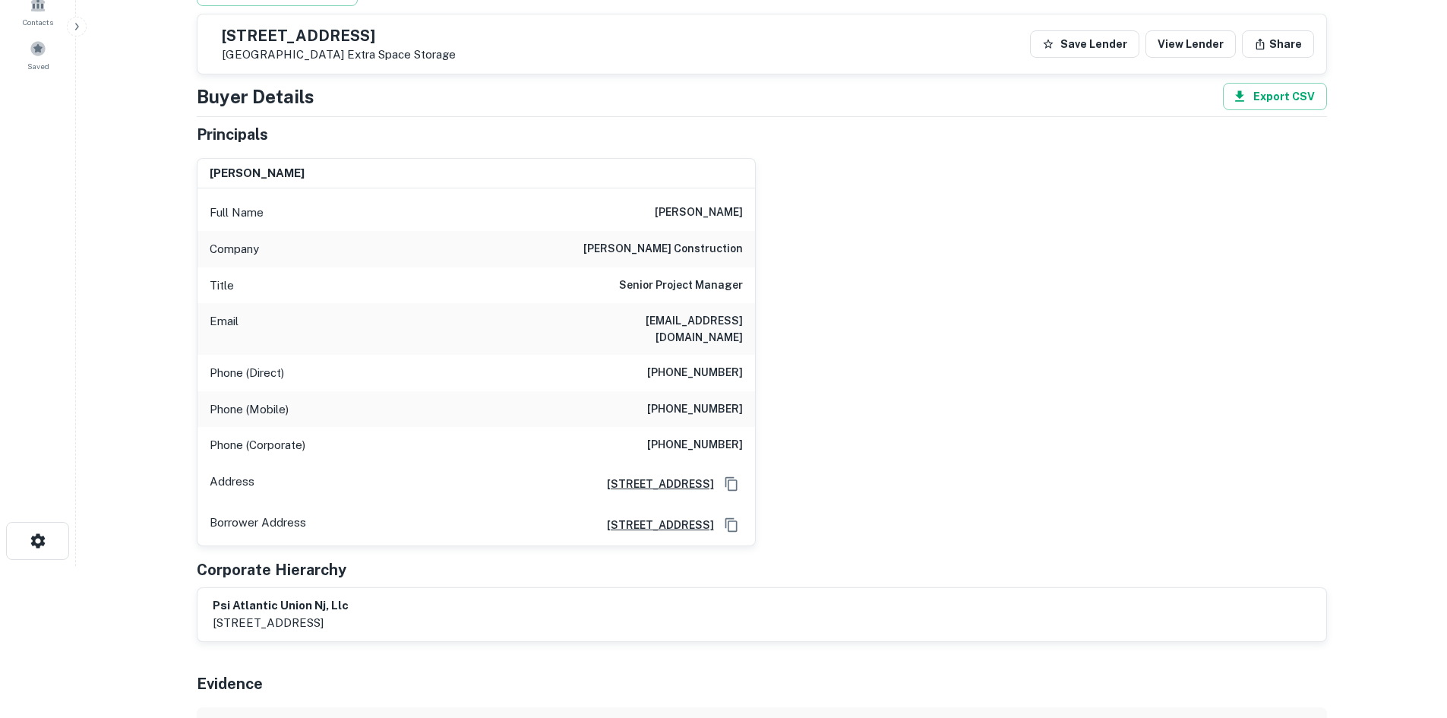
click at [677, 364] on h6 "[PHONE_NUMBER]" at bounding box center [695, 373] width 96 height 18
copy h6 "[PHONE_NUMBER]"
click at [716, 400] on h6 "[PHONE_NUMBER]" at bounding box center [695, 409] width 96 height 18
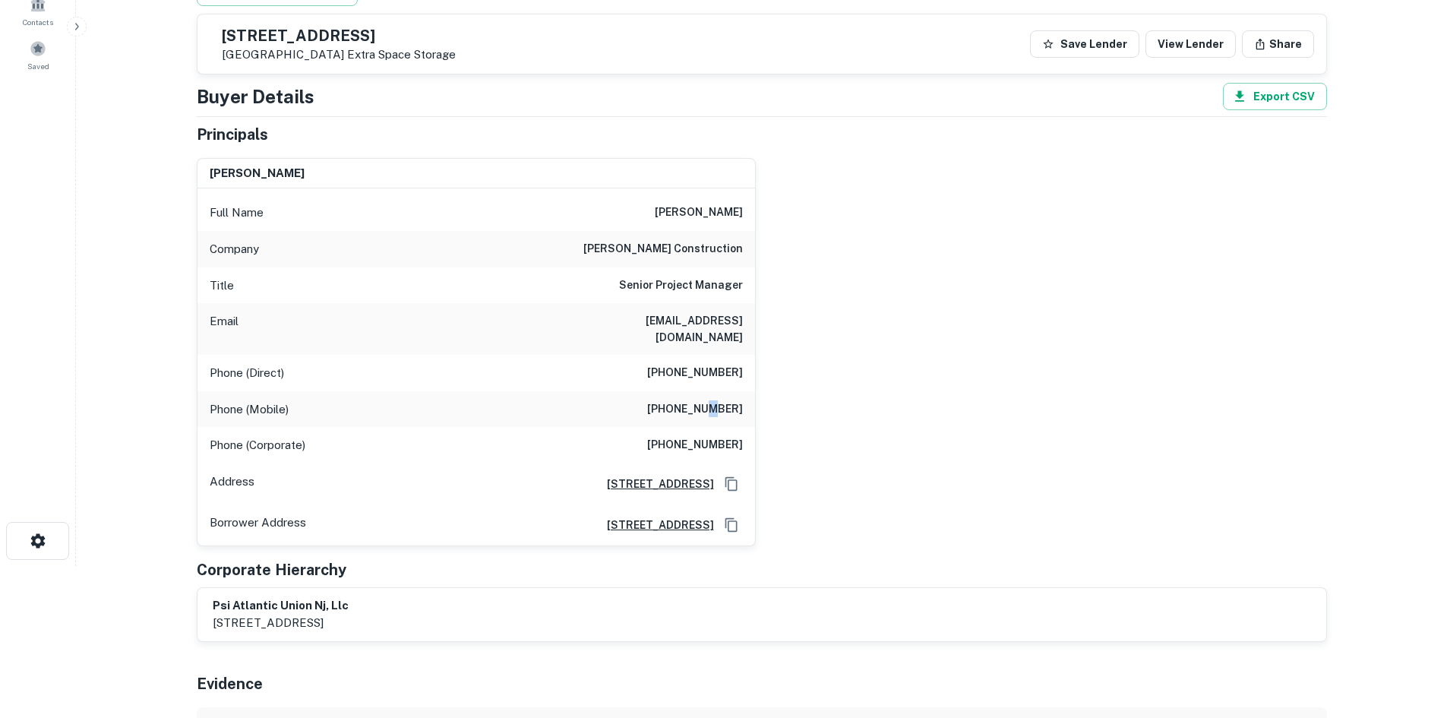
click at [716, 400] on h6 "[PHONE_NUMBER]" at bounding box center [695, 409] width 96 height 18
copy h6 "[PHONE_NUMBER]"
drag, startPoint x: 301, startPoint y: 30, endPoint x: 384, endPoint y: 32, distance: 83.6
click at [384, 32] on h5 "[STREET_ADDRESS]" at bounding box center [339, 35] width 234 height 15
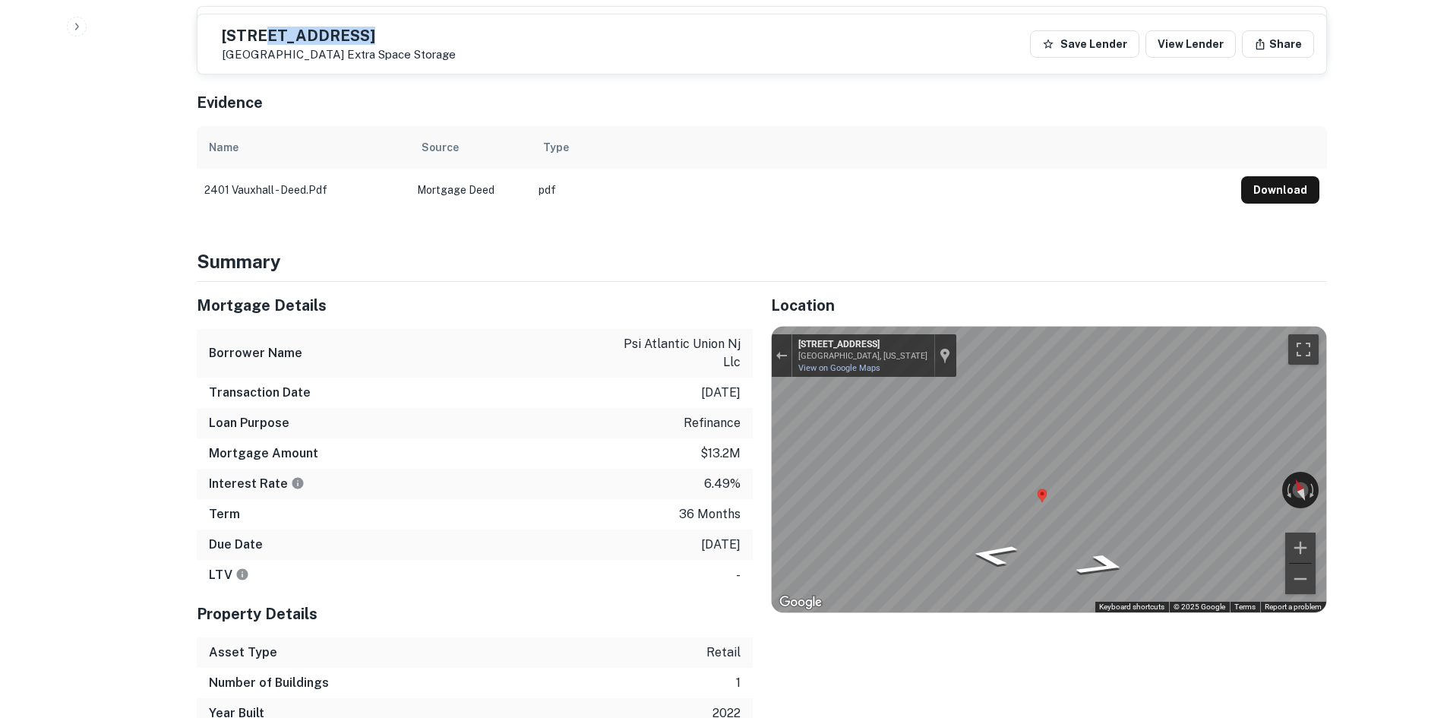
scroll to position [760, 0]
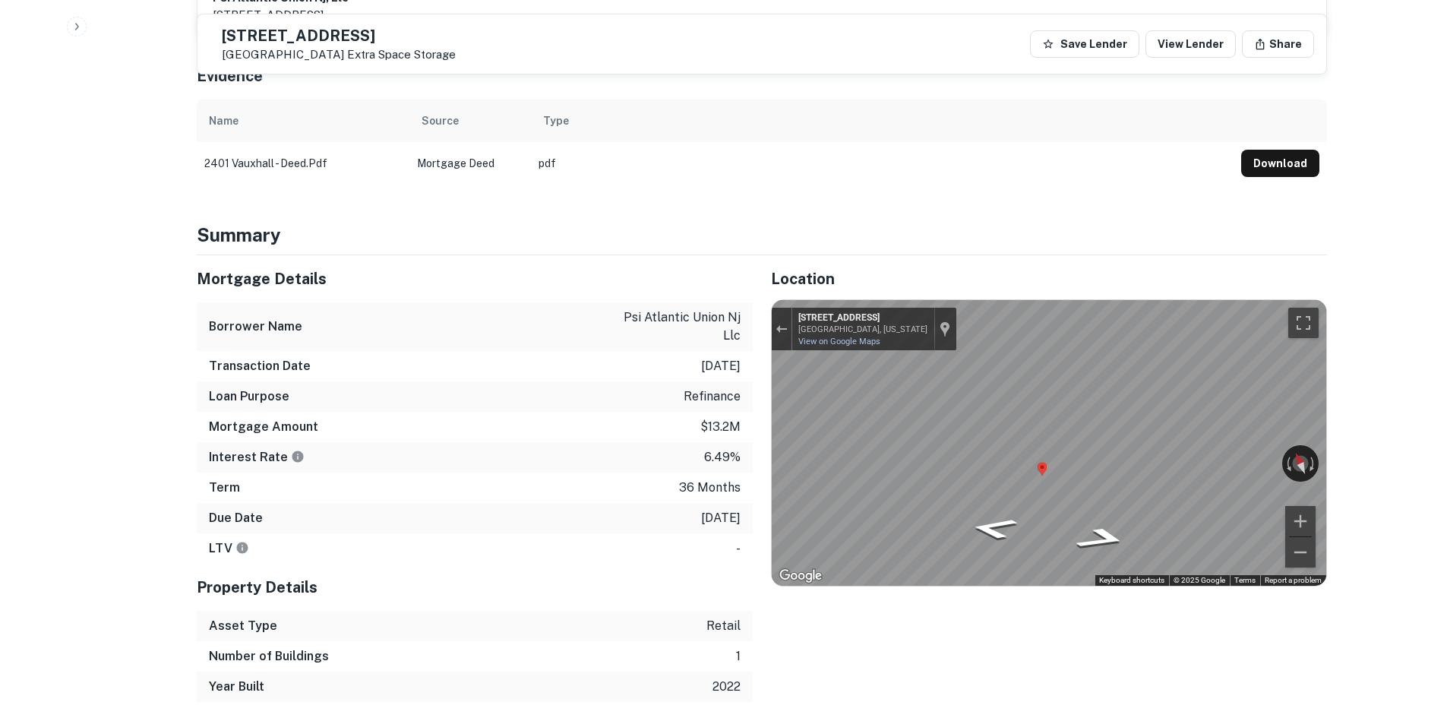
click at [280, 36] on h5 "[STREET_ADDRESS]" at bounding box center [339, 35] width 234 height 15
drag, startPoint x: 260, startPoint y: 30, endPoint x: 344, endPoint y: 58, distance: 88.9
click at [344, 58] on div "[STREET_ADDRESS] Extra Space Storage" at bounding box center [339, 44] width 234 height 33
copy div "[STREET_ADDRESS]"
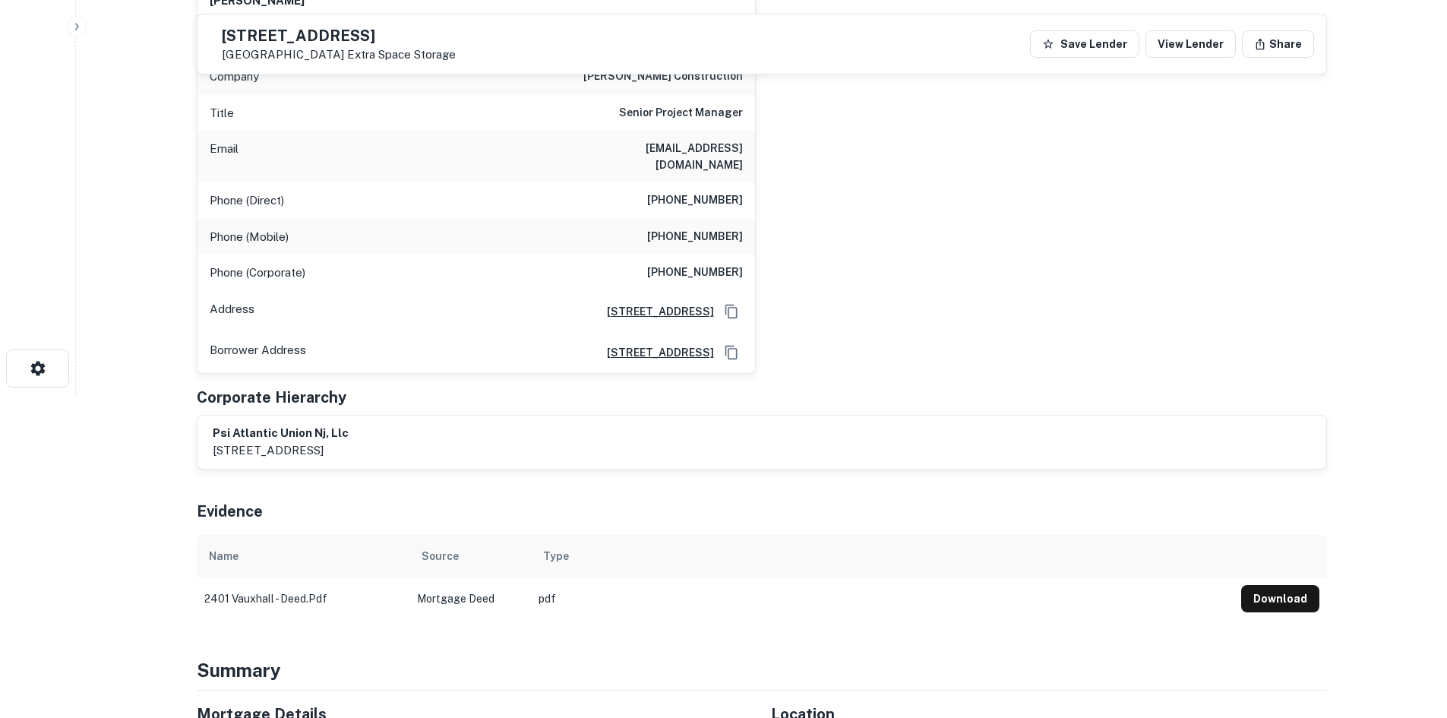
scroll to position [76, 0]
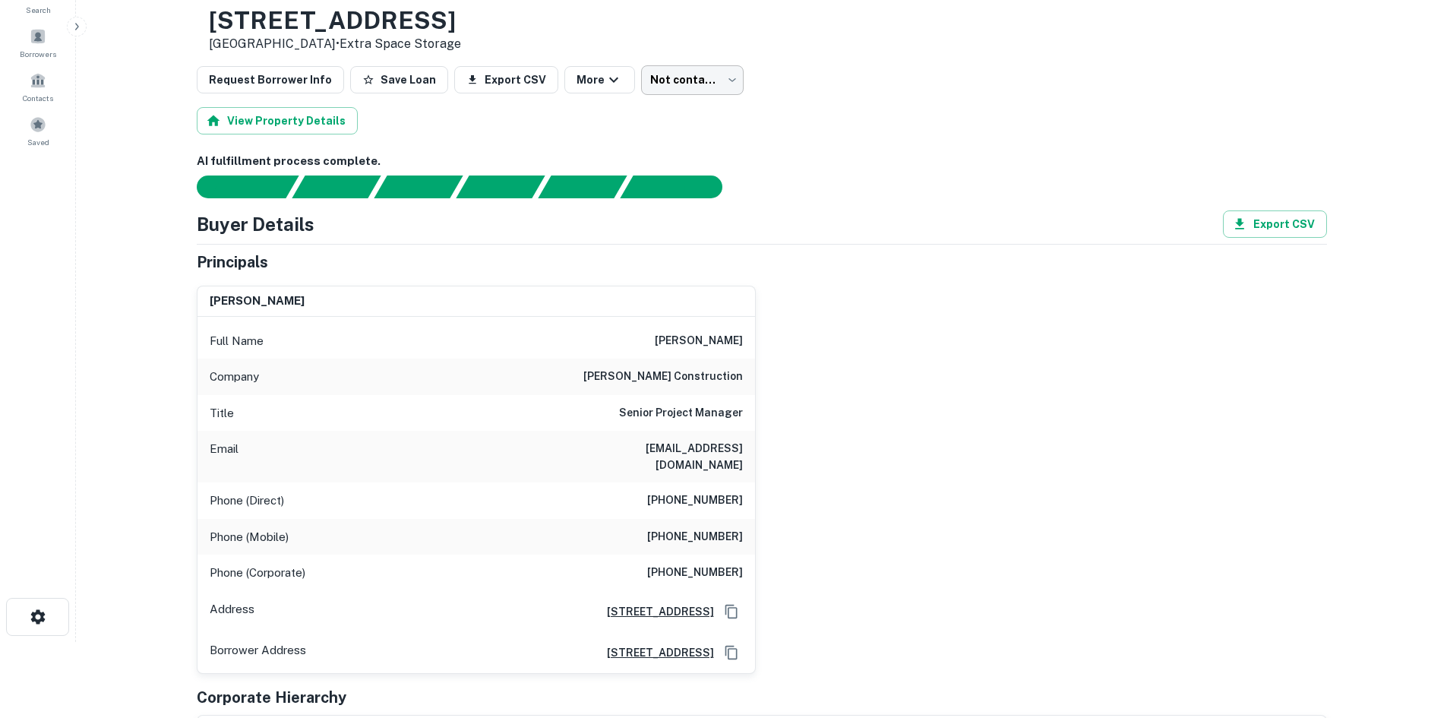
click at [691, 95] on body "Search Borrowers Contacts Saved Back to borrower requests Loan Details [STREET_…" at bounding box center [723, 283] width 1447 height 718
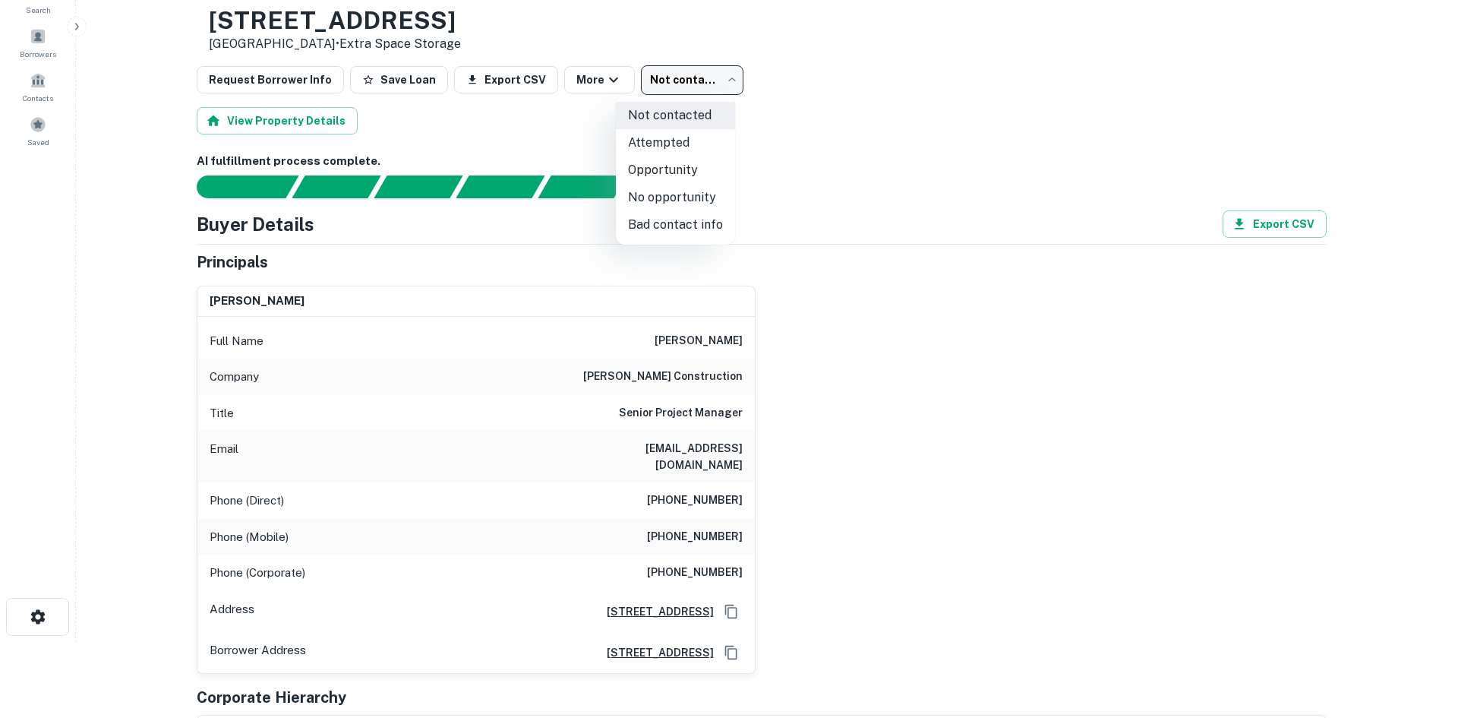
click at [671, 177] on li "Opportunity" at bounding box center [675, 169] width 119 height 27
type input "**********"
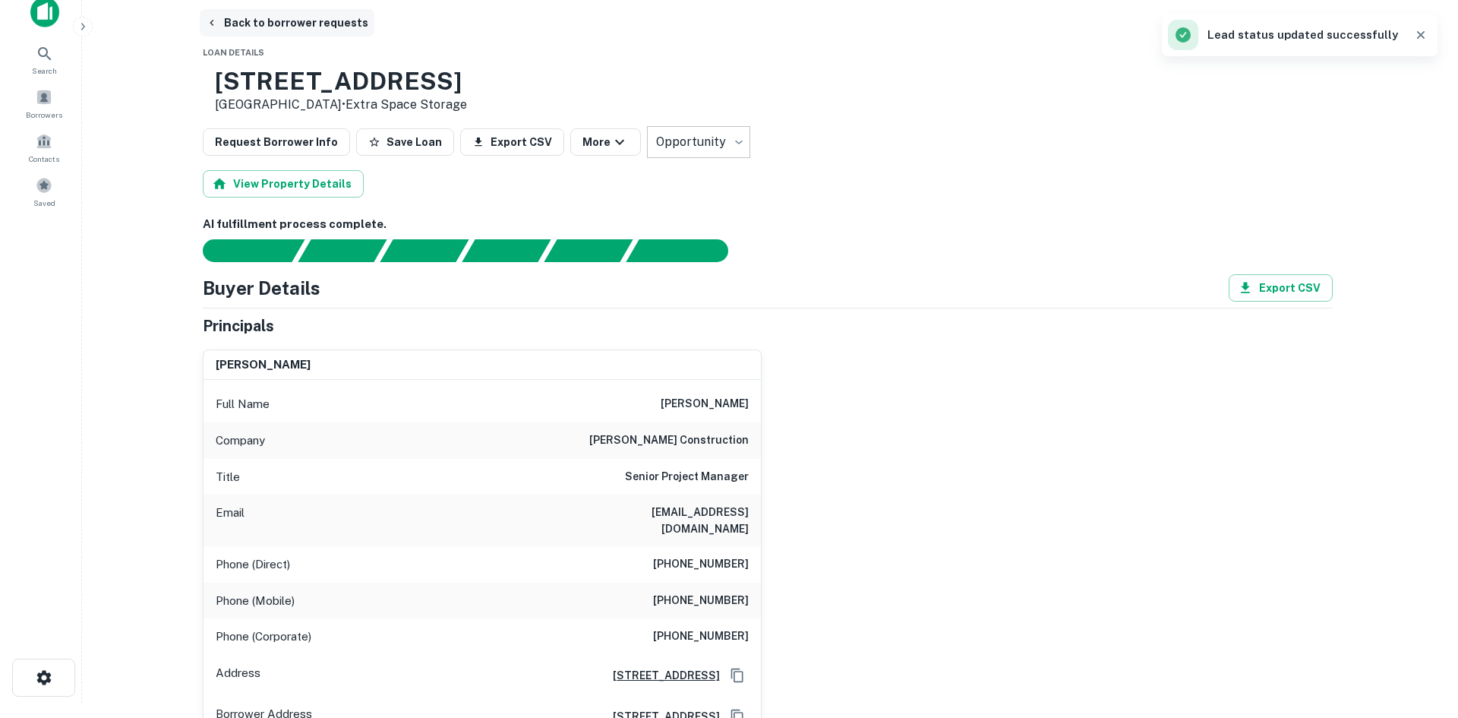
scroll to position [0, 0]
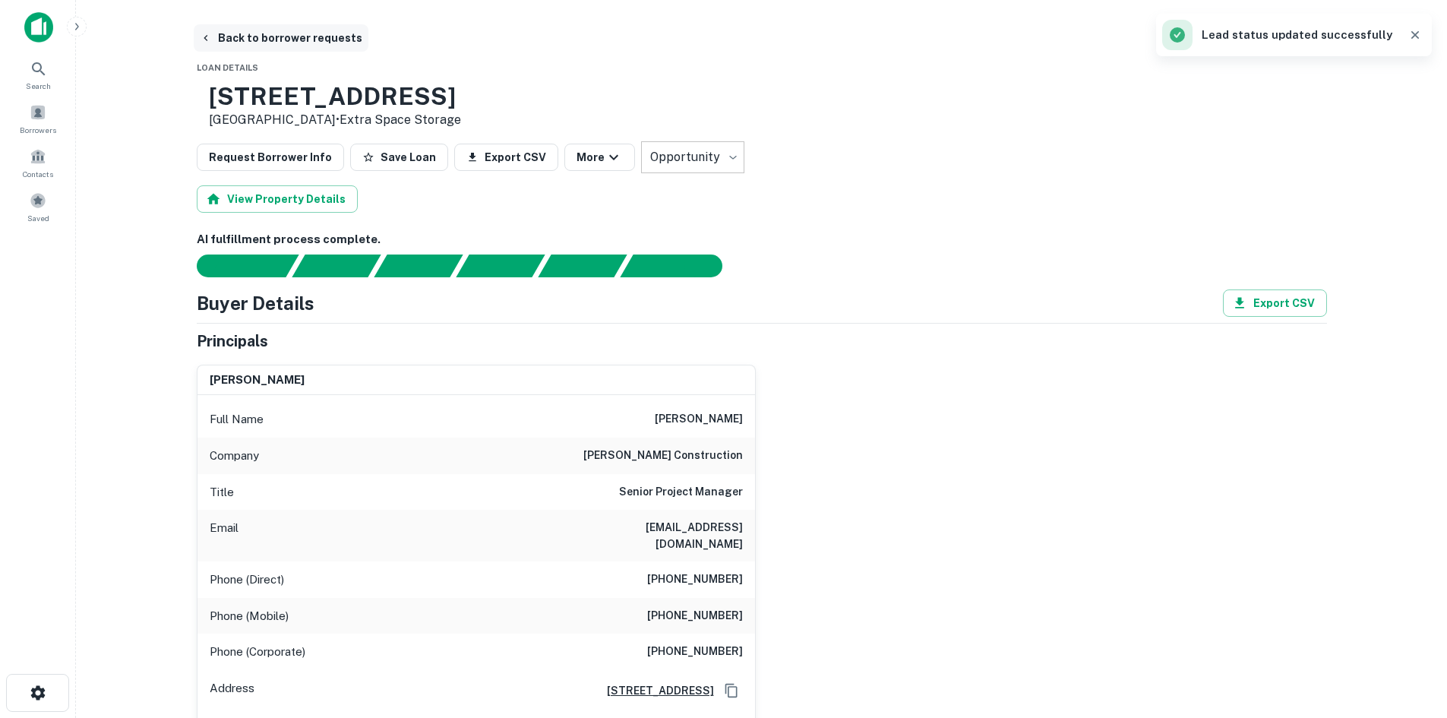
click at [275, 33] on button "Back to borrower requests" at bounding box center [281, 37] width 175 height 27
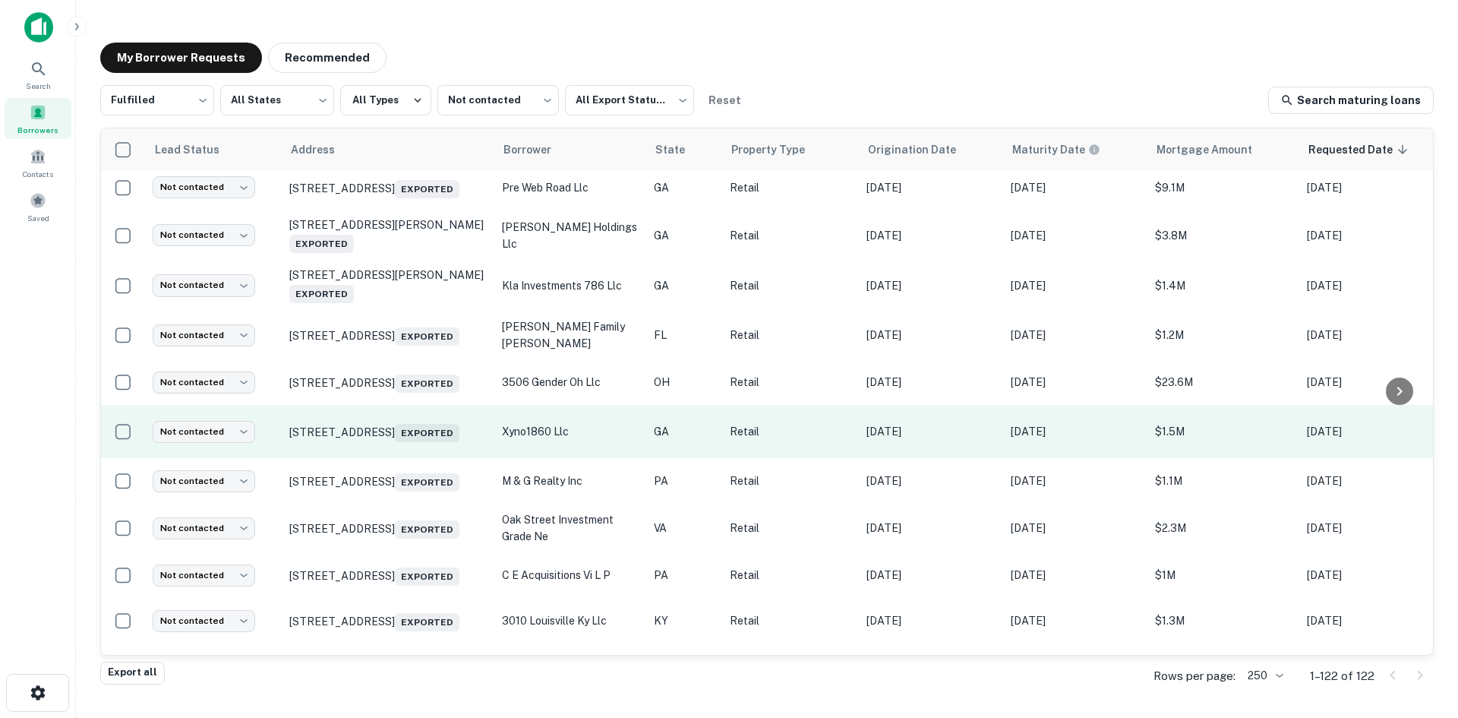
scroll to position [1350, 0]
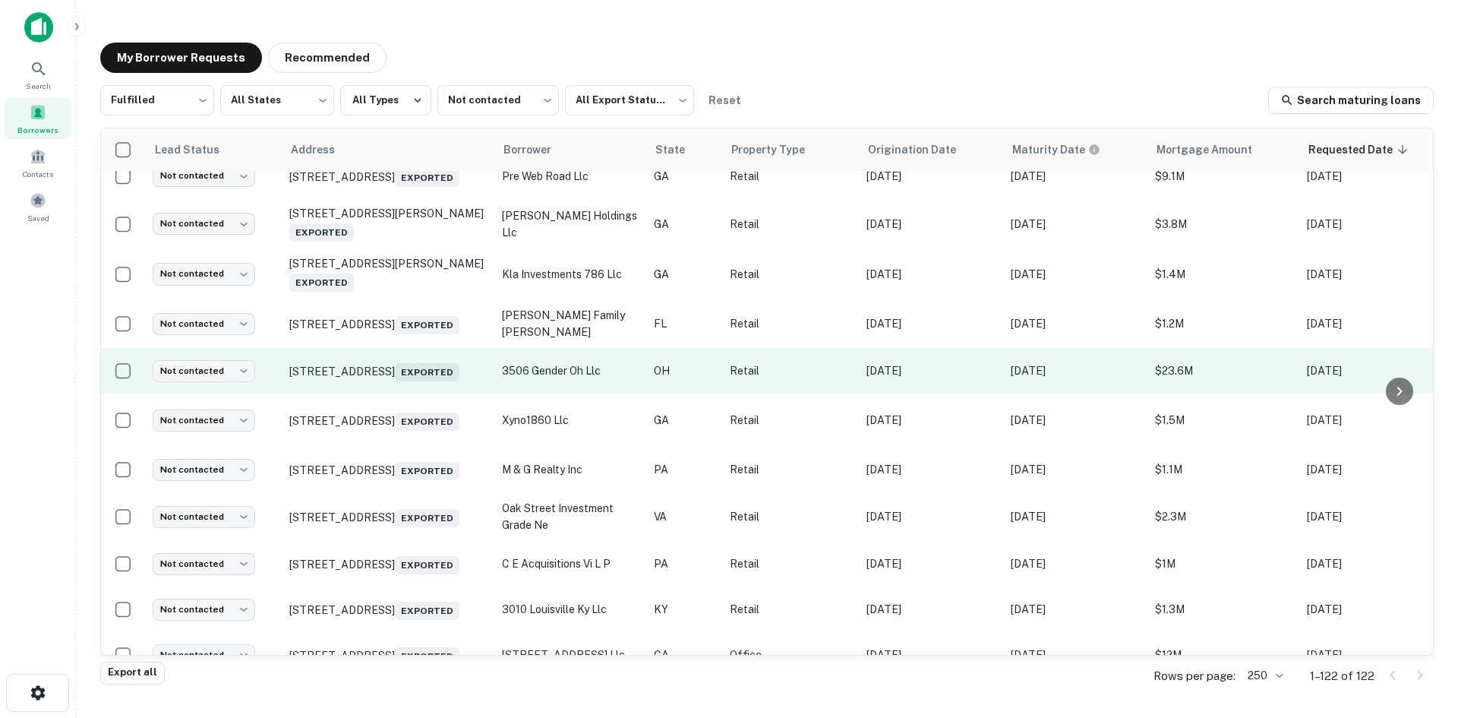
click at [417, 393] on td "[STREET_ADDRESS] Exported" at bounding box center [388, 371] width 213 height 46
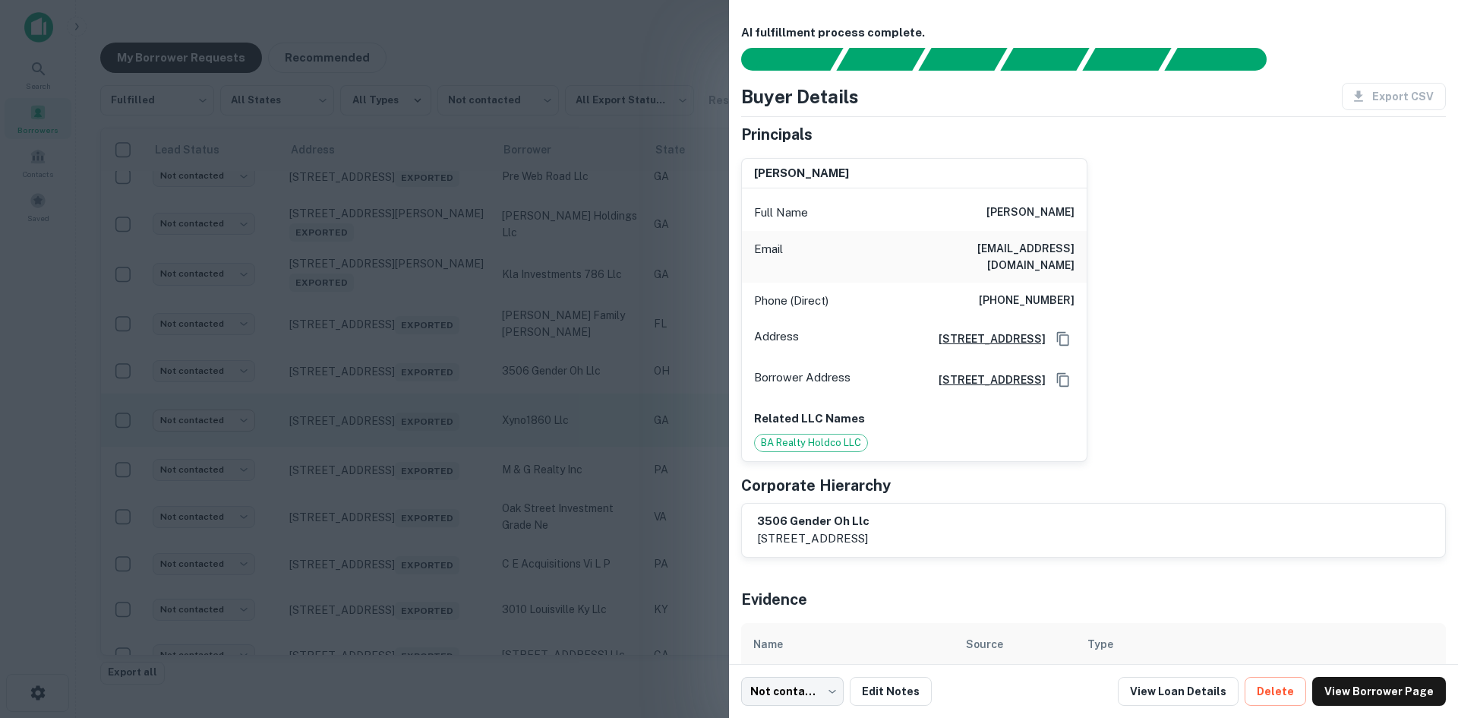
drag, startPoint x: 39, startPoint y: 447, endPoint x: 234, endPoint y: 459, distance: 195.6
click at [39, 446] on div at bounding box center [729, 359] width 1458 height 718
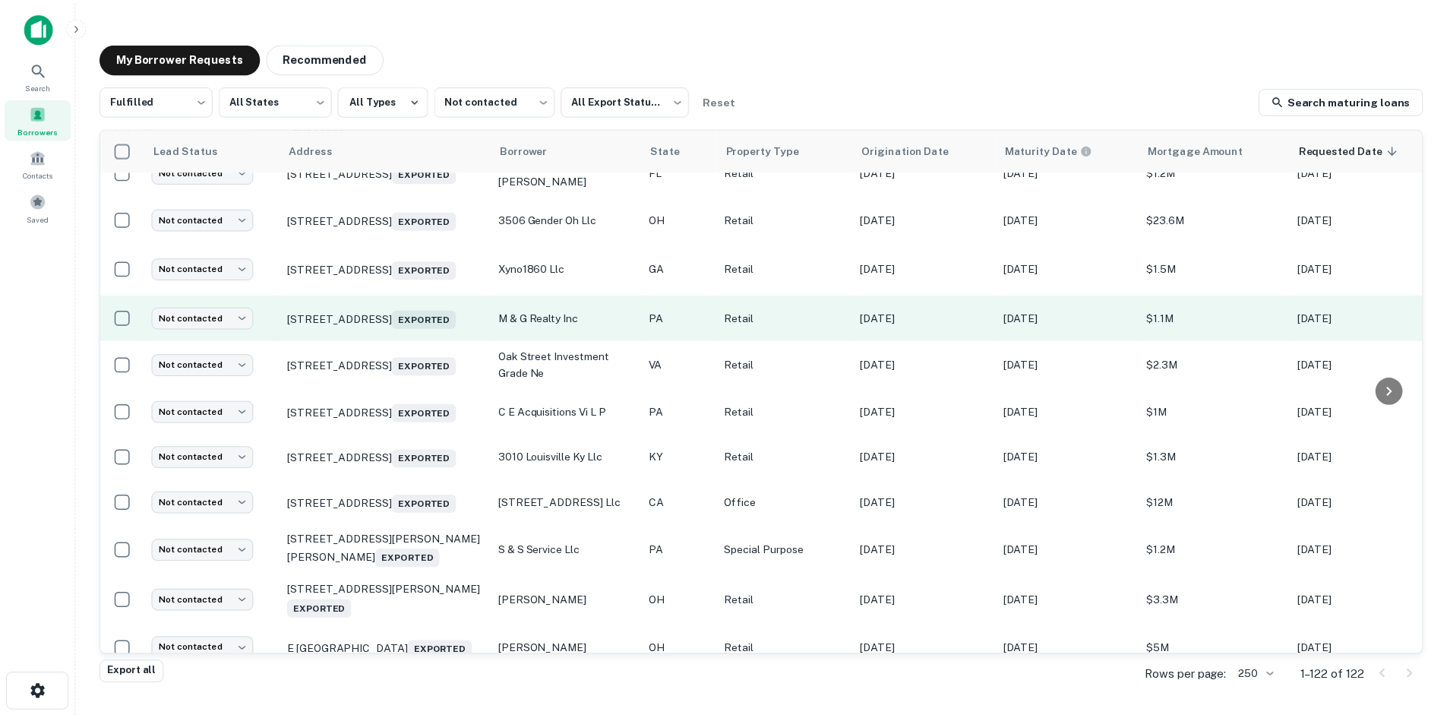
scroll to position [1730, 0]
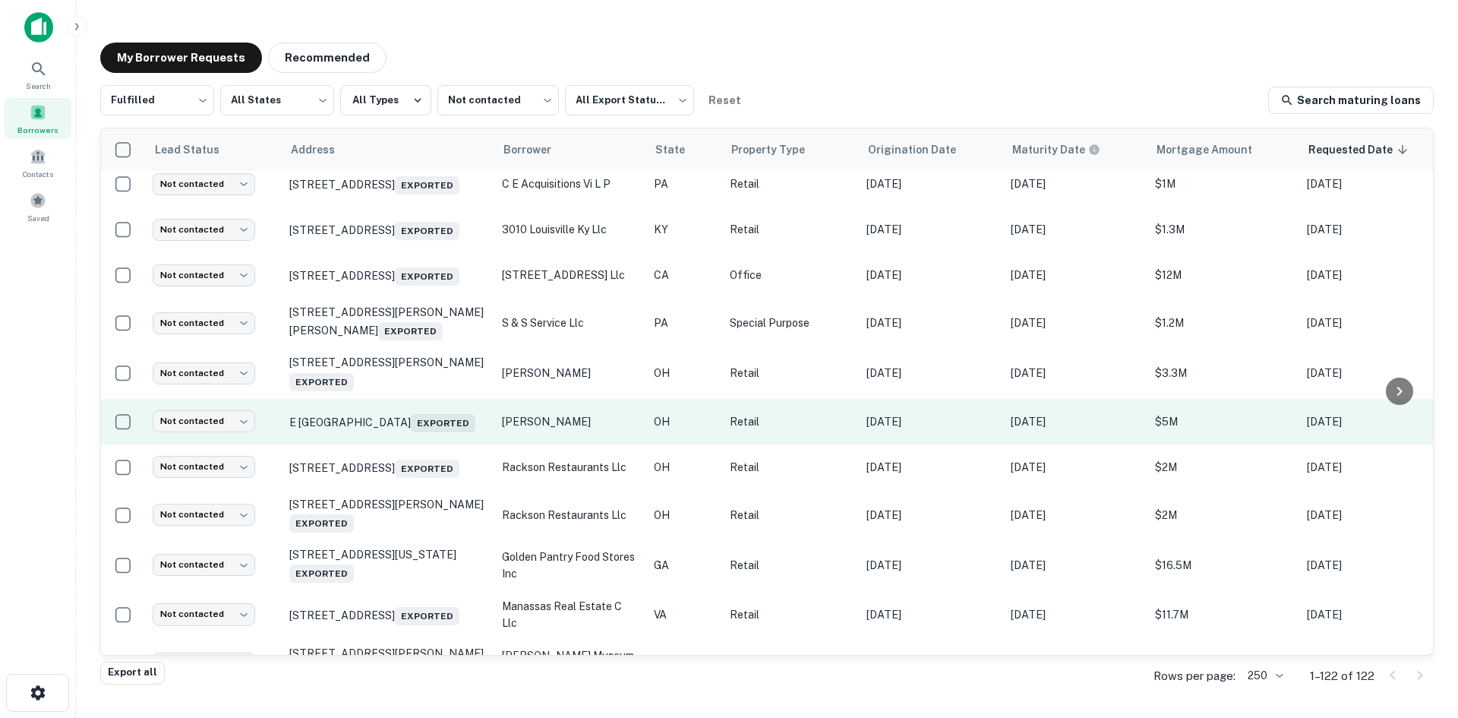
click at [378, 444] on td "E [GEOGRAPHIC_DATA] Exported" at bounding box center [388, 422] width 213 height 46
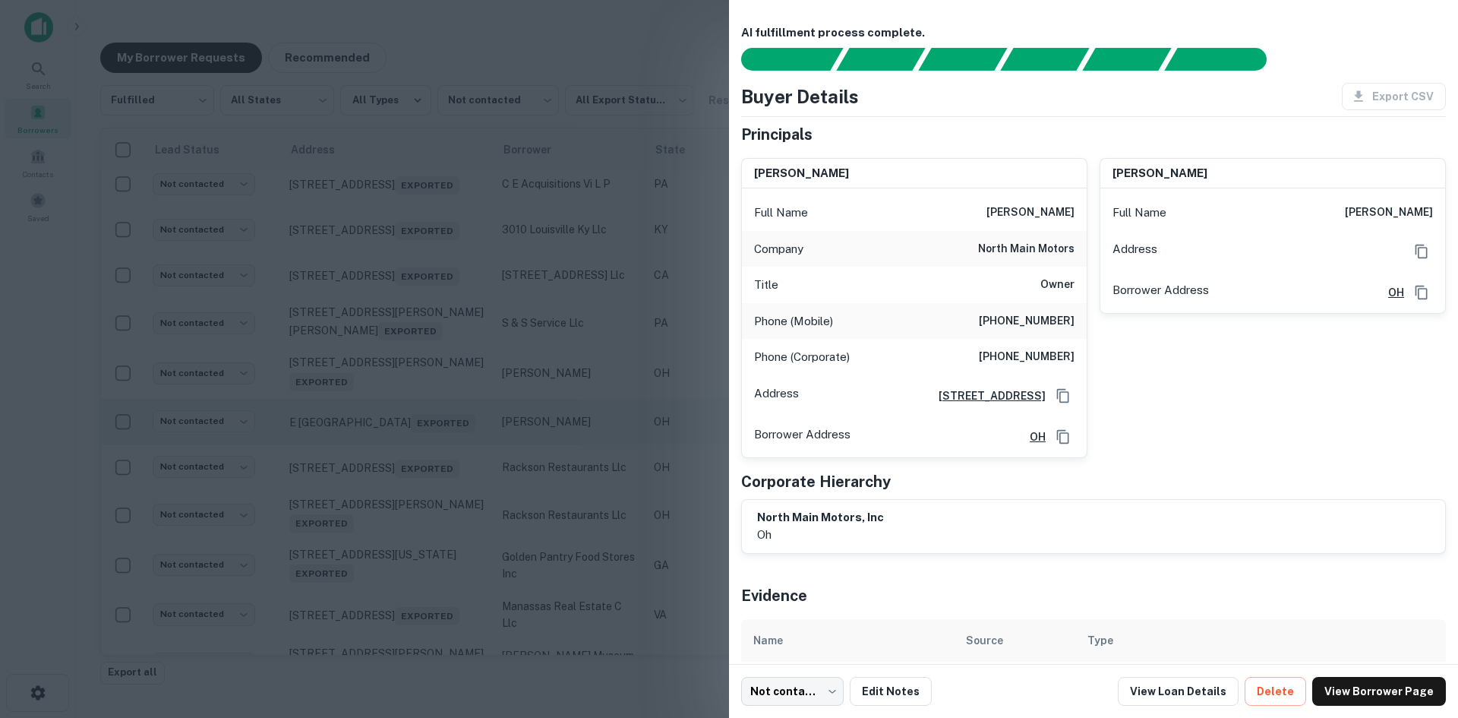
click at [378, 495] on div at bounding box center [729, 359] width 1458 height 718
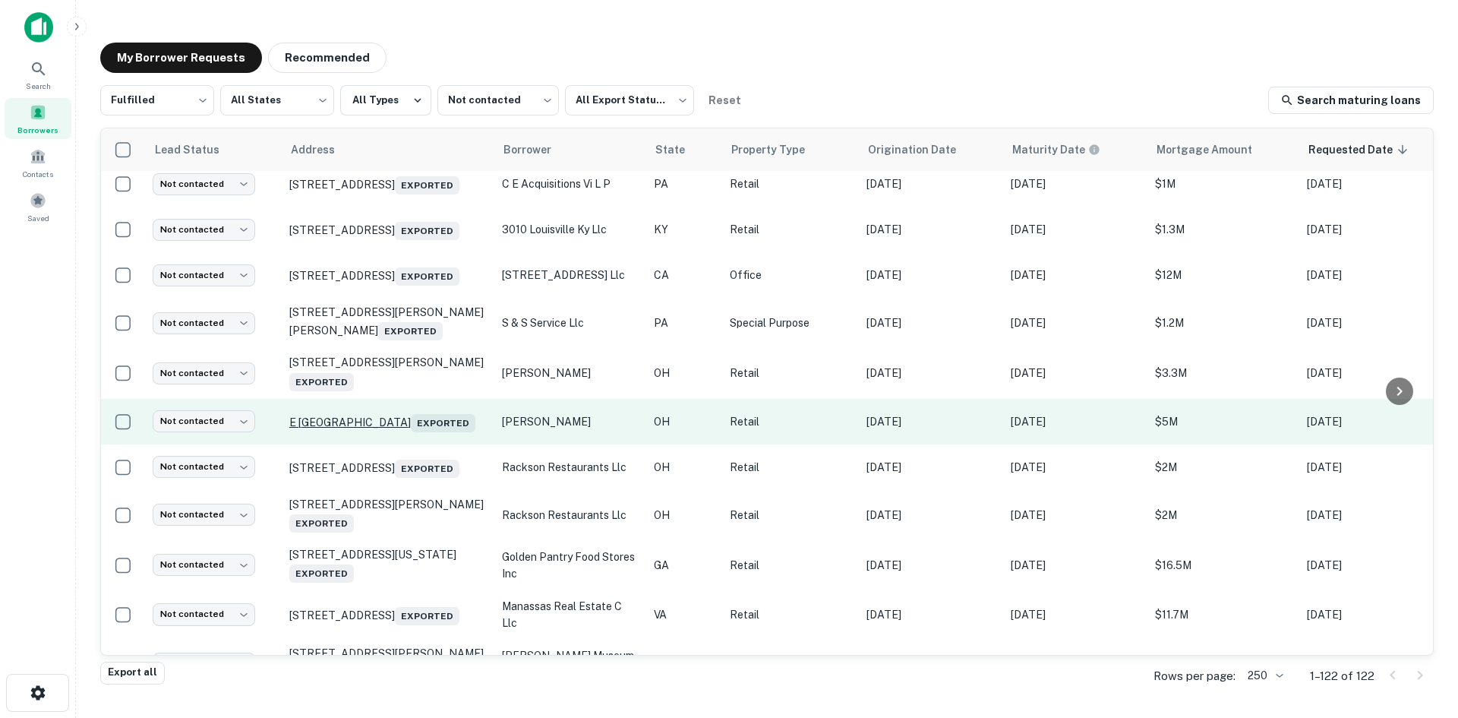
click at [376, 432] on p "E [GEOGRAPHIC_DATA] Exported" at bounding box center [387, 421] width 197 height 21
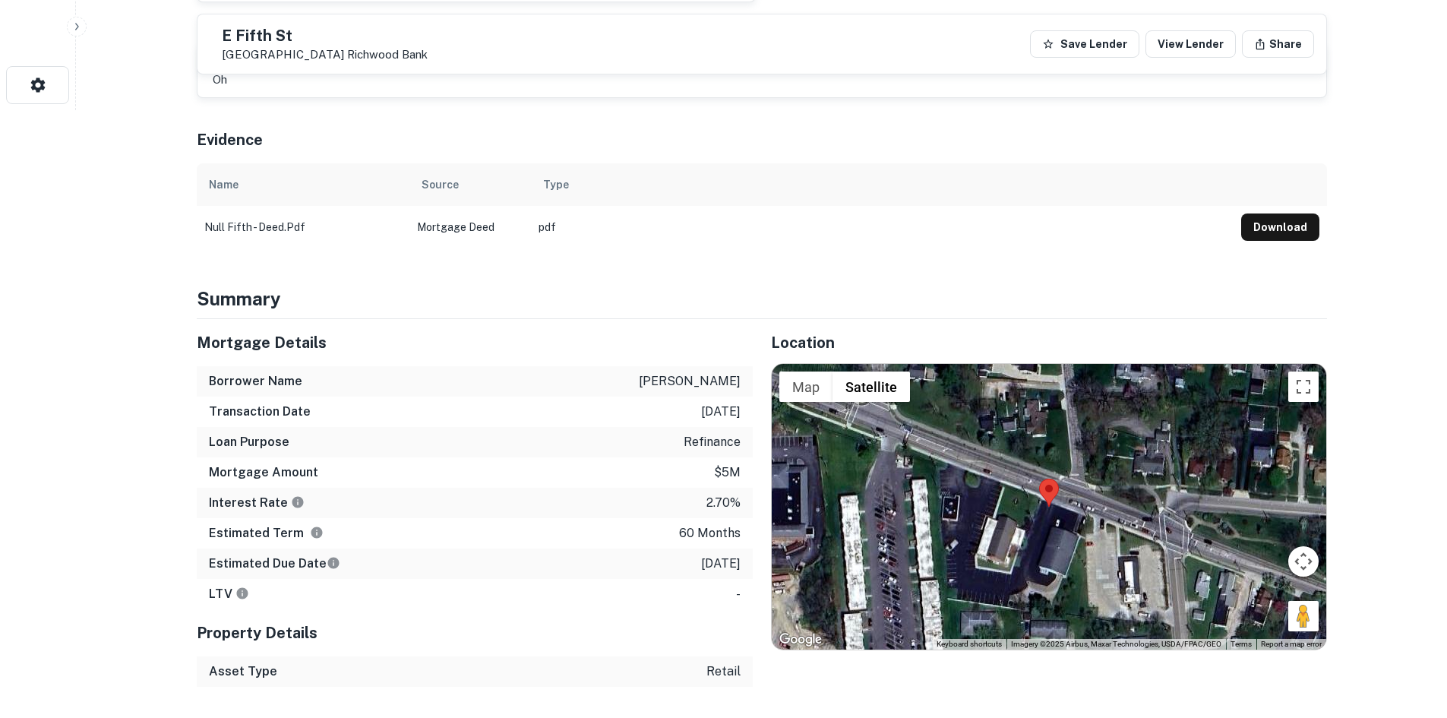
scroll to position [760, 0]
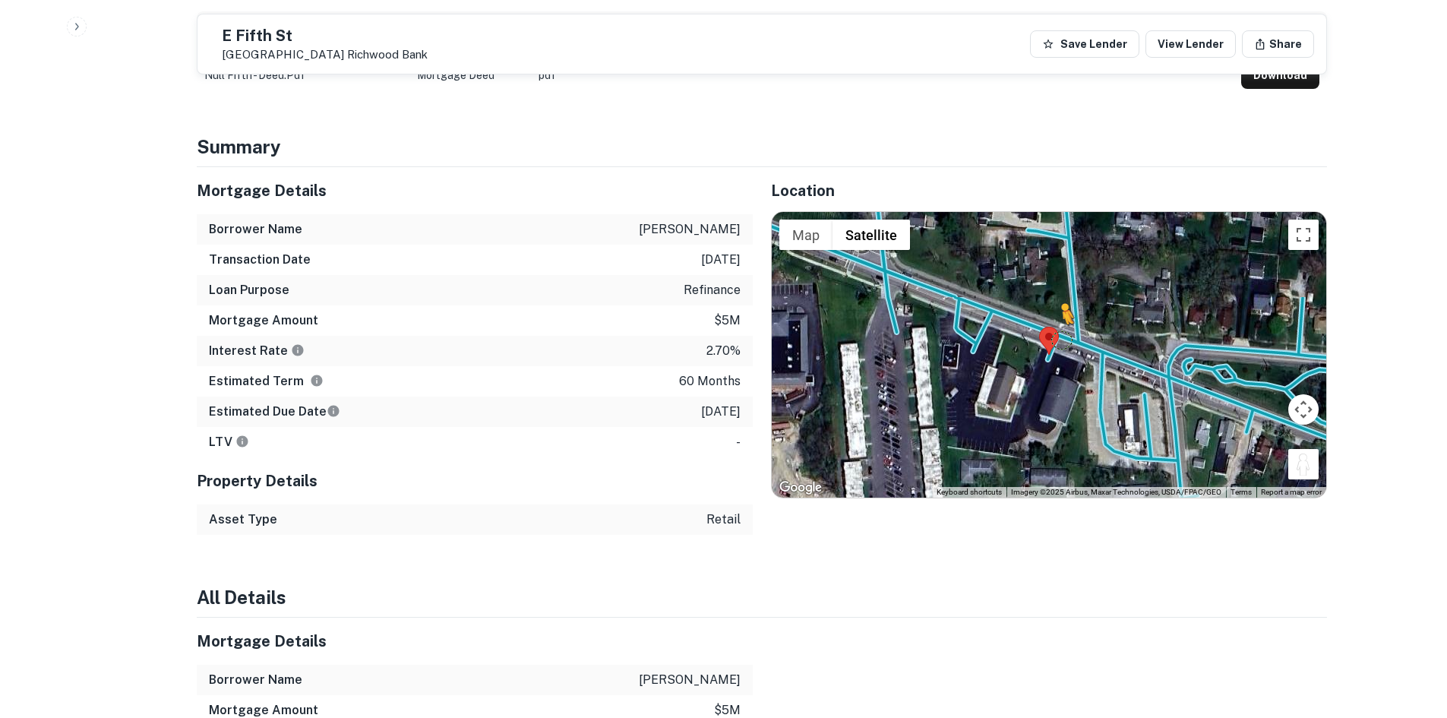
drag, startPoint x: 1295, startPoint y: 479, endPoint x: 1063, endPoint y: 341, distance: 270.4
click at [1063, 341] on div "To activate drag with keyboard, press Alt + Enter. Once in keyboard drag state,…" at bounding box center [1049, 355] width 554 height 286
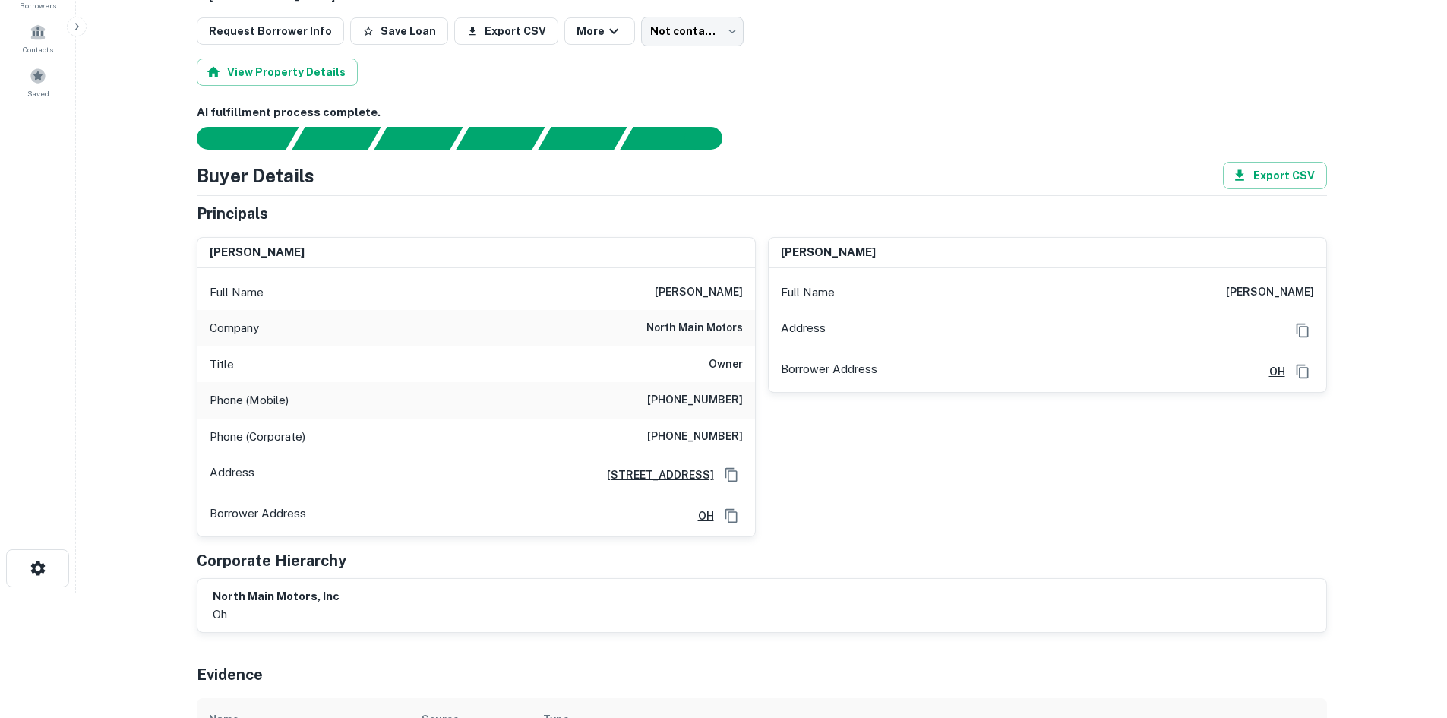
scroll to position [76, 0]
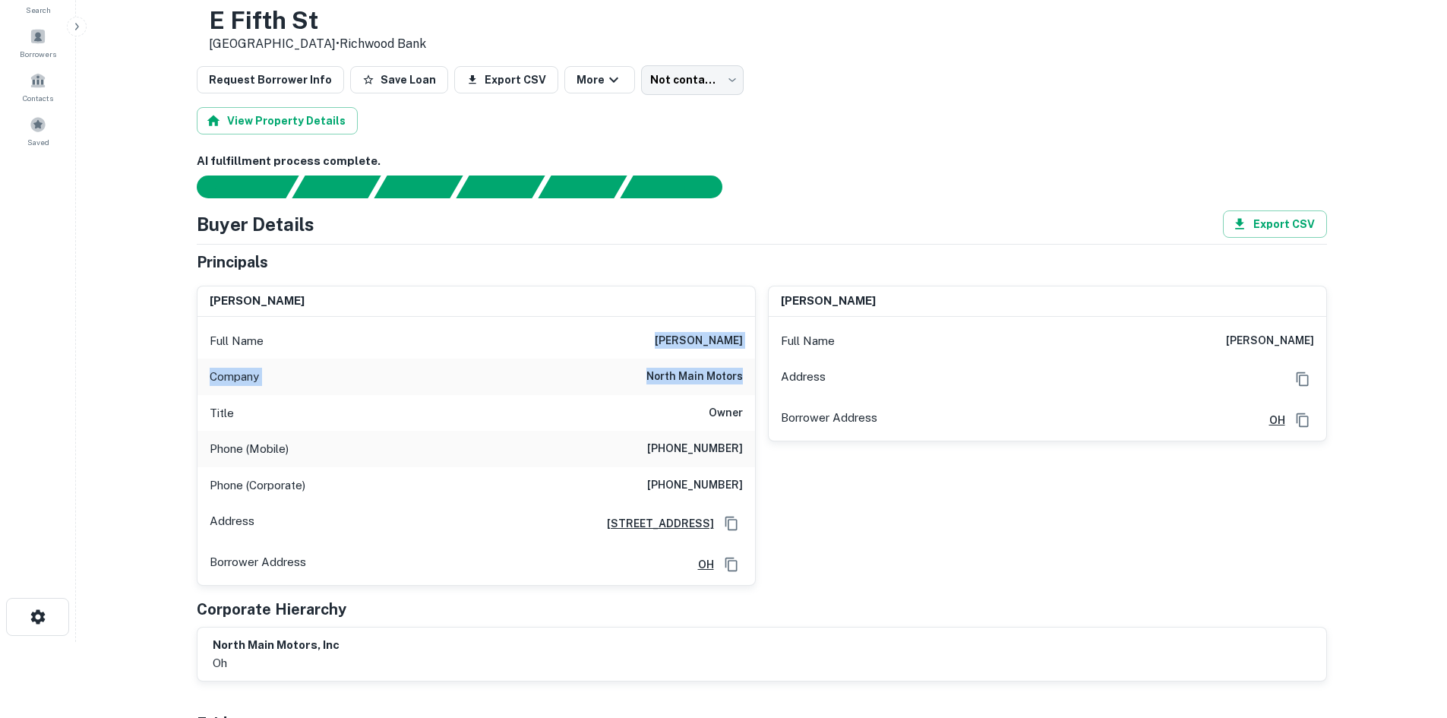
drag, startPoint x: 719, startPoint y: 353, endPoint x: 741, endPoint y: 377, distance: 32.8
click at [741, 377] on div "Full Name [PERSON_NAME] Company north main motors Title Owner Phone (Mobile) [P…" at bounding box center [476, 451] width 558 height 269
copy div "[PERSON_NAME] Company north main motors"
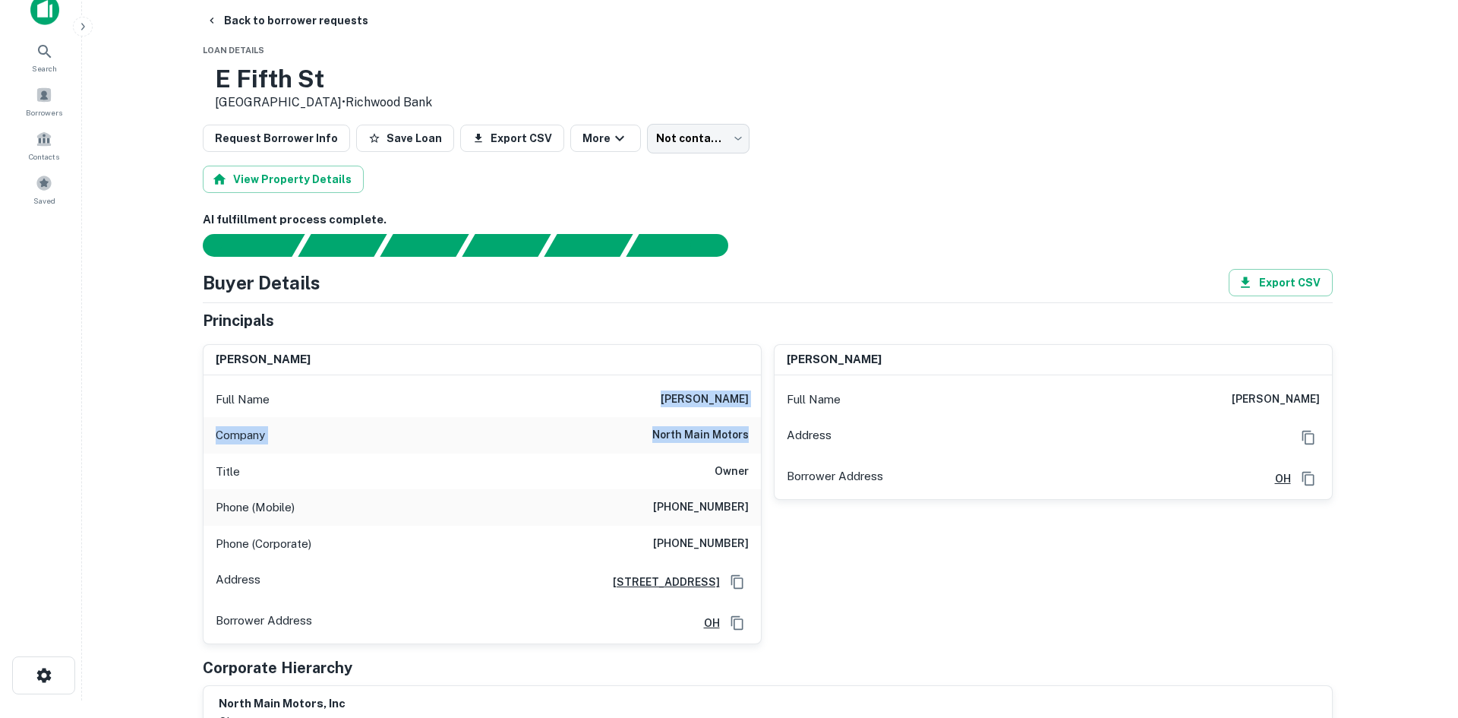
scroll to position [0, 0]
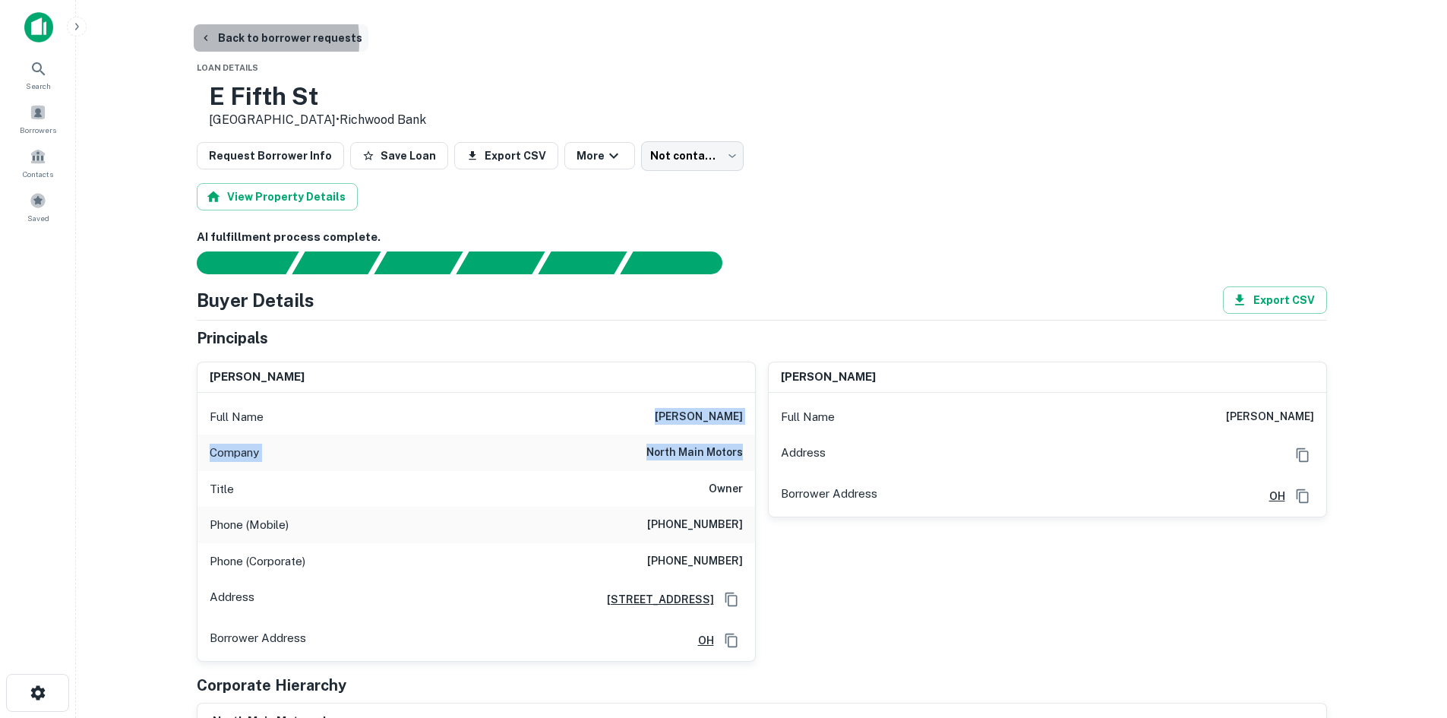
click at [228, 41] on button "Back to borrower requests" at bounding box center [281, 37] width 175 height 27
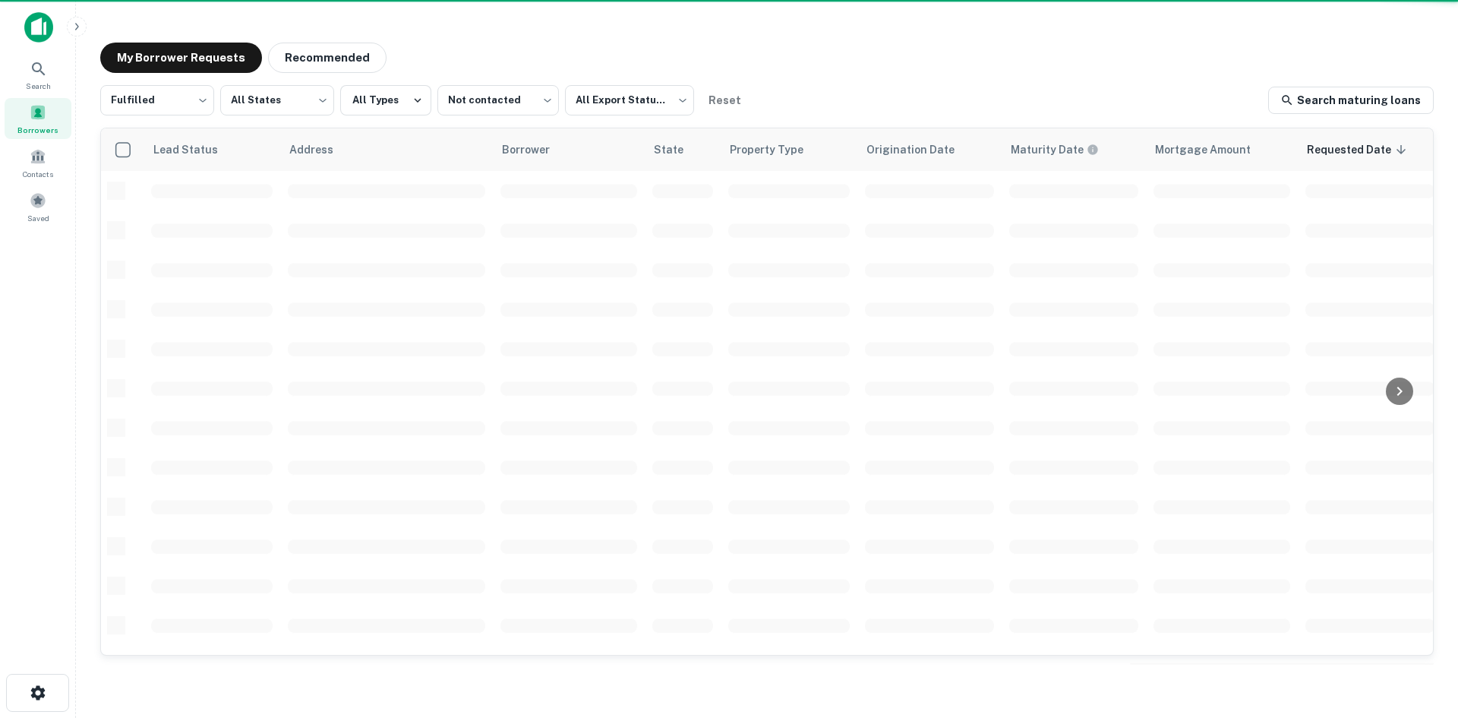
scroll to position [515, 0]
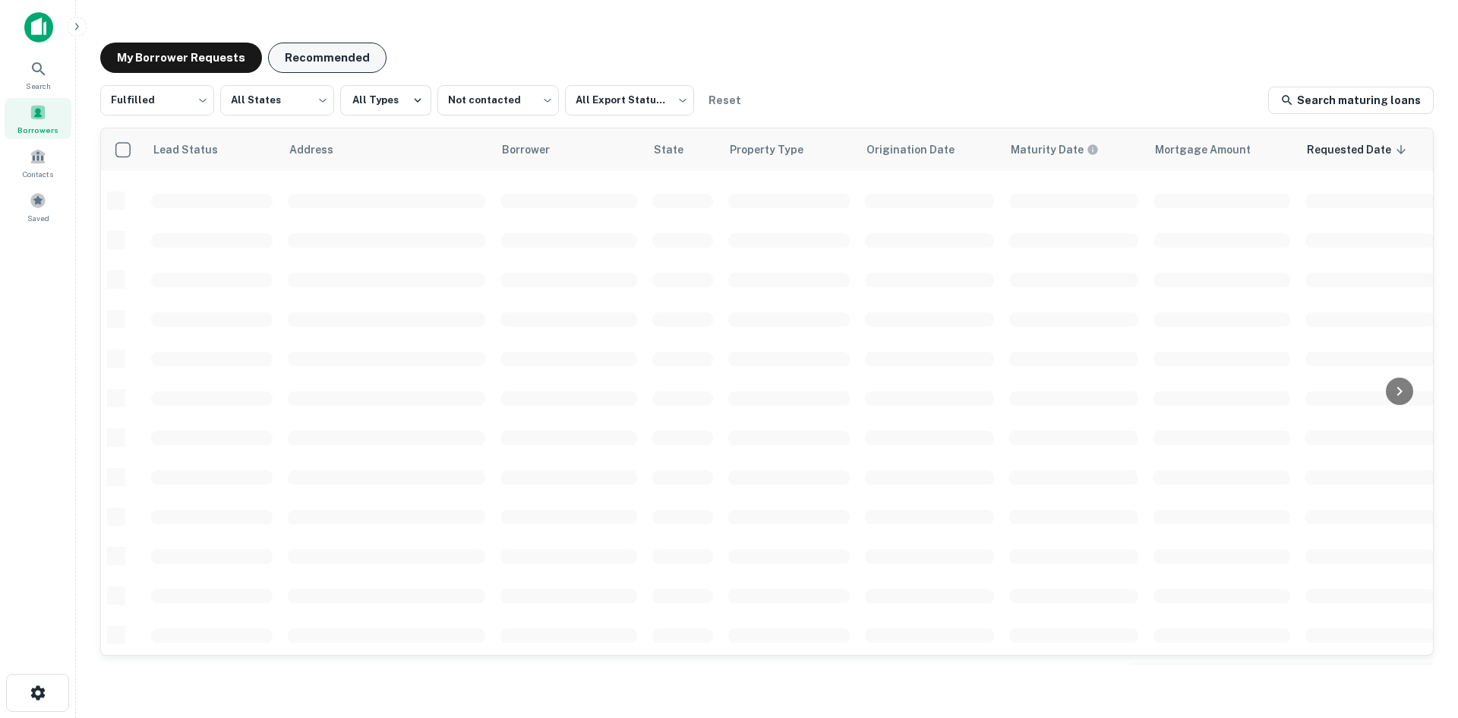
click at [339, 48] on button "Recommended" at bounding box center [327, 58] width 118 height 30
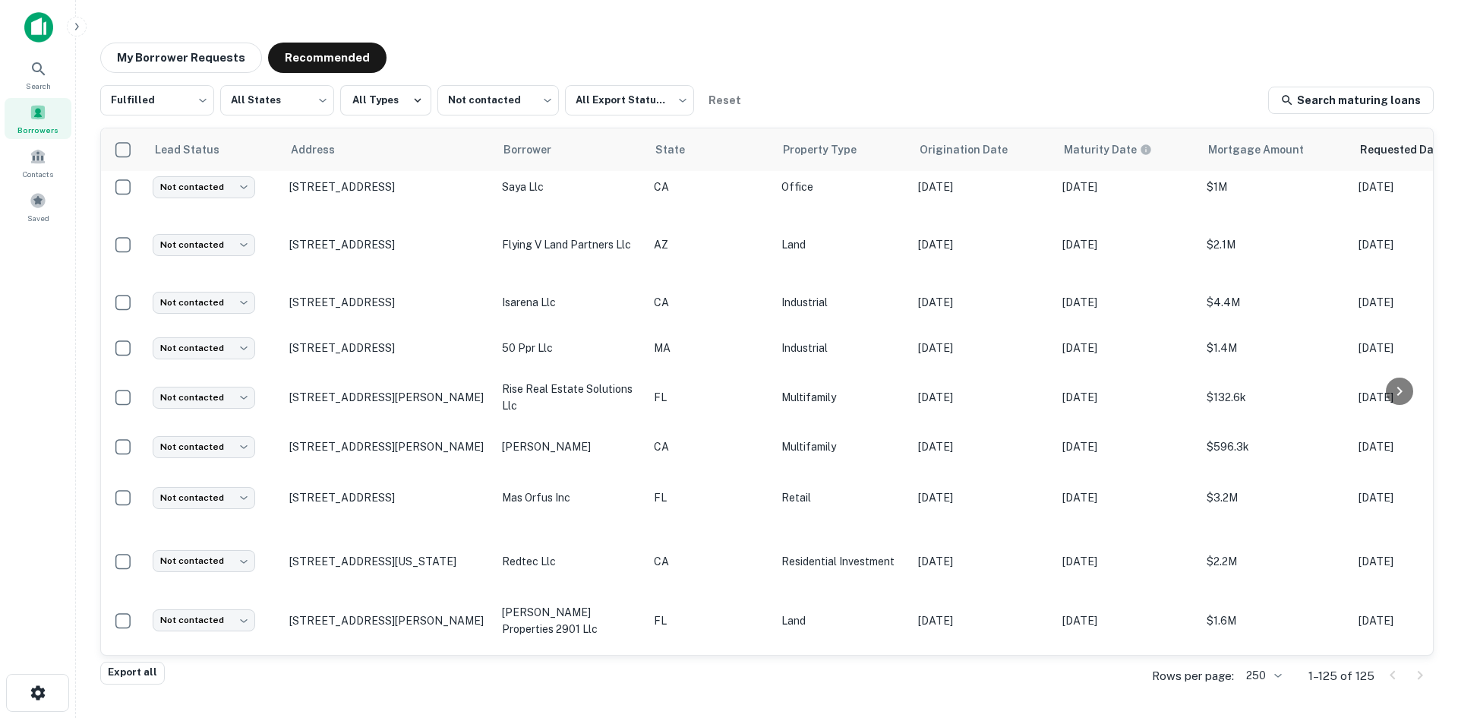
scroll to position [971, 0]
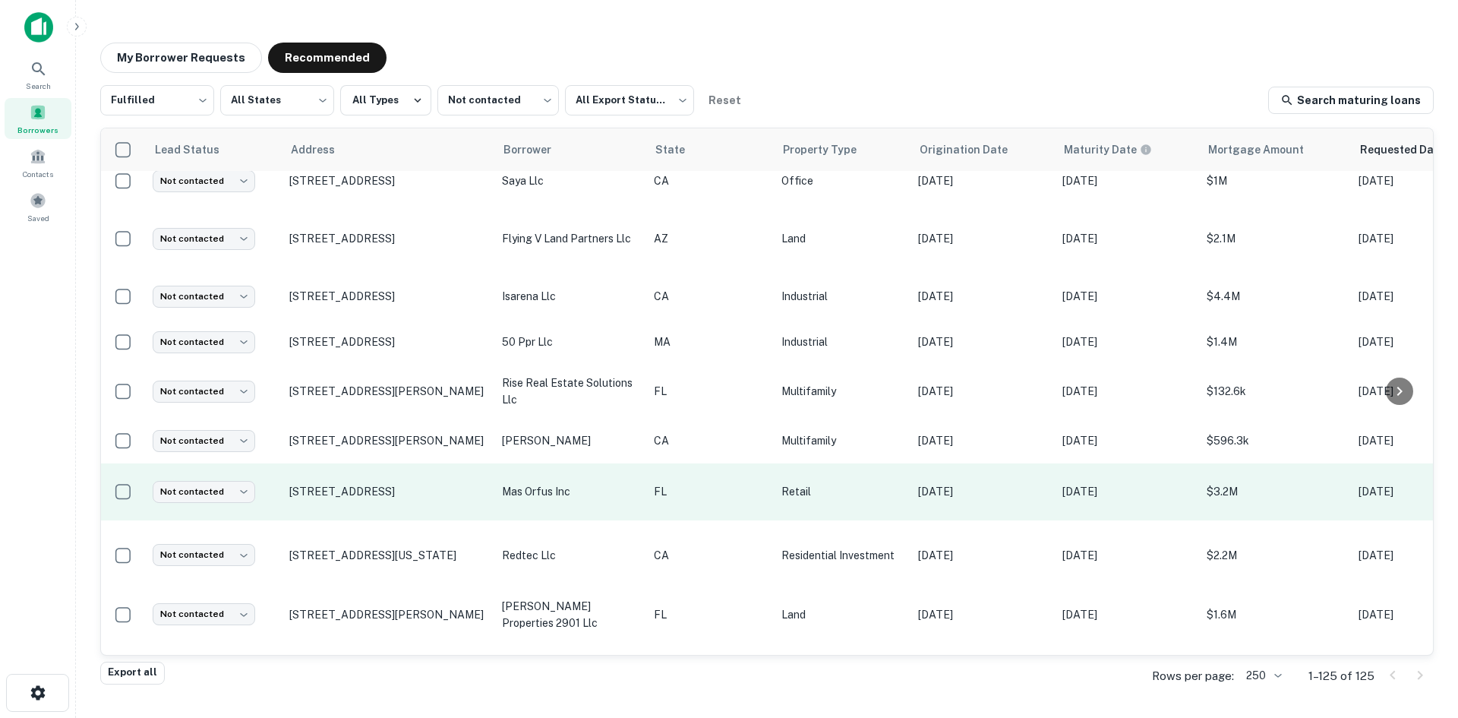
click at [365, 475] on td "[STREET_ADDRESS]" at bounding box center [388, 491] width 213 height 57
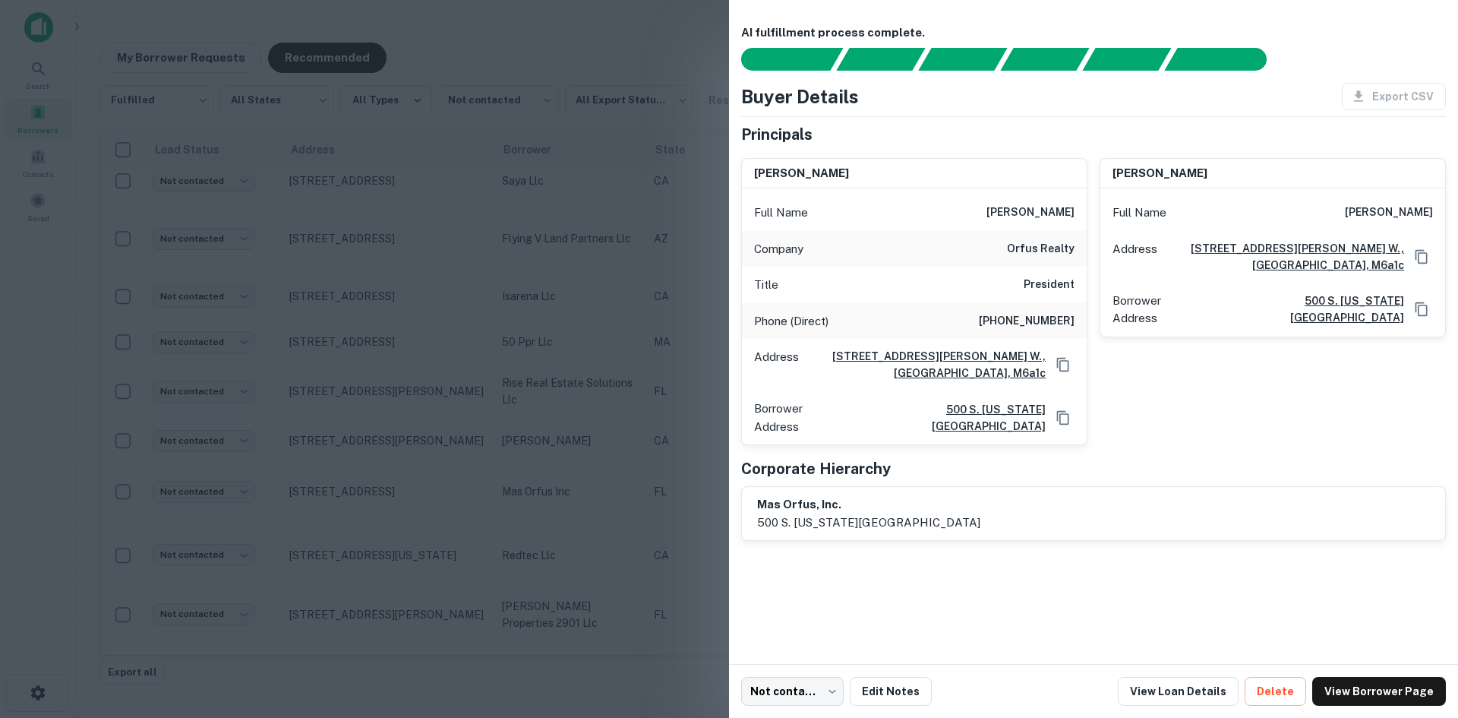
click at [557, 20] on div at bounding box center [729, 359] width 1458 height 718
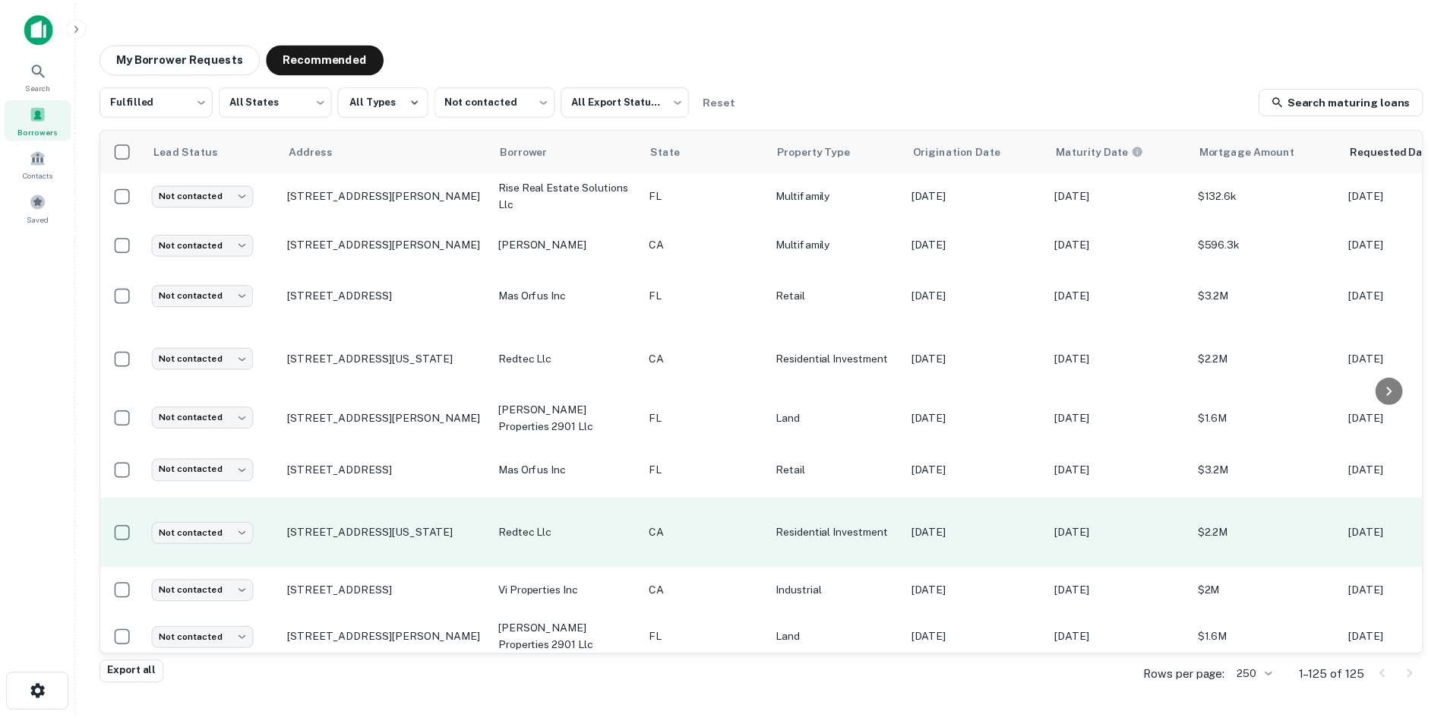
scroll to position [1199, 0]
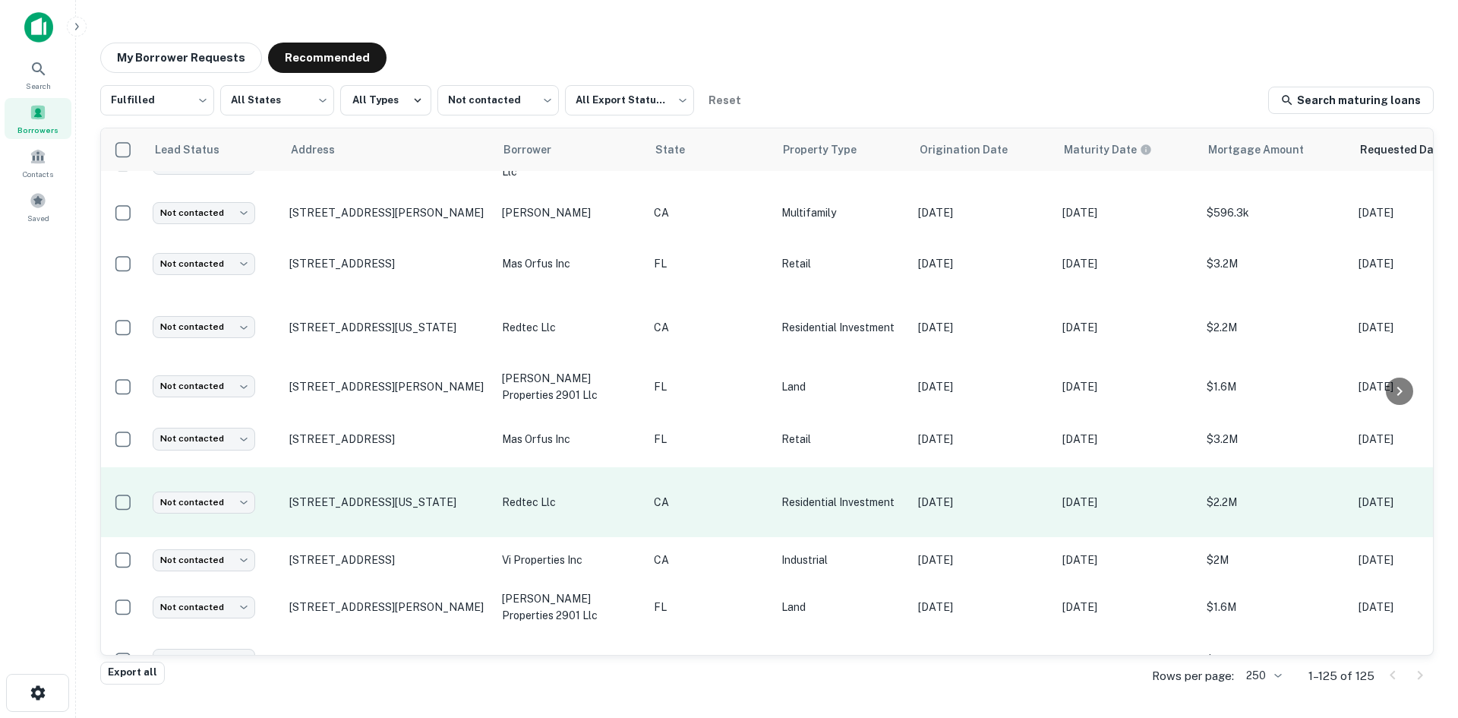
click at [424, 492] on td "[STREET_ADDRESS][US_STATE]" at bounding box center [388, 502] width 213 height 70
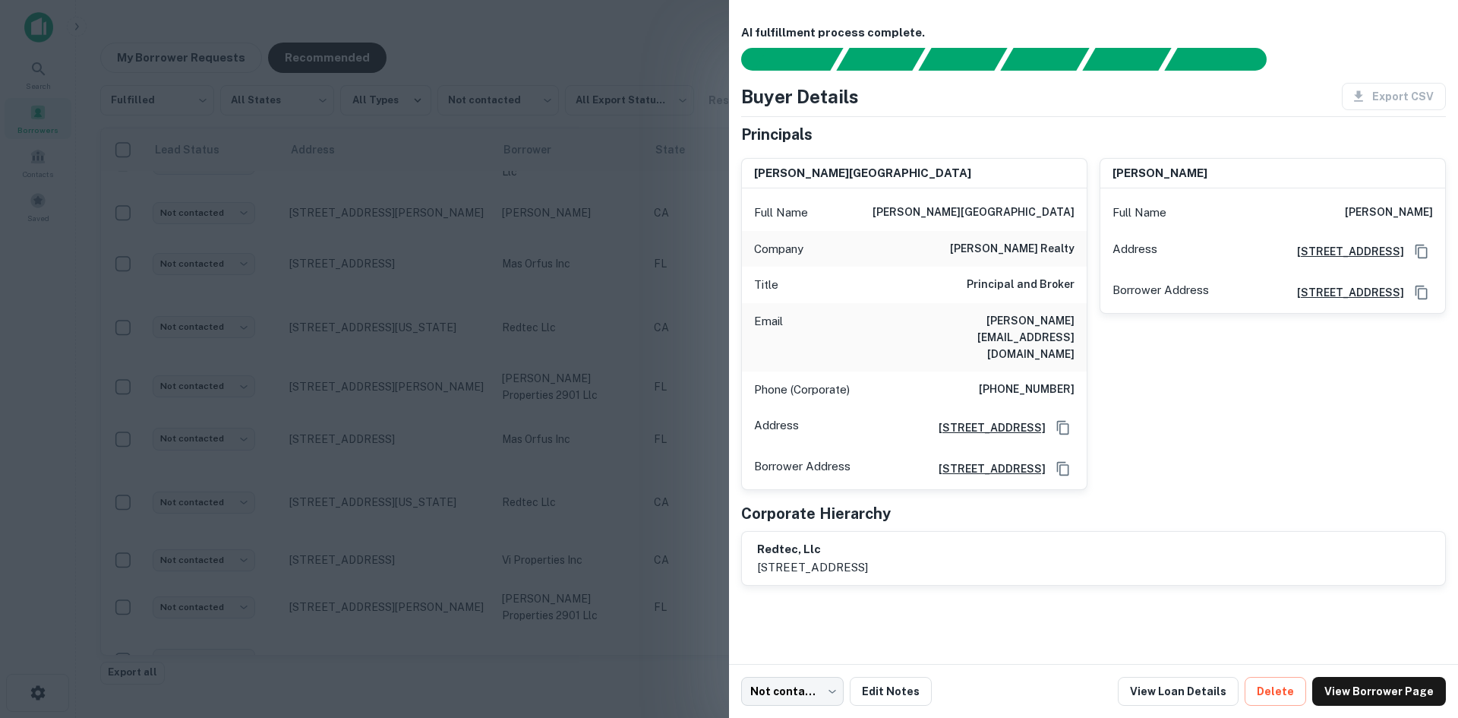
click at [422, 474] on div at bounding box center [729, 359] width 1458 height 718
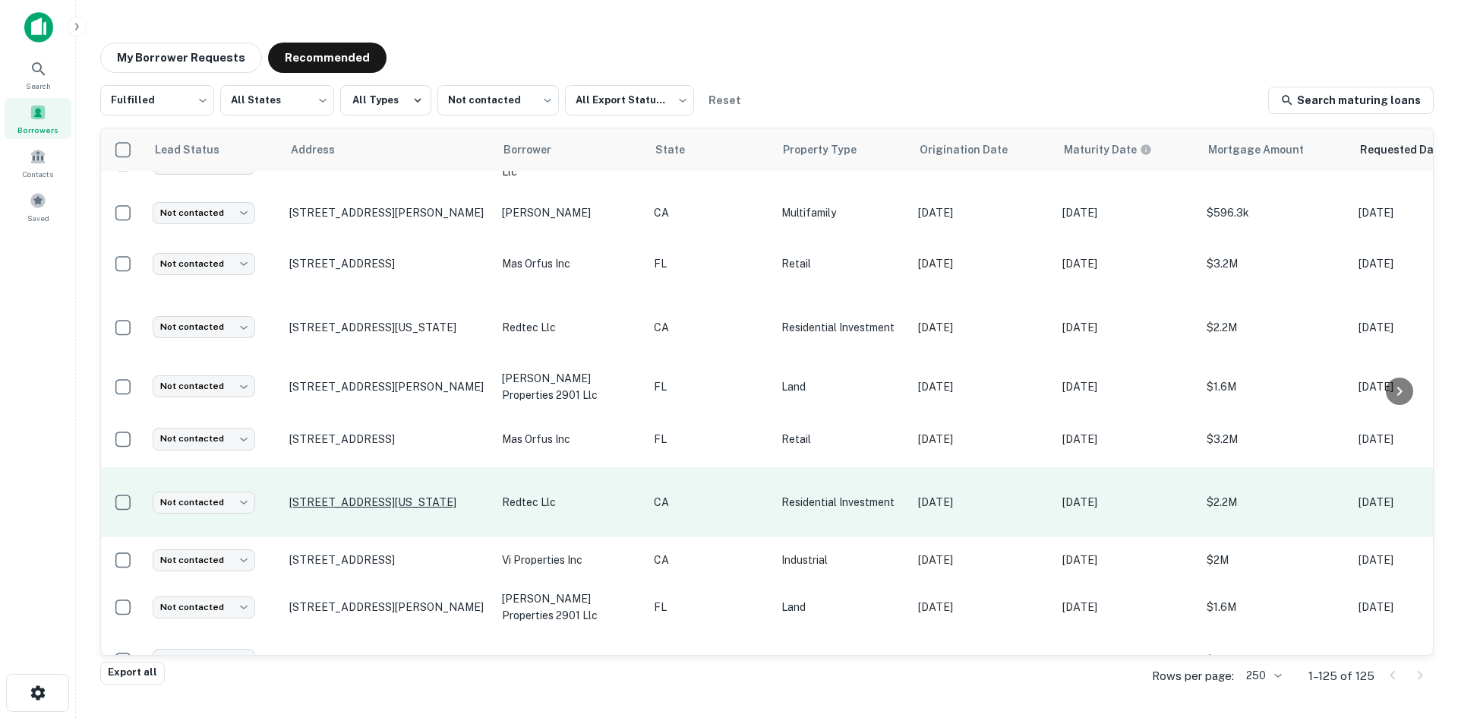
click at [414, 495] on p "[STREET_ADDRESS][US_STATE]" at bounding box center [387, 502] width 197 height 14
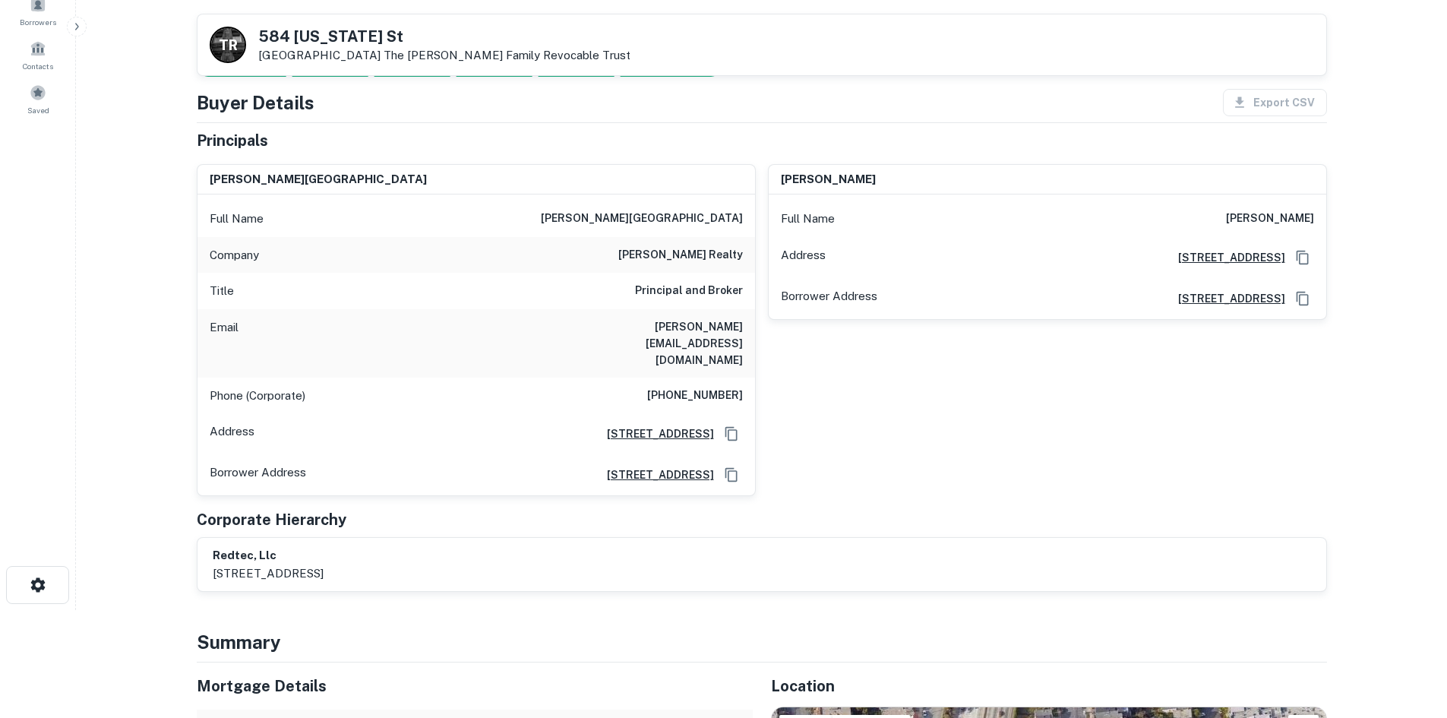
scroll to position [532, 0]
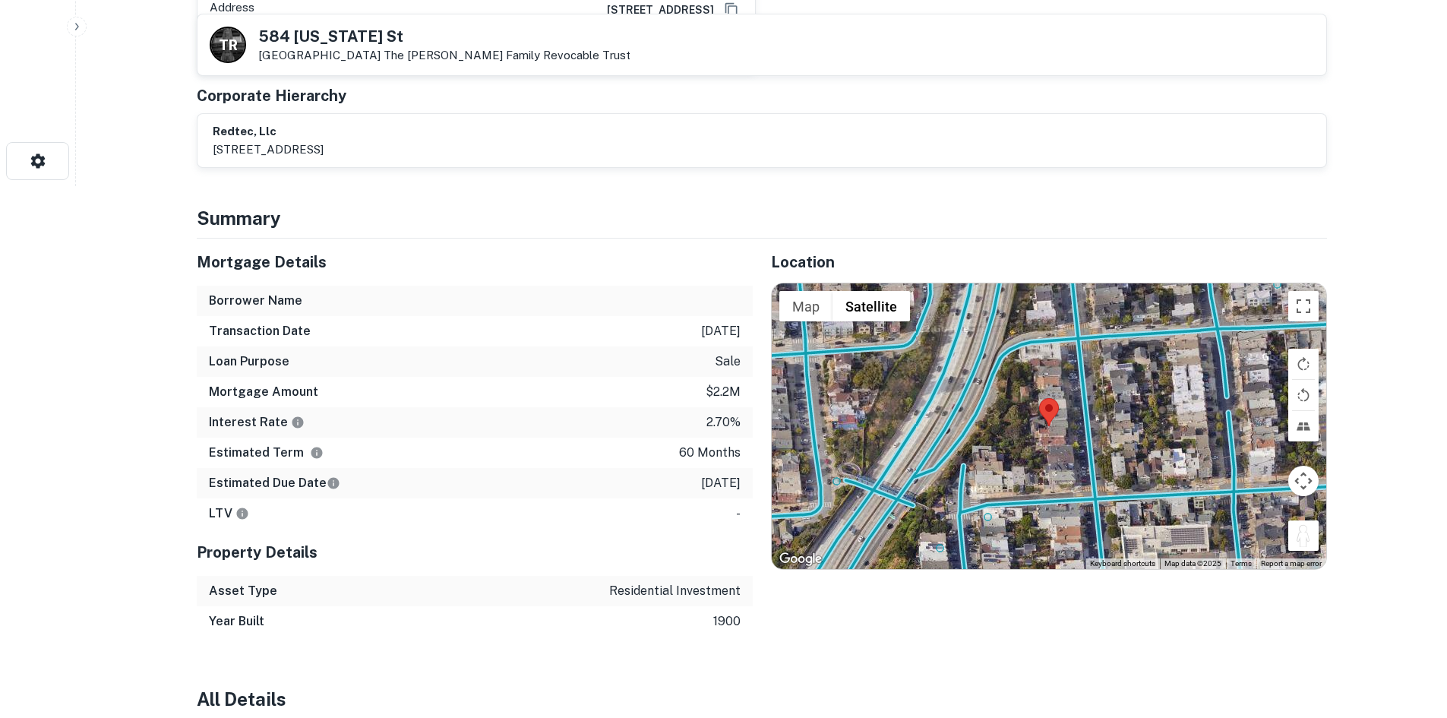
drag, startPoint x: 1174, startPoint y: 434, endPoint x: 1135, endPoint y: 417, distance: 42.9
click at [1123, 406] on div "To activate drag with keyboard, press Alt + Enter. Once in keyboard drag state,…" at bounding box center [1049, 426] width 554 height 286
click at [1085, 386] on div "To activate drag with keyboard, press Alt + Enter. Once in keyboard drag state,…" at bounding box center [1049, 426] width 554 height 286
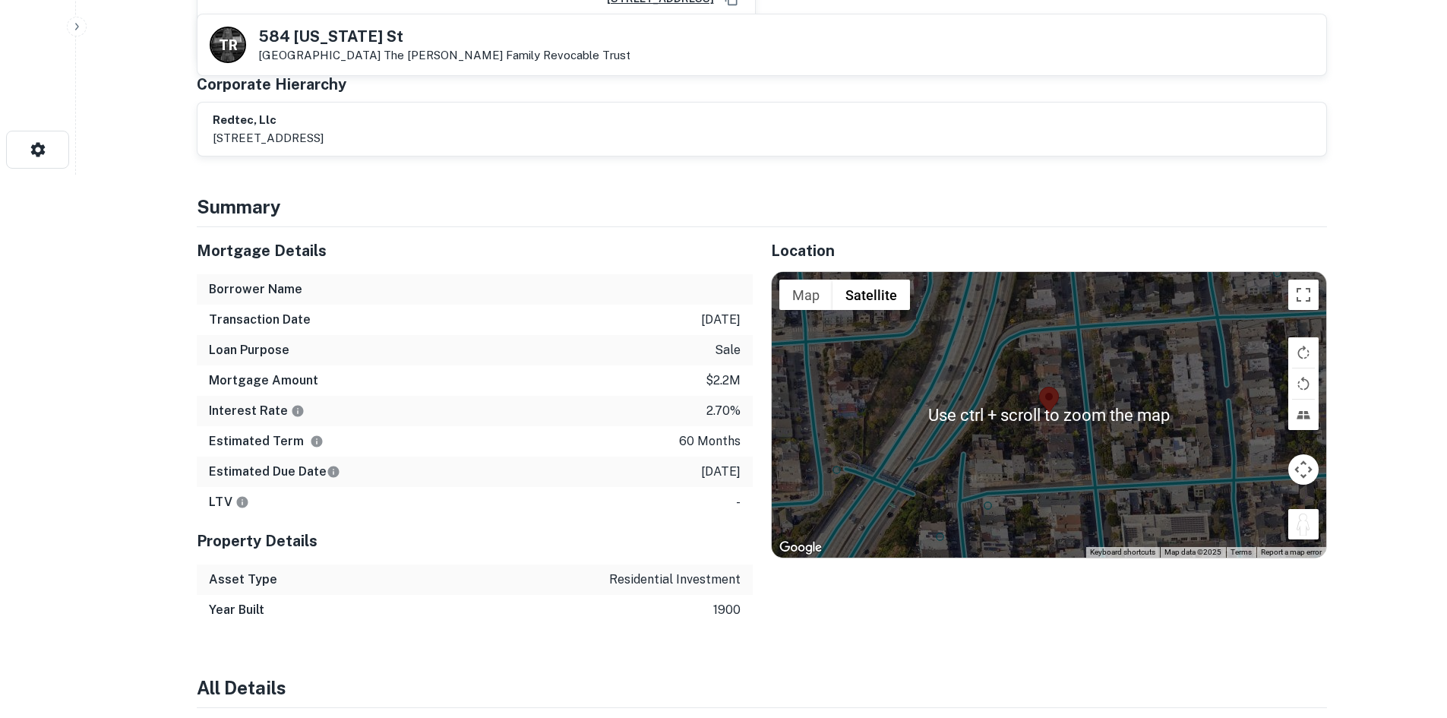
scroll to position [608, 0]
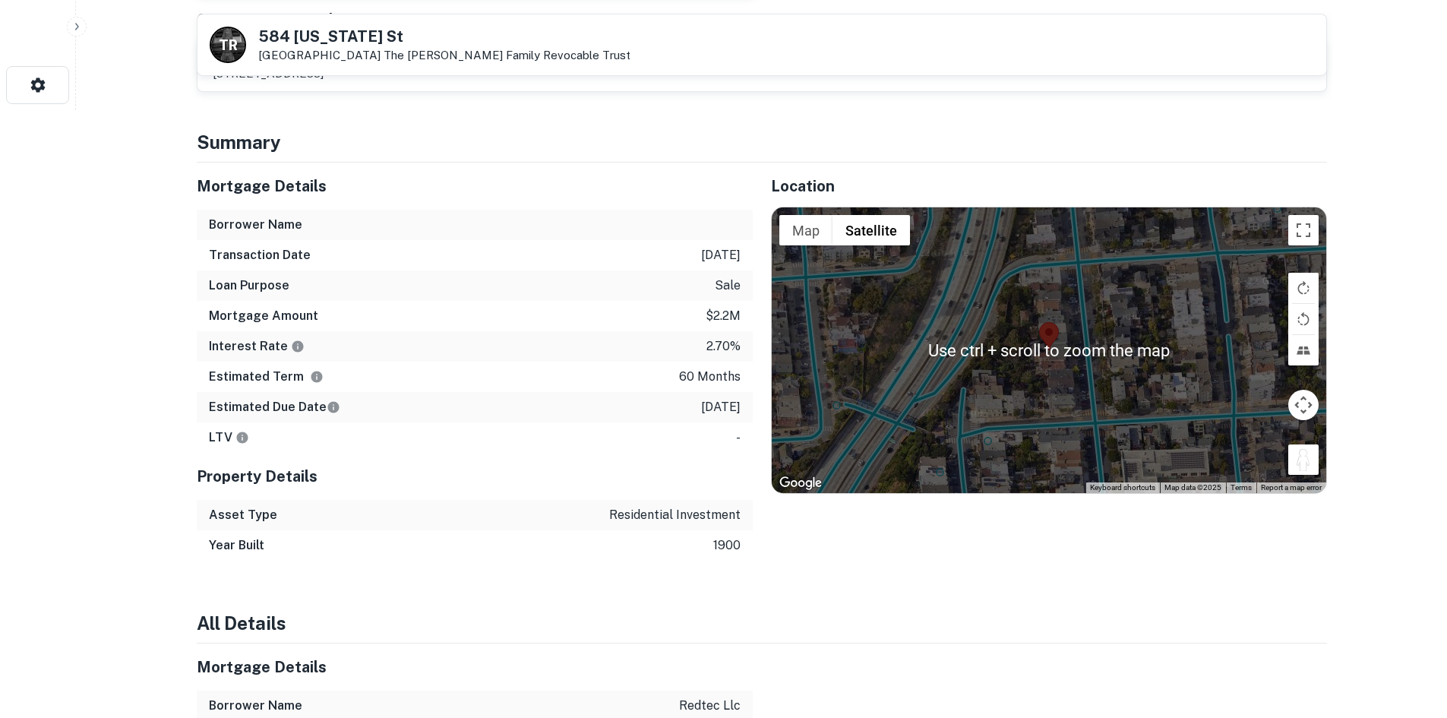
click at [1304, 444] on button "Drag Pegman onto the map to open Street View" at bounding box center [1303, 459] width 30 height 30
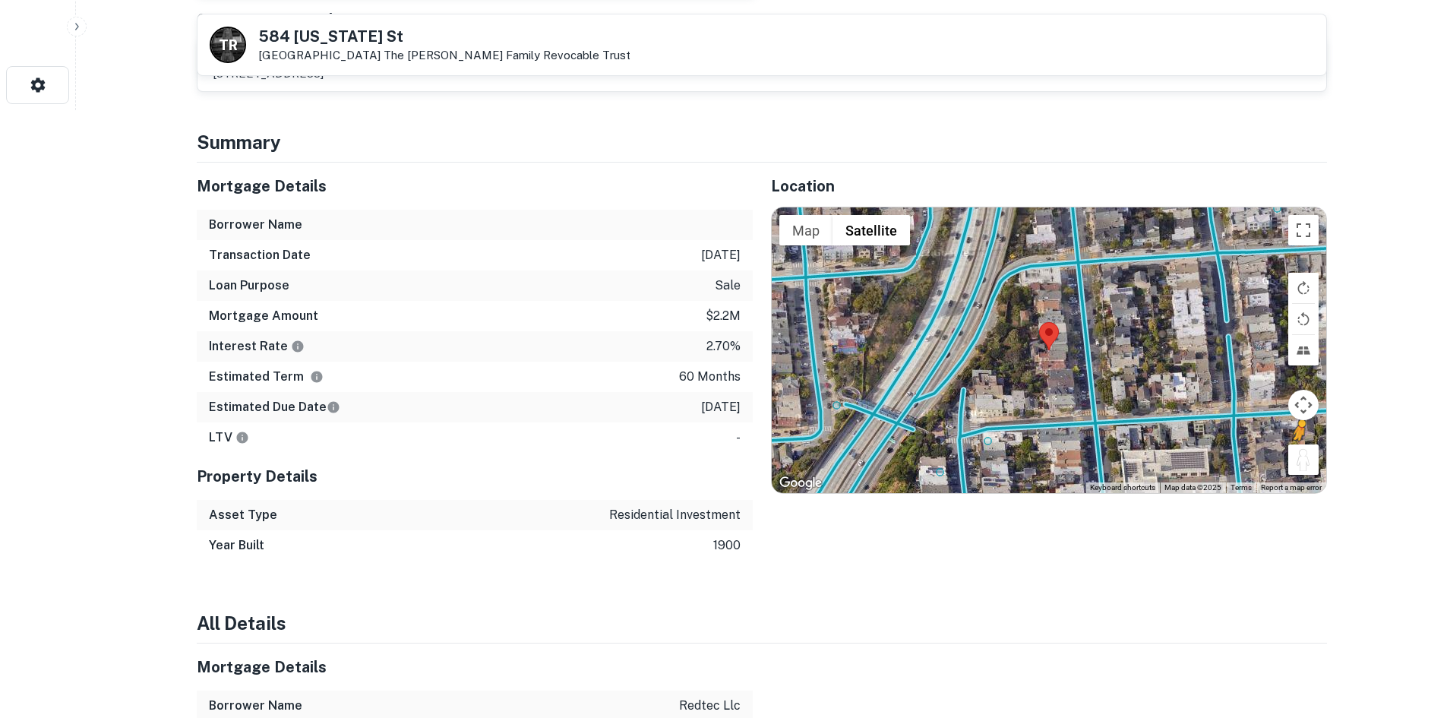
drag, startPoint x: 1300, startPoint y: 424, endPoint x: 1115, endPoint y: 353, distance: 197.6
click at [1115, 353] on div "To activate drag with keyboard, press Alt + Enter. Once in keyboard drag state,…" at bounding box center [1049, 350] width 554 height 286
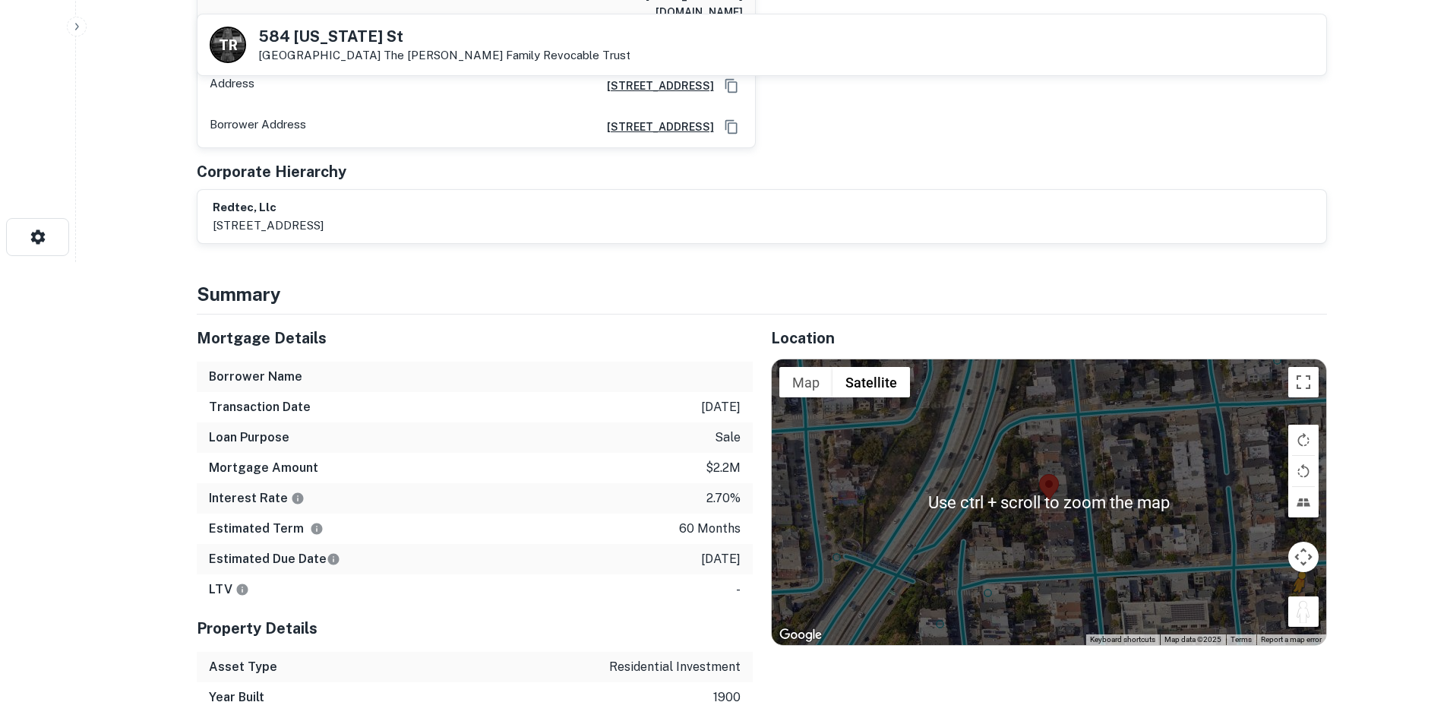
scroll to position [380, 0]
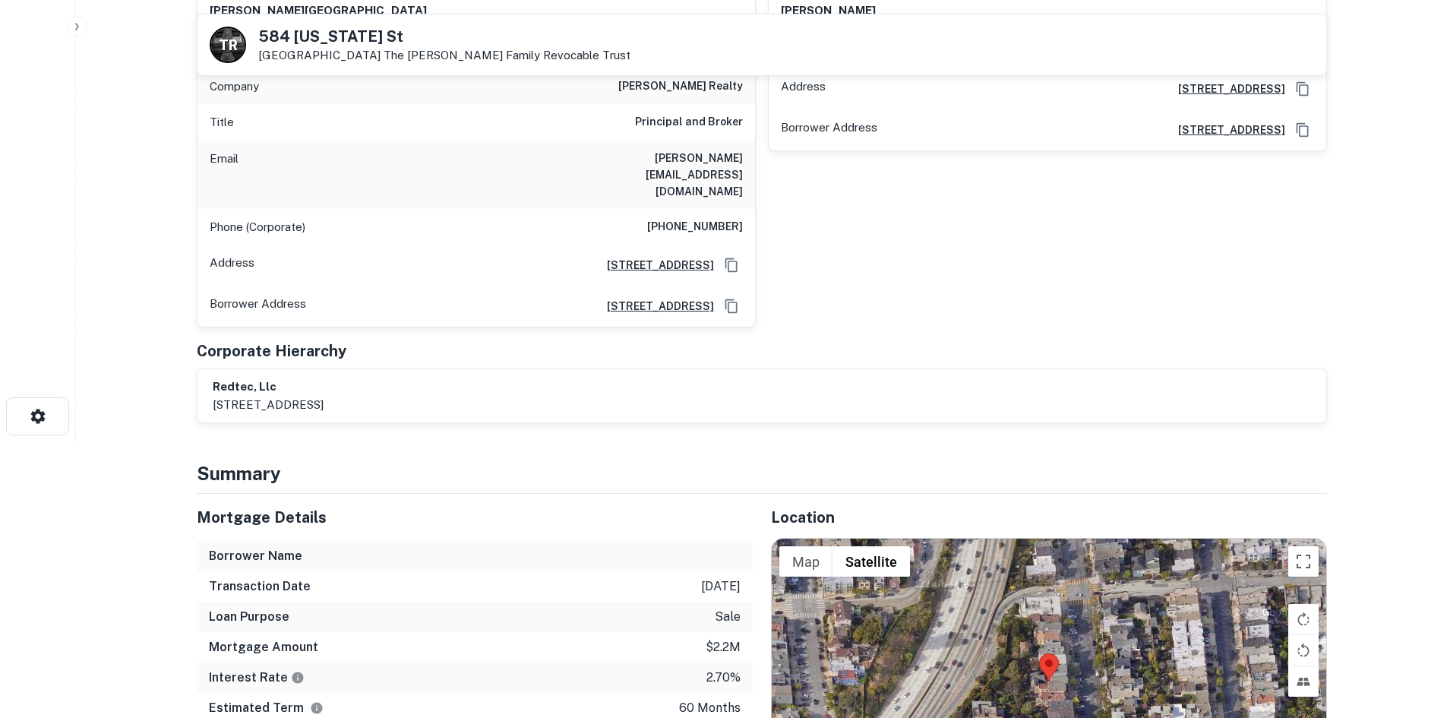
scroll to position [480, 0]
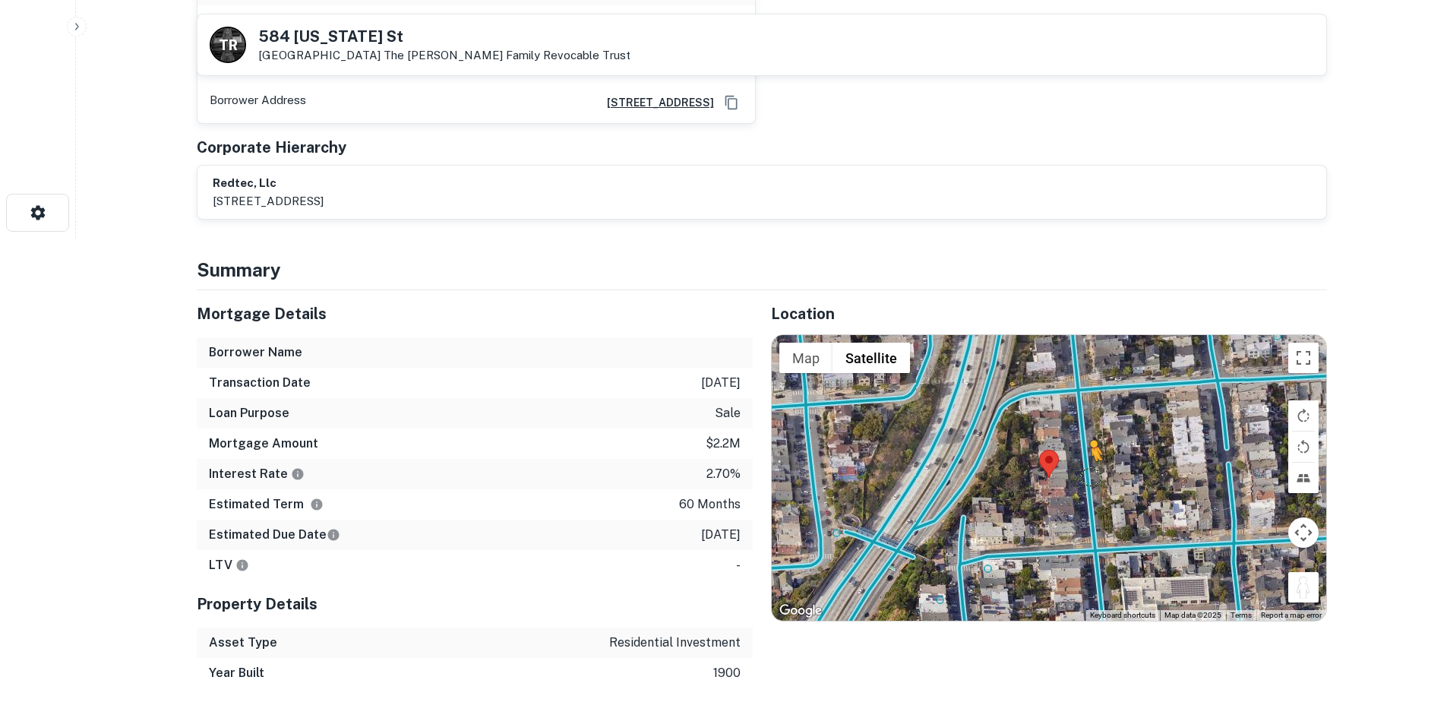
drag, startPoint x: 1306, startPoint y: 560, endPoint x: 1089, endPoint y: 444, distance: 246.4
click at [1089, 444] on div "To activate drag with keyboard, press Alt + Enter. Once in keyboard drag state,…" at bounding box center [1049, 478] width 554 height 286
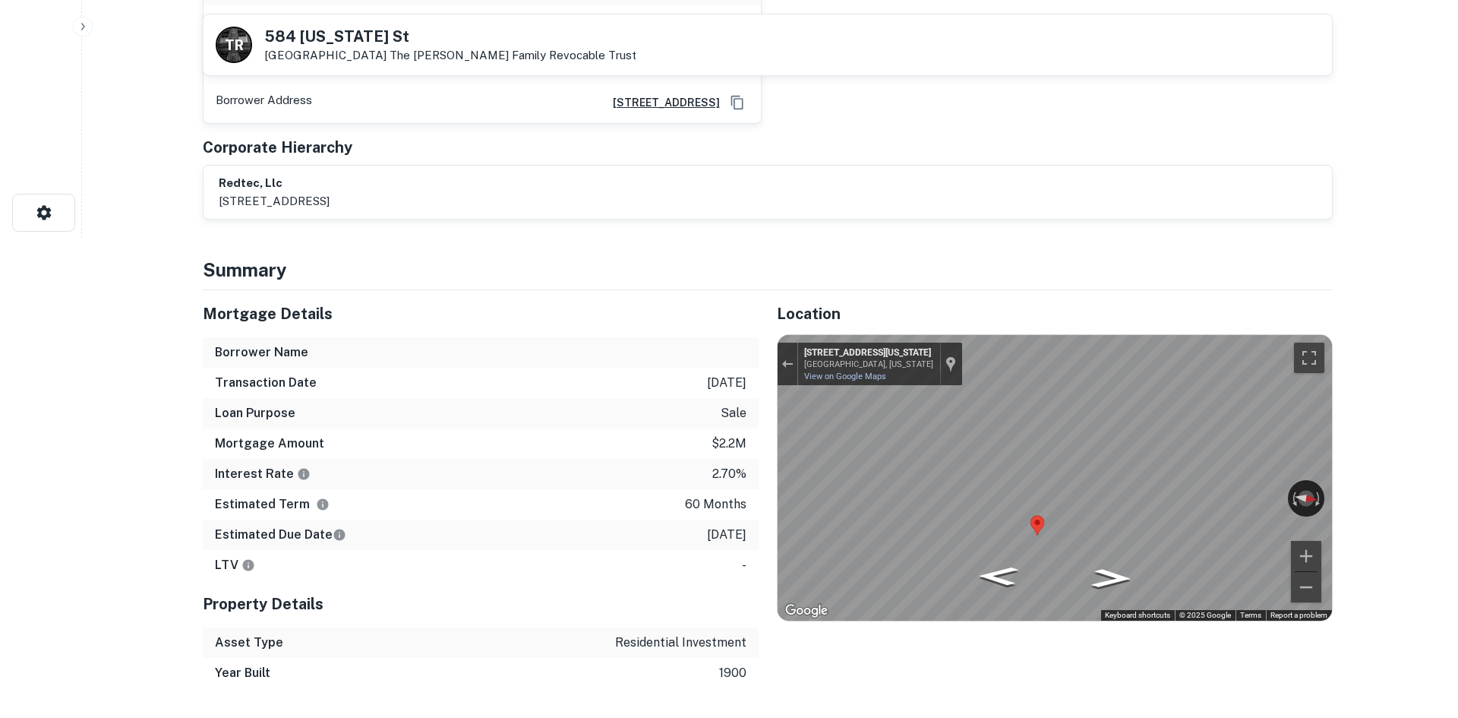
scroll to position [0, 0]
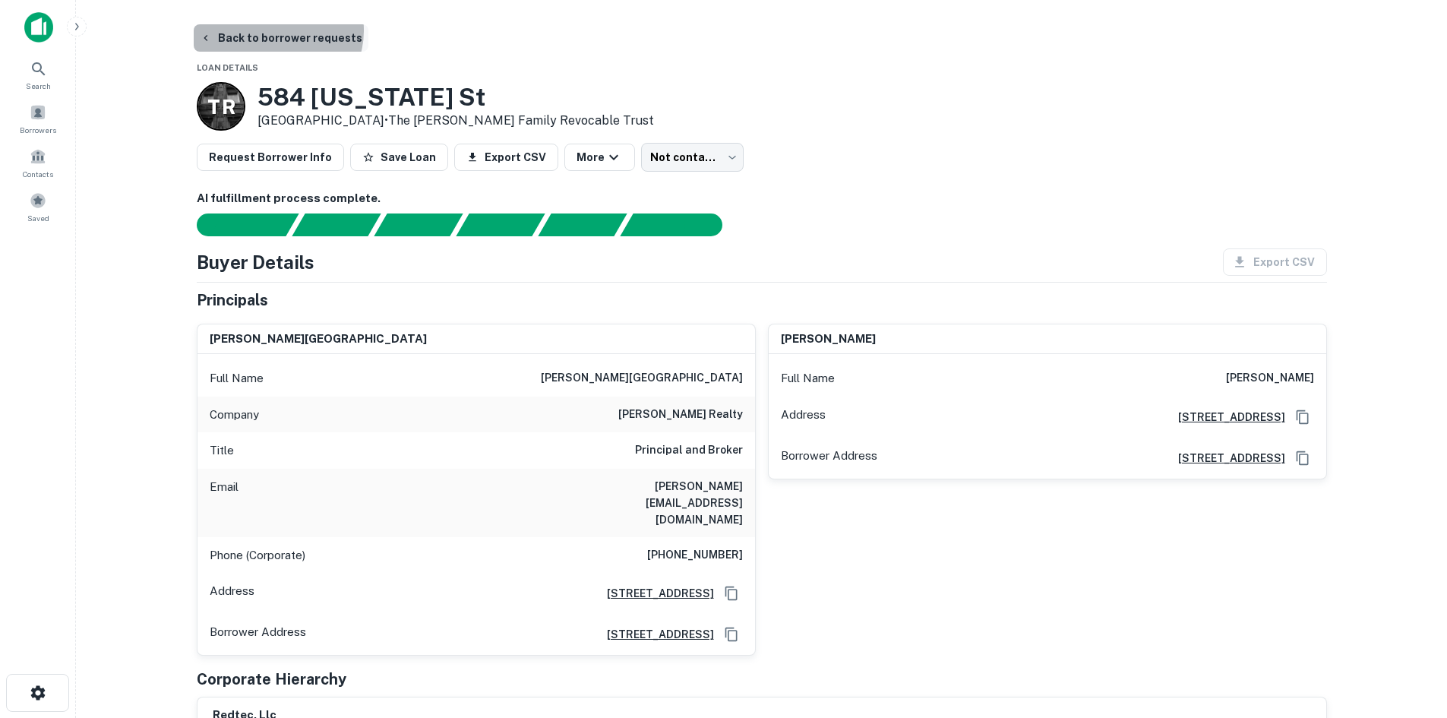
click at [276, 30] on button "Back to borrower requests" at bounding box center [281, 37] width 175 height 27
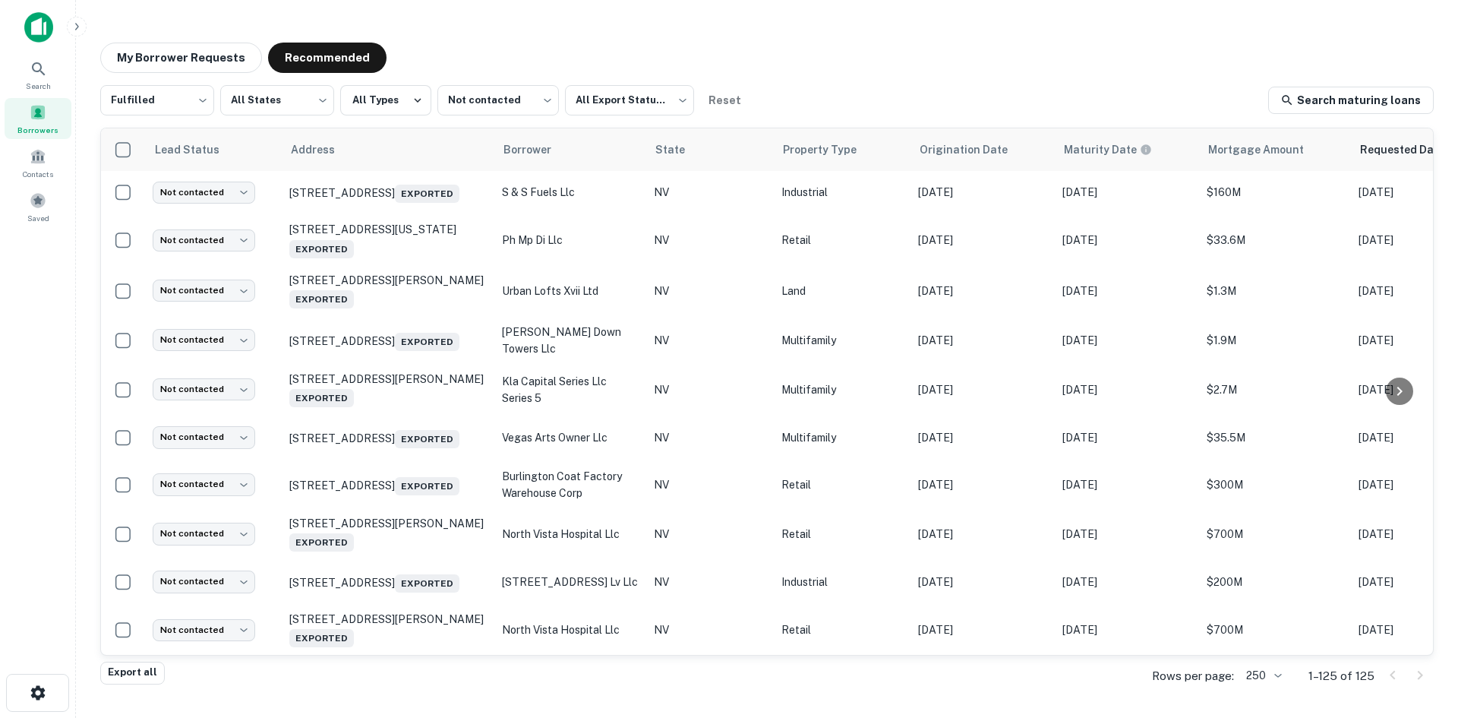
scroll to position [5948, 0]
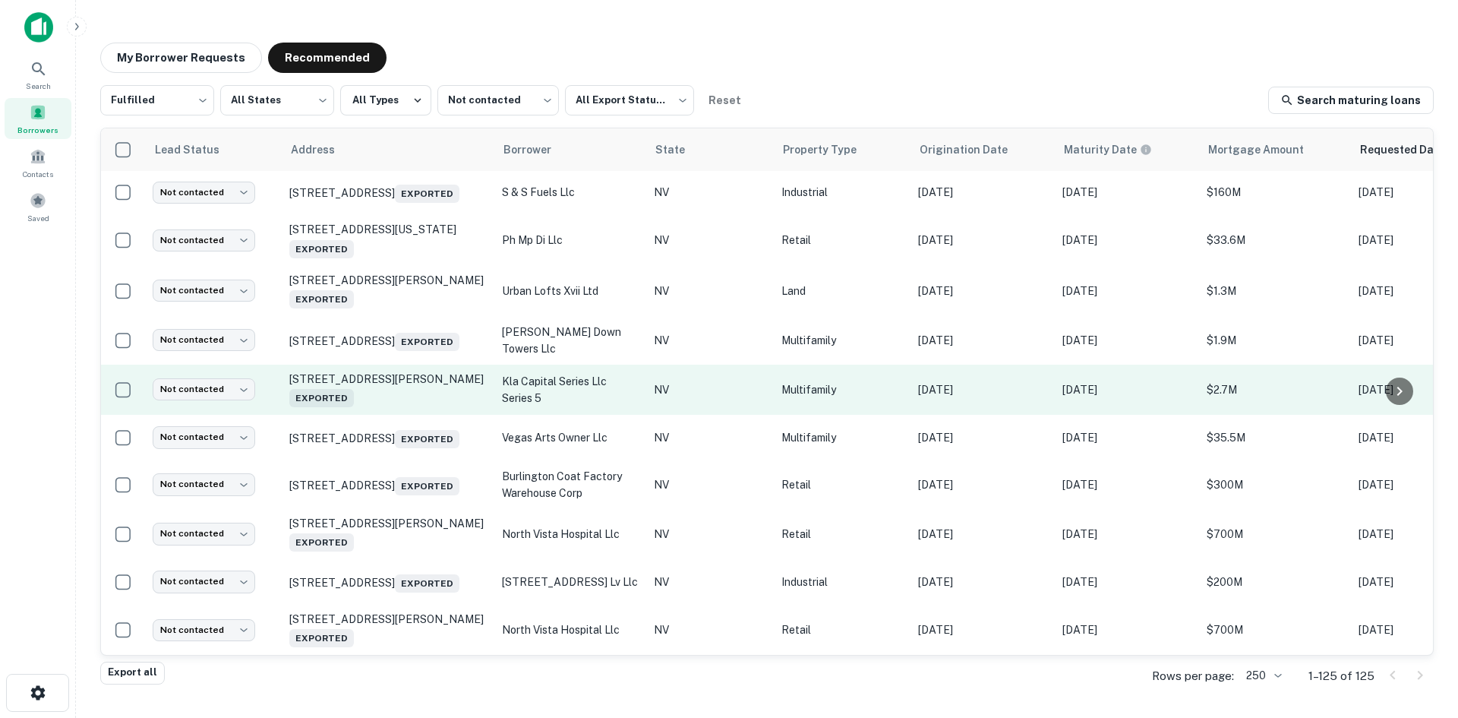
click at [416, 386] on td "1020 Lewis Ave Las Vegas, NV 89101 Exported" at bounding box center [388, 390] width 213 height 50
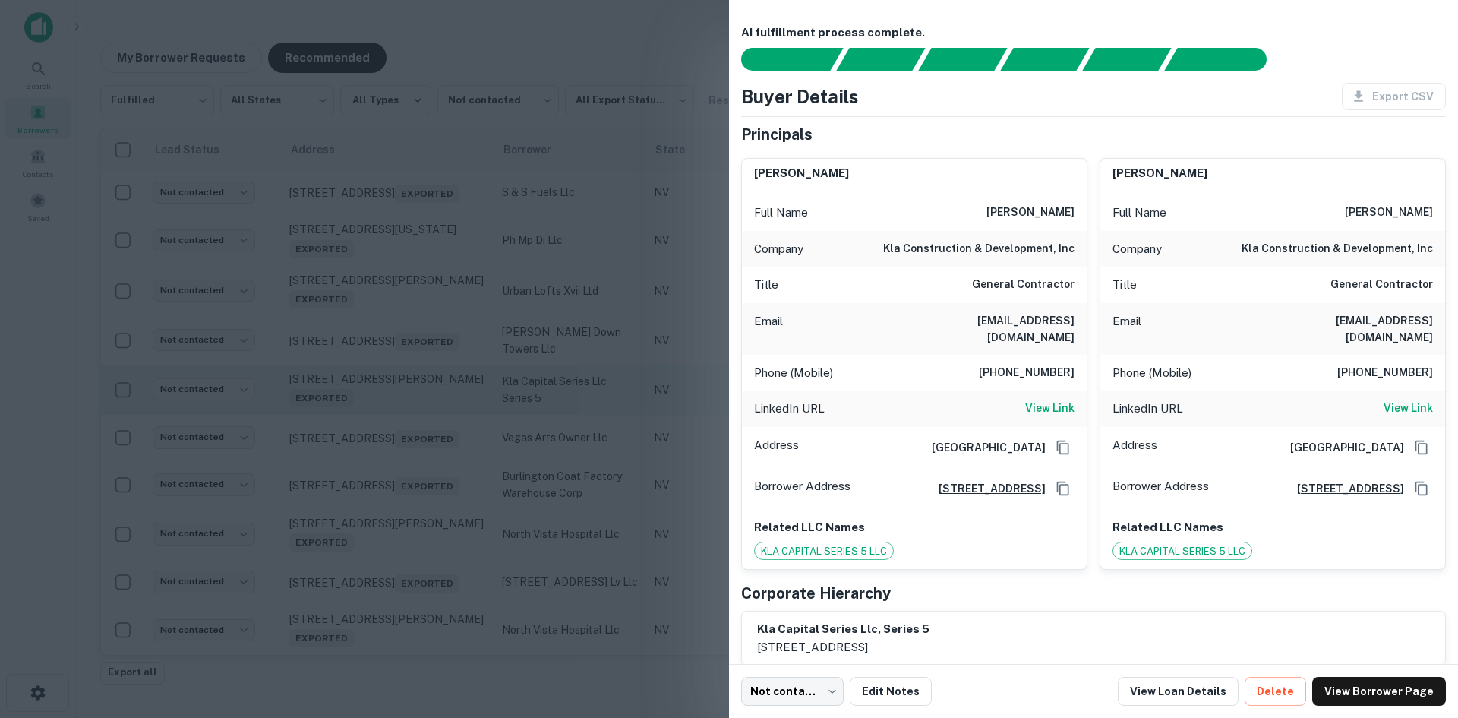
click at [416, 386] on div at bounding box center [729, 359] width 1458 height 718
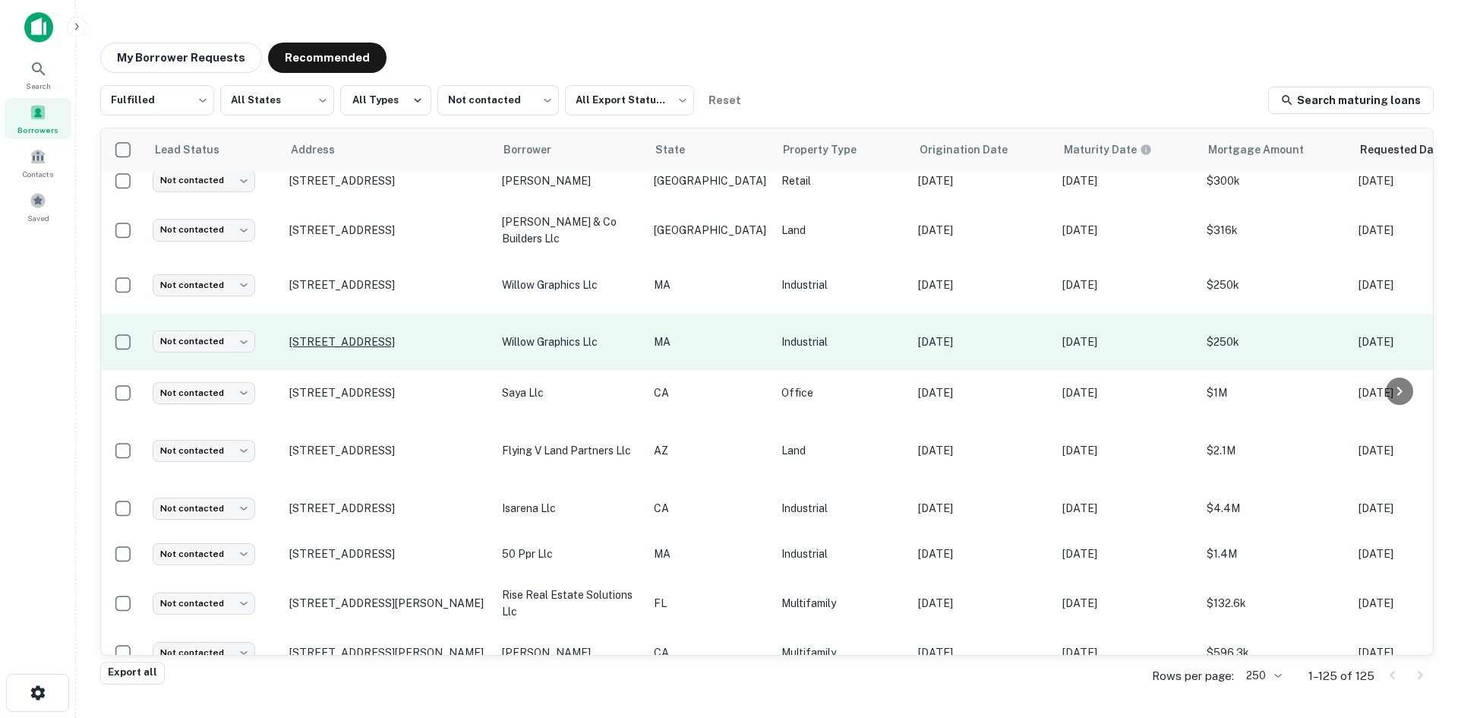
scroll to position [707, 0]
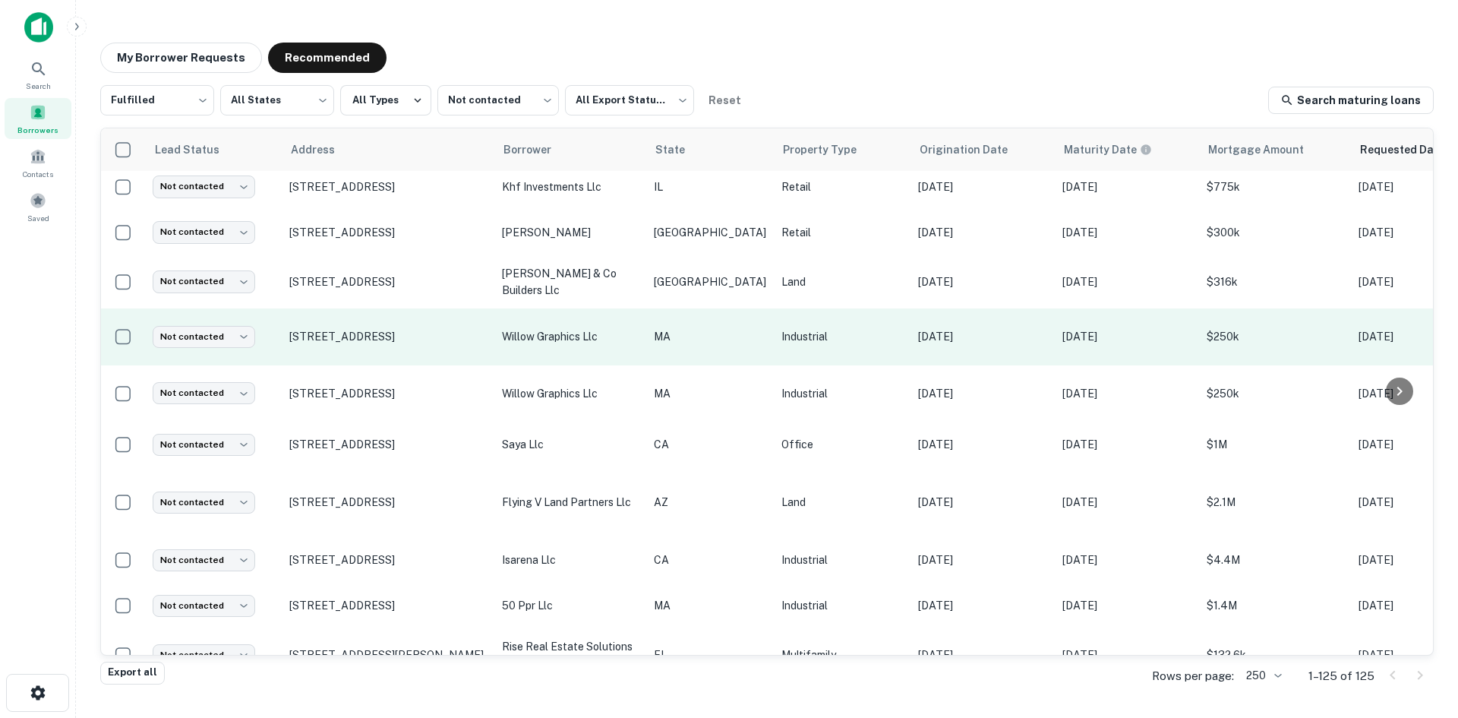
click at [399, 344] on td "[STREET_ADDRESS]" at bounding box center [388, 336] width 213 height 57
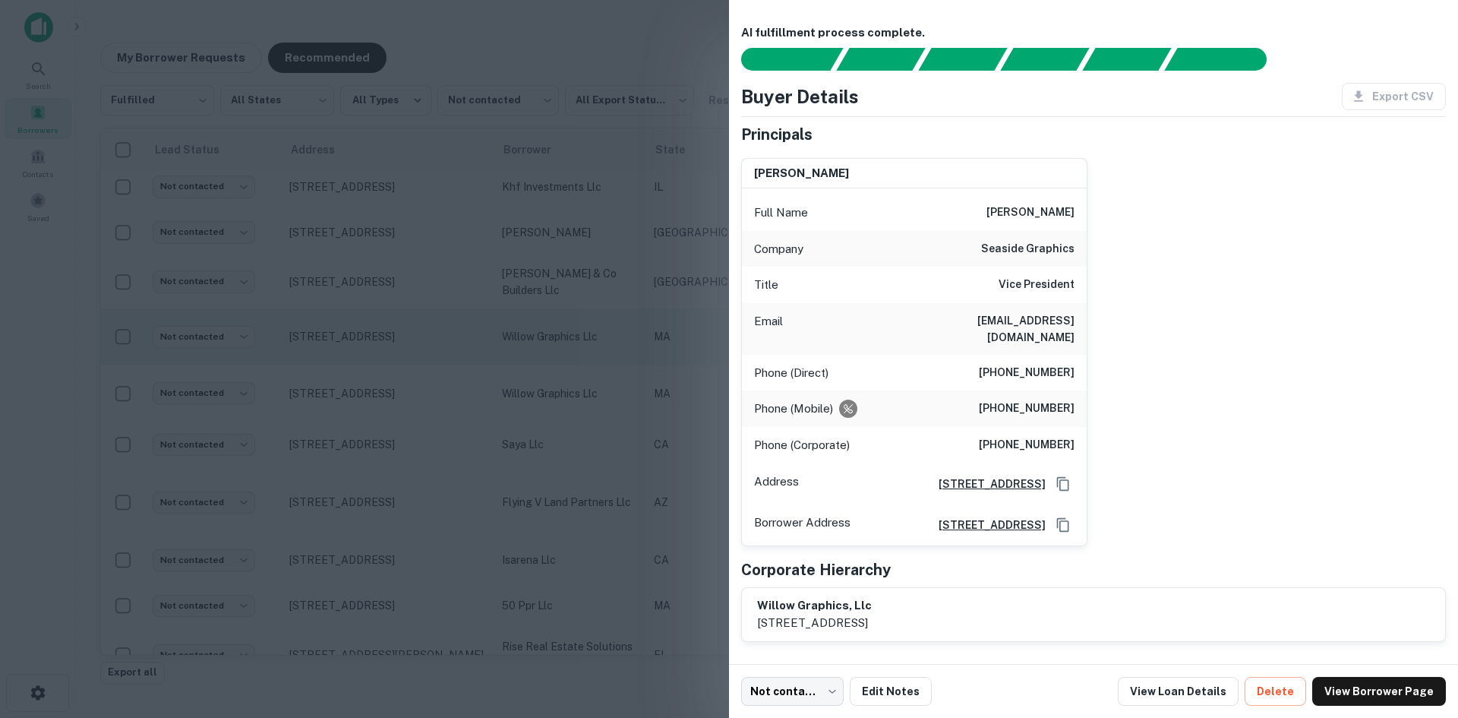
click at [399, 344] on div at bounding box center [729, 359] width 1458 height 718
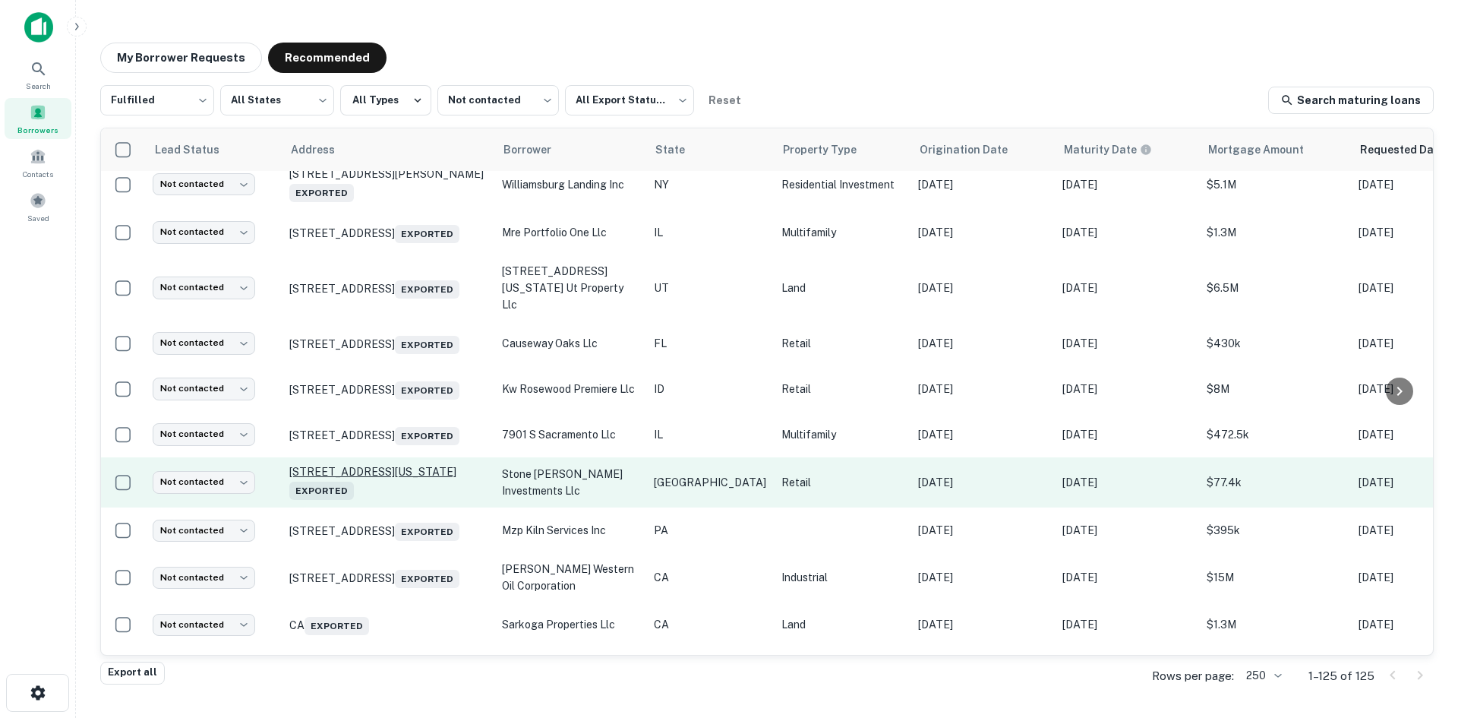
scroll to position [2962, 0]
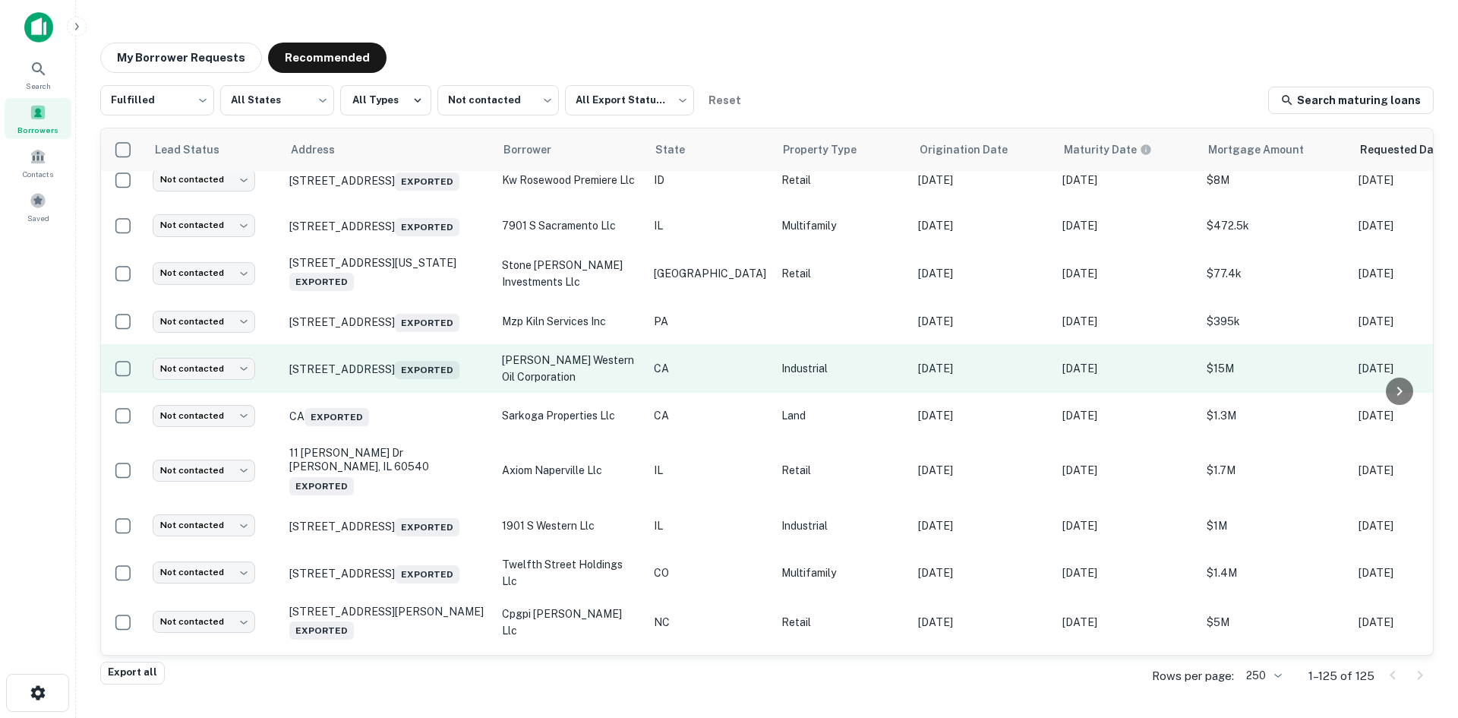
click at [430, 393] on td "1175 W Elm Ave Coalinga, CA 93210 Exported" at bounding box center [388, 368] width 213 height 49
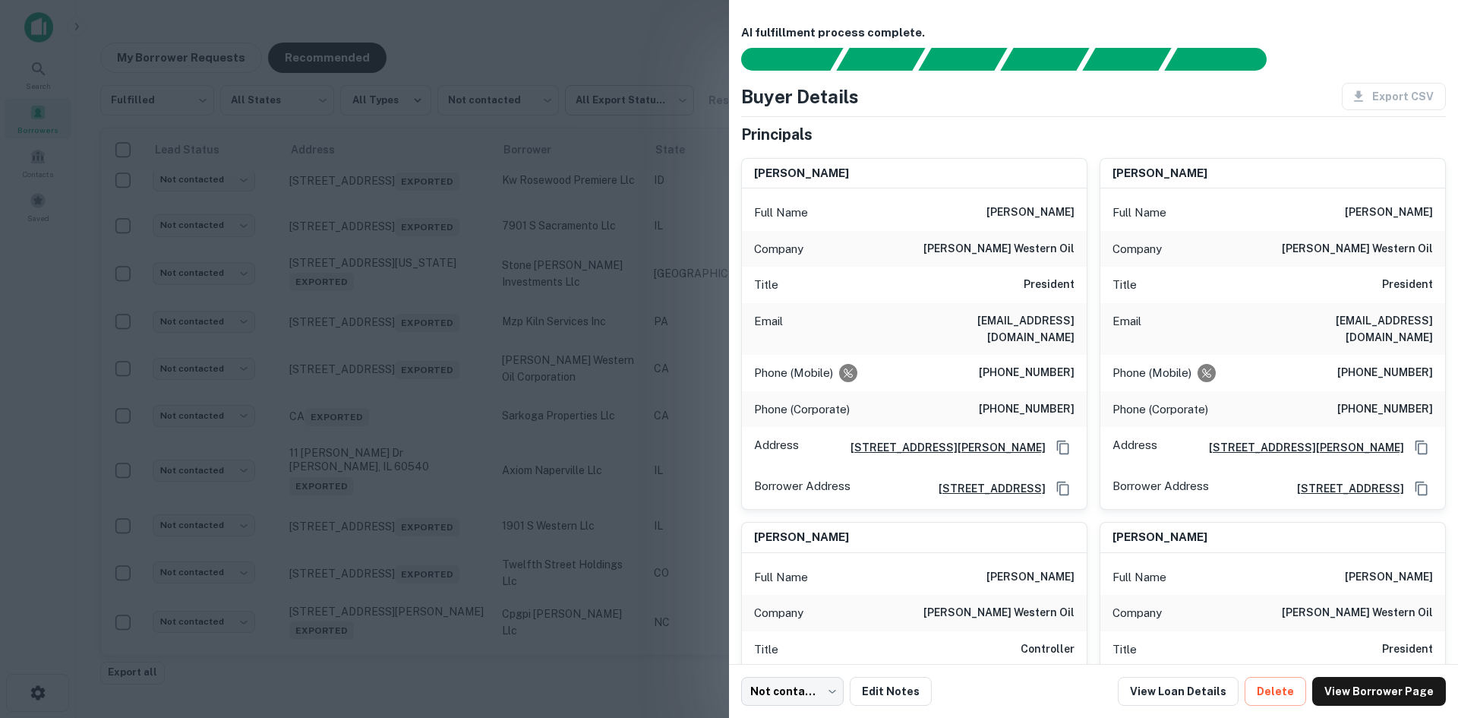
click at [618, 84] on div at bounding box center [729, 359] width 1458 height 718
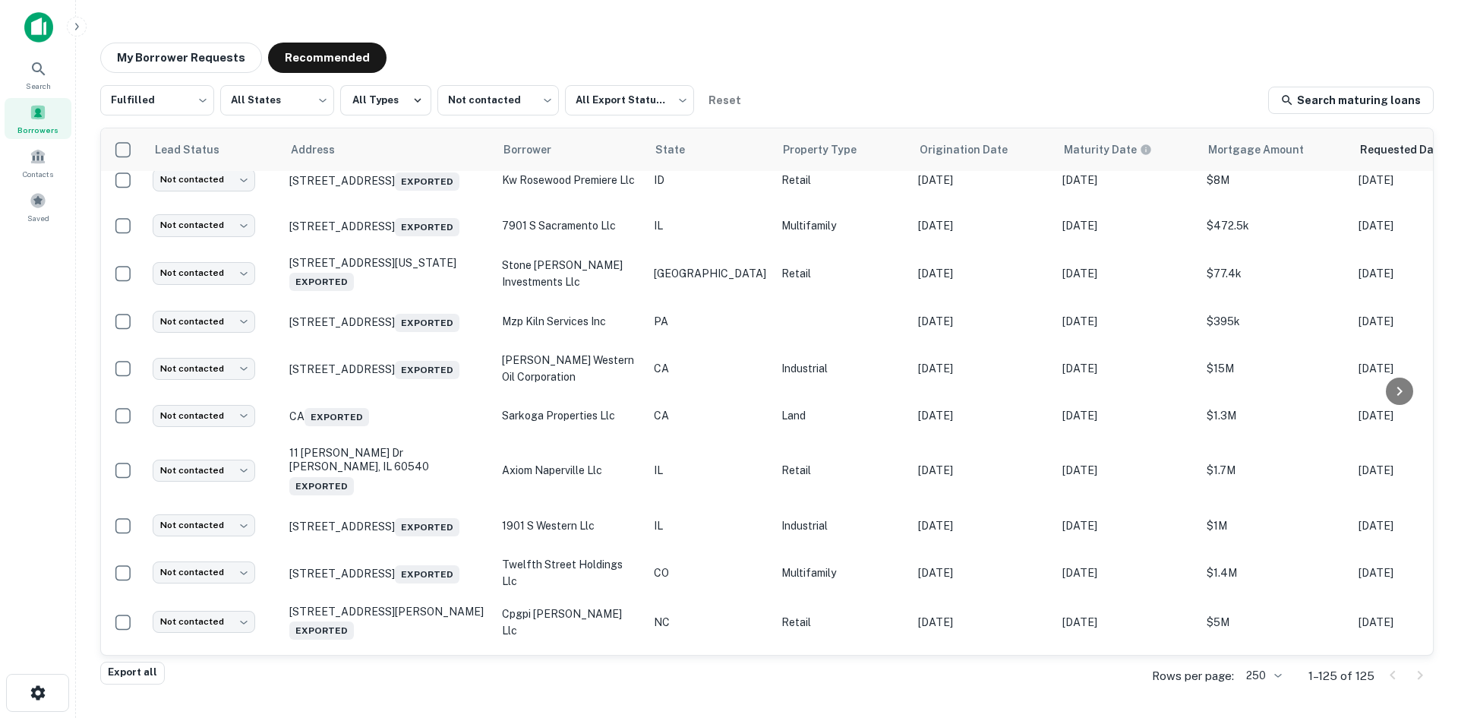
scroll to position [3342, 0]
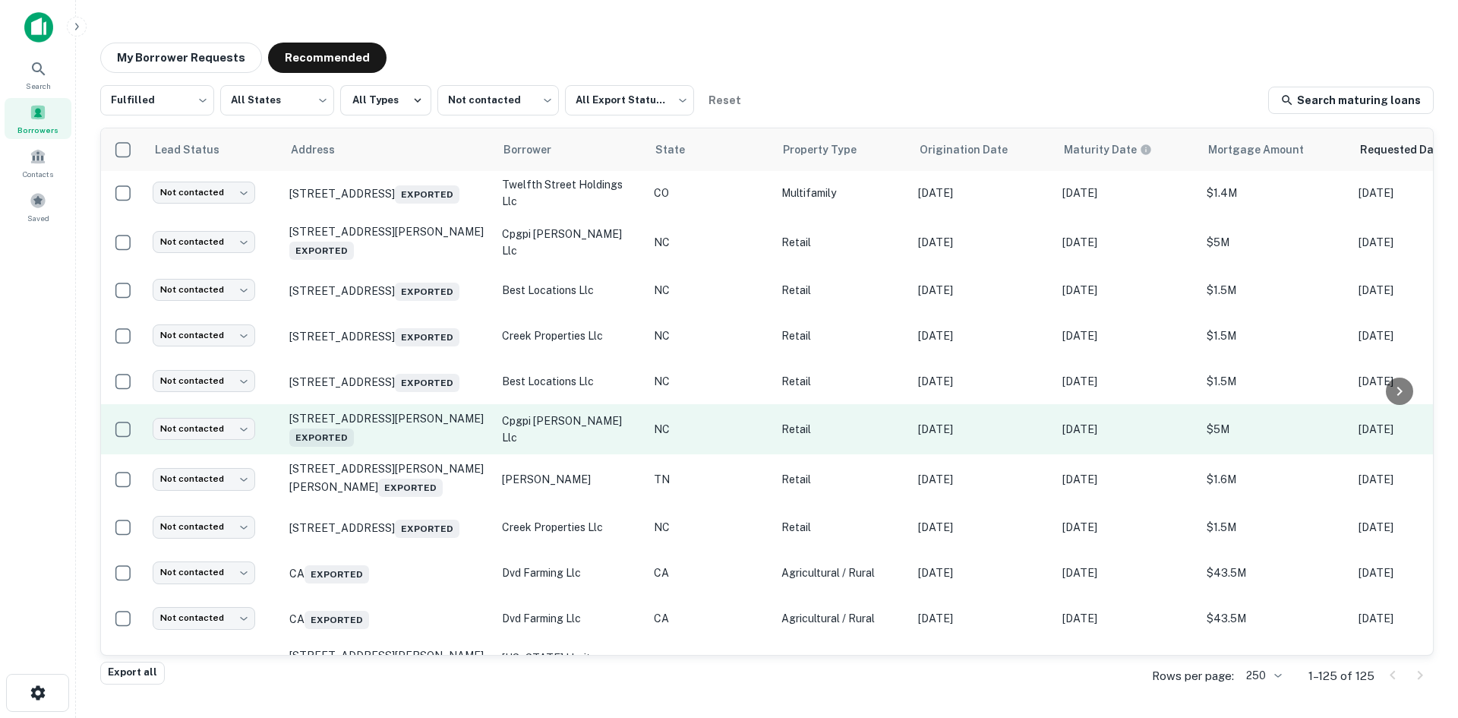
click at [407, 454] on td "14520 John Rex Blvd Raleigh, NC 27614 Exported" at bounding box center [388, 429] width 213 height 50
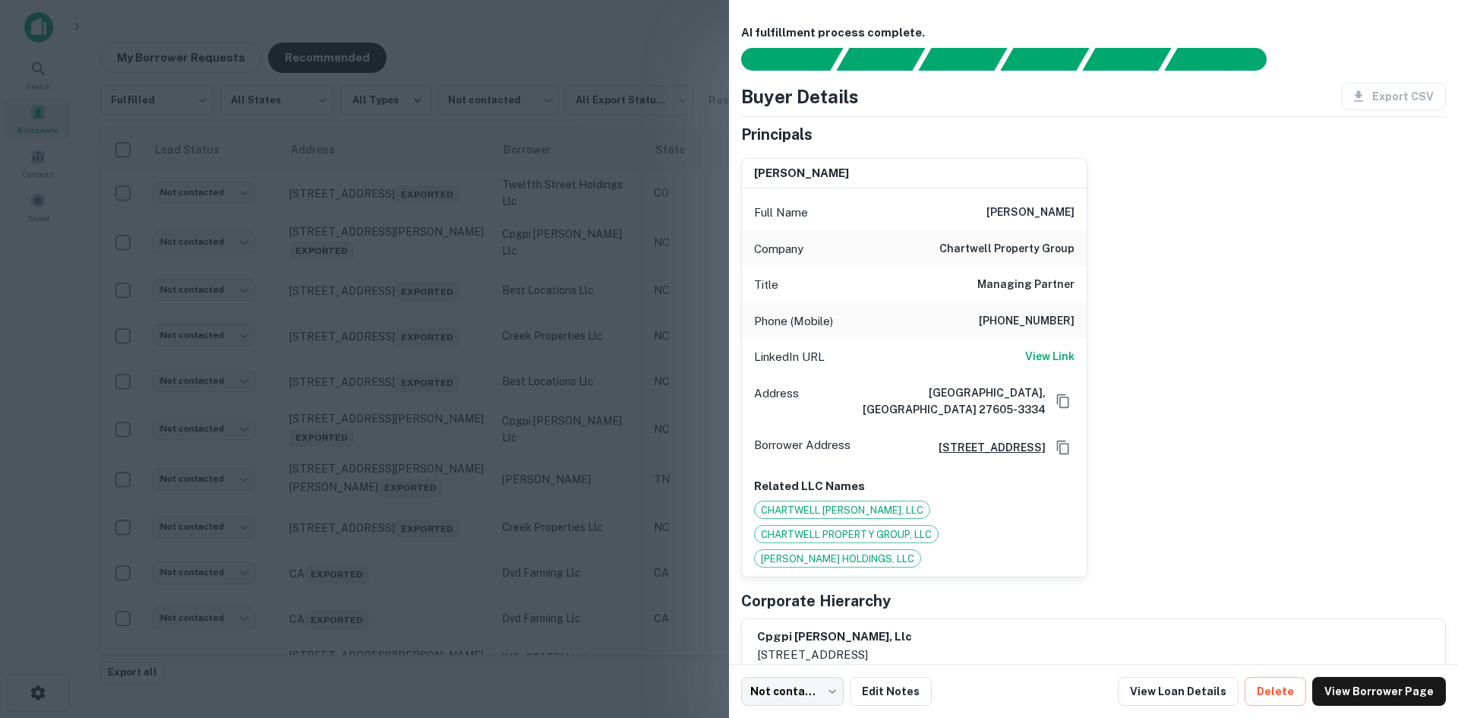
click at [554, 68] on div at bounding box center [729, 359] width 1458 height 718
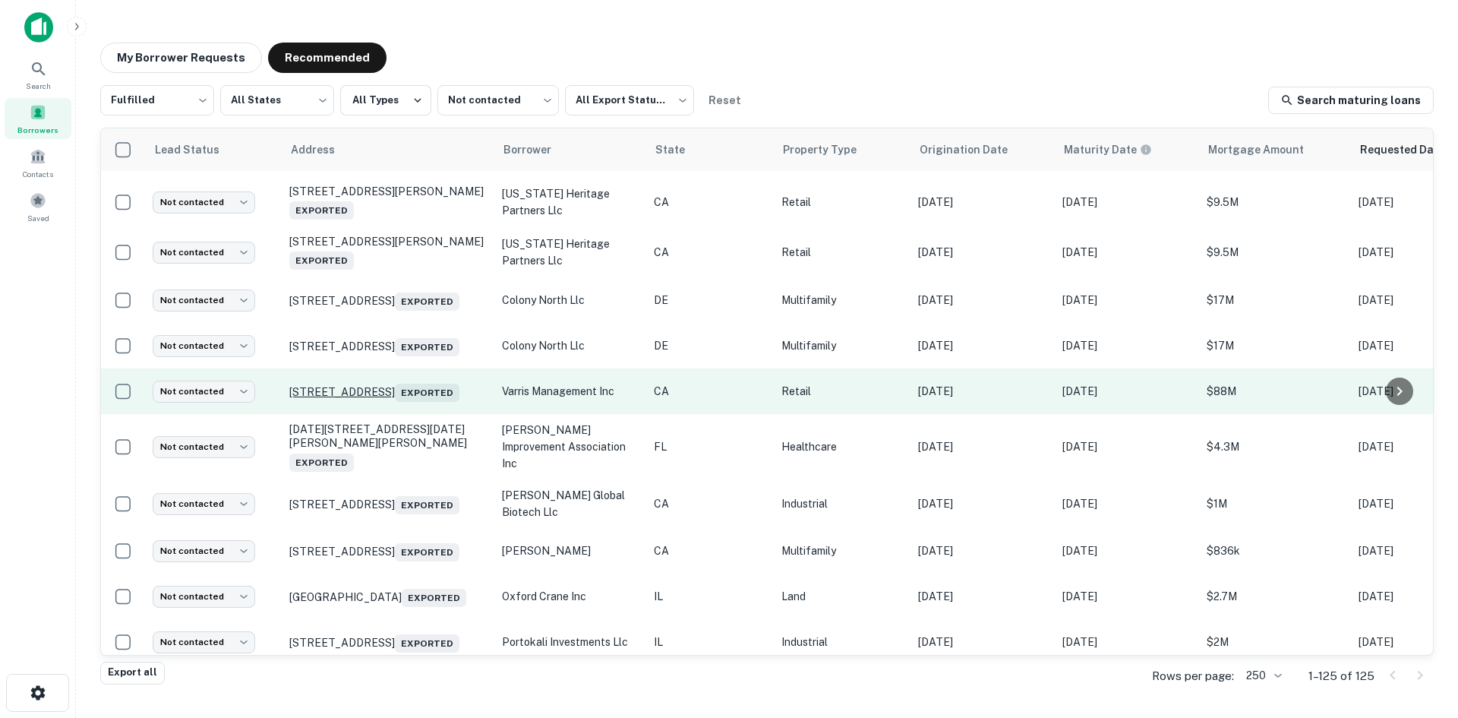
scroll to position [4026, 0]
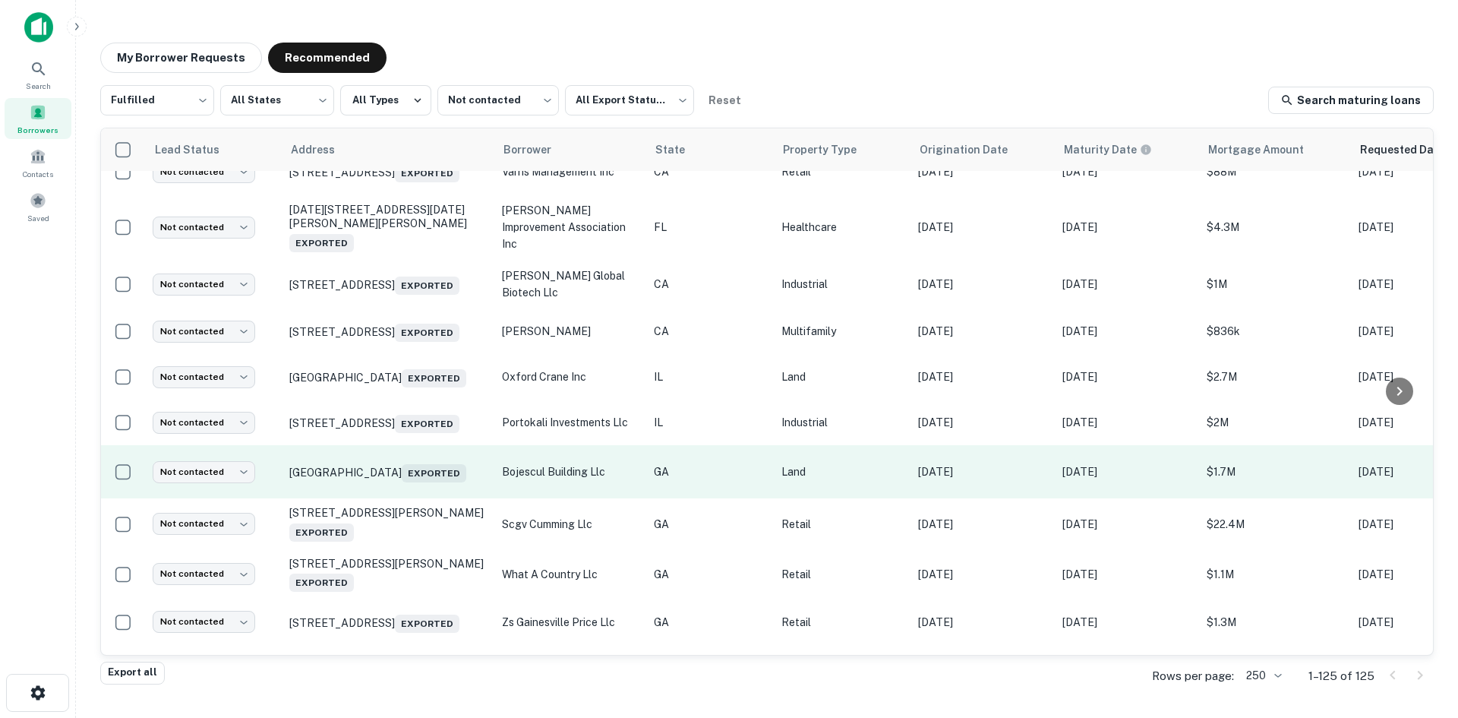
click at [397, 498] on td "Columbia Rd Grovetown, GA 30813 Exported" at bounding box center [388, 471] width 213 height 53
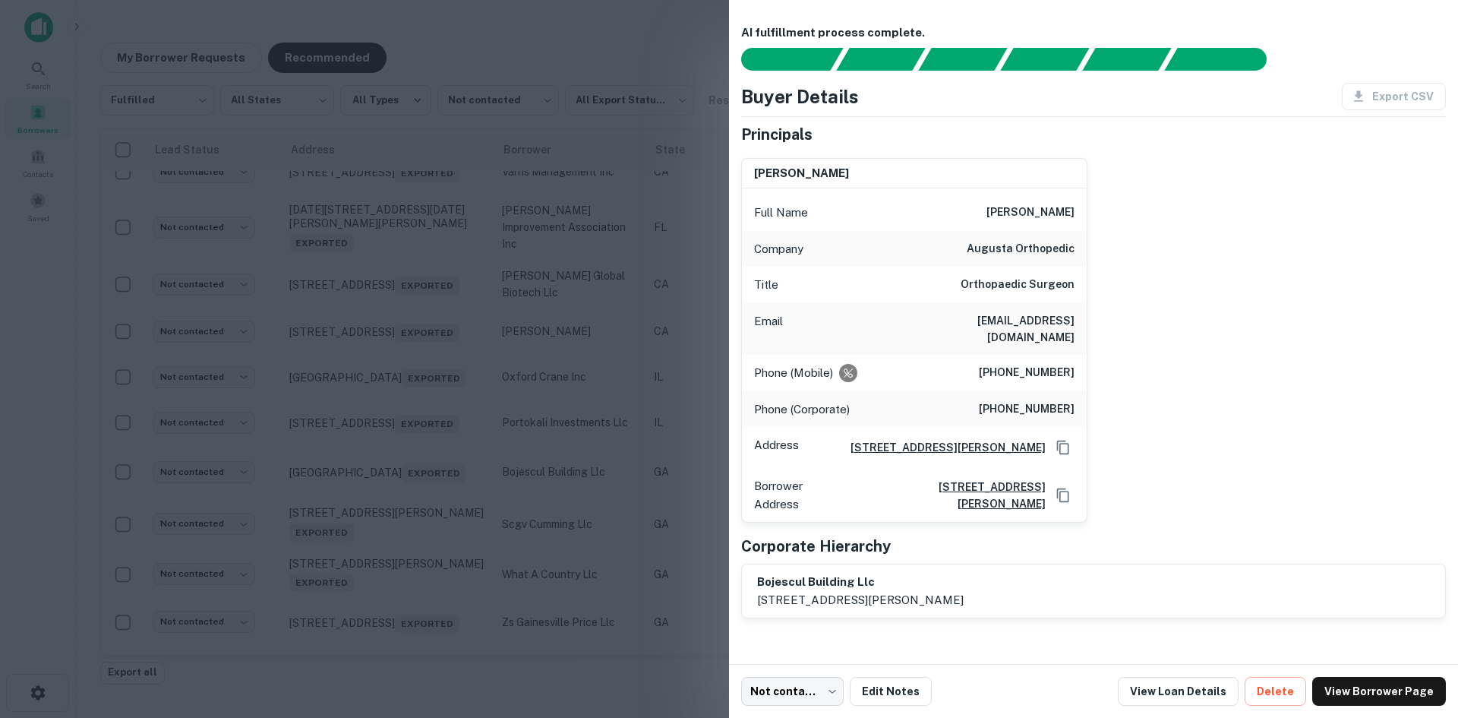
click at [396, 539] on div at bounding box center [729, 359] width 1458 height 718
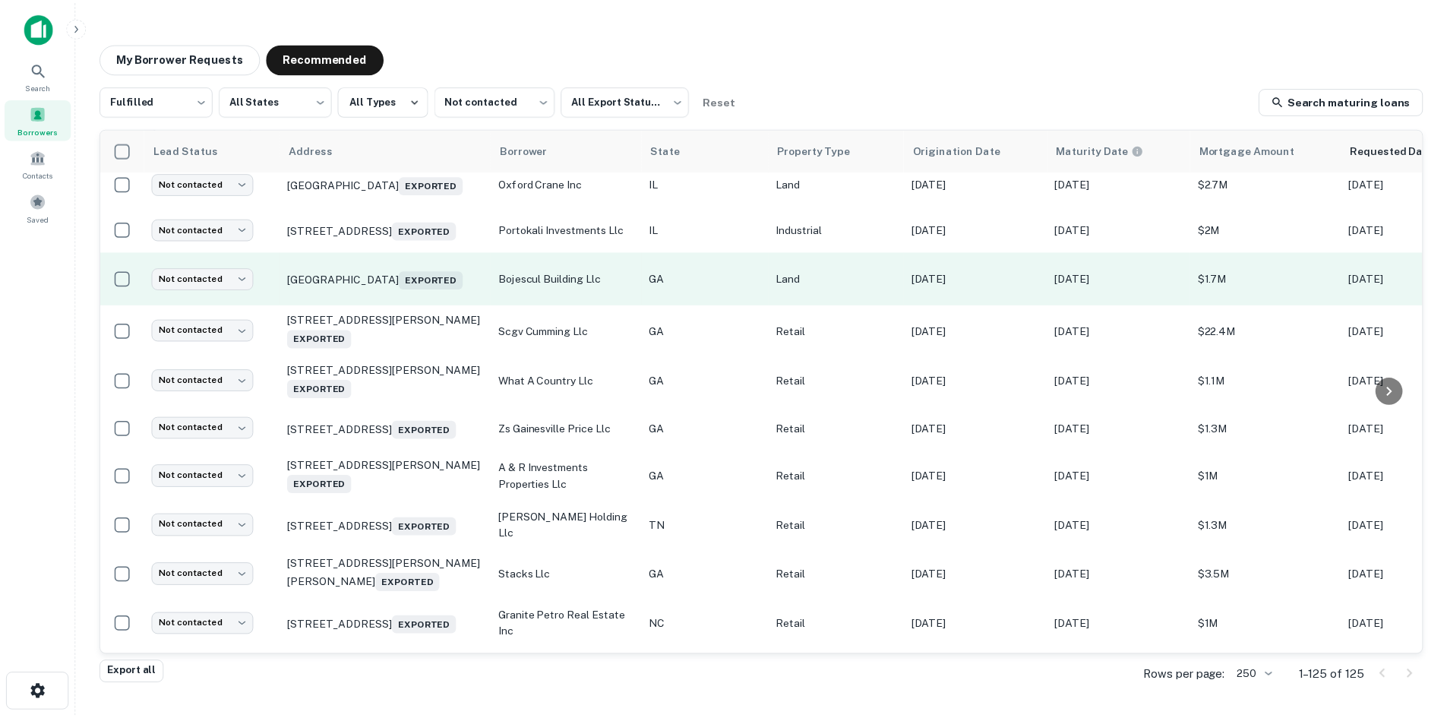
scroll to position [4254, 0]
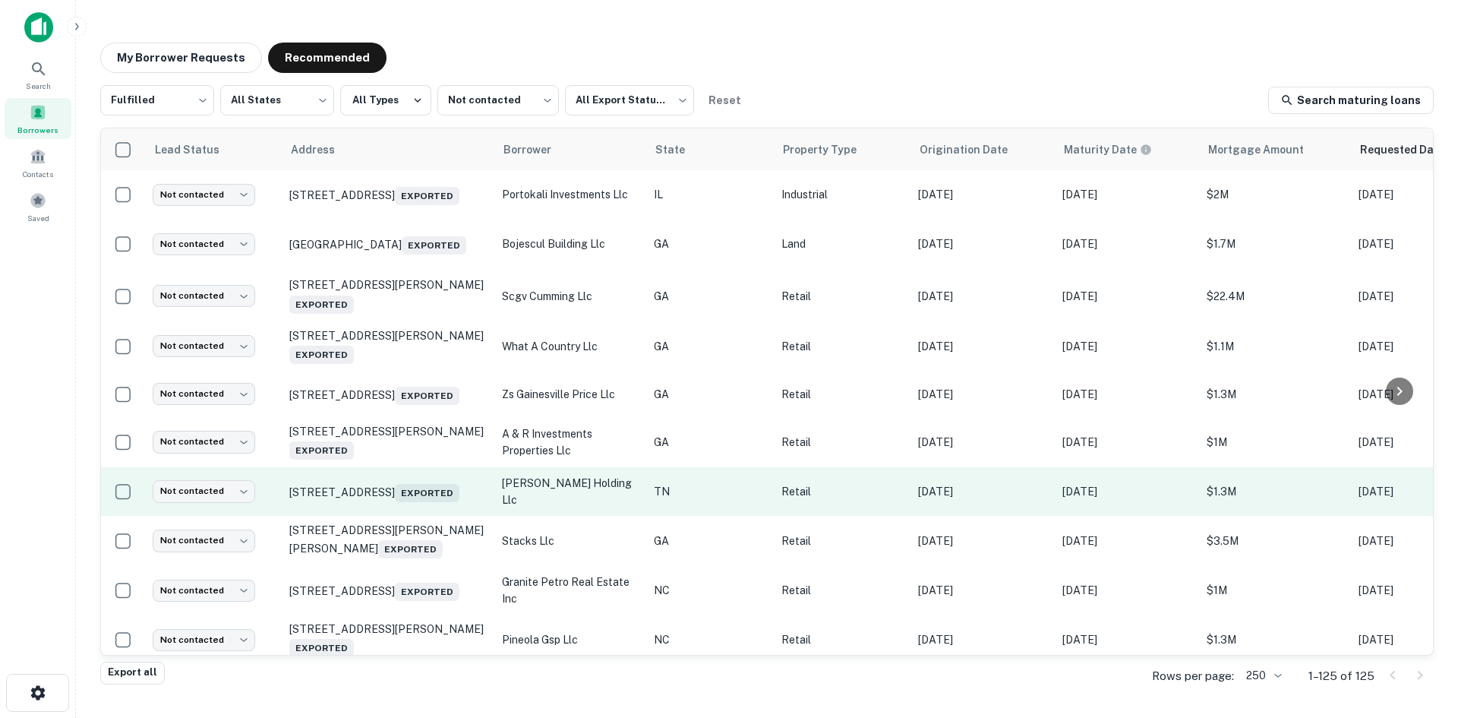
click at [406, 516] on td "3200 Knoxville Center Dr Knoxville, TN 37924 Exported" at bounding box center [388, 491] width 213 height 49
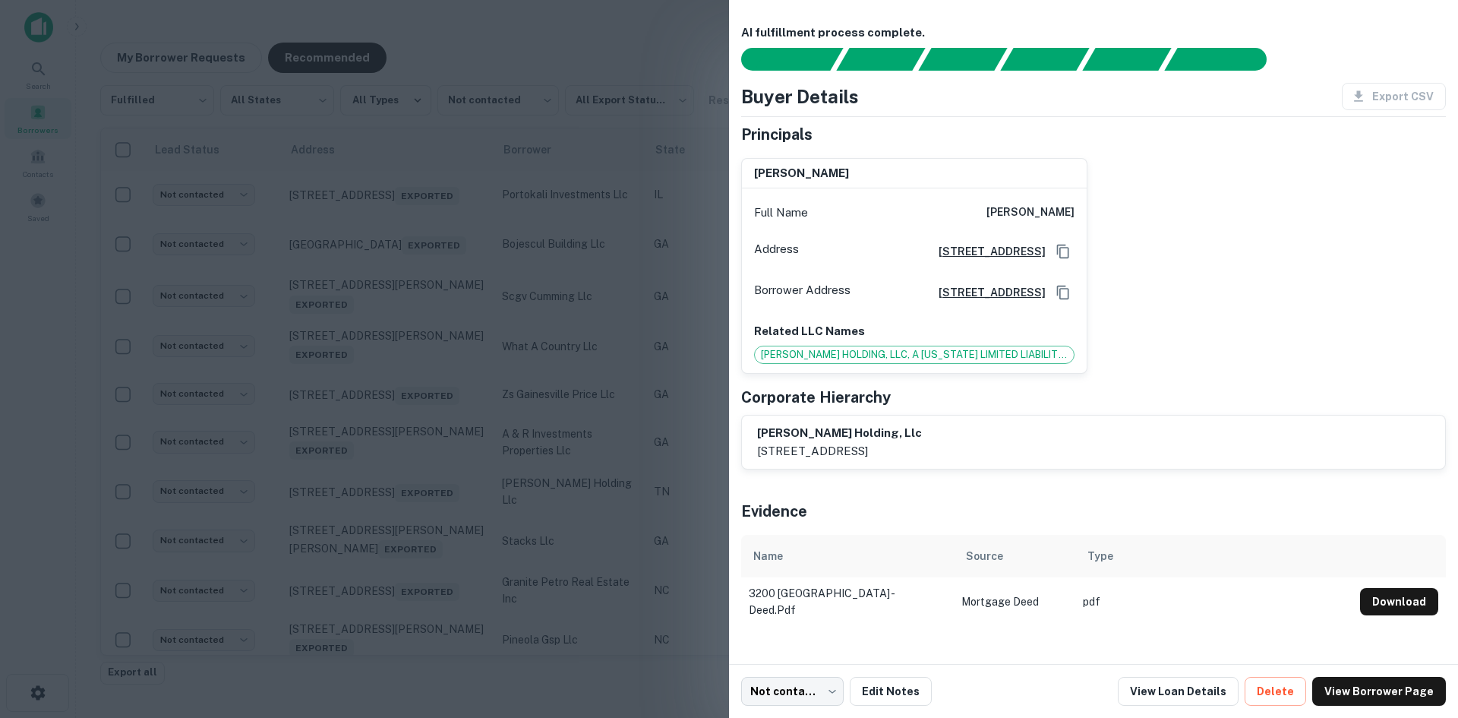
click at [403, 567] on div at bounding box center [729, 359] width 1458 height 718
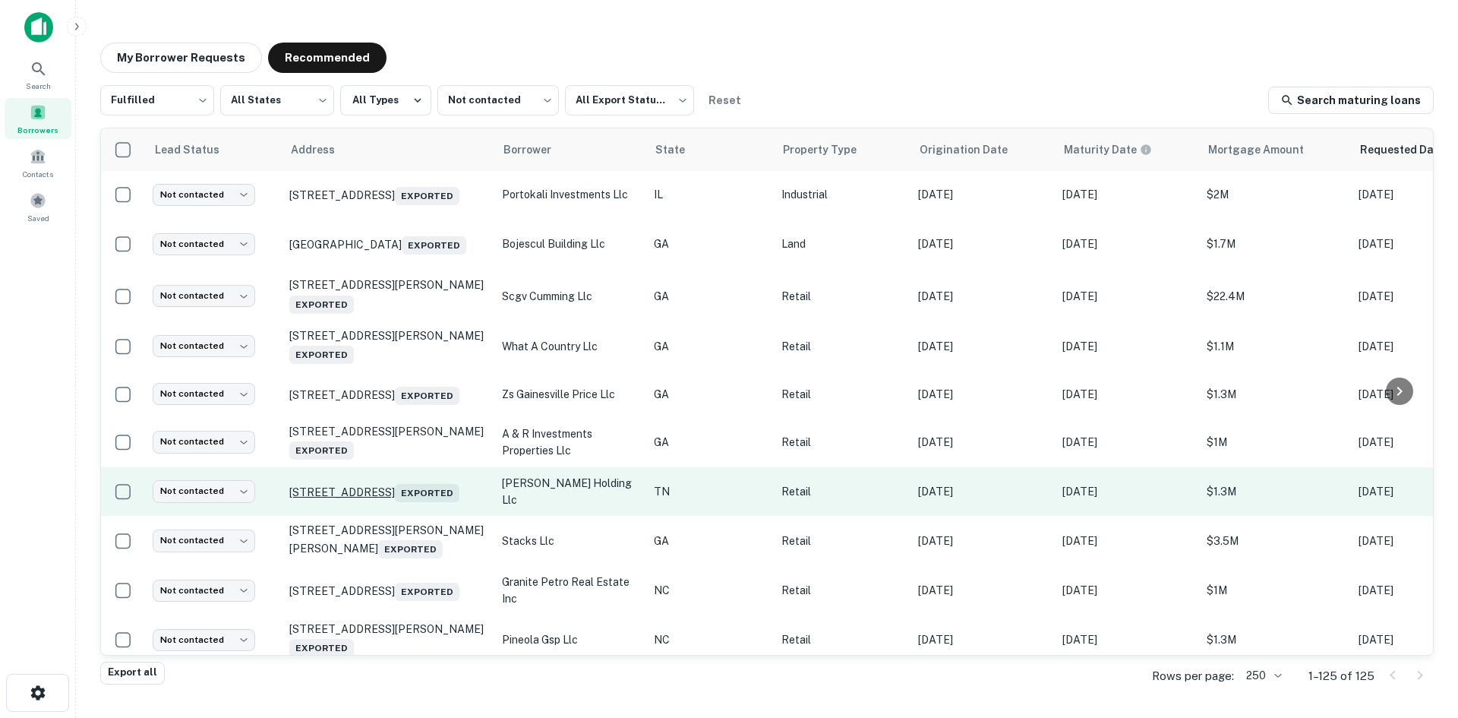
click at [416, 502] on p "3200 Knoxville Center Dr Knoxville, TN 37924 Exported" at bounding box center [387, 491] width 197 height 21
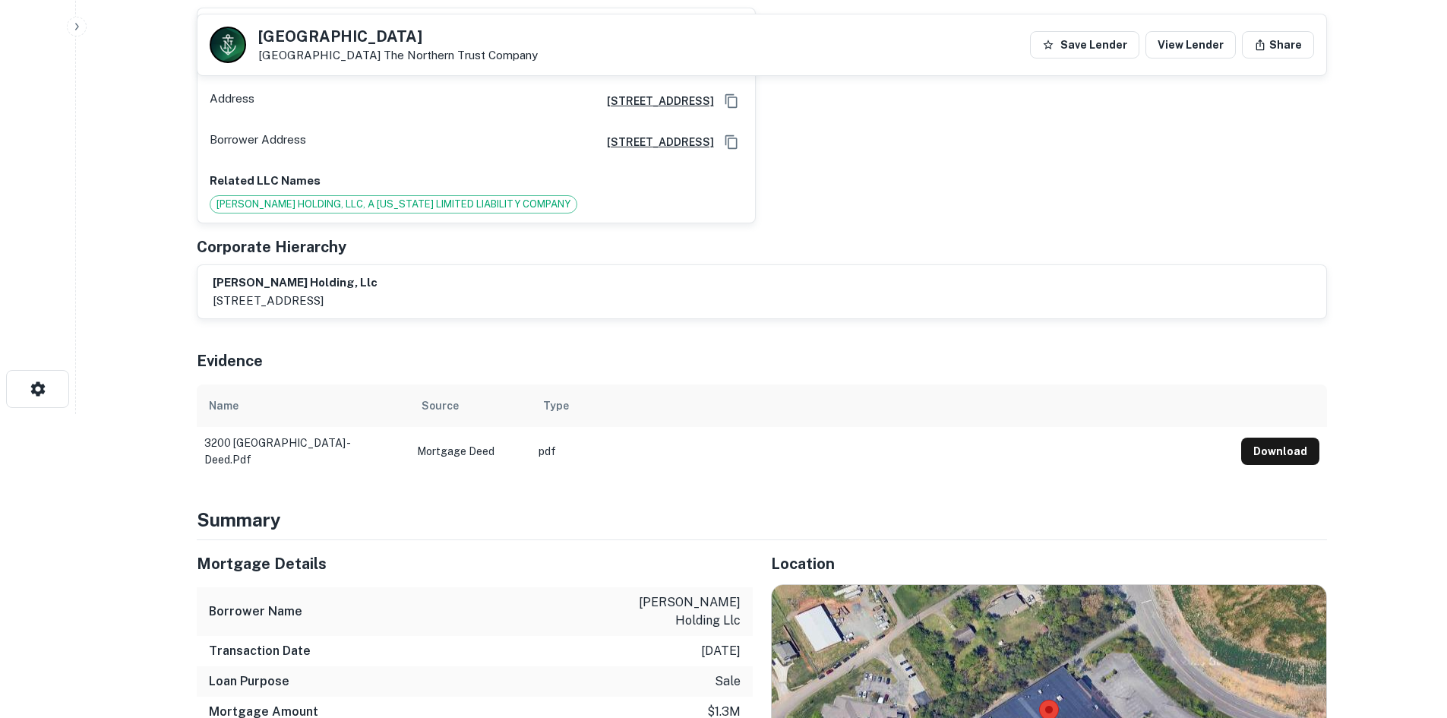
scroll to position [608, 0]
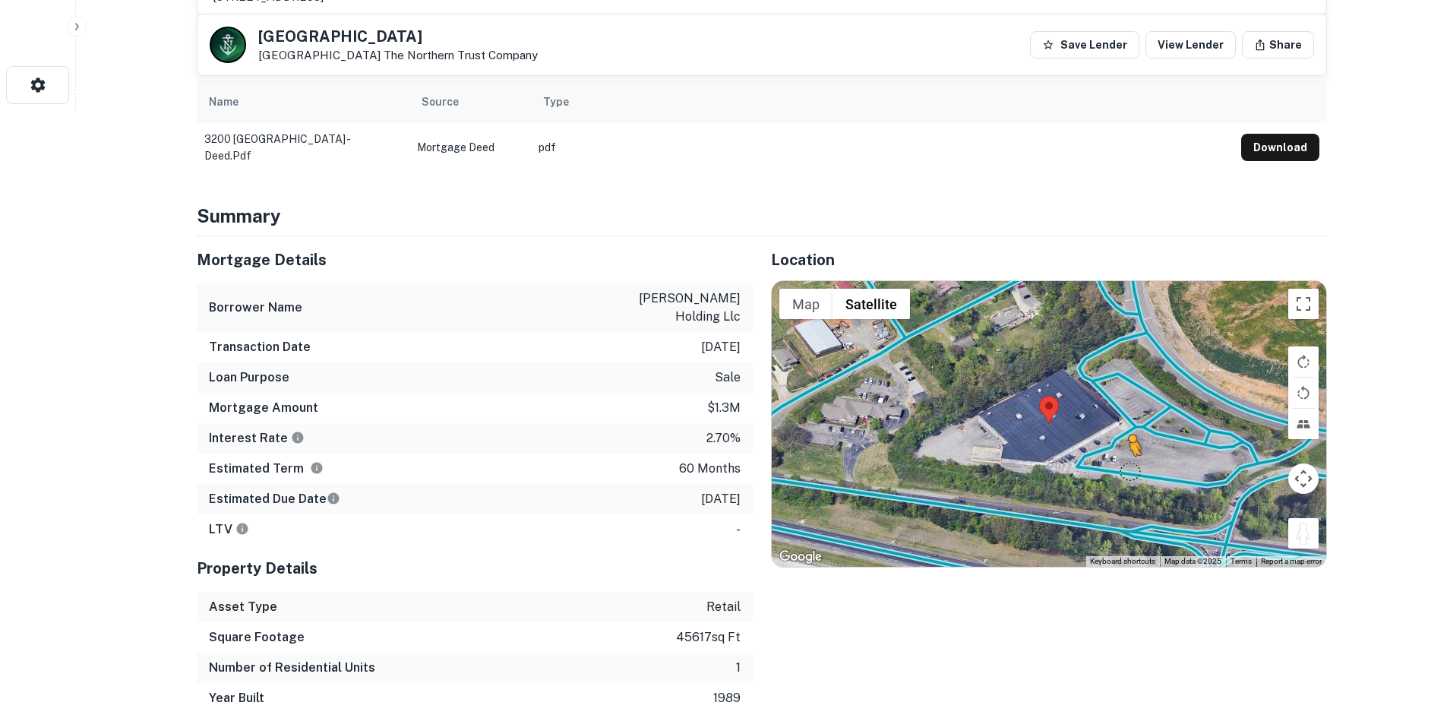
drag, startPoint x: 1293, startPoint y: 538, endPoint x: 1124, endPoint y: 459, distance: 186.2
click at [1124, 459] on div "To activate drag with keyboard, press Alt + Enter. Once in keyboard drag state,…" at bounding box center [1049, 424] width 554 height 286
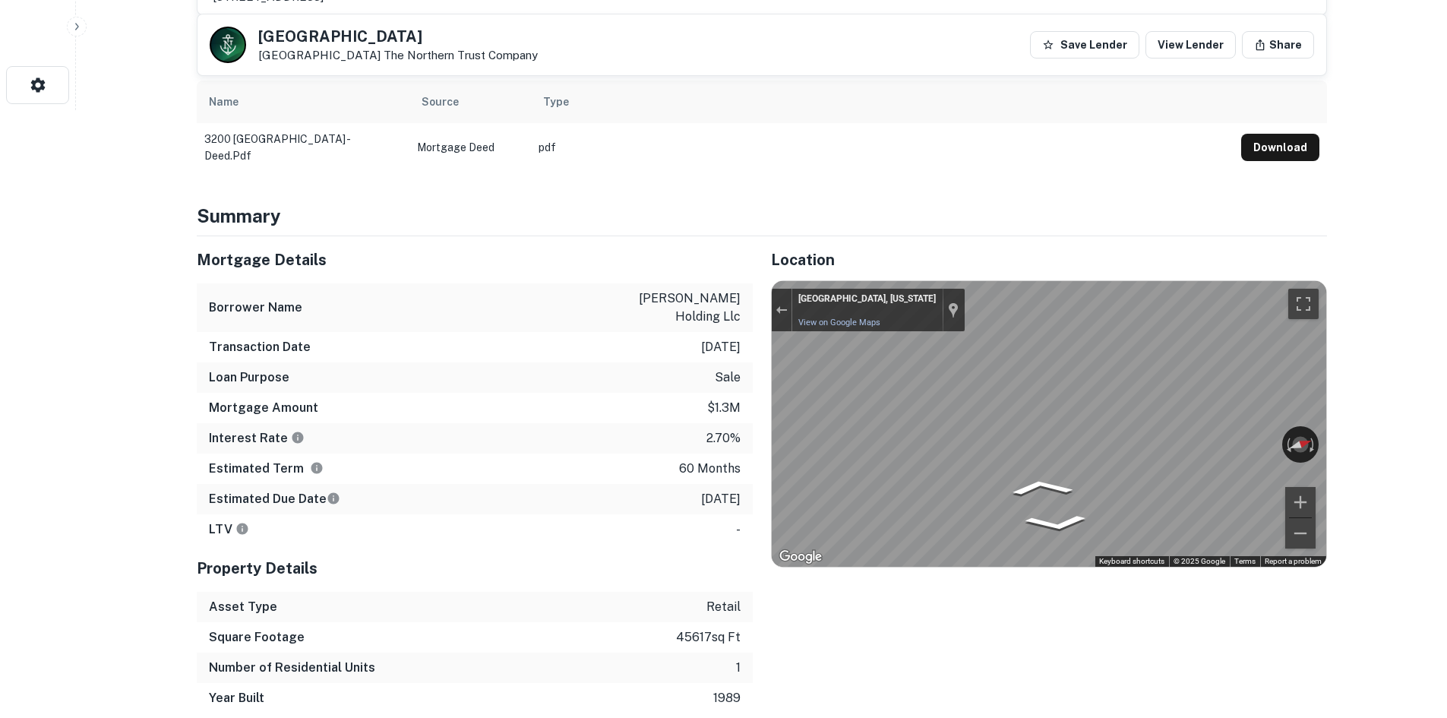
drag, startPoint x: 255, startPoint y: 36, endPoint x: 362, endPoint y: 59, distance: 109.5
click at [362, 59] on div "3200 Knoxville Center Dr Knoxville, TN 37924 The Northern Trust Company" at bounding box center [374, 45] width 328 height 36
copy div "[STREET_ADDRESS]"
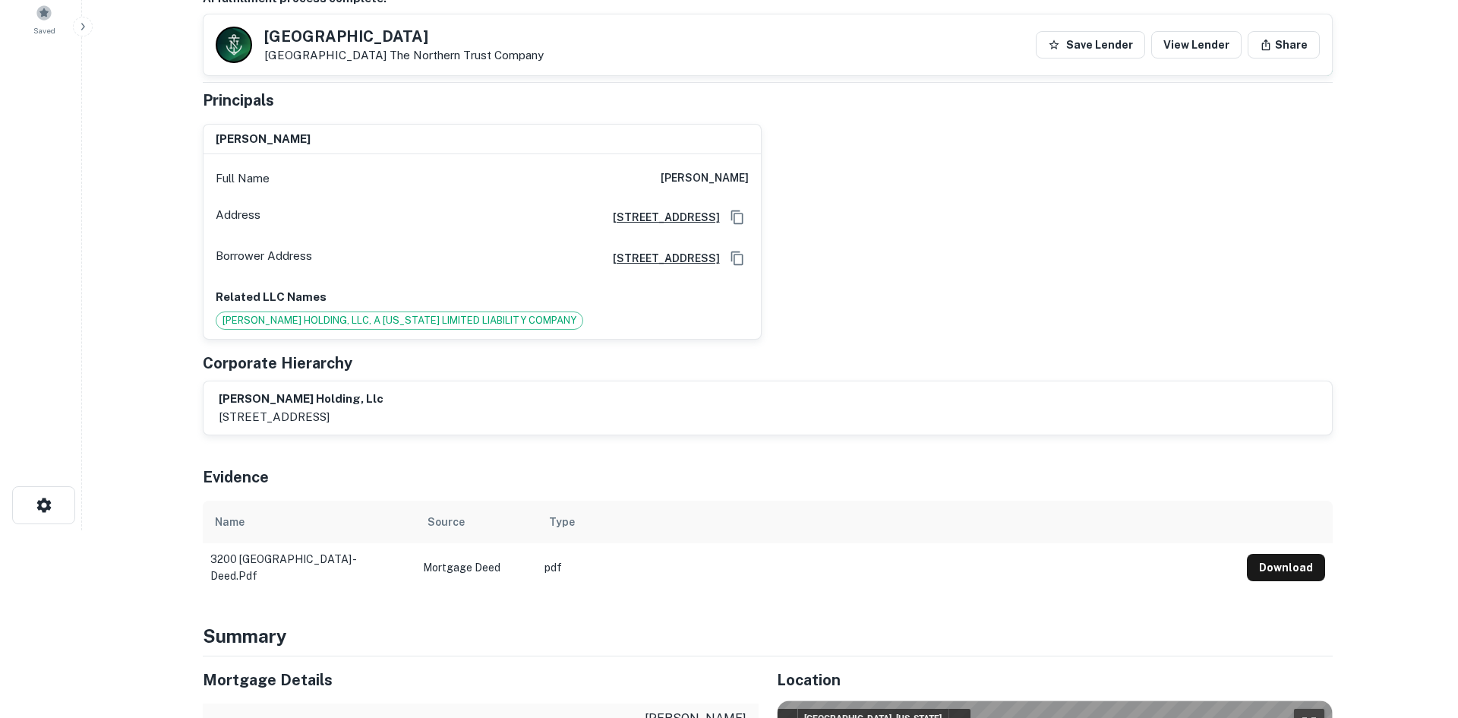
scroll to position [0, 0]
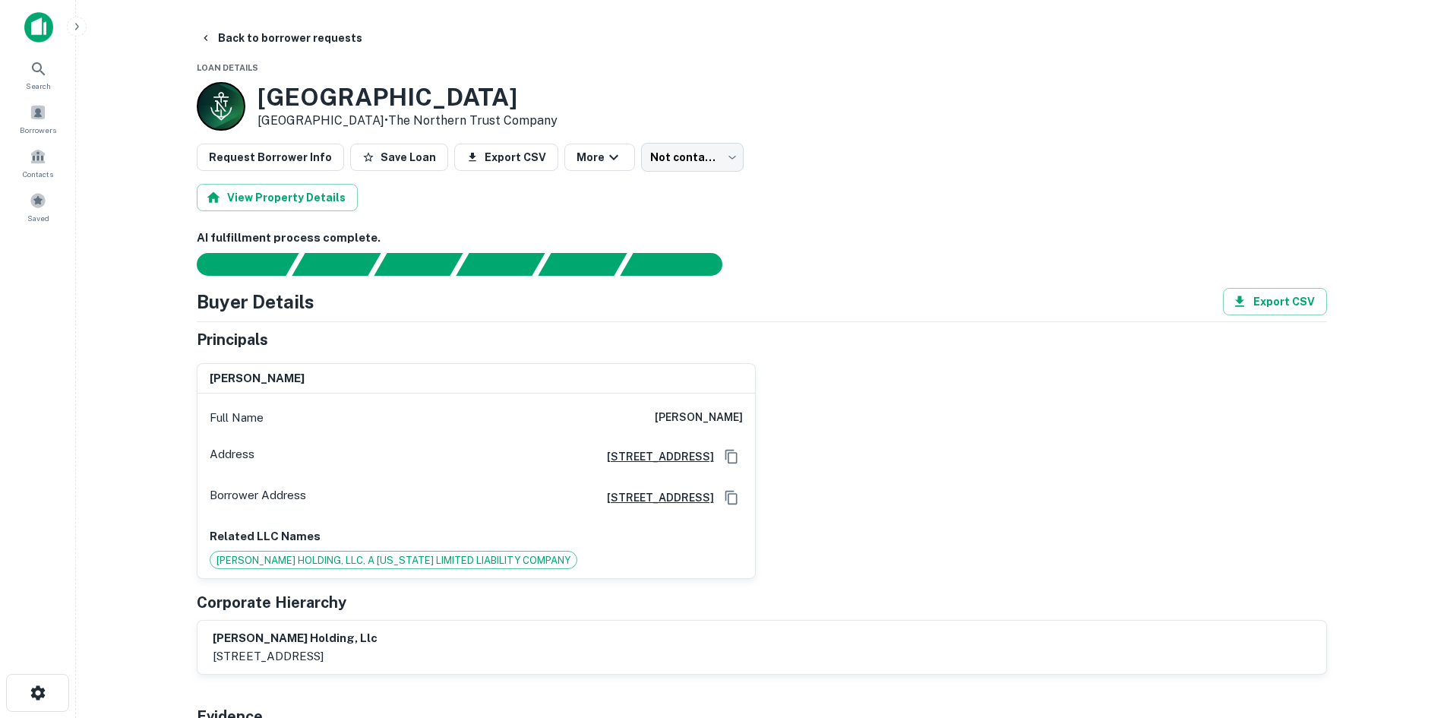
drag, startPoint x: 637, startPoint y: 402, endPoint x: 761, endPoint y: 408, distance: 124.7
click at [761, 408] on div "william j. bernardo Full Name william j. bernardo Address 4718 East Meadow Driv…" at bounding box center [756, 465] width 1142 height 229
copy h6 "william j. bernardo"
click at [270, 33] on button "Back to borrower requests" at bounding box center [281, 37] width 175 height 27
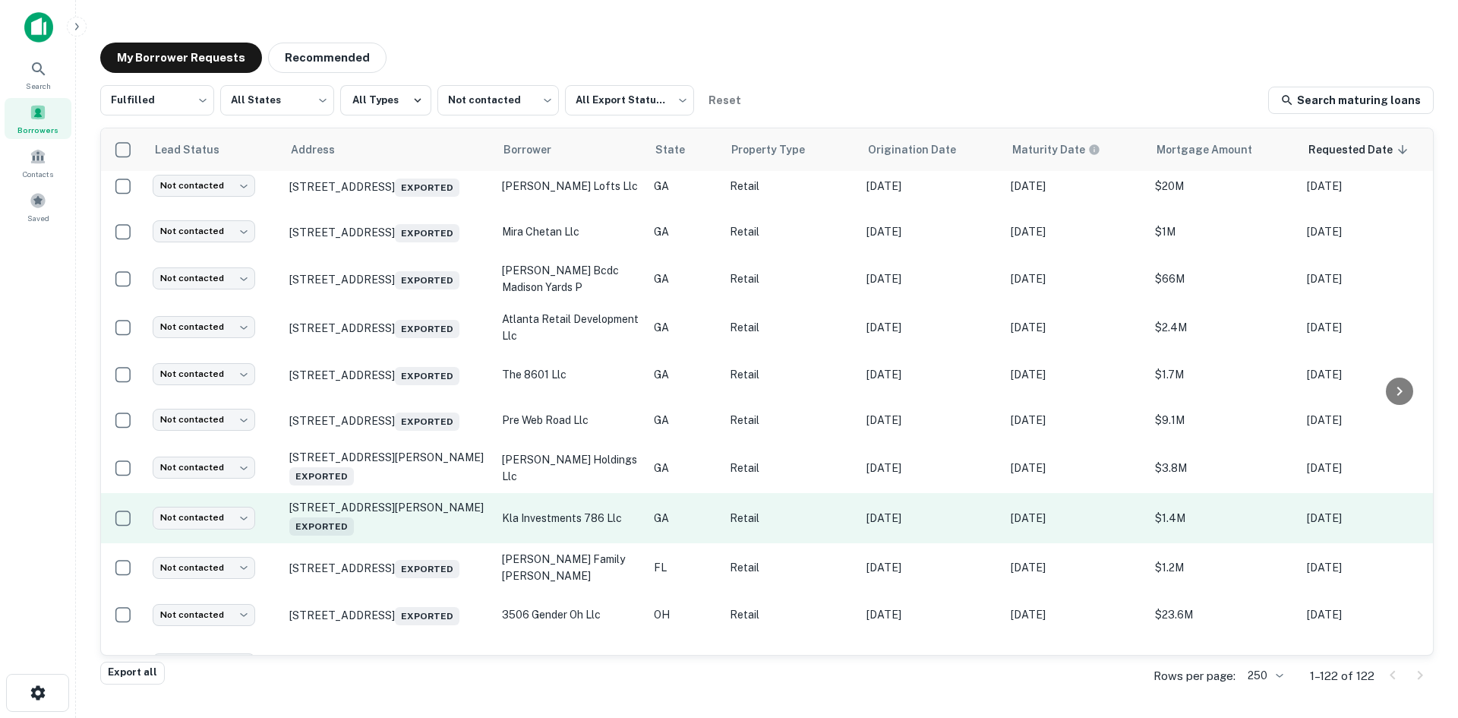
scroll to position [1350, 0]
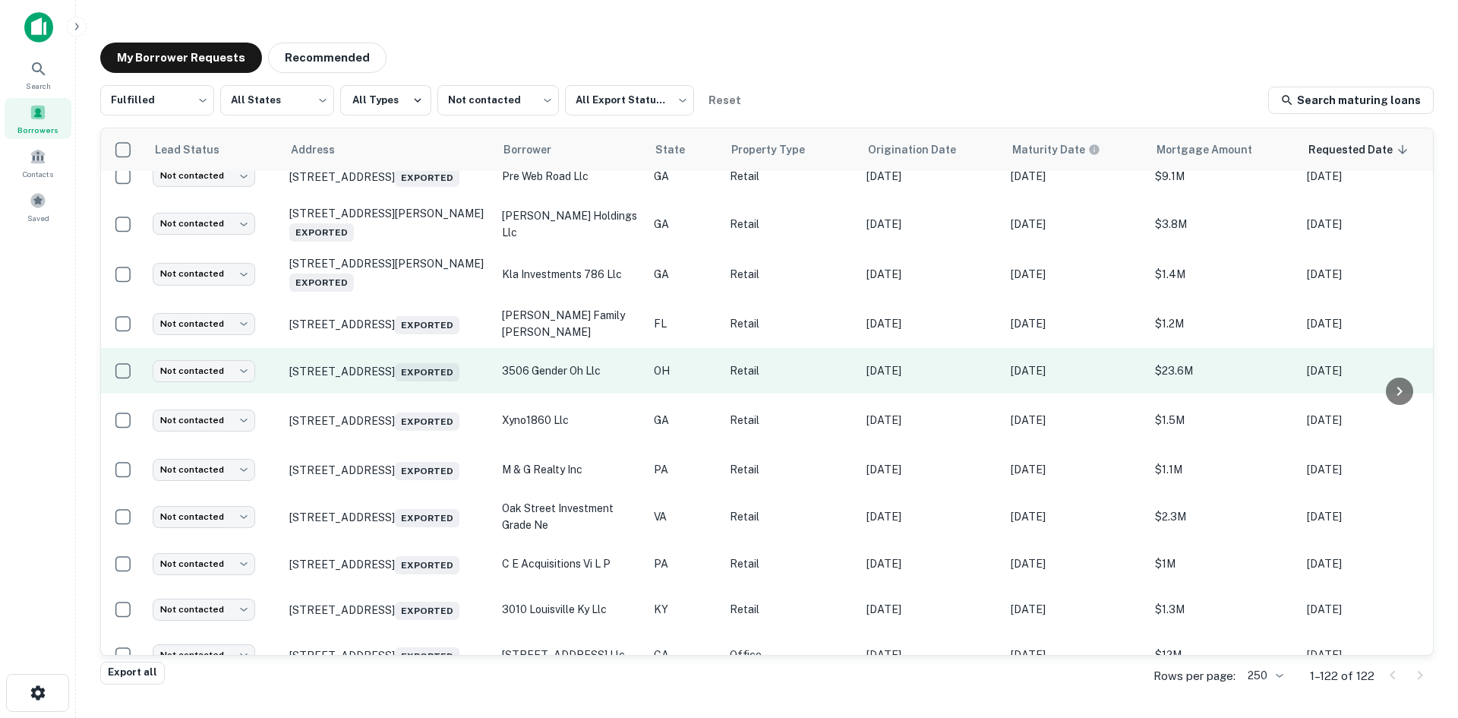
click at [406, 393] on td "[STREET_ADDRESS] Exported" at bounding box center [388, 371] width 213 height 46
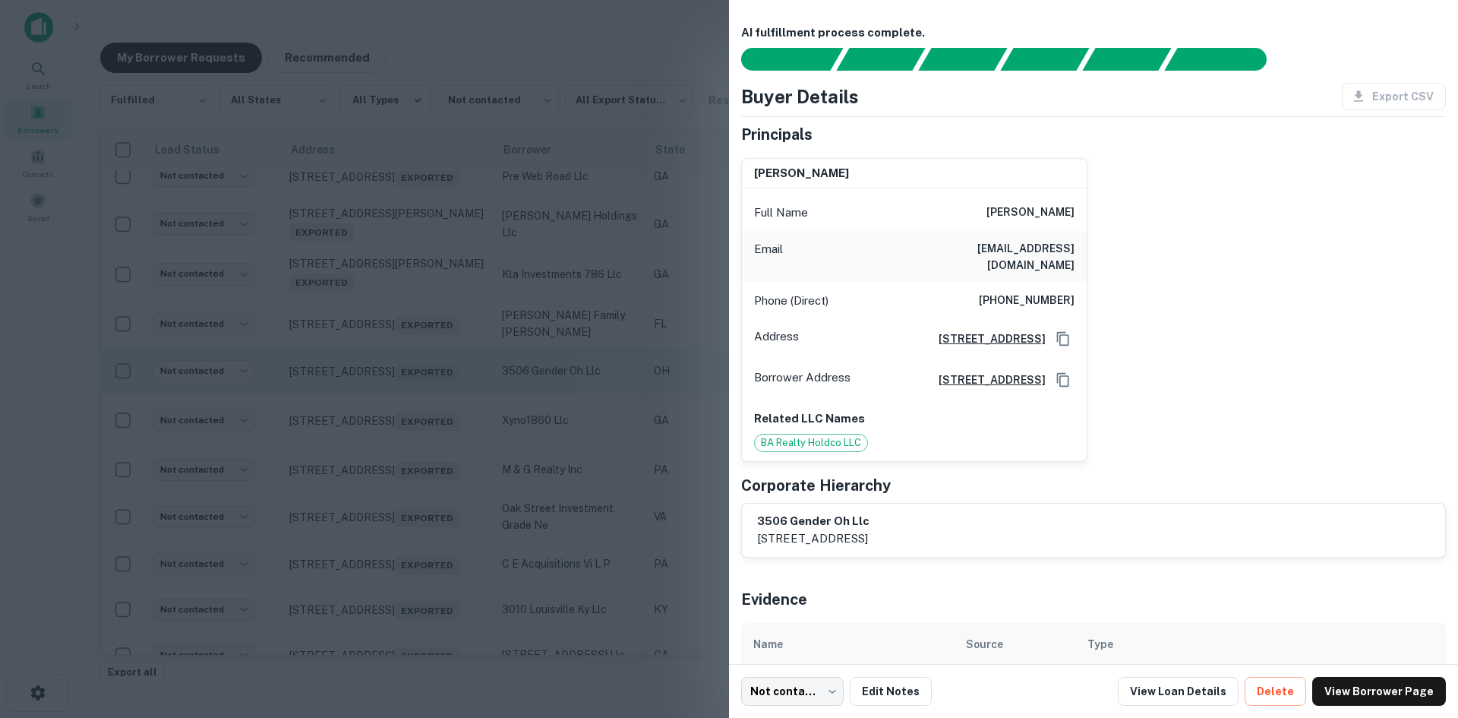
click at [406, 415] on div at bounding box center [729, 359] width 1458 height 718
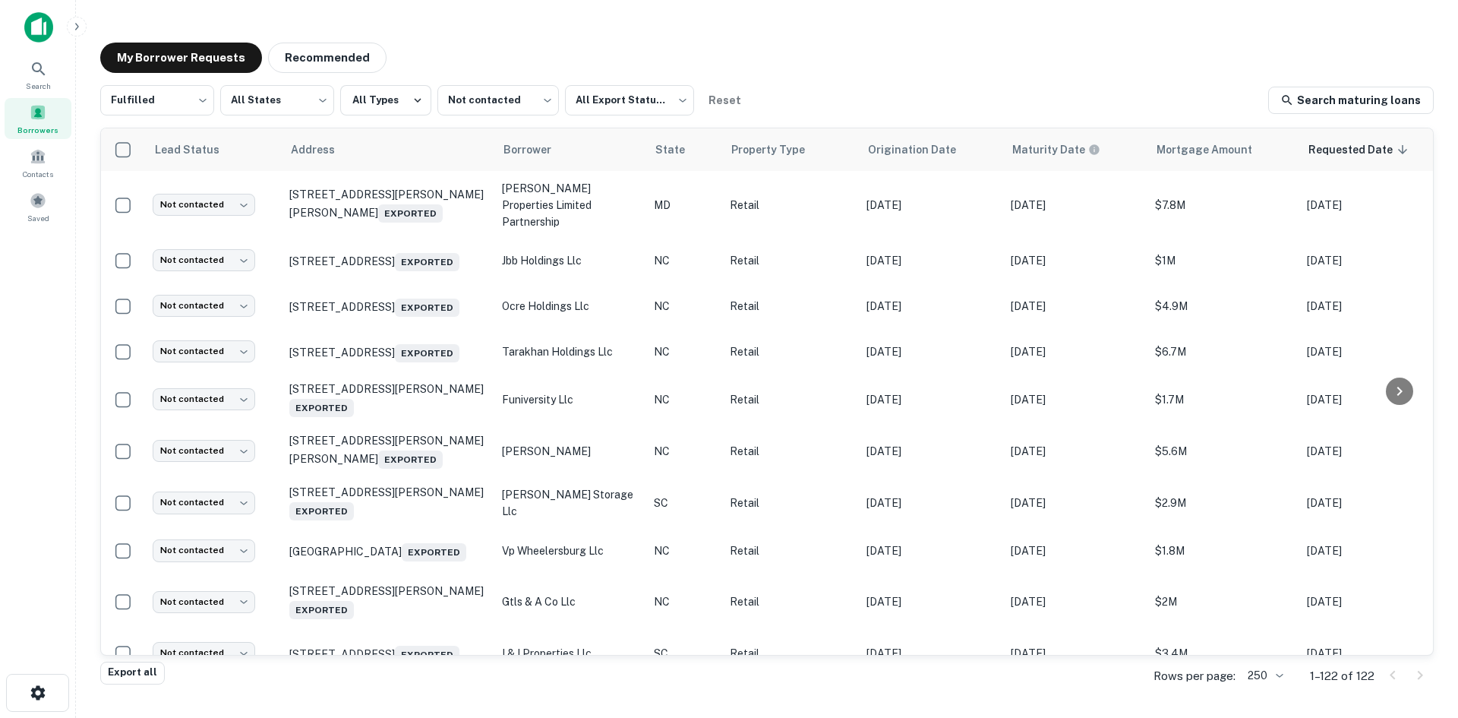
scroll to position [4389, 0]
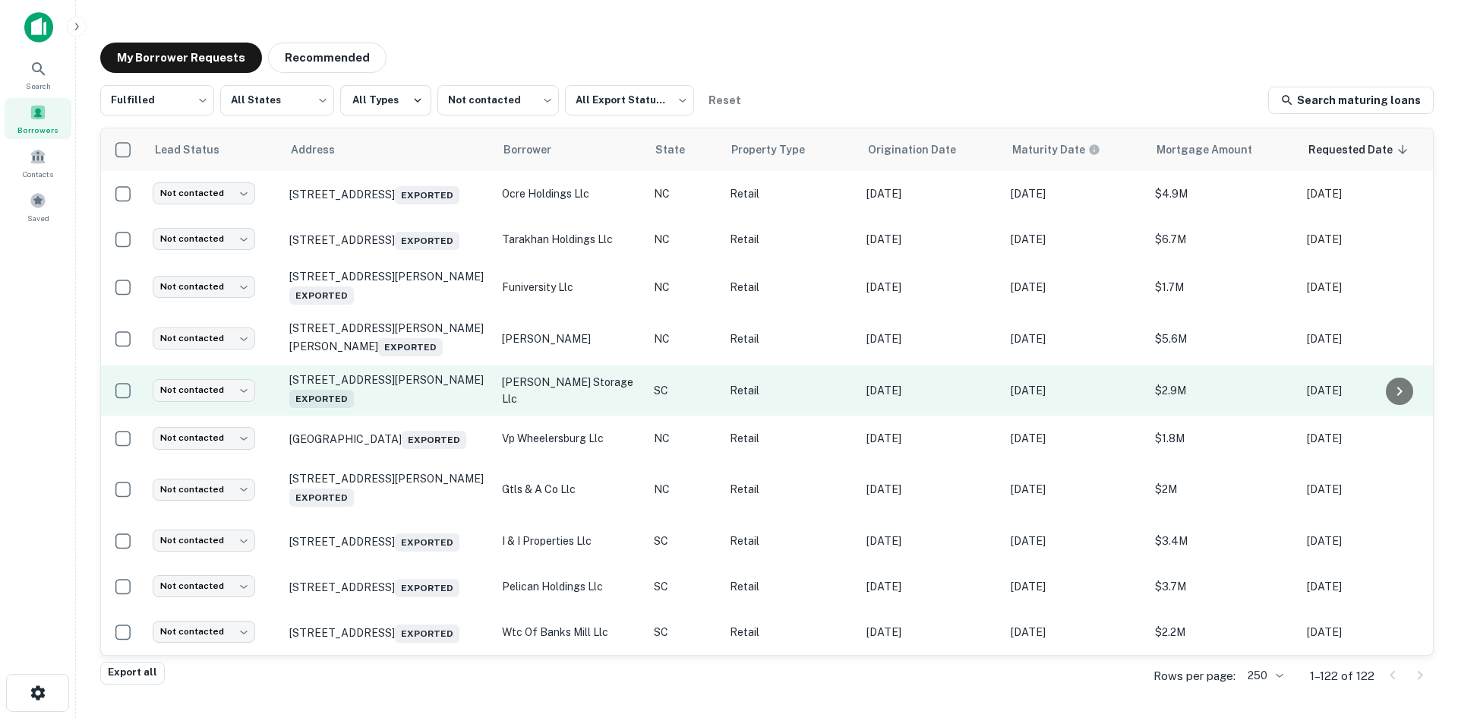
click at [374, 415] on td "700 E Main St Duncan, SC 29334 Exported" at bounding box center [388, 390] width 213 height 50
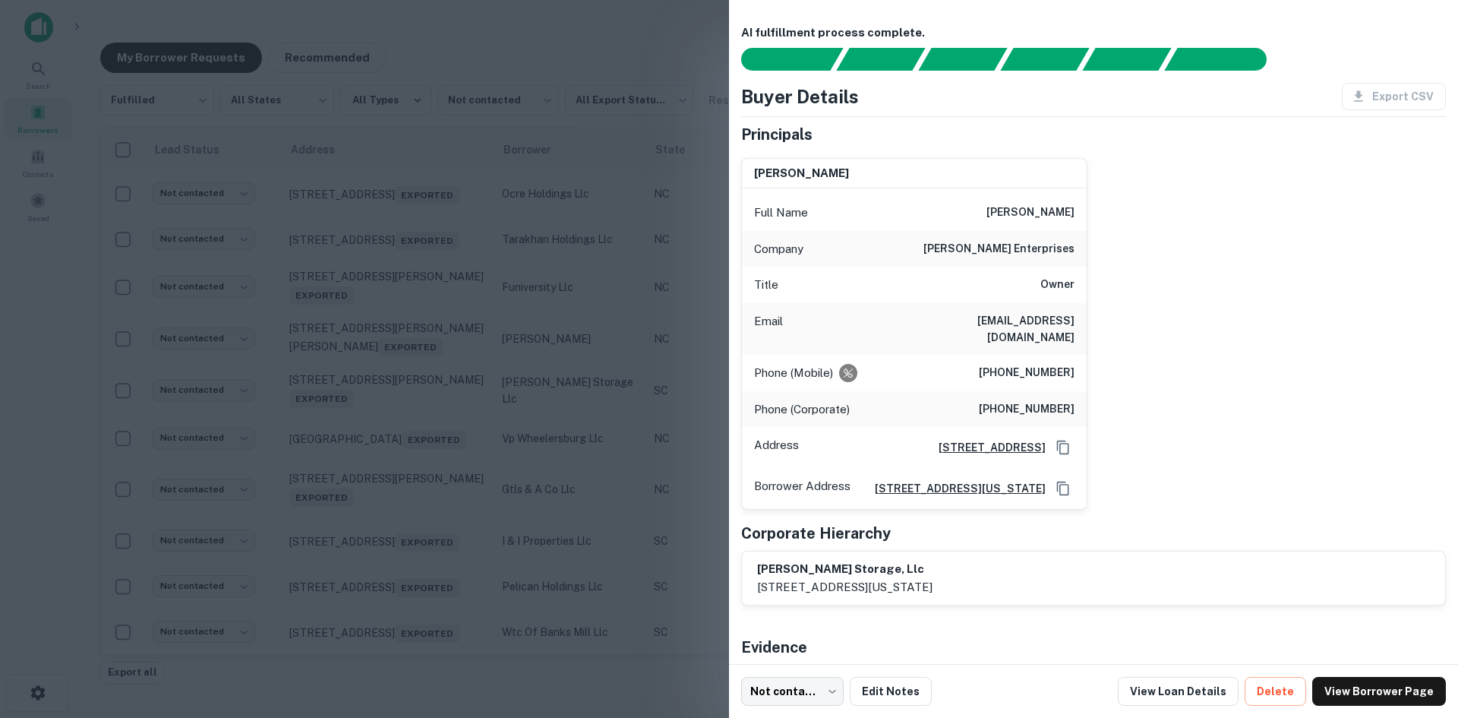
click at [373, 512] on div at bounding box center [729, 359] width 1458 height 718
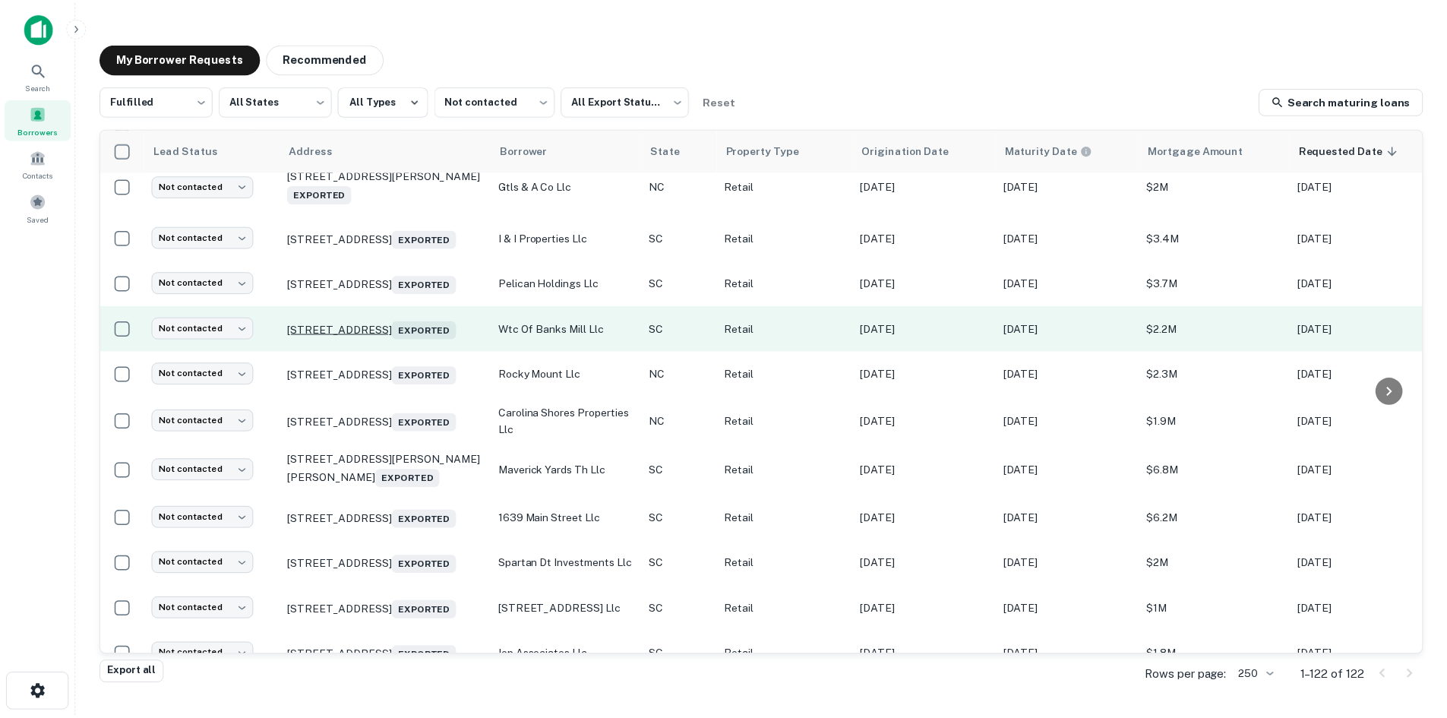
scroll to position [4769, 0]
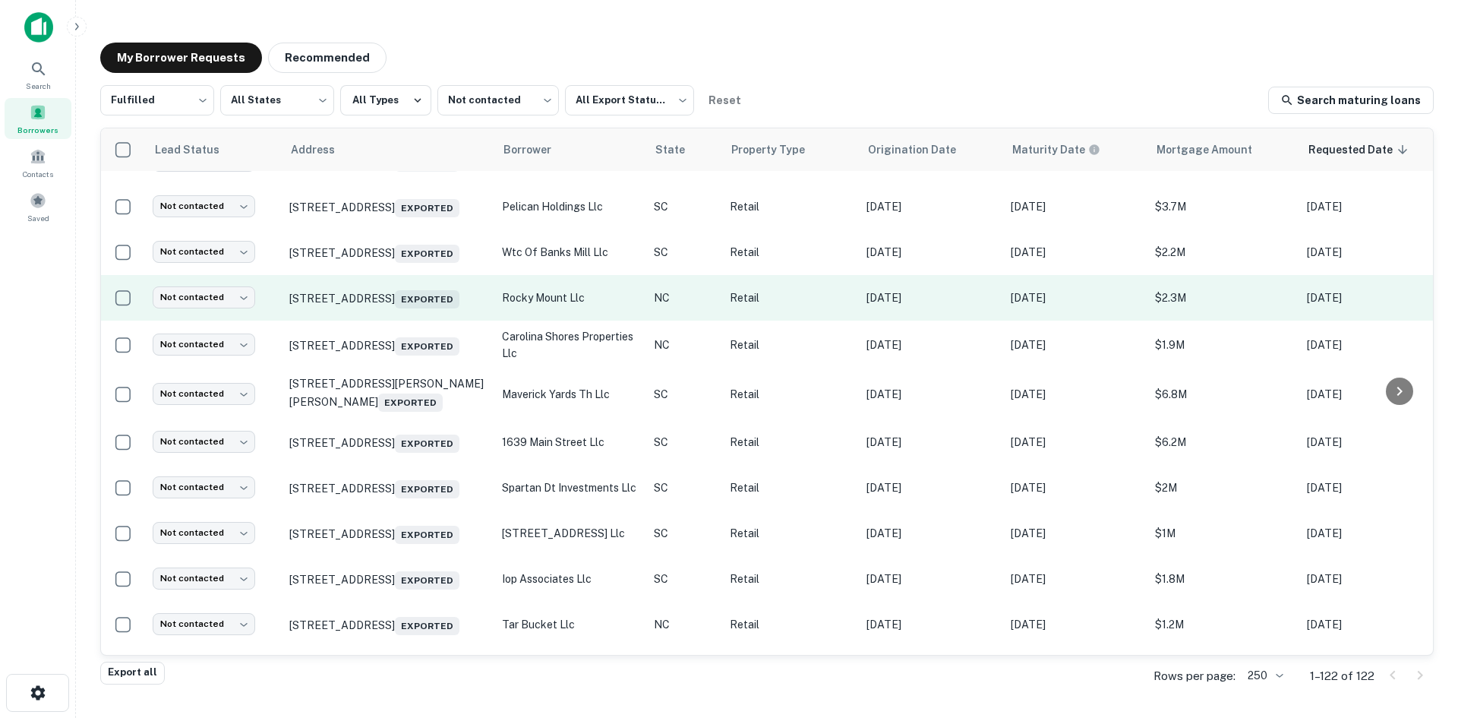
click at [362, 321] on td "574 English Rd Rocky Mount, NC 27804 Exported" at bounding box center [388, 298] width 213 height 46
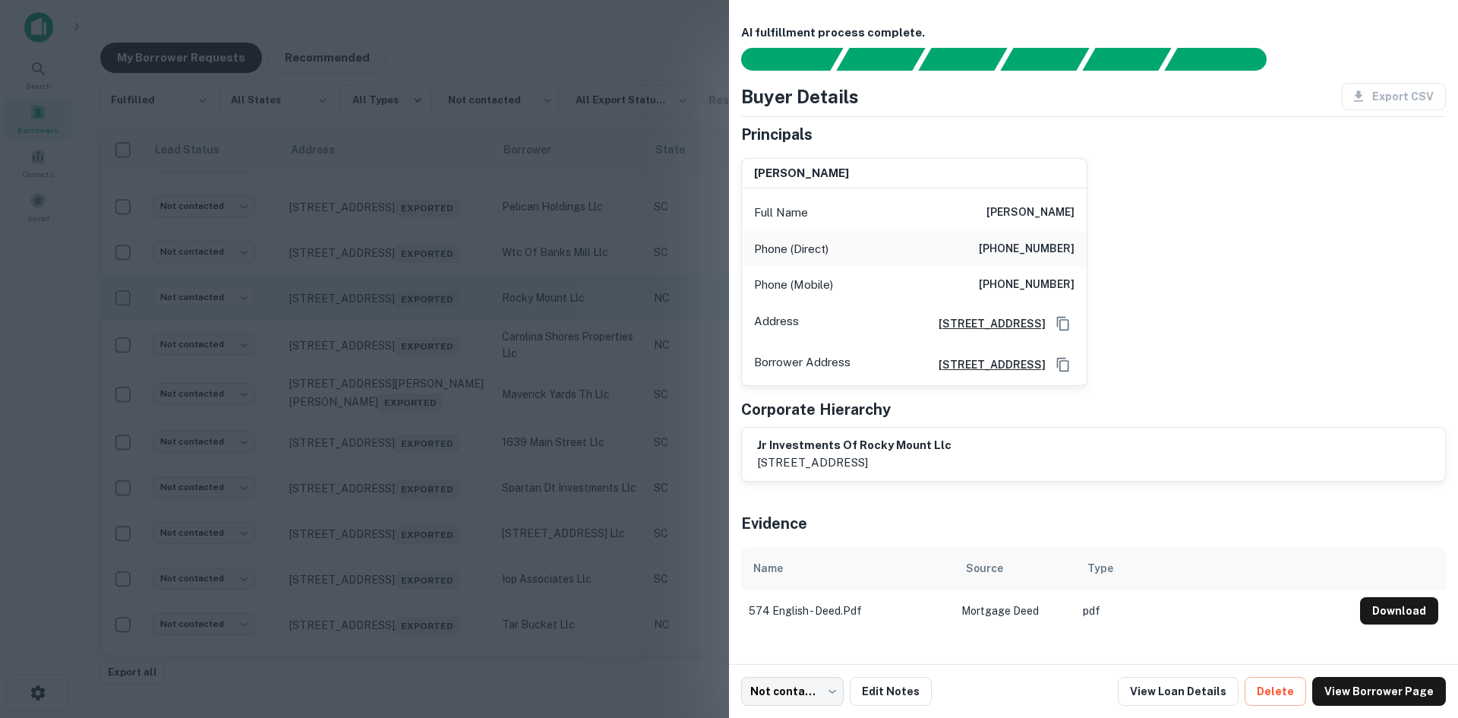
click at [362, 466] on div at bounding box center [729, 359] width 1458 height 718
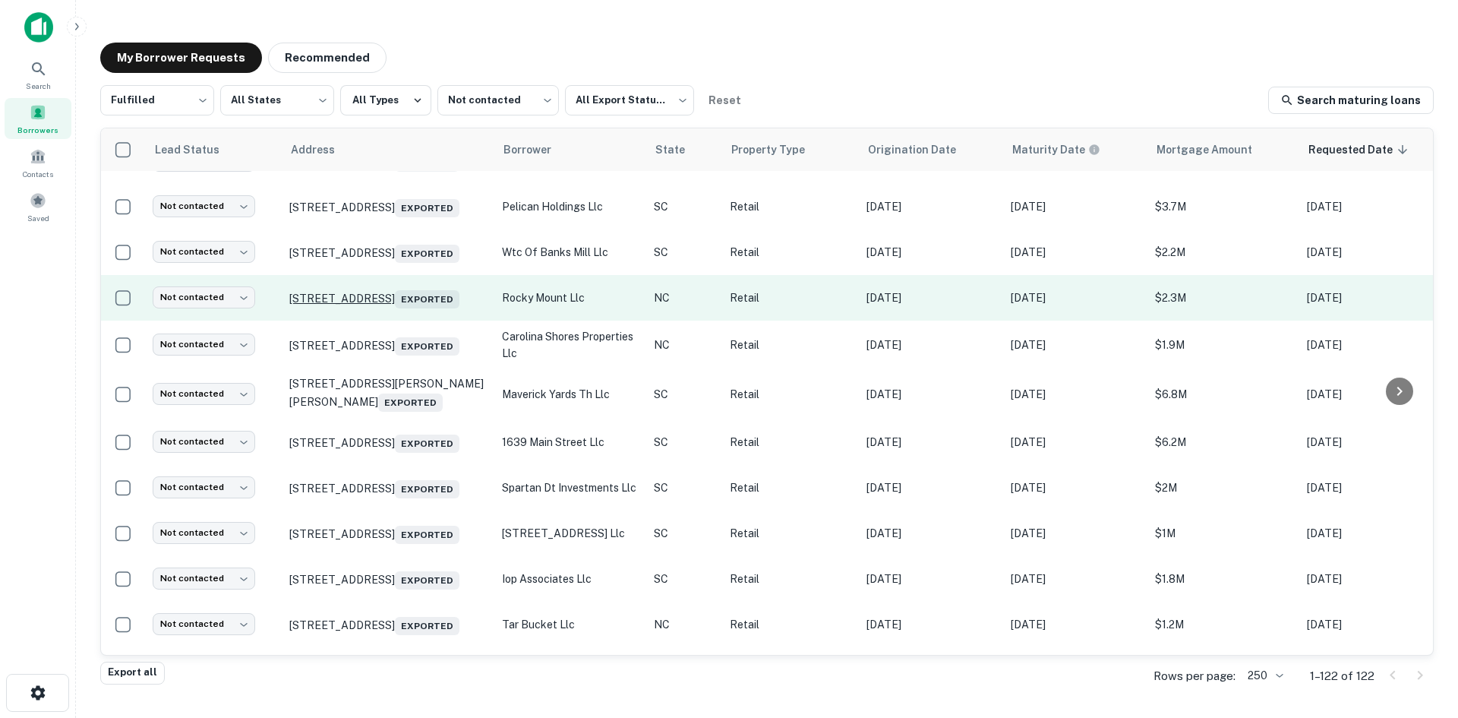
click at [363, 308] on p "574 English Rd Rocky Mount, NC 27804 Exported" at bounding box center [387, 297] width 197 height 21
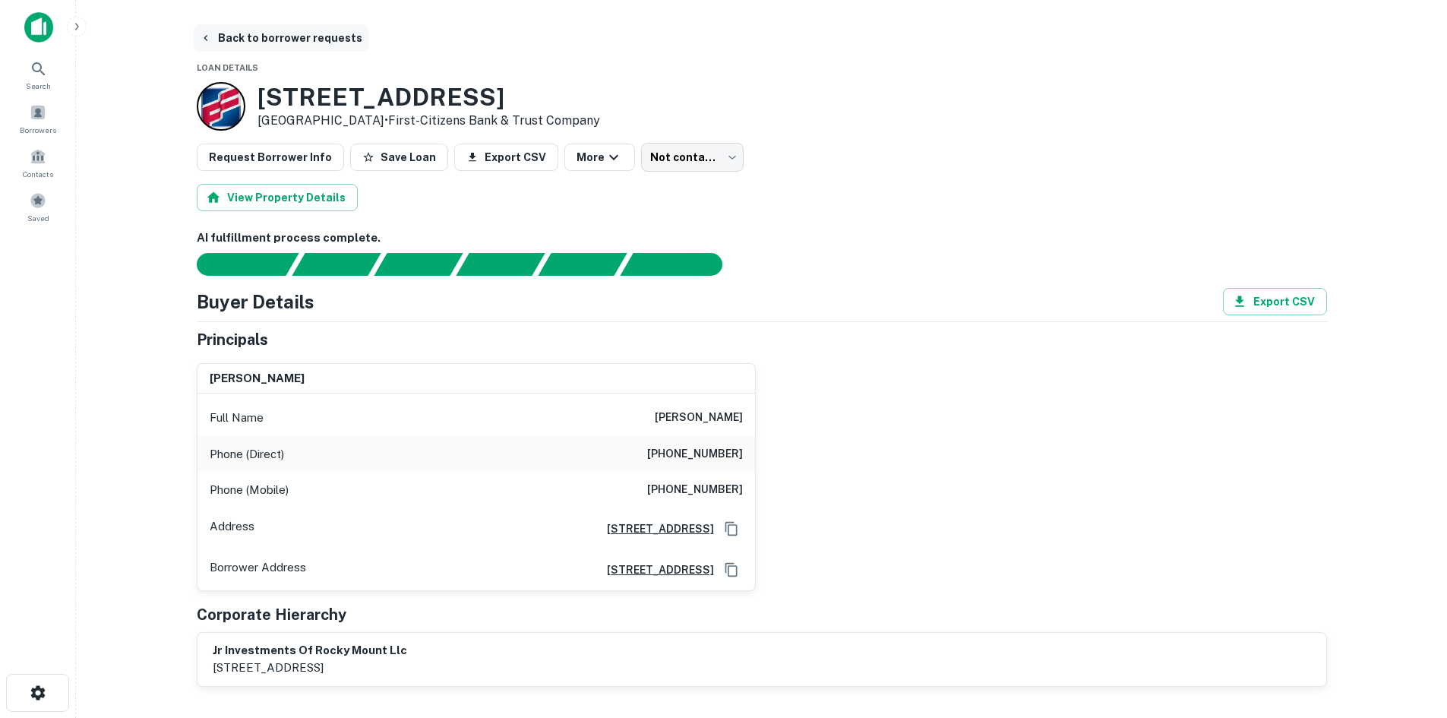
click at [321, 48] on button "Back to borrower requests" at bounding box center [281, 37] width 175 height 27
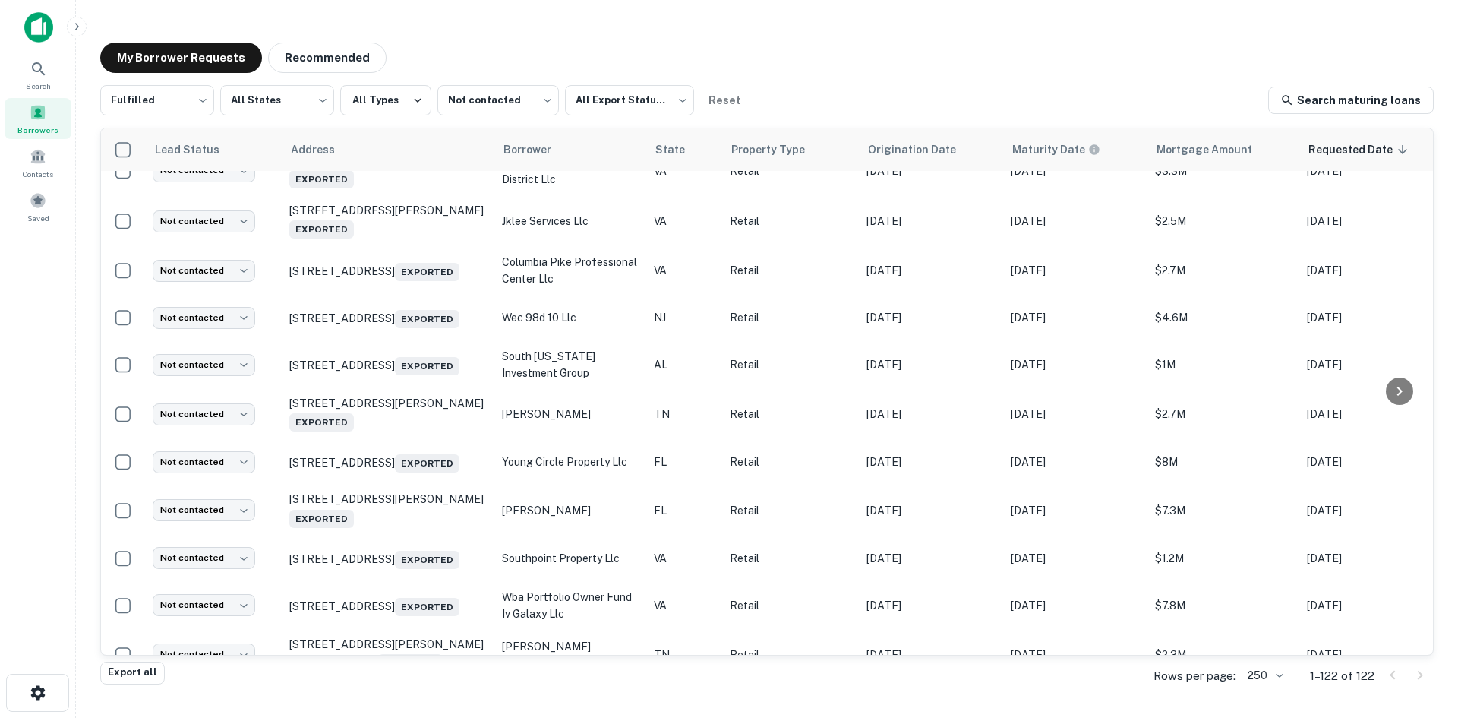
scroll to position [2262, 0]
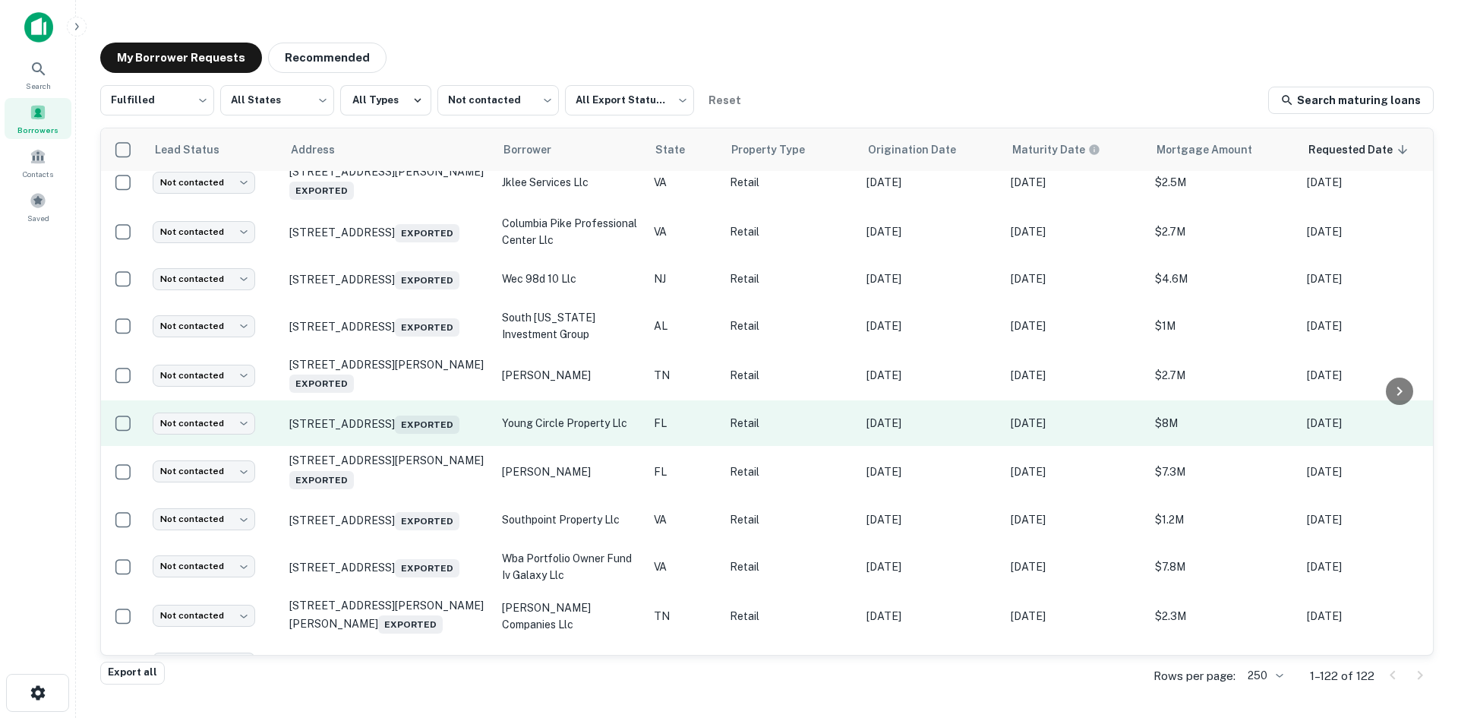
click at [414, 446] on td "1701 E Young Cir Hollywood, FL 33020 Exported" at bounding box center [388, 423] width 213 height 46
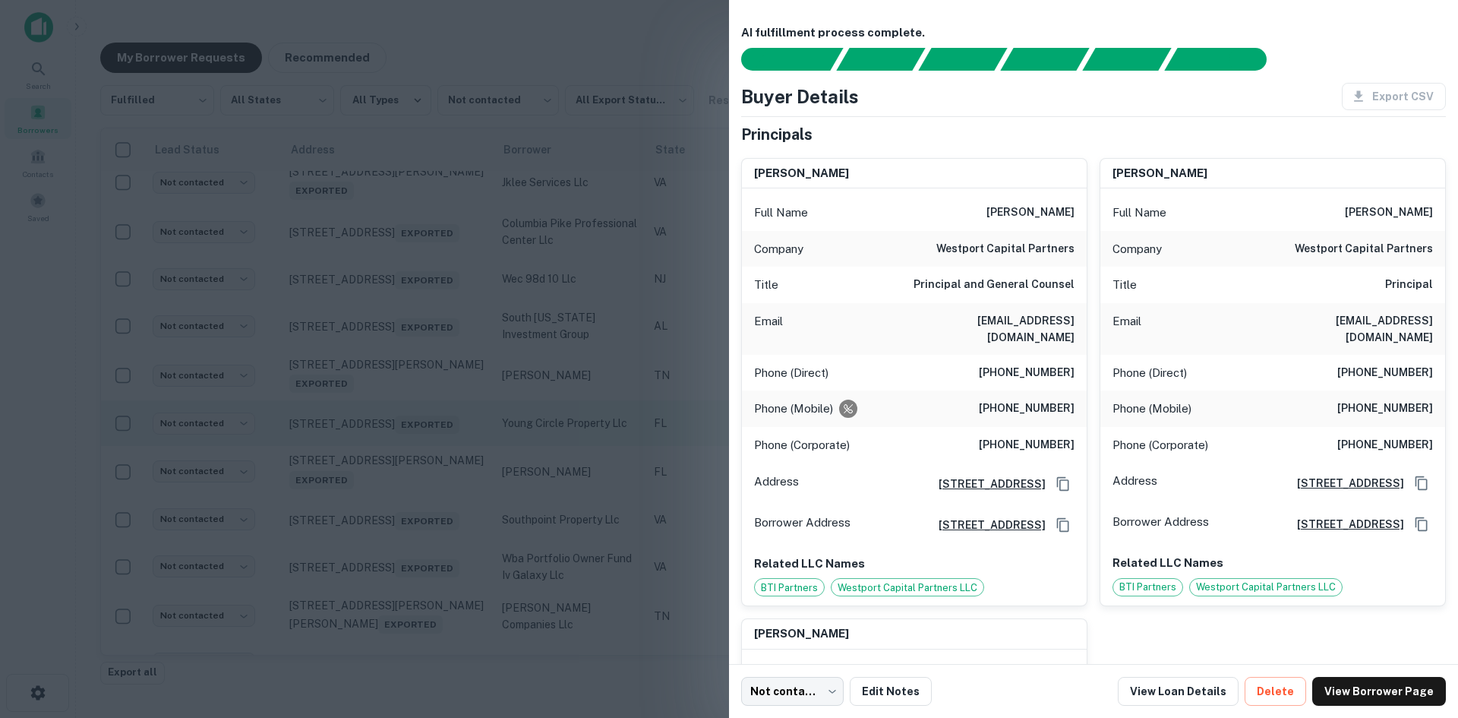
click at [414, 513] on div at bounding box center [729, 359] width 1458 height 718
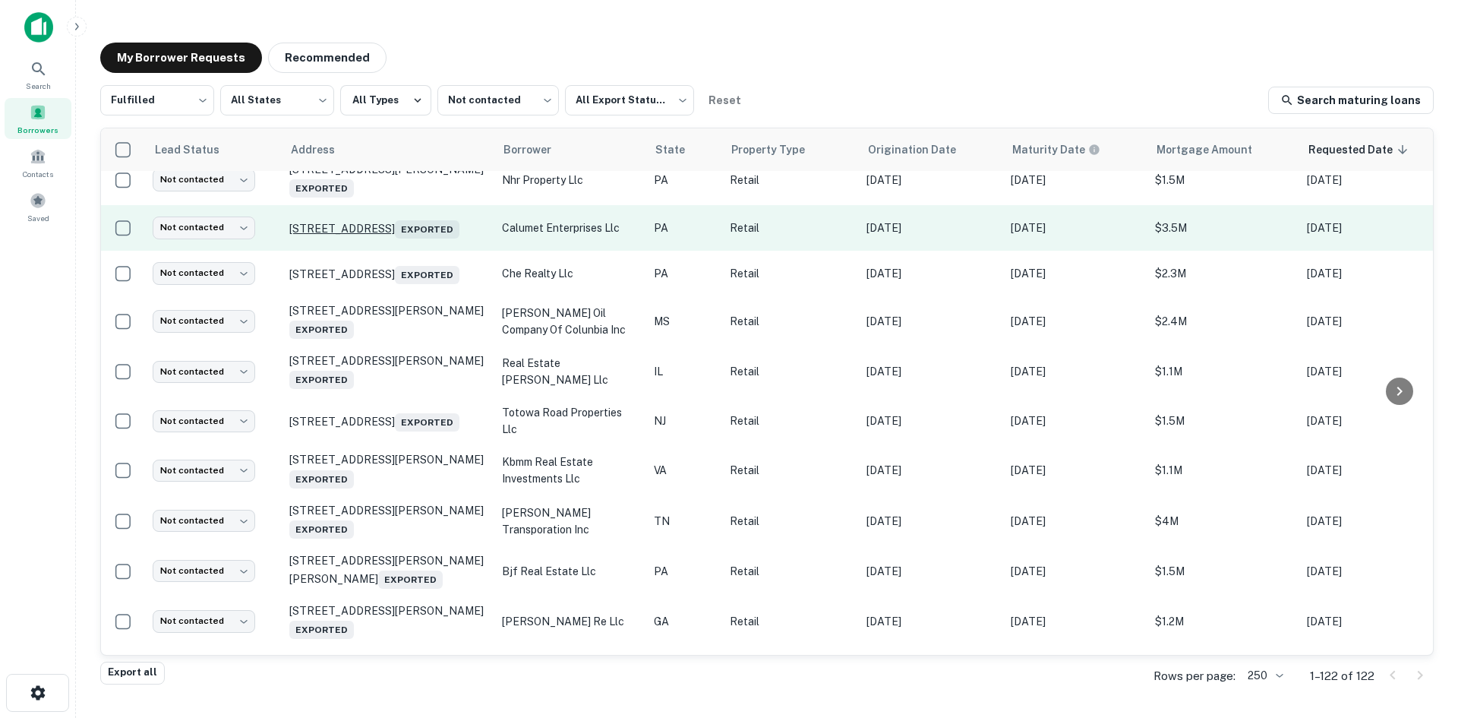
scroll to position [2946, 0]
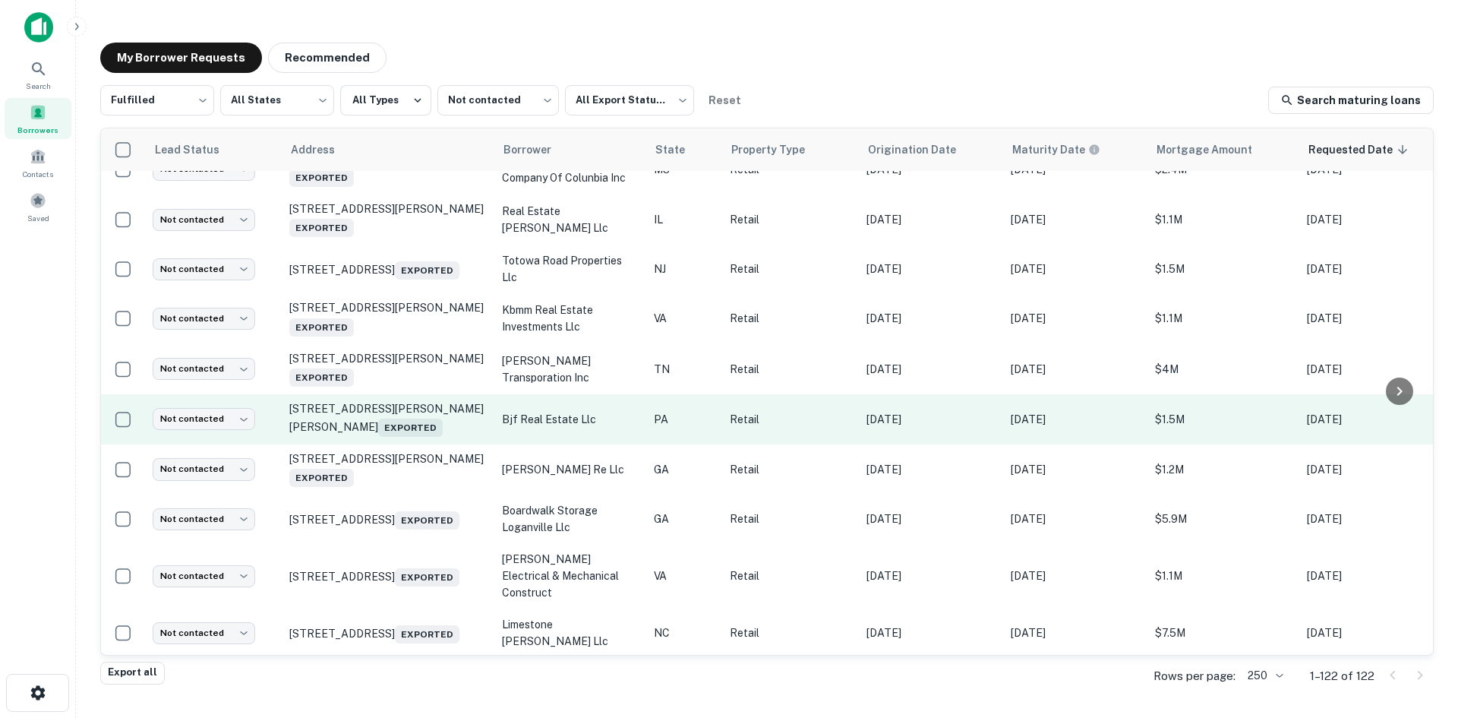
click at [400, 444] on td "232 Hartman Bridge Rd Strasburg, PA 17579 Exported" at bounding box center [388, 419] width 213 height 50
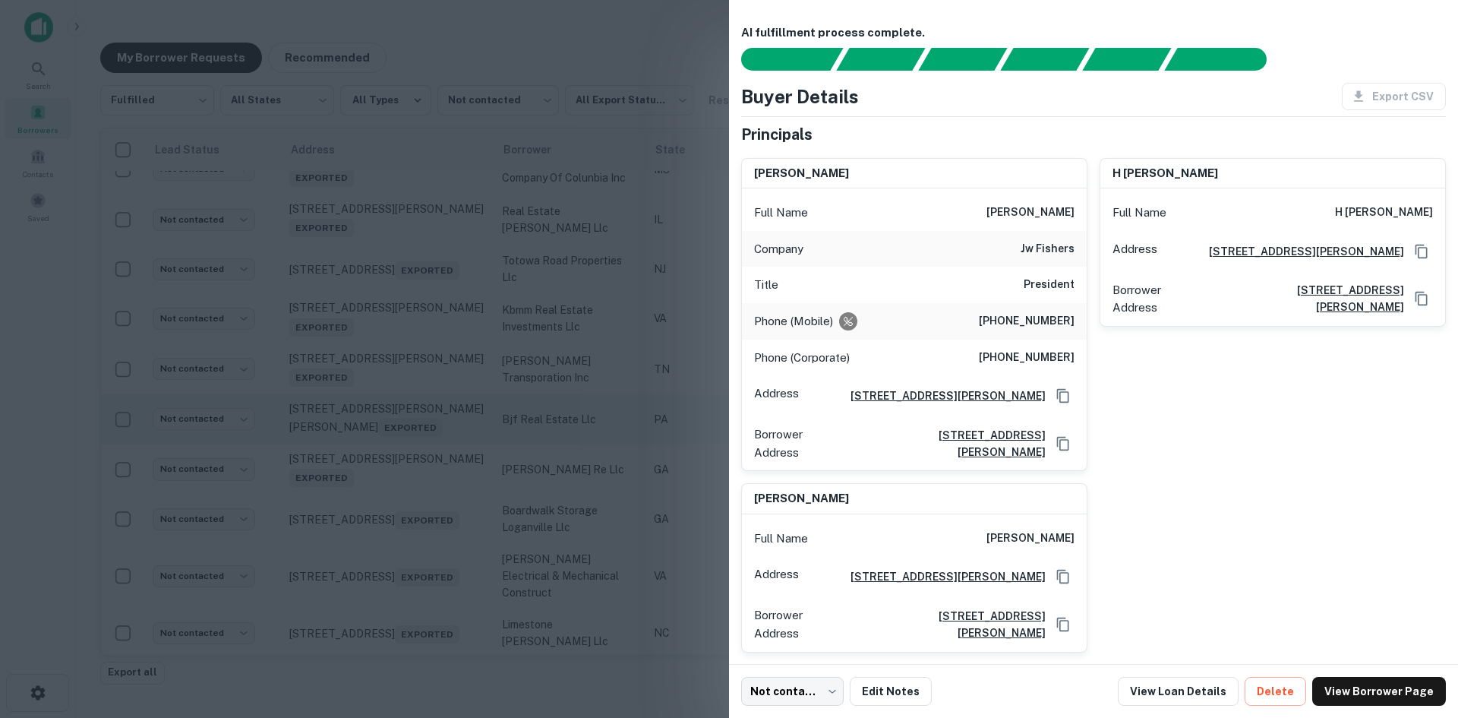
click at [400, 539] on div at bounding box center [729, 359] width 1458 height 718
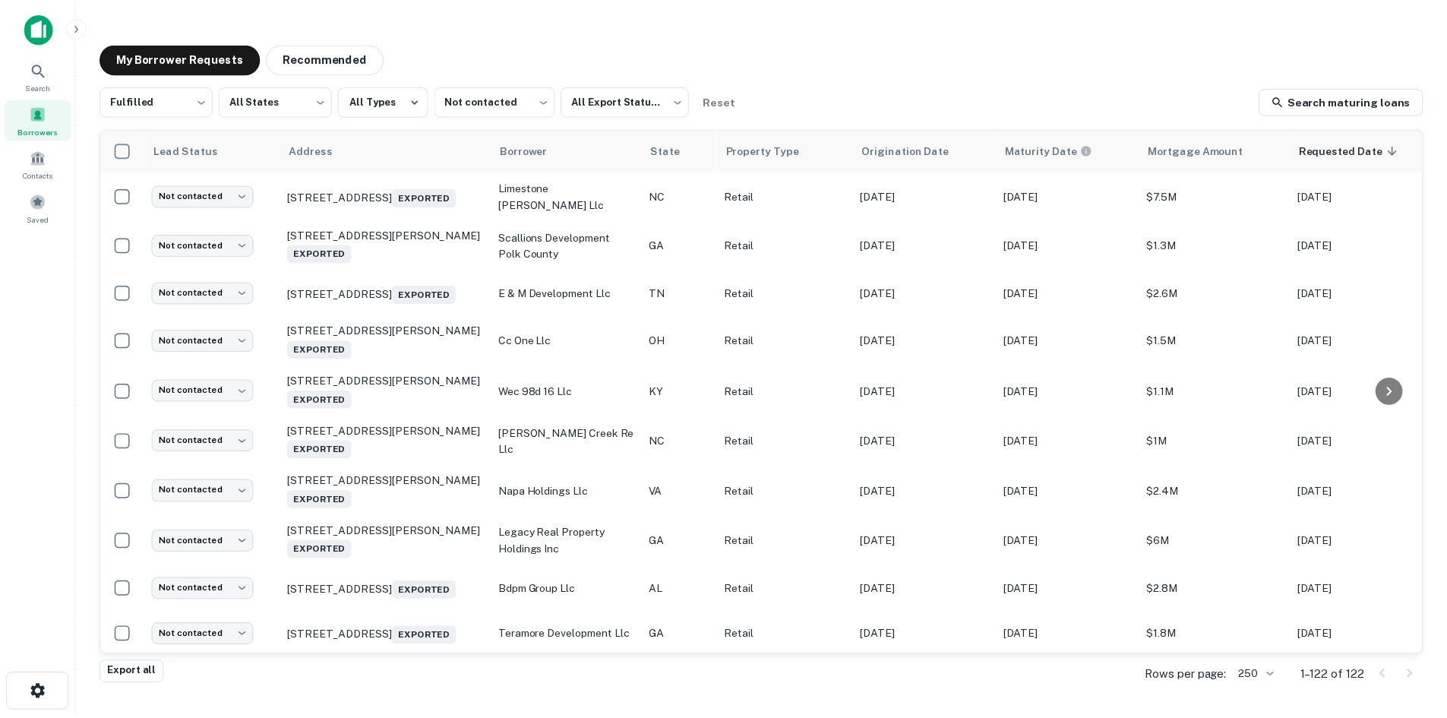
scroll to position [3477, 0]
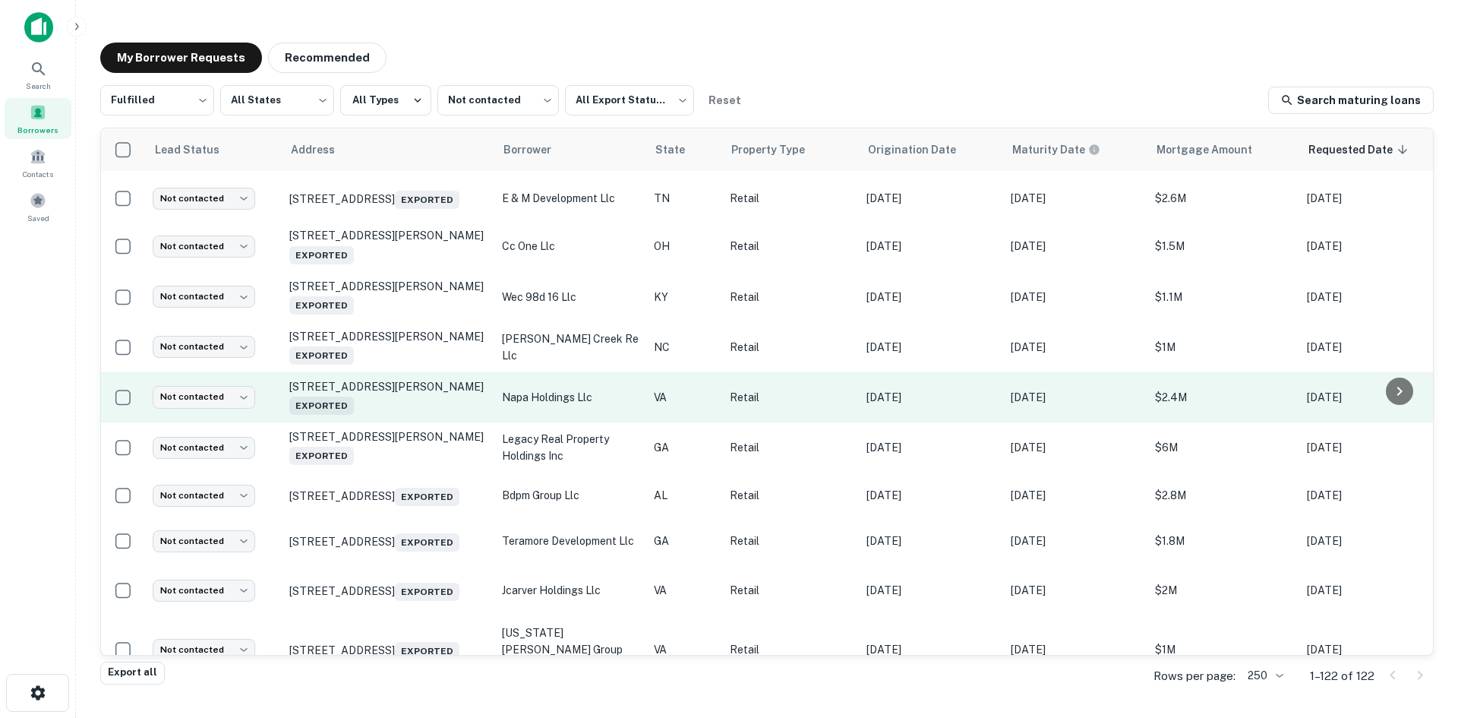
click at [405, 422] on td "281 Industrial Dr Gretna, VA 24557 Exported" at bounding box center [388, 397] width 213 height 50
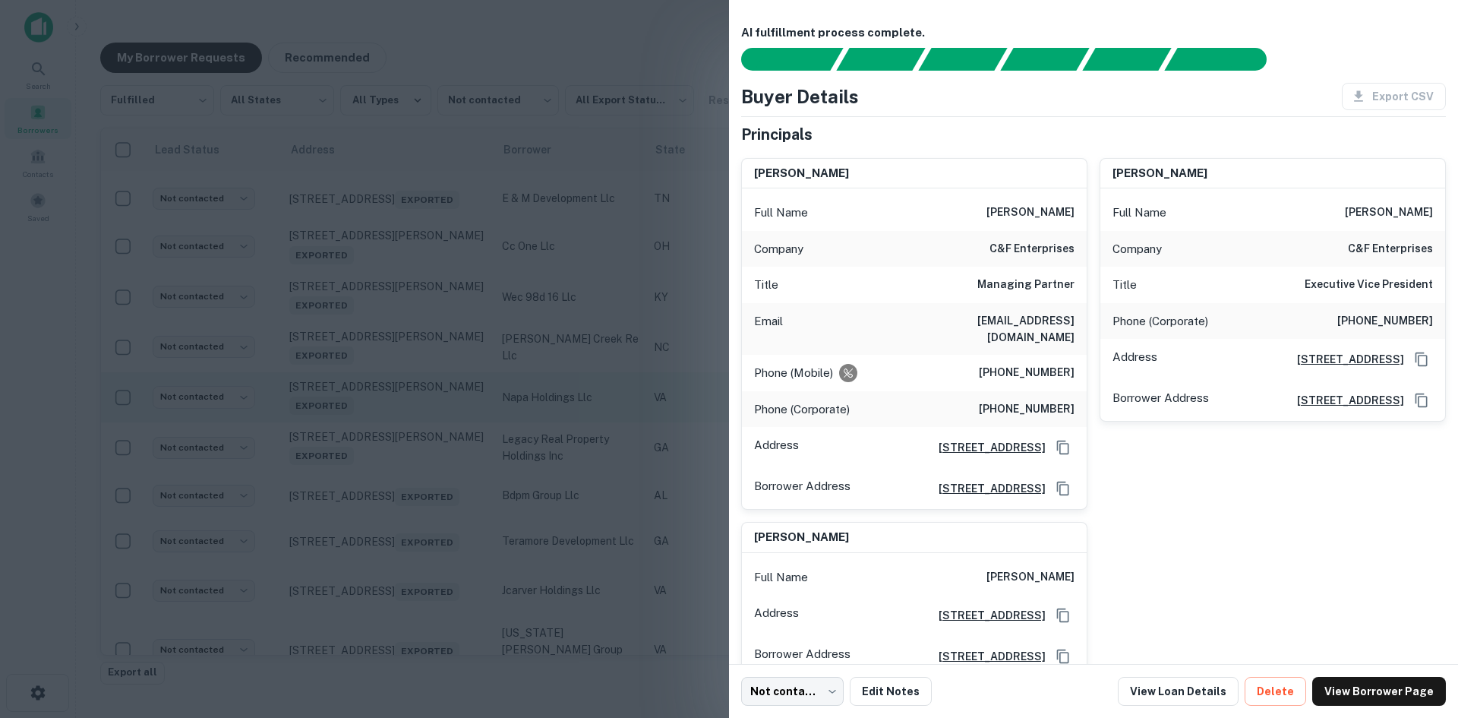
click at [405, 516] on div at bounding box center [729, 359] width 1458 height 718
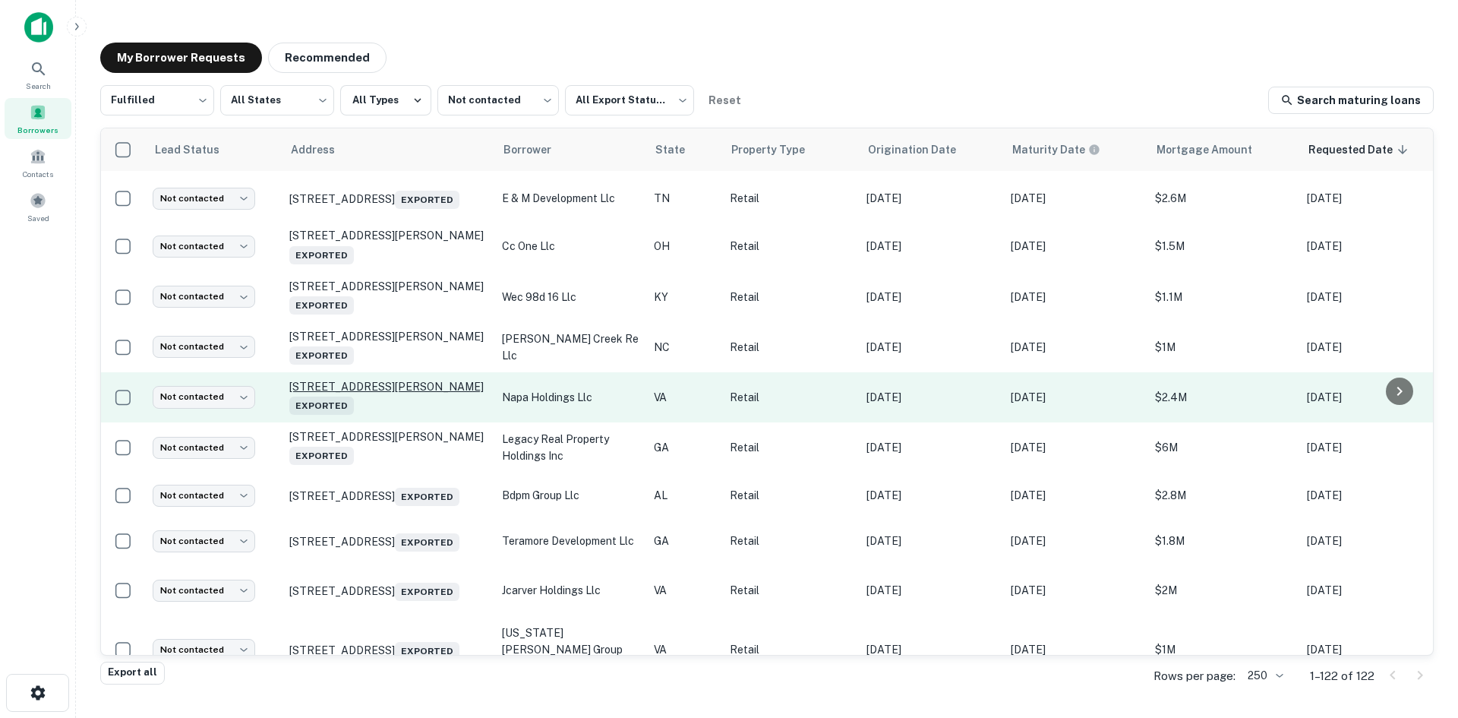
click at [403, 415] on p "281 Industrial Dr Gretna, VA 24557 Exported" at bounding box center [387, 397] width 197 height 35
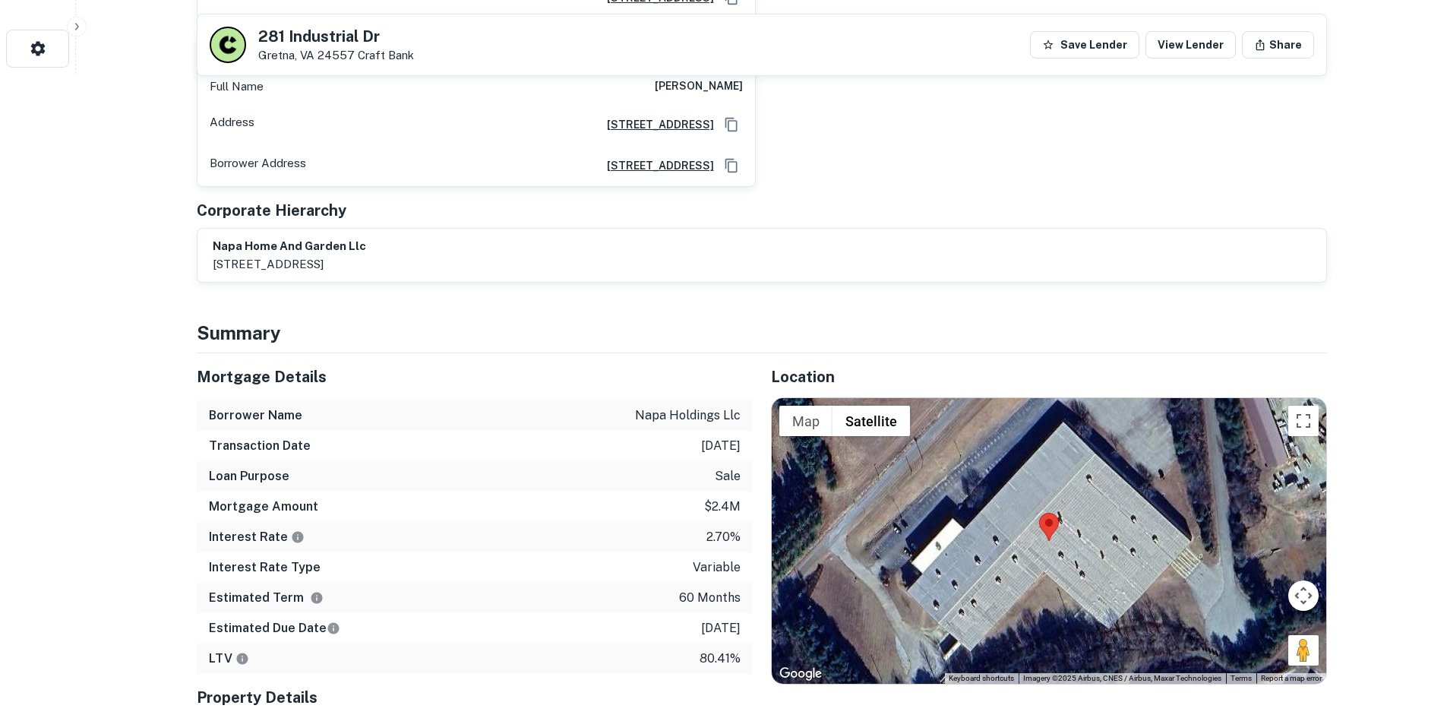
scroll to position [911, 0]
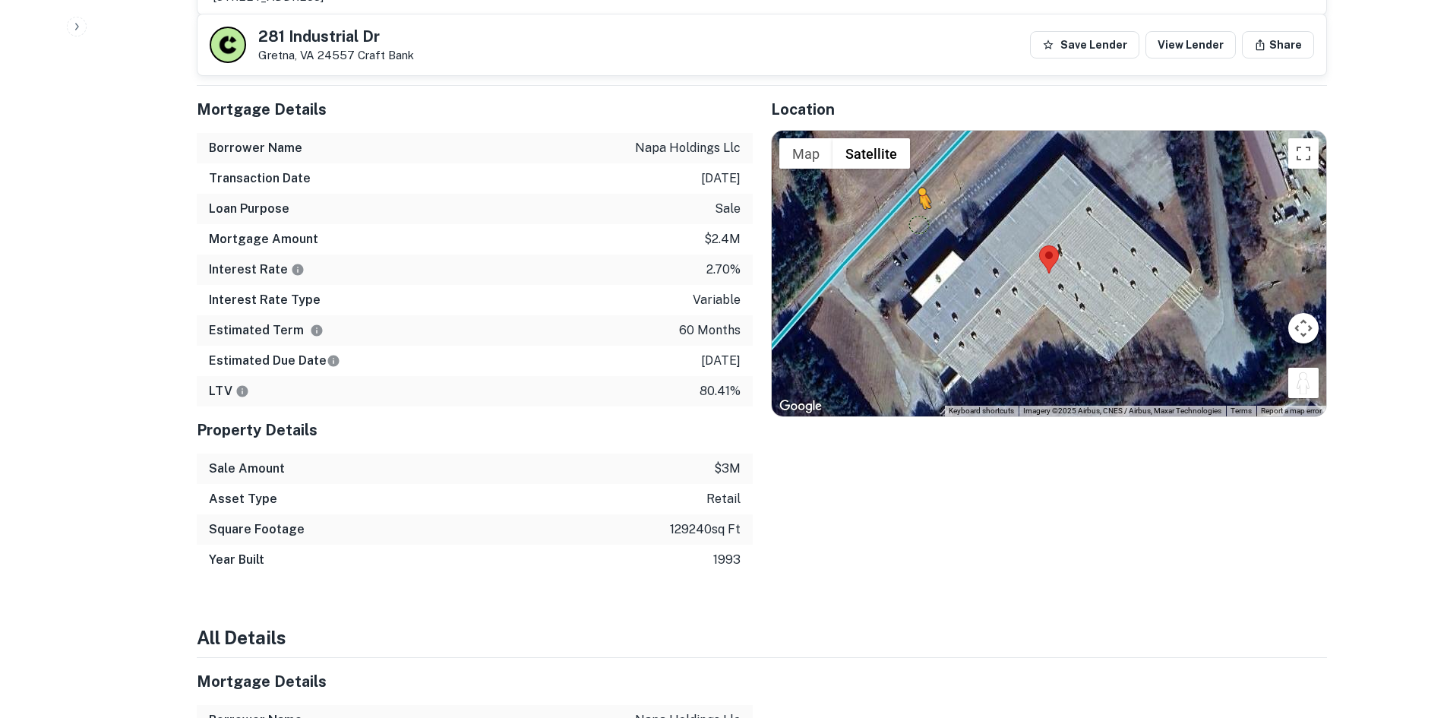
drag, startPoint x: 1290, startPoint y: 365, endPoint x: 896, endPoint y: 182, distance: 434.6
click at [896, 184] on div "To activate drag with keyboard, press Alt + Enter. Once in keyboard drag state,…" at bounding box center [1049, 274] width 554 height 286
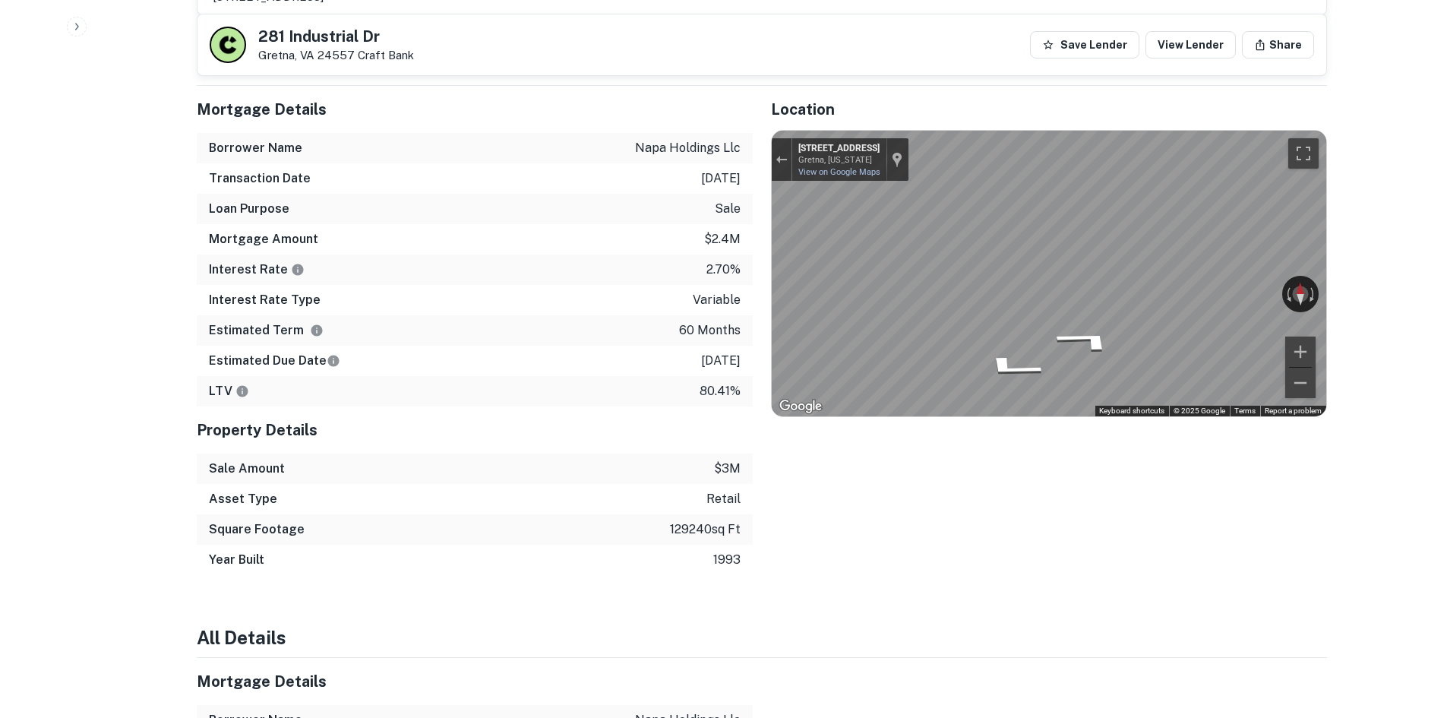
click at [684, 197] on div "Mortgage Details Borrower Name napa holdings llc Transaction Date 12/7/2020 Loa…" at bounding box center [752, 330] width 1148 height 489
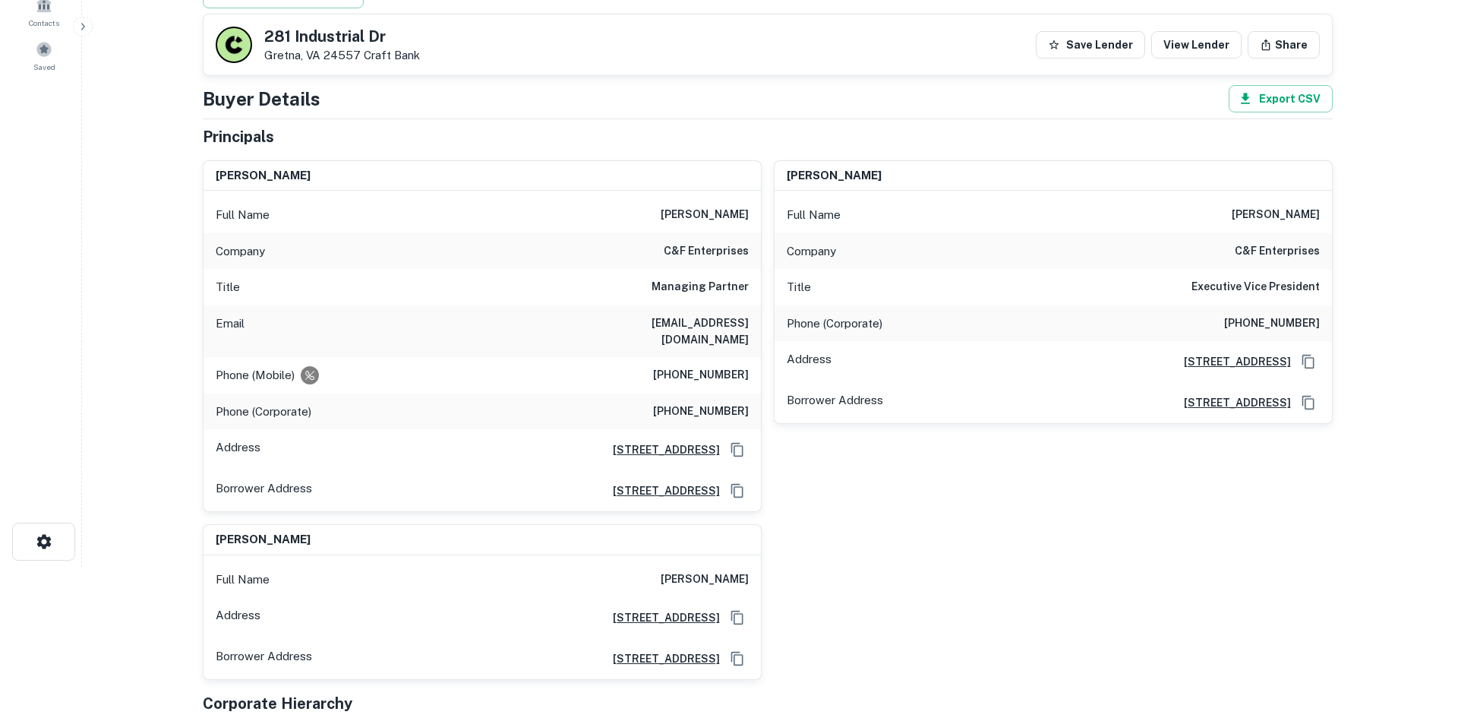
scroll to position [0, 0]
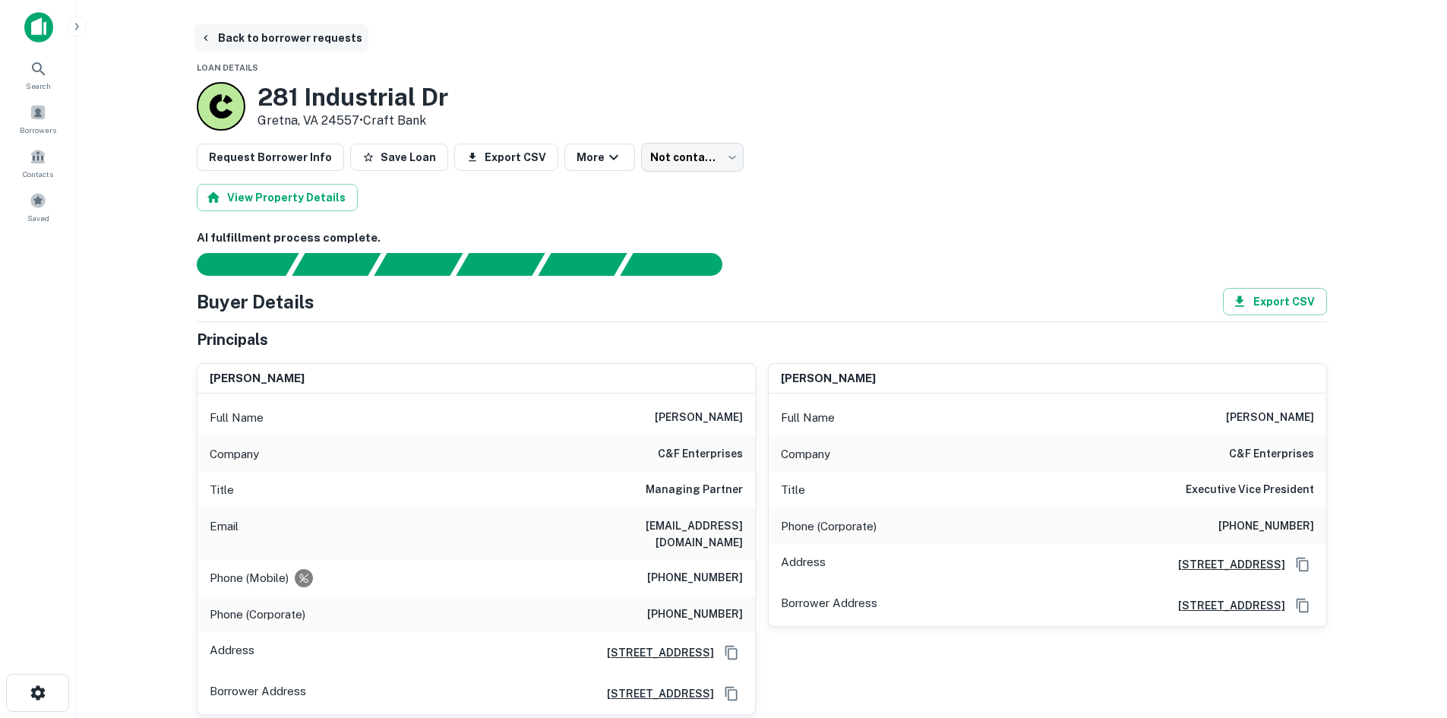
click at [261, 38] on button "Back to borrower requests" at bounding box center [281, 37] width 175 height 27
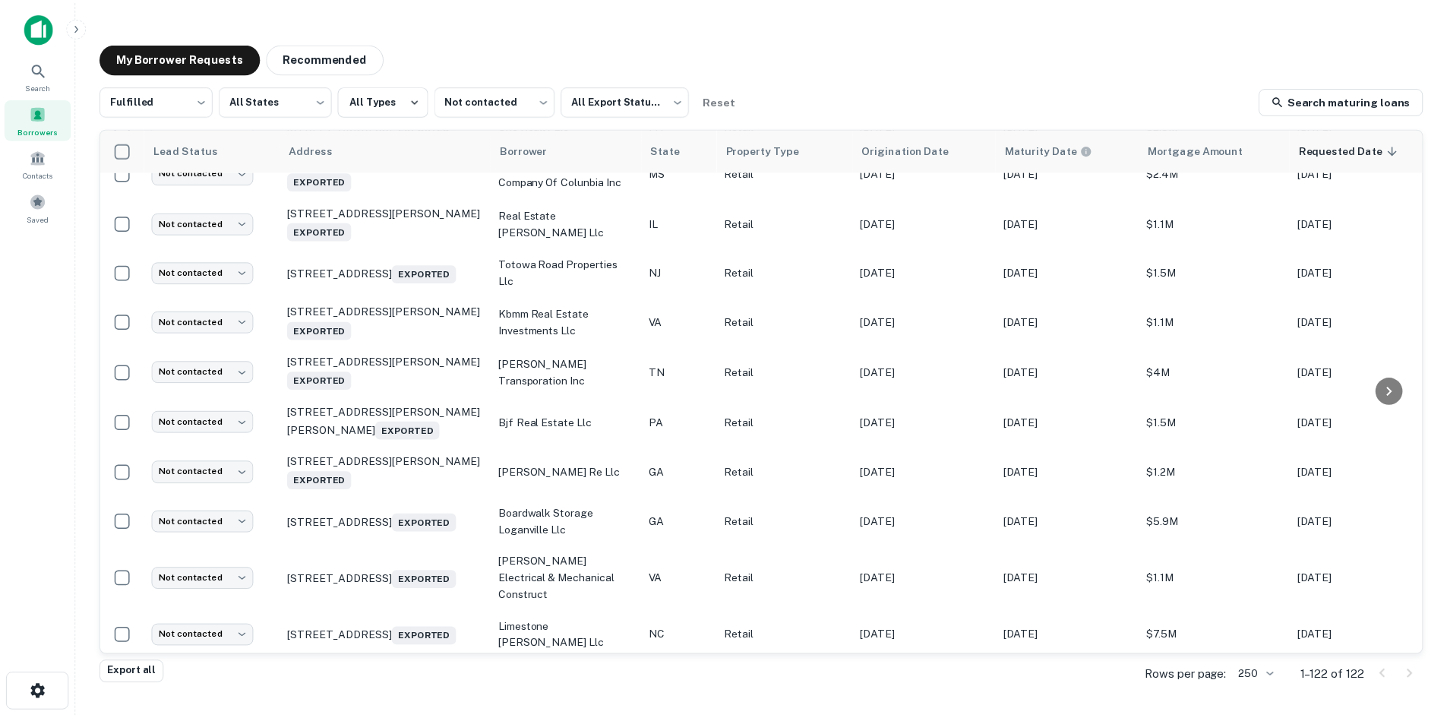
scroll to position [2946, 0]
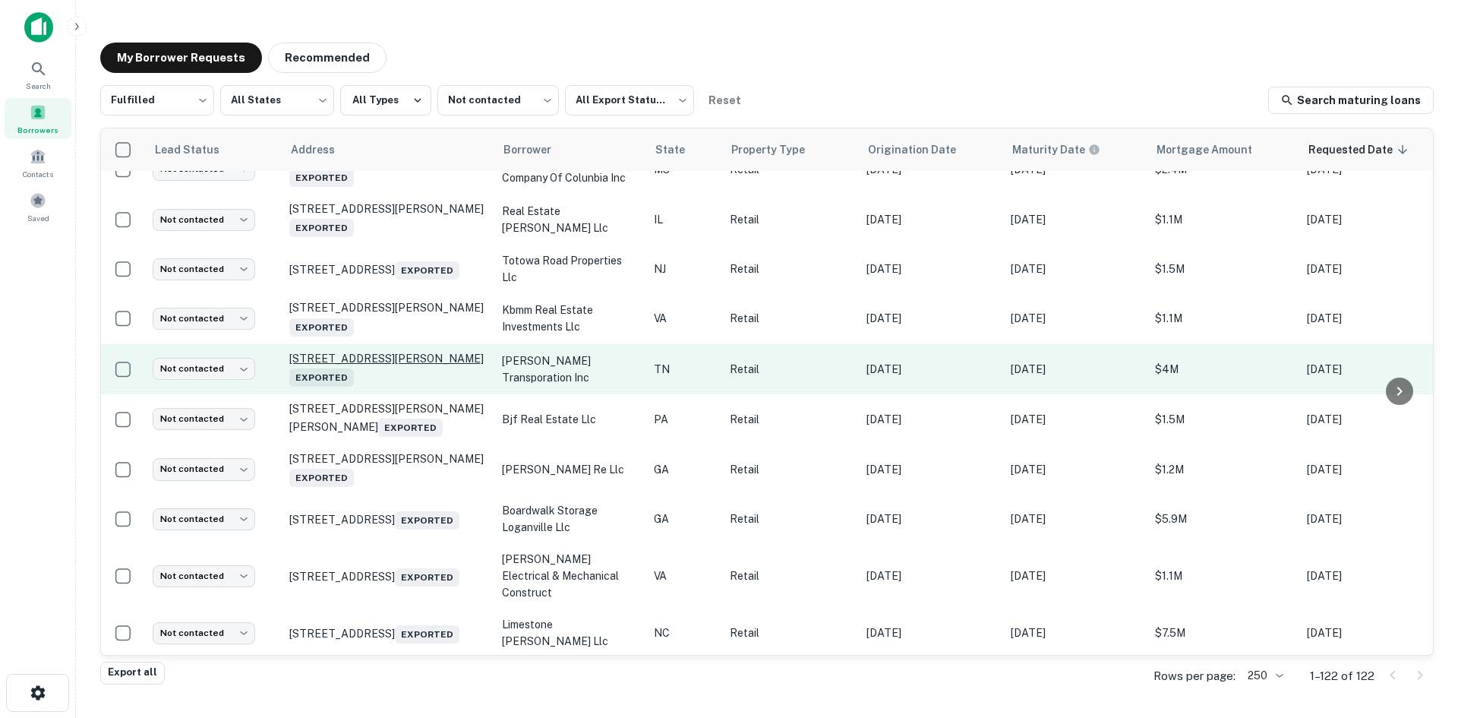
click at [411, 387] on p "1 Cadillac Dr Brentwood, TN 37027 Exported" at bounding box center [387, 369] width 197 height 35
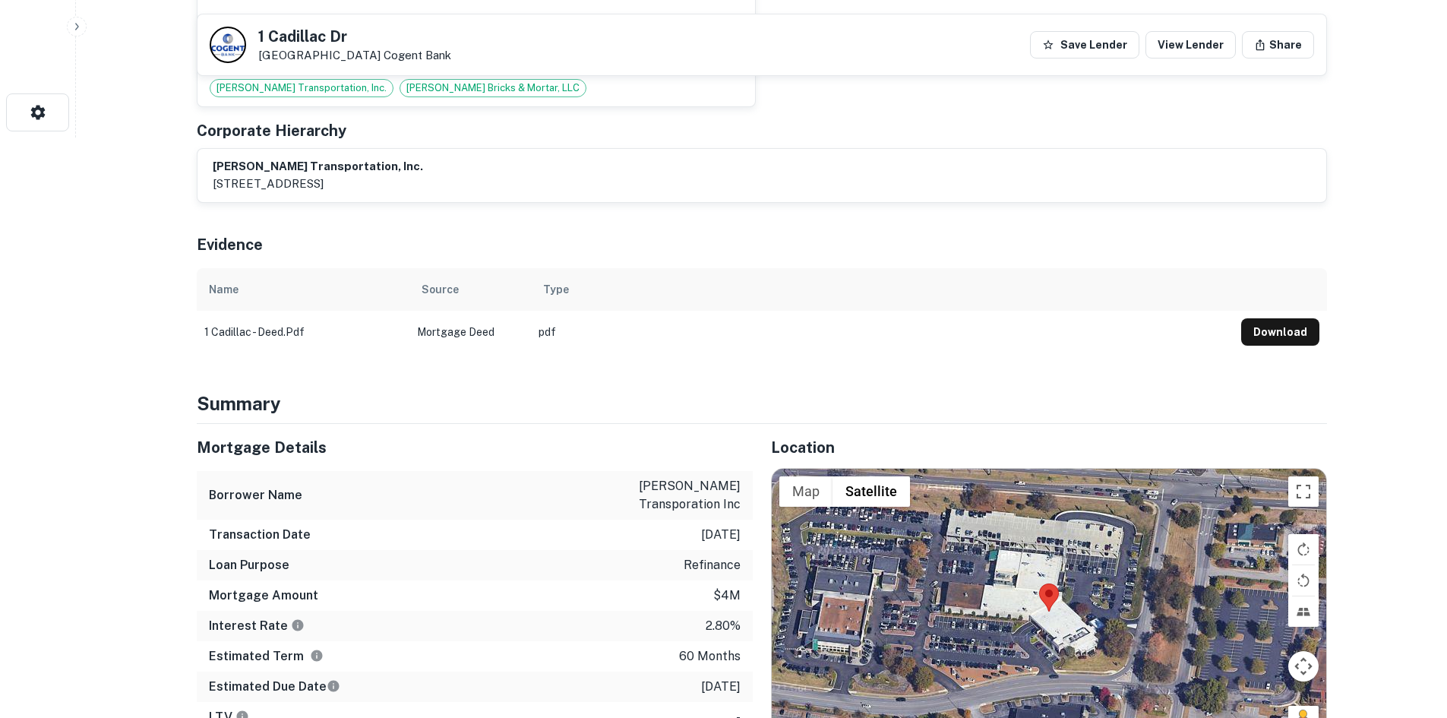
scroll to position [608, 0]
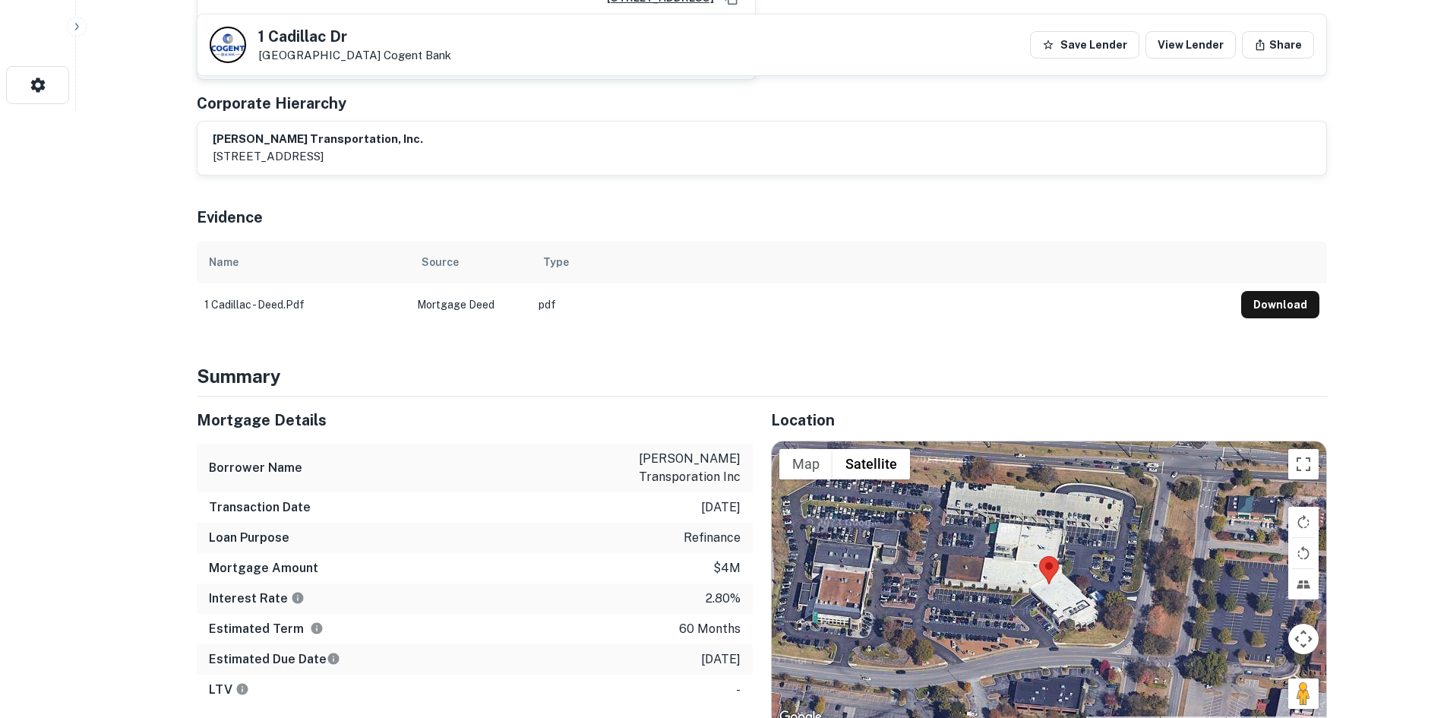
drag, startPoint x: 1291, startPoint y: 679, endPoint x: 1135, endPoint y: 599, distance: 176.0
click at [1135, 599] on div "Map Terrain Satellite Labels Keyboard shortcuts Map Data Map data ©2025 Map dat…" at bounding box center [1049, 584] width 554 height 286
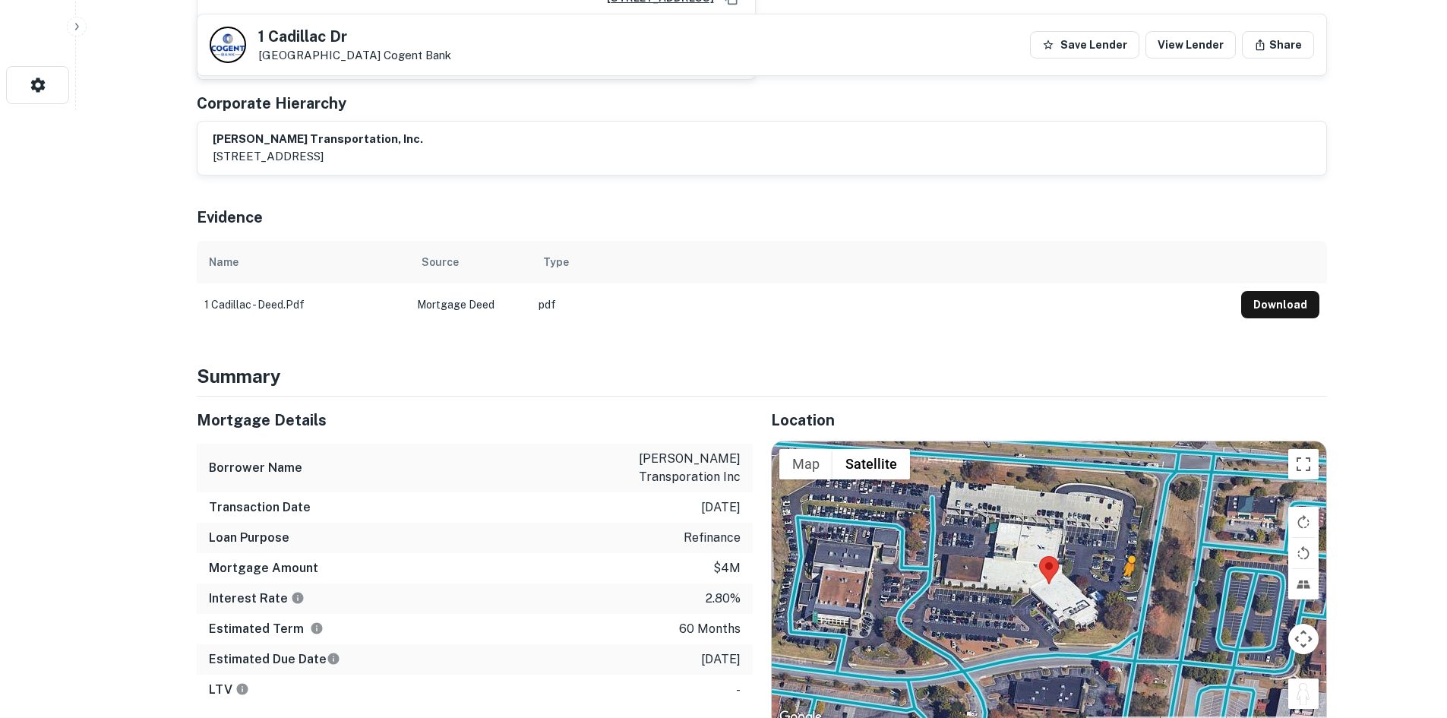
drag, startPoint x: 1313, startPoint y: 673, endPoint x: 1133, endPoint y: 575, distance: 205.0
click at [1133, 575] on div "To activate drag with keyboard, press Alt + Enter. Once in keyboard drag state,…" at bounding box center [1049, 584] width 554 height 286
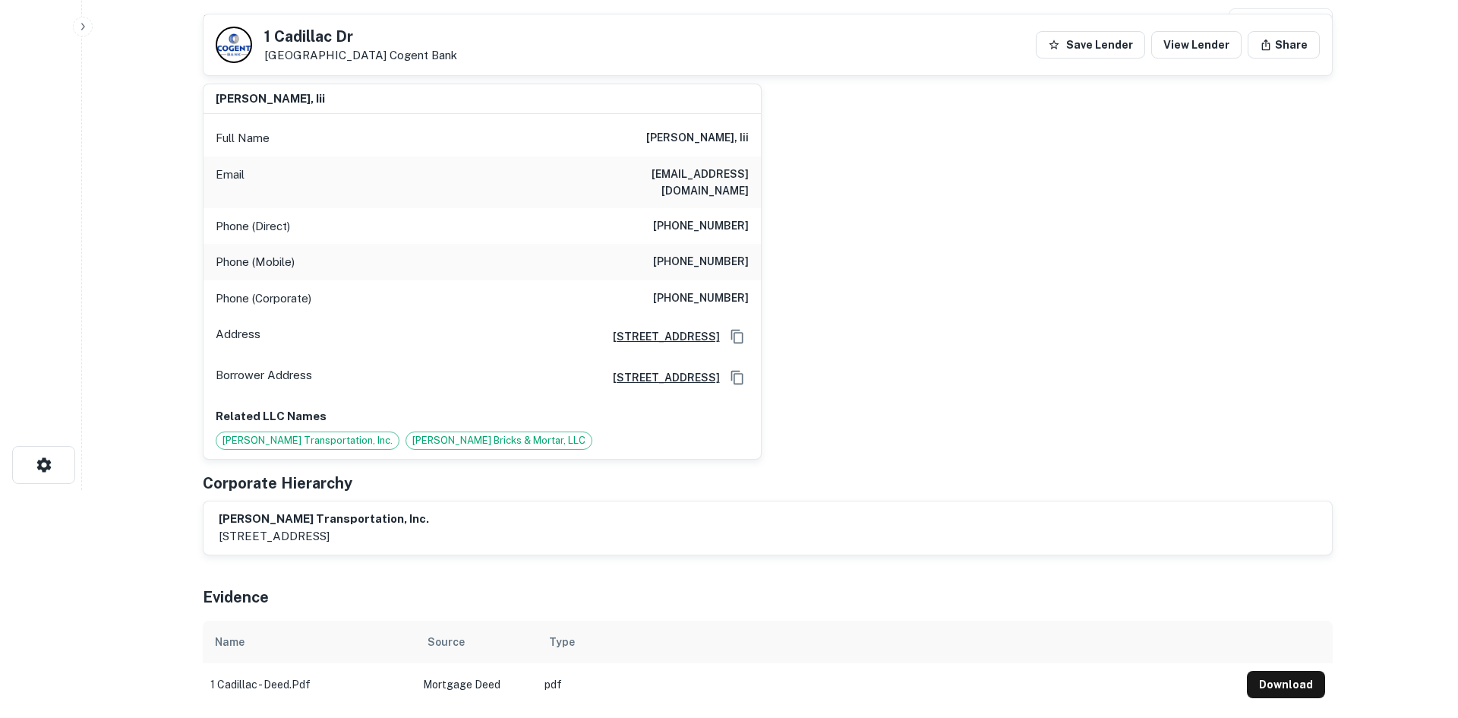
scroll to position [0, 0]
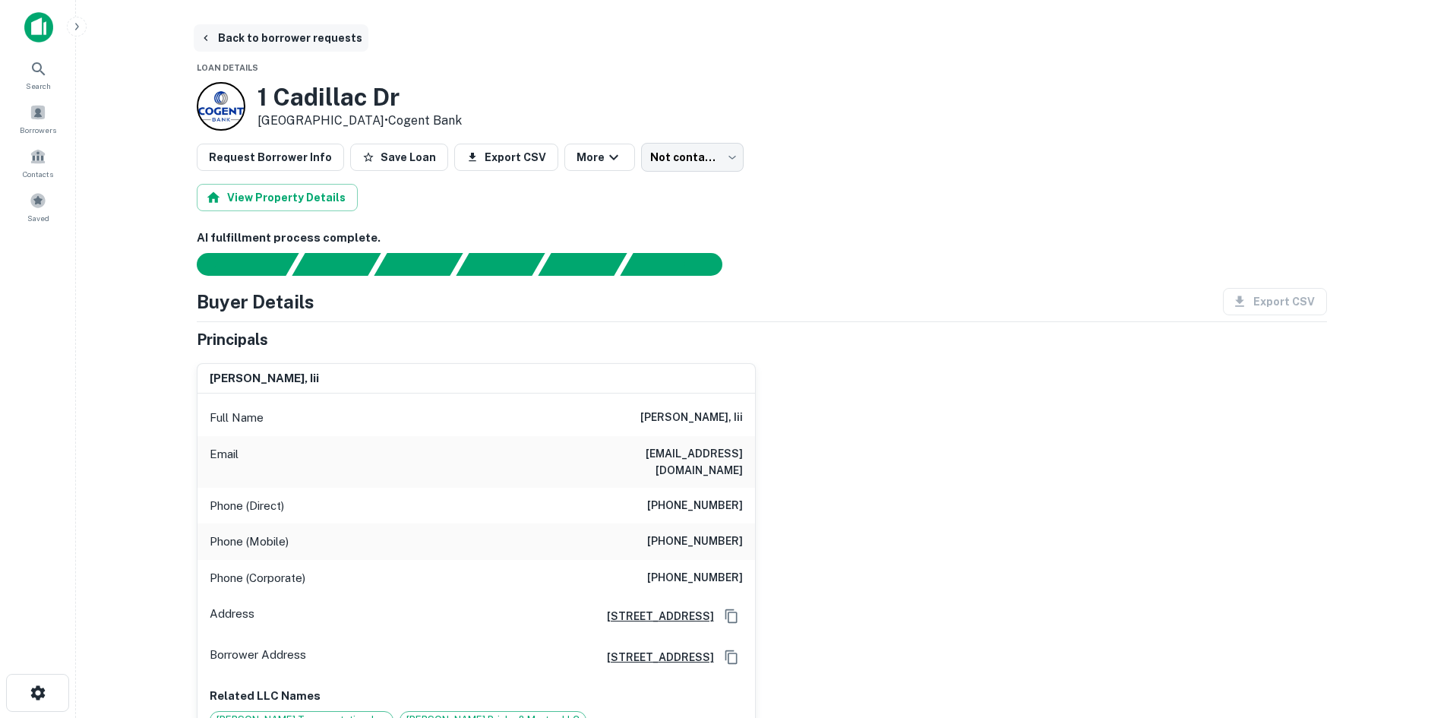
click at [327, 45] on button "Back to borrower requests" at bounding box center [281, 37] width 175 height 27
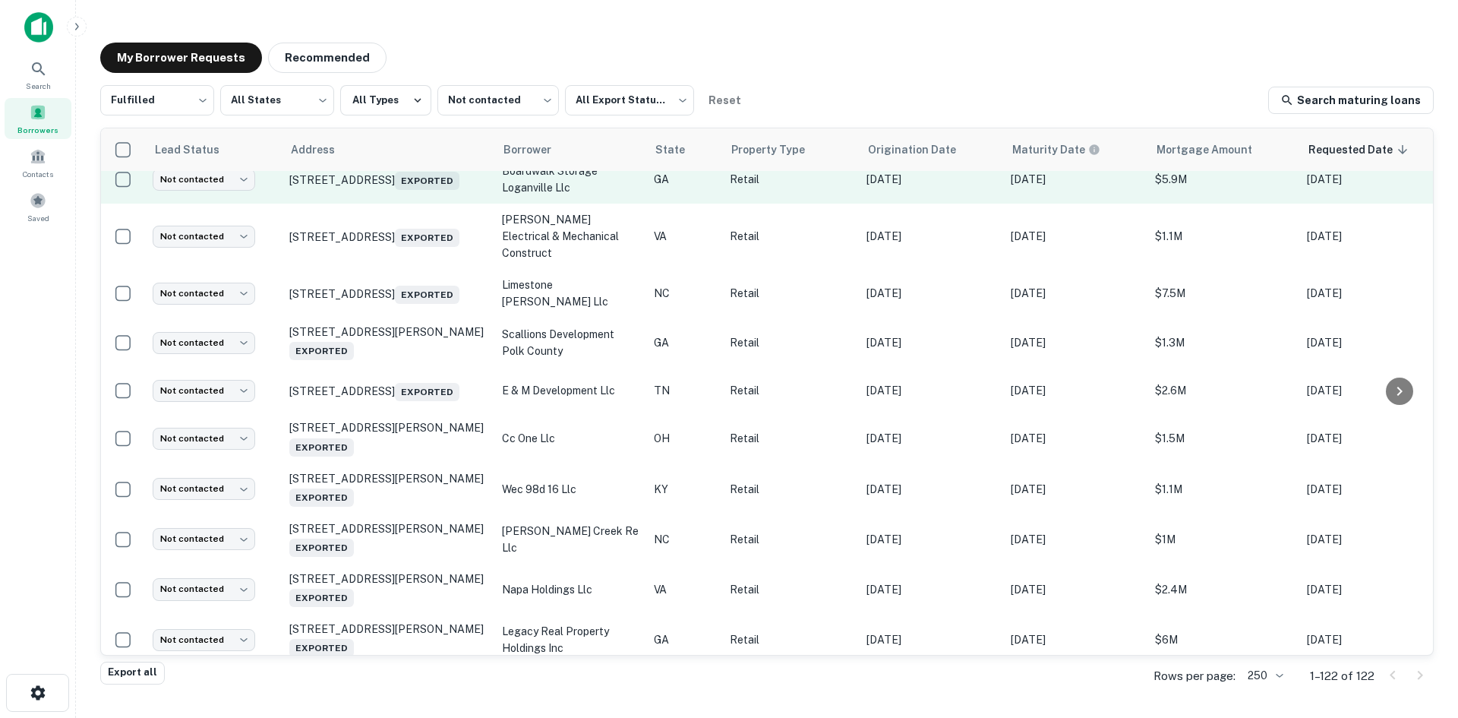
scroll to position [3553, 0]
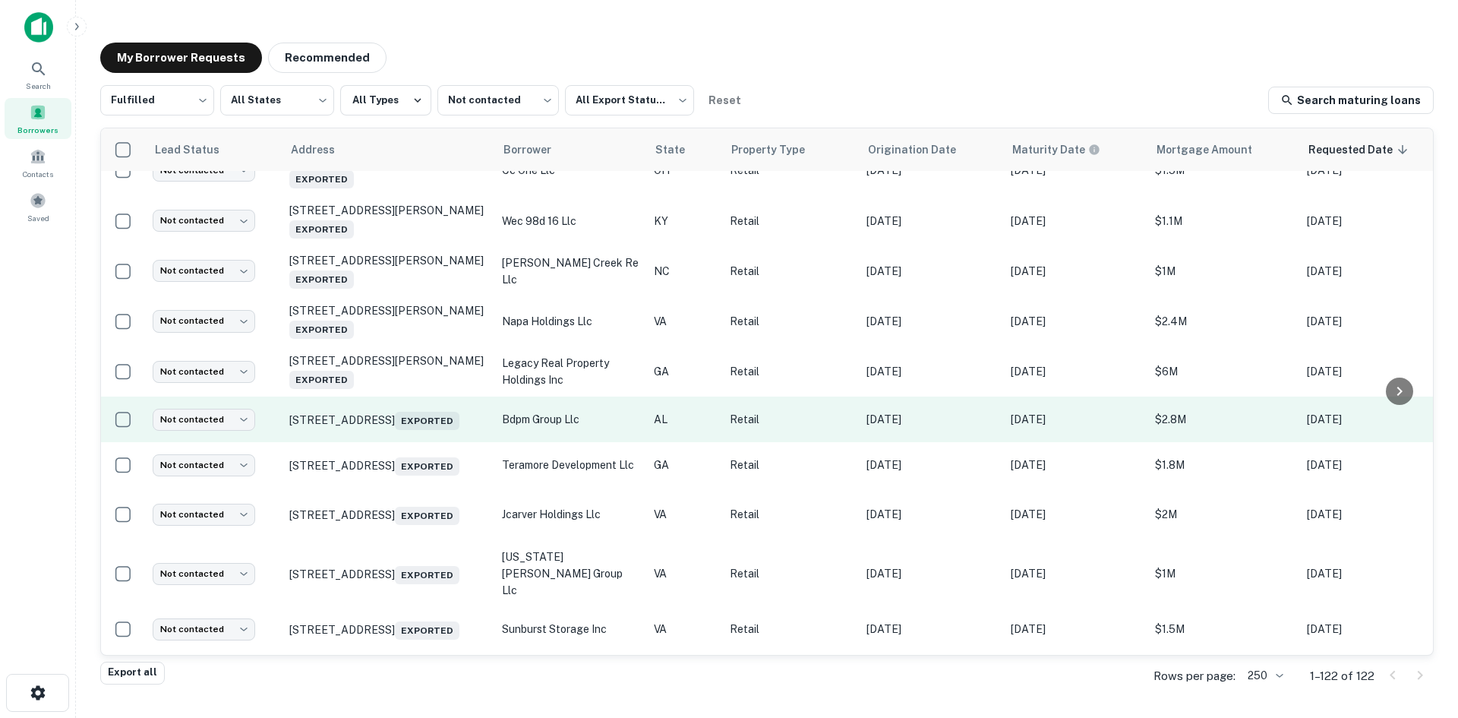
click at [440, 442] on td "3548 Pelham Pkwy Pelham, AL 35124 Exported" at bounding box center [388, 419] width 213 height 46
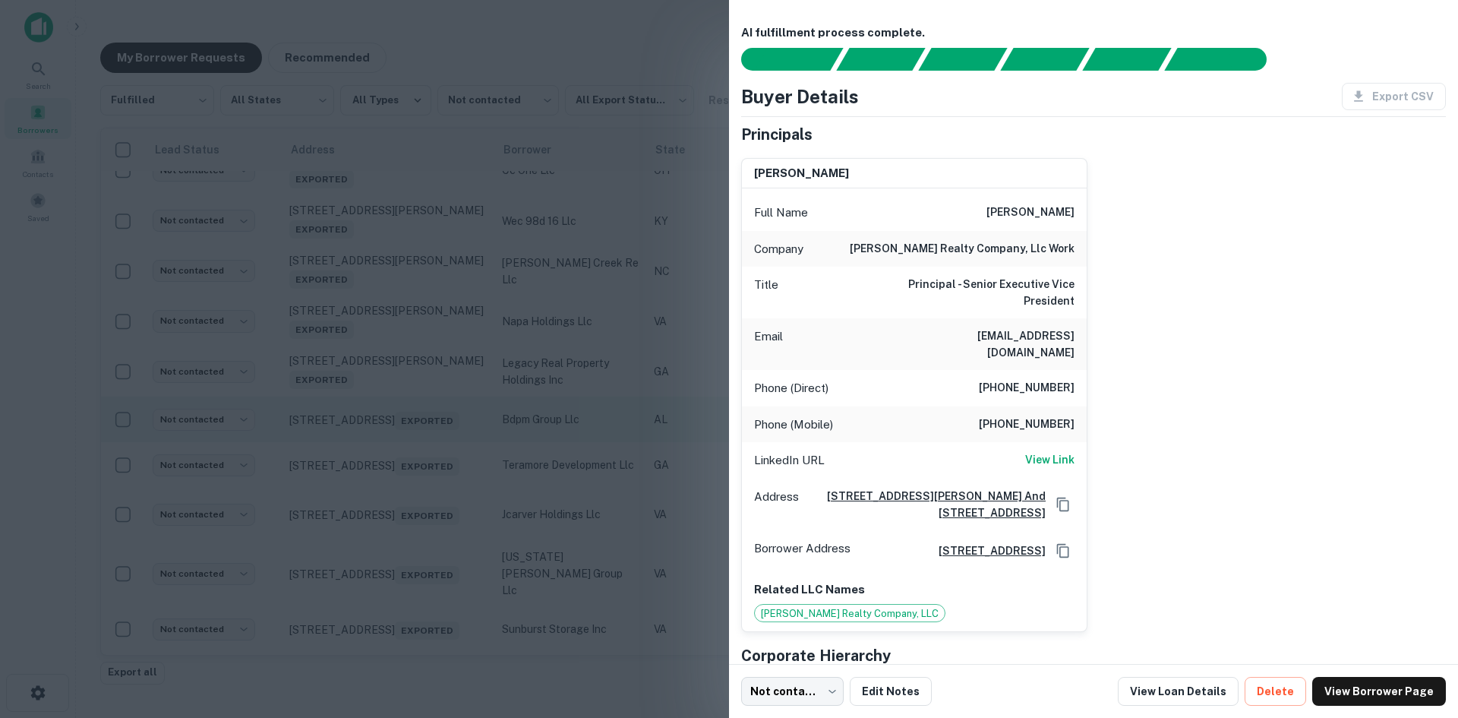
click at [440, 539] on div at bounding box center [729, 359] width 1458 height 718
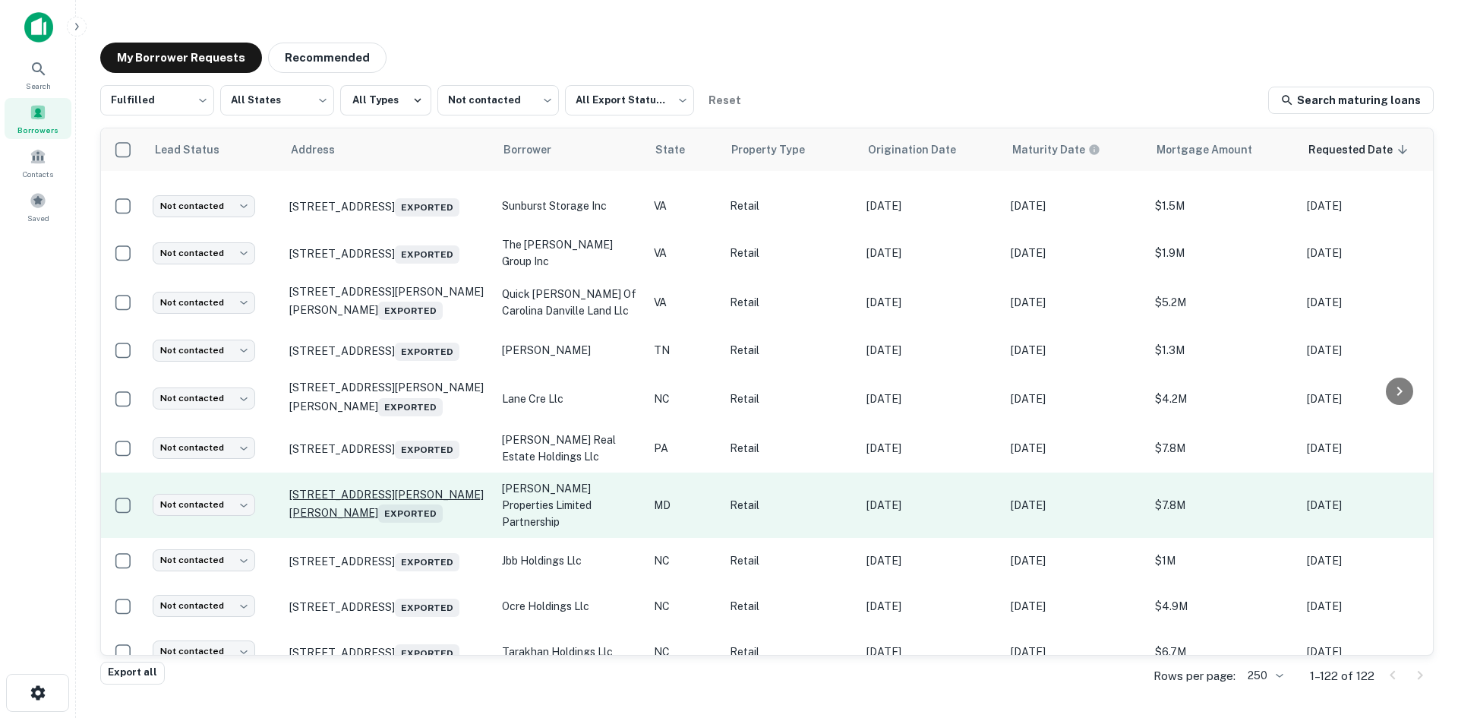
scroll to position [4085, 0]
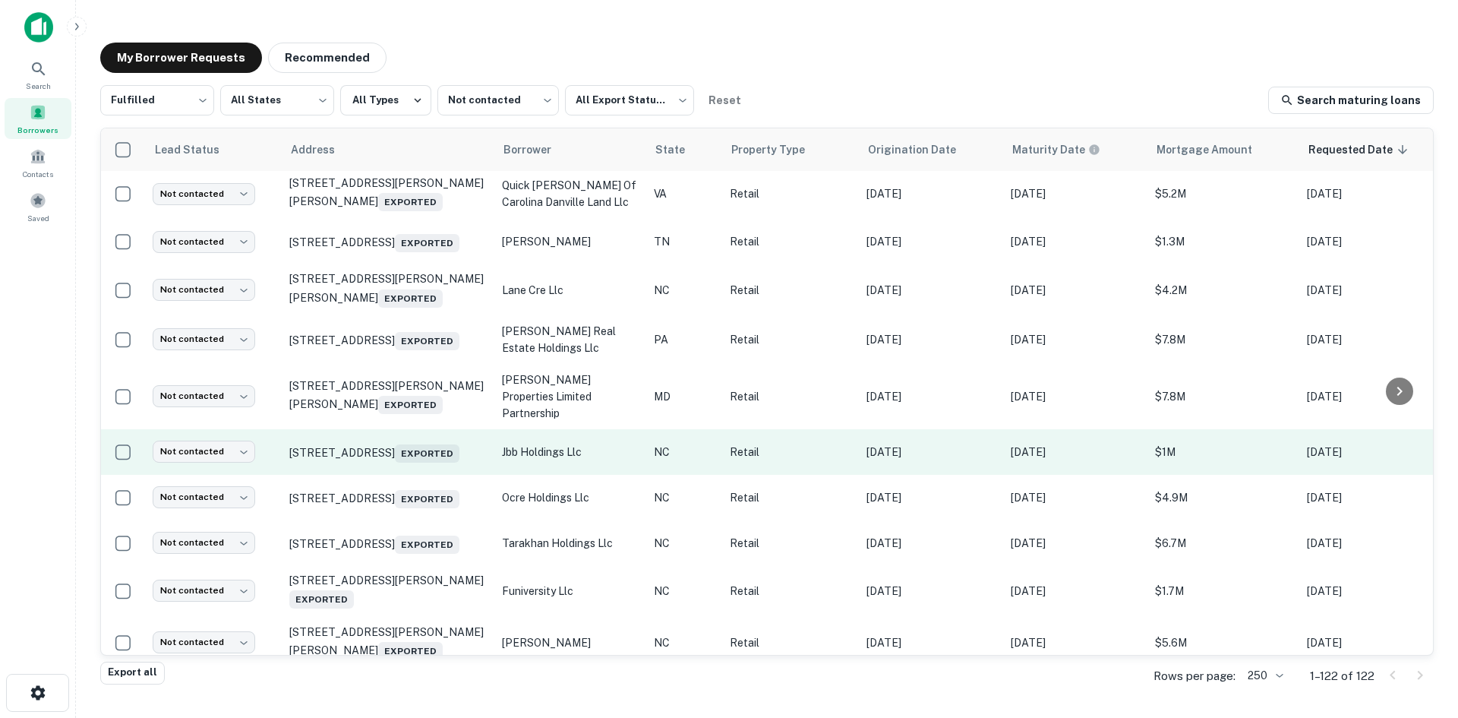
click at [410, 475] on td "16140 Cascade Loop Huntersville, NC 28078 Exported" at bounding box center [388, 452] width 213 height 46
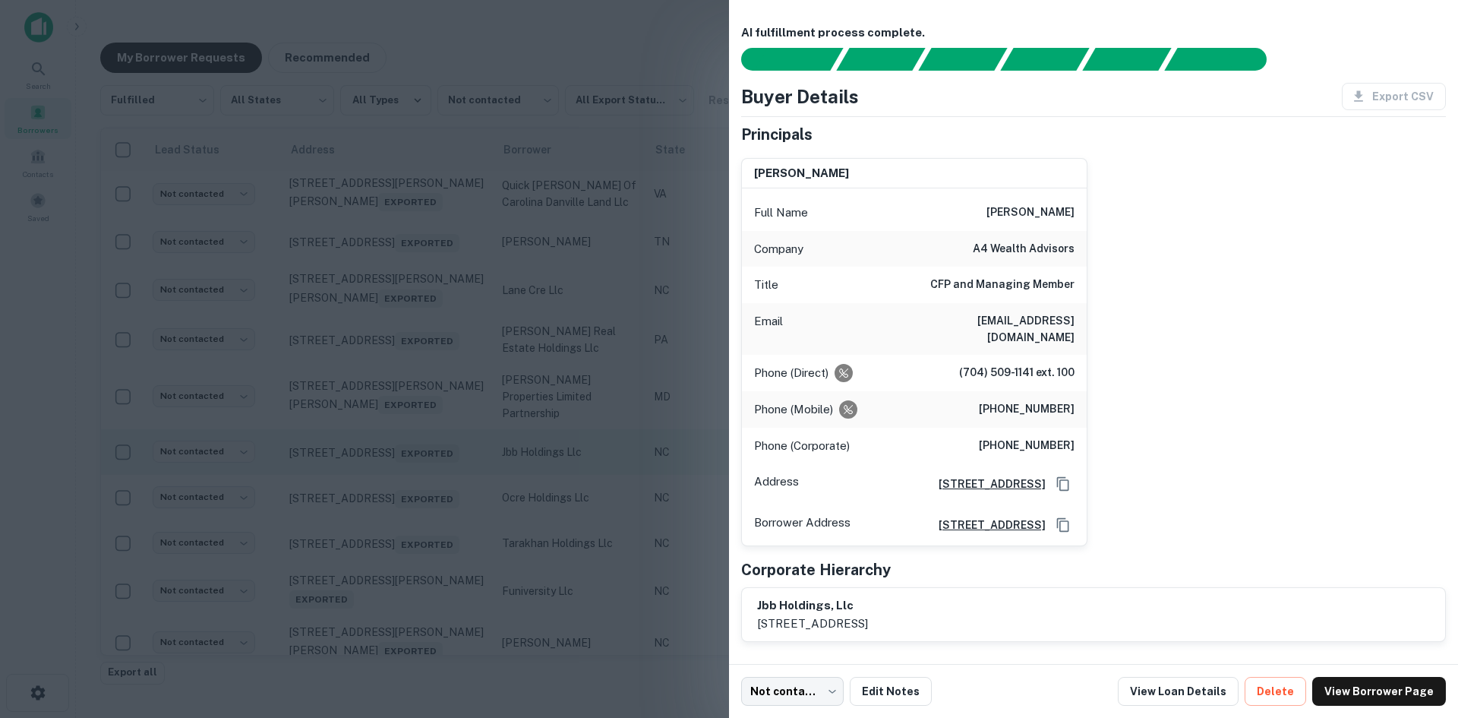
click at [410, 573] on div at bounding box center [729, 359] width 1458 height 718
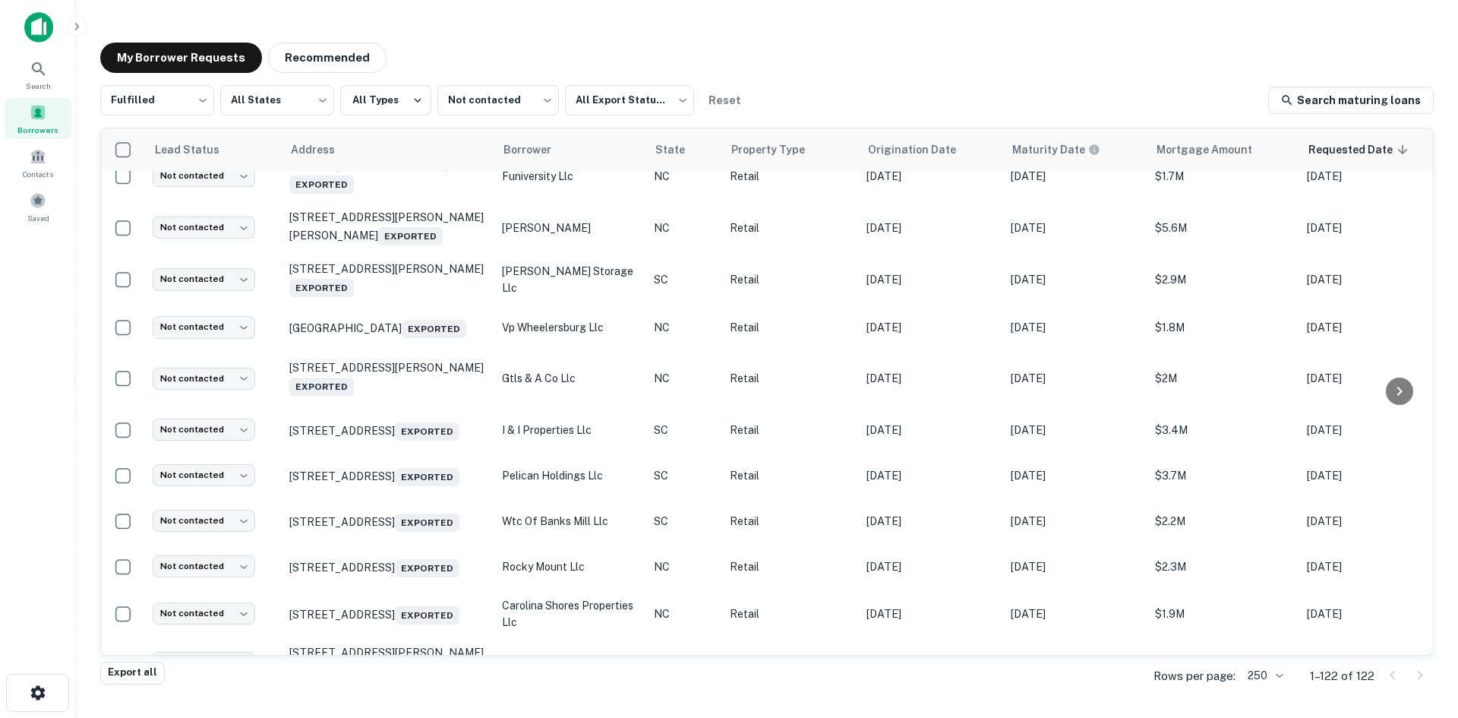
scroll to position [4541, 0]
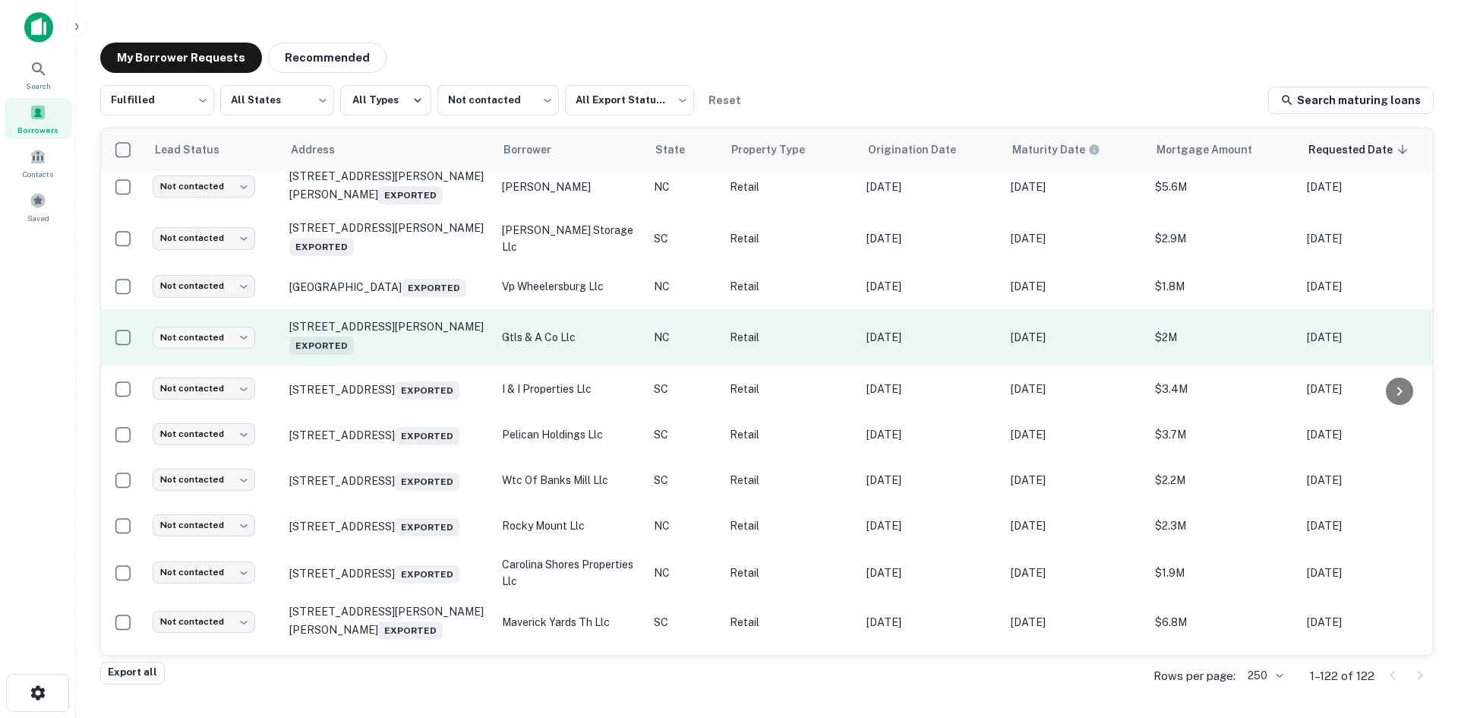
click at [382, 366] on td "210 Charlotte Hwy Asheville, NC 28803 Exported" at bounding box center [388, 337] width 213 height 57
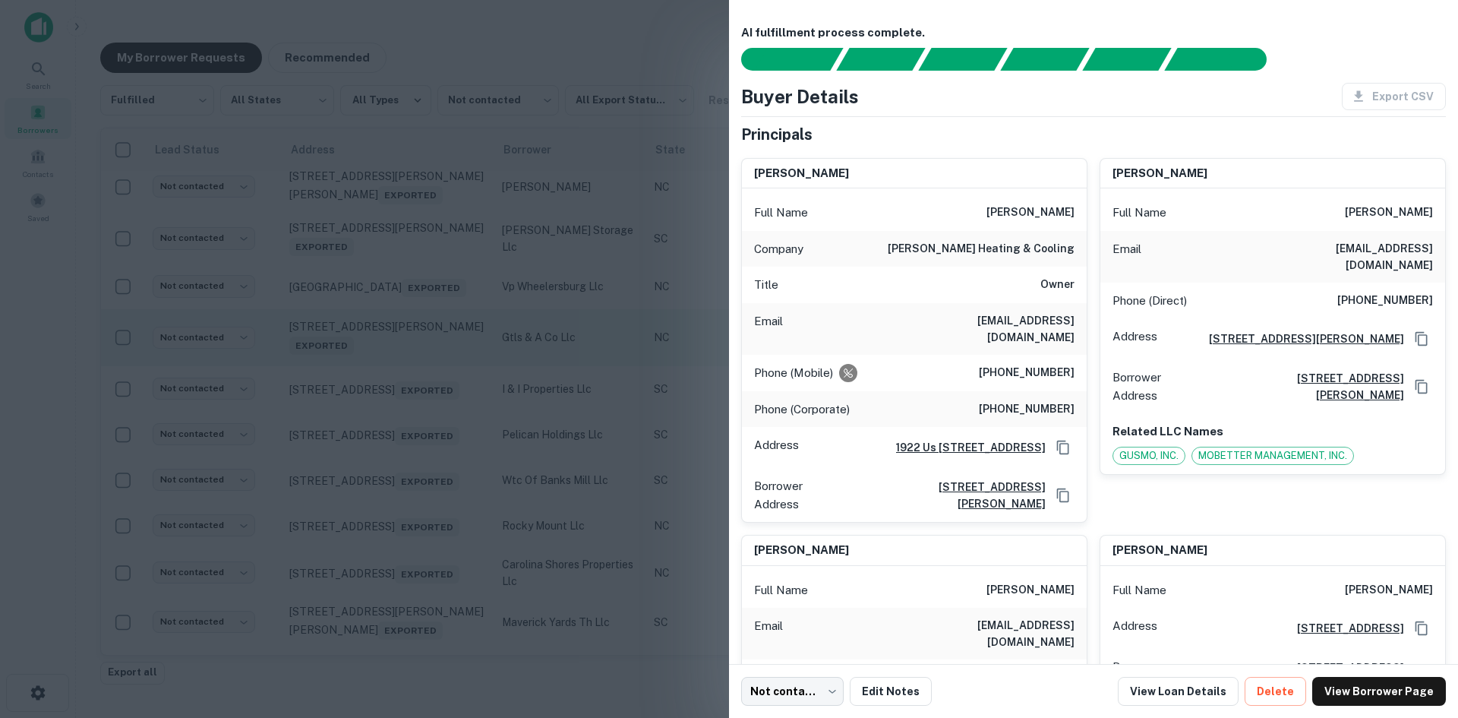
click at [382, 484] on div at bounding box center [729, 359] width 1458 height 718
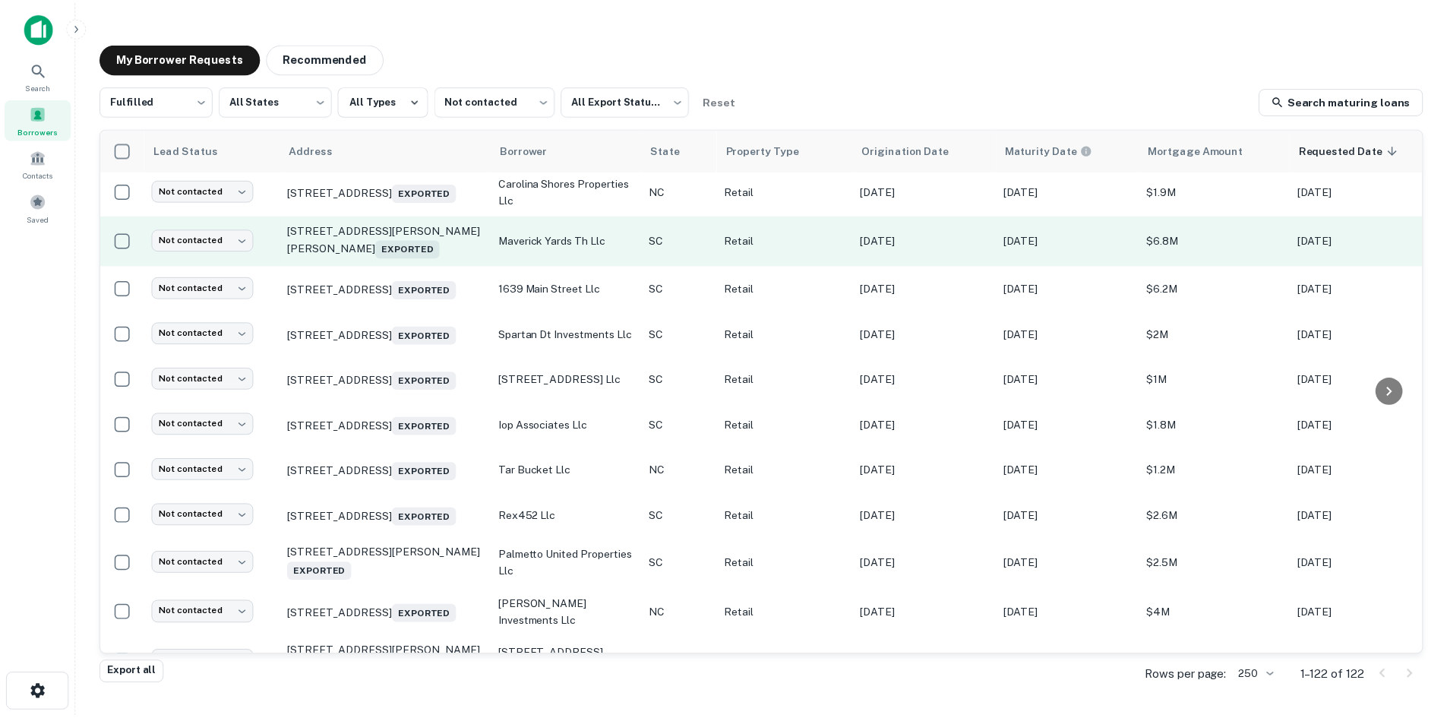
scroll to position [5072, 0]
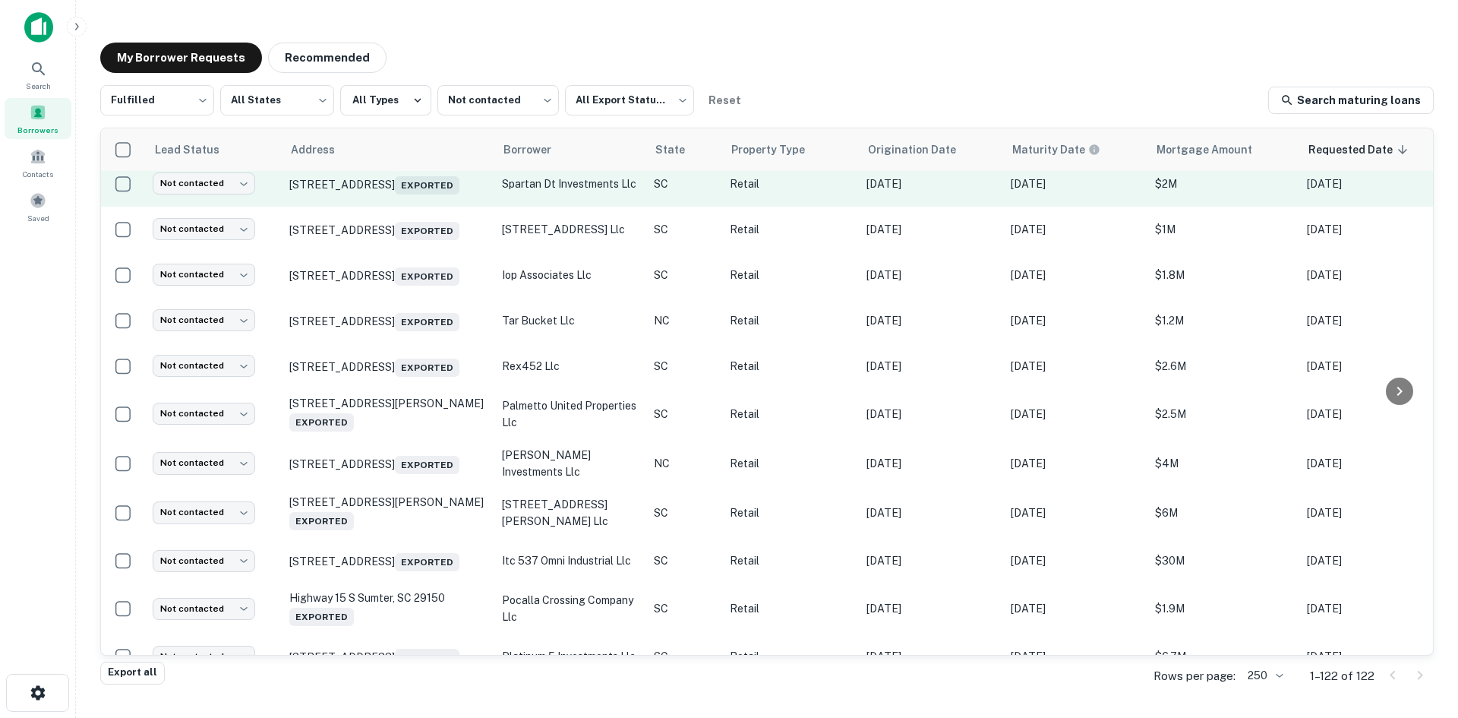
click at [384, 207] on td "[STREET_ADDRESS] Exported" at bounding box center [388, 184] width 213 height 46
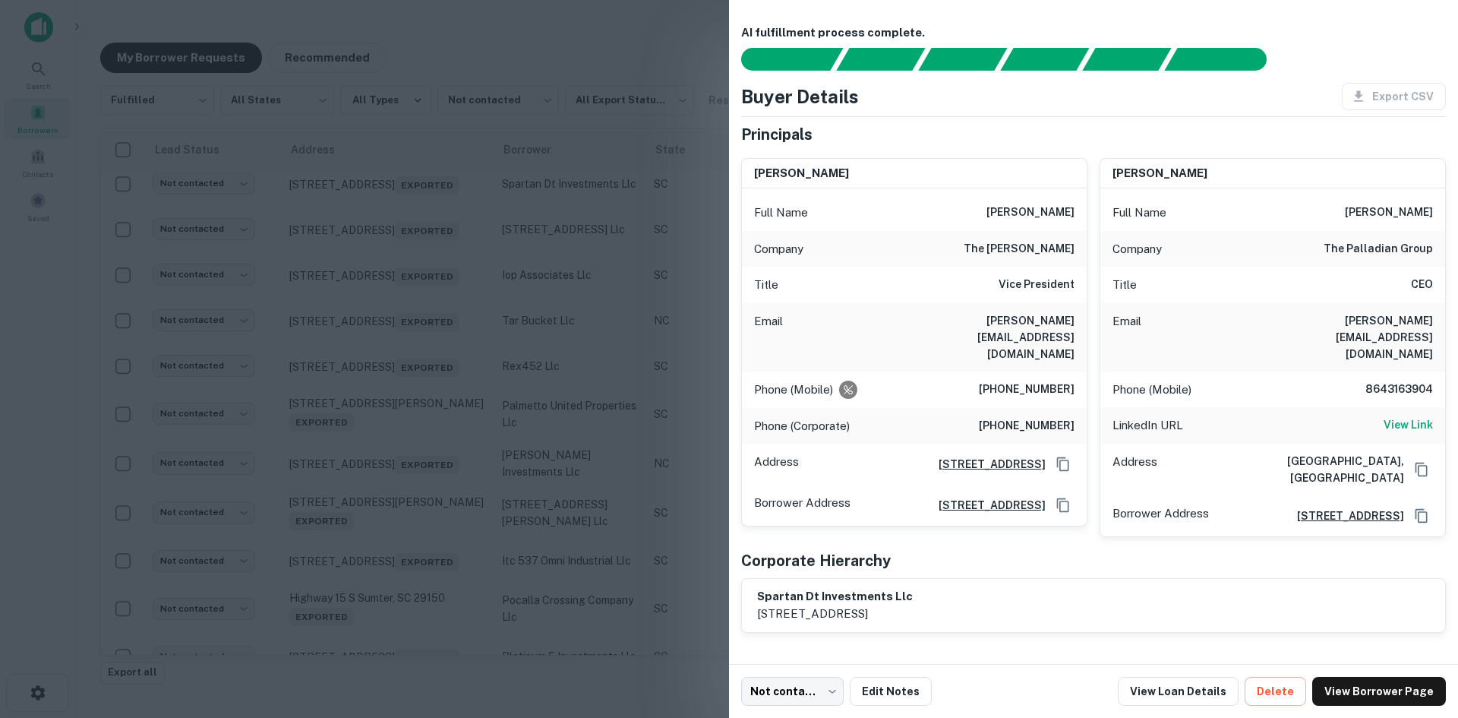
click at [380, 363] on div at bounding box center [729, 359] width 1458 height 718
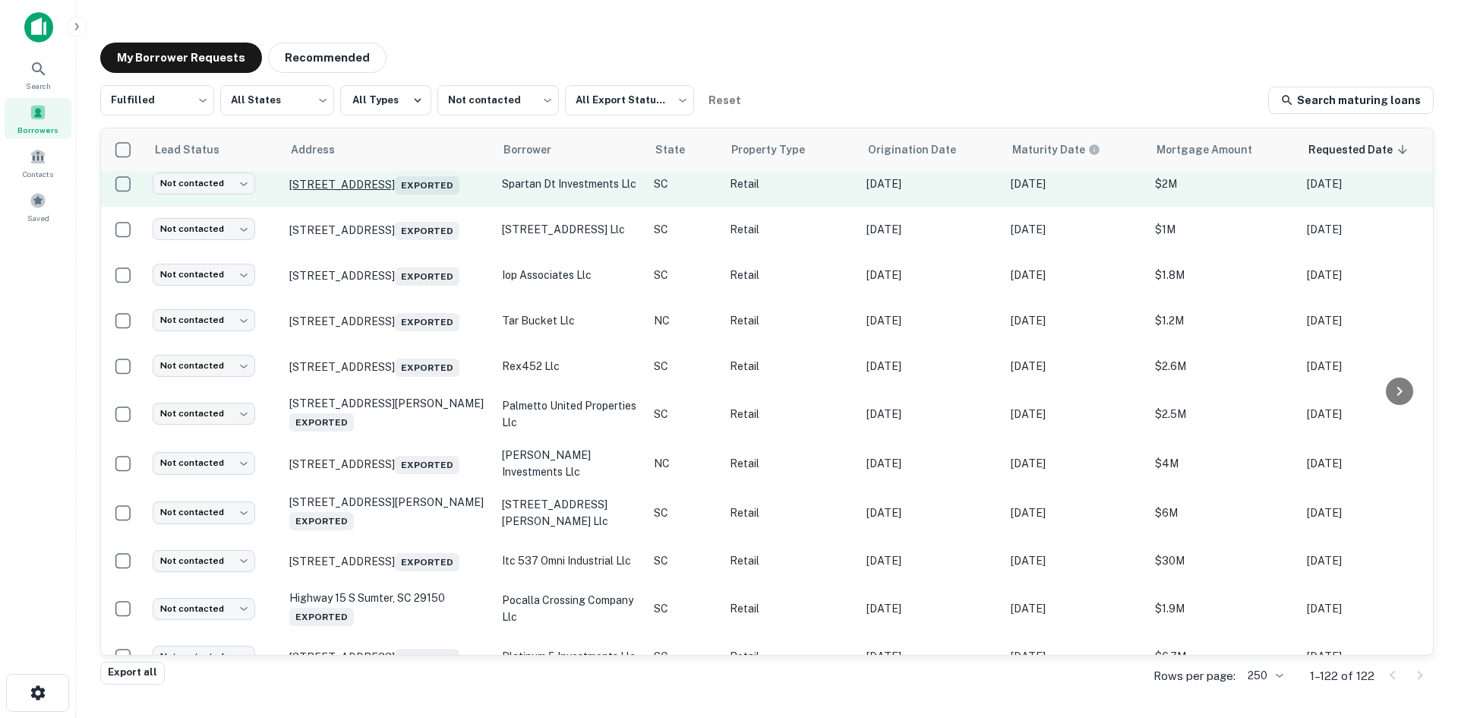
click at [384, 194] on p "[STREET_ADDRESS] Exported" at bounding box center [387, 183] width 197 height 21
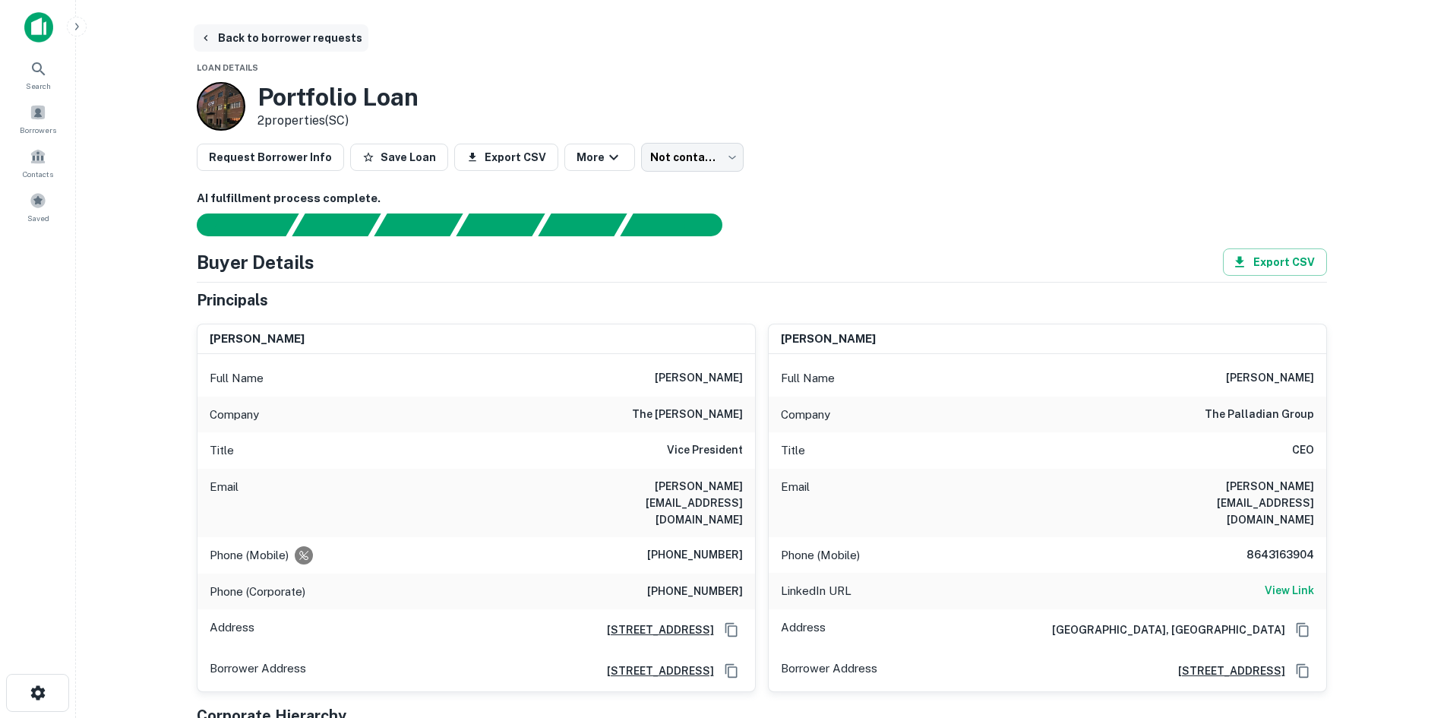
click at [256, 43] on button "Back to borrower requests" at bounding box center [281, 37] width 175 height 27
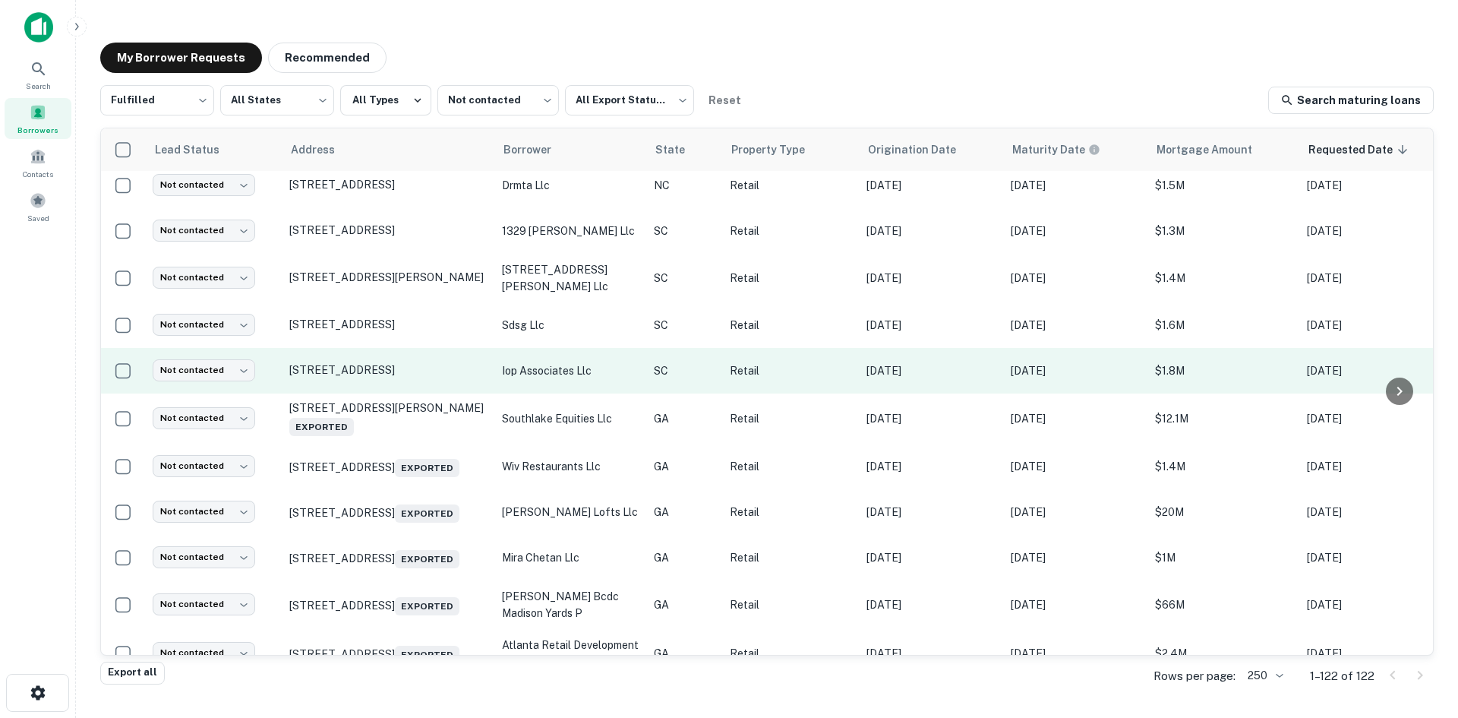
scroll to position [819, 0]
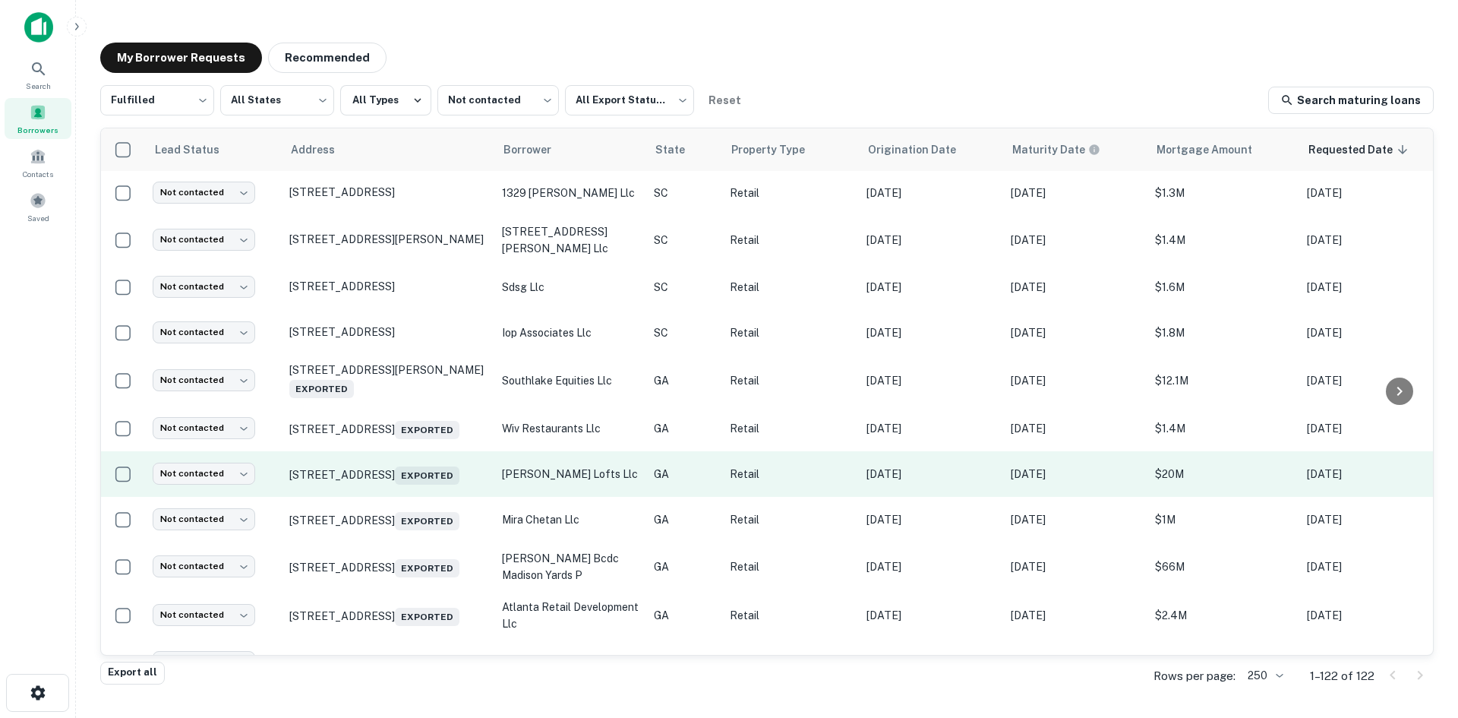
click at [376, 492] on td "418 3rd St Macon, GA 31201 Exported" at bounding box center [388, 474] width 213 height 46
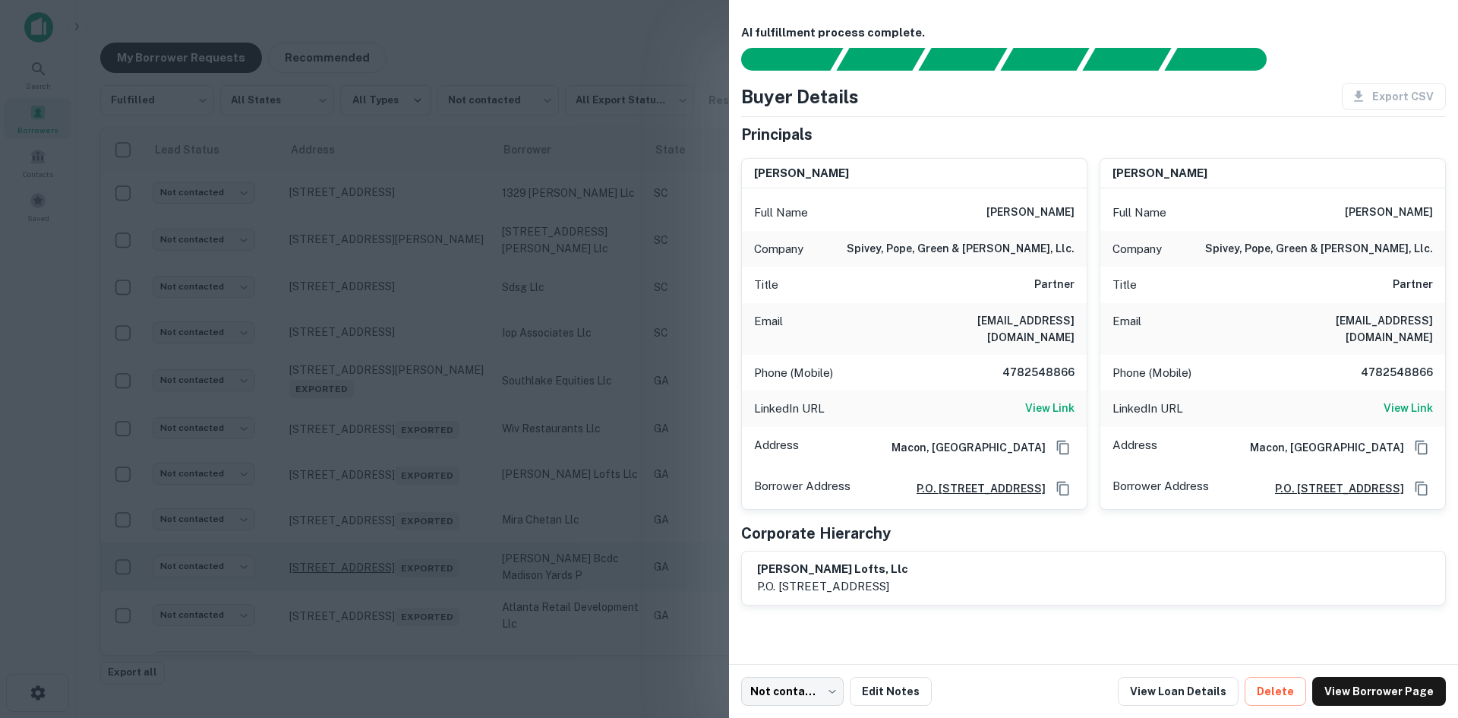
click at [370, 628] on div at bounding box center [729, 359] width 1458 height 718
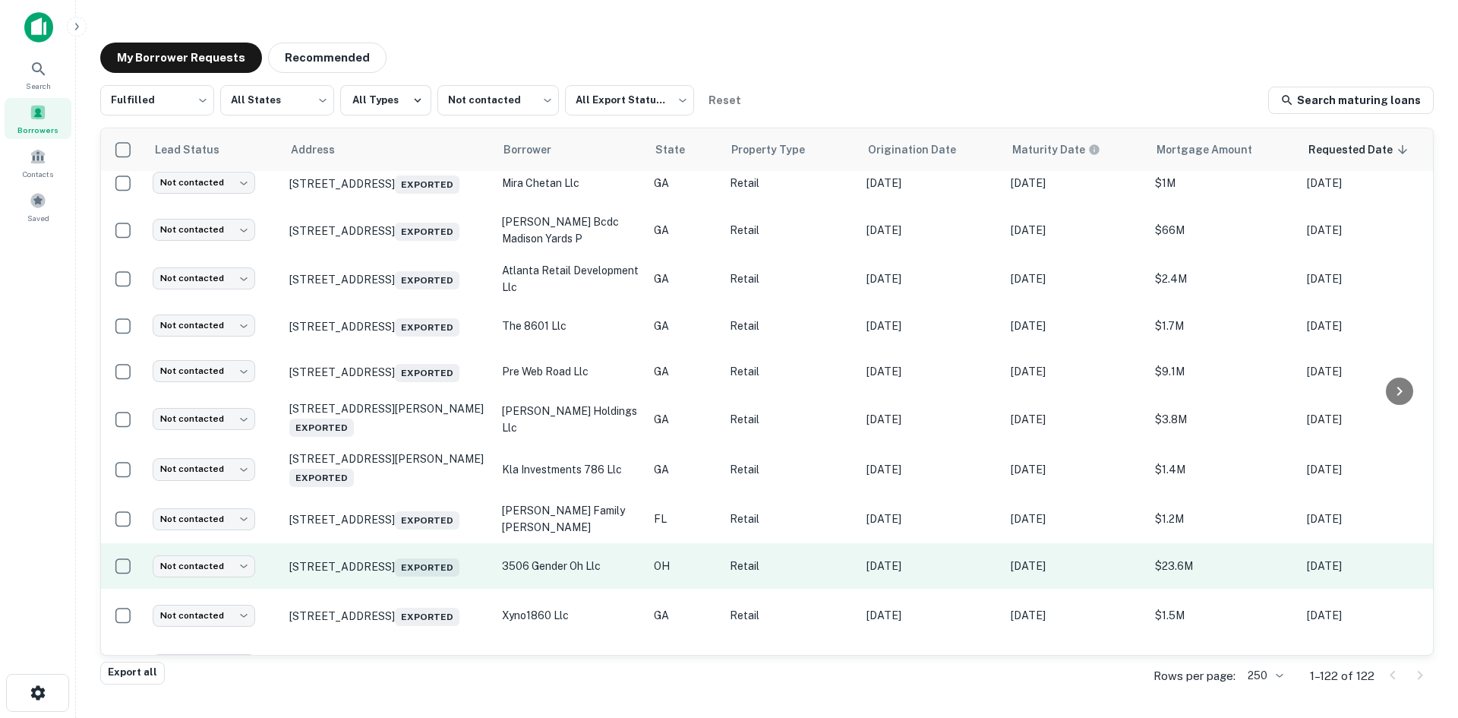
scroll to position [1199, 0]
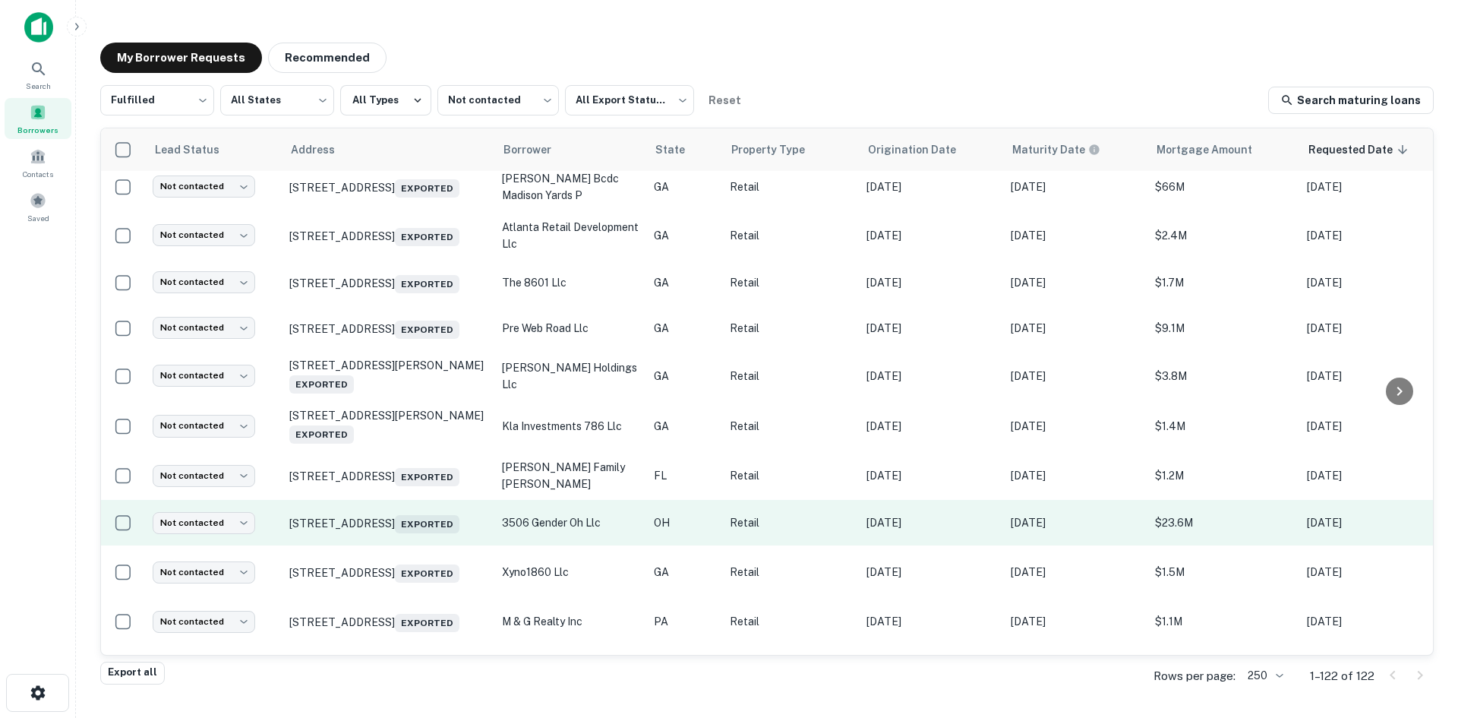
click at [399, 545] on td "[STREET_ADDRESS] Exported" at bounding box center [388, 523] width 213 height 46
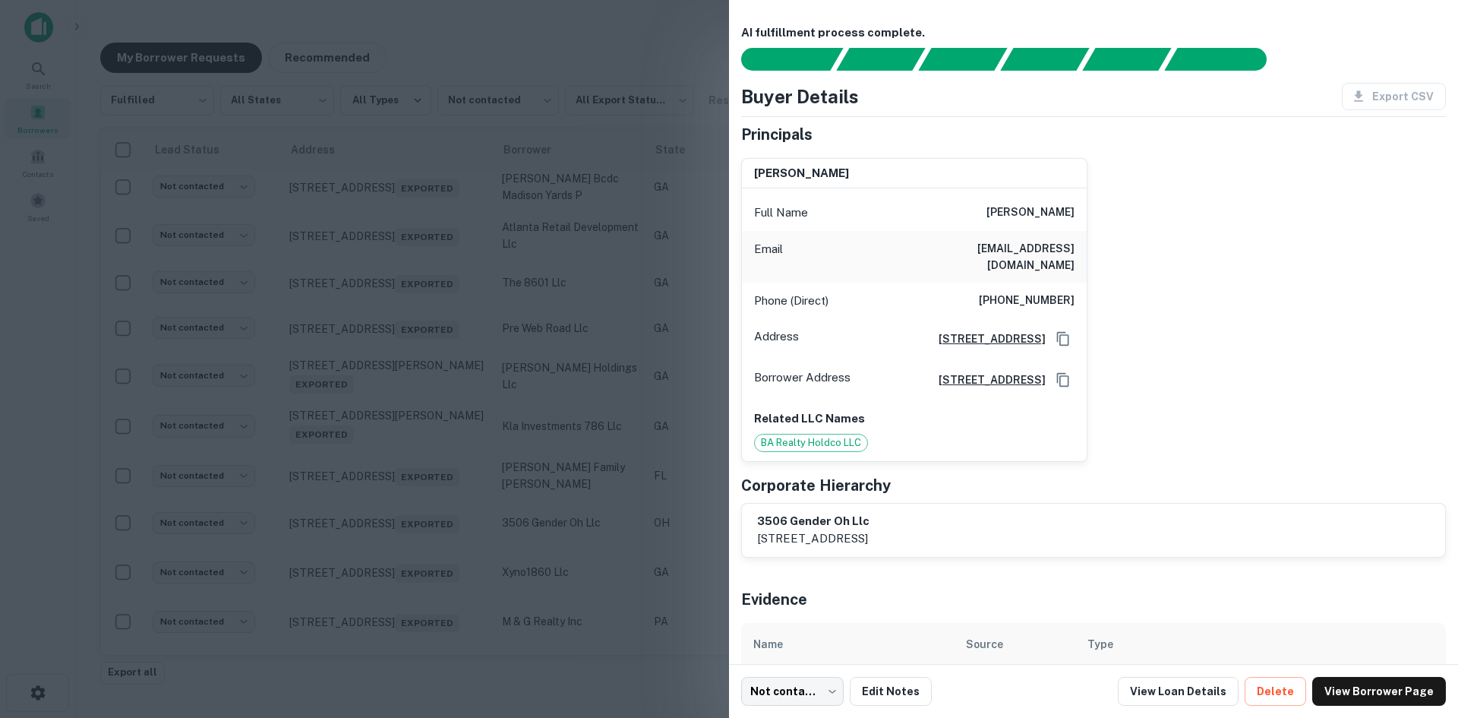
click at [405, 70] on div at bounding box center [729, 359] width 1458 height 718
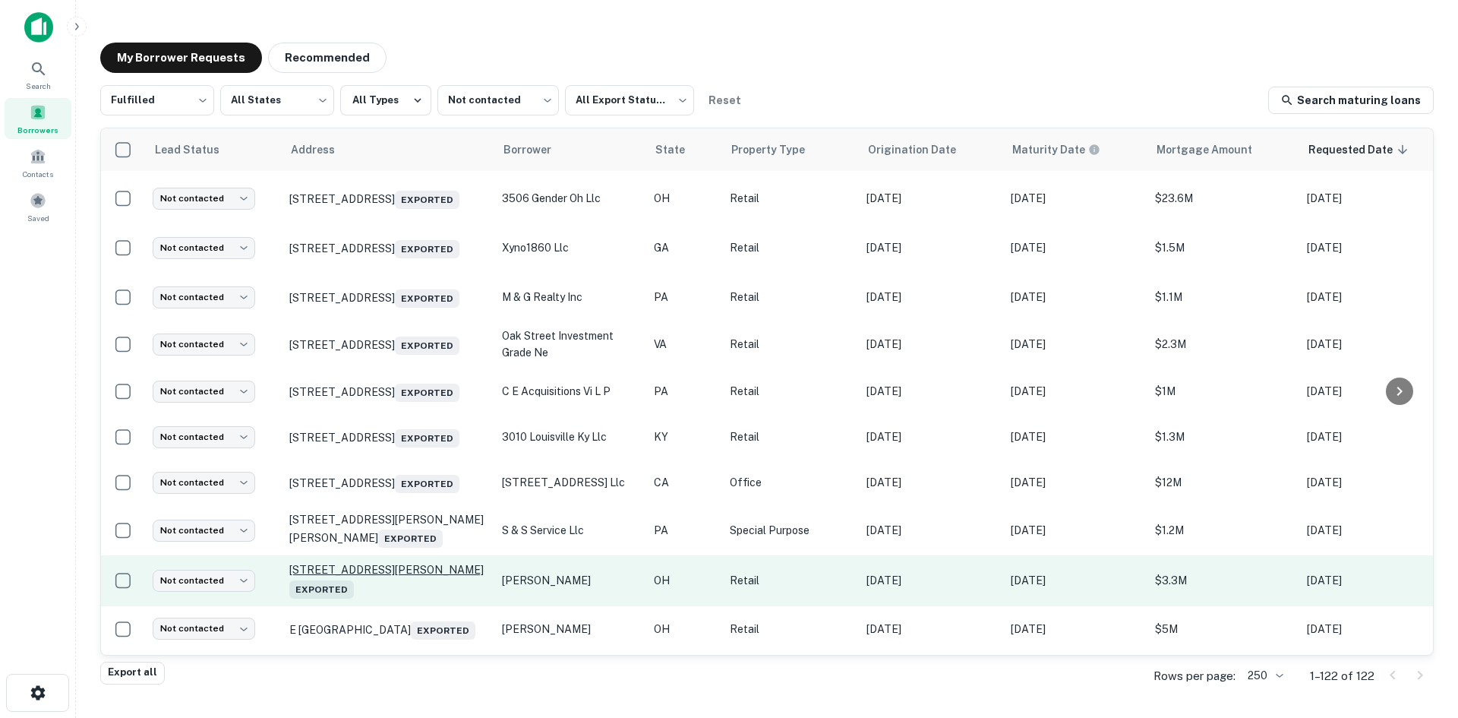
scroll to position [1578, 0]
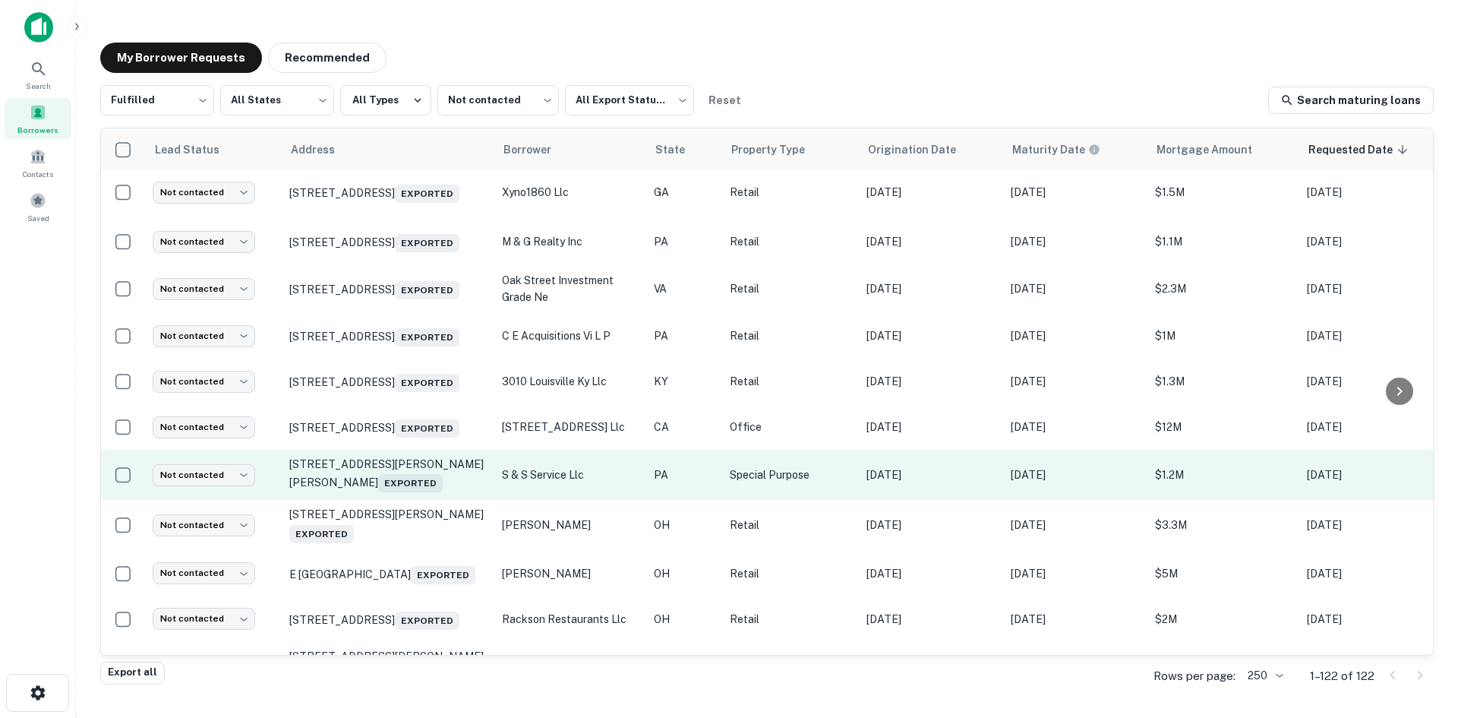
click at [406, 500] on td "1436 Chester Pike Crum Lynne, PA 19022 Exported" at bounding box center [388, 475] width 213 height 50
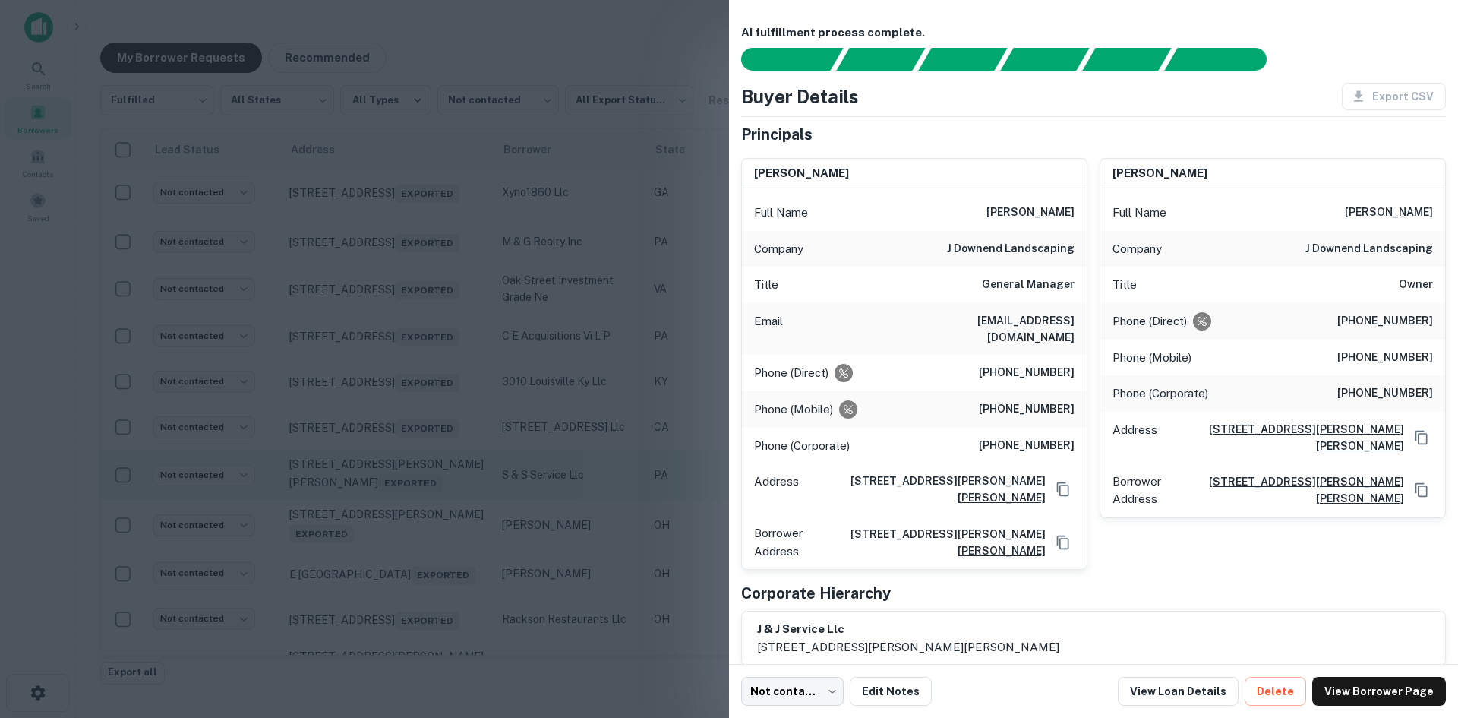
click at [406, 542] on div at bounding box center [729, 359] width 1458 height 718
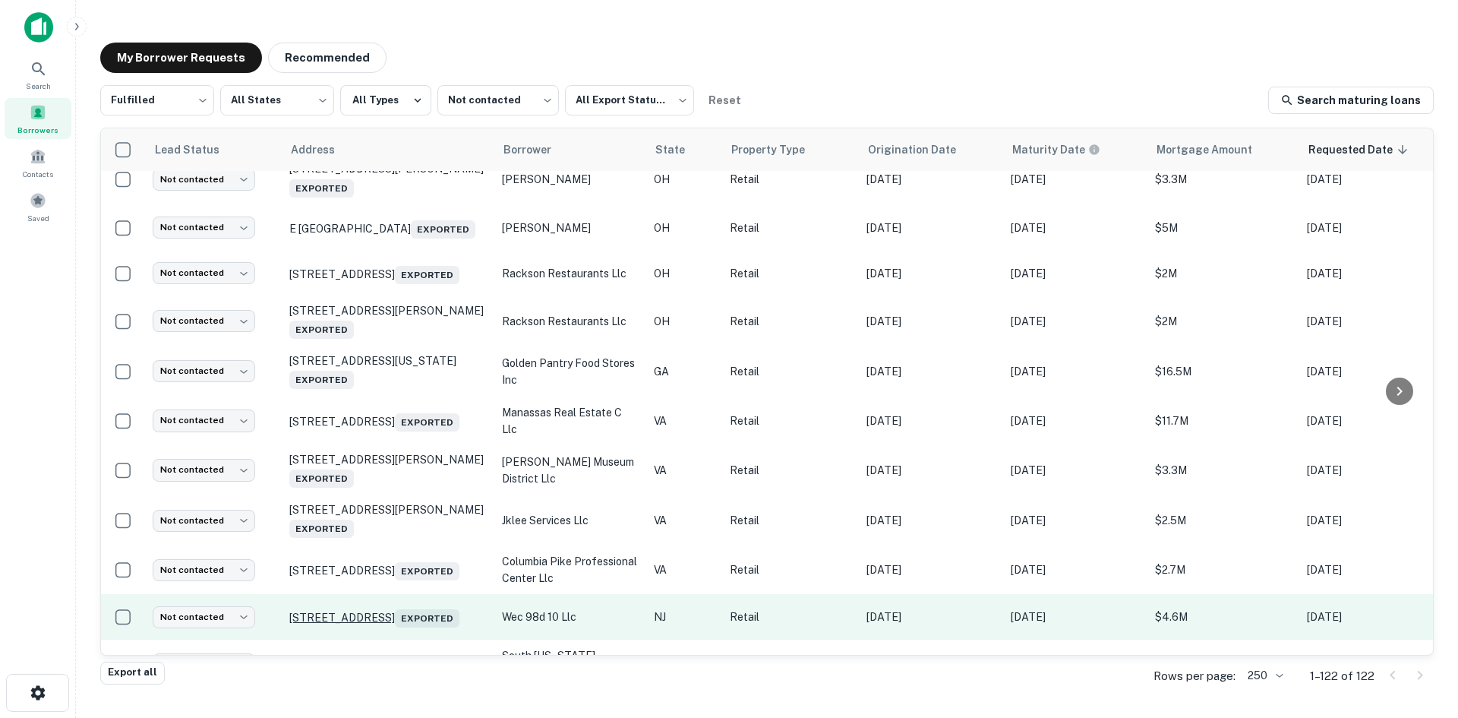
scroll to position [2034, 0]
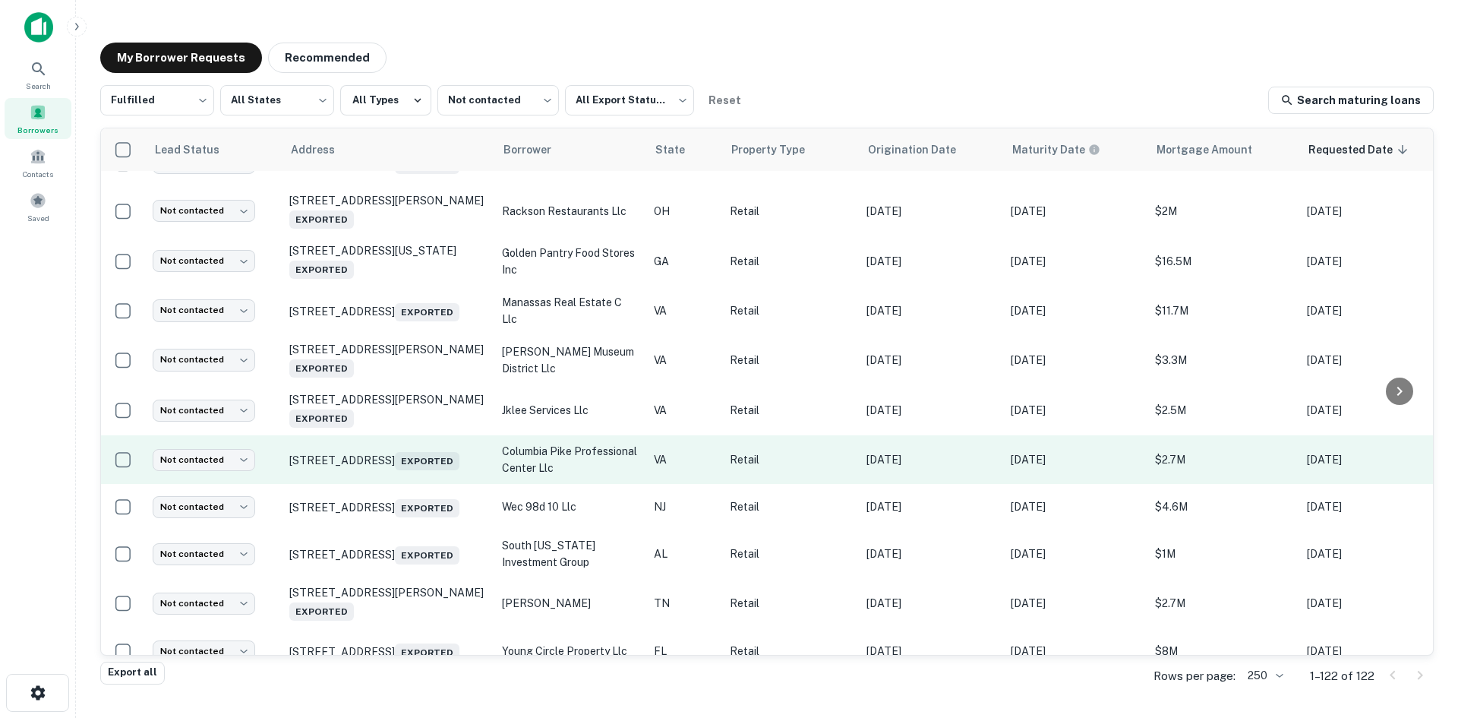
click at [431, 484] on td "3205 Columbia Pike Arlington, VA 22204 Exported" at bounding box center [388, 459] width 213 height 49
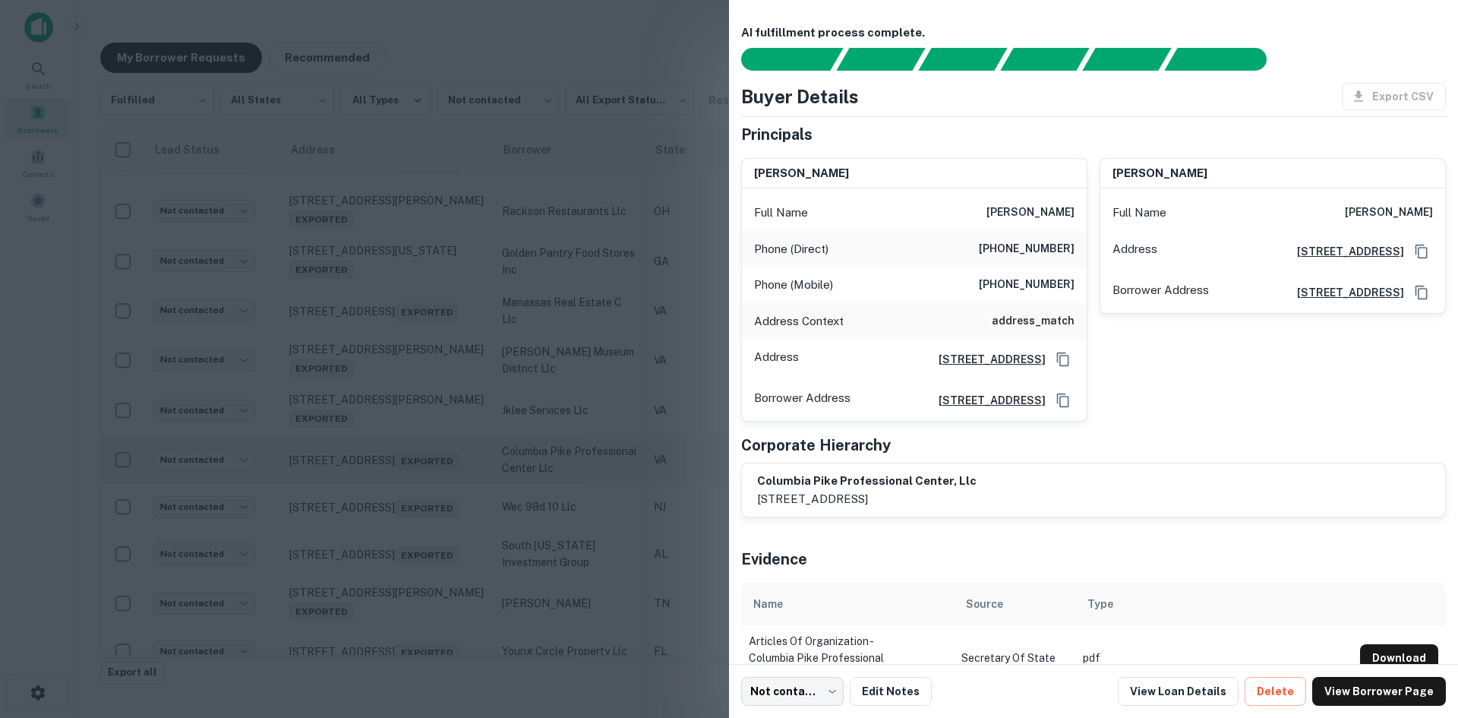
click at [431, 541] on div at bounding box center [729, 359] width 1458 height 718
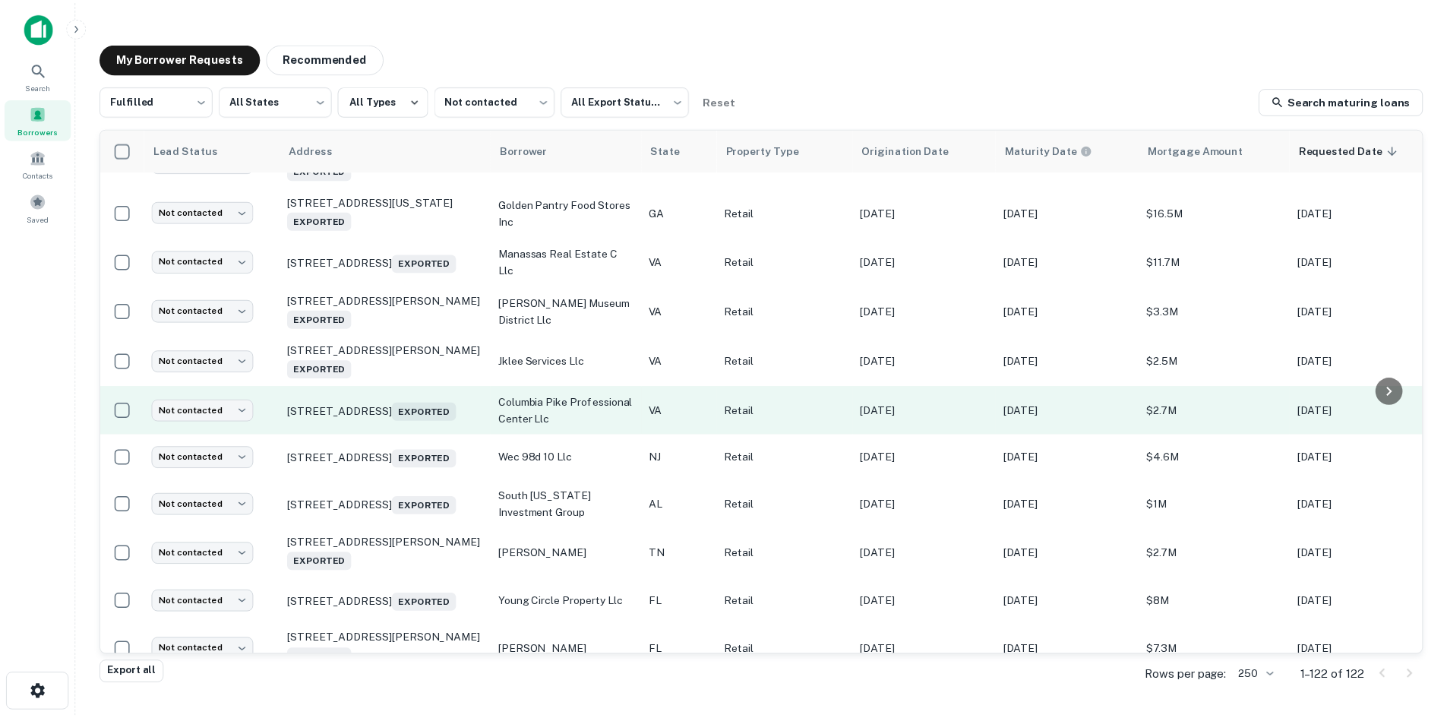
scroll to position [2110, 0]
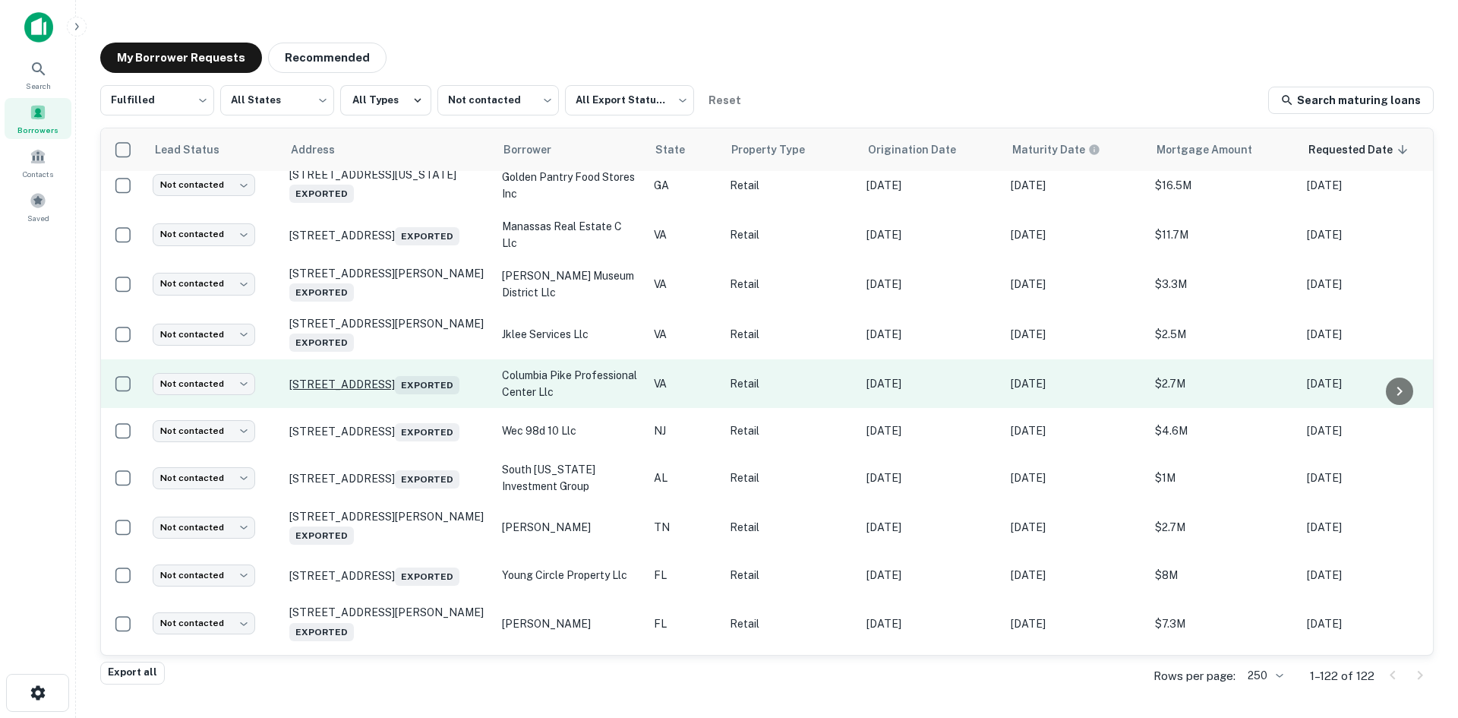
click at [430, 394] on p "3205 Columbia Pike Arlington, VA 22204 Exported" at bounding box center [387, 383] width 197 height 21
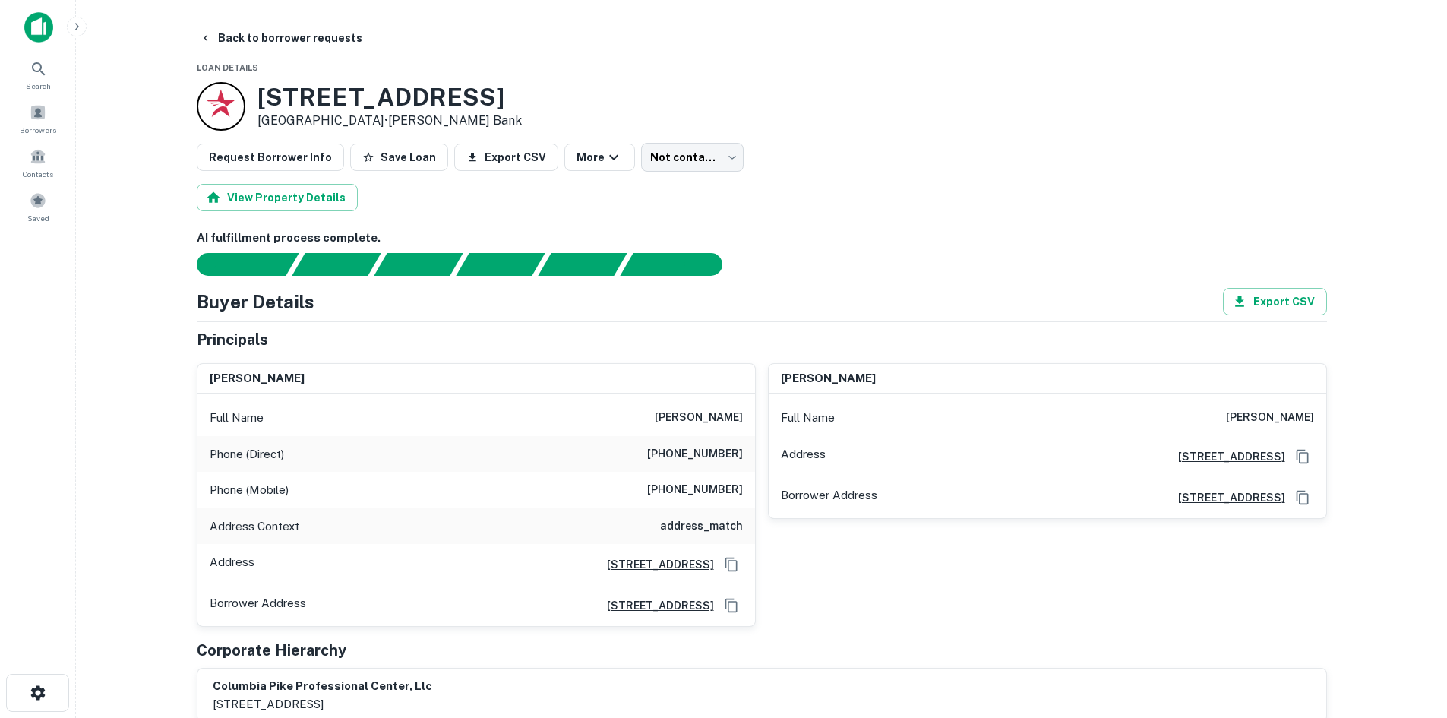
click at [693, 461] on h6 "(703) 440-8862" at bounding box center [695, 454] width 96 height 18
copy h6 "(703) 440-8862"
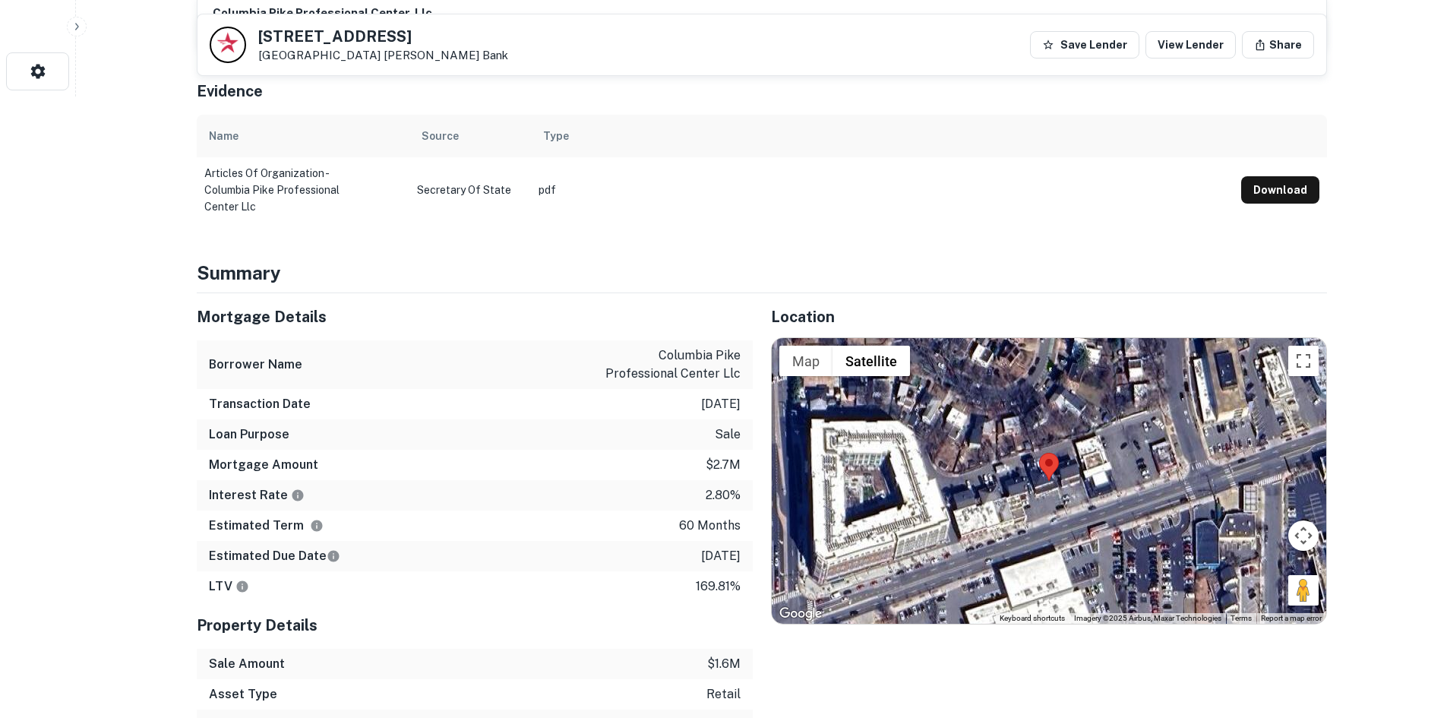
scroll to position [760, 0]
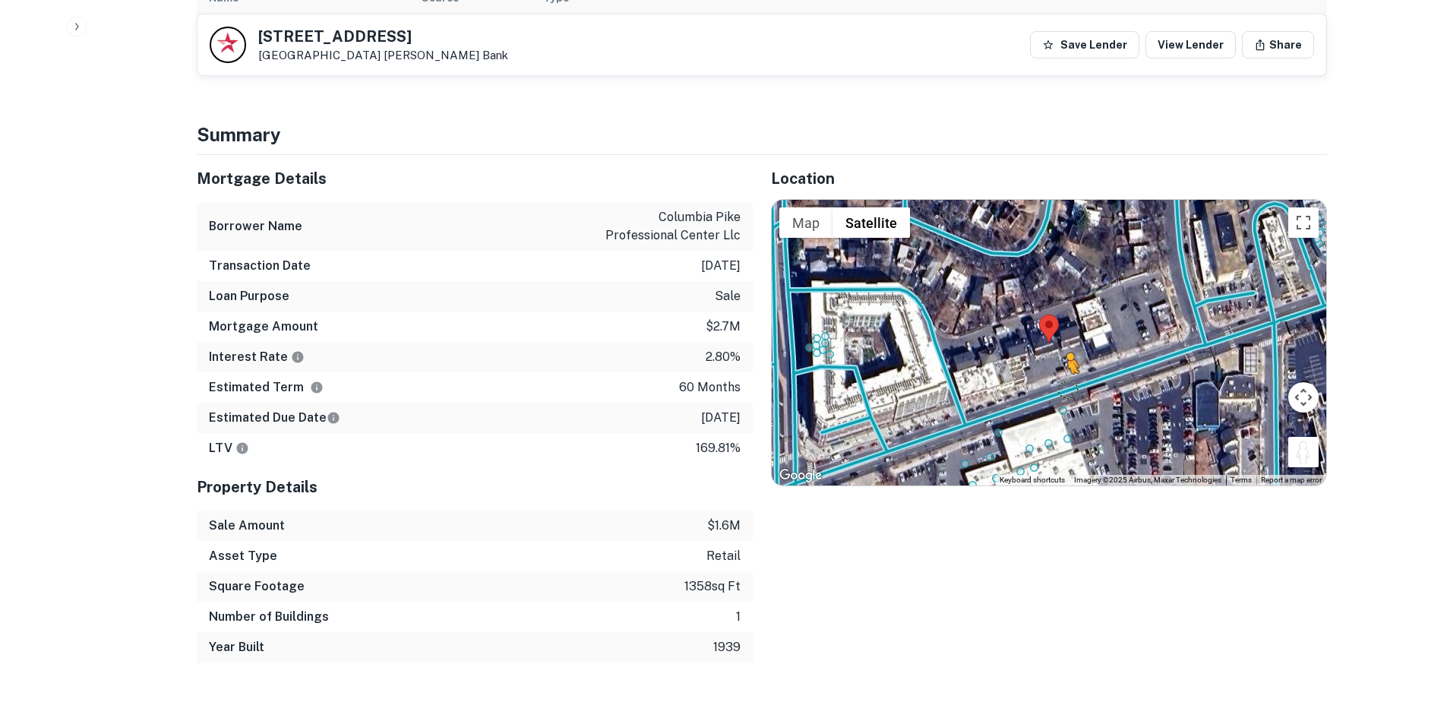
drag, startPoint x: 1297, startPoint y: 458, endPoint x: 1067, endPoint y: 387, distance: 241.0
click at [1067, 387] on div "To activate drag with keyboard, press Alt + Enter. Once in keyboard drag state,…" at bounding box center [1049, 343] width 554 height 286
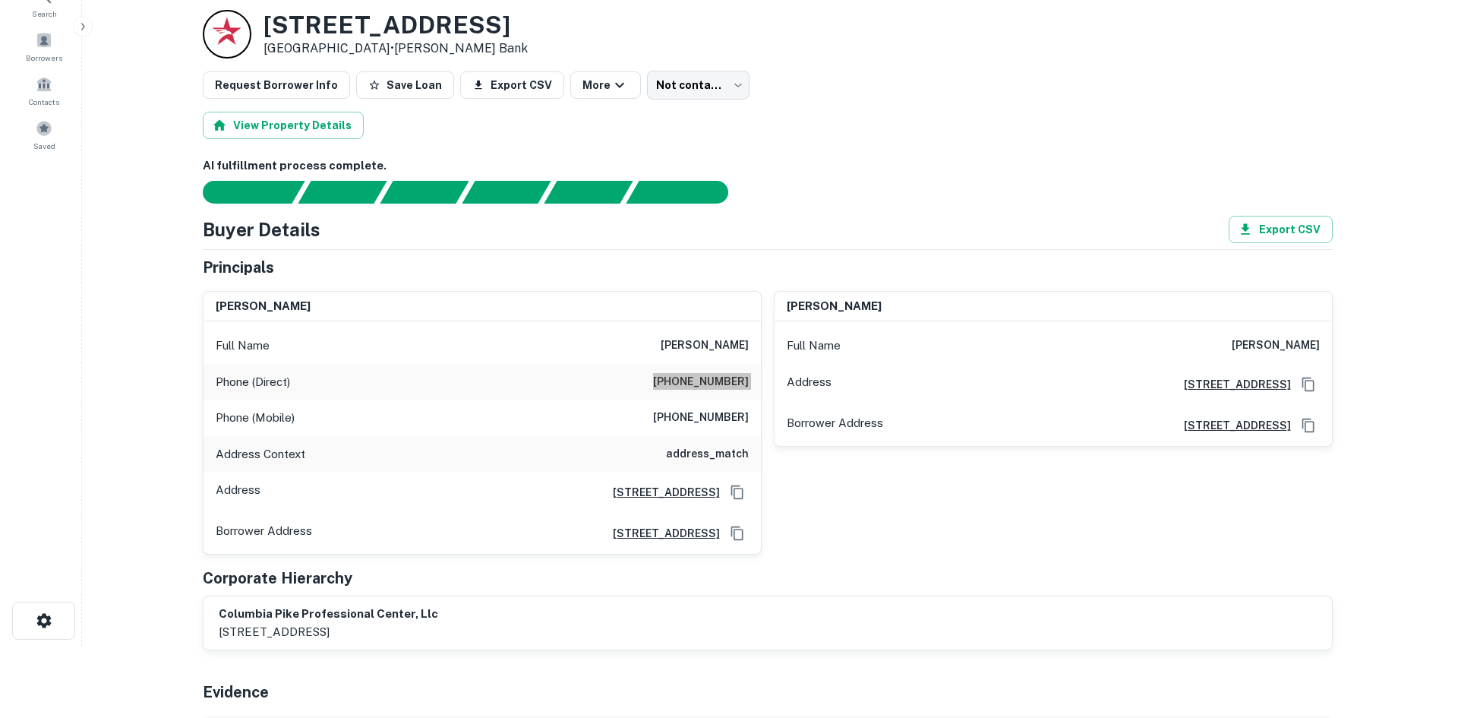
scroll to position [0, 0]
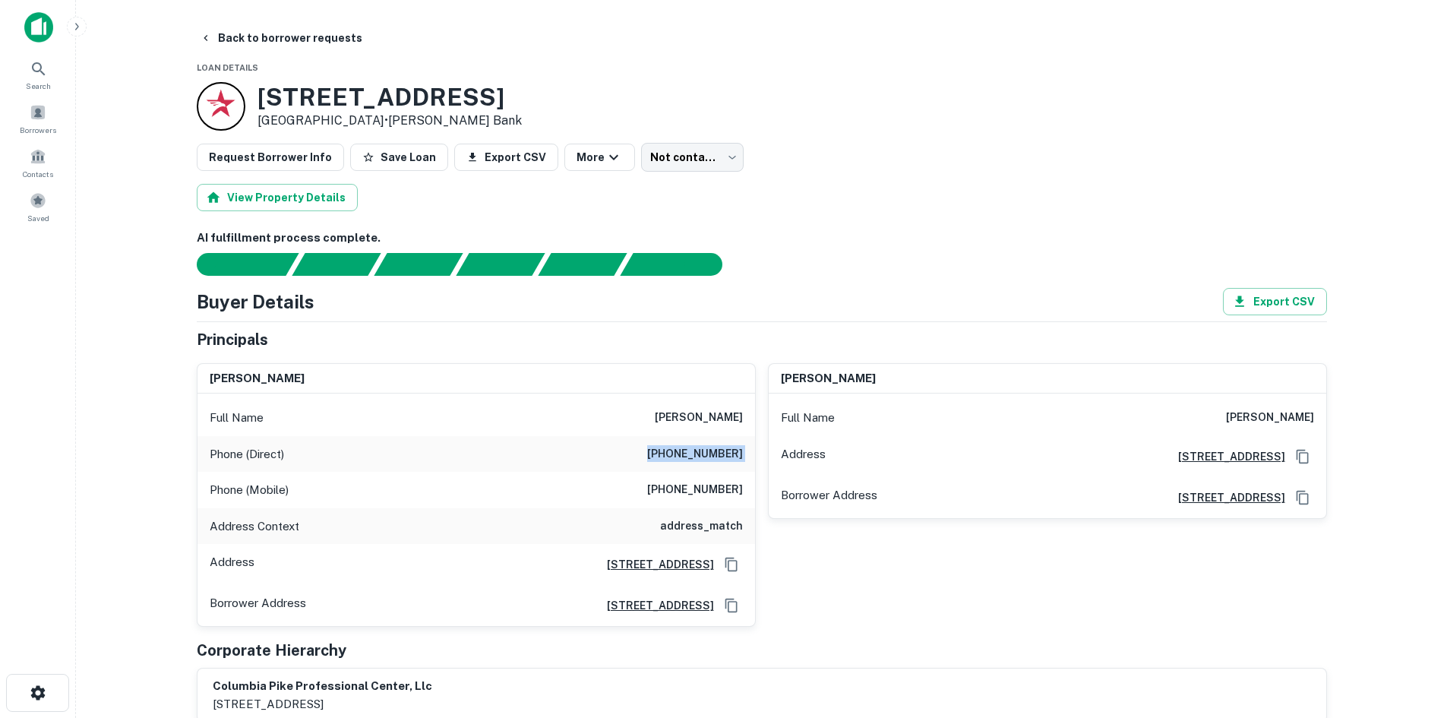
drag, startPoint x: 679, startPoint y: 386, endPoint x: 678, endPoint y: 404, distance: 18.2
click at [679, 387] on div "khaled hasan" at bounding box center [476, 379] width 558 height 30
drag, startPoint x: 667, startPoint y: 411, endPoint x: 749, endPoint y: 413, distance: 82.1
click at [749, 413] on div "Full Name khaled hasan" at bounding box center [476, 418] width 558 height 36
copy h6 "khaled hasan"
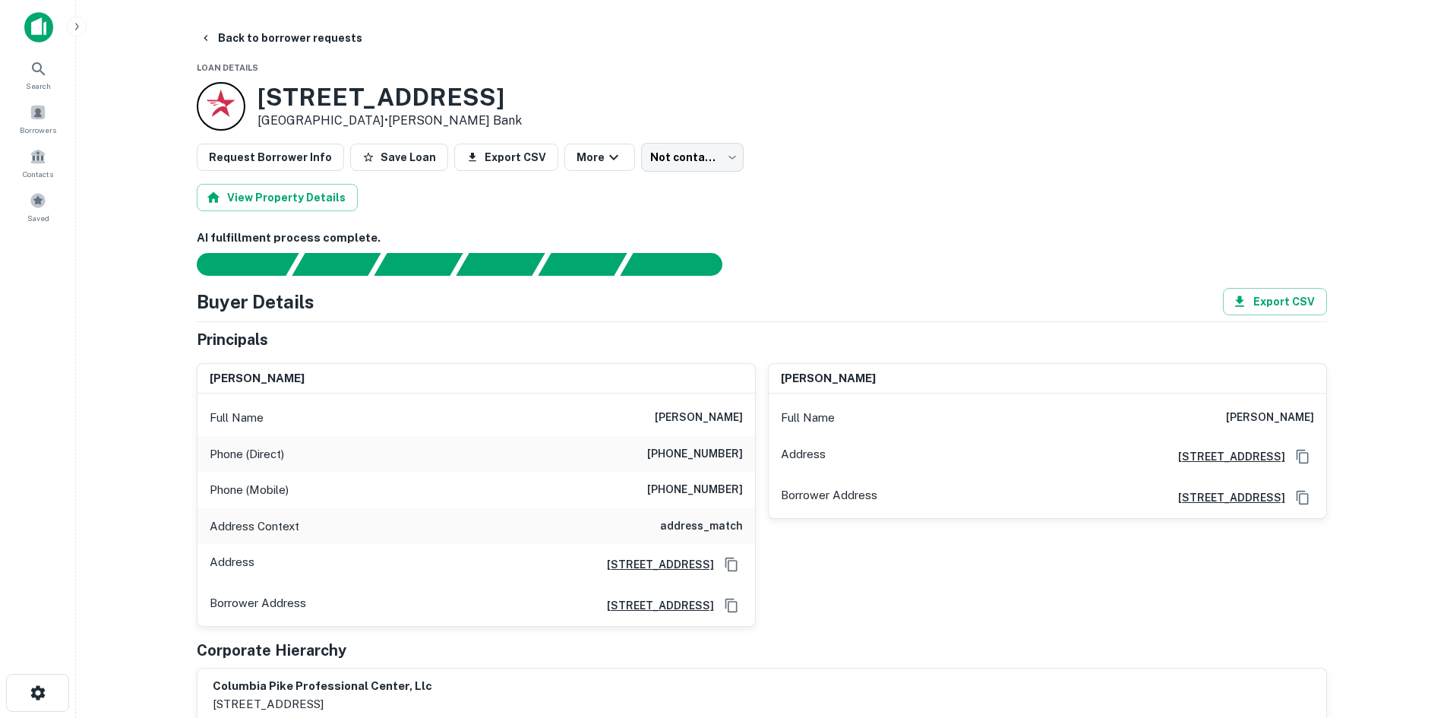
click at [295, 21] on main "Back to borrower requests Loan Details 3205 Columbia Pike Arlington, VA 22204 •…" at bounding box center [761, 359] width 1371 height 718
click at [284, 49] on button "Back to borrower requests" at bounding box center [281, 37] width 175 height 27
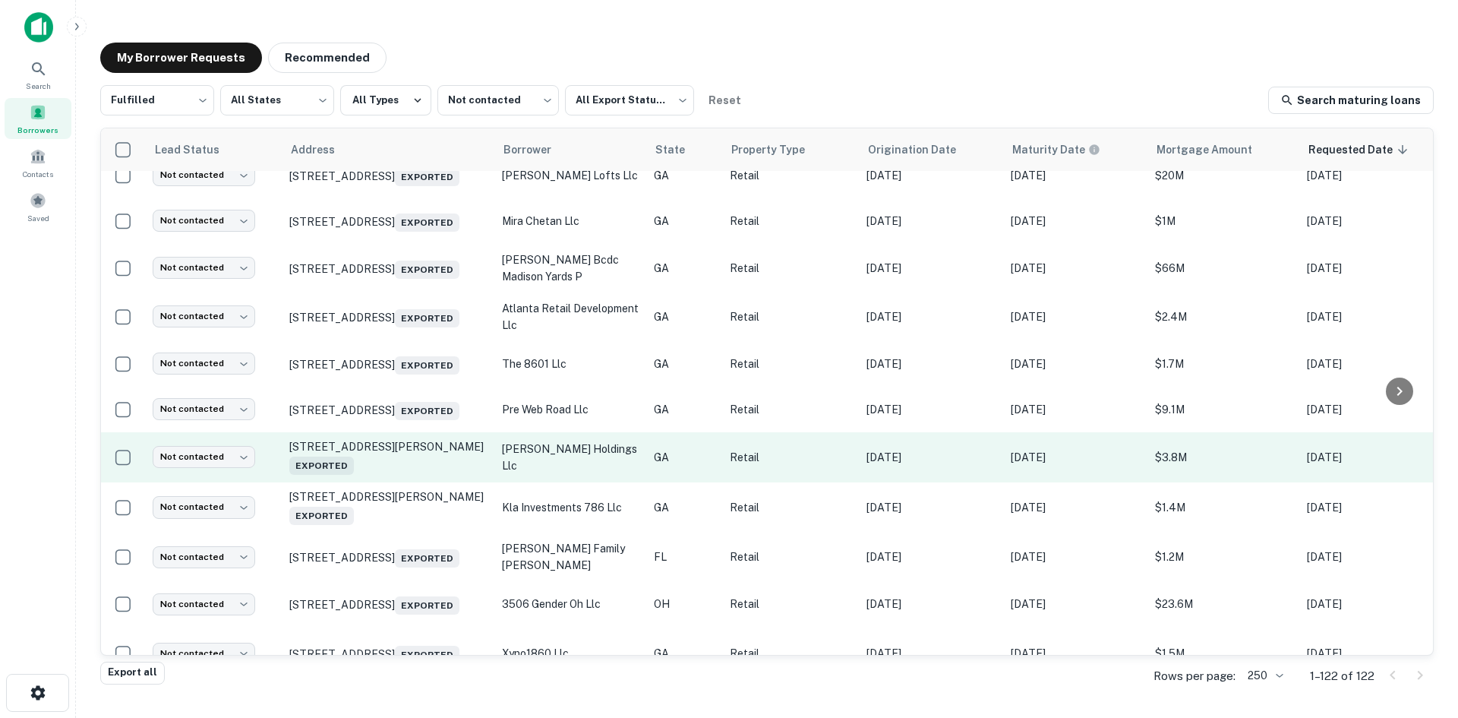
scroll to position [1123, 0]
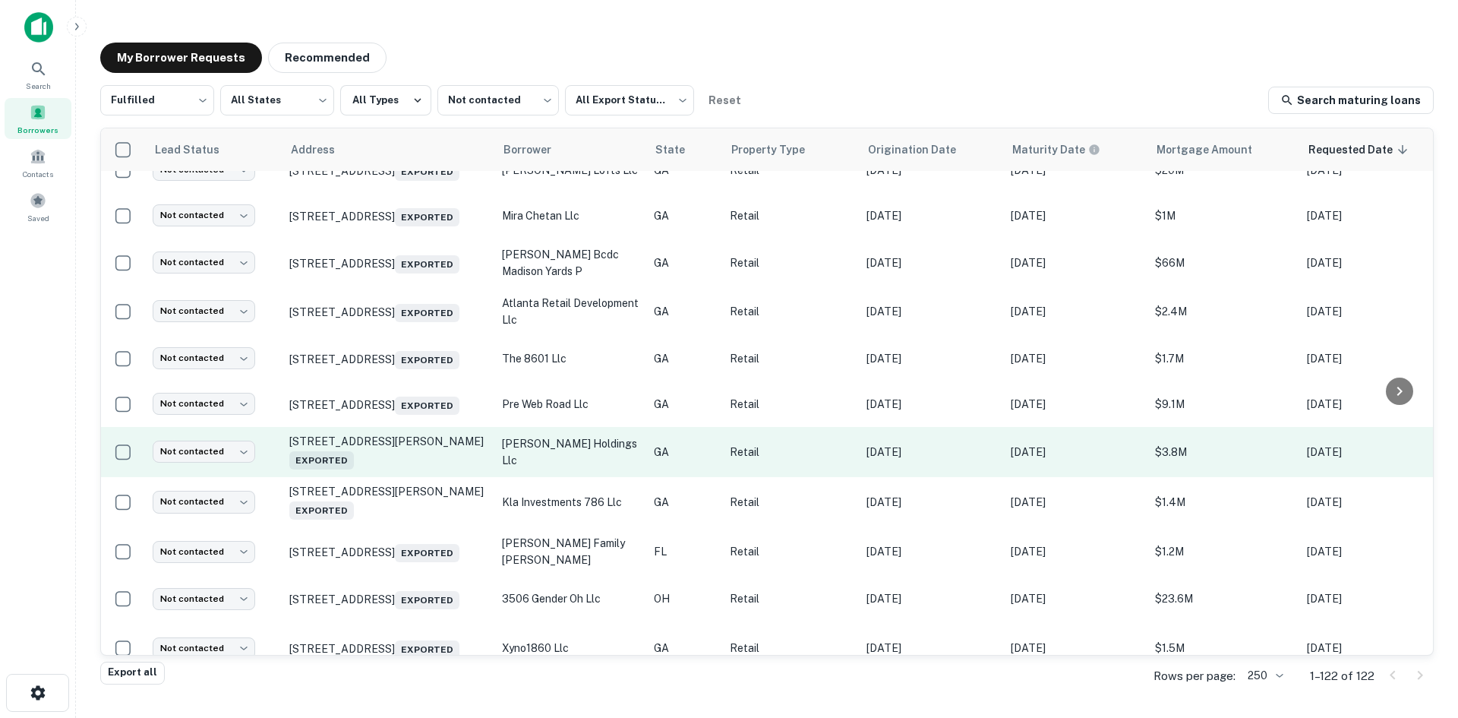
click at [422, 477] on td "4371 S Cobb Dr Se Smyrna, GA 30080 Exported" at bounding box center [388, 452] width 213 height 50
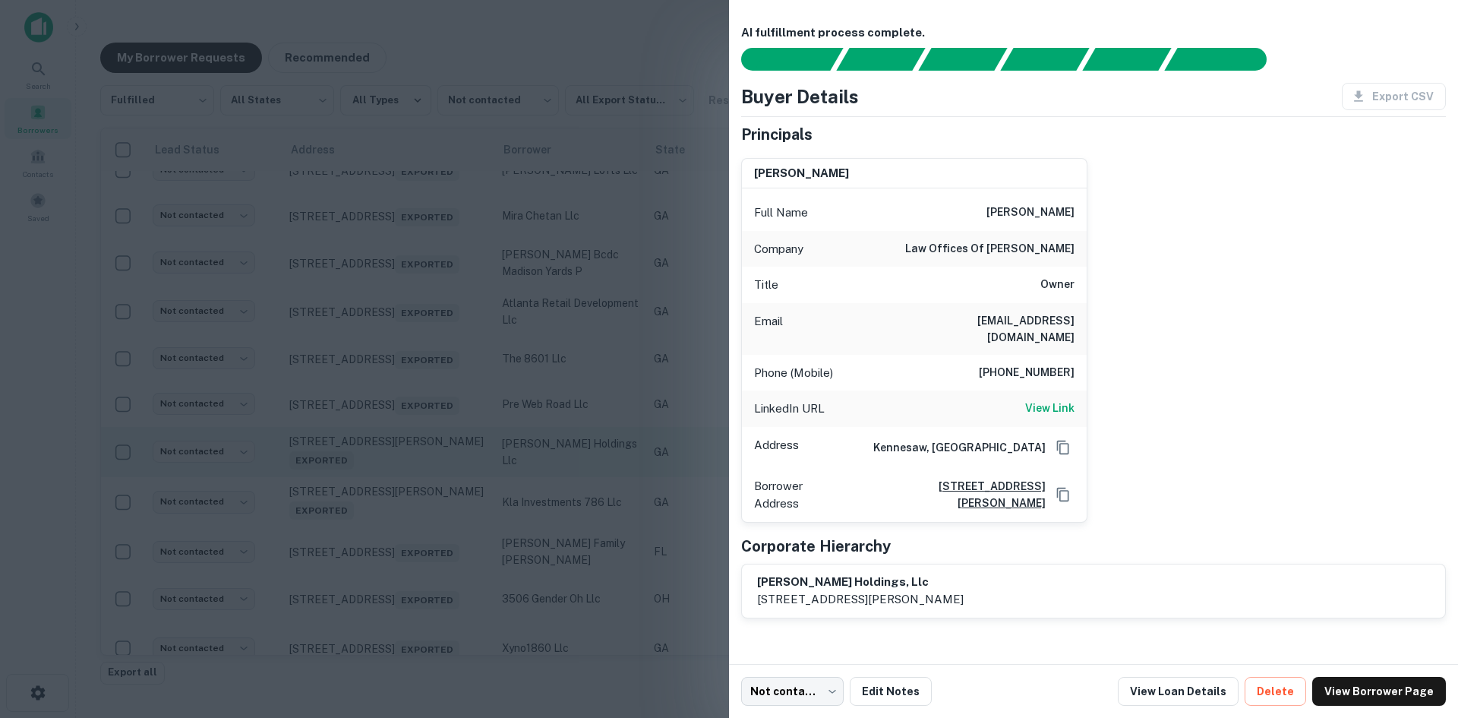
click at [420, 501] on div at bounding box center [729, 359] width 1458 height 718
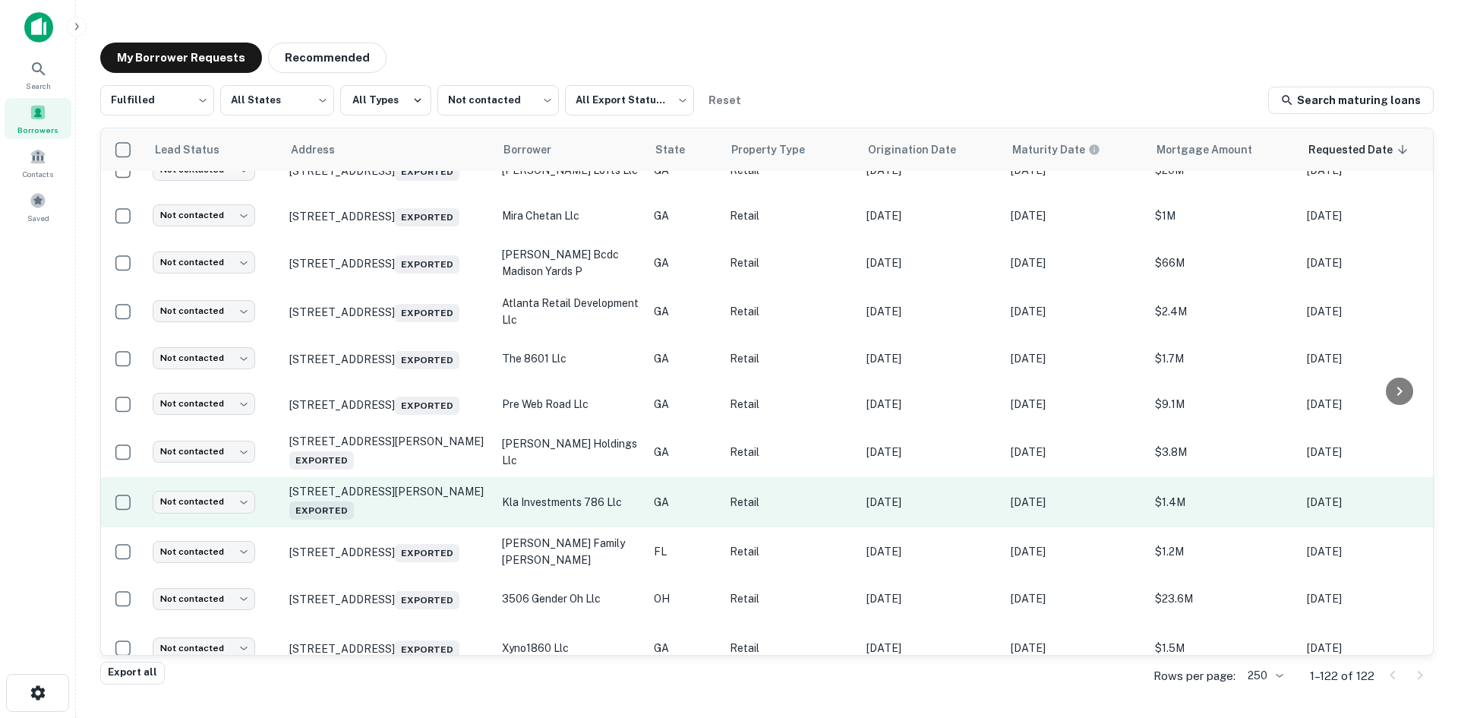
scroll to position [1578, 0]
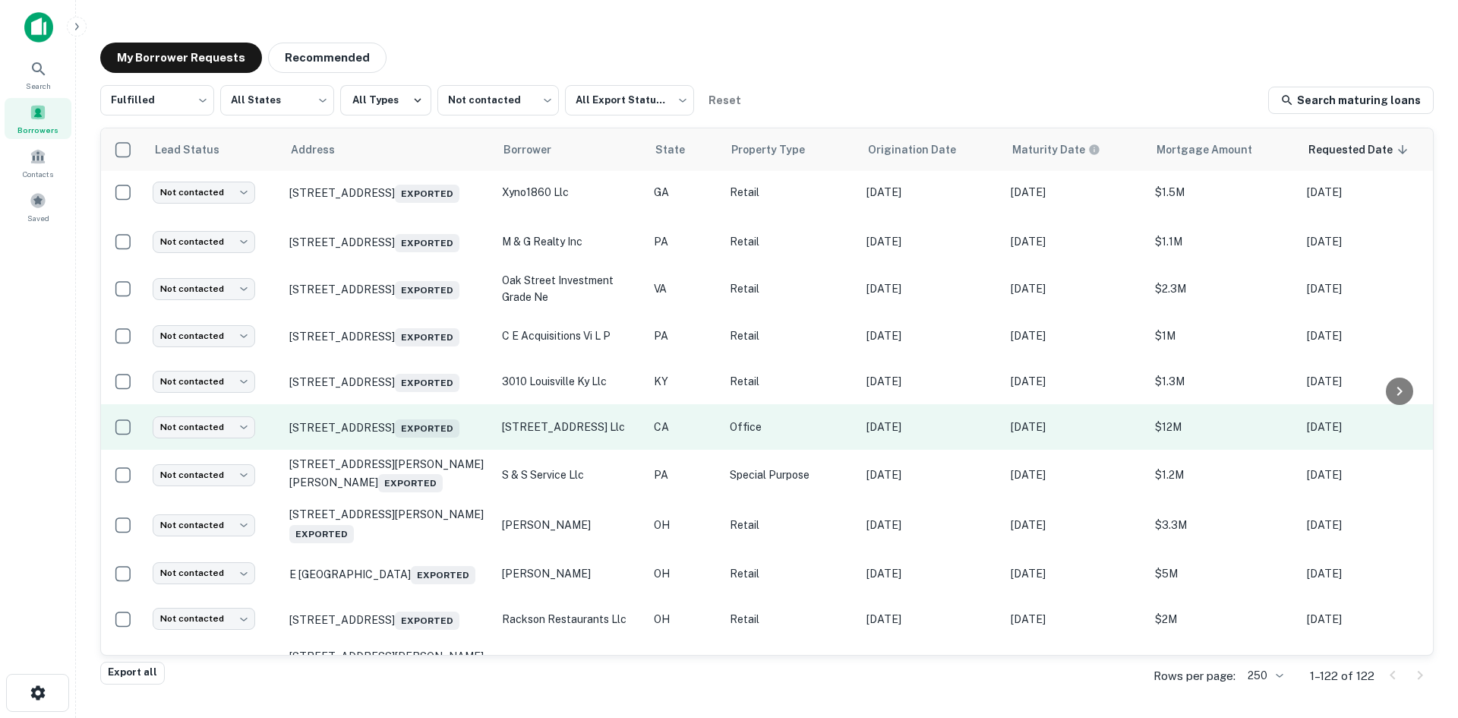
click at [409, 450] on td "7001 East Pkwy Sacramento, CA 95823 Exported" at bounding box center [388, 427] width 213 height 46
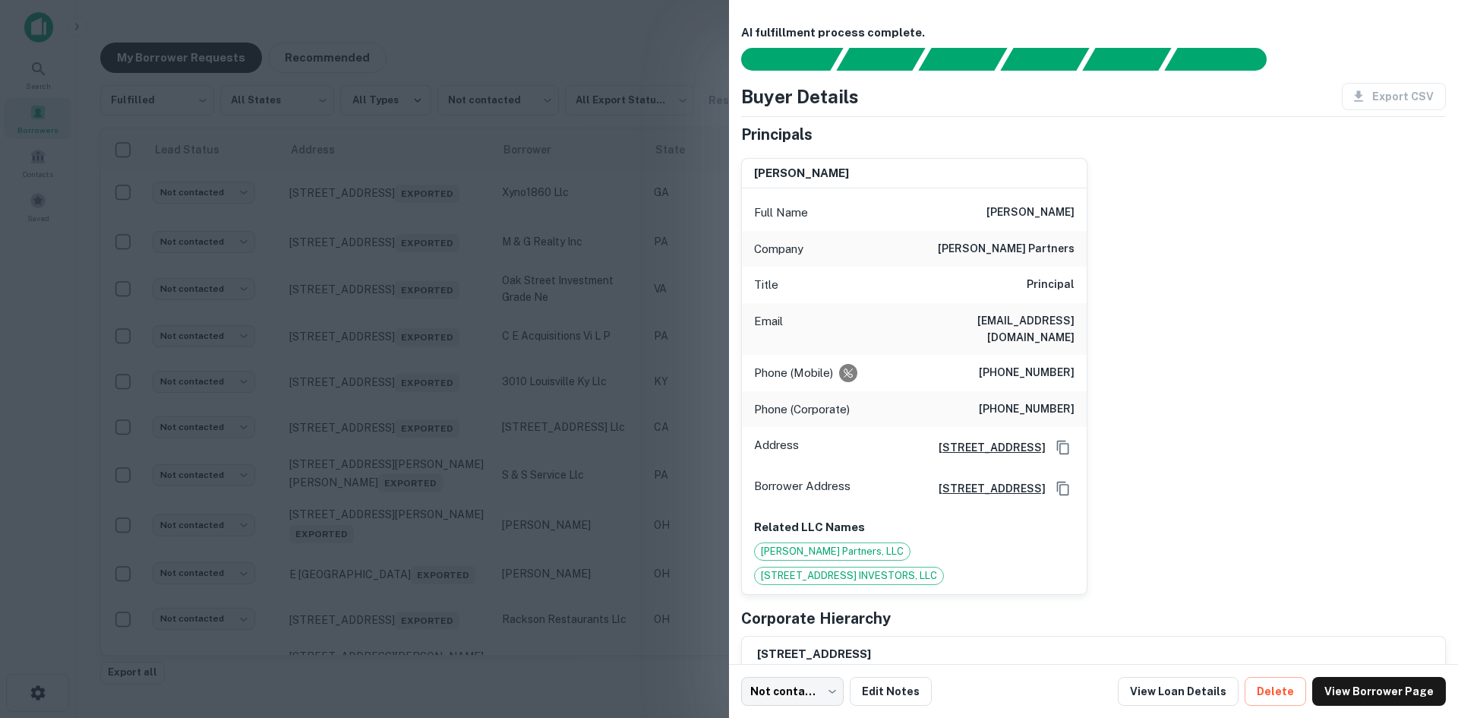
click at [407, 495] on div at bounding box center [729, 359] width 1458 height 718
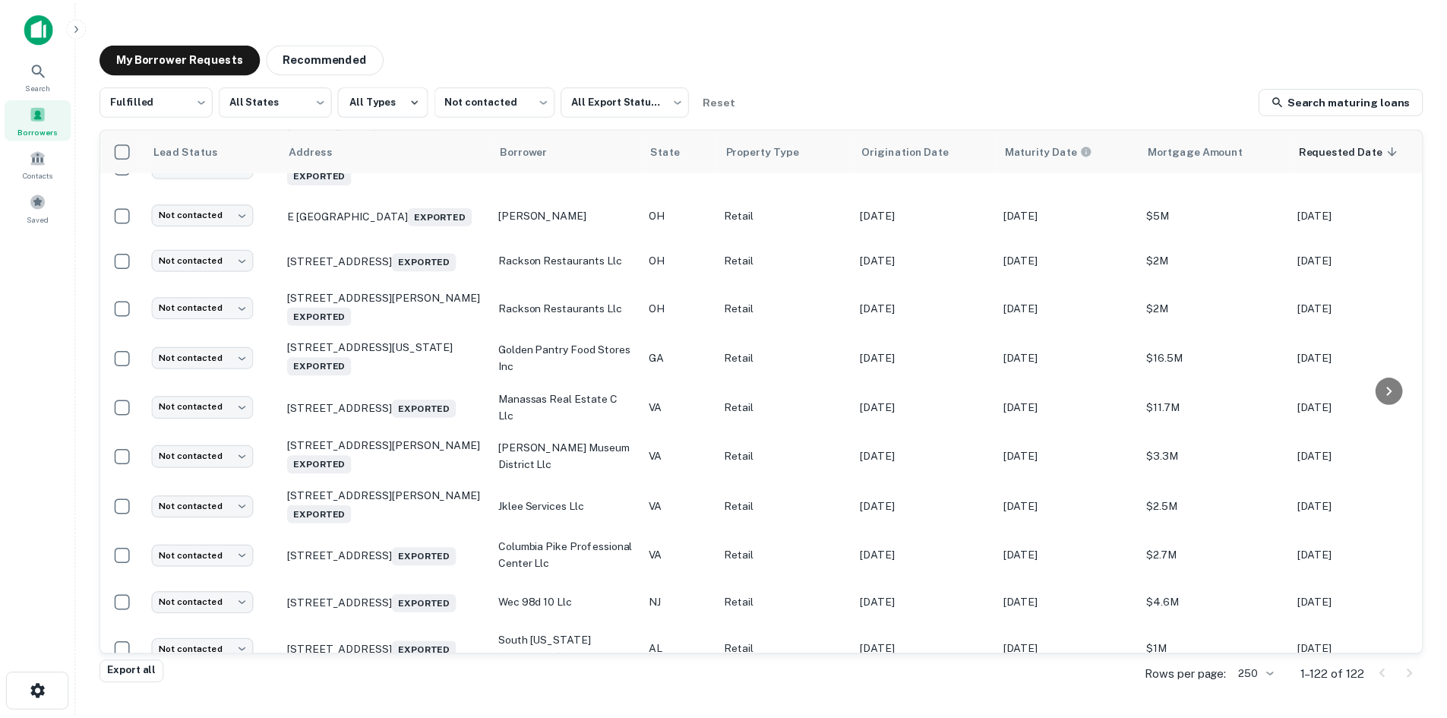
scroll to position [1958, 0]
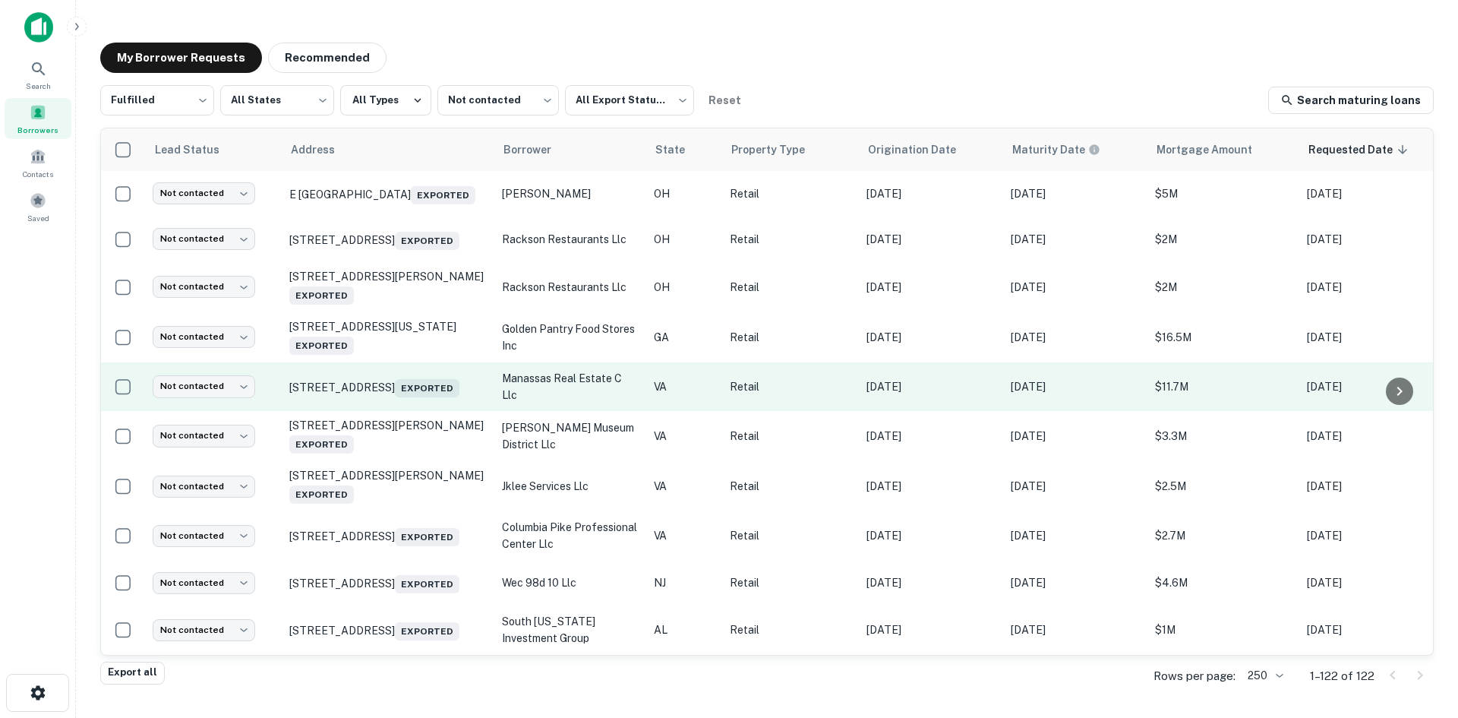
click at [398, 411] on td "8000 Sudley Rd Manassas, VA 20109 Exported" at bounding box center [388, 386] width 213 height 49
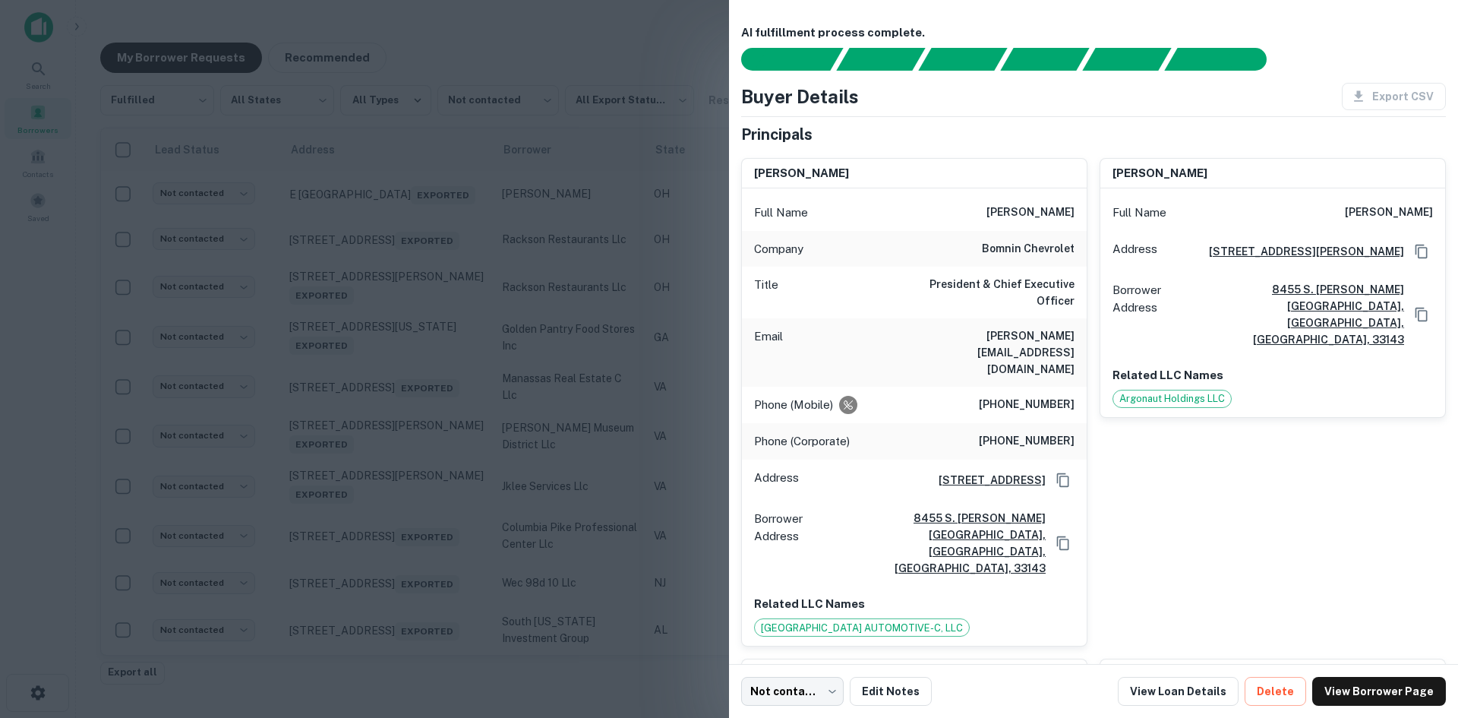
click at [398, 463] on div at bounding box center [729, 359] width 1458 height 718
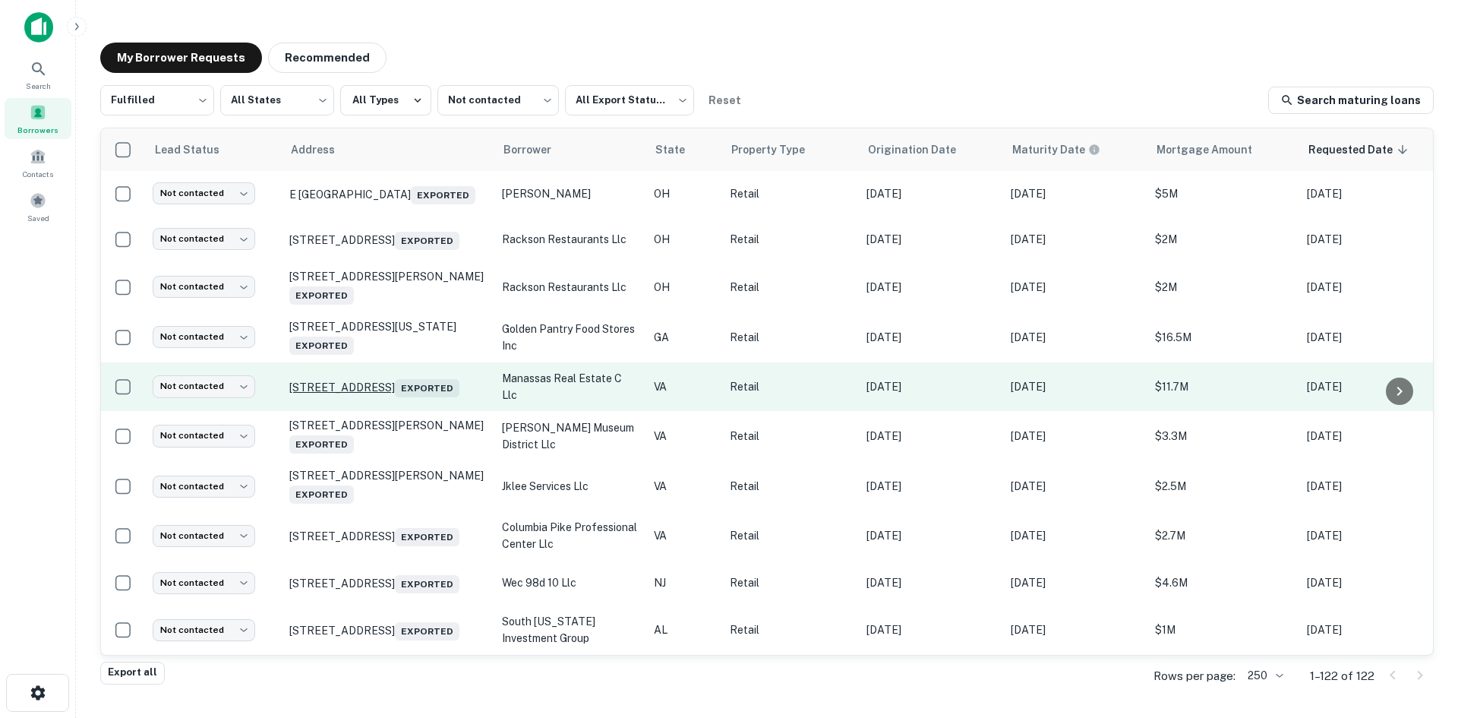
click at [403, 397] on p "8000 Sudley Rd Manassas, VA 20109 Exported" at bounding box center [387, 386] width 197 height 21
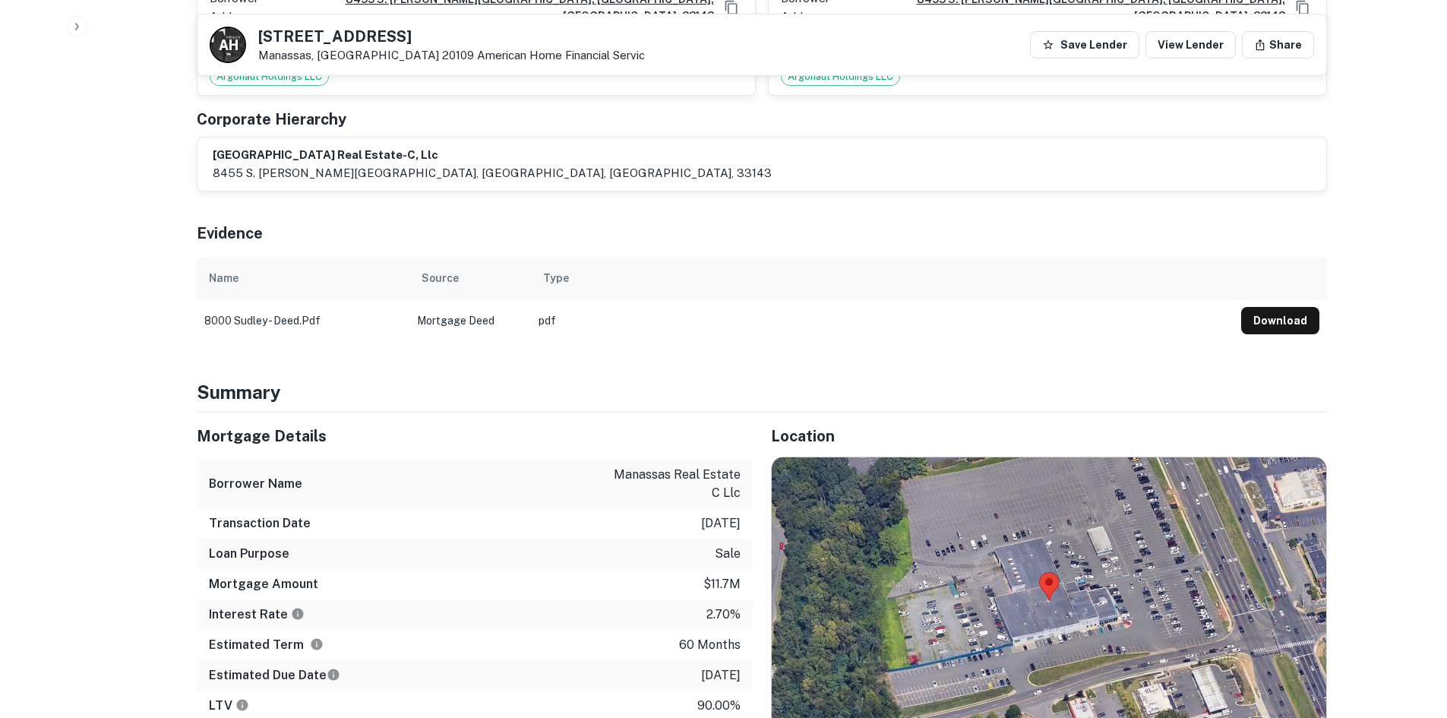
scroll to position [1063, 0]
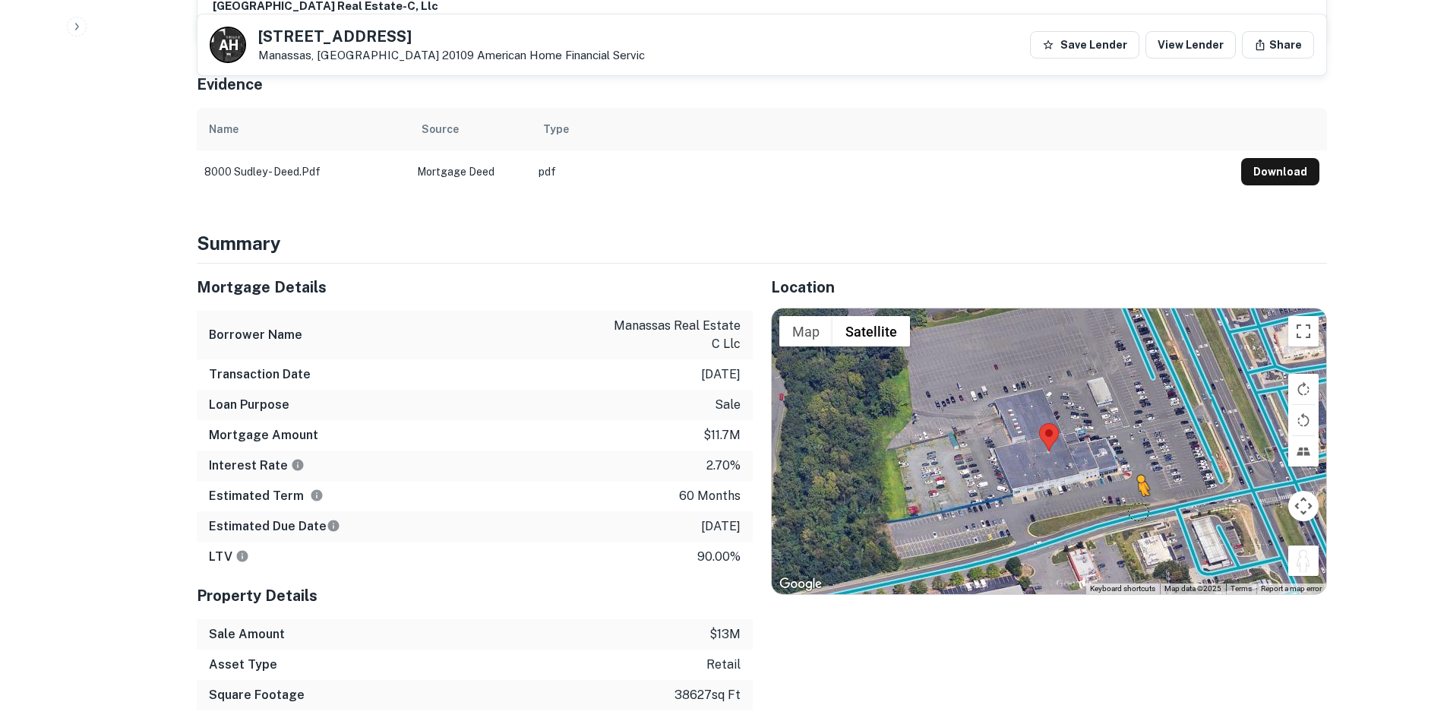
drag, startPoint x: 1311, startPoint y: 479, endPoint x: 1126, endPoint y: 438, distance: 189.8
click at [1128, 438] on div "To activate drag with keyboard, press Alt + Enter. Once in keyboard drag state,…" at bounding box center [1049, 451] width 554 height 286
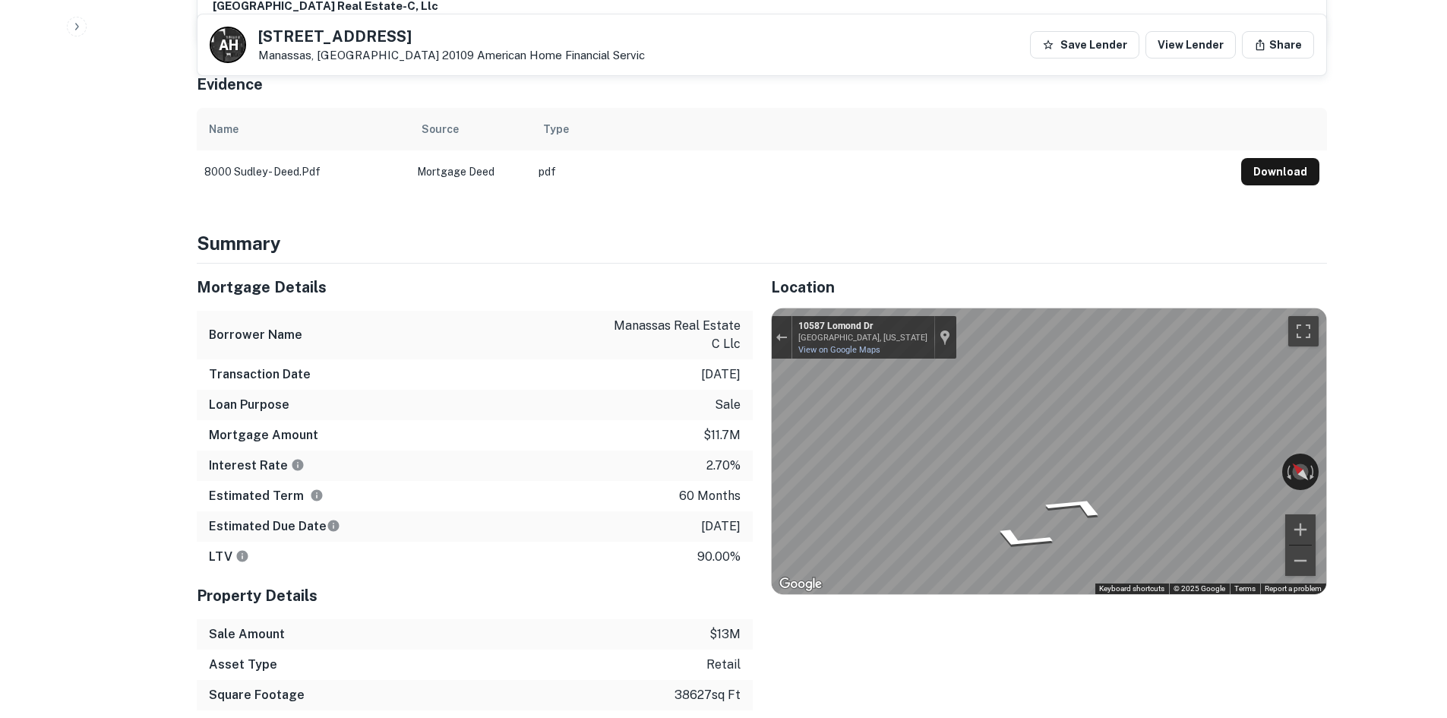
click at [1332, 374] on div "Back to borrower requests A H 8000 Sudley Rd Manassas, VA 20109 American Home F…" at bounding box center [761, 618] width 1167 height 3315
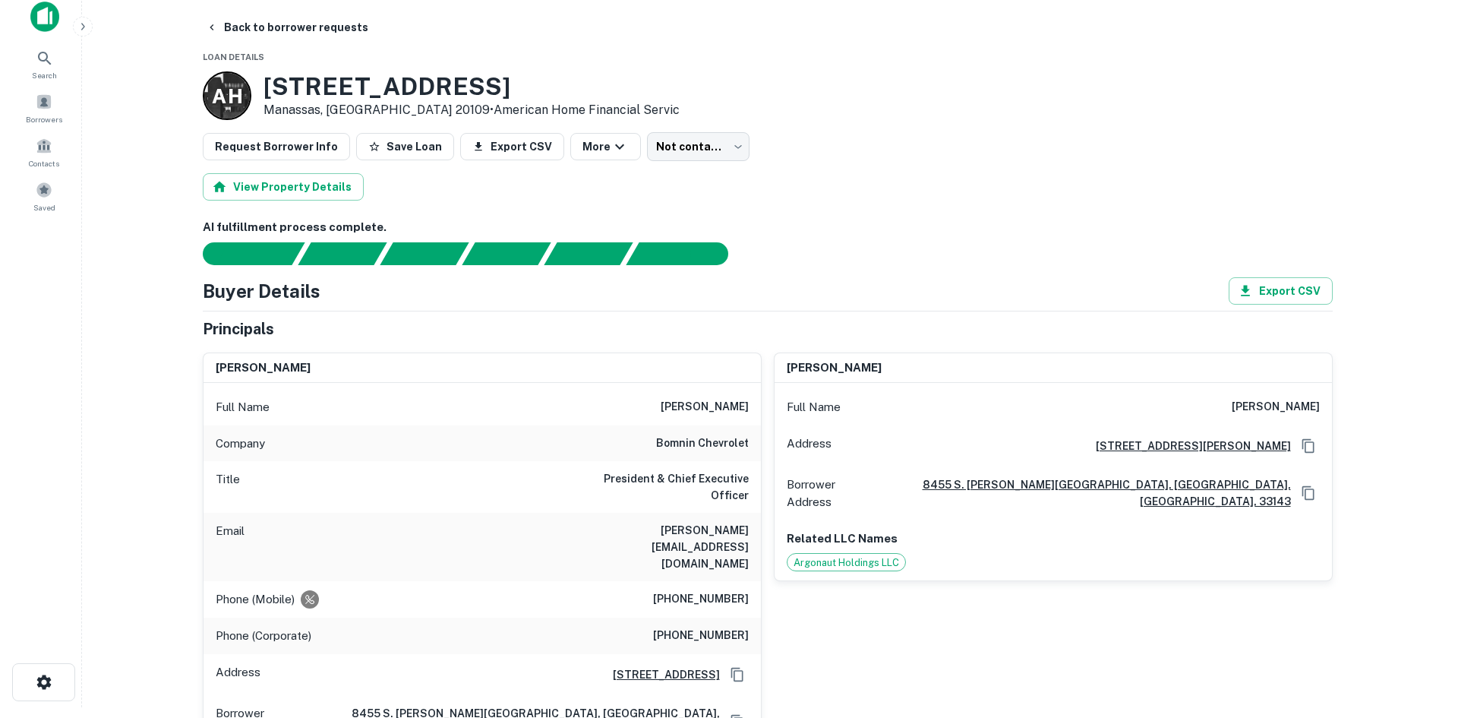
scroll to position [0, 0]
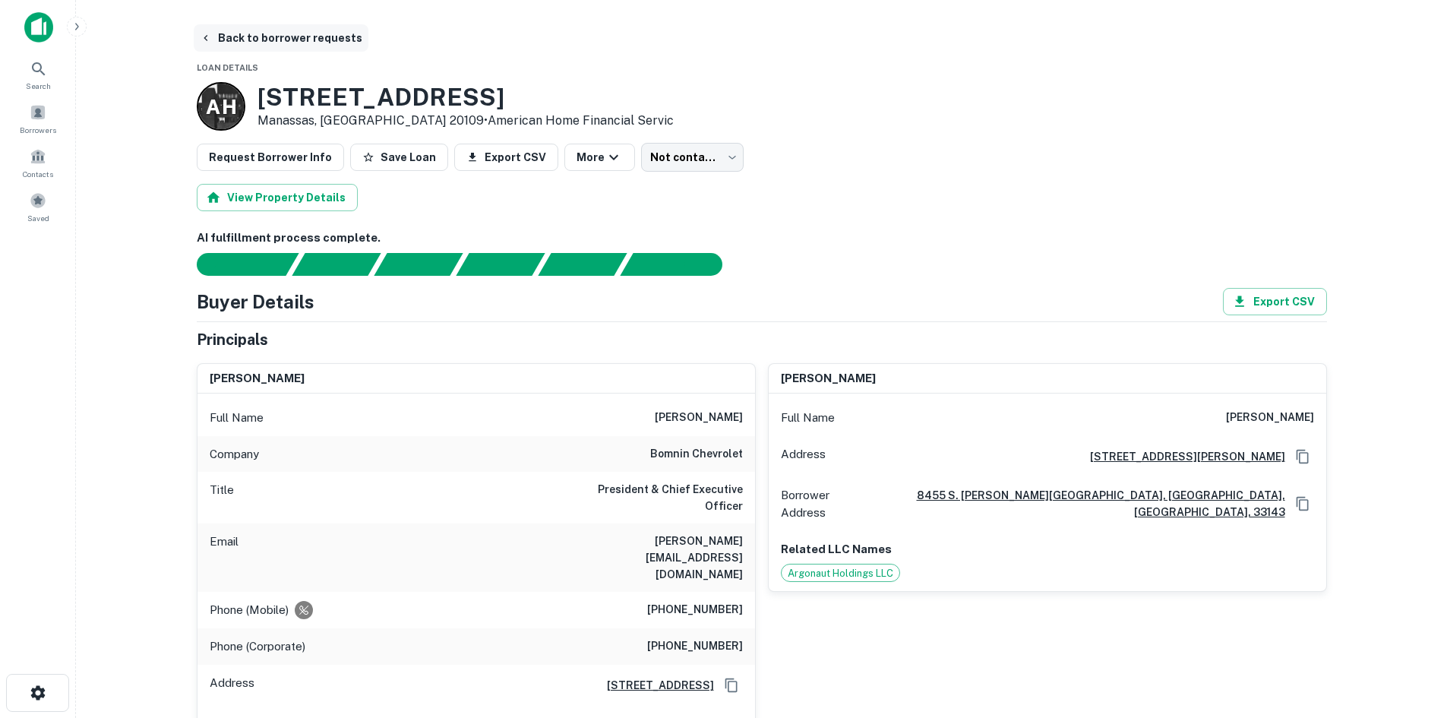
click at [294, 27] on button "Back to borrower requests" at bounding box center [281, 37] width 175 height 27
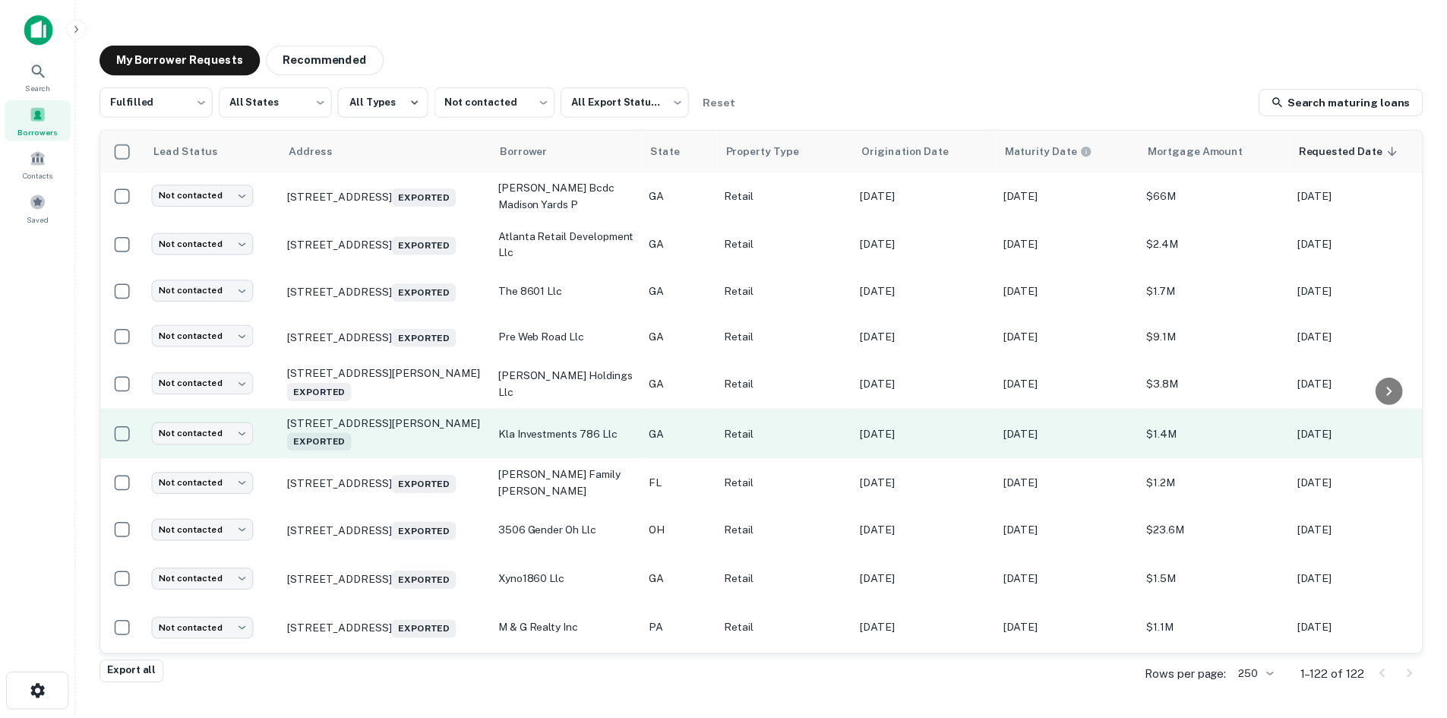
scroll to position [1199, 0]
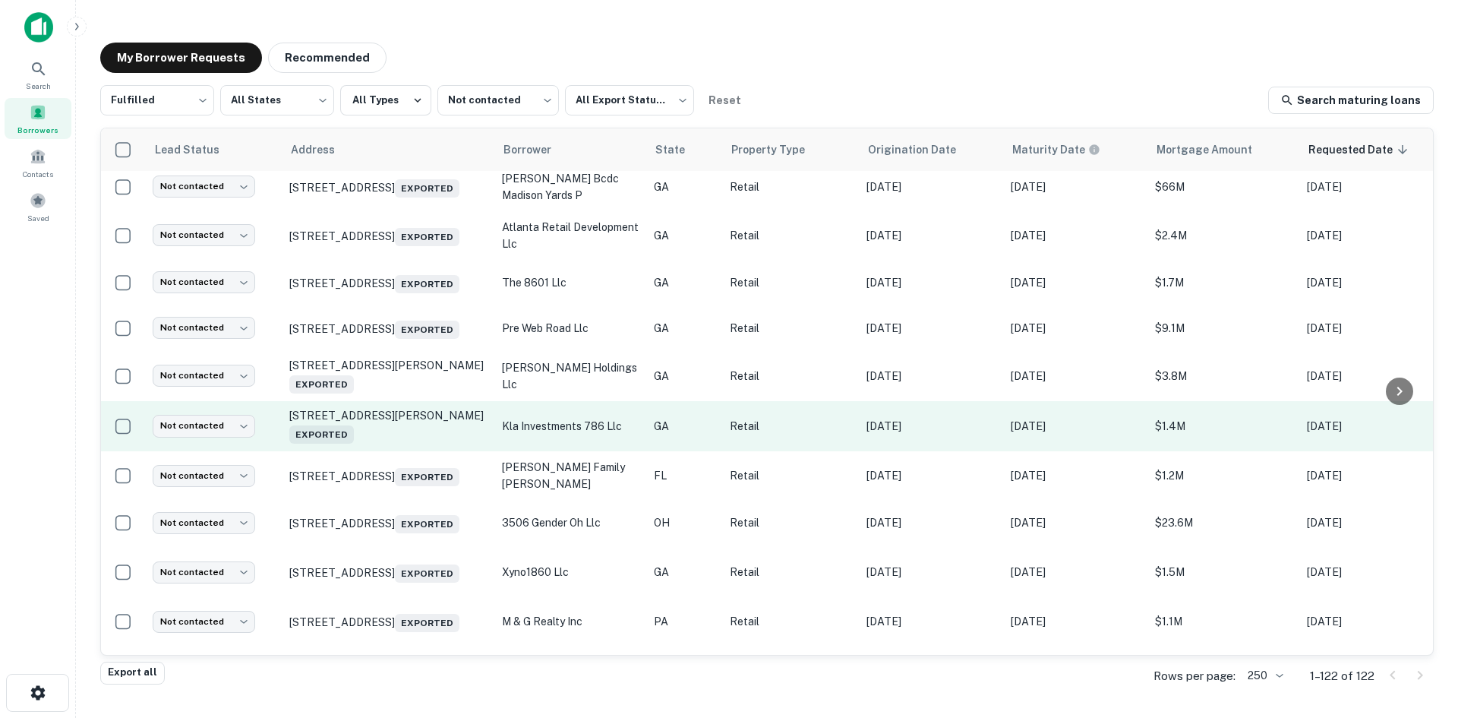
click at [393, 451] on td "2668 Mize Rd Toccoa, GA 30577 Exported" at bounding box center [388, 426] width 213 height 50
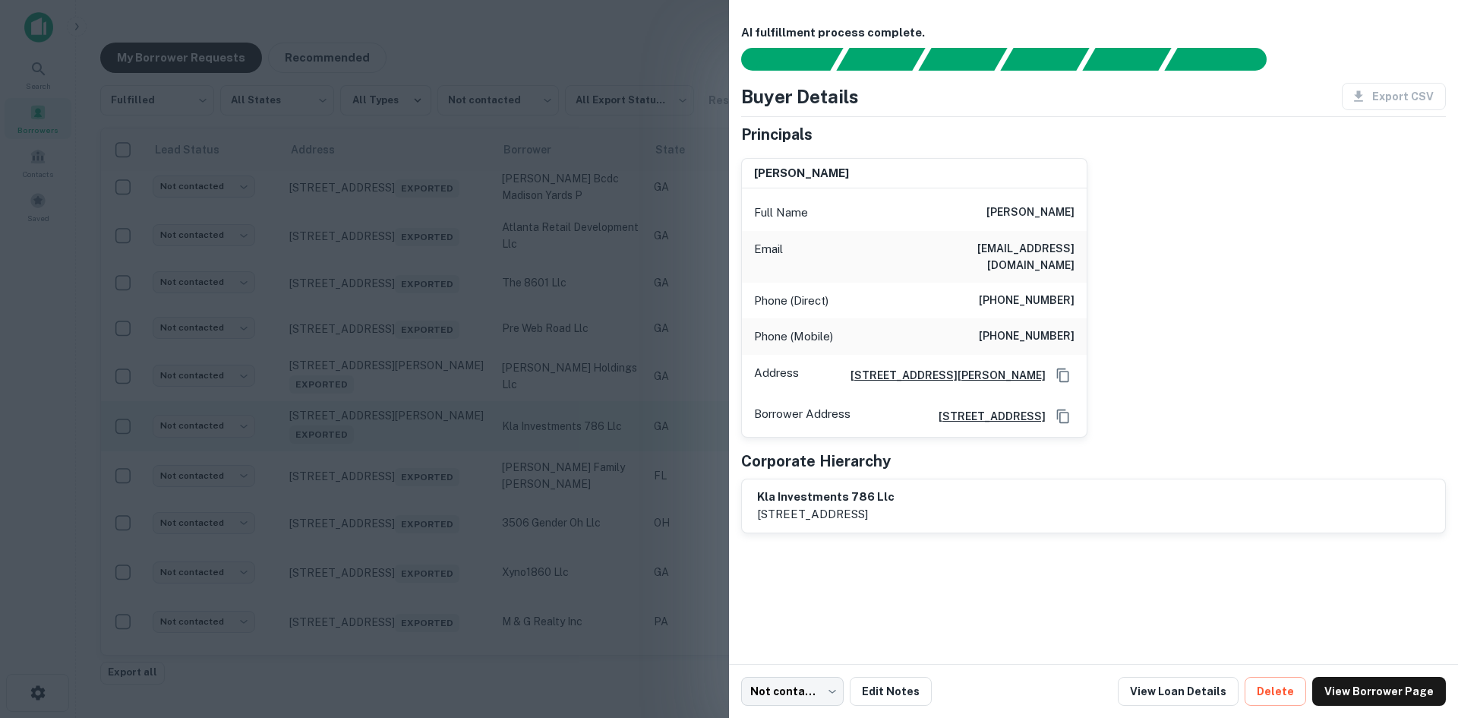
click at [393, 469] on div at bounding box center [729, 359] width 1458 height 718
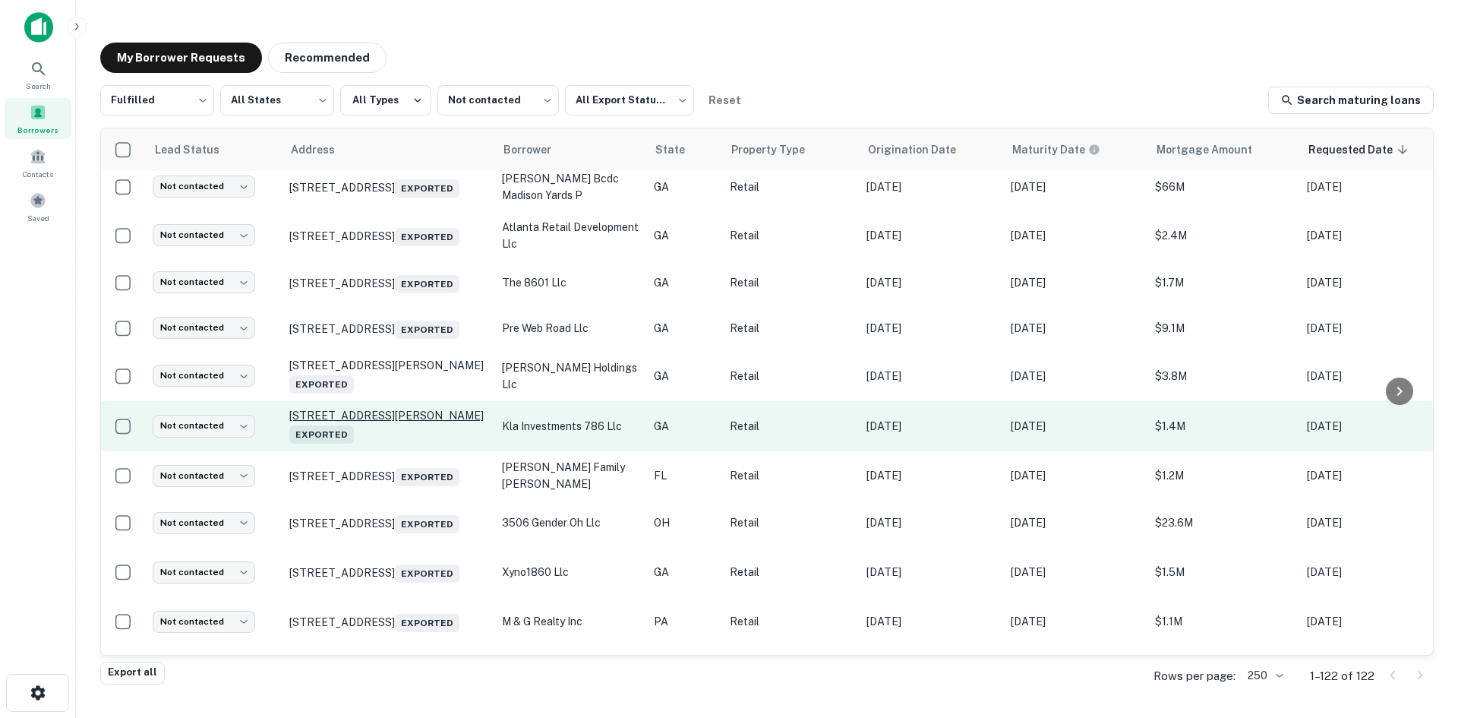
click at [397, 436] on p "2668 Mize Rd Toccoa, GA 30577 Exported" at bounding box center [387, 426] width 197 height 35
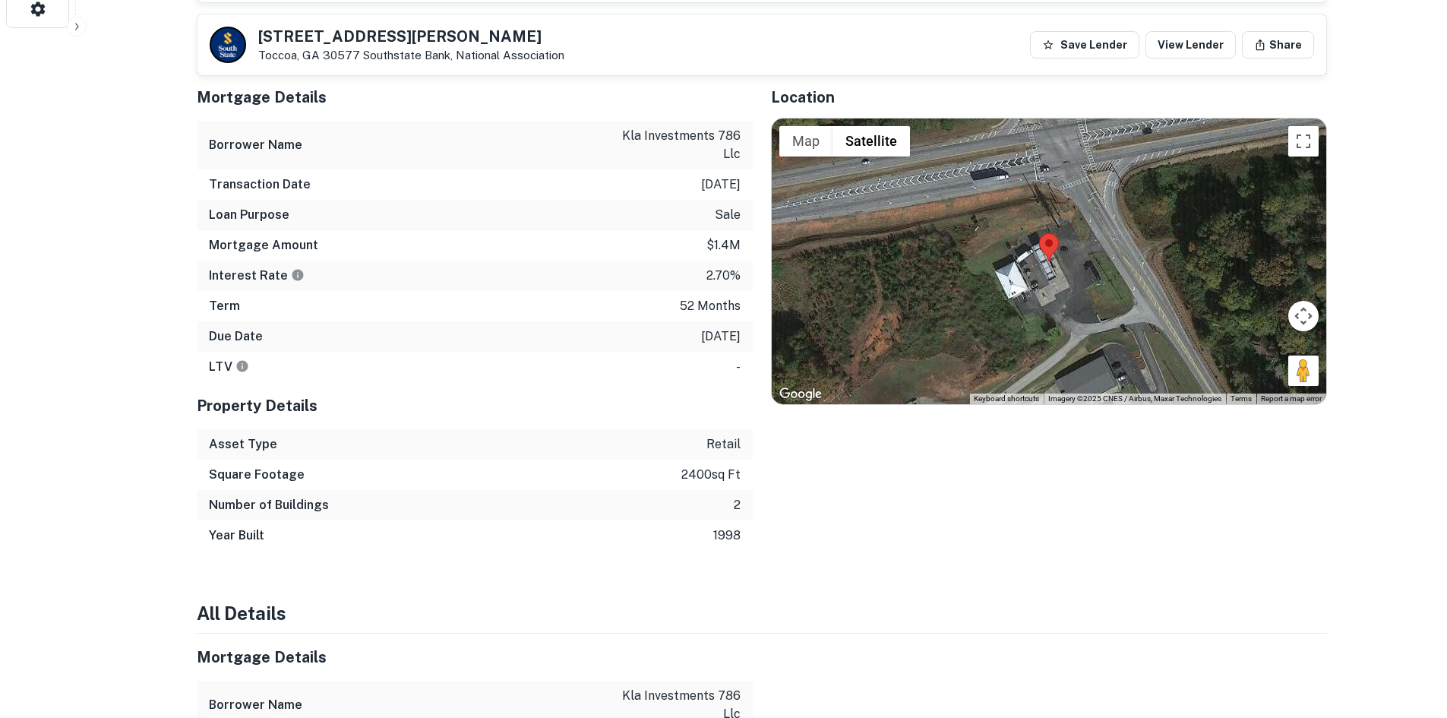
scroll to position [608, 0]
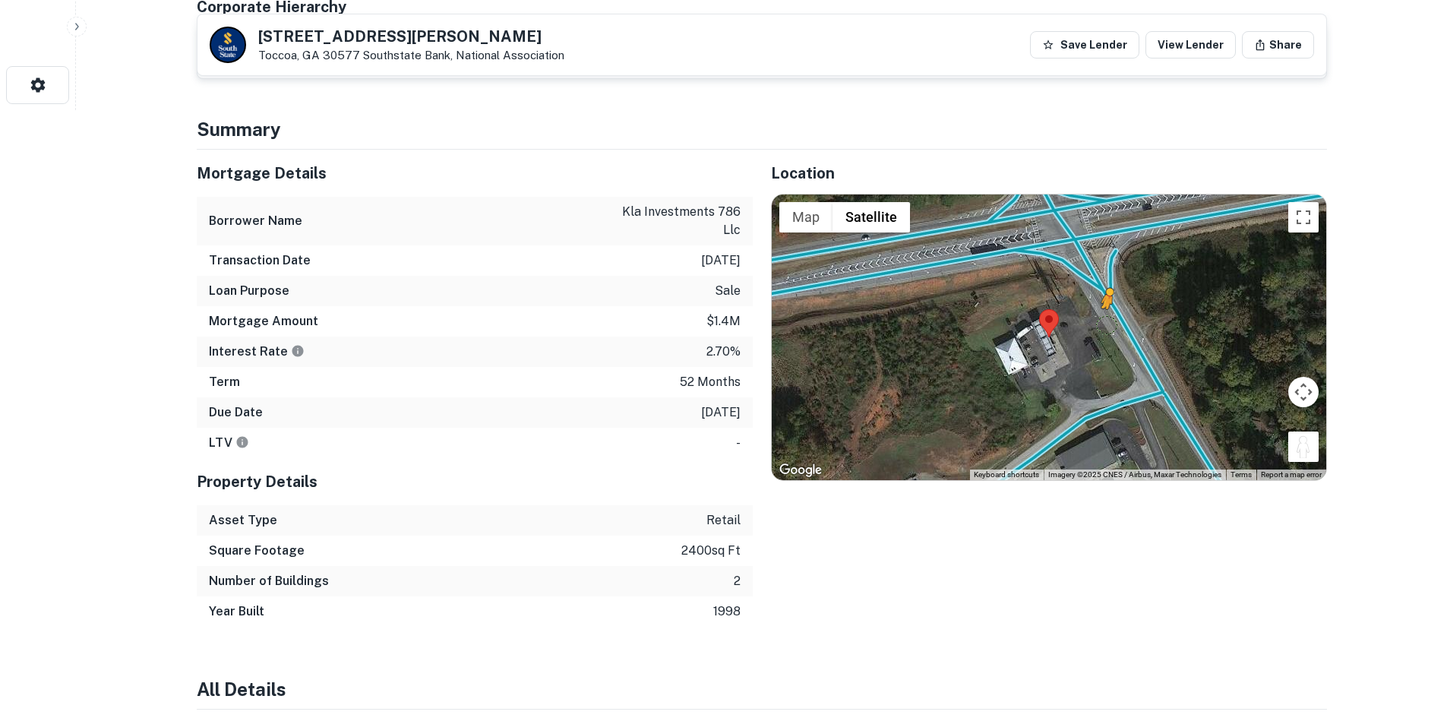
drag, startPoint x: 1308, startPoint y: 437, endPoint x: 1101, endPoint y: 300, distance: 248.4
click at [1101, 300] on div "To activate drag with keyboard, press Alt + Enter. Once in keyboard drag state,…" at bounding box center [1049, 337] width 554 height 286
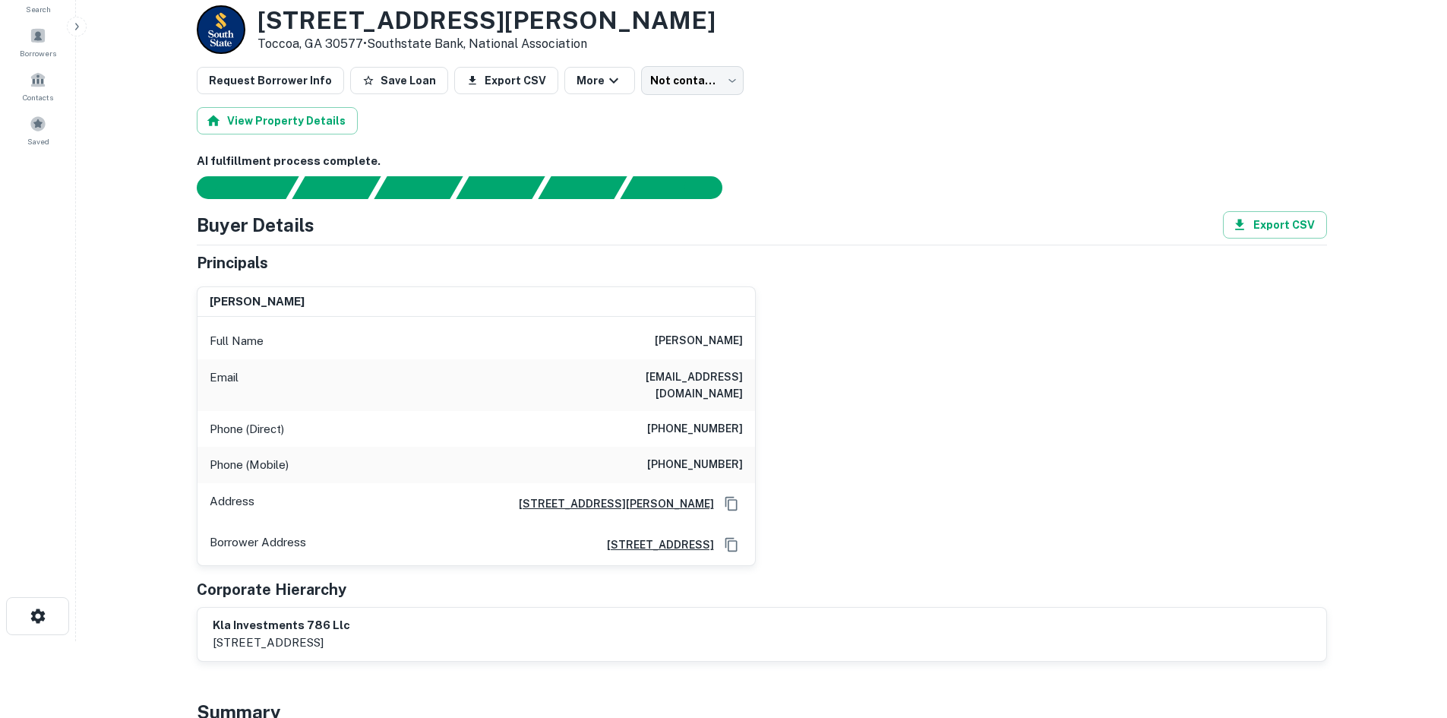
scroll to position [76, 0]
click at [702, 421] on h6 "(504) 835-1128" at bounding box center [695, 430] width 96 height 18
drag, startPoint x: 702, startPoint y: 412, endPoint x: 694, endPoint y: 404, distance: 11.3
click at [700, 421] on h6 "(504) 835-1128" at bounding box center [695, 430] width 96 height 18
click at [692, 412] on div "Phone (Direct) (504) 835-1128" at bounding box center [476, 430] width 558 height 36
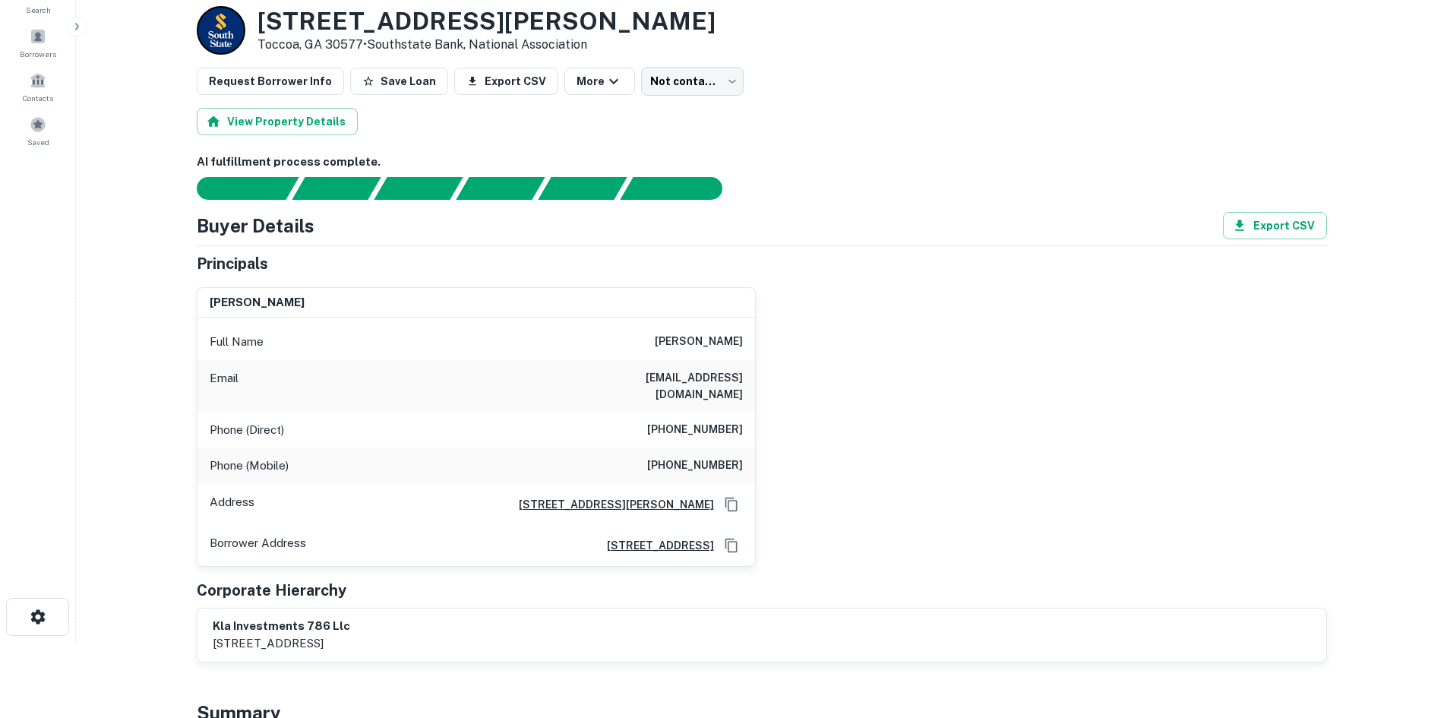
click at [699, 421] on h6 "(504) 835-1128" at bounding box center [695, 430] width 96 height 18
click at [700, 421] on h6 "(504) 835-1128" at bounding box center [695, 430] width 96 height 18
copy h6 "(504) 835-1128"
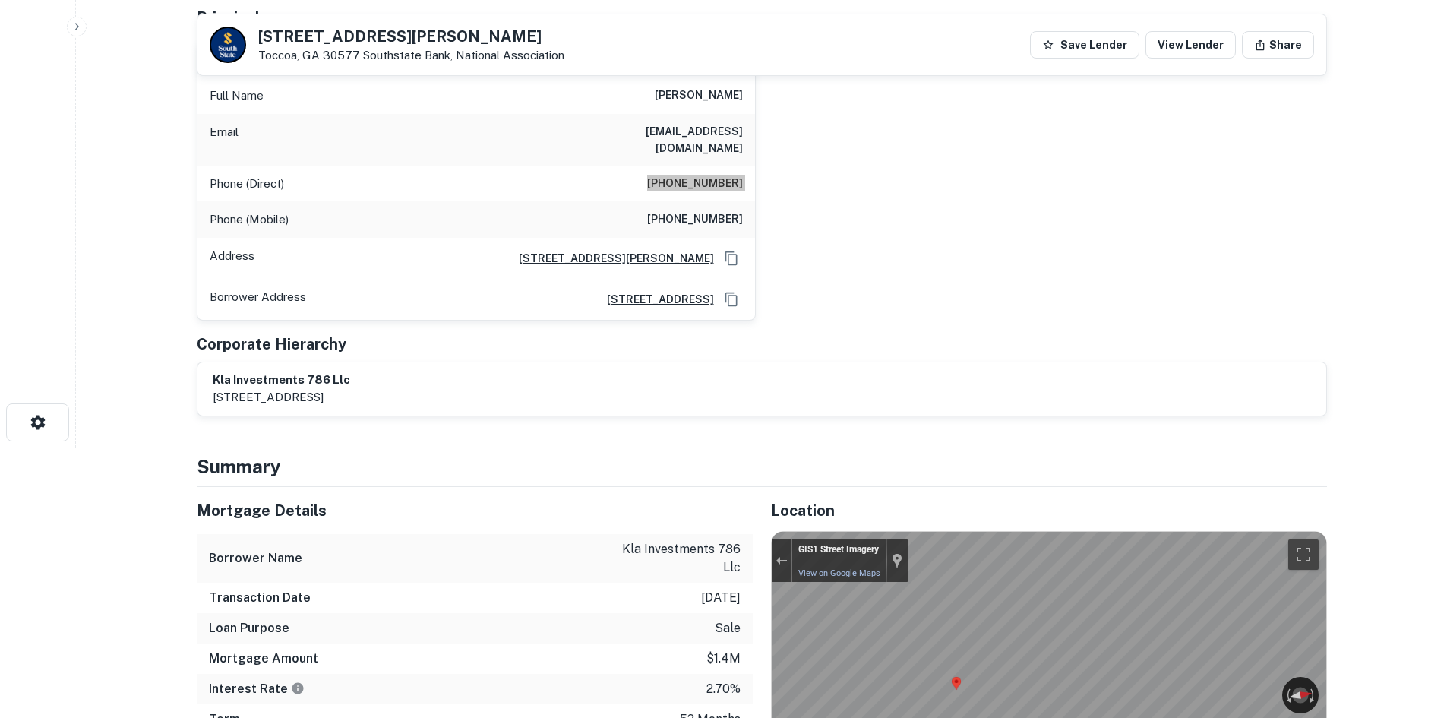
scroll to position [228, 0]
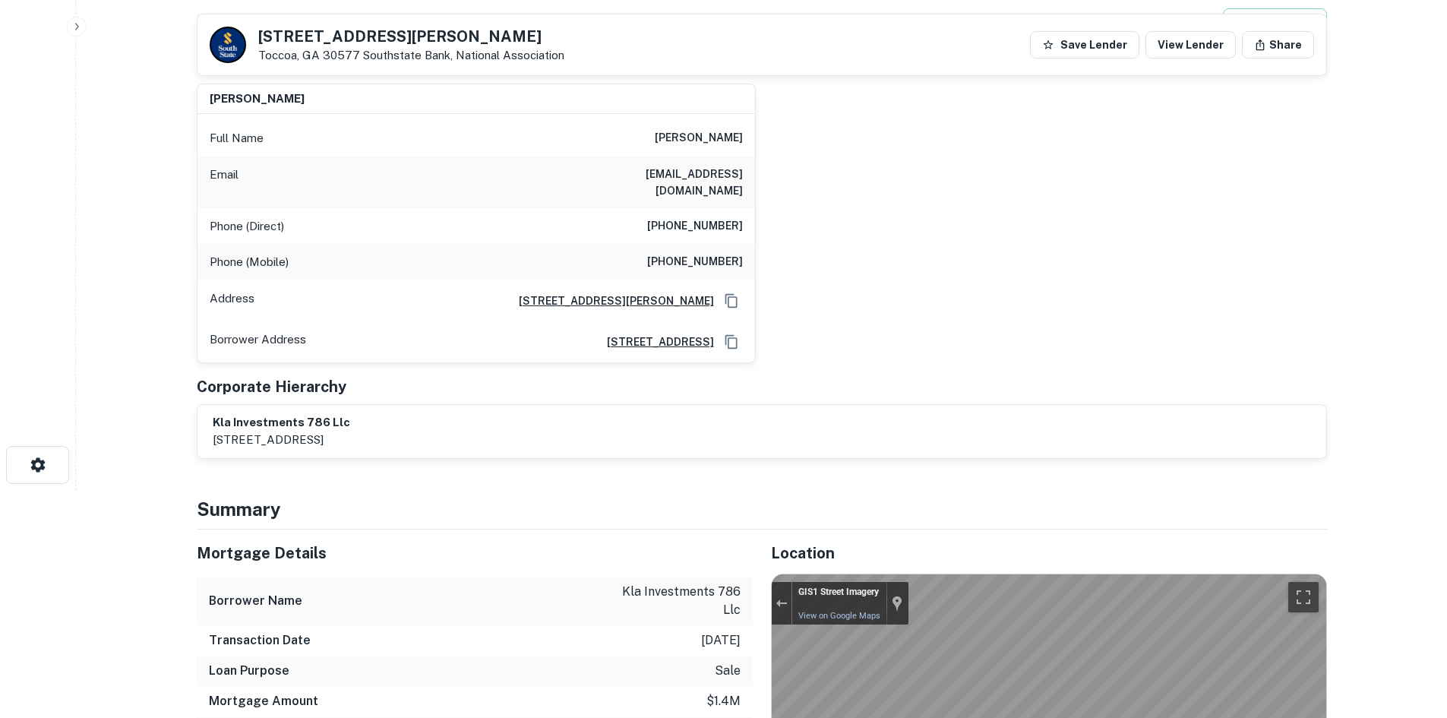
click at [665, 253] on h6 "(757) 420-7291" at bounding box center [695, 262] width 96 height 18
copy h6 "(757) 420-7291"
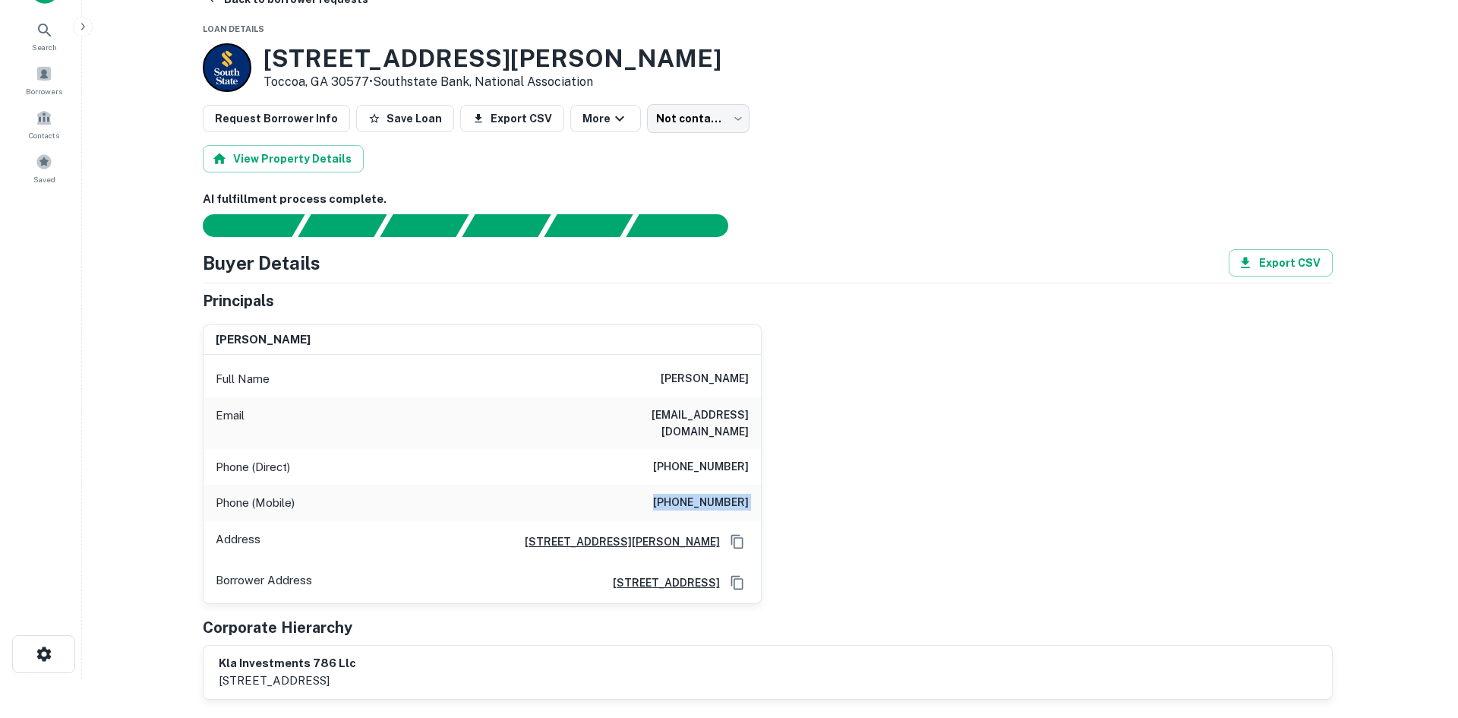
scroll to position [0, 0]
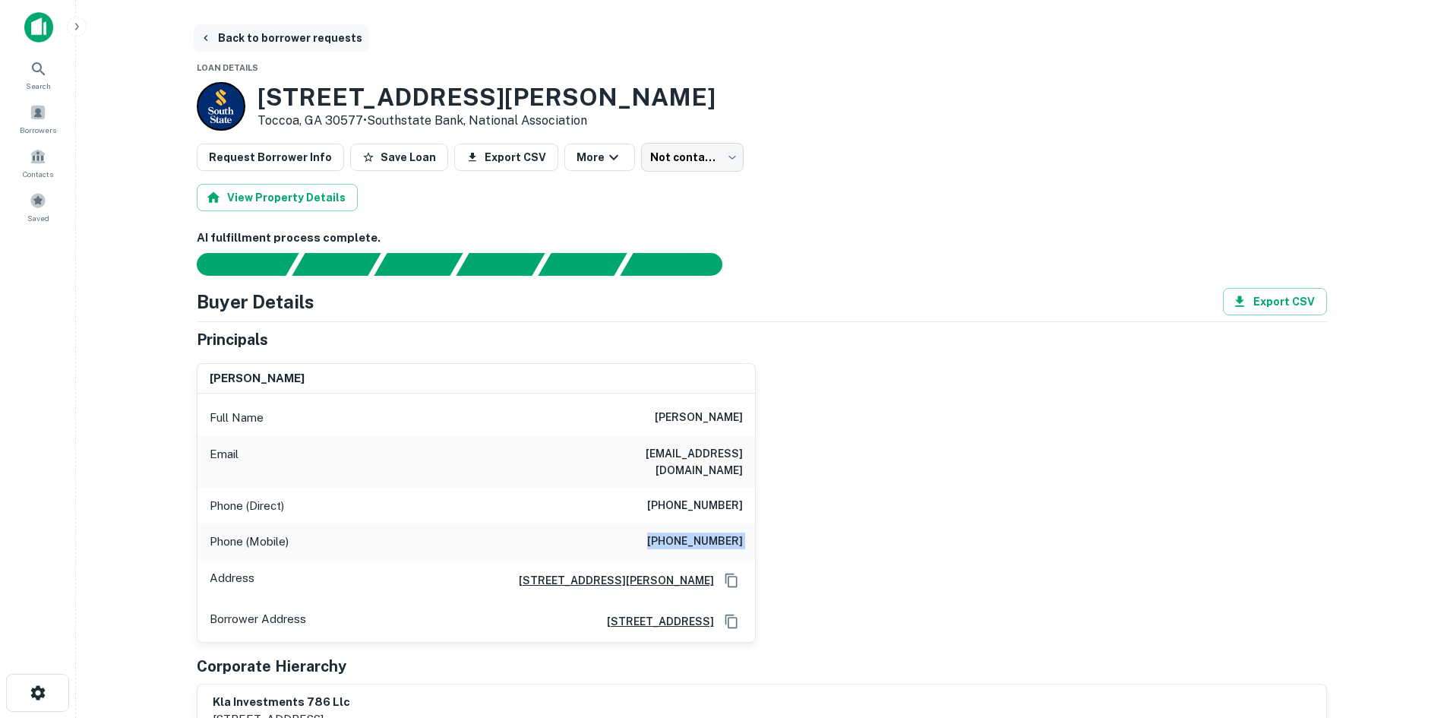
click at [267, 47] on button "Back to borrower requests" at bounding box center [281, 37] width 175 height 27
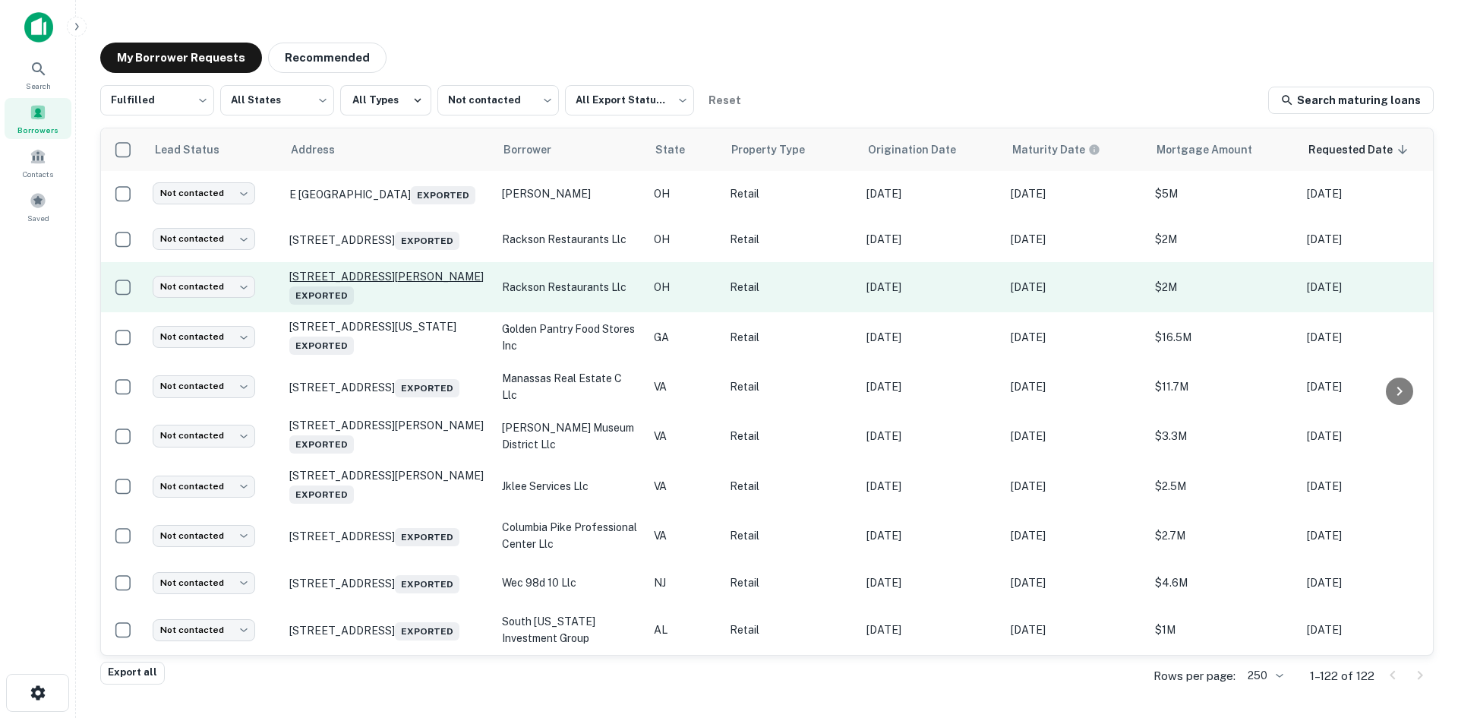
scroll to position [2262, 0]
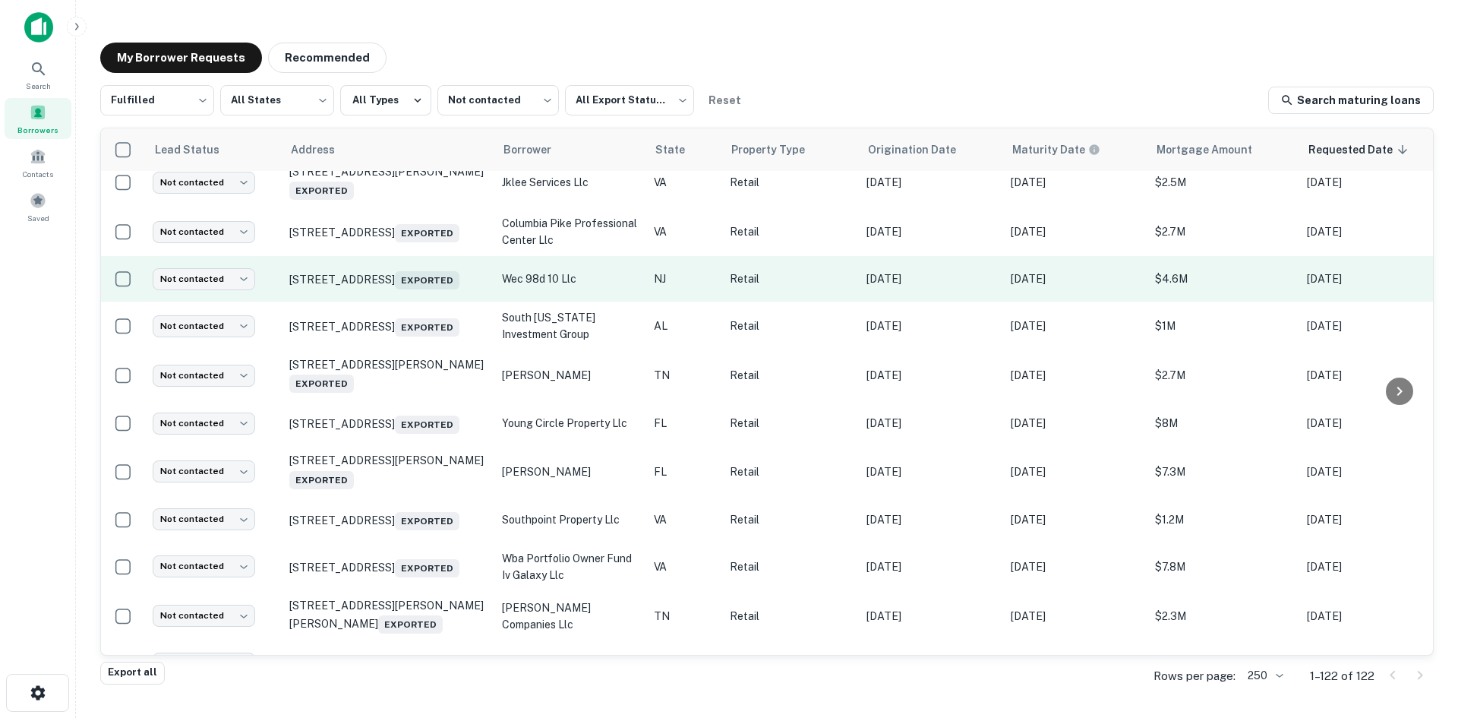
click at [372, 302] on td "380 Harmony Rd Gibbstown, NJ 08027 Exported" at bounding box center [388, 279] width 213 height 46
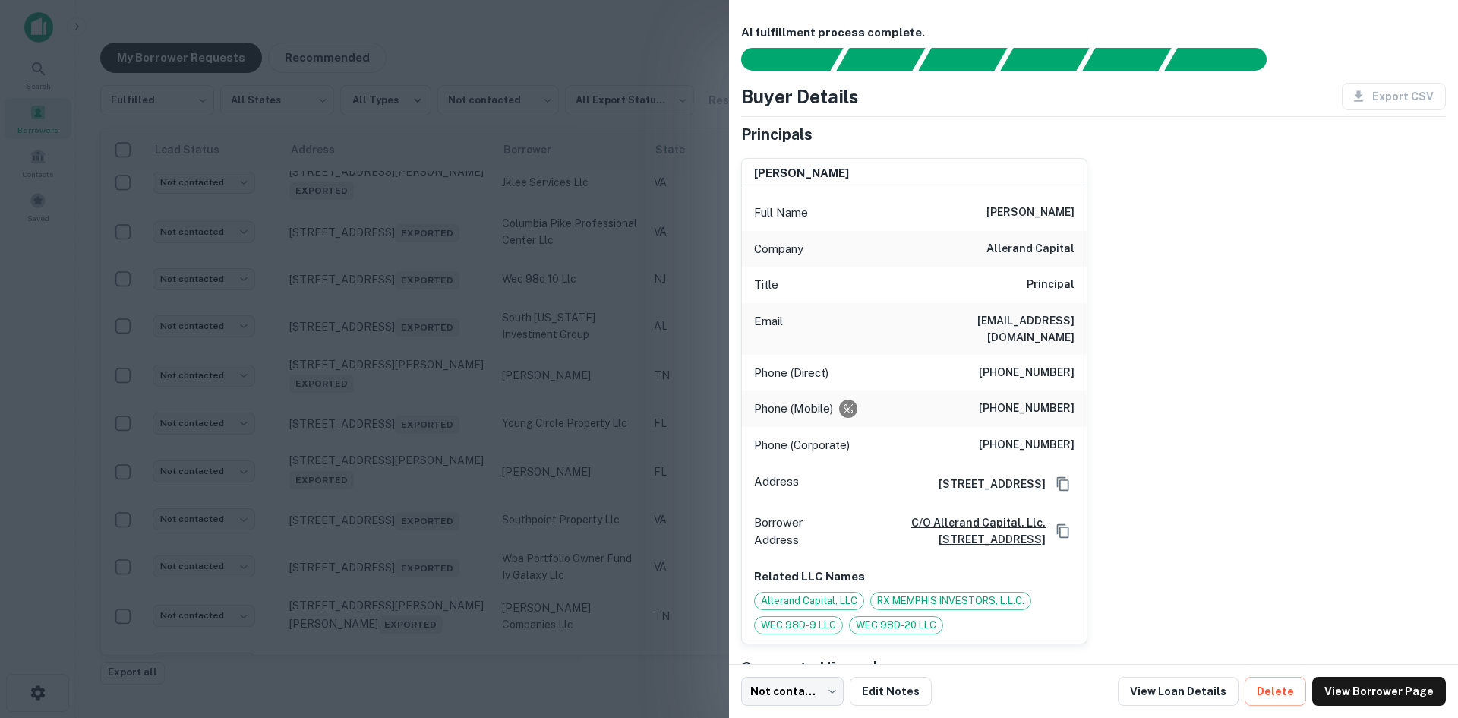
click at [381, 318] on div at bounding box center [729, 359] width 1458 height 718
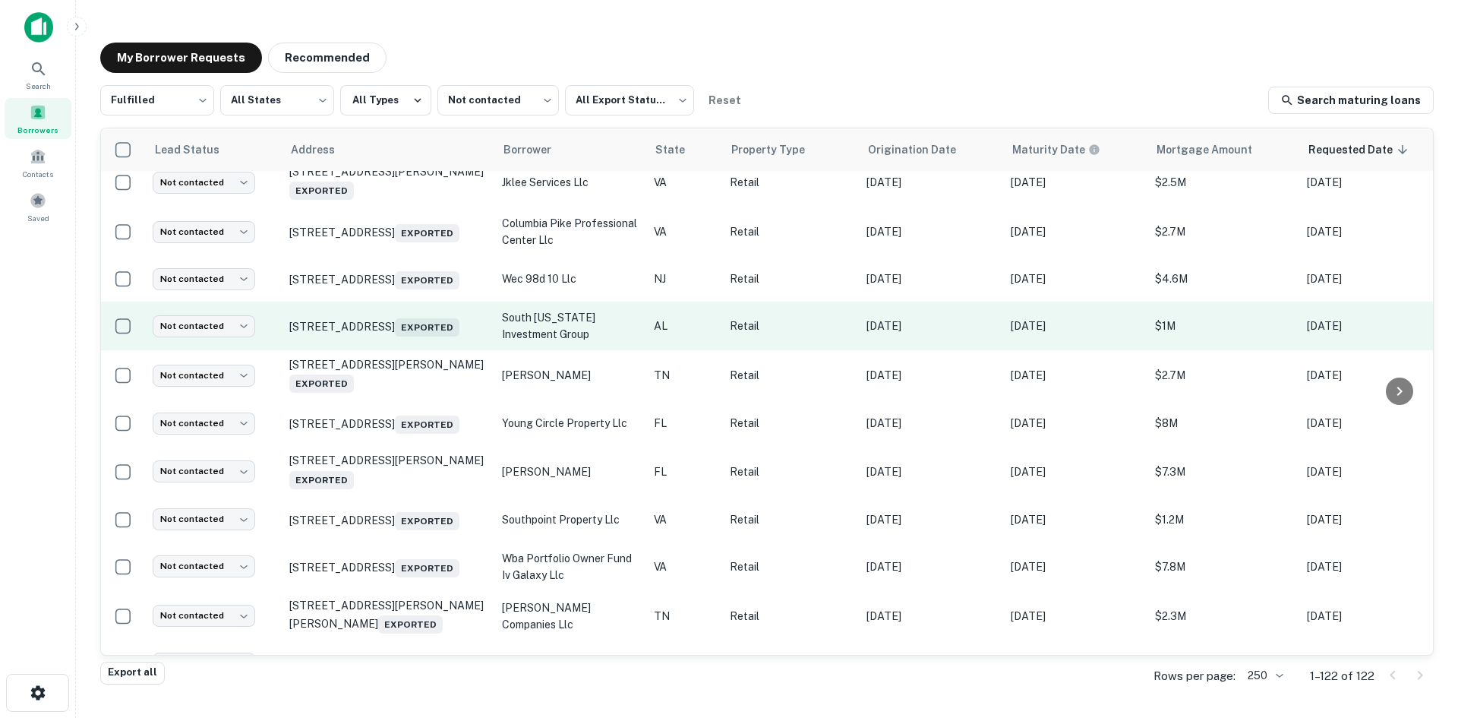
click at [429, 350] on td "4401 Money Bayou Dr Orange Beach, AL 36561 Exported" at bounding box center [388, 326] width 213 height 49
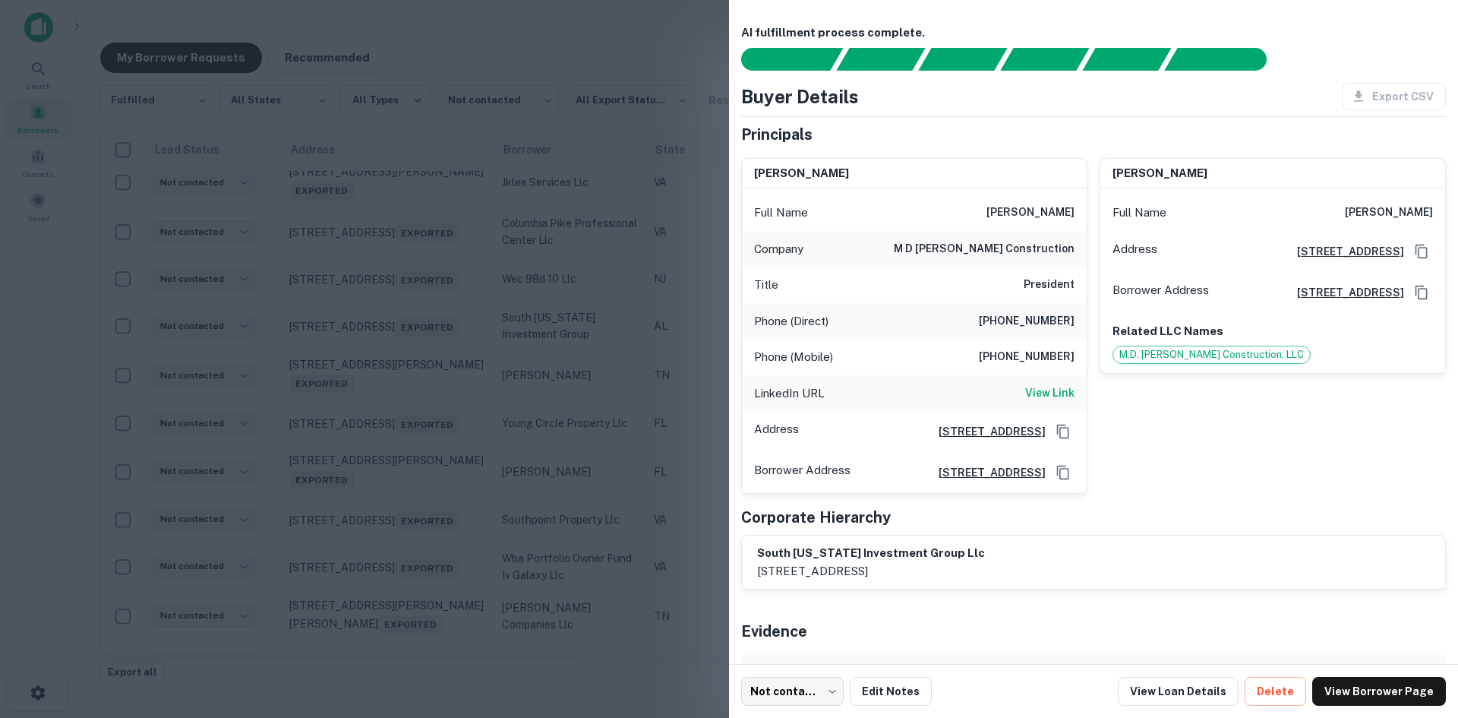
click at [426, 397] on div at bounding box center [729, 359] width 1458 height 718
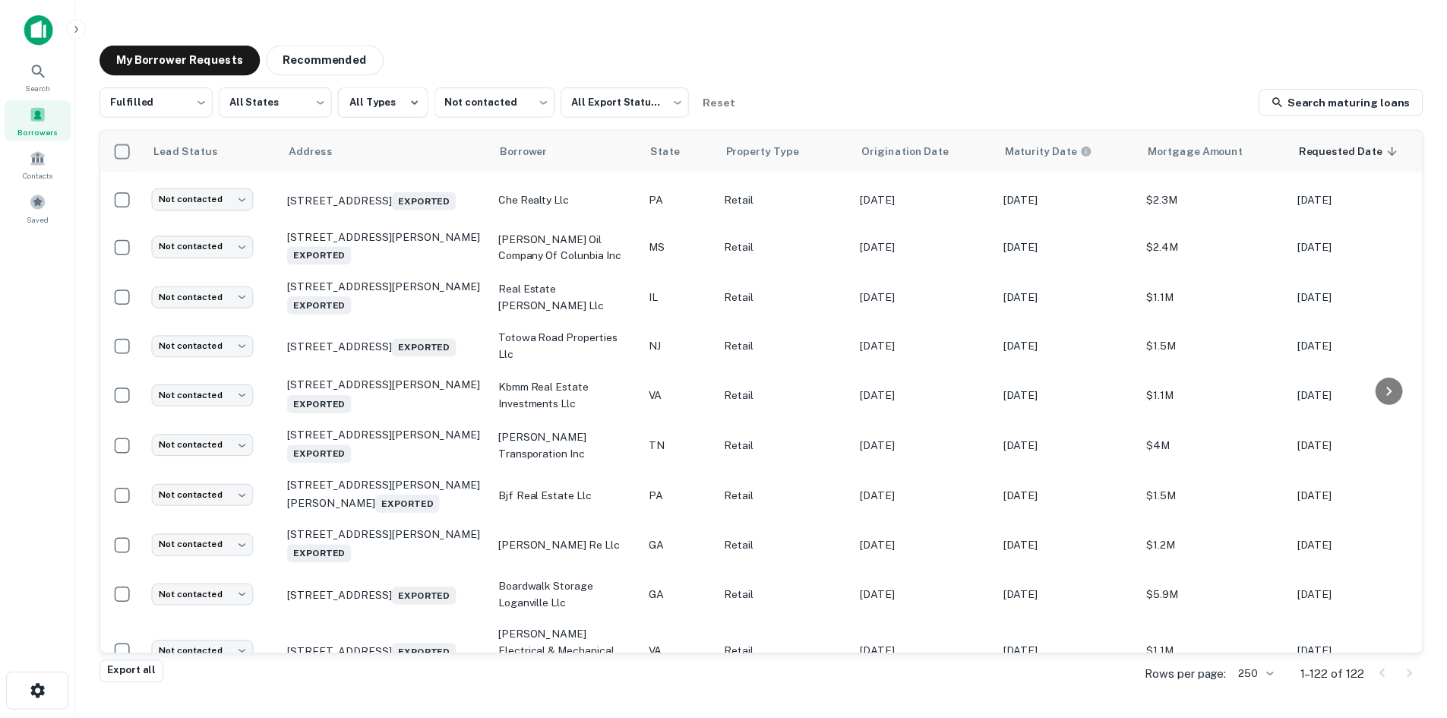
scroll to position [2870, 0]
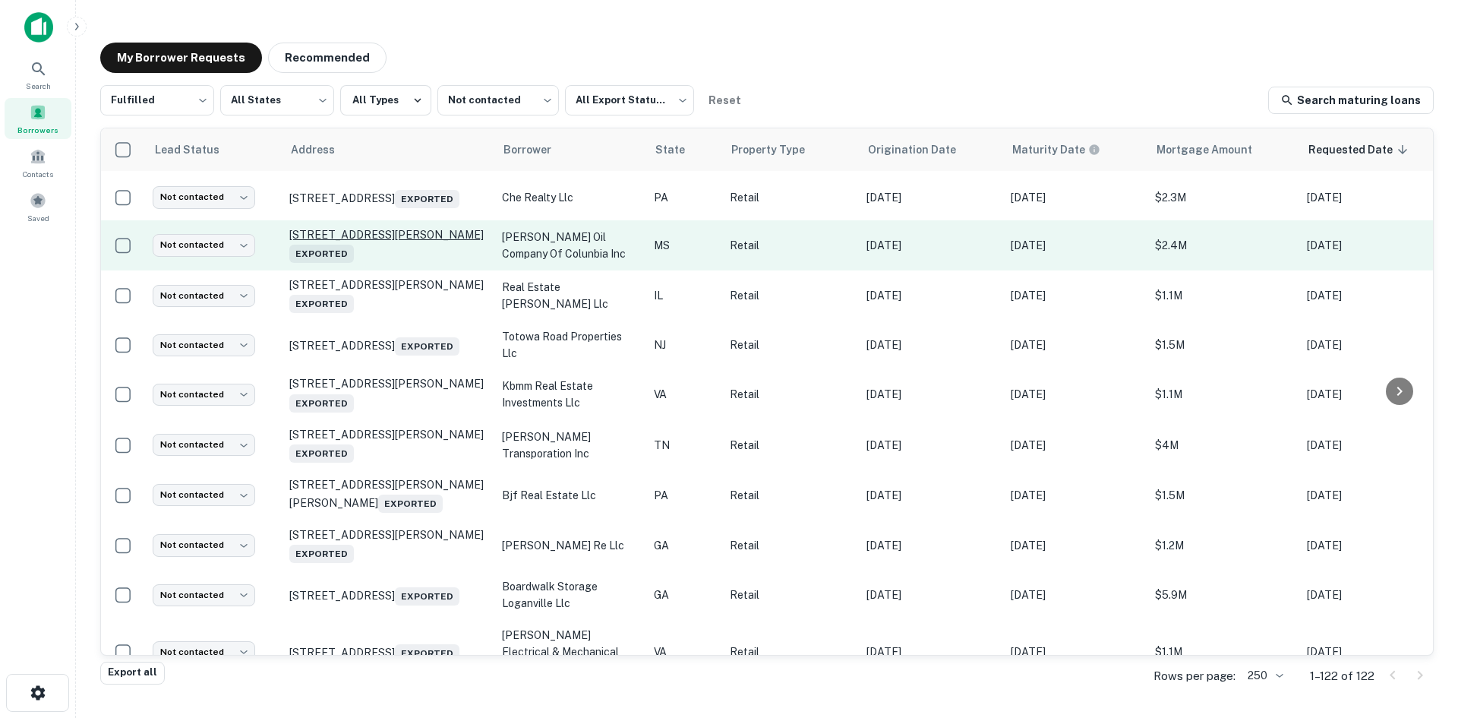
click at [368, 263] on p "201 N Broadway St Mccomb, MS 39648 Exported" at bounding box center [387, 245] width 197 height 35
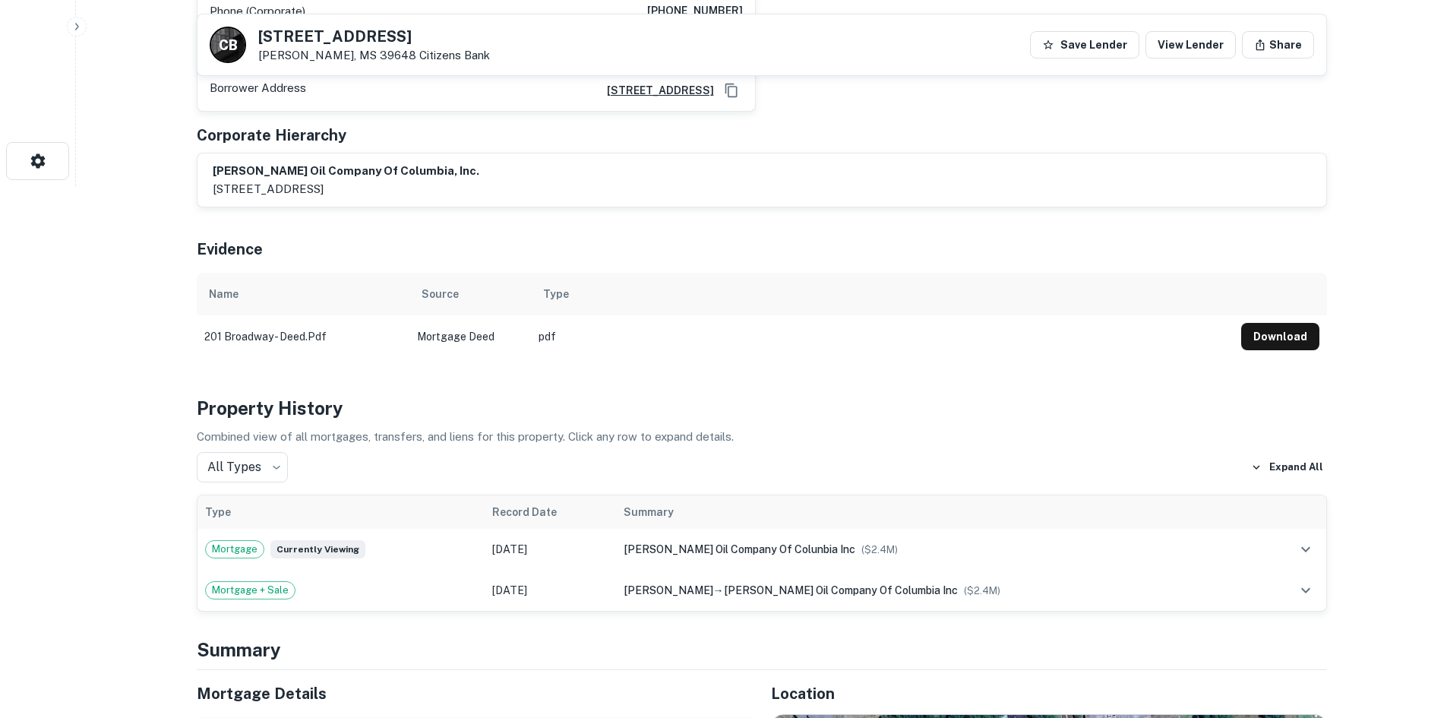
scroll to position [836, 0]
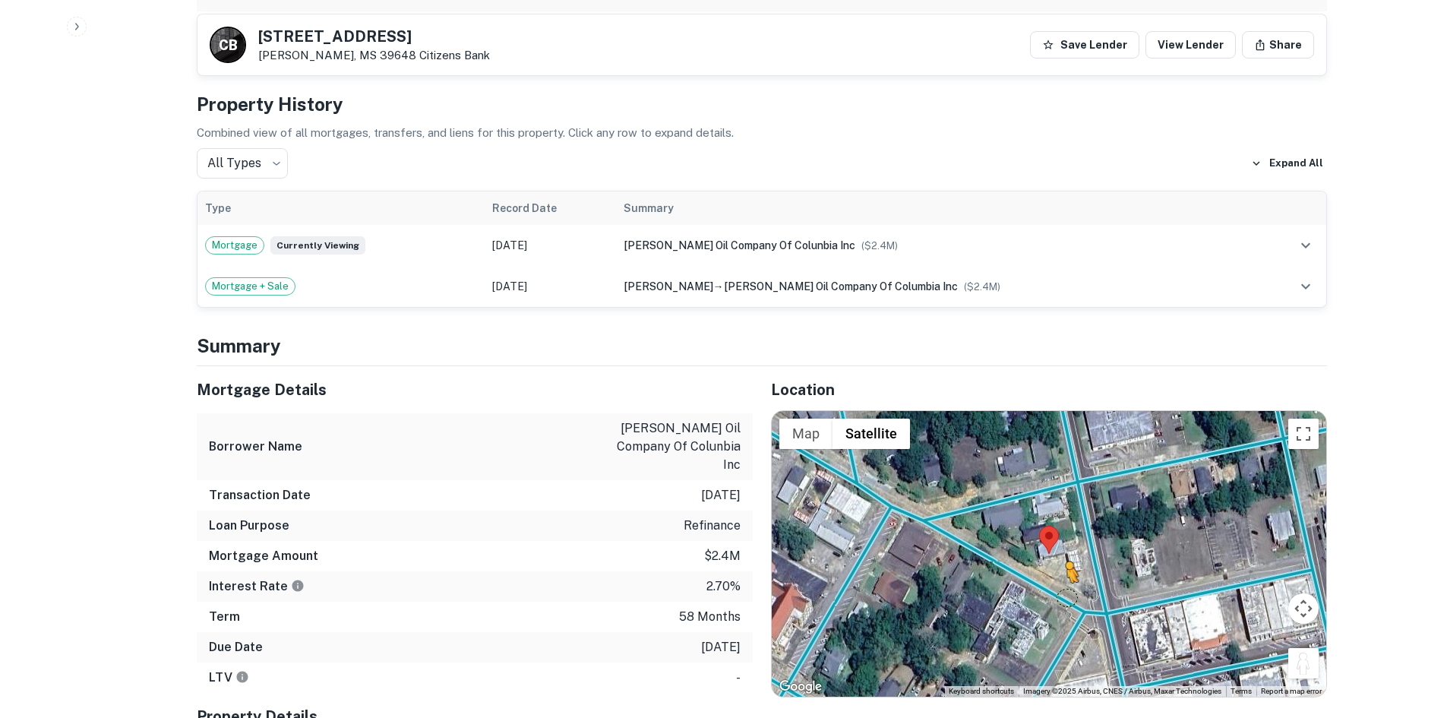
drag, startPoint x: 1303, startPoint y: 631, endPoint x: 1066, endPoint y: 564, distance: 246.4
click at [1066, 564] on div "To activate drag with keyboard, press Alt + Enter. Once in keyboard drag state,…" at bounding box center [1049, 554] width 554 height 286
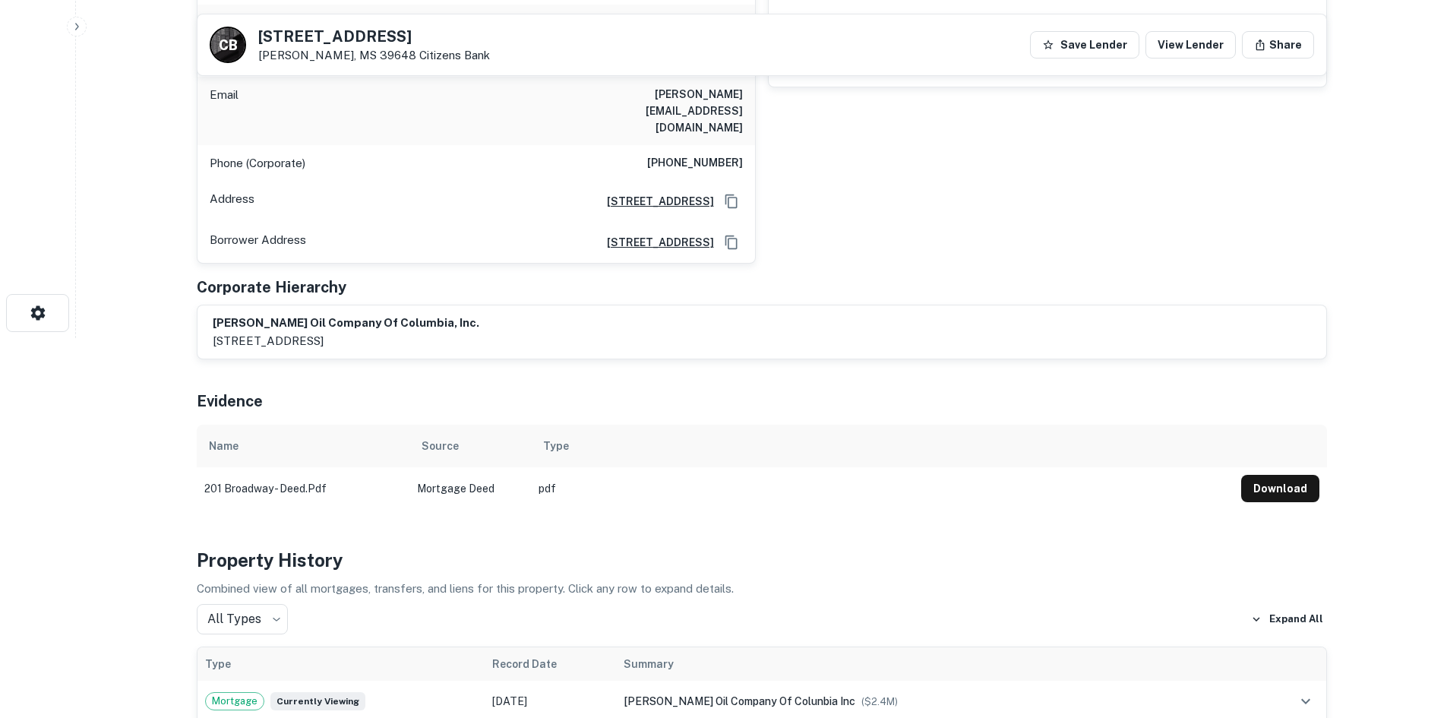
scroll to position [0, 0]
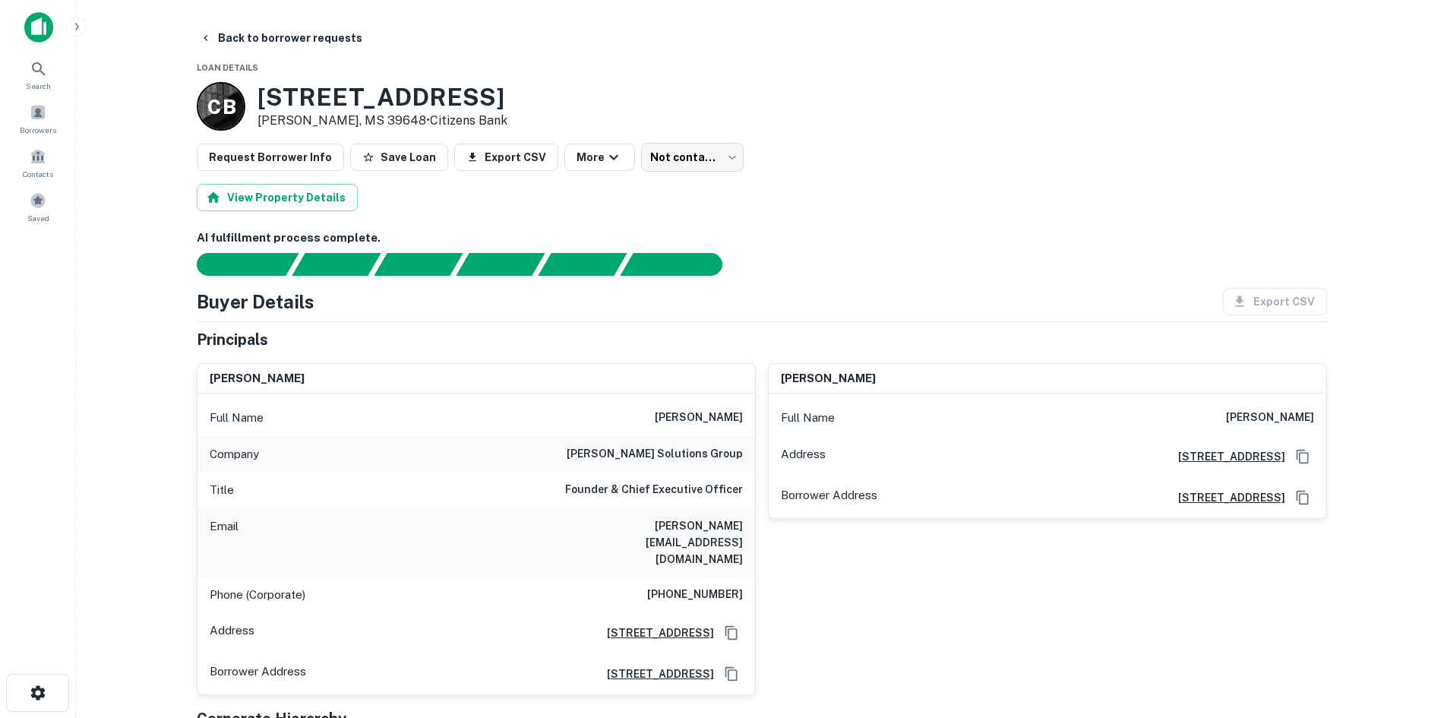
click at [716, 586] on h6 "(385) 419-0048" at bounding box center [695, 595] width 96 height 18
copy h6 "(385) 419-0048"
click at [706, 586] on h6 "(385) 419-0048" at bounding box center [695, 595] width 96 height 18
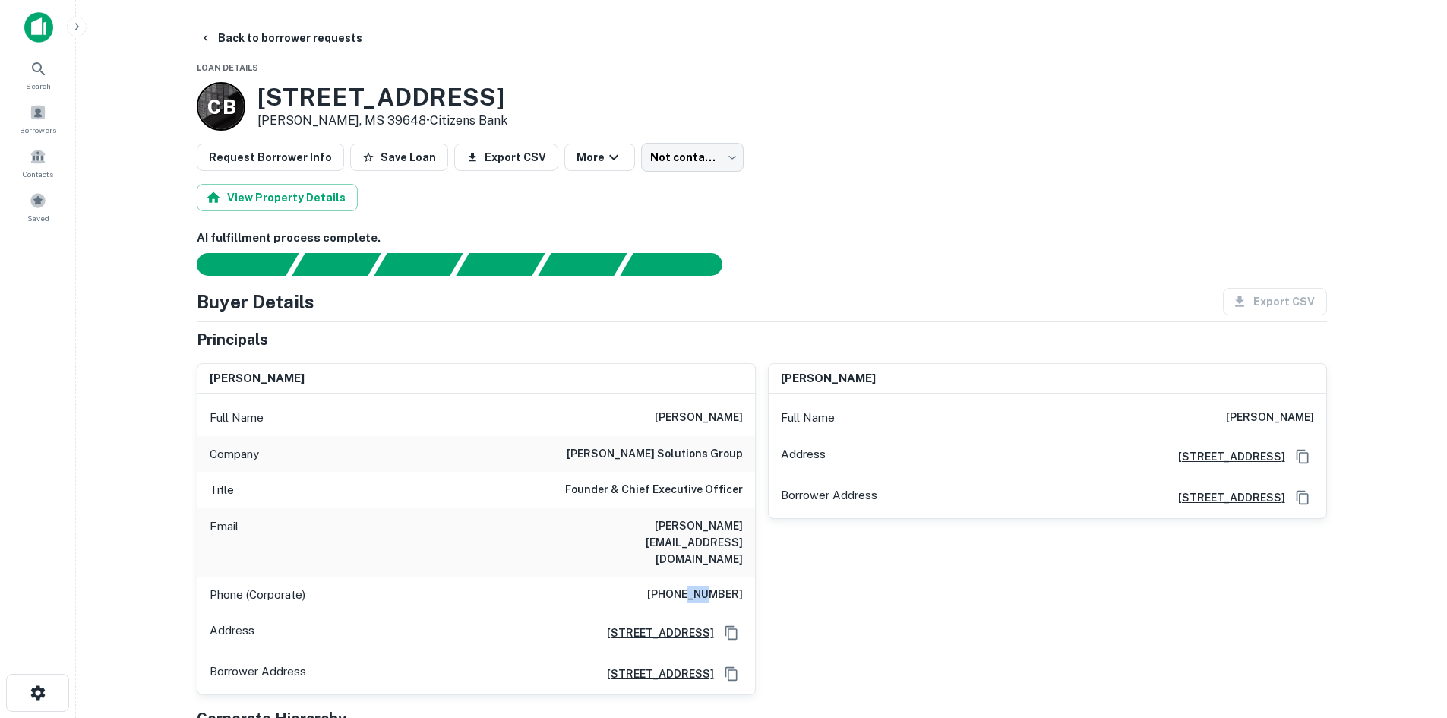
click at [706, 586] on h6 "(385) 419-0048" at bounding box center [695, 595] width 96 height 18
click at [662, 530] on h6 "charles@rogerssolutionsgroup.com" at bounding box center [652, 542] width 182 height 50
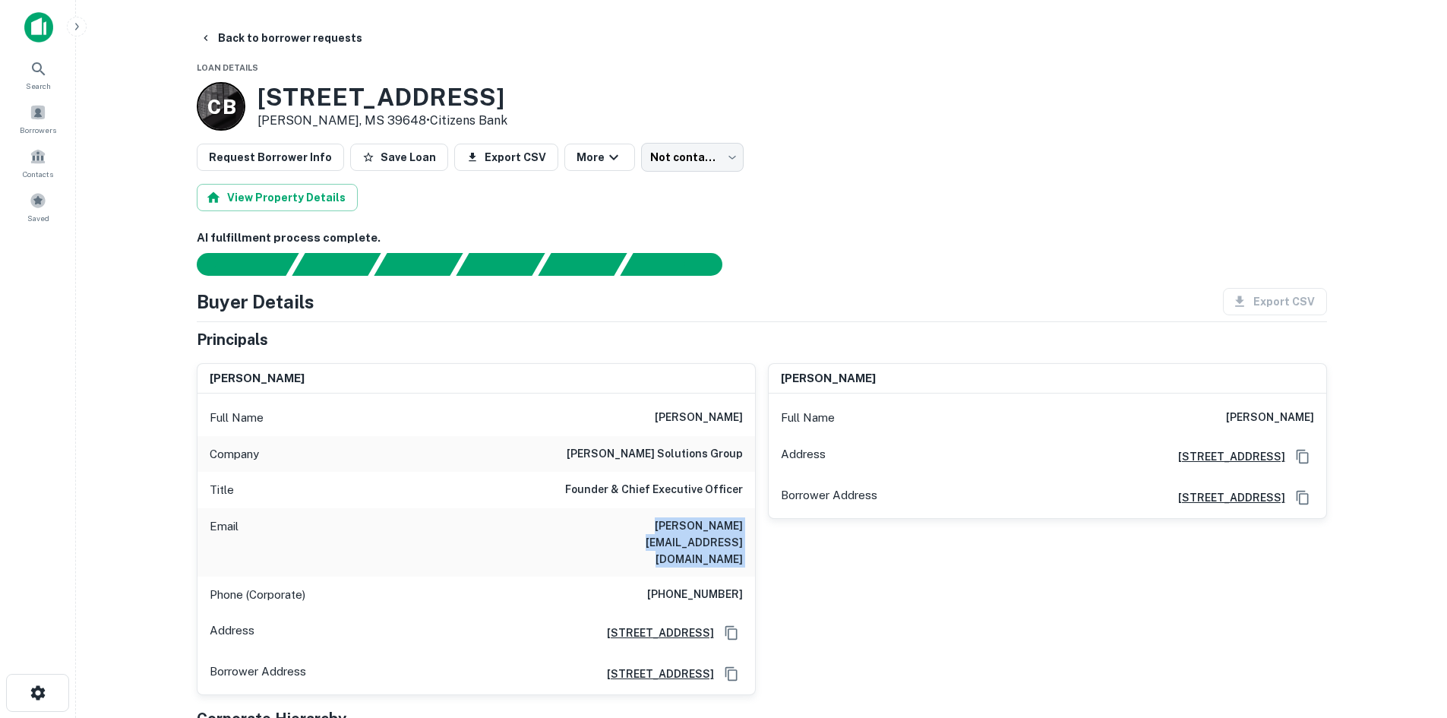
copy h6 "charles@rogerssolutionsgroup.com"
drag, startPoint x: 253, startPoint y: 91, endPoint x: 519, endPoint y: 101, distance: 266.0
click at [519, 101] on div "C B 201 N Broadway St Mccomb, MS 39648 • Citizens Bank" at bounding box center [762, 106] width 1130 height 49
copy h3 "201 N Broadway St"
click at [629, 169] on body "Search Borrowers Contacts Saved Back to borrower requests Loan Details C B 201 …" at bounding box center [723, 359] width 1447 height 718
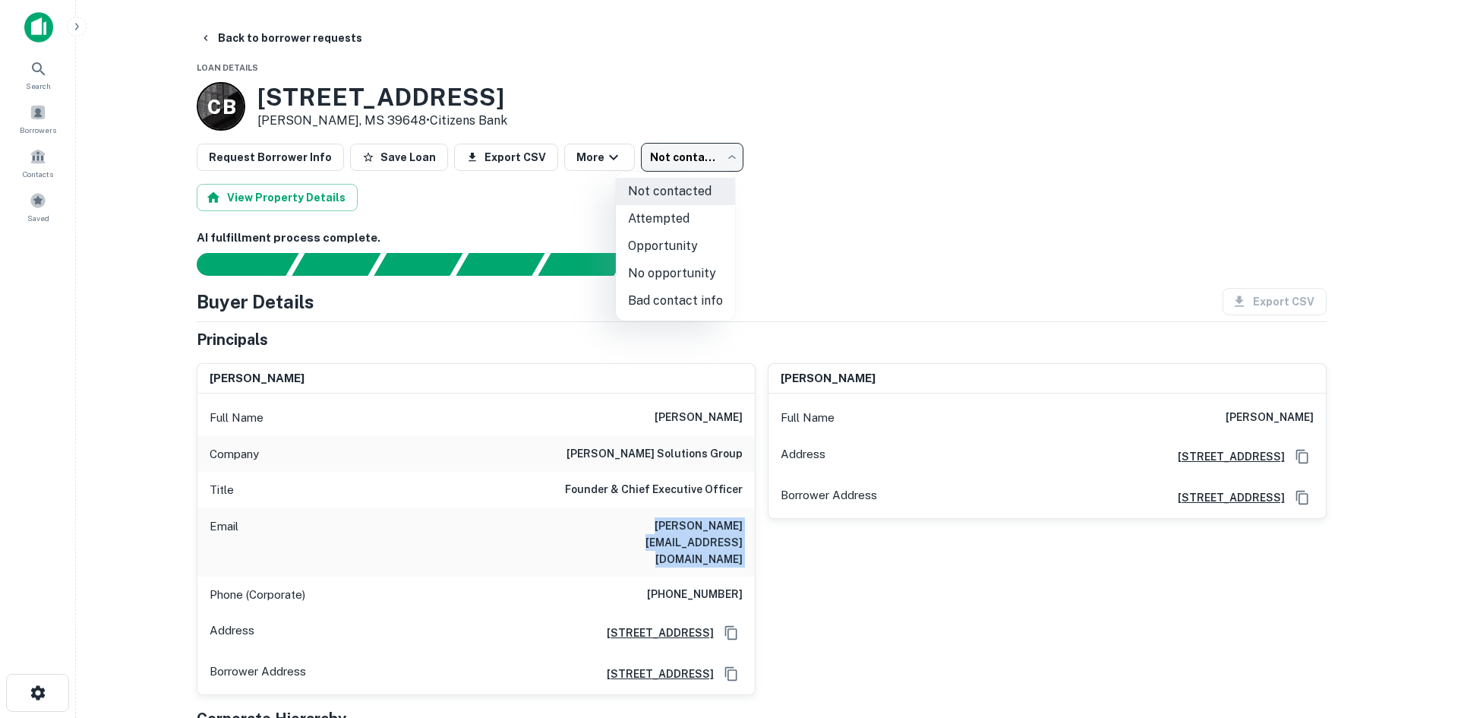
click at [647, 211] on li "Attempted" at bounding box center [675, 218] width 119 height 27
type input "*********"
